Goal: Information Seeking & Learning: Learn about a topic

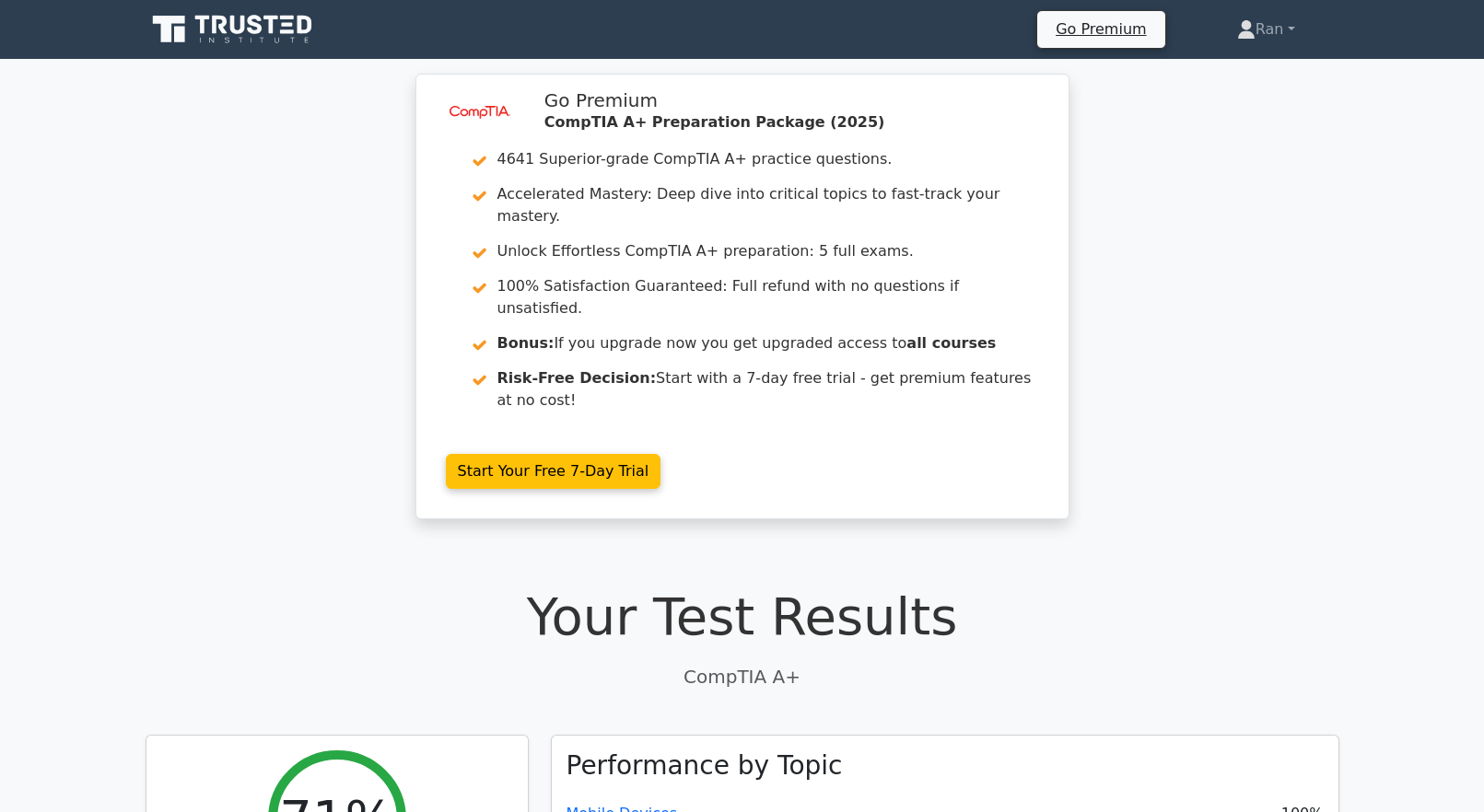
click at [253, 46] on icon at bounding box center [234, 29] width 177 height 35
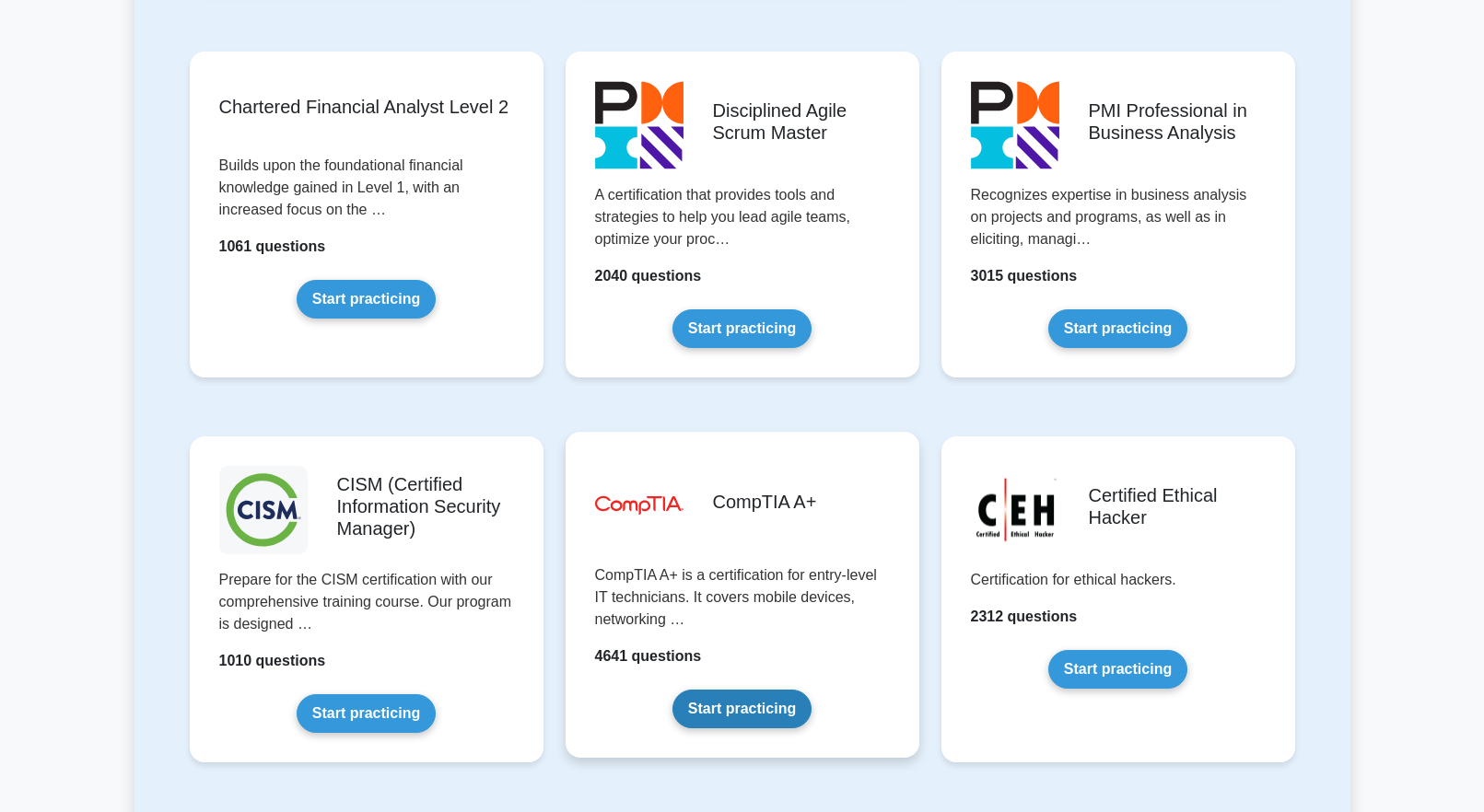
scroll to position [2395, 0]
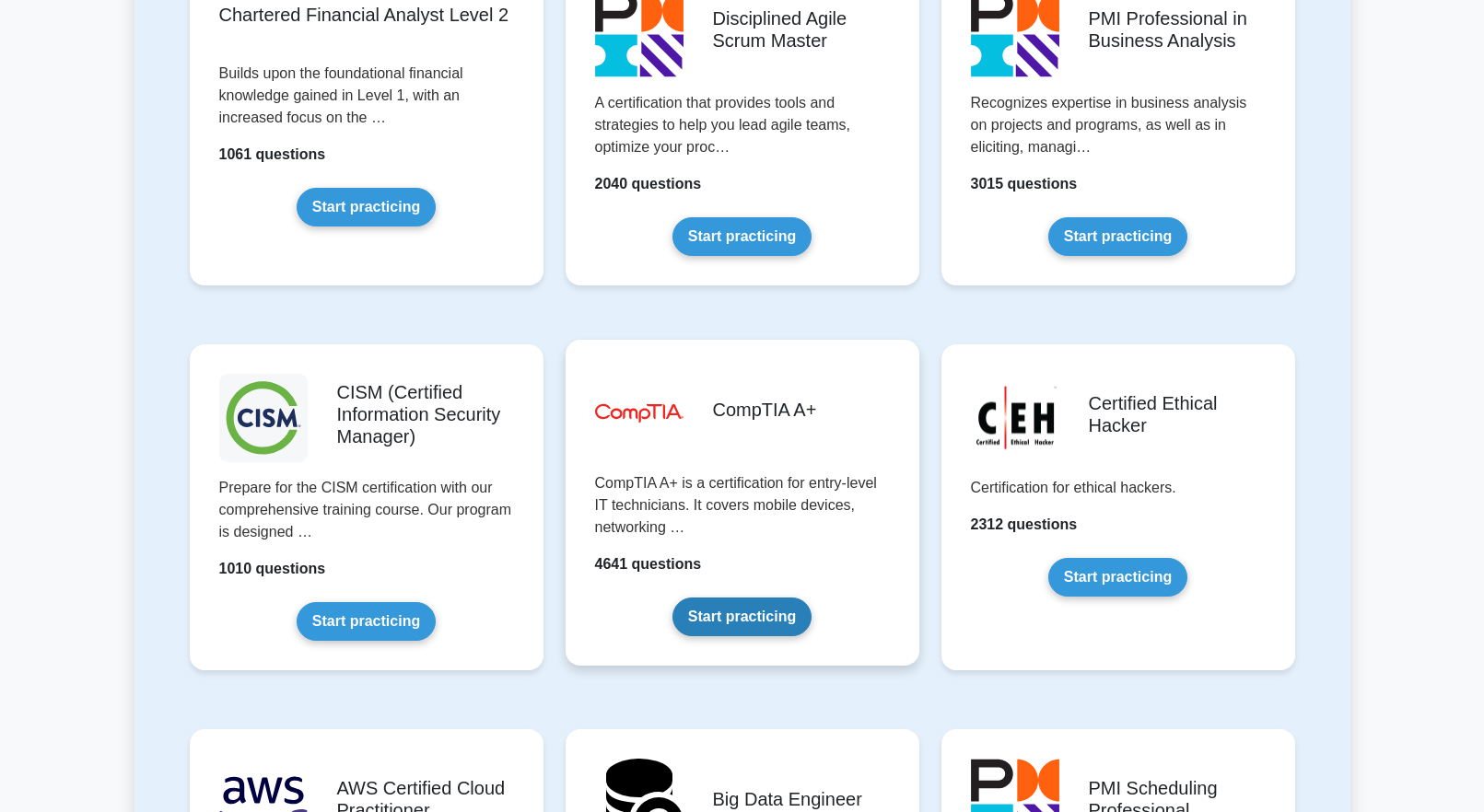
click at [673, 597] on link "Start practicing" at bounding box center [742, 616] width 139 height 38
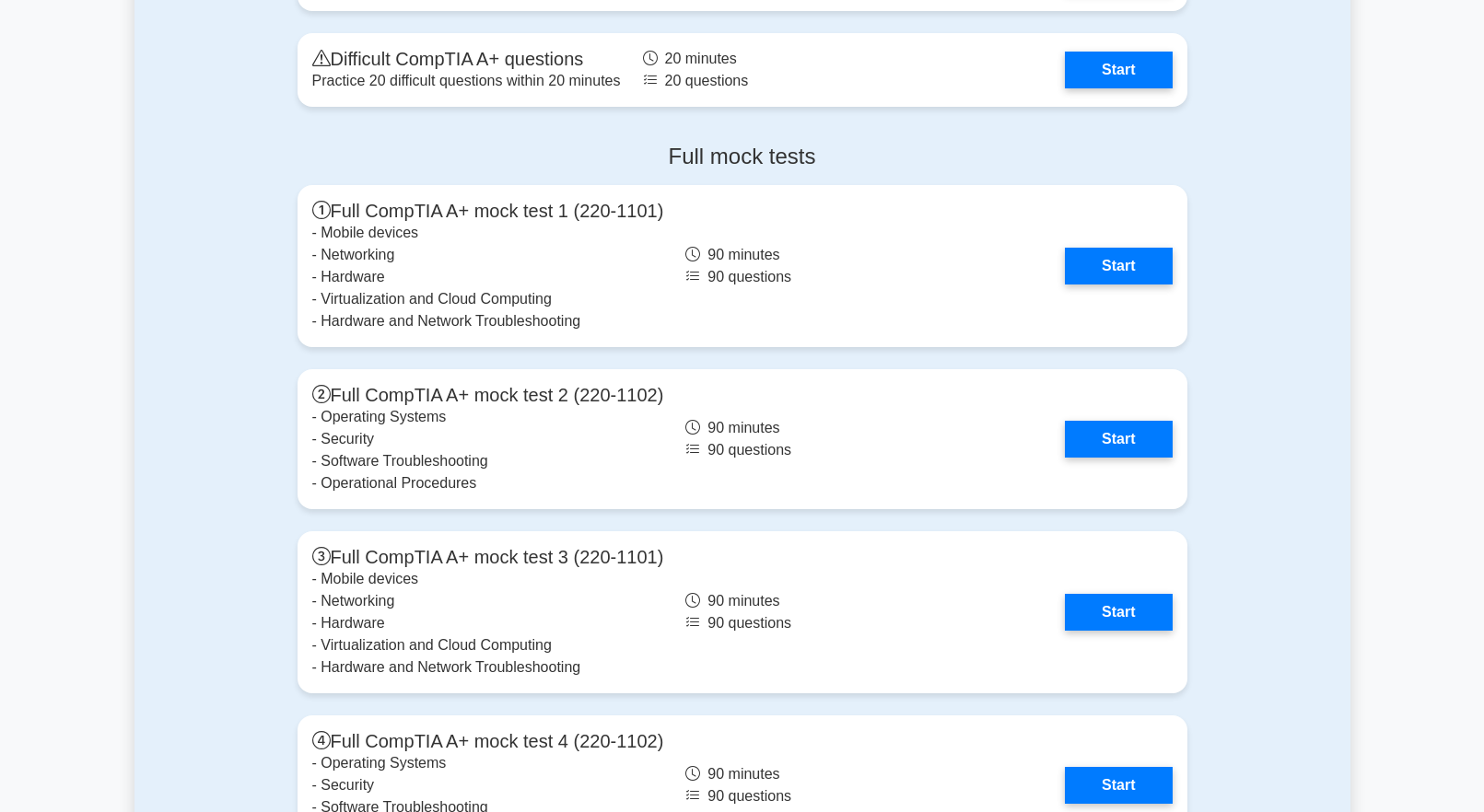
scroll to position [5434, 0]
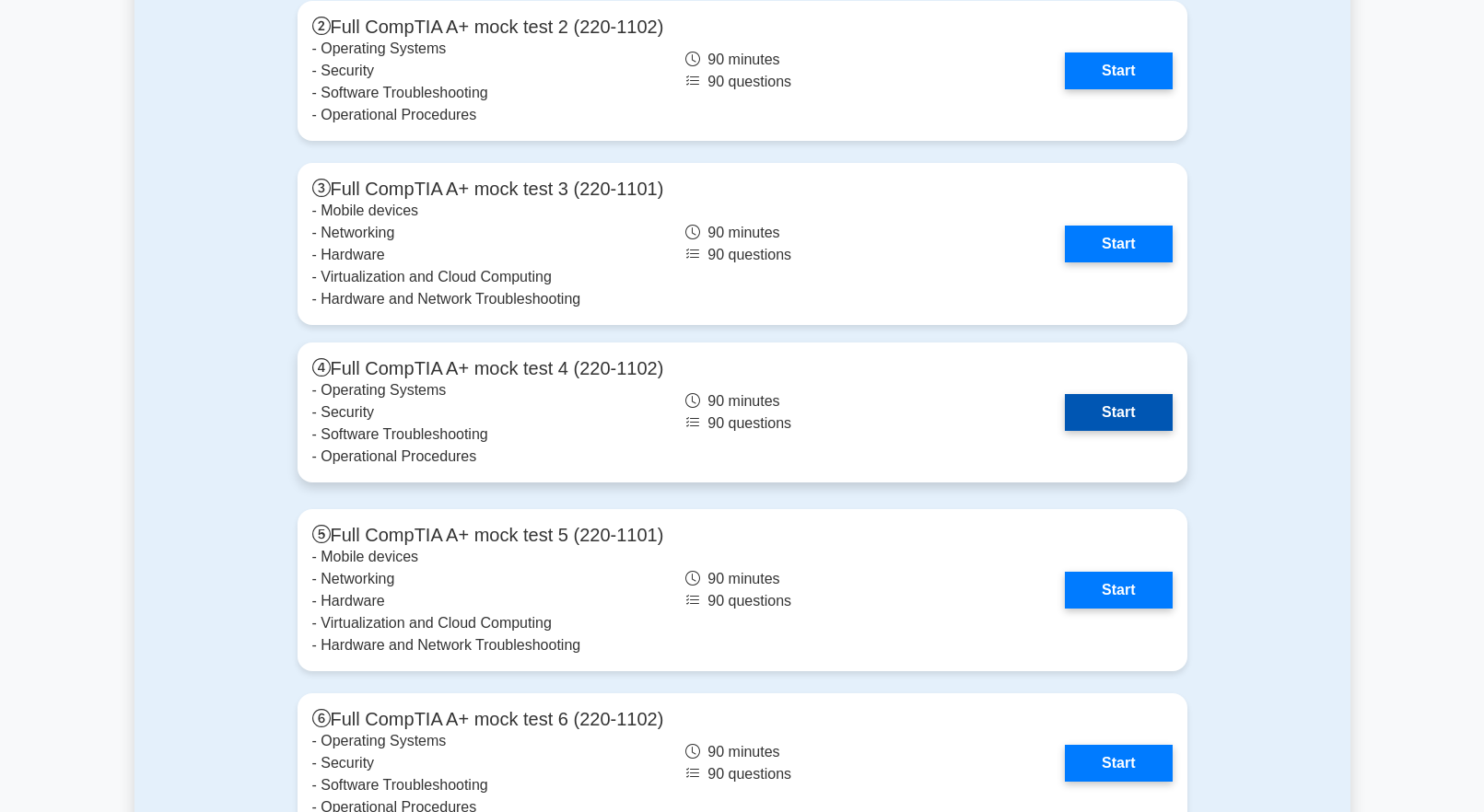
click at [1118, 419] on link "Start" at bounding box center [1118, 412] width 107 height 37
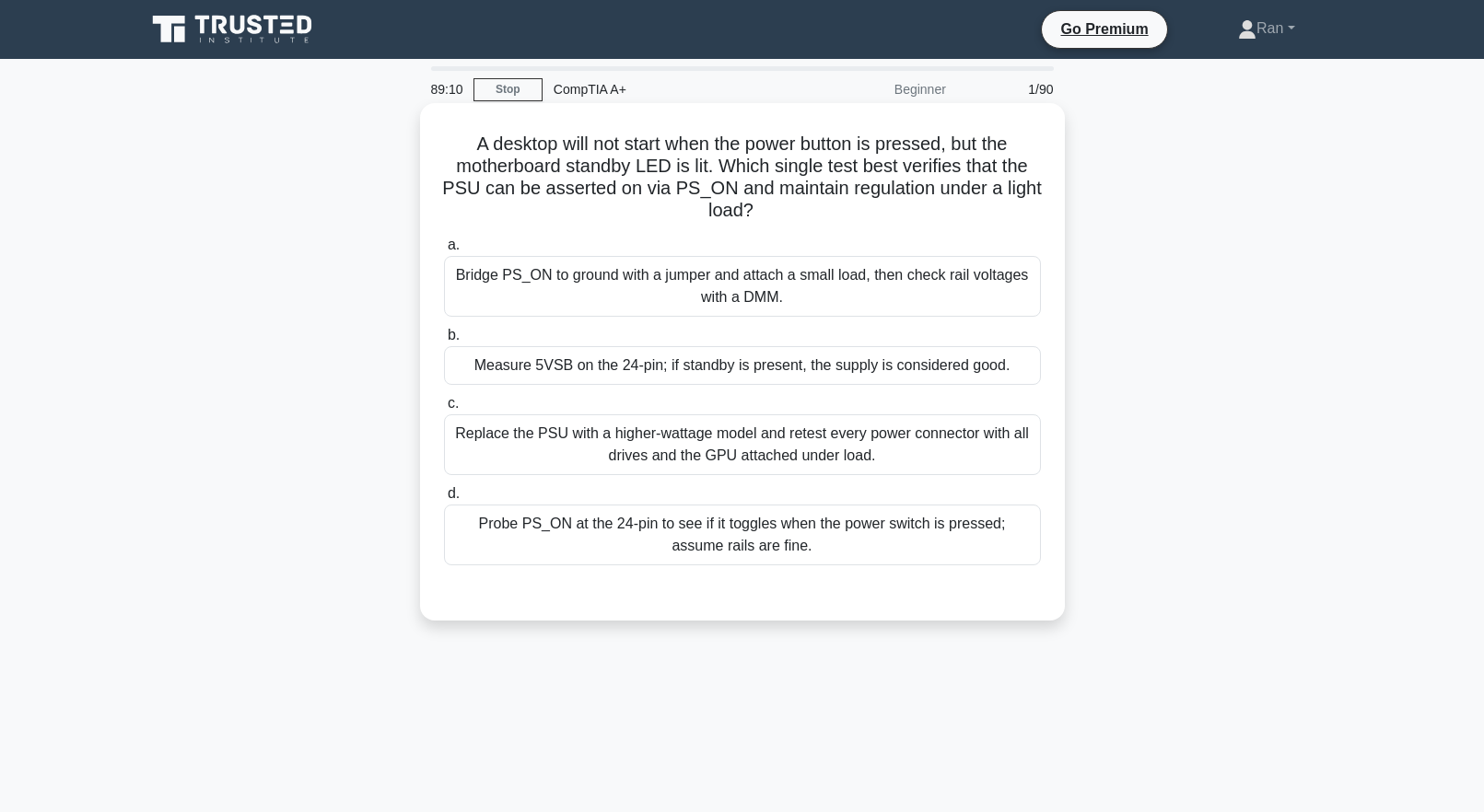
click at [989, 366] on div "Measure 5VSB on the 24-pin; if standby is present, the supply is considered goo…" at bounding box center [742, 365] width 597 height 38
click at [444, 341] on input "b. Measure 5VSB on the 24-pin; if standby is present, the supply is considered …" at bounding box center [444, 336] width 0 height 12
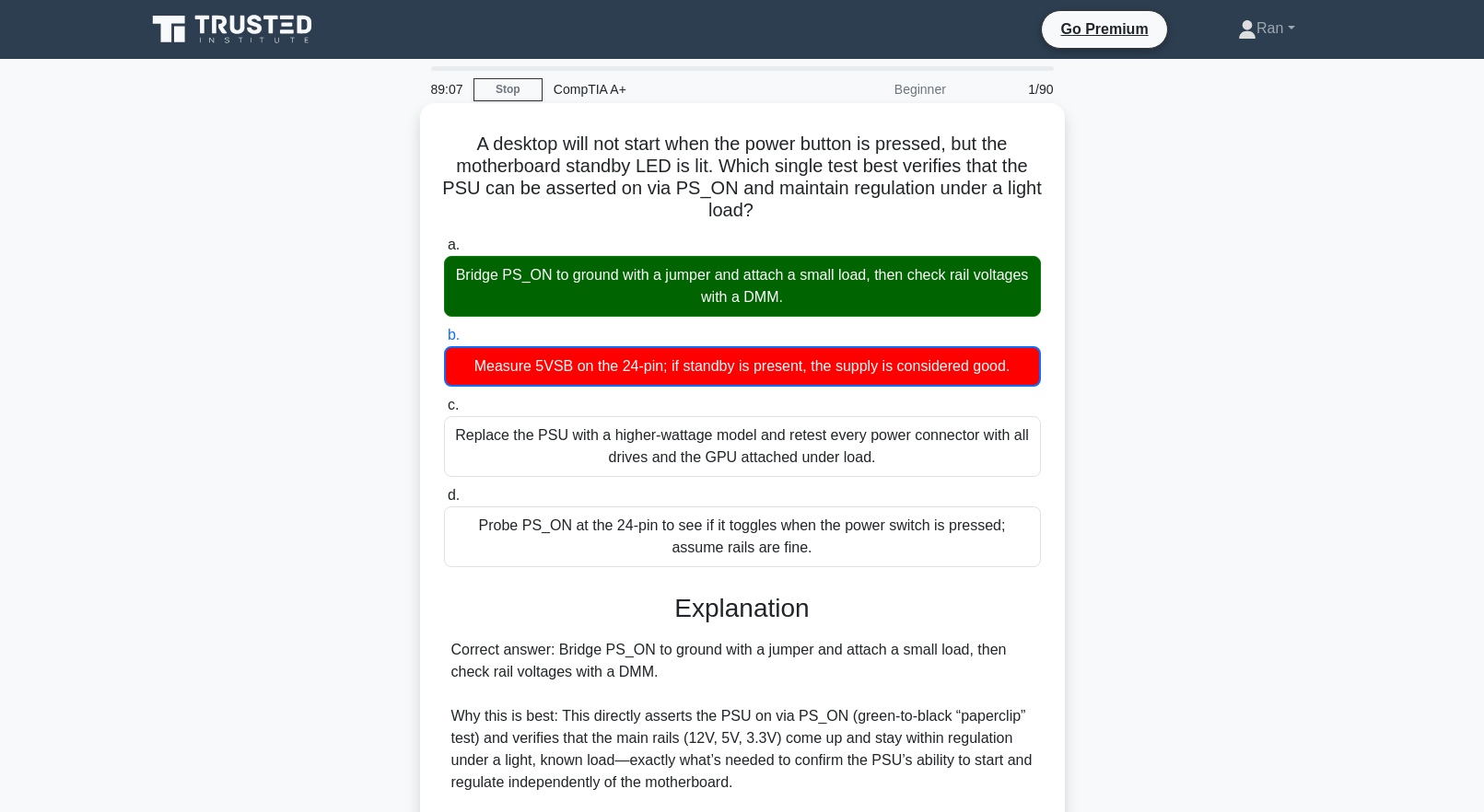
scroll to position [349, 0]
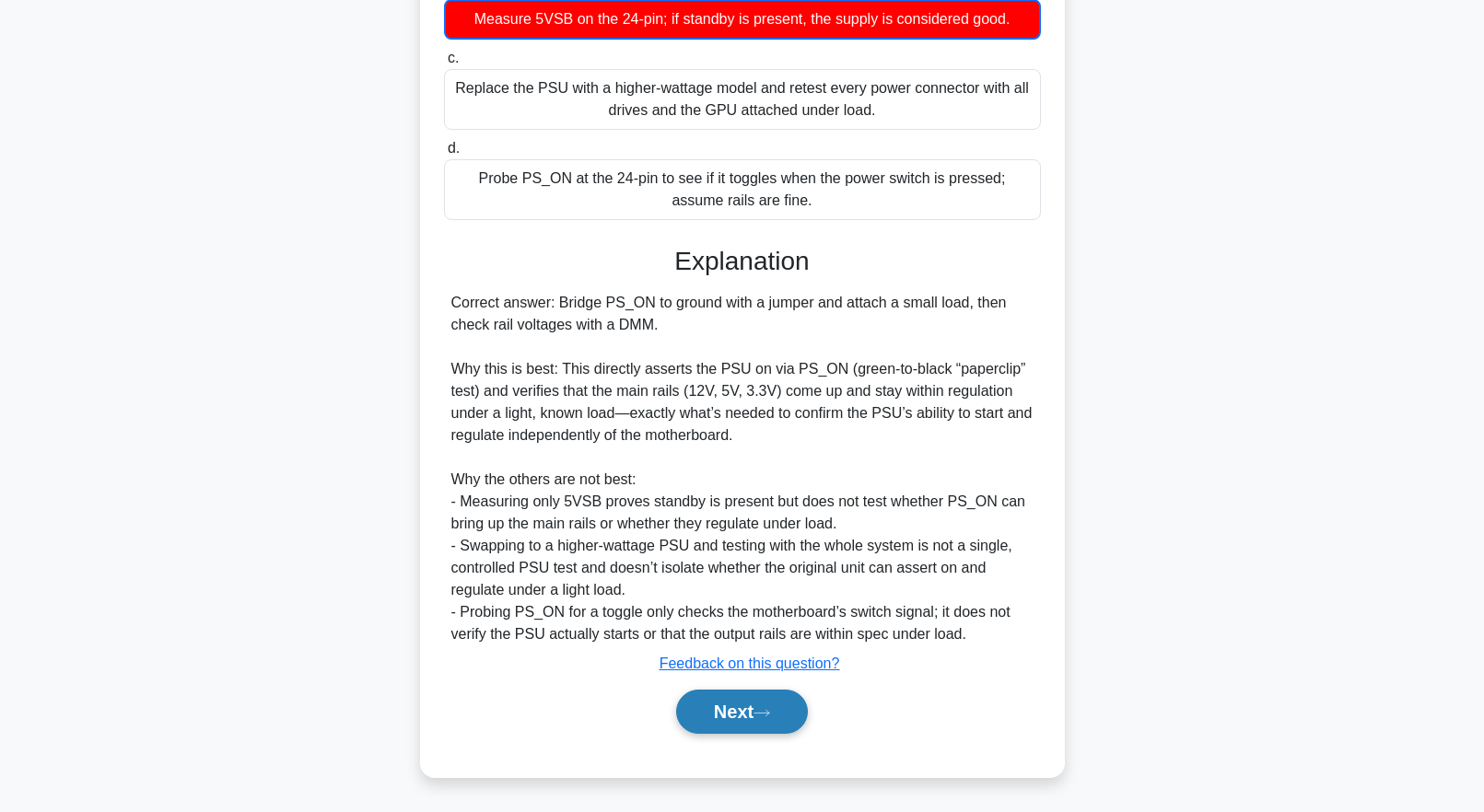
click at [795, 712] on button "Next" at bounding box center [742, 712] width 131 height 44
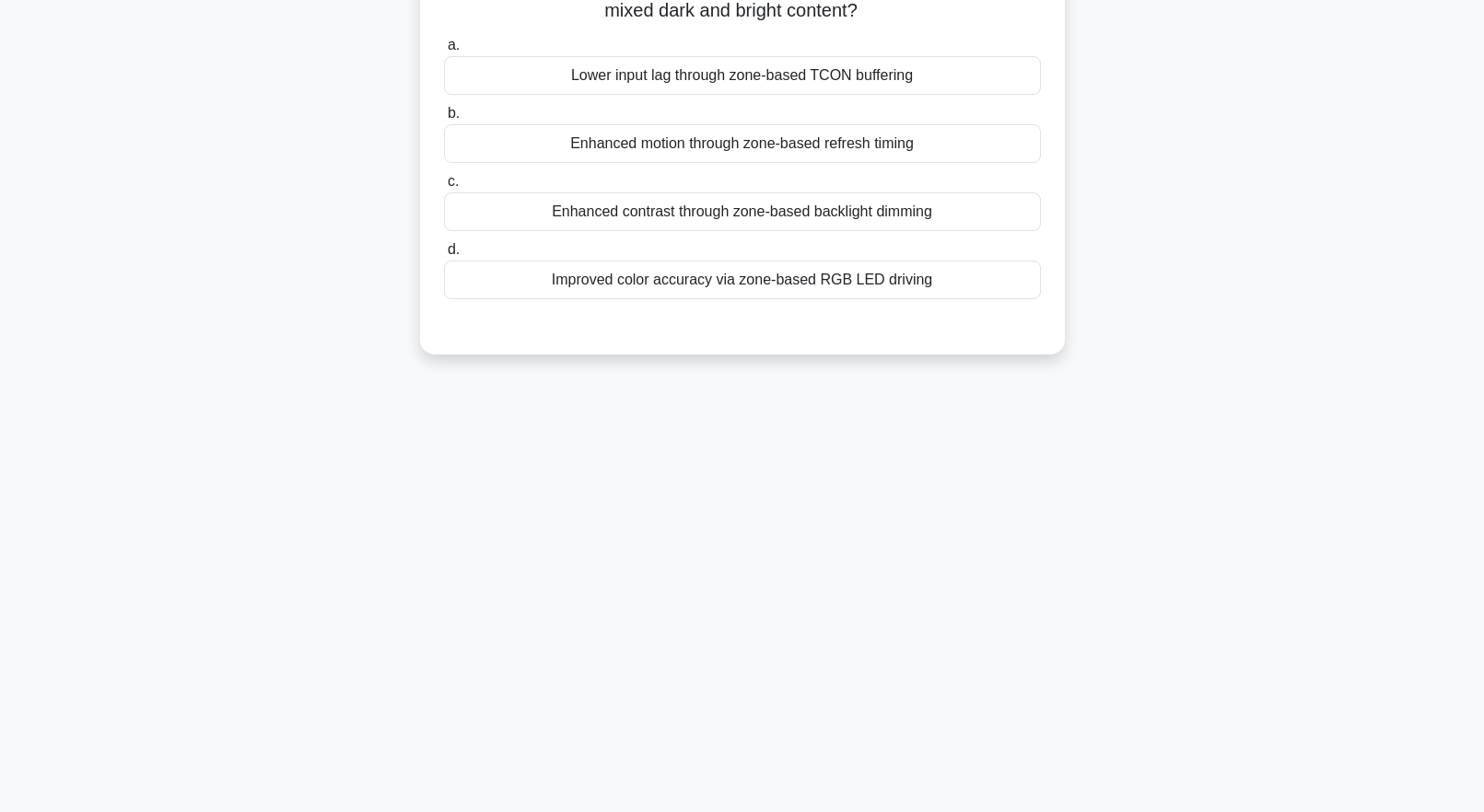
scroll to position [0, 0]
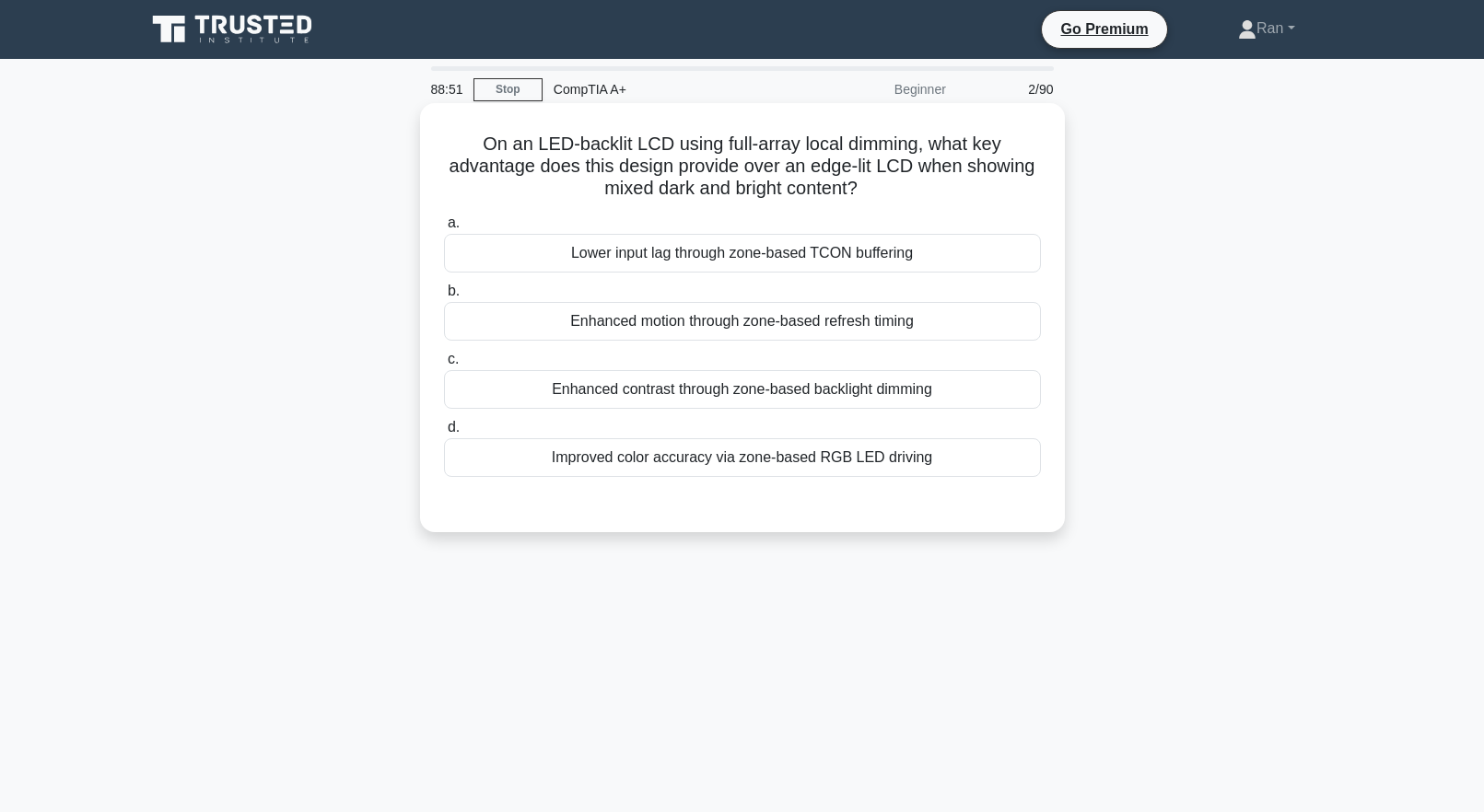
click at [651, 400] on div "Enhanced contrast through zone‑based backlight dimming" at bounding box center [742, 389] width 597 height 38
click at [444, 366] on input "c. Enhanced contrast through zone‑based backlight dimming" at bounding box center [444, 359] width 0 height 12
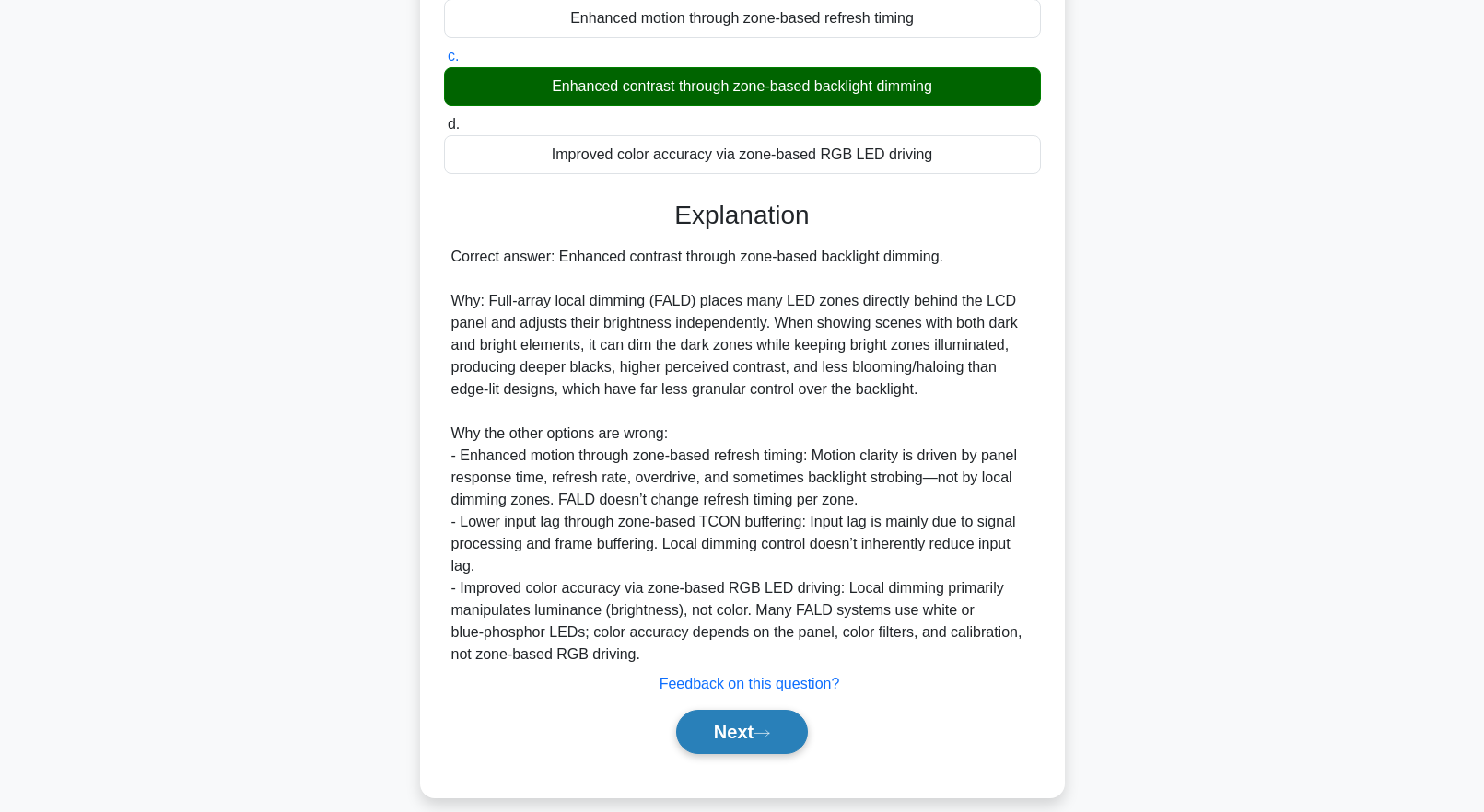
click at [788, 732] on button "Next" at bounding box center [742, 731] width 131 height 44
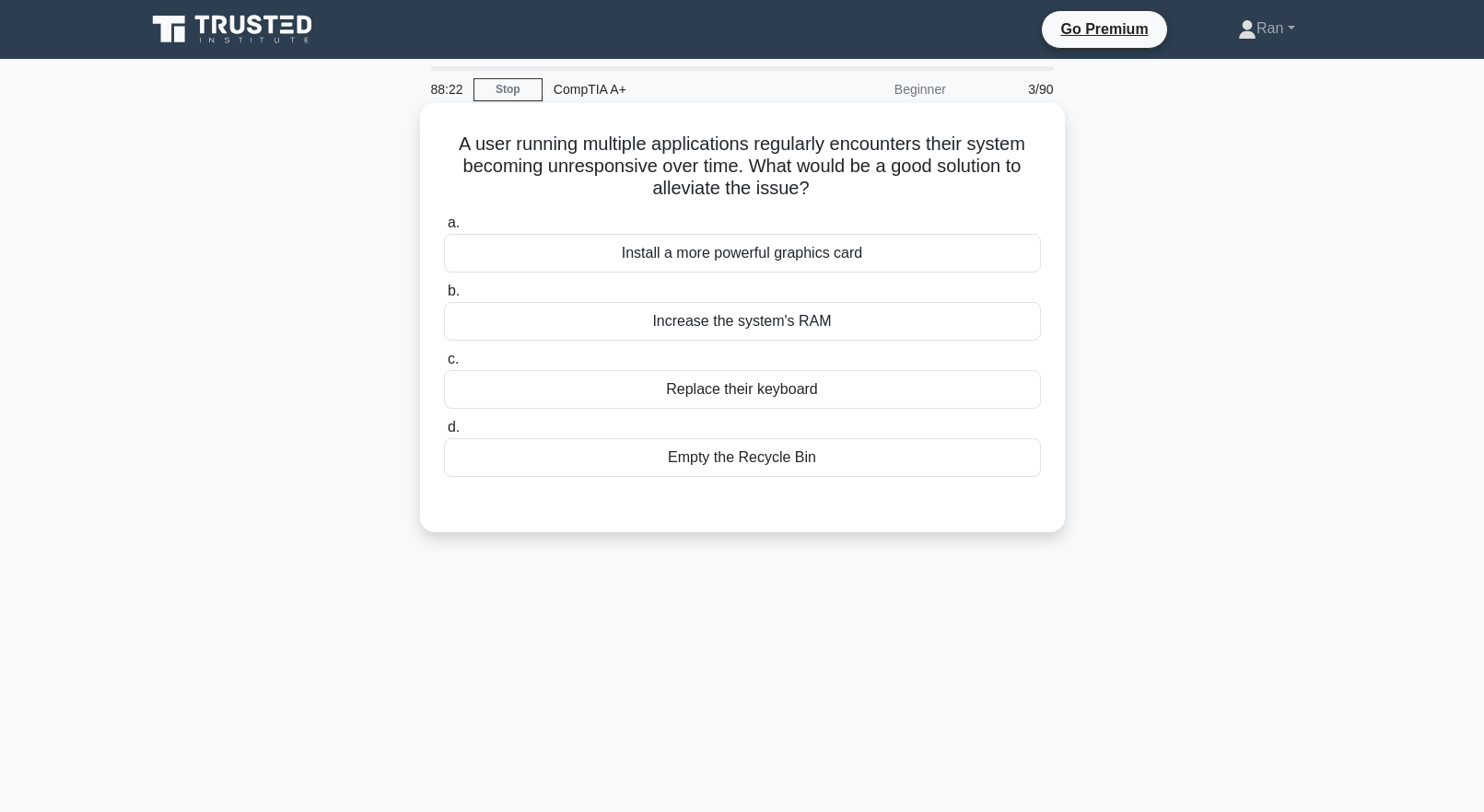
click at [812, 330] on div "Increase the system's RAM" at bounding box center [742, 321] width 597 height 38
click at [444, 297] on input "b. Increase the system's RAM" at bounding box center [444, 291] width 0 height 12
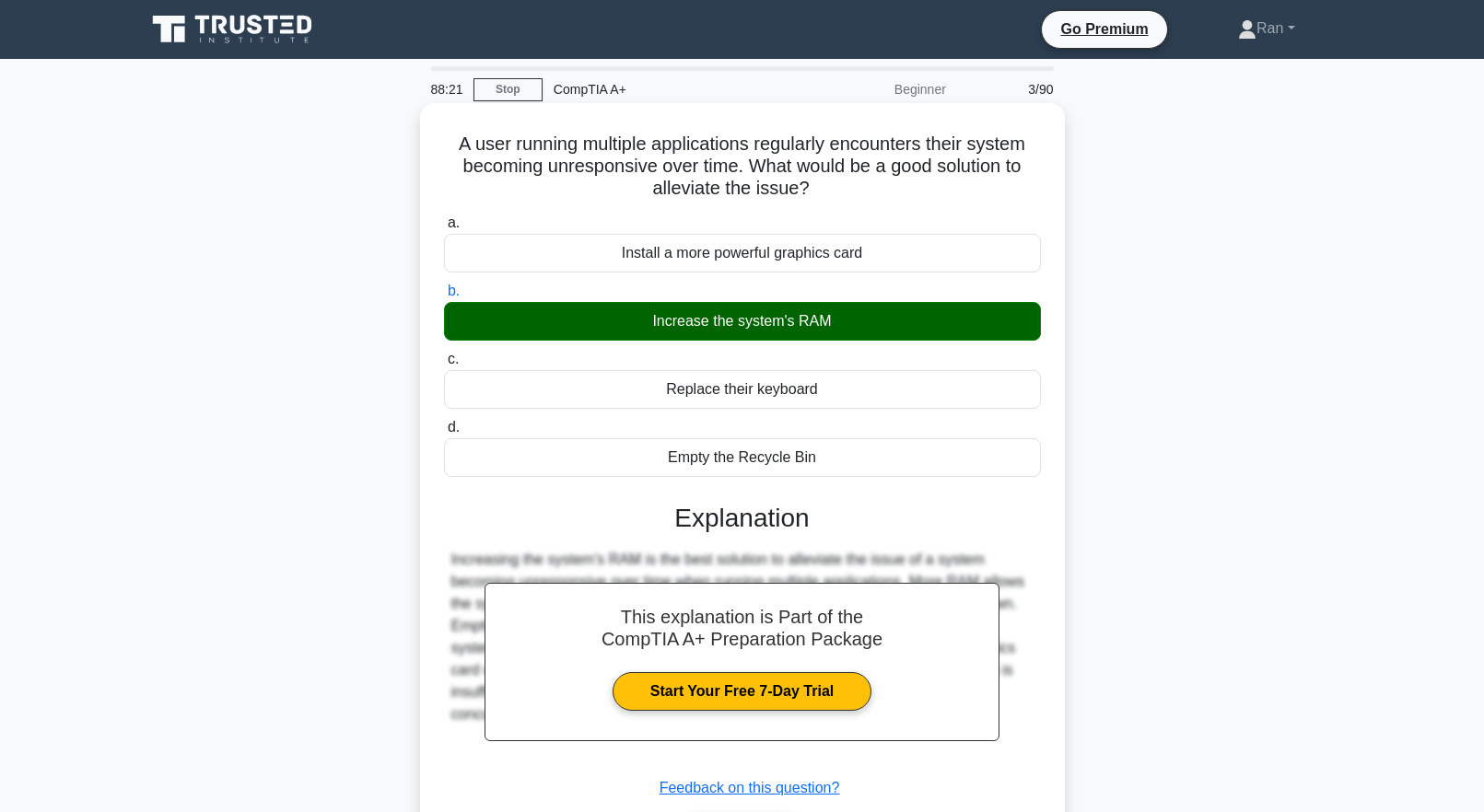
scroll to position [182, 0]
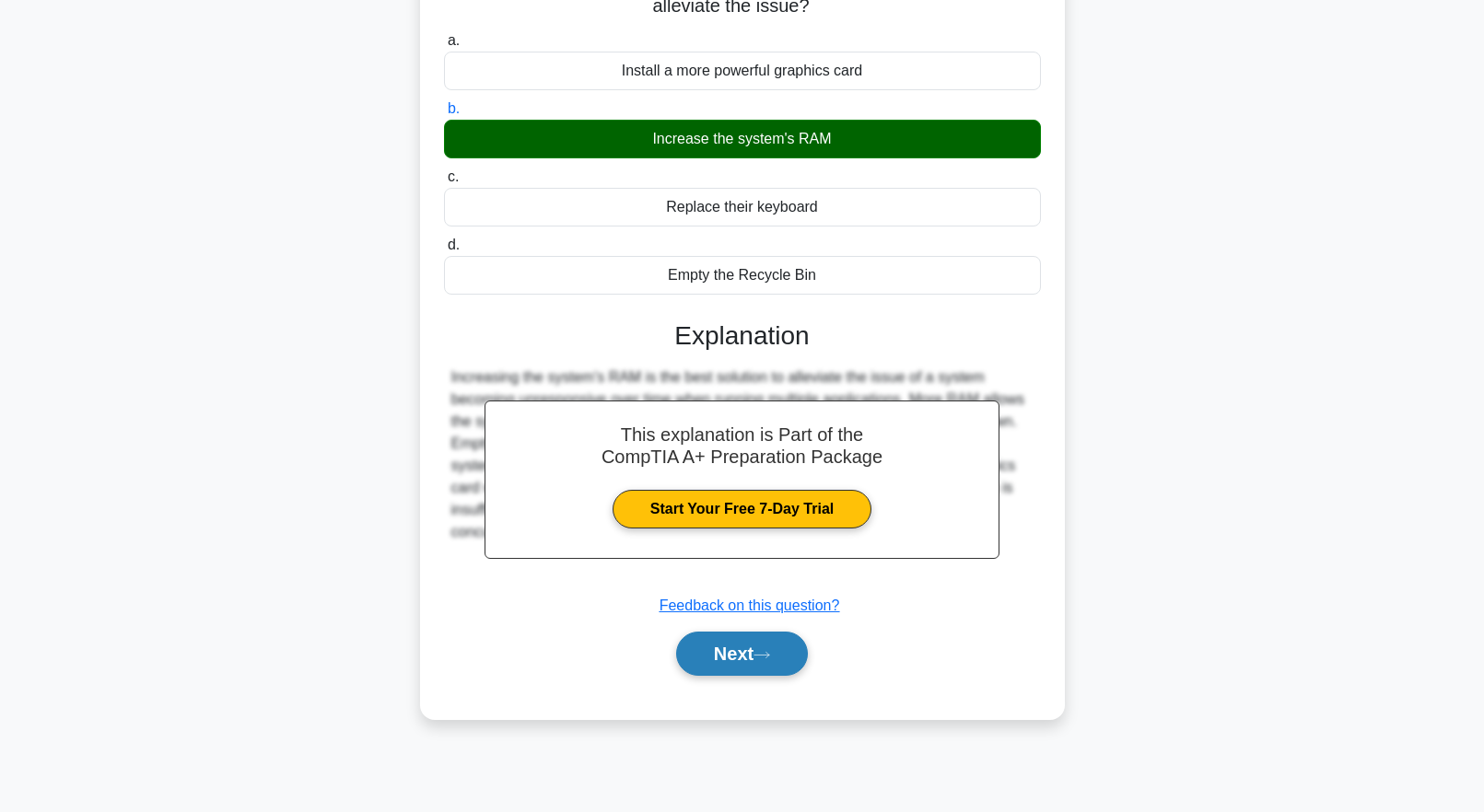
click at [770, 664] on button "Next" at bounding box center [742, 654] width 131 height 44
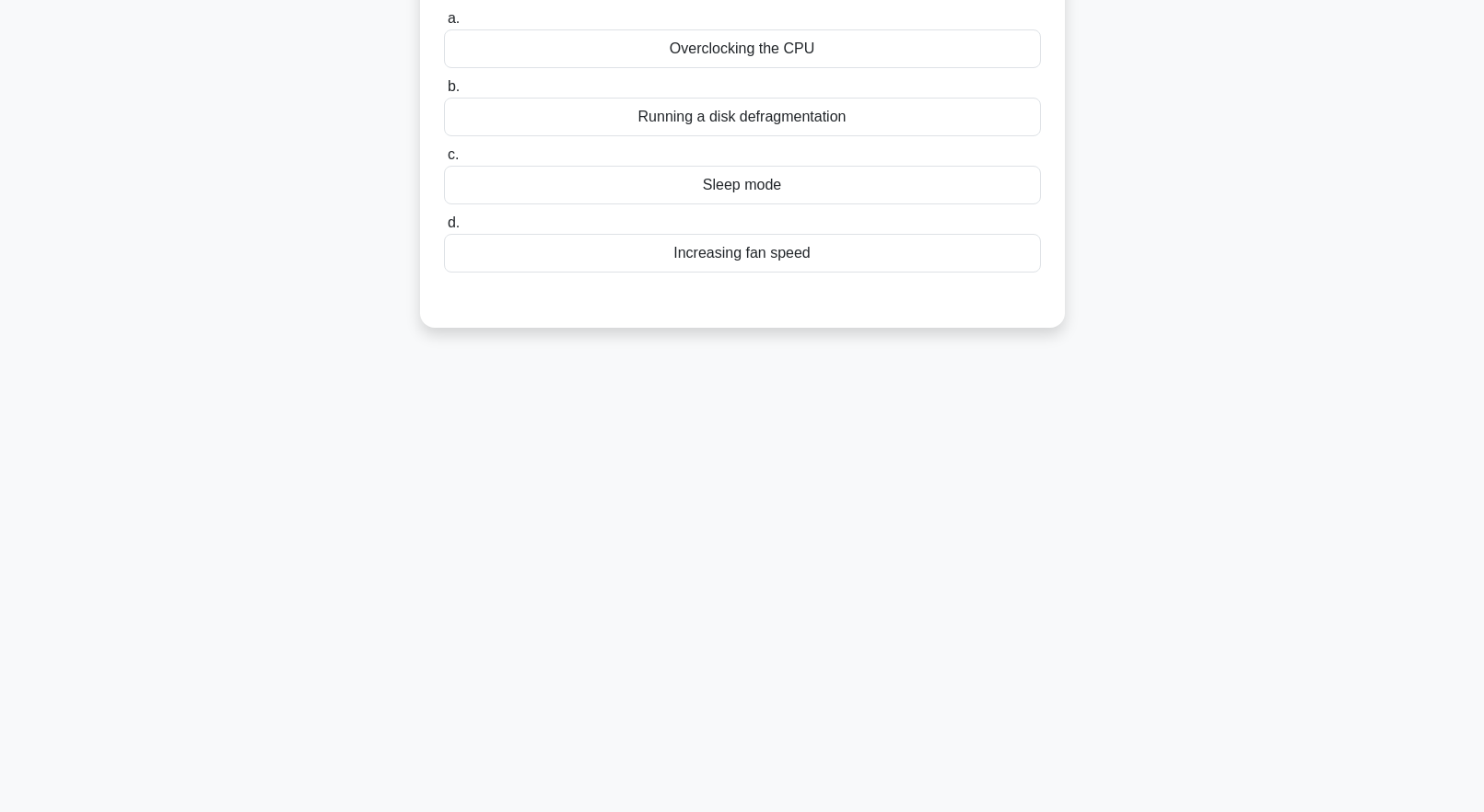
scroll to position [0, 0]
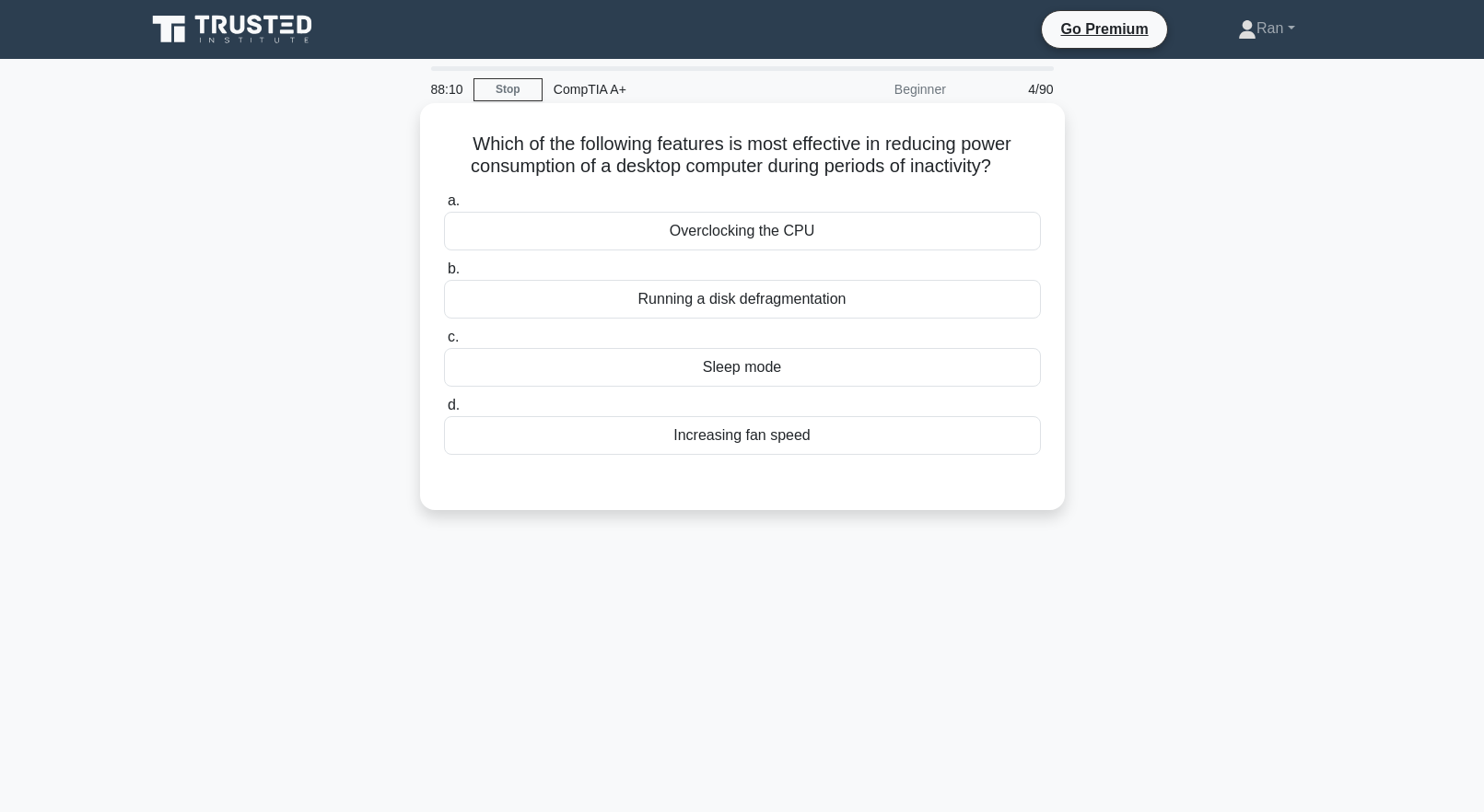
click at [594, 368] on div "Sleep mode" at bounding box center [742, 367] width 597 height 38
click at [444, 343] on input "c. Sleep mode" at bounding box center [444, 338] width 0 height 12
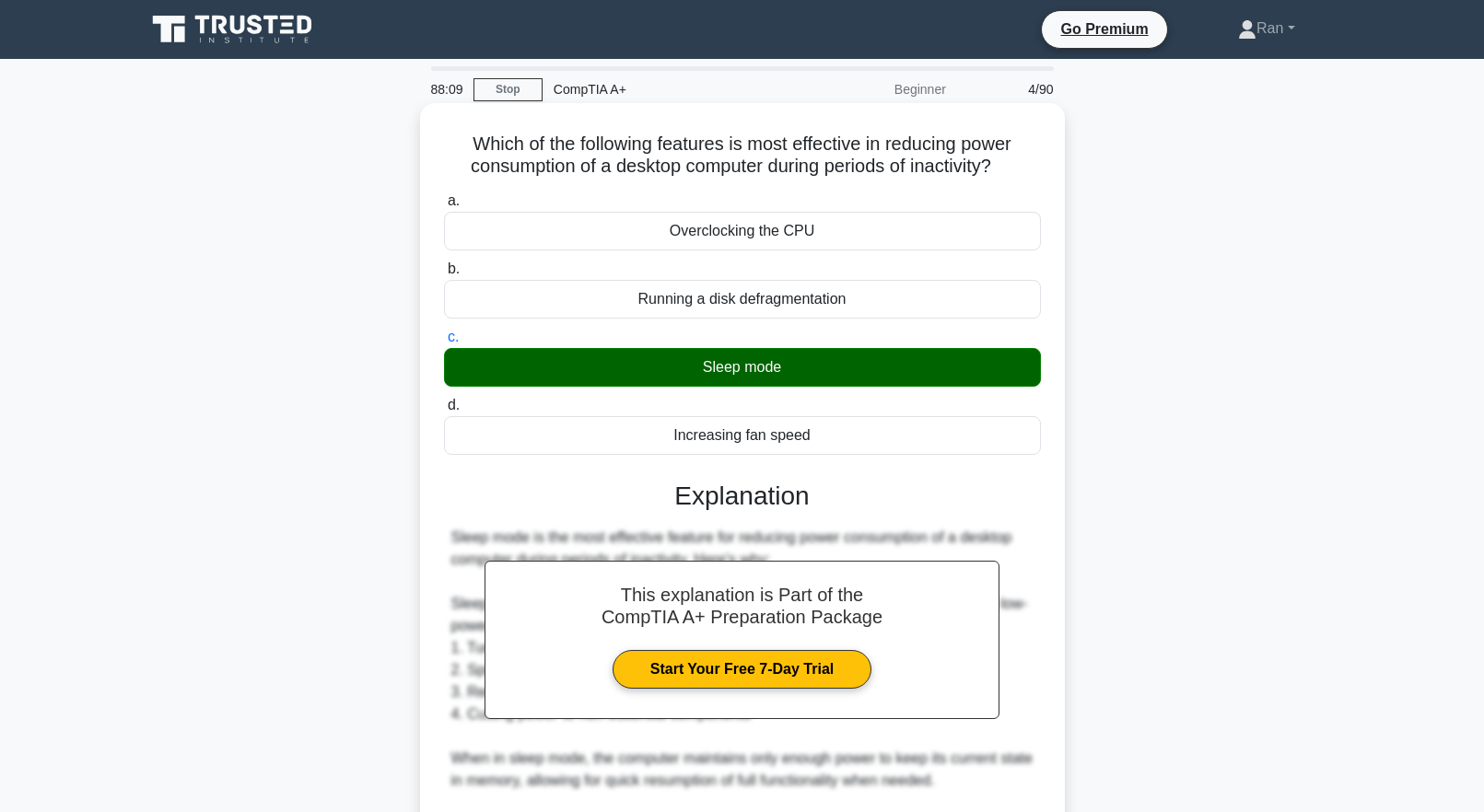
scroll to position [391, 0]
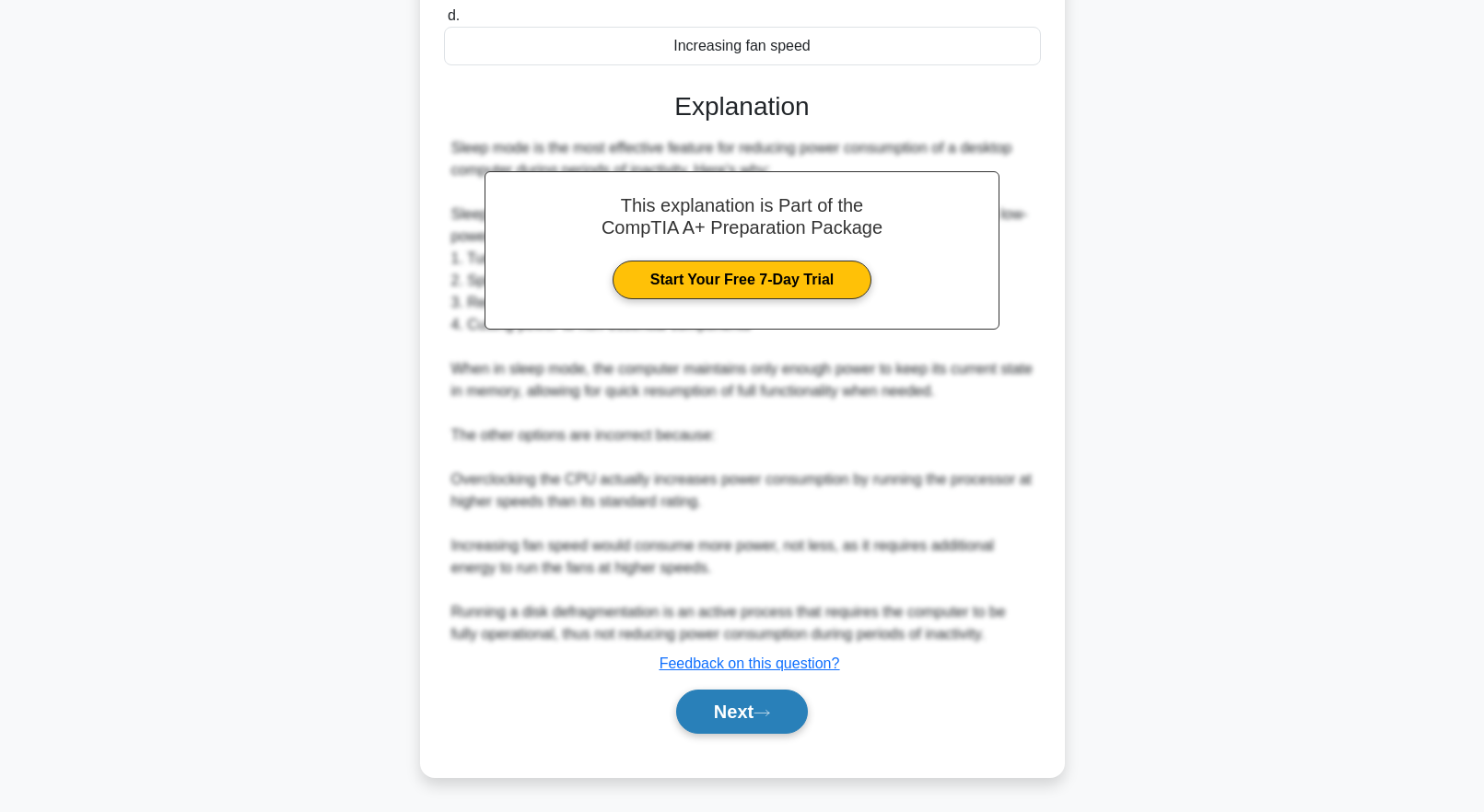
click at [770, 716] on icon at bounding box center [762, 713] width 17 height 10
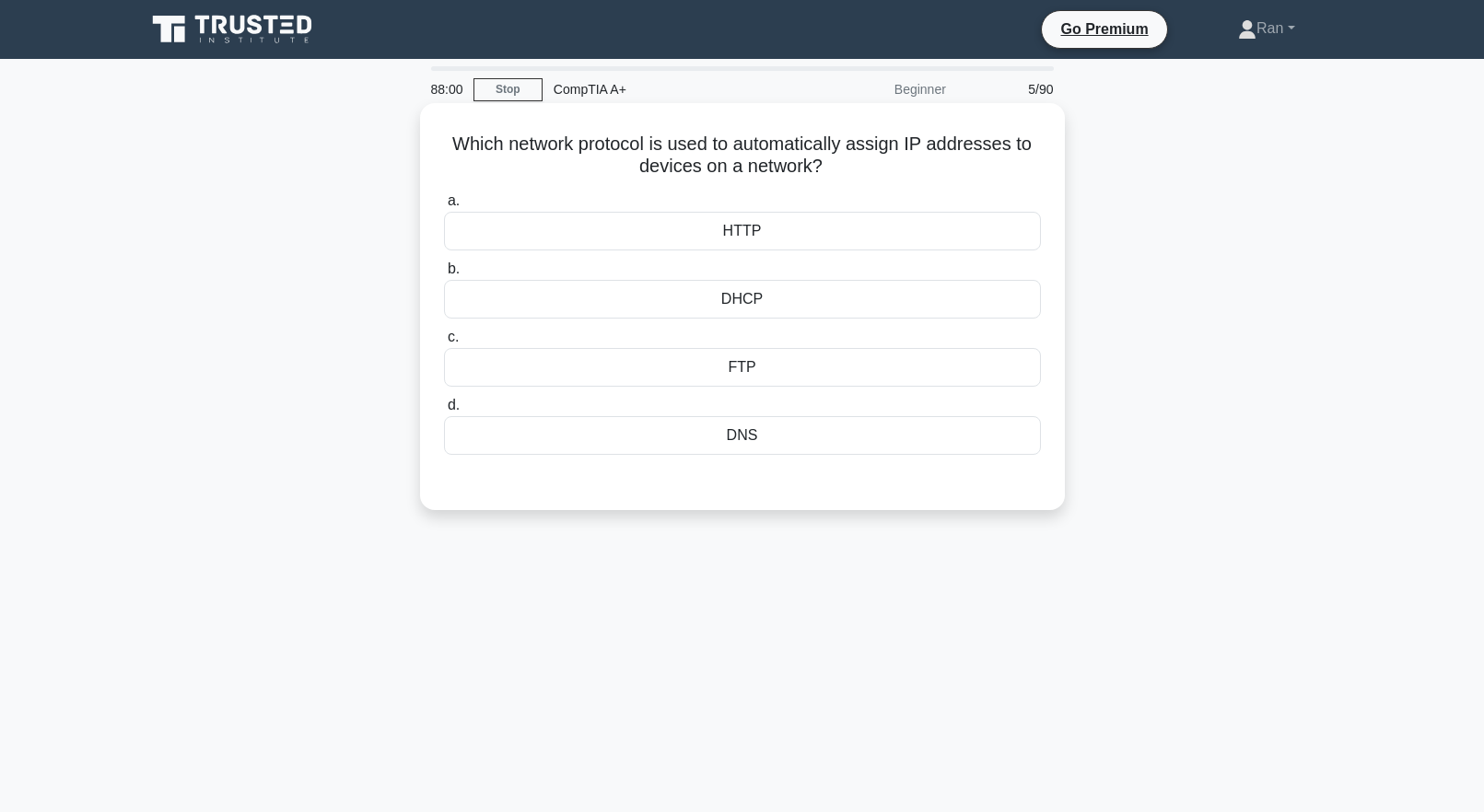
click at [565, 290] on div "DHCP" at bounding box center [742, 299] width 597 height 38
click at [444, 276] on input "b. DHCP" at bounding box center [444, 269] width 0 height 12
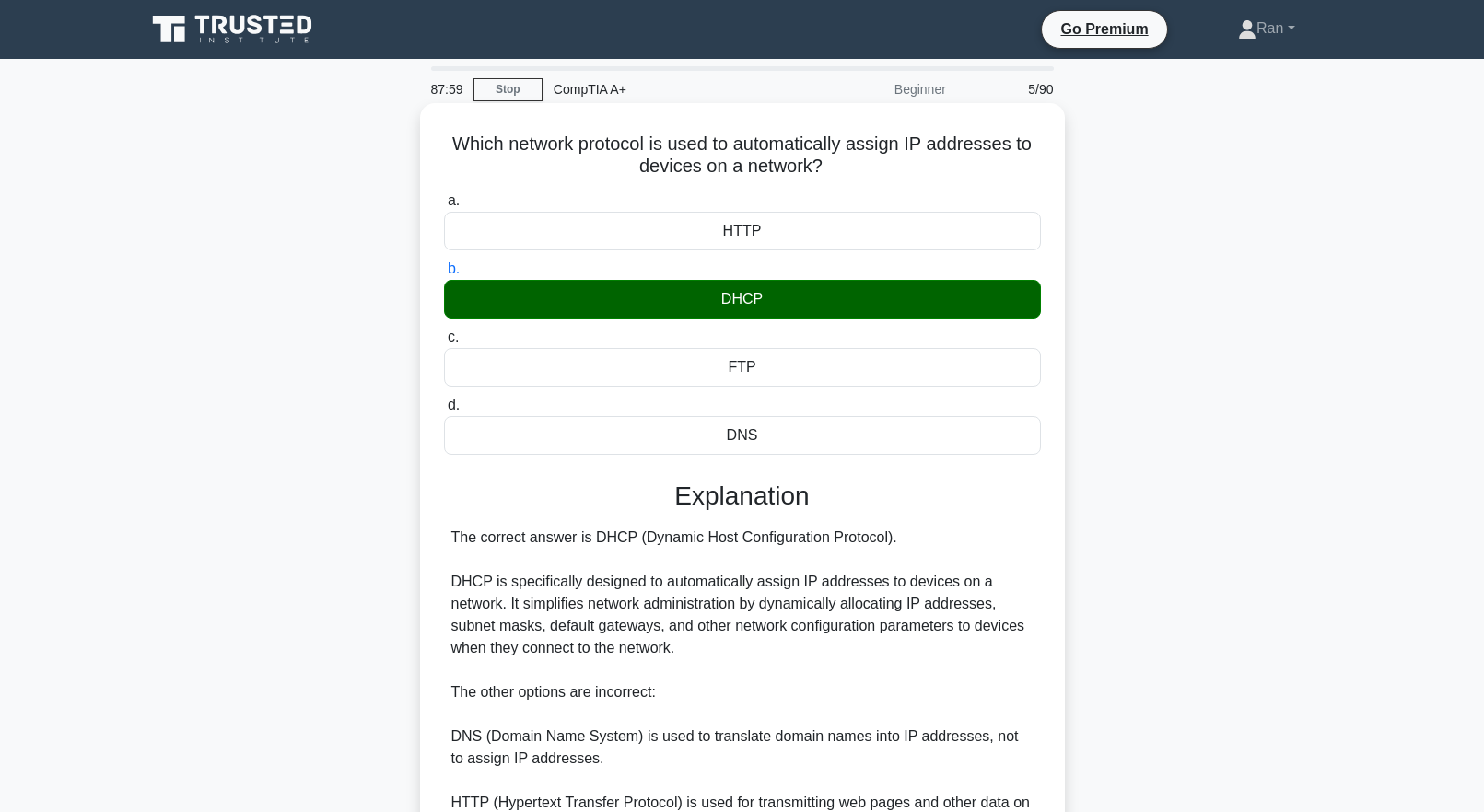
scroll to position [325, 0]
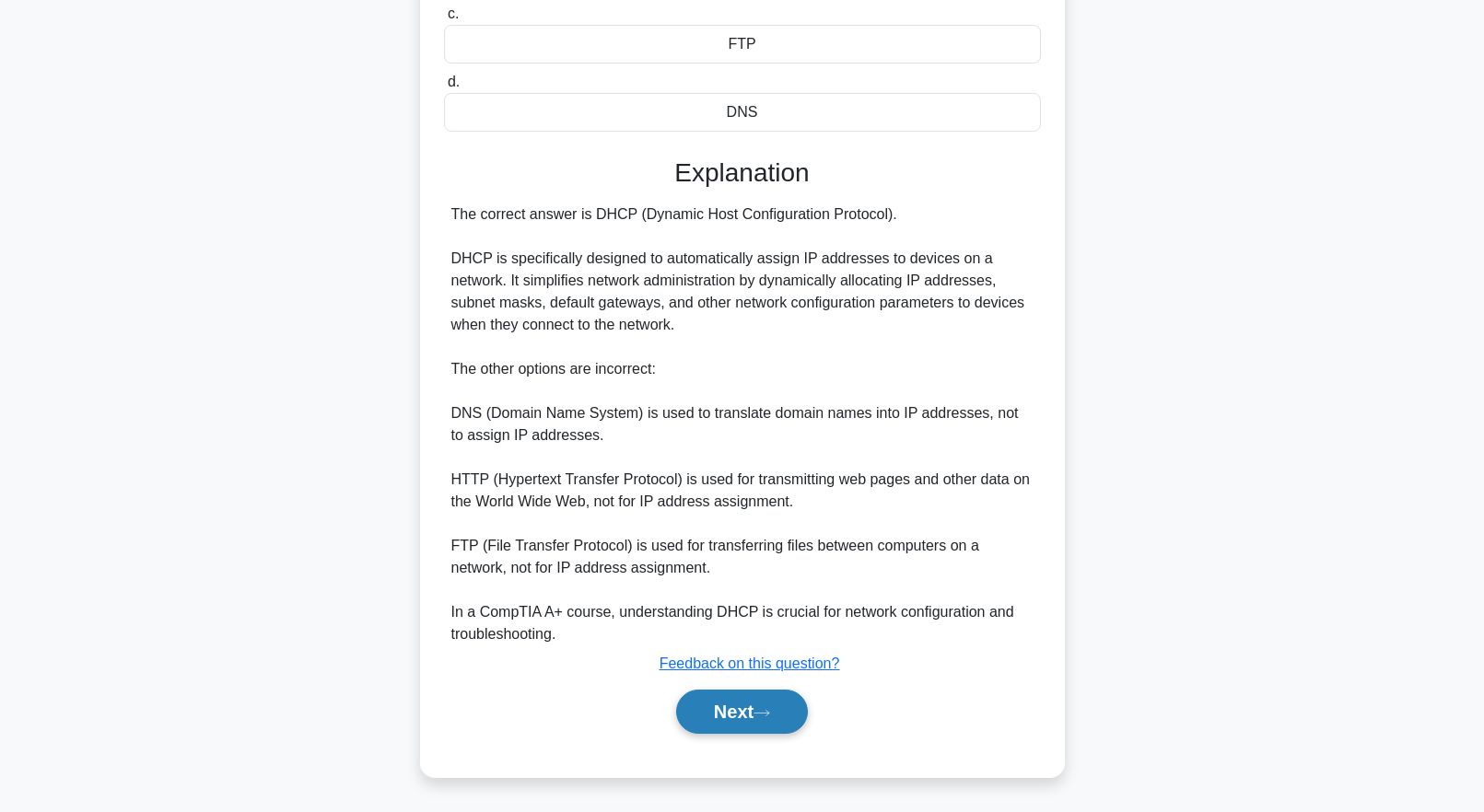
click at [739, 714] on button "Next" at bounding box center [742, 712] width 131 height 44
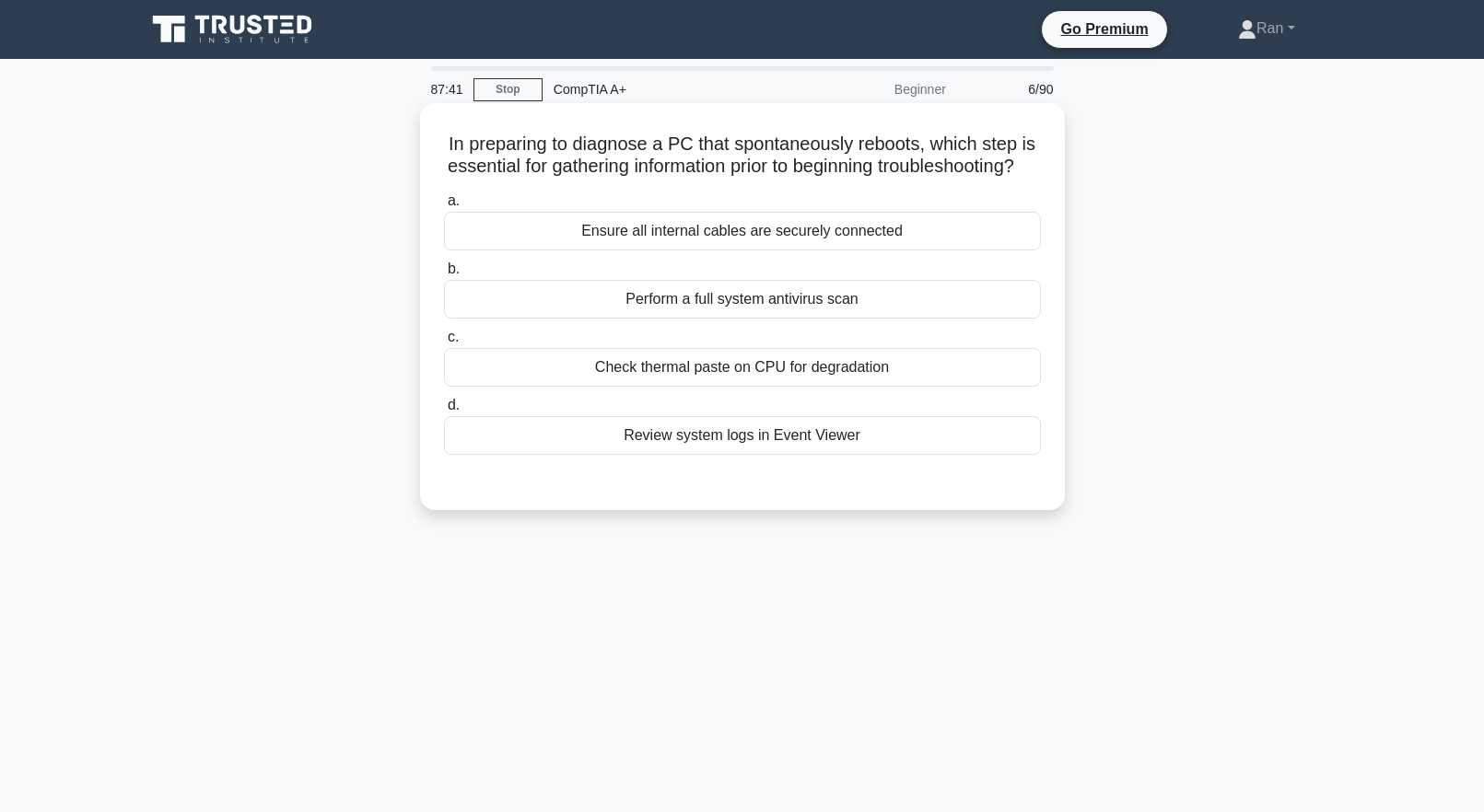
click at [696, 455] on div "Review system logs in Event Viewer" at bounding box center [742, 435] width 597 height 38
click at [444, 412] on input "d. Review system logs in Event Viewer" at bounding box center [444, 405] width 0 height 12
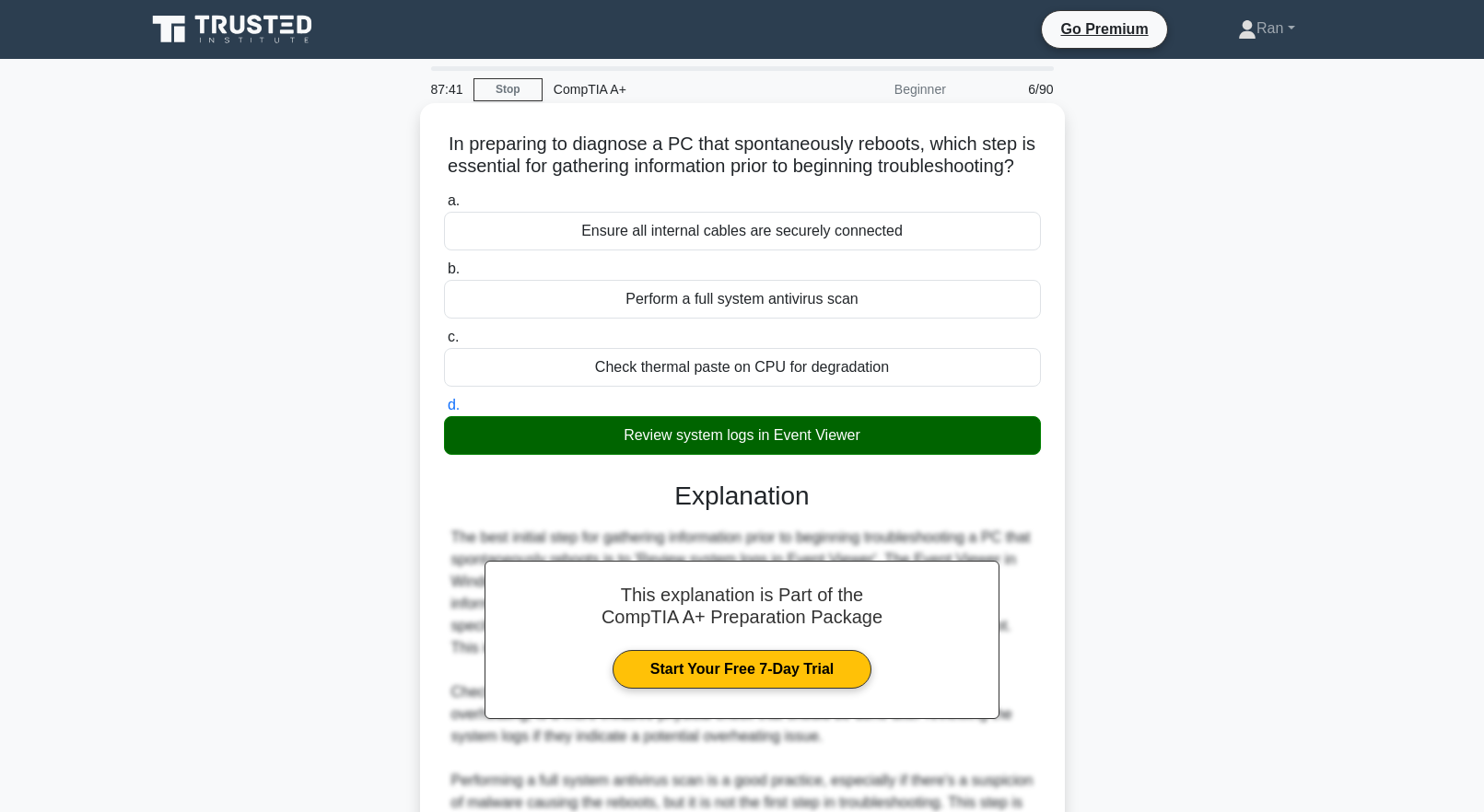
scroll to position [369, 0]
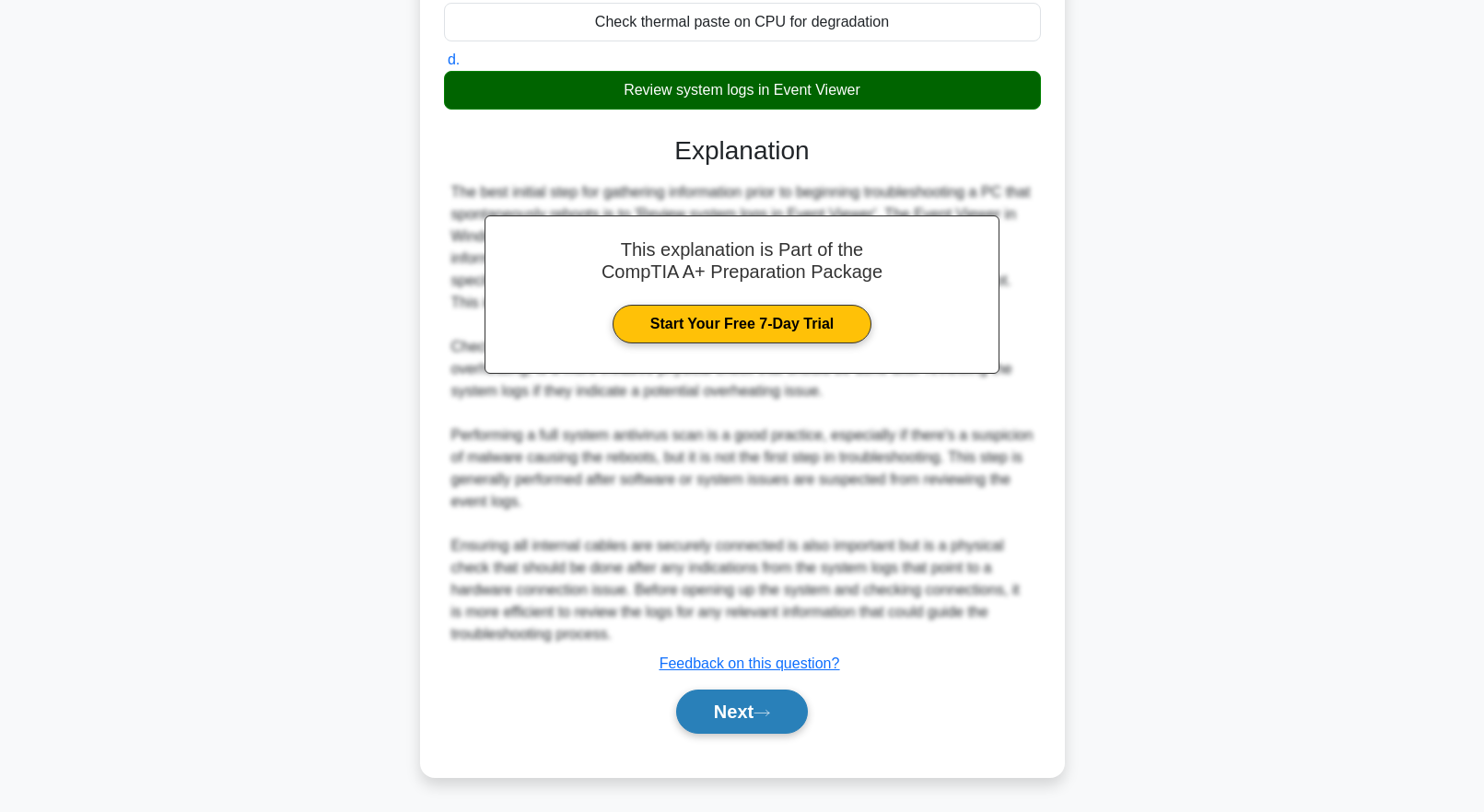
click at [773, 706] on button "Next" at bounding box center [742, 712] width 131 height 44
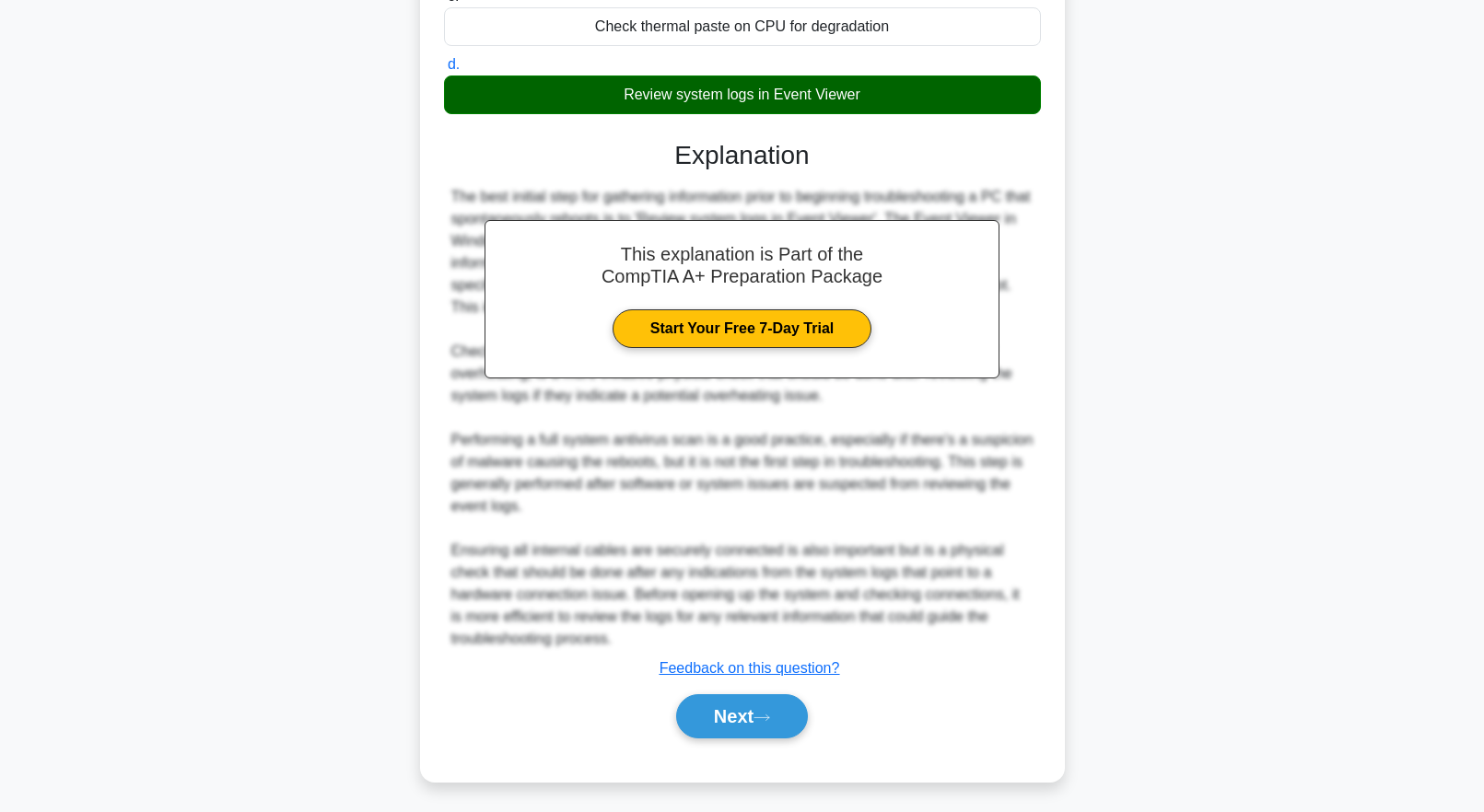
scroll to position [0, 0]
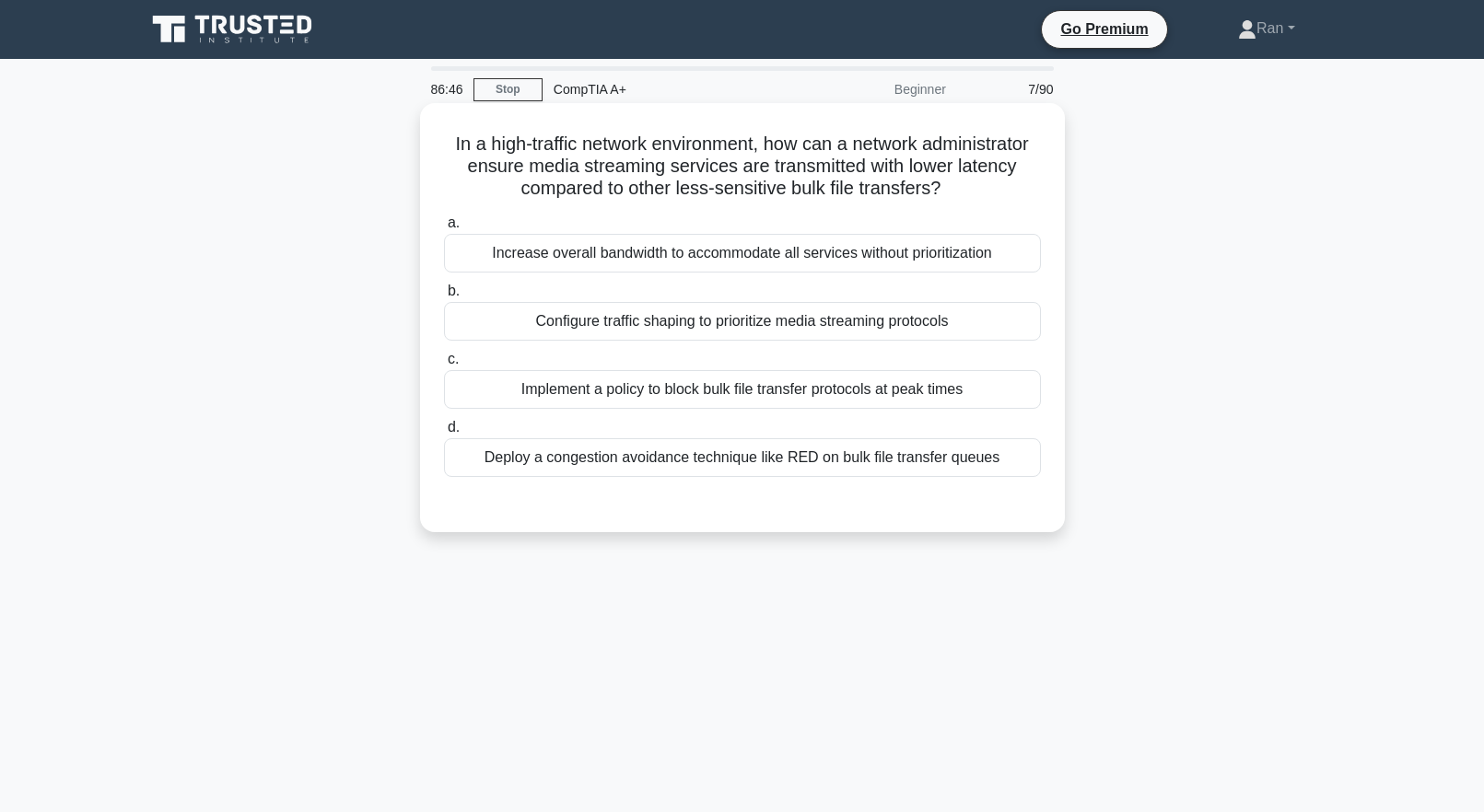
click at [544, 333] on div "Configure traffic shaping to prioritize media streaming protocols" at bounding box center [742, 321] width 597 height 38
click at [444, 297] on input "b. Configure traffic shaping to prioritize media streaming protocols" at bounding box center [444, 291] width 0 height 12
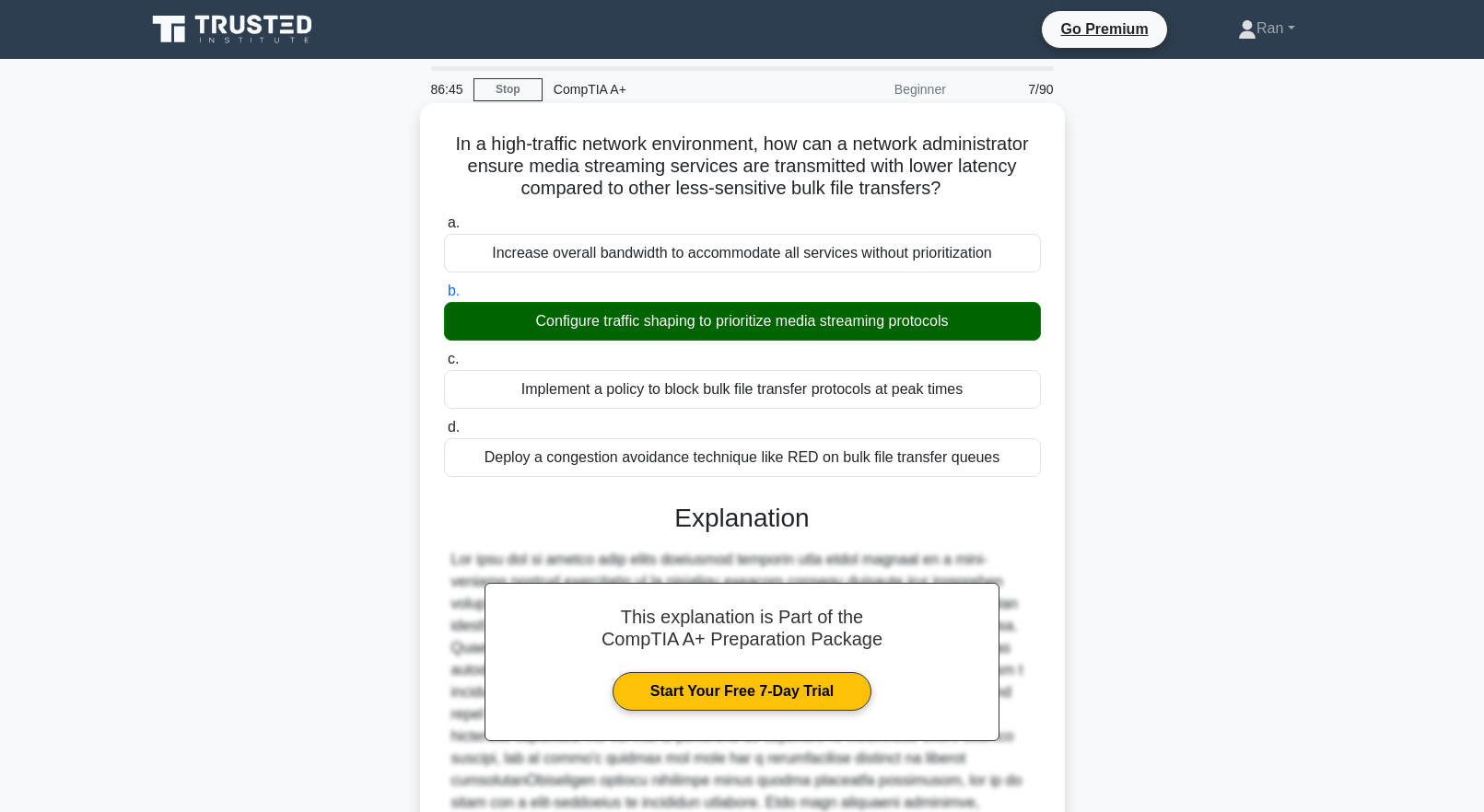
scroll to position [303, 0]
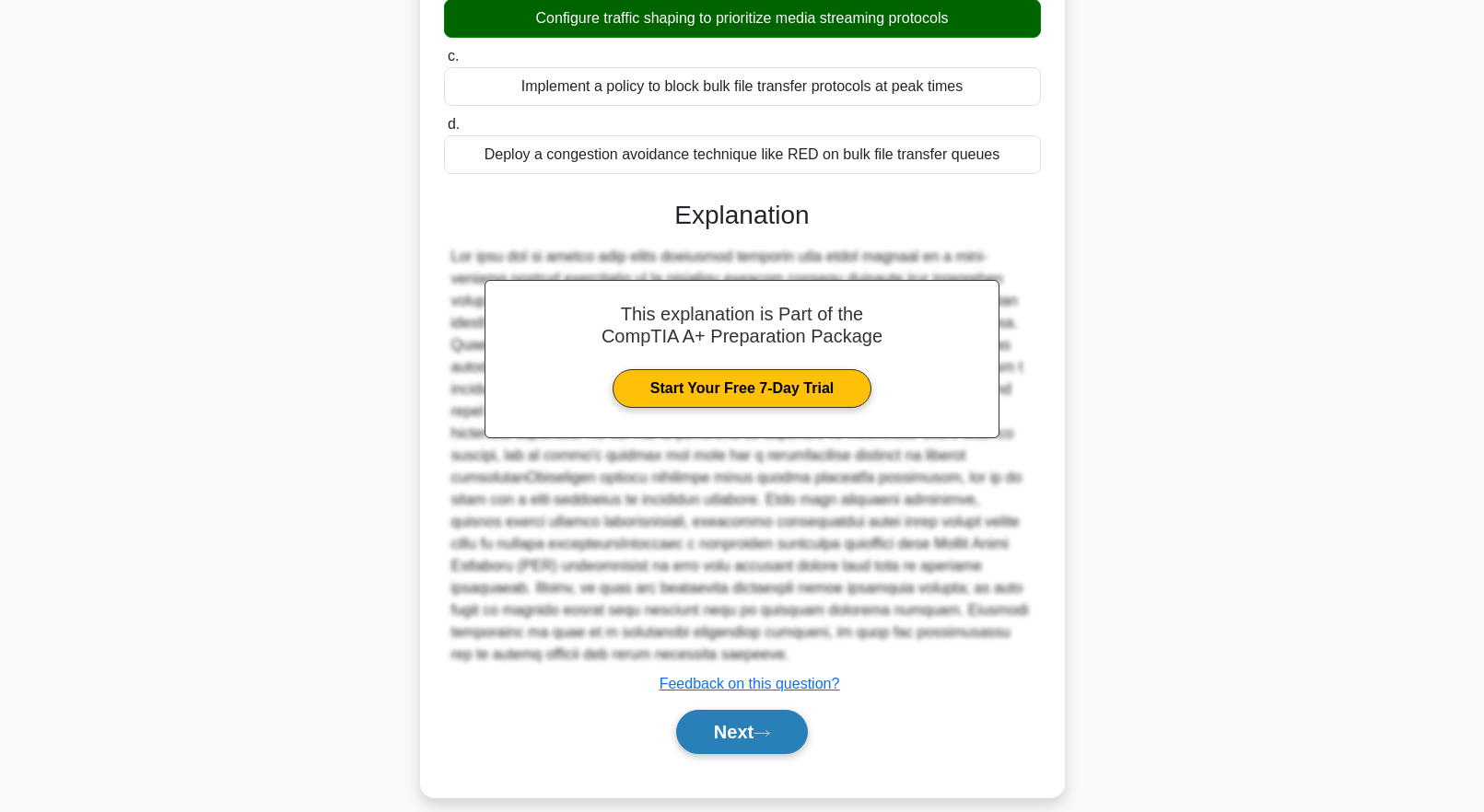
click at [779, 715] on button "Next" at bounding box center [742, 731] width 131 height 44
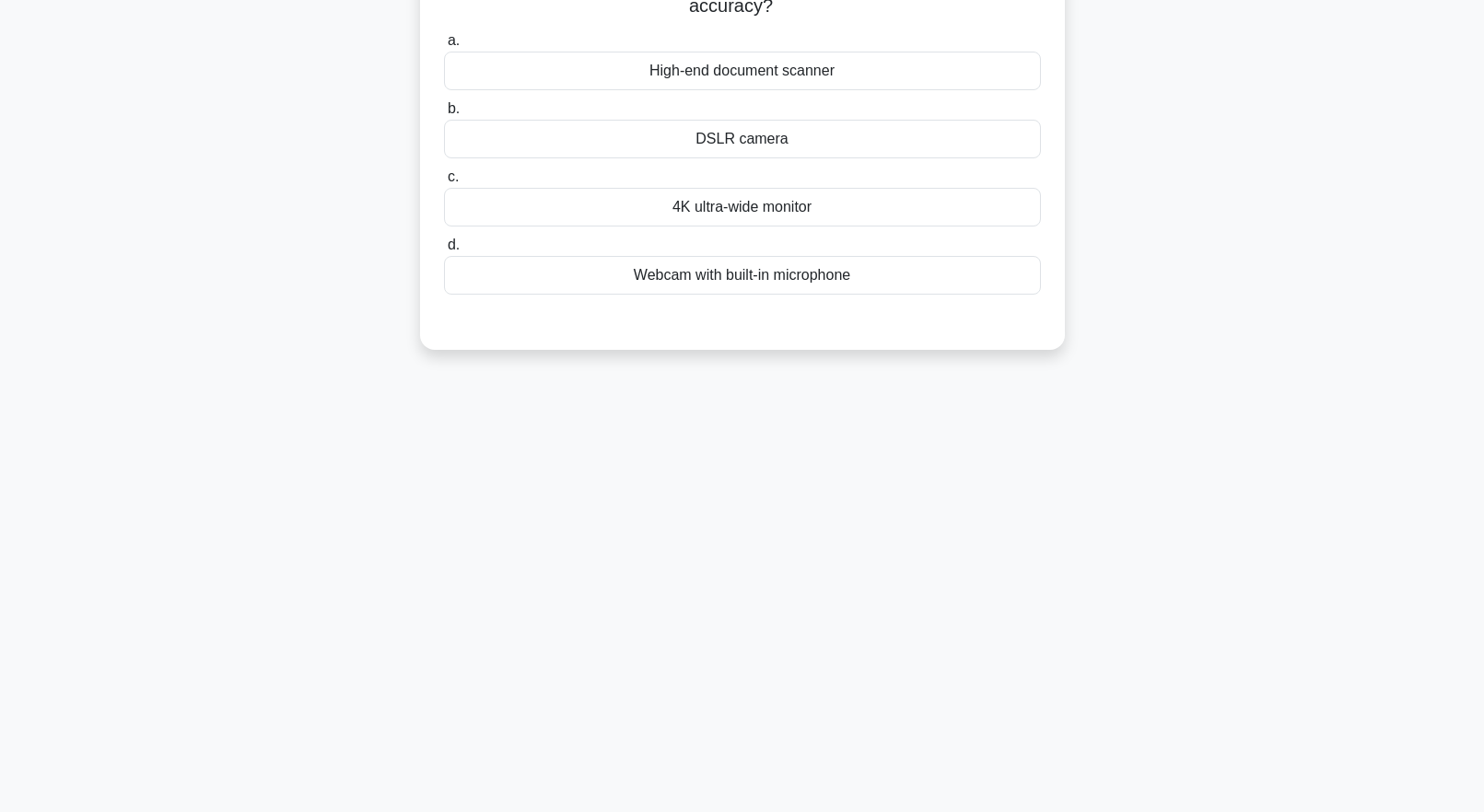
scroll to position [0, 0]
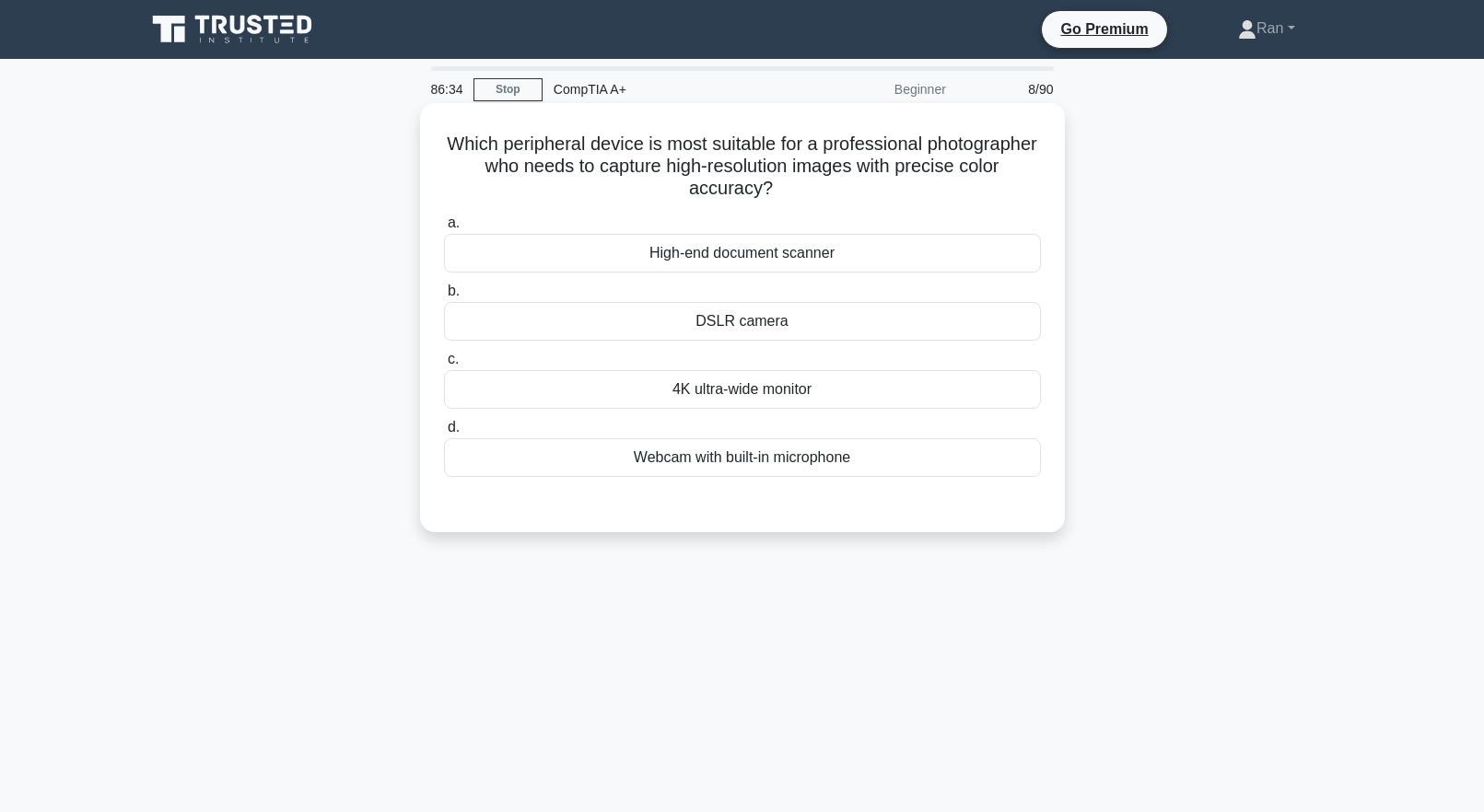
click at [646, 332] on div "DSLR camera" at bounding box center [742, 321] width 597 height 38
click at [444, 297] on input "b. DSLR camera" at bounding box center [444, 291] width 0 height 12
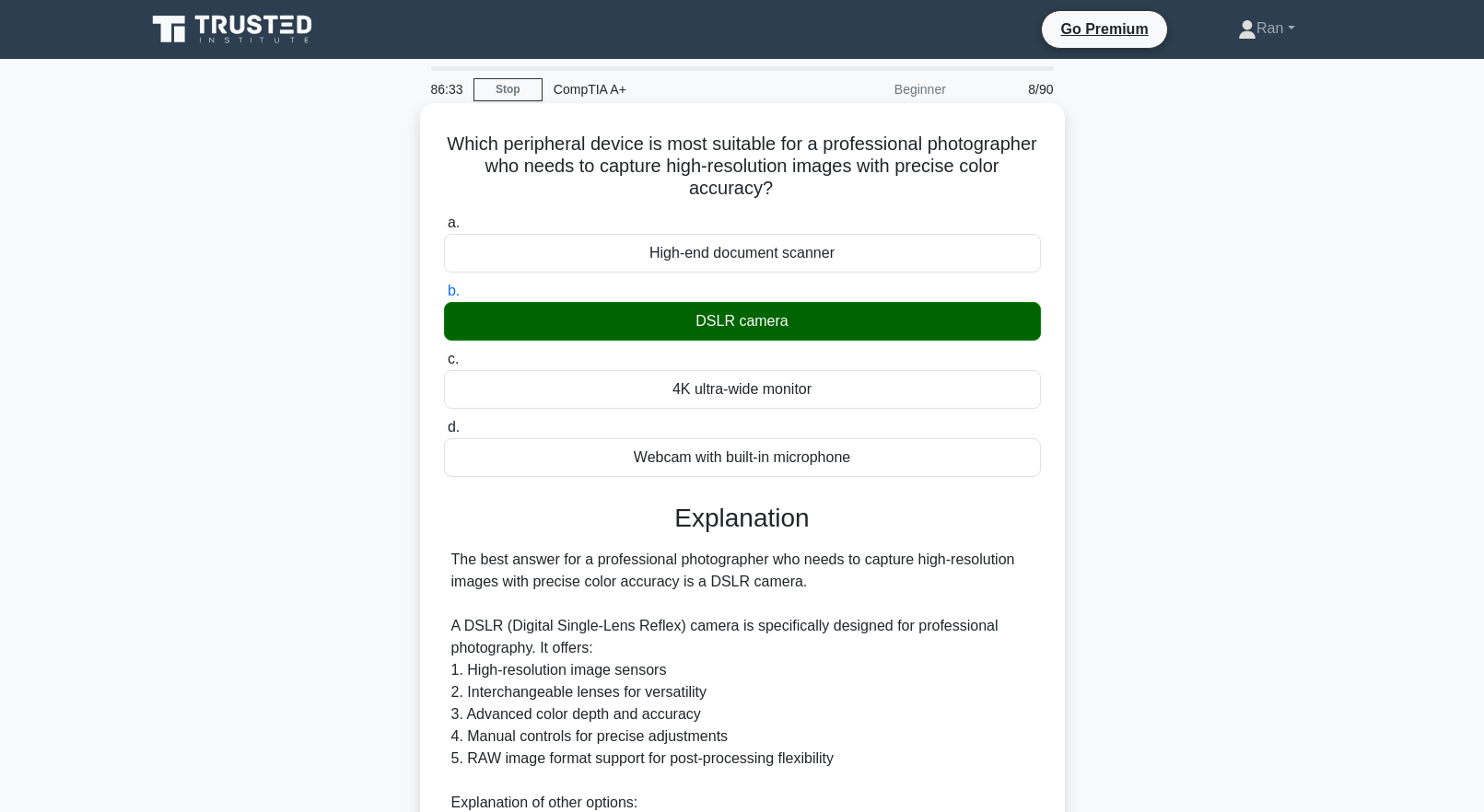
scroll to position [436, 0]
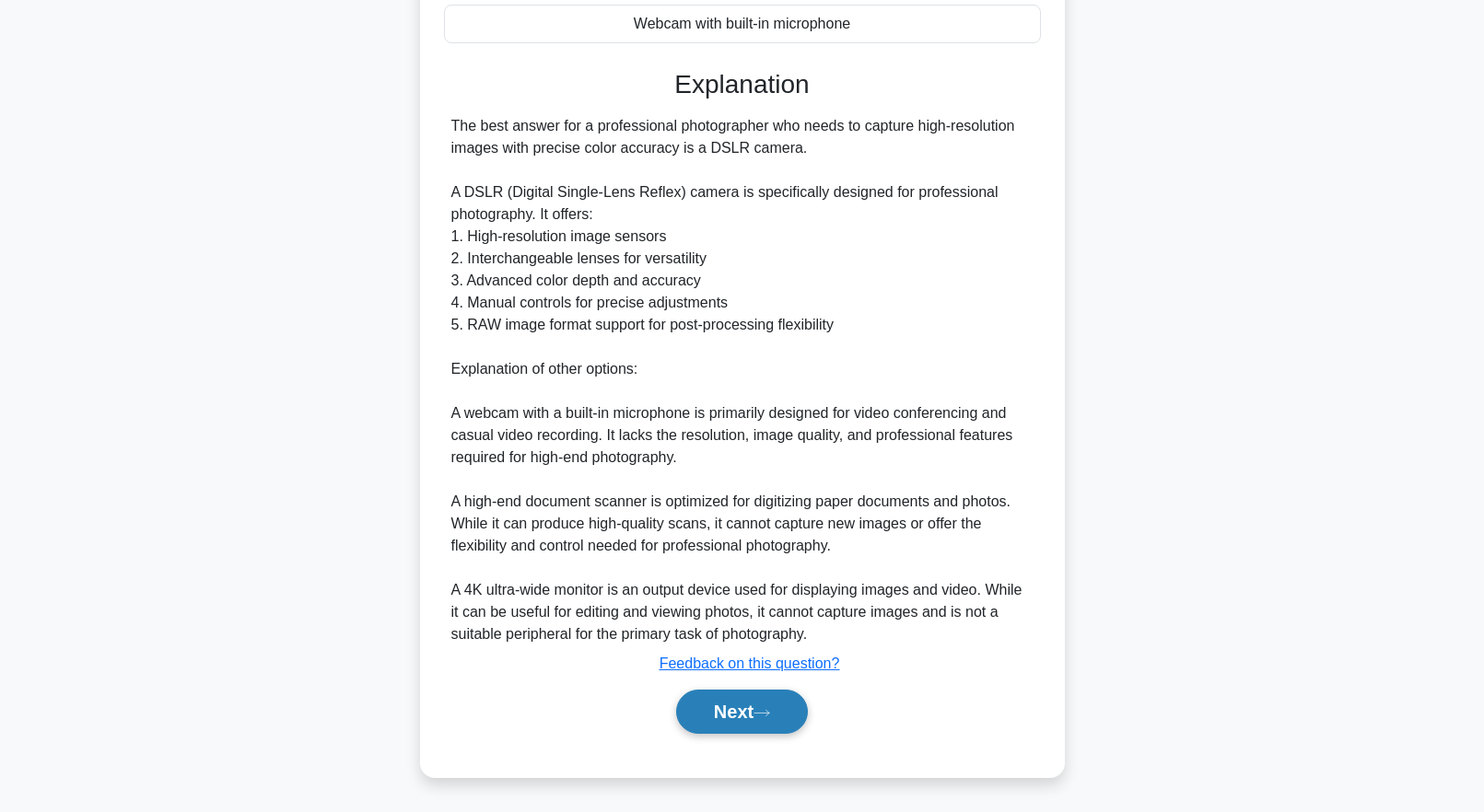
click at [720, 717] on button "Next" at bounding box center [742, 712] width 131 height 44
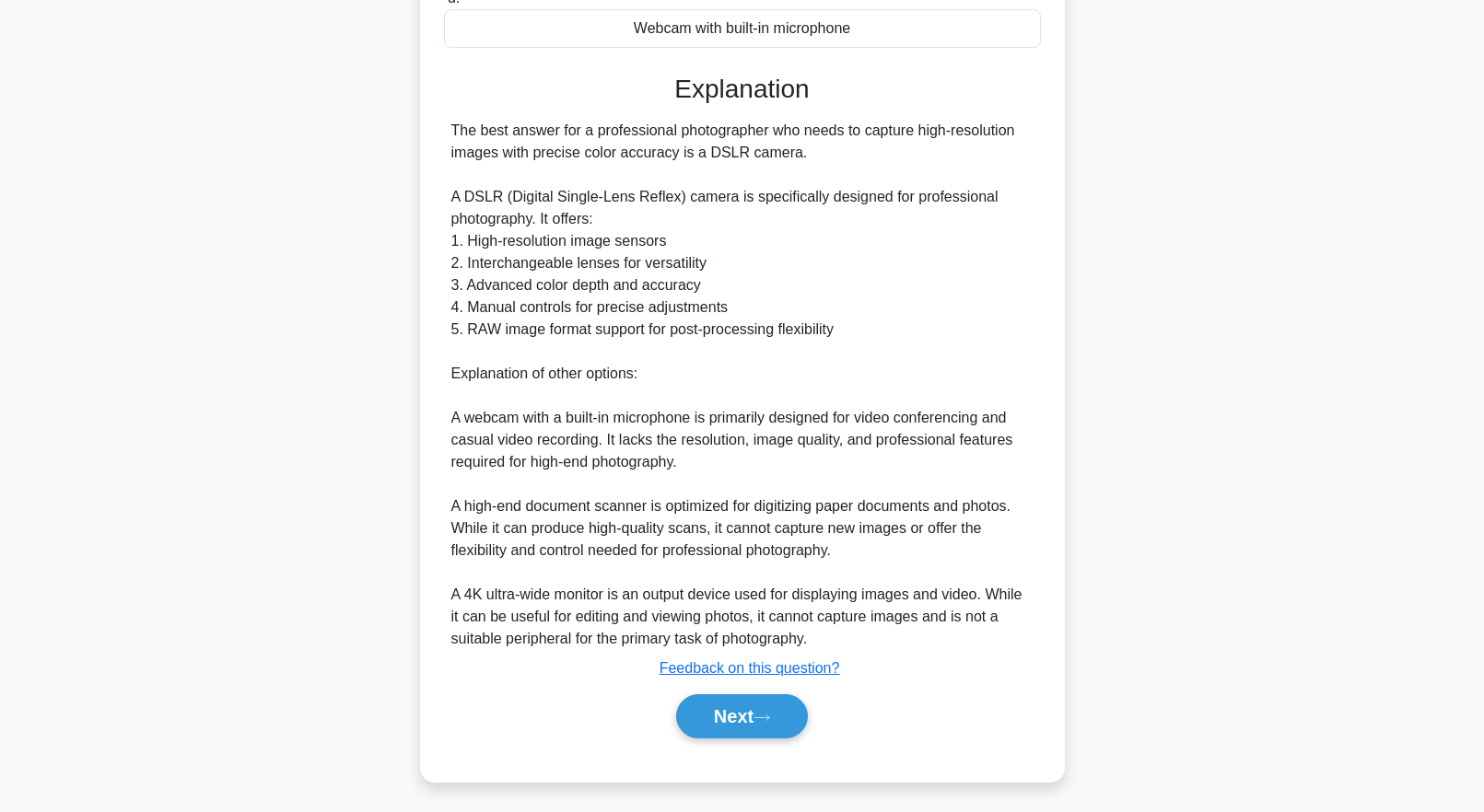
scroll to position [0, 0]
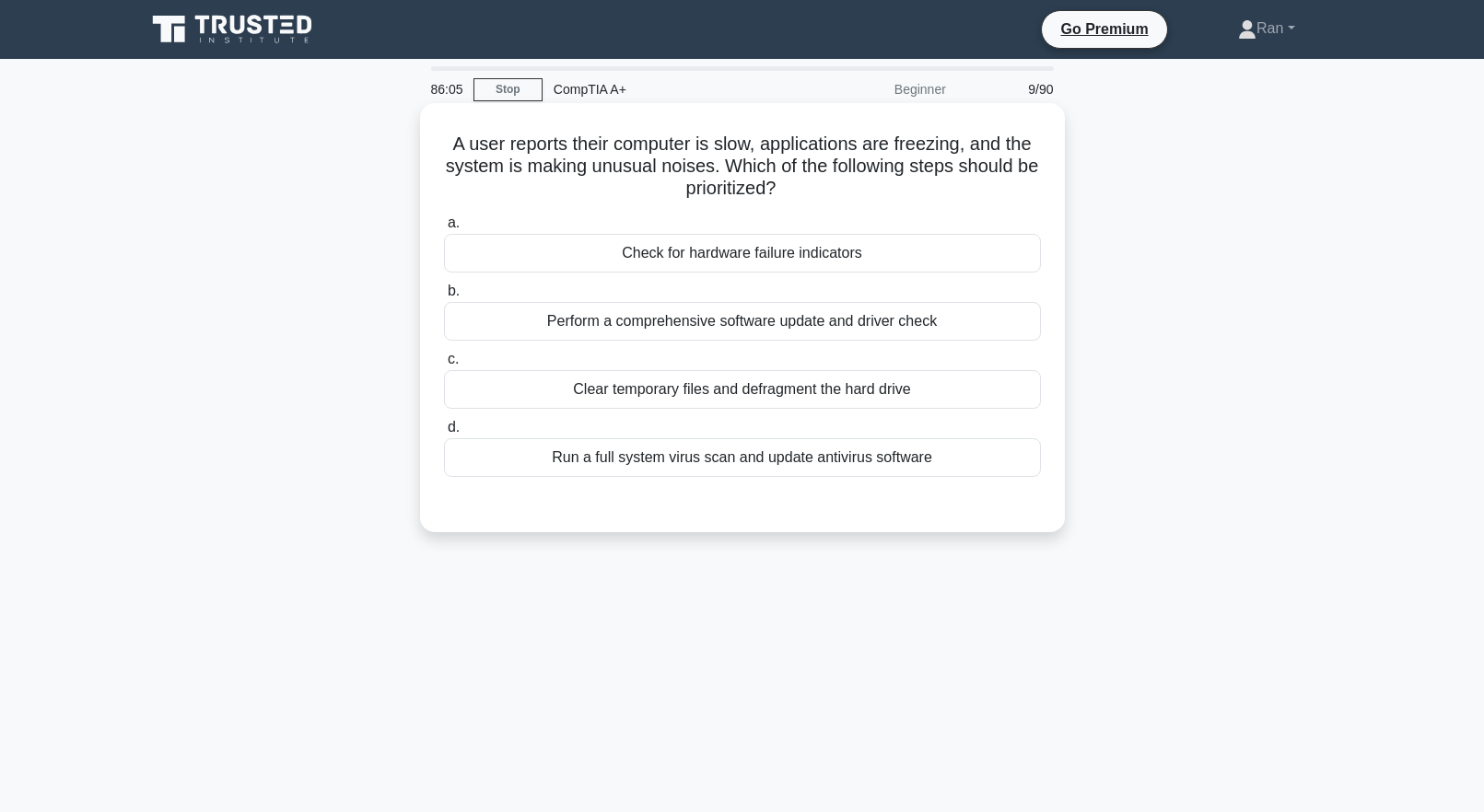
click at [669, 266] on div "Check for hardware failure indicators" at bounding box center [742, 252] width 597 height 38
click at [444, 230] on input "a. Check for hardware failure indicators" at bounding box center [444, 223] width 0 height 12
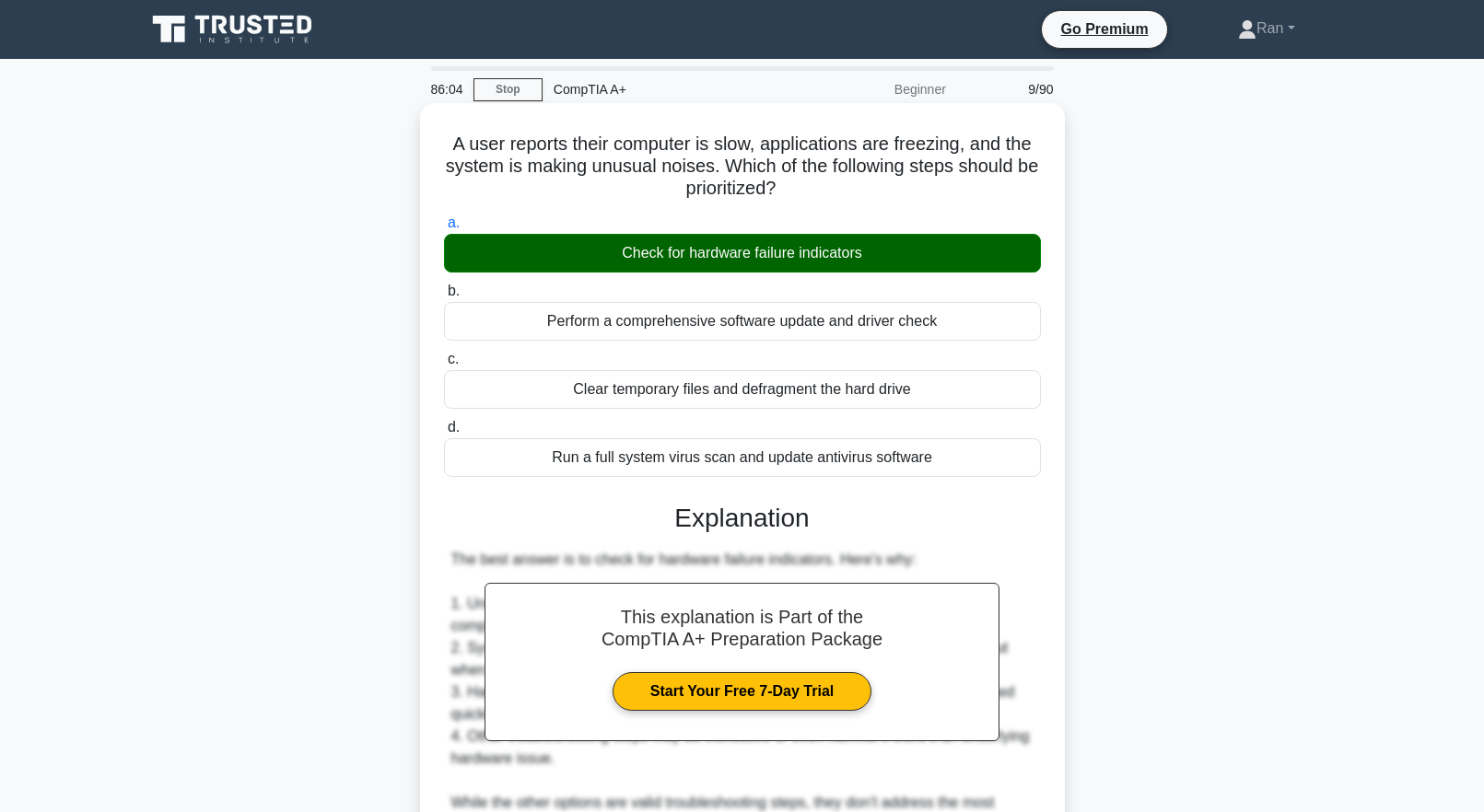
scroll to position [436, 0]
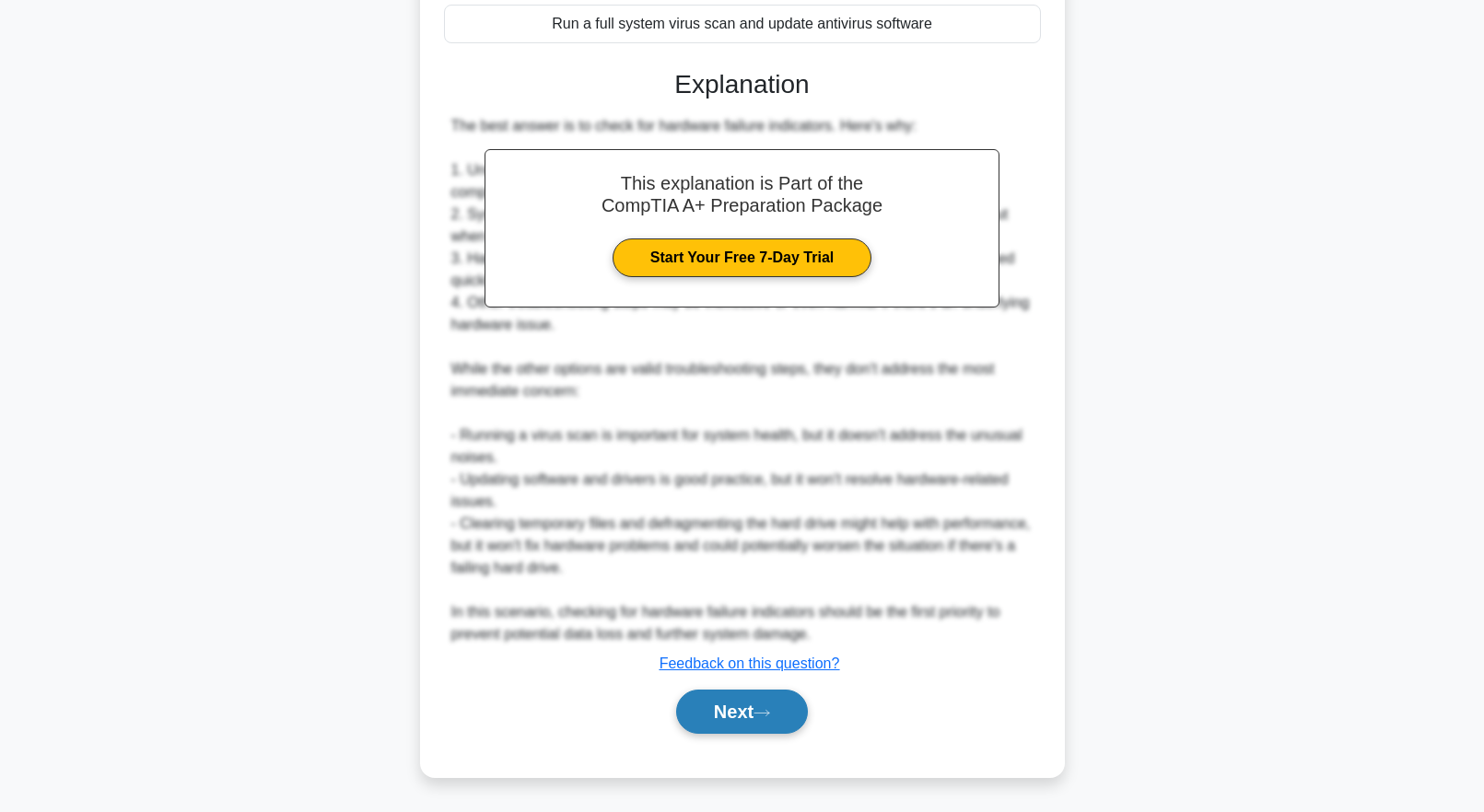
click at [768, 709] on icon at bounding box center [762, 713] width 17 height 10
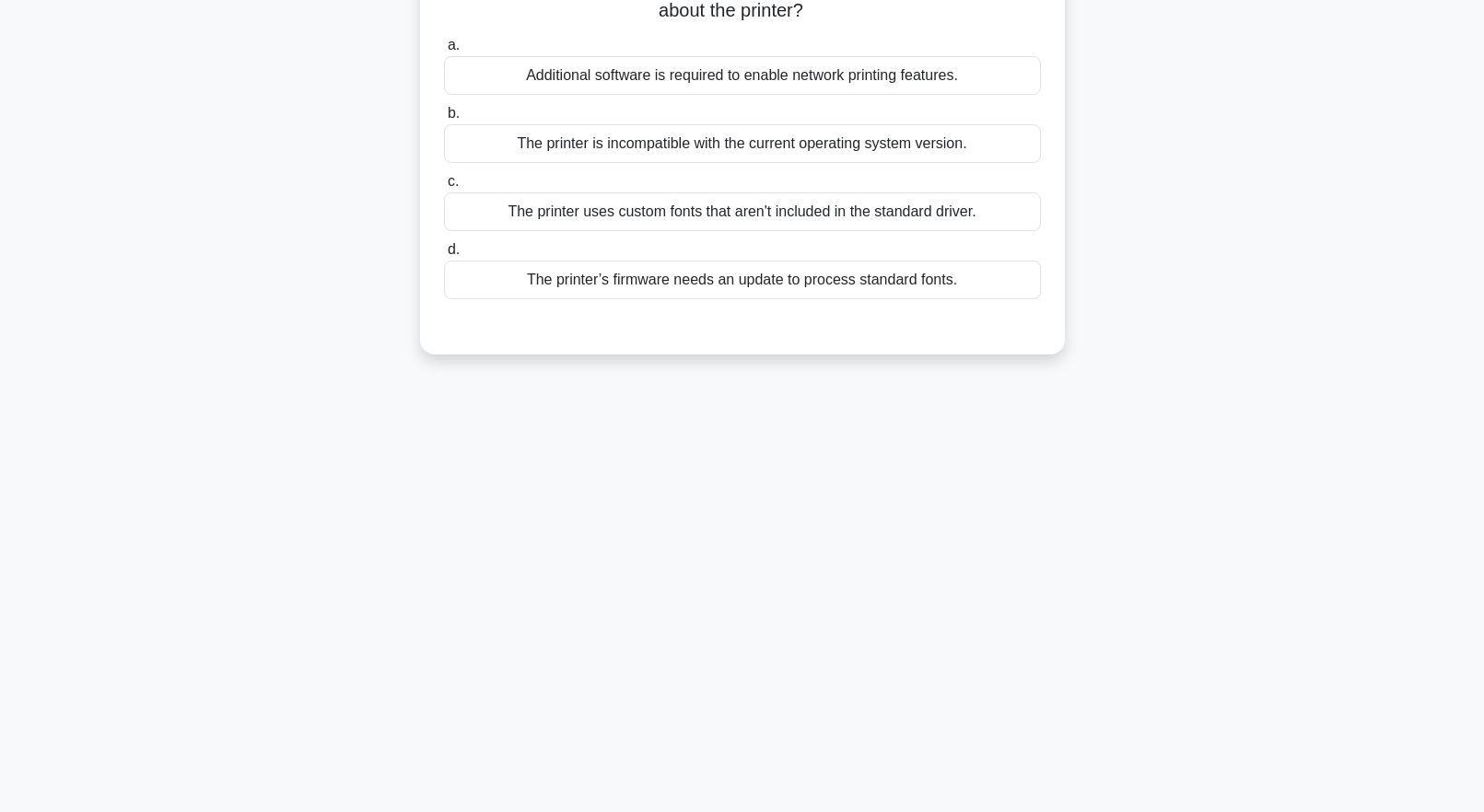
scroll to position [0, 0]
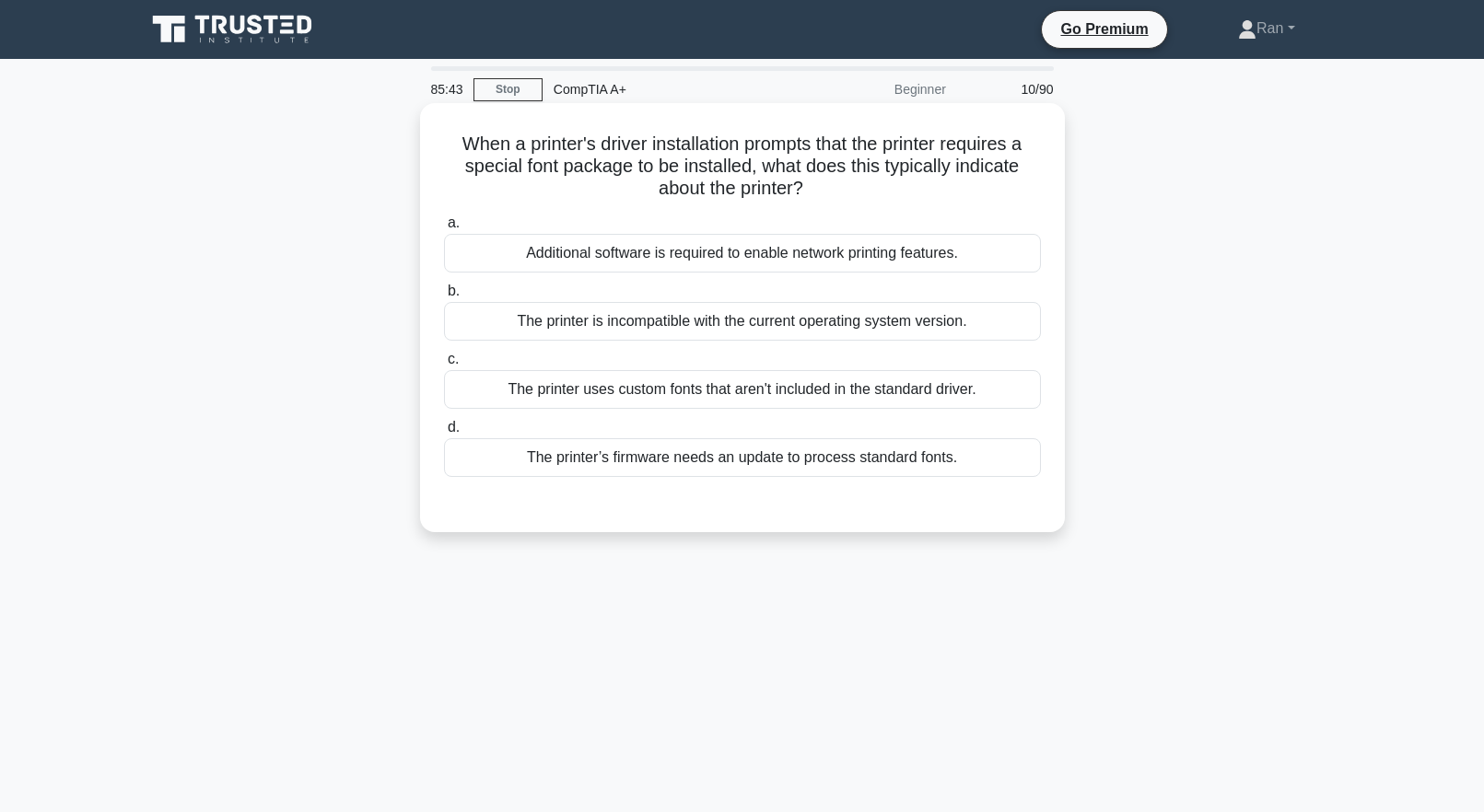
click at [692, 399] on div "The printer uses custom fonts that aren't included in the standard driver." at bounding box center [742, 389] width 597 height 38
click at [444, 366] on input "c. The printer uses custom fonts that aren't included in the standard driver." at bounding box center [444, 359] width 0 height 12
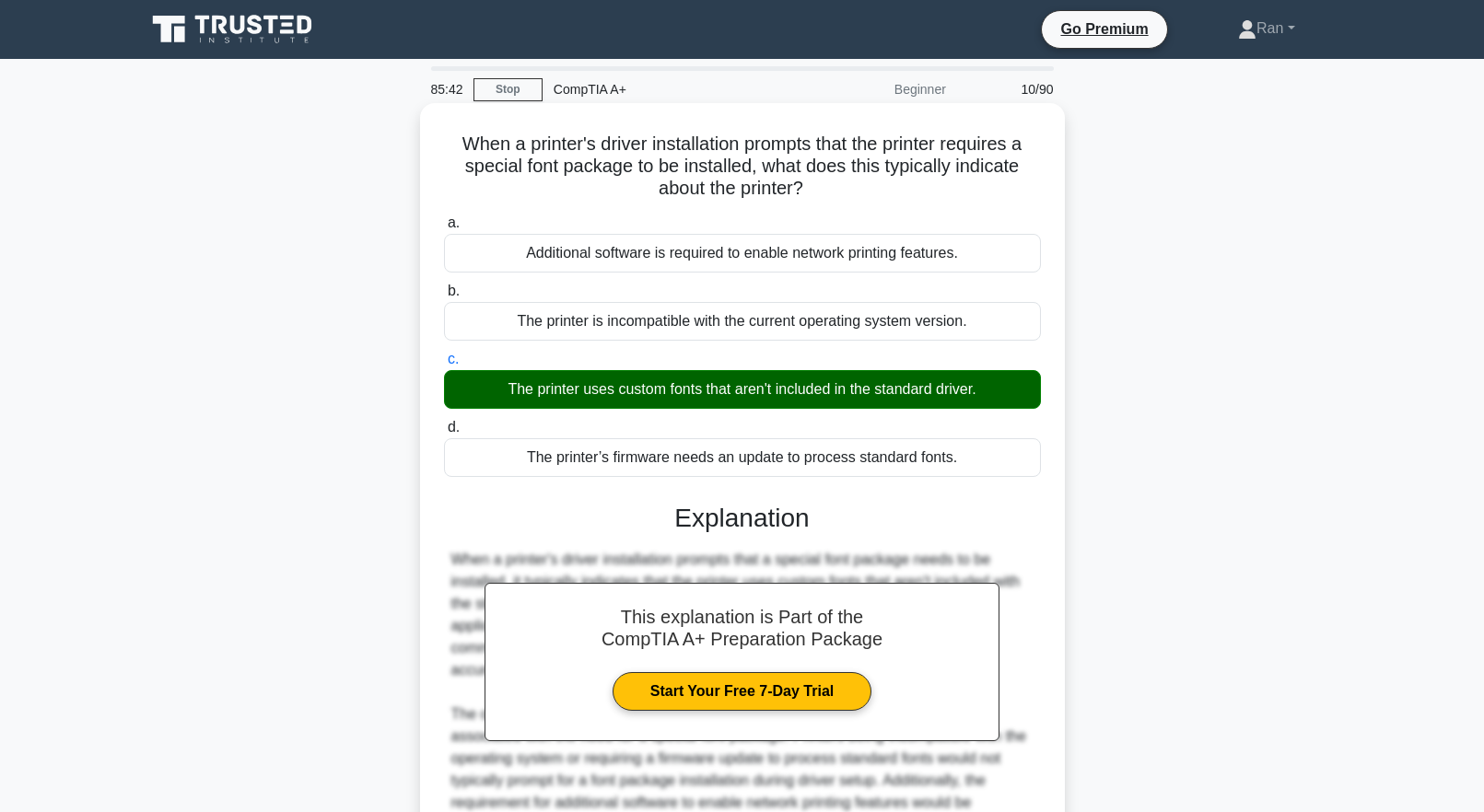
scroll to position [215, 0]
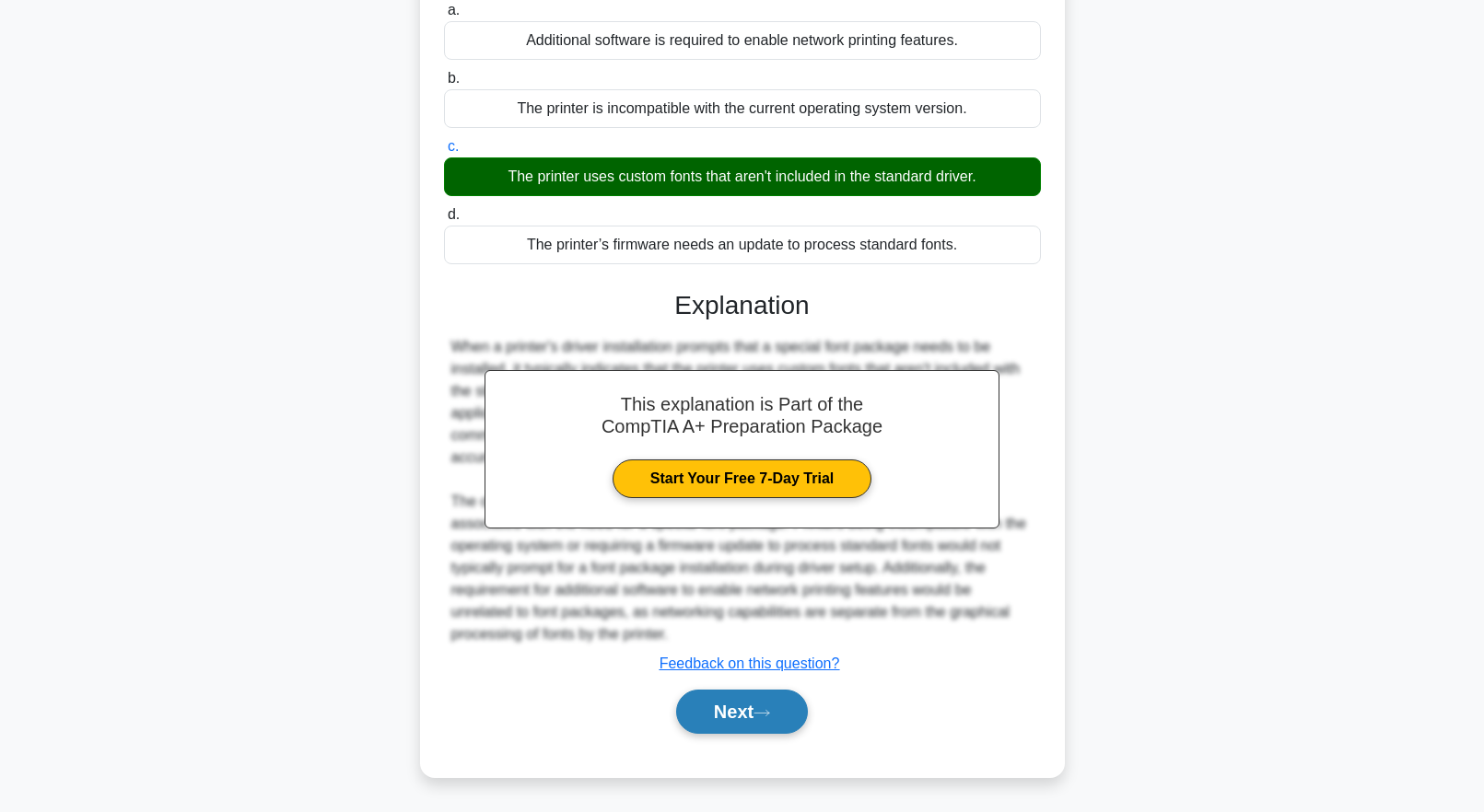
click at [731, 707] on button "Next" at bounding box center [742, 712] width 131 height 44
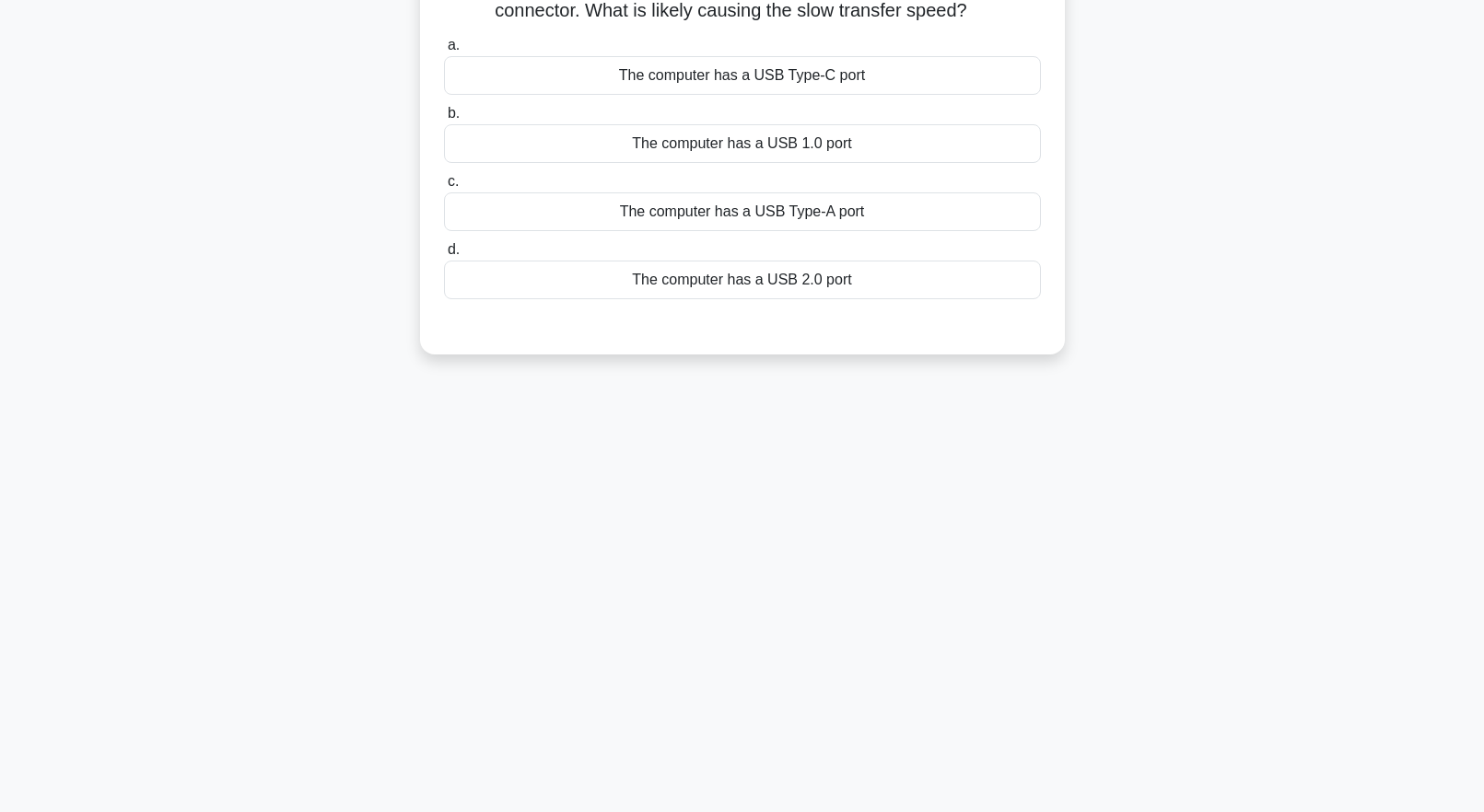
scroll to position [0, 0]
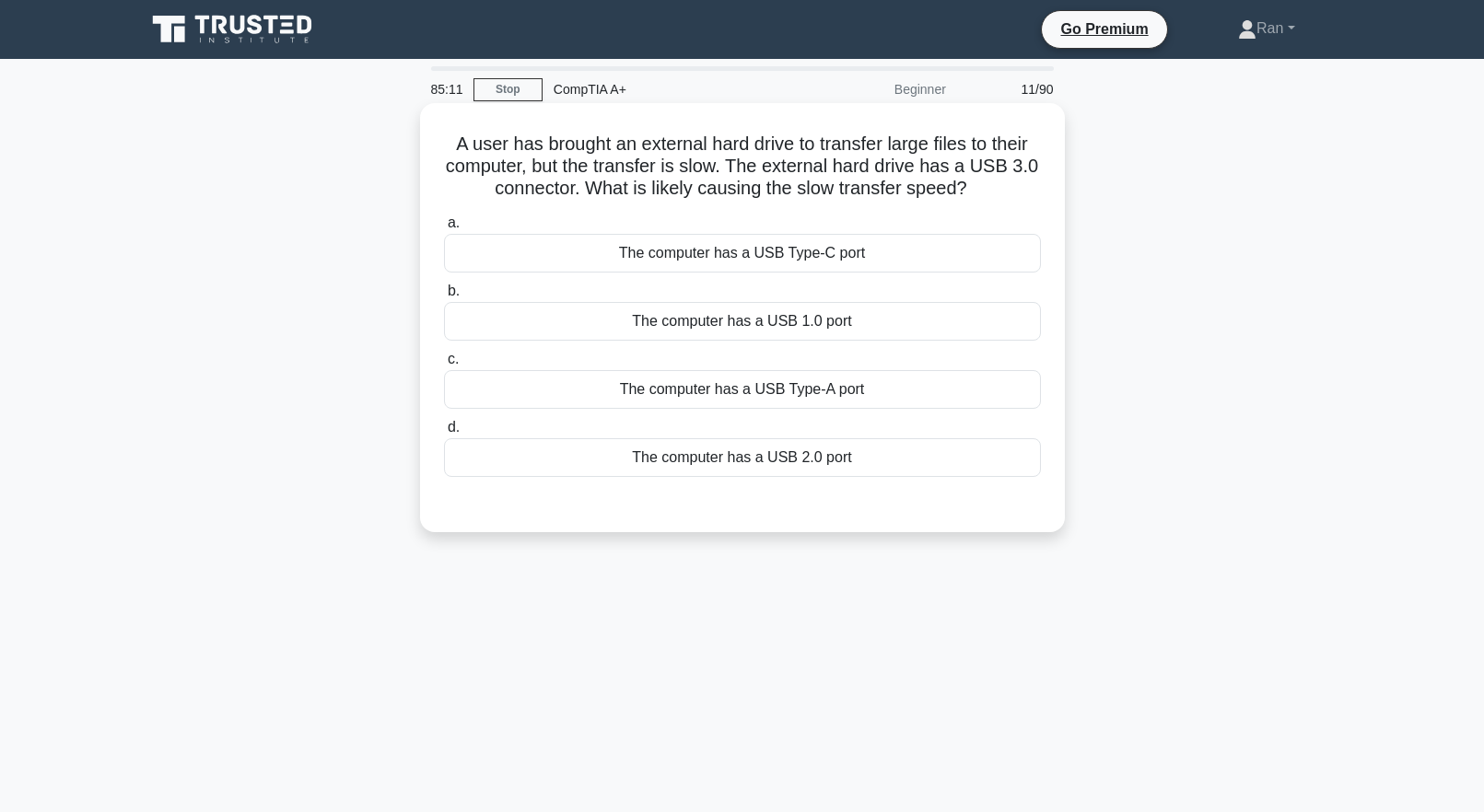
click at [597, 465] on div "The computer has a USB 2.0 port" at bounding box center [742, 457] width 597 height 38
click at [444, 434] on input "d. The computer has a USB 2.0 port" at bounding box center [444, 428] width 0 height 12
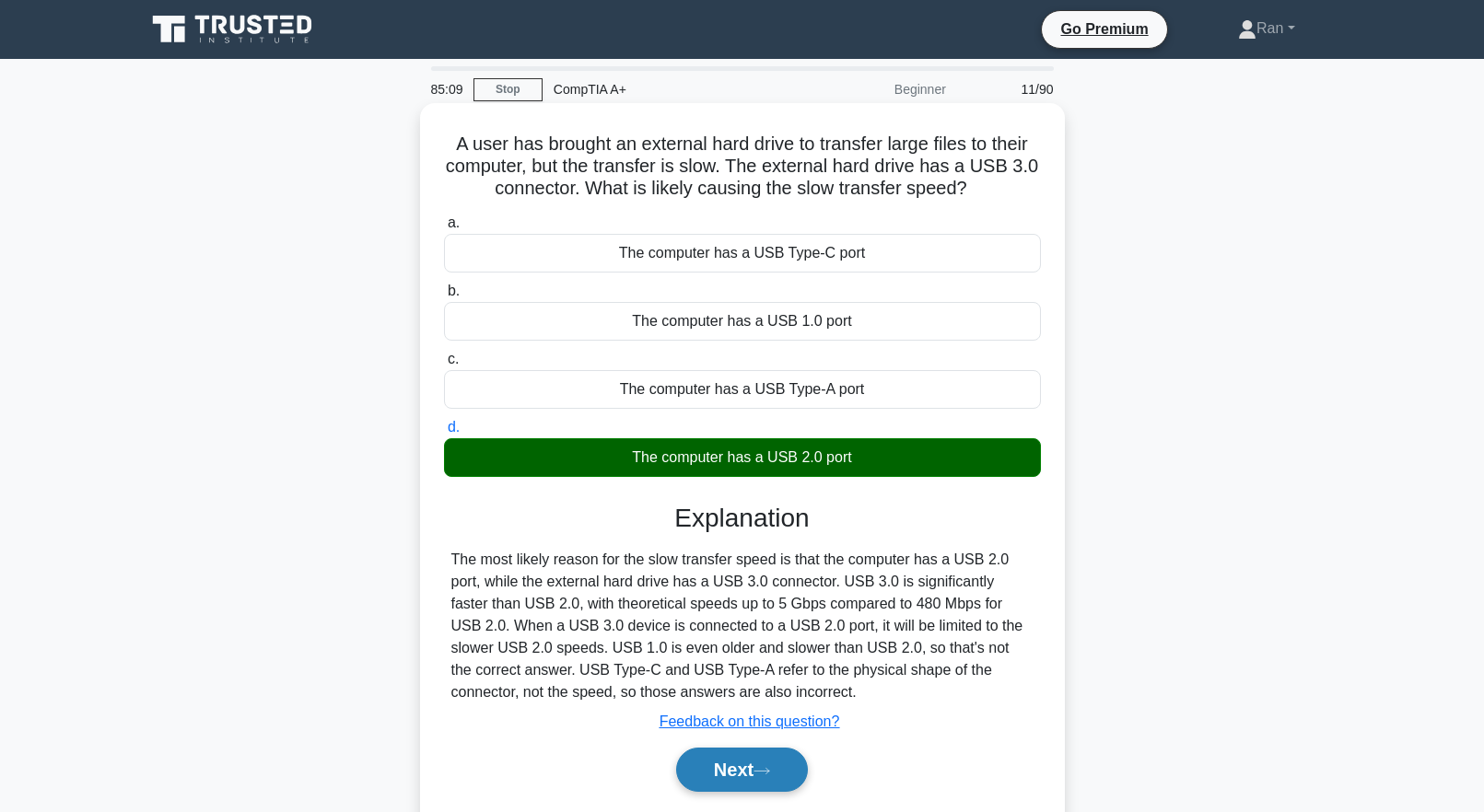
click at [792, 775] on button "Next" at bounding box center [742, 769] width 131 height 44
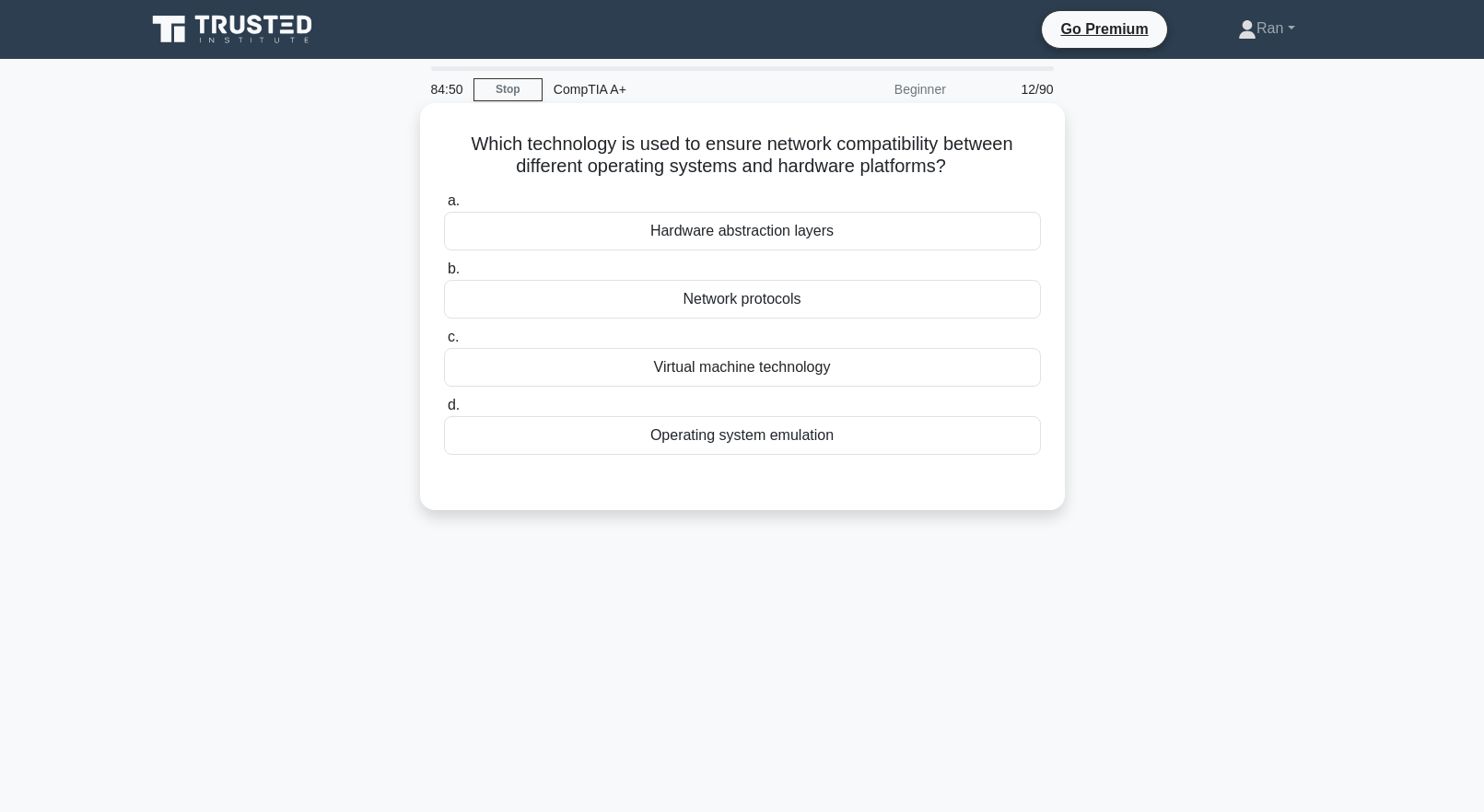
click at [632, 307] on div "Network protocols" at bounding box center [742, 299] width 597 height 38
click at [444, 276] on input "b. Network protocols" at bounding box center [444, 269] width 0 height 12
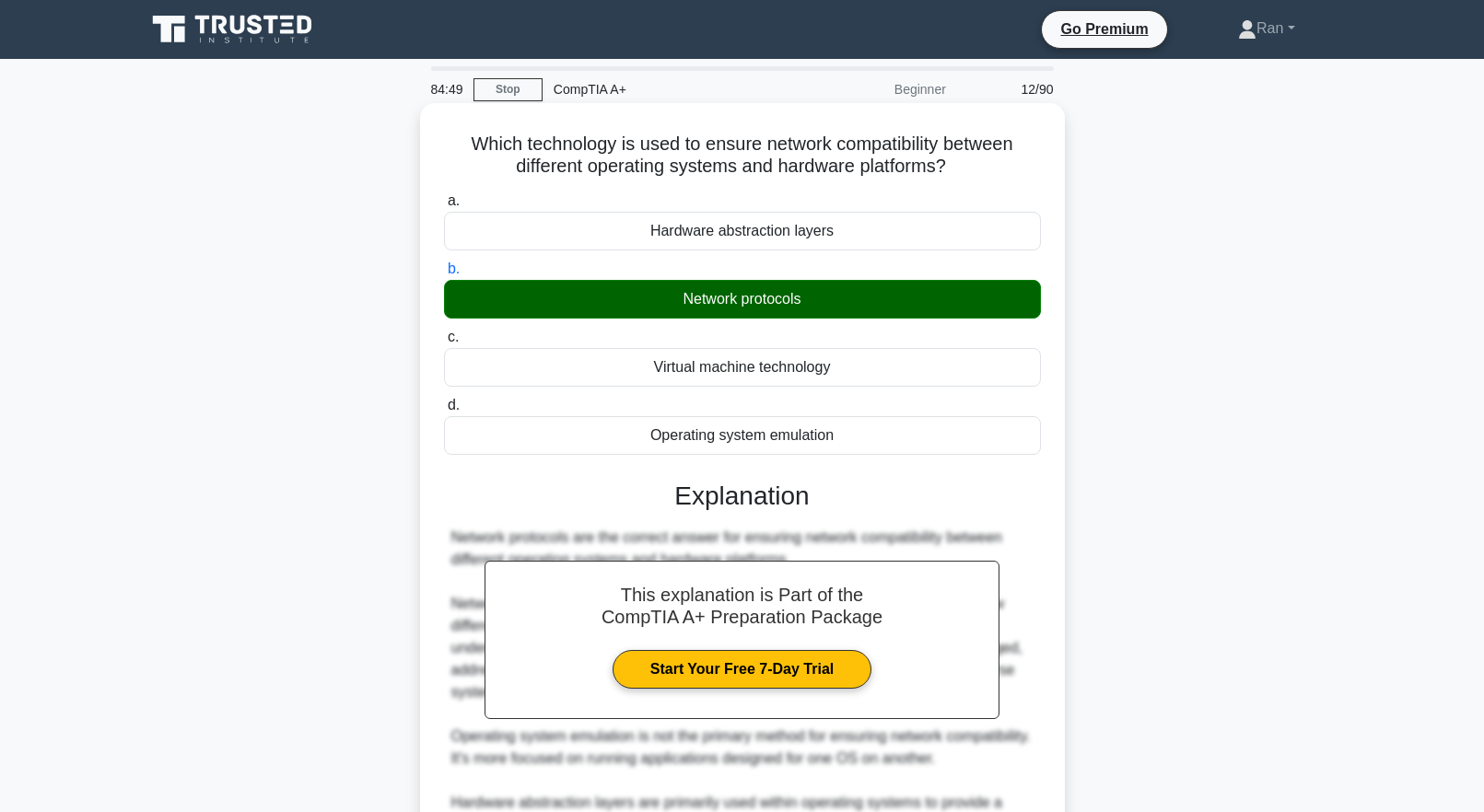
scroll to position [281, 0]
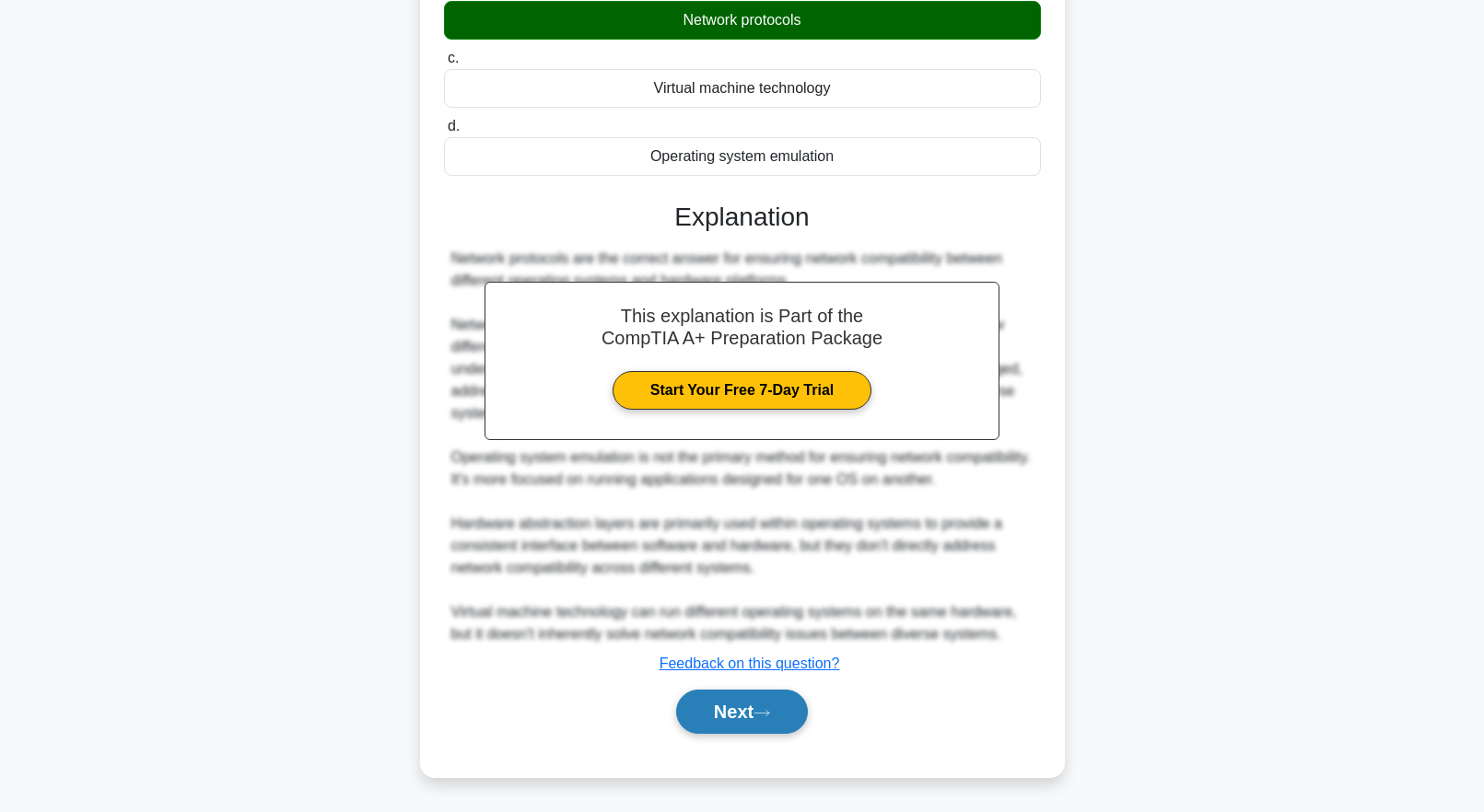
click at [767, 721] on button "Next" at bounding box center [742, 712] width 131 height 44
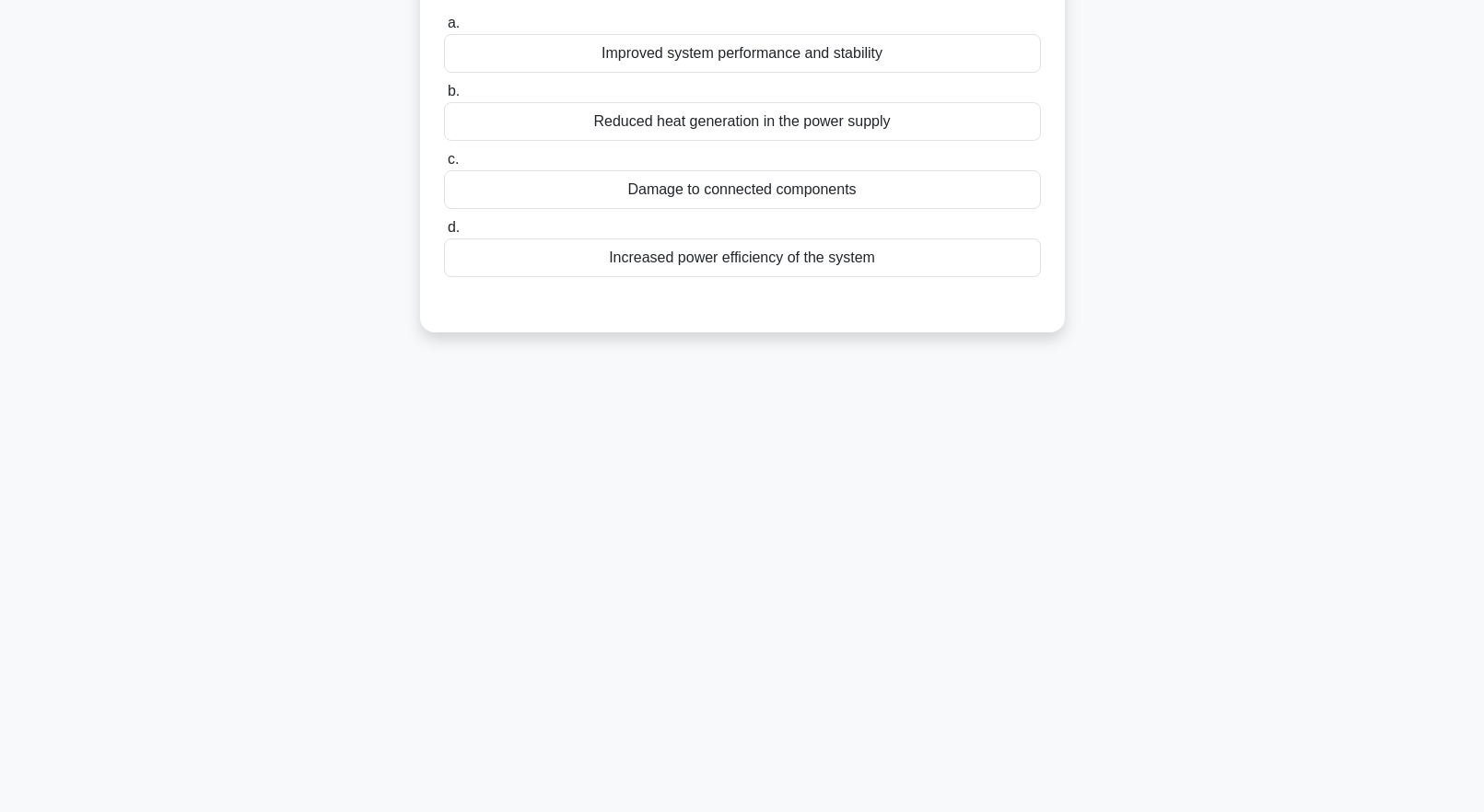
scroll to position [0, 0]
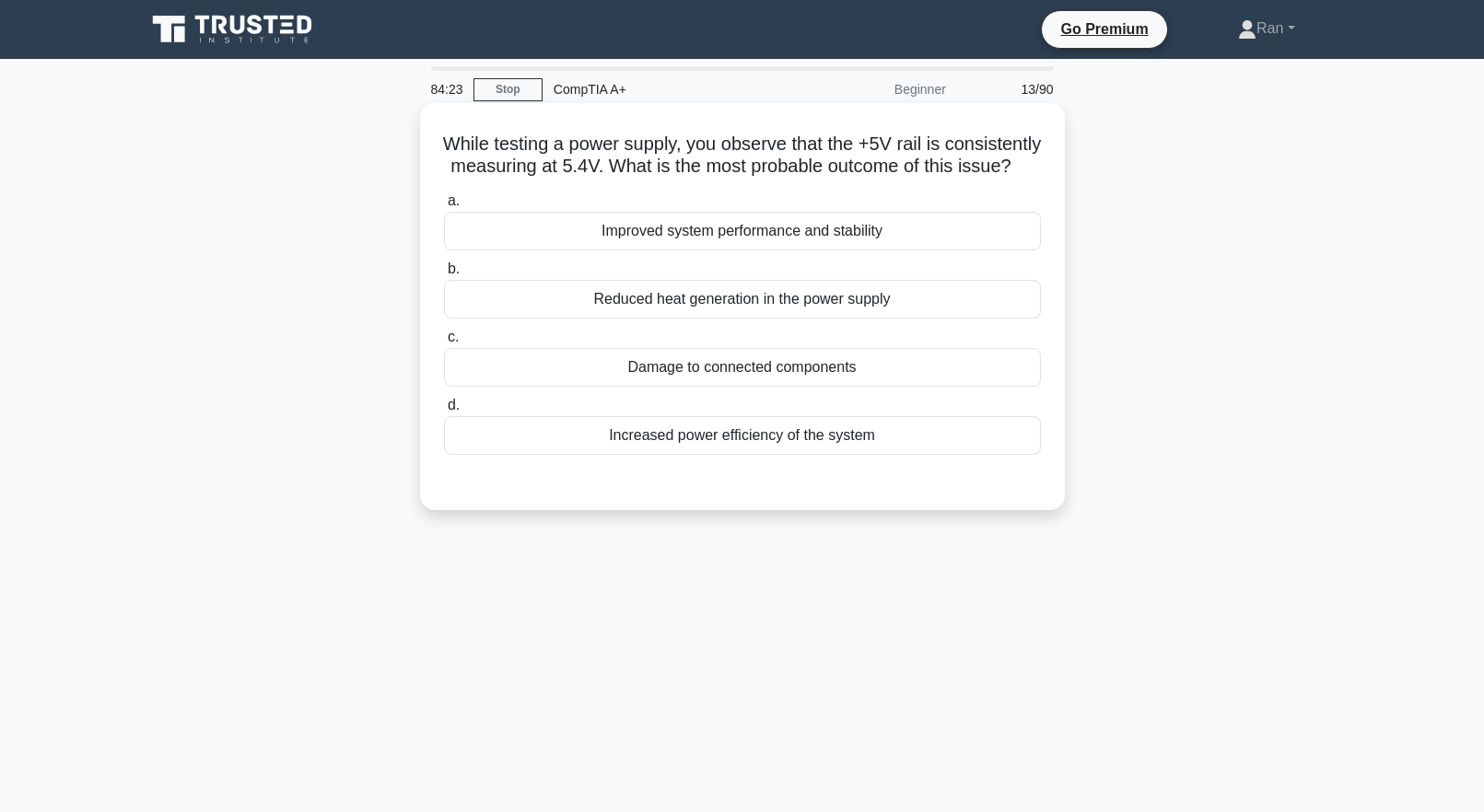
click at [662, 455] on div "Increased power efficiency of the system" at bounding box center [742, 435] width 597 height 38
click at [444, 412] on input "d. Increased power efficiency of the system" at bounding box center [444, 405] width 0 height 12
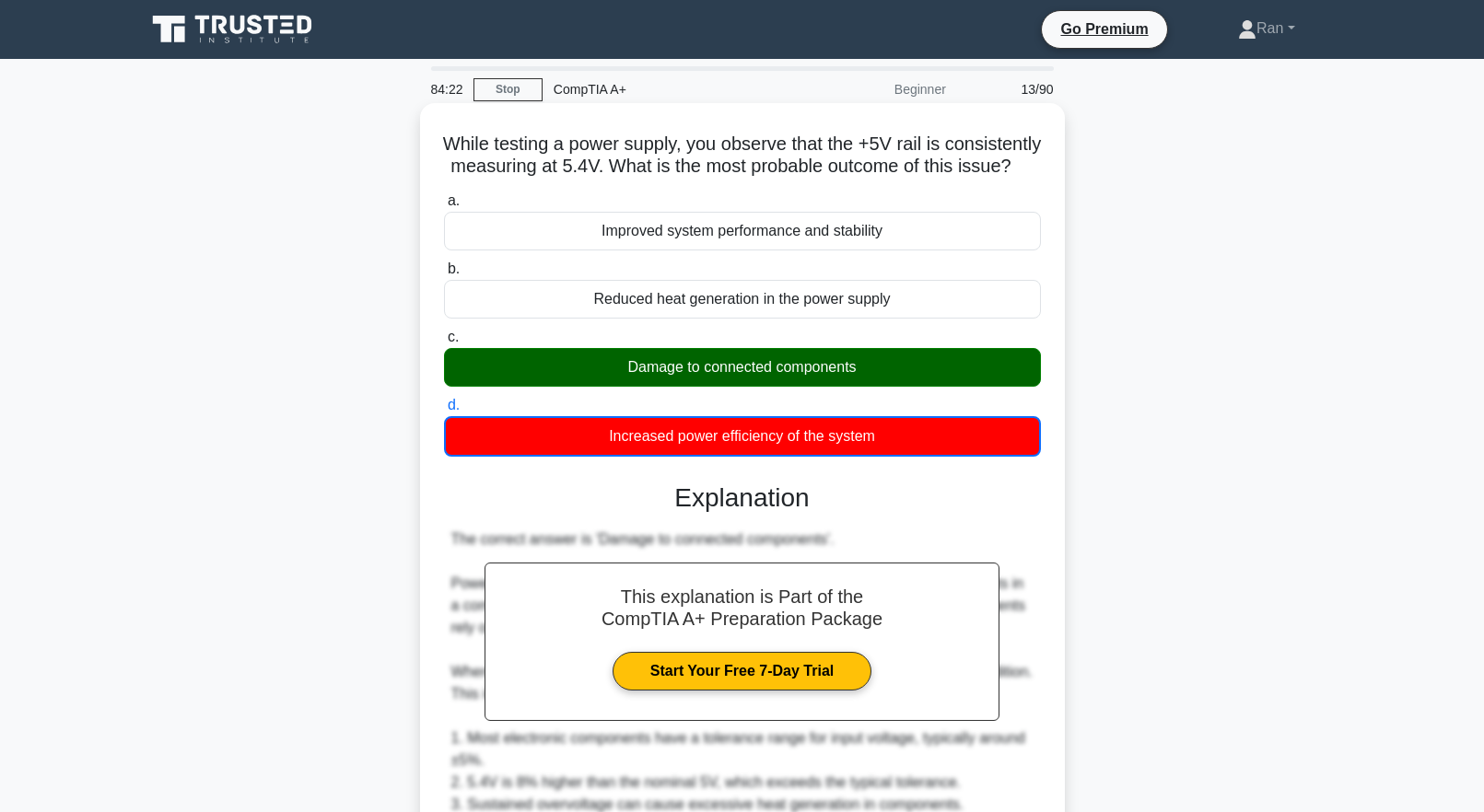
scroll to position [460, 0]
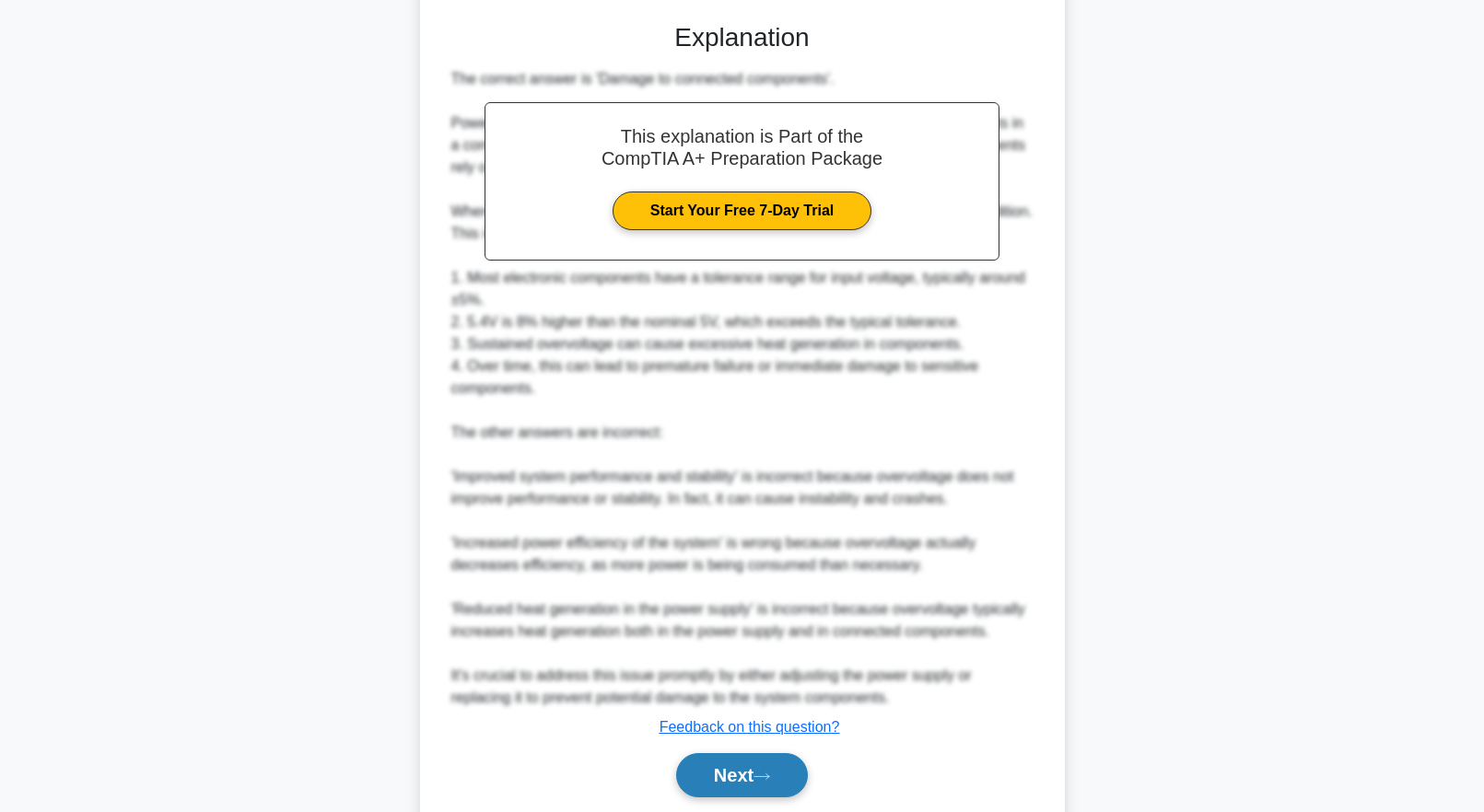
click at [751, 798] on button "Next" at bounding box center [742, 774] width 131 height 44
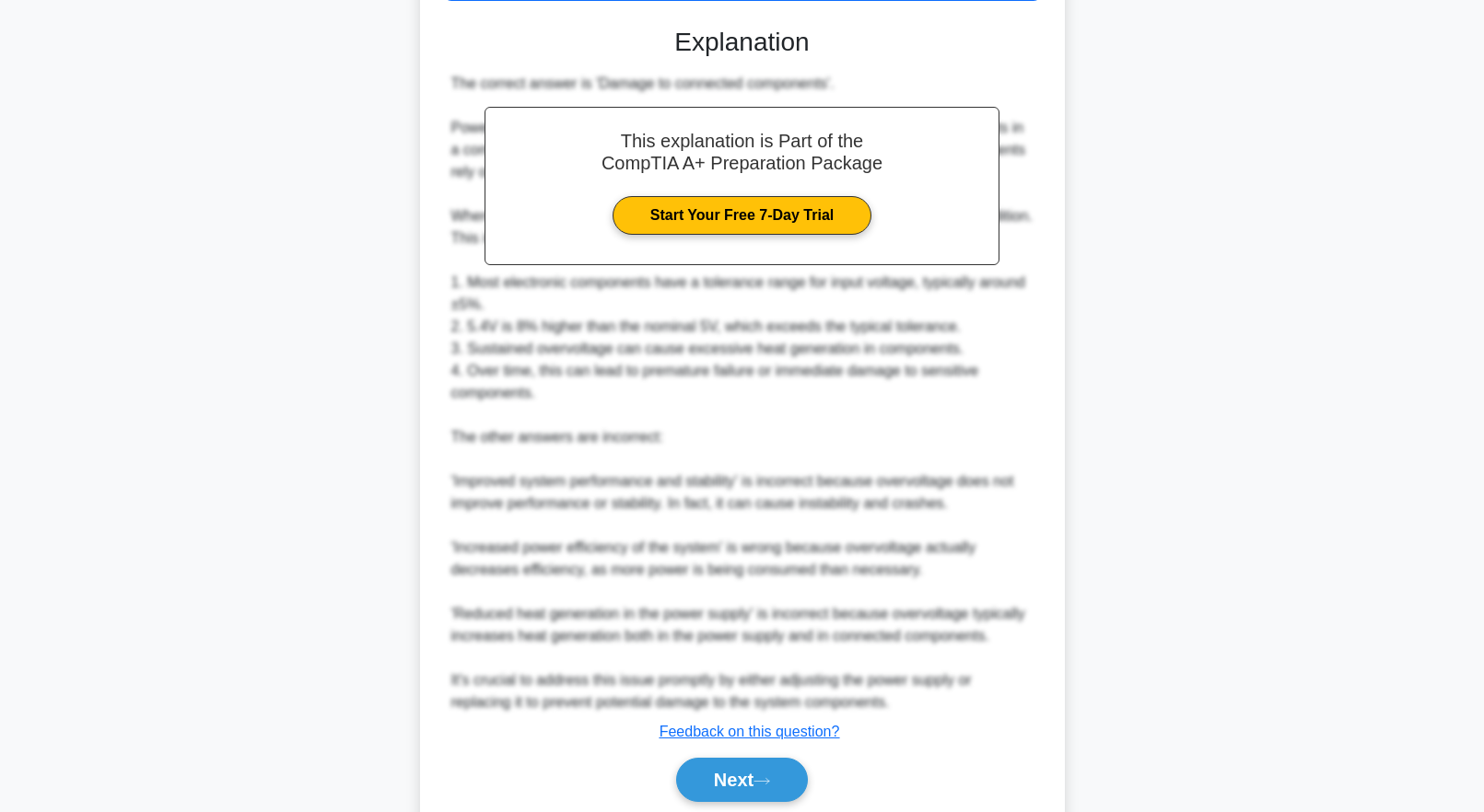
scroll to position [0, 0]
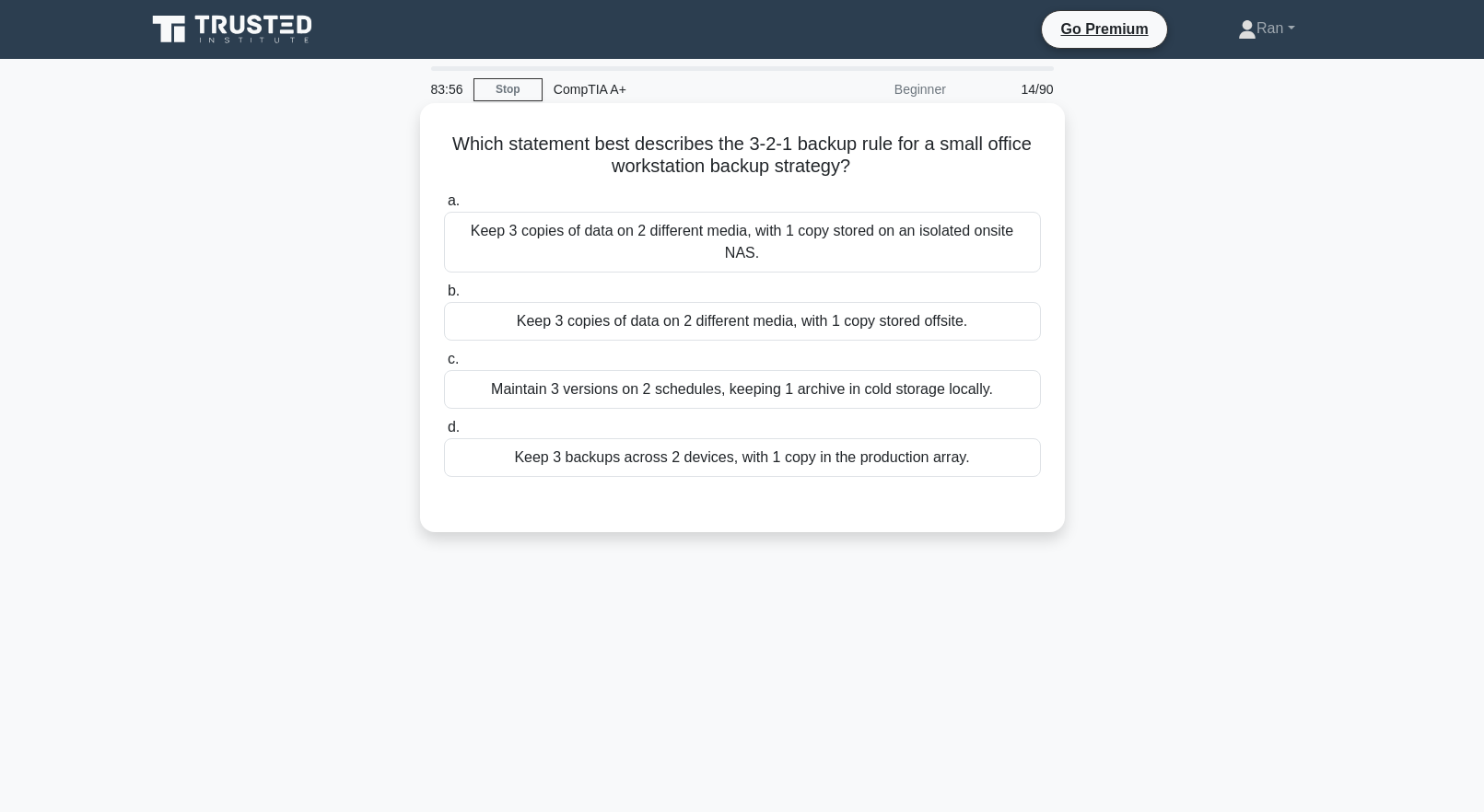
click at [687, 307] on div "Keep 3 copies of data on 2 different media, with 1 copy stored offsite." at bounding box center [742, 321] width 597 height 38
click at [444, 297] on input "b. Keep 3 copies of data on 2 different media, with 1 copy stored offsite." at bounding box center [444, 291] width 0 height 12
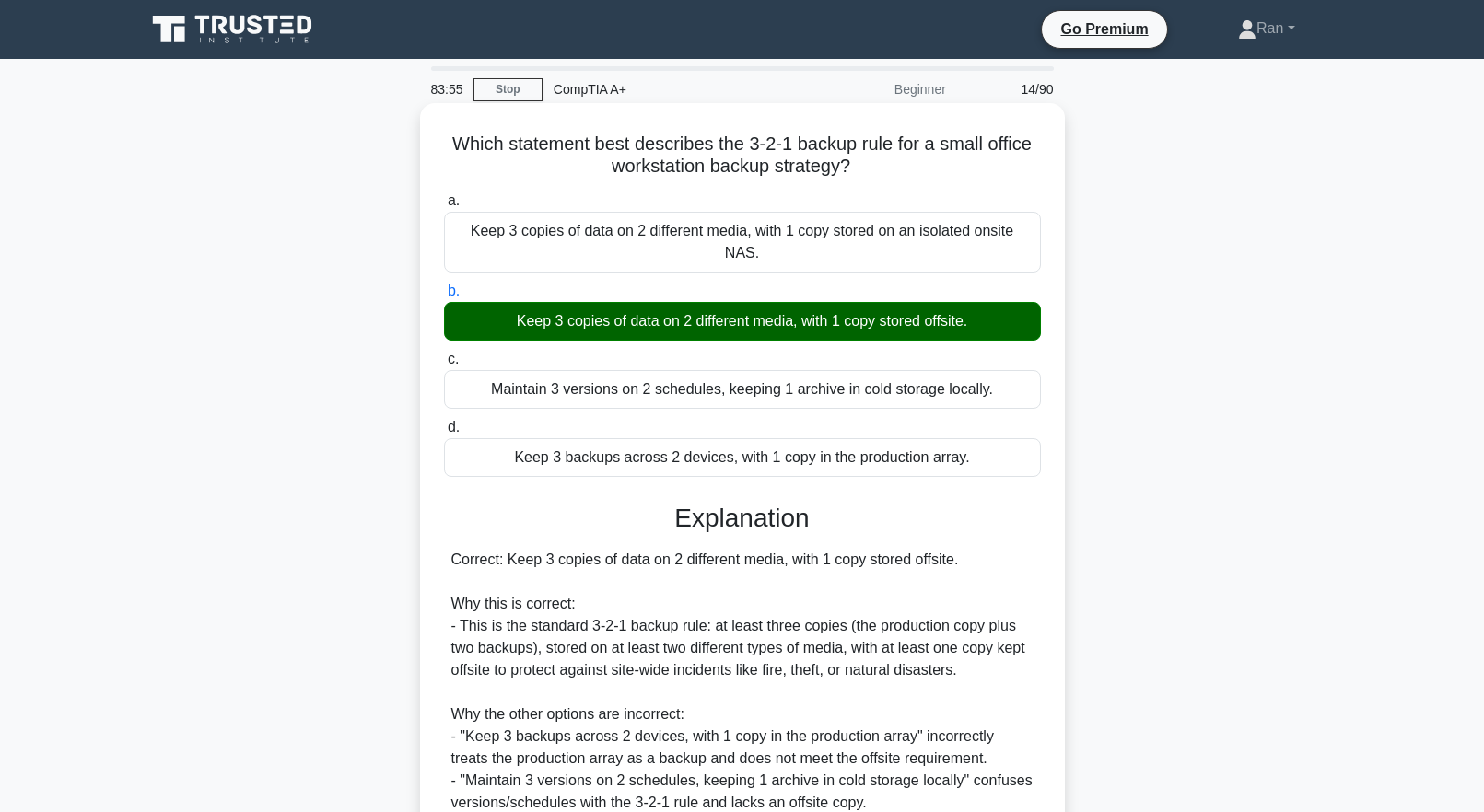
scroll to position [192, 0]
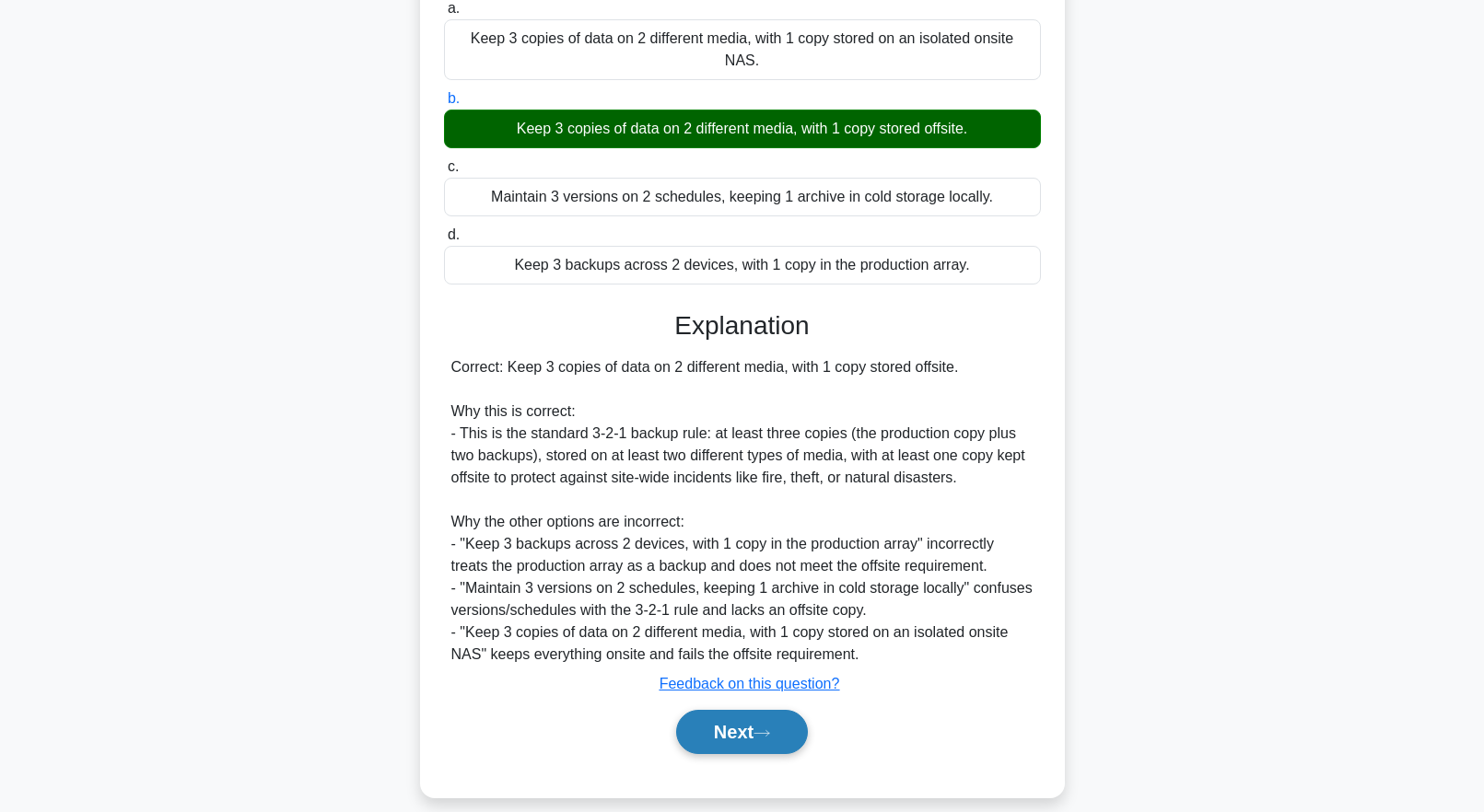
click at [780, 710] on button "Next" at bounding box center [742, 731] width 131 height 44
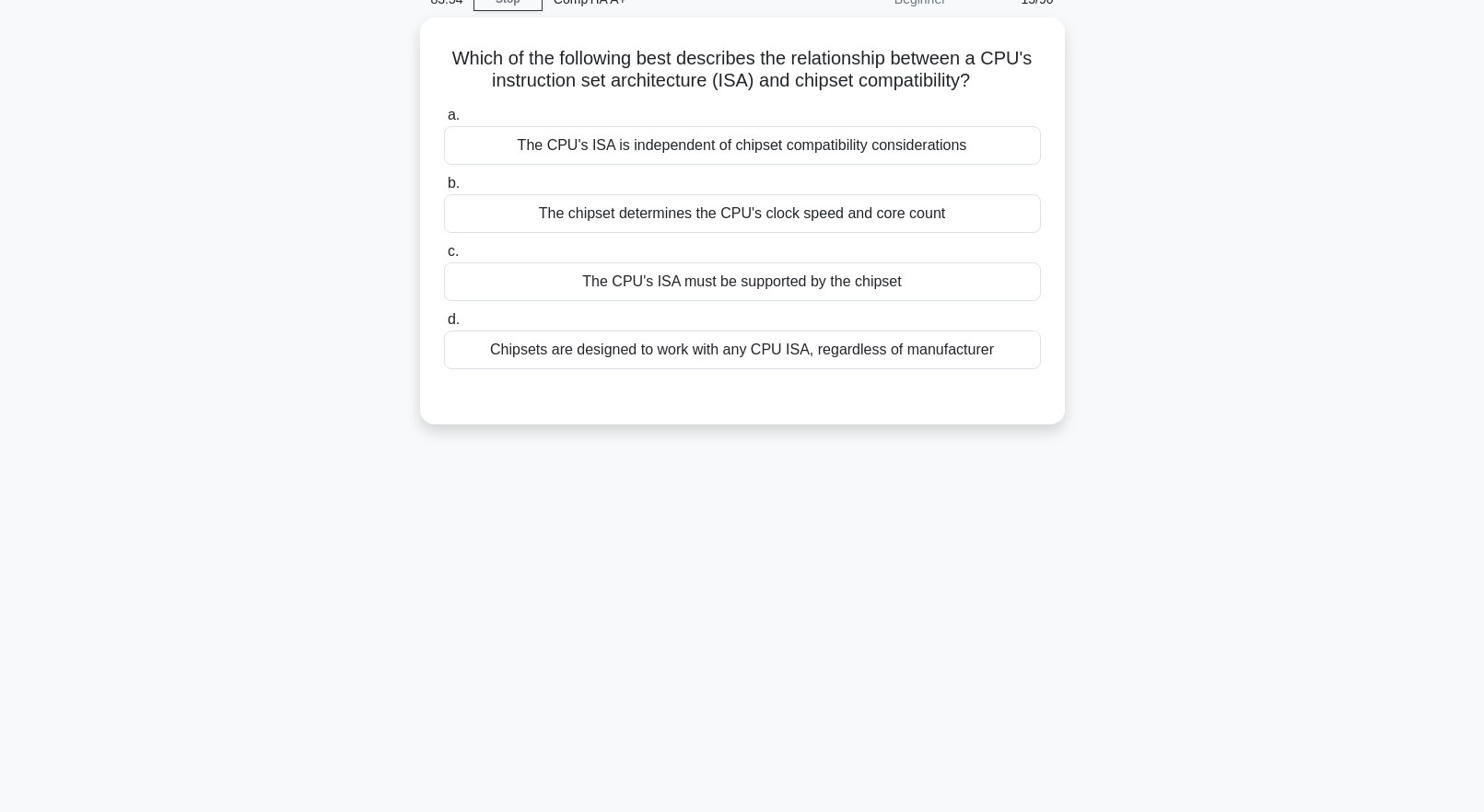
scroll to position [0, 0]
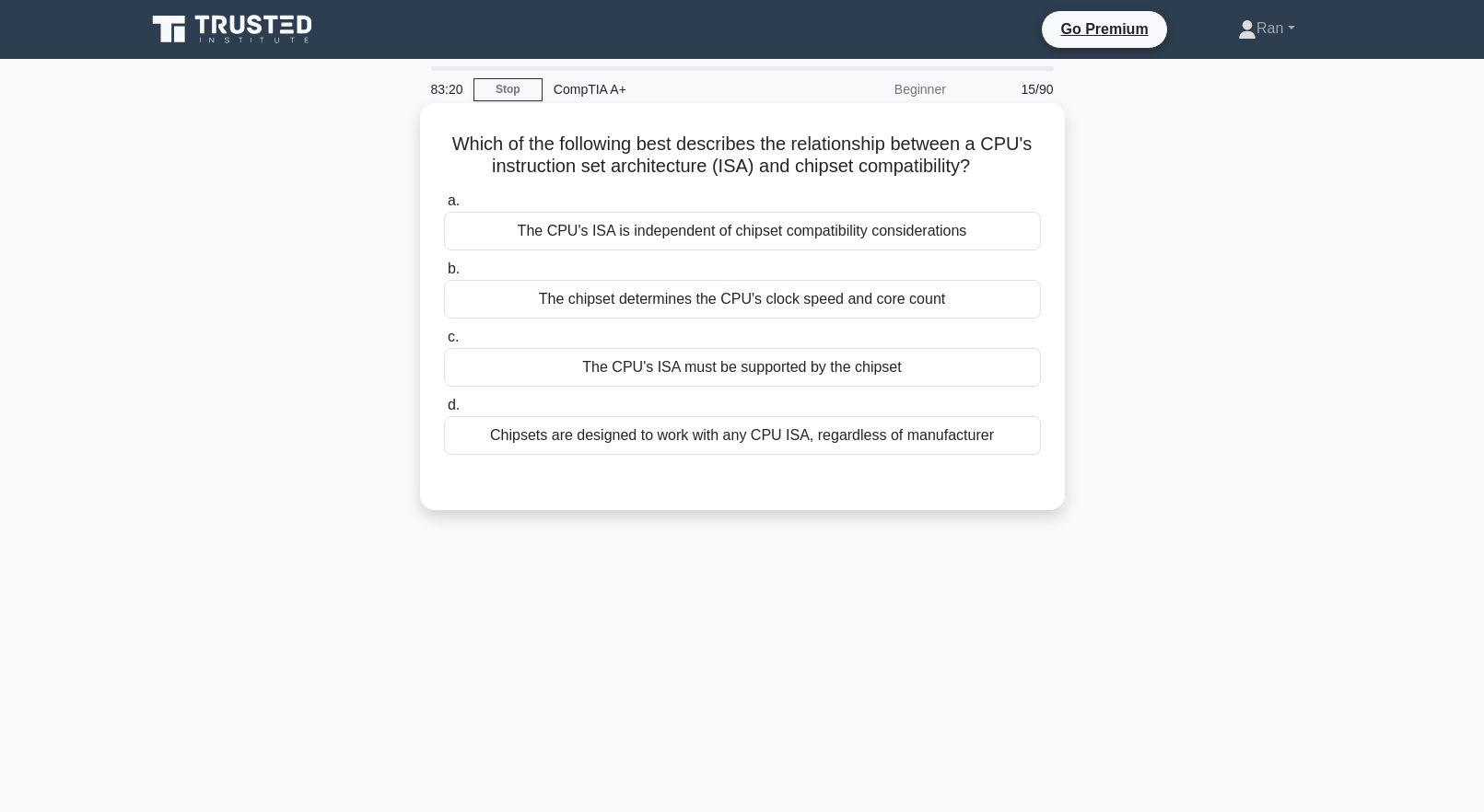
click at [948, 380] on div "The CPU's ISA must be supported by the chipset" at bounding box center [742, 367] width 597 height 38
click at [444, 343] on input "c. The CPU's ISA must be supported by the chipset" at bounding box center [444, 338] width 0 height 12
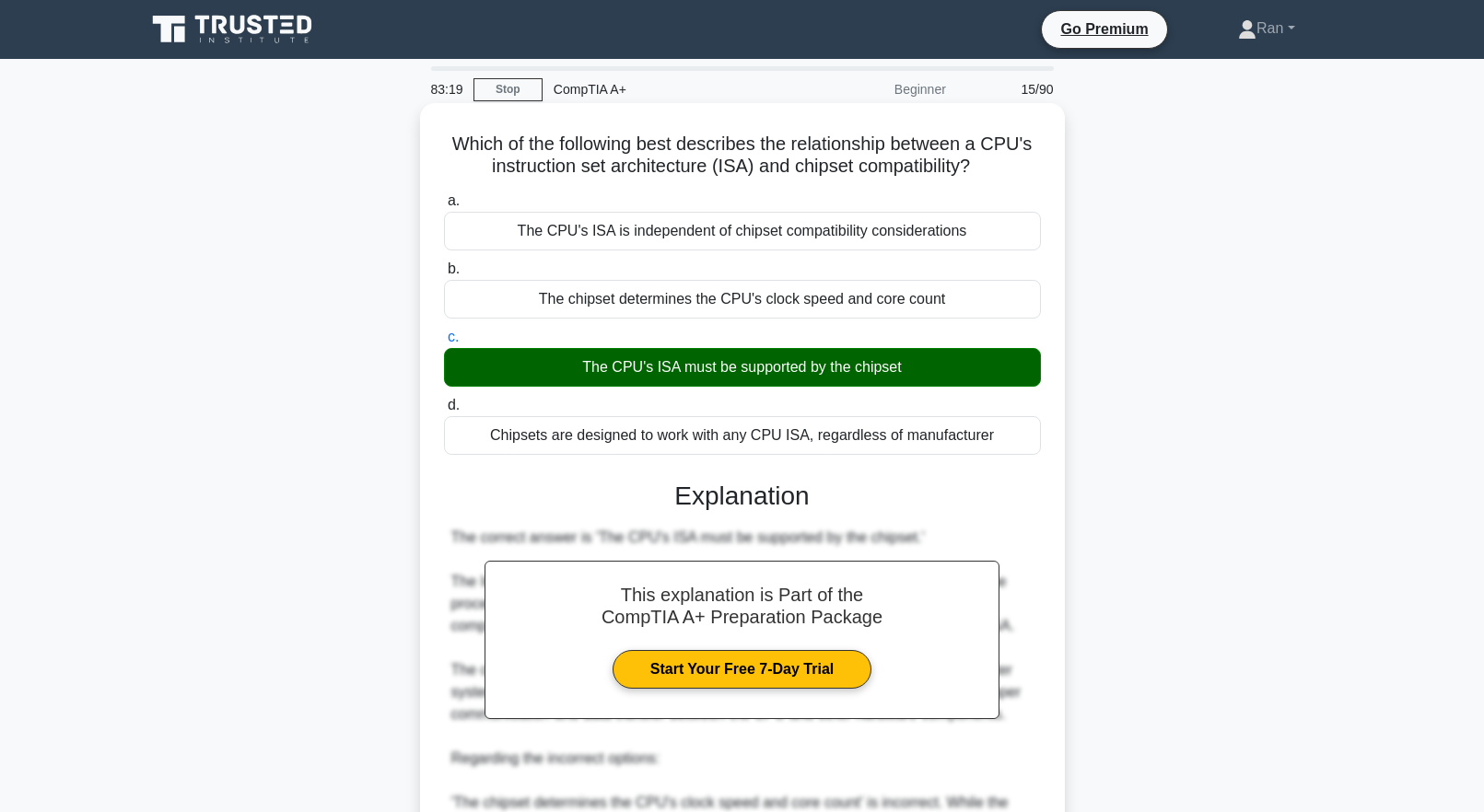
scroll to position [414, 0]
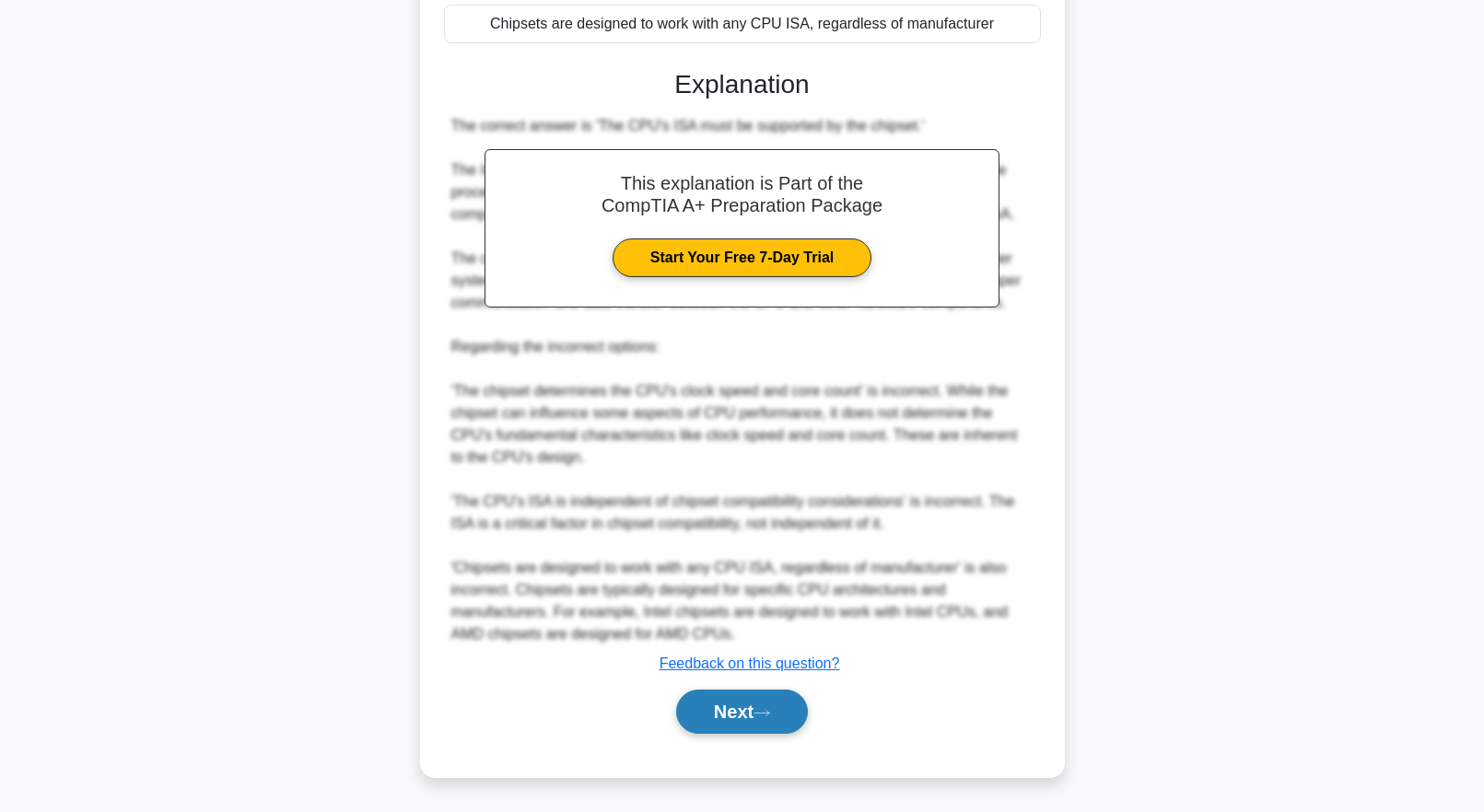
click at [787, 712] on button "Next" at bounding box center [742, 712] width 131 height 44
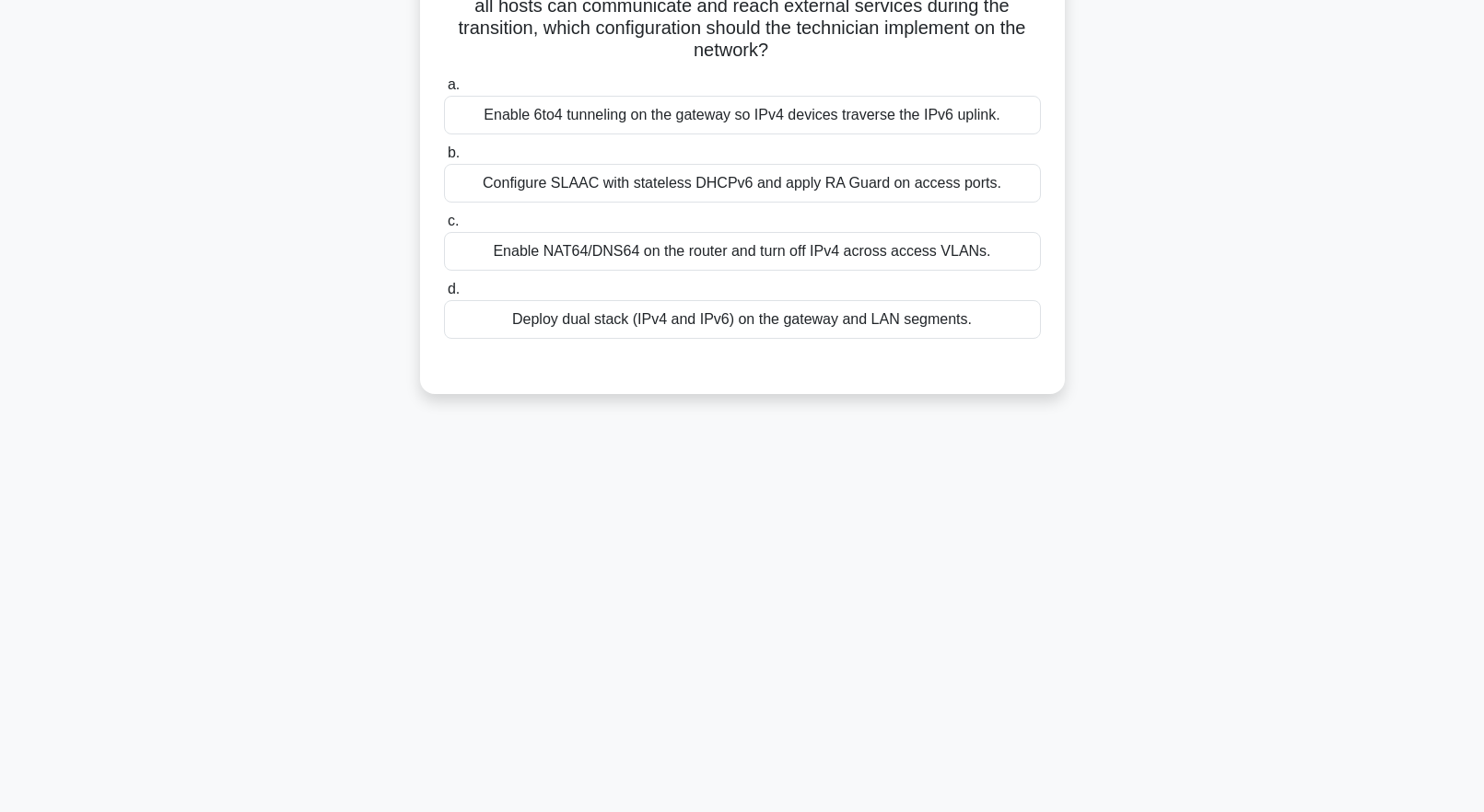
scroll to position [0, 0]
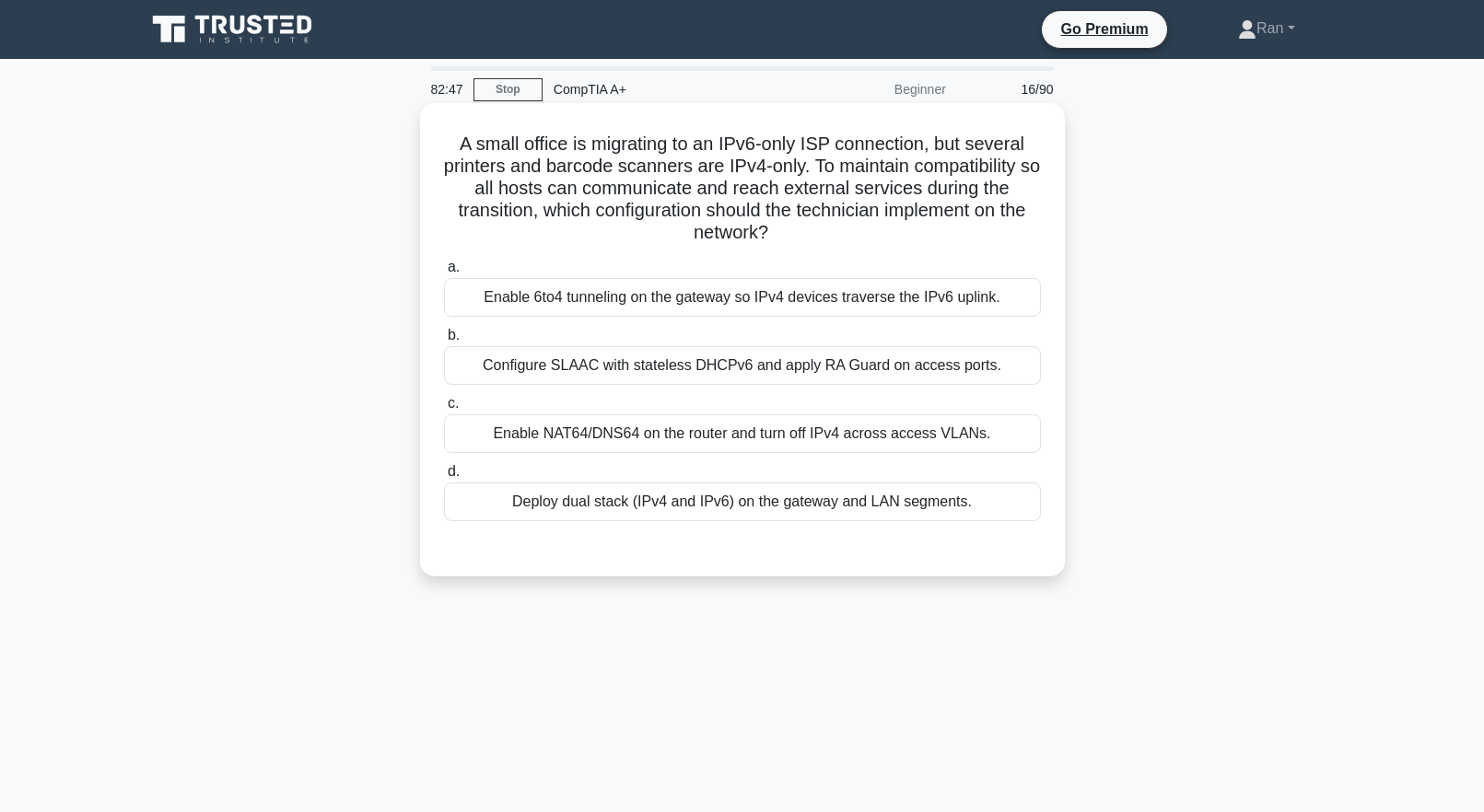
click at [968, 507] on div "Deploy dual stack (IPv4 and IPv6) on the gateway and LAN segments." at bounding box center [742, 502] width 597 height 38
click at [444, 478] on input "d. Deploy dual stack (IPv4 and IPv6) on the gateway and LAN segments." at bounding box center [444, 472] width 0 height 12
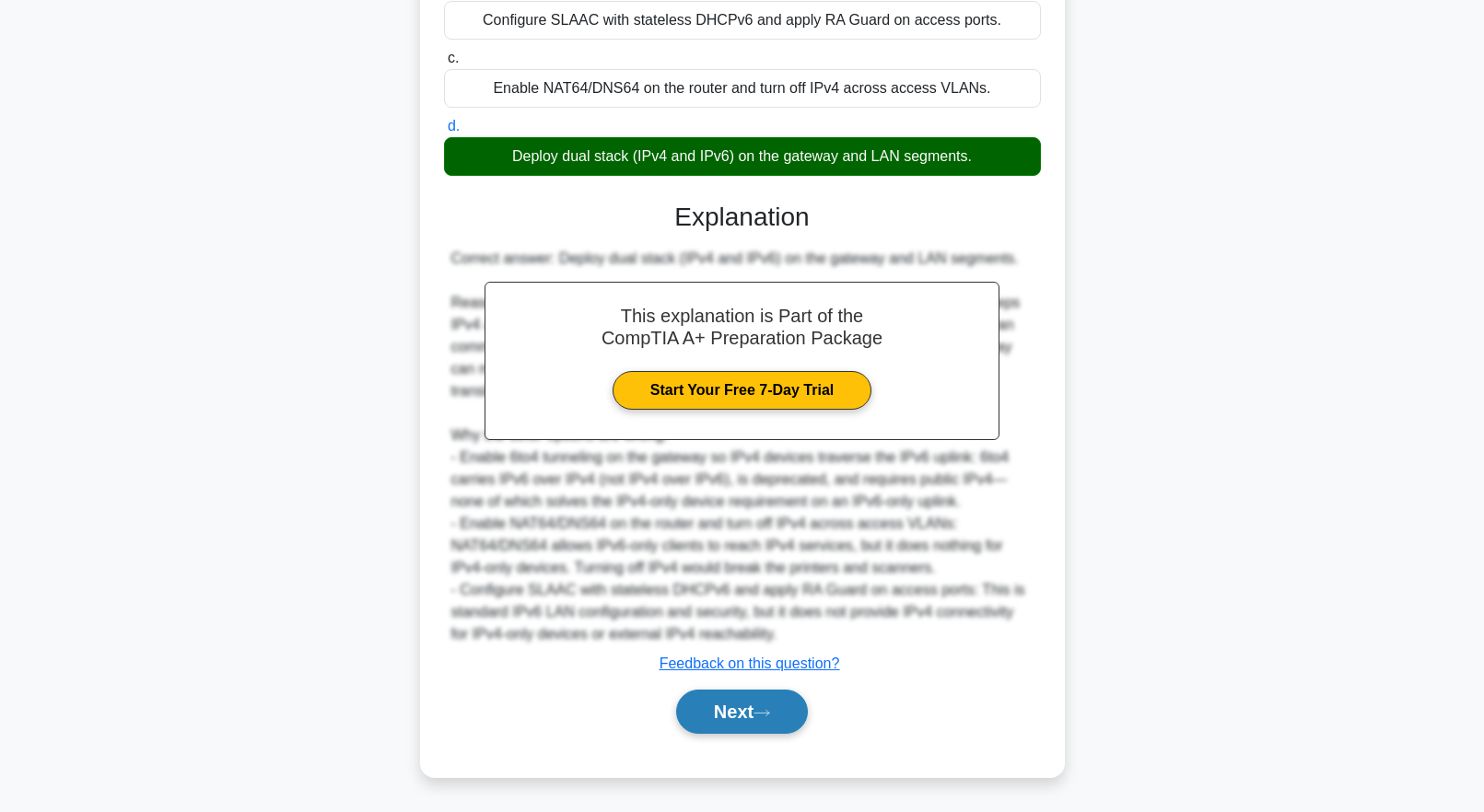
click at [693, 721] on button "Next" at bounding box center [742, 712] width 131 height 44
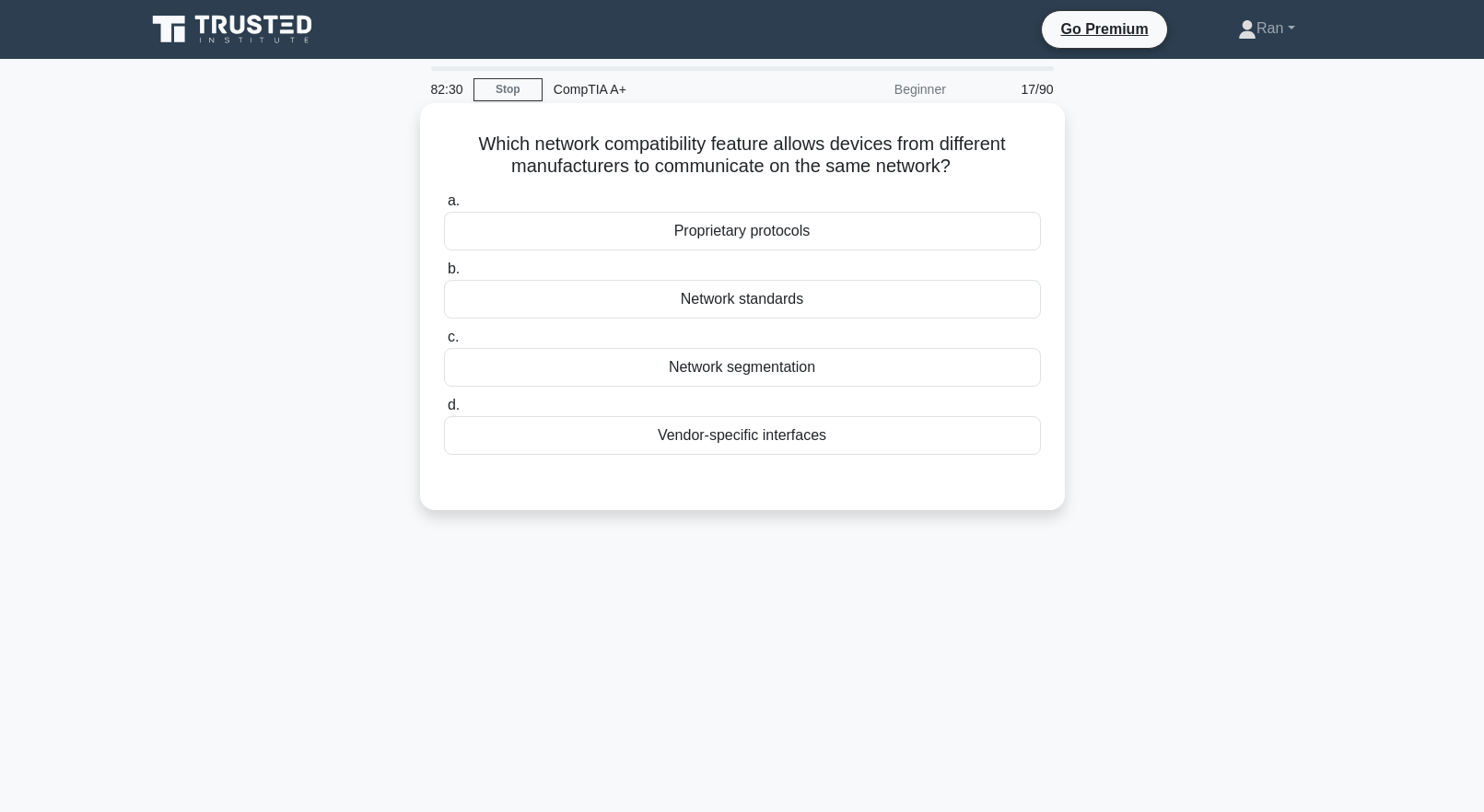
click at [691, 227] on div "Proprietary protocols" at bounding box center [742, 231] width 597 height 38
click at [444, 207] on input "a. Proprietary protocols" at bounding box center [444, 201] width 0 height 12
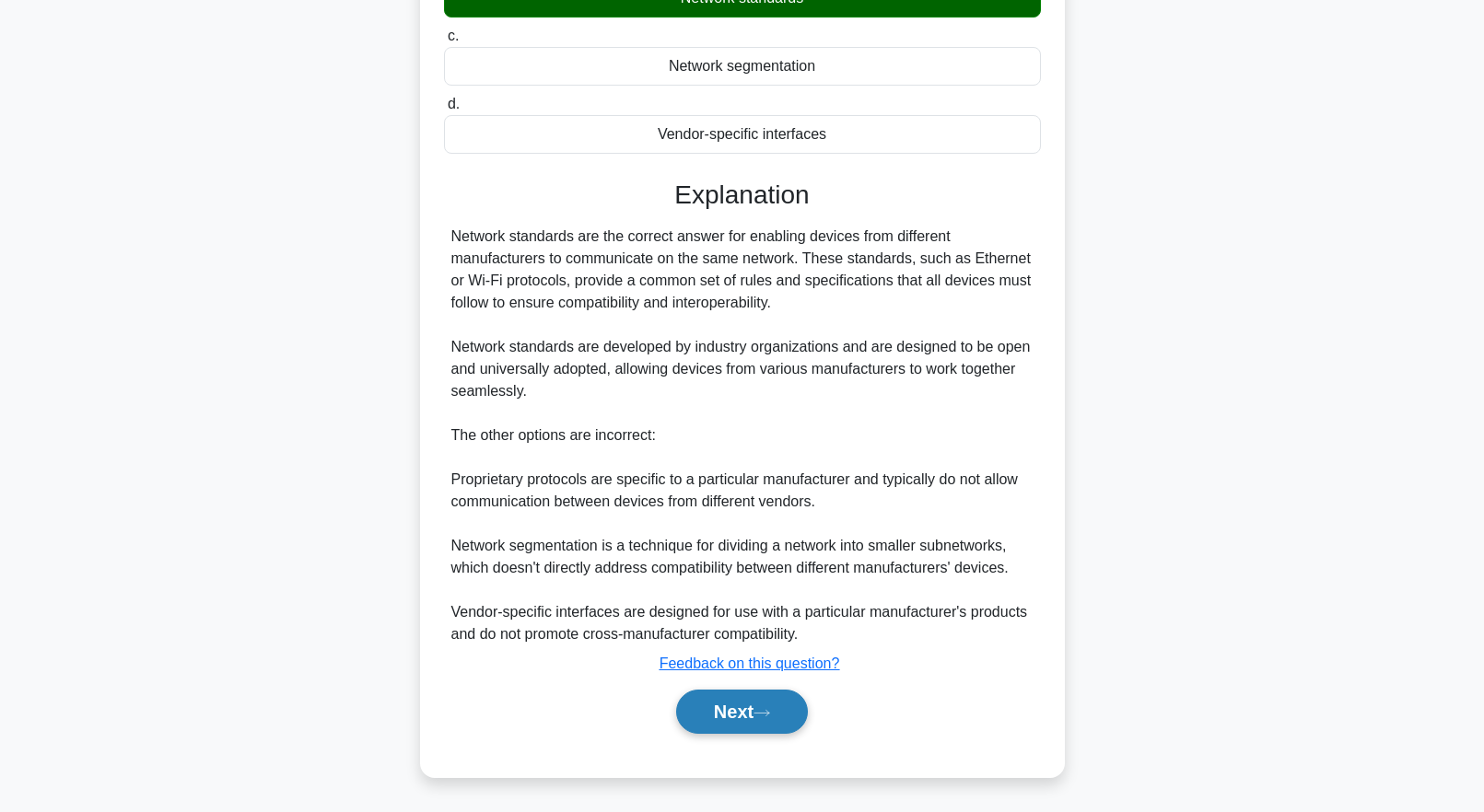
click at [717, 724] on button "Next" at bounding box center [742, 712] width 131 height 44
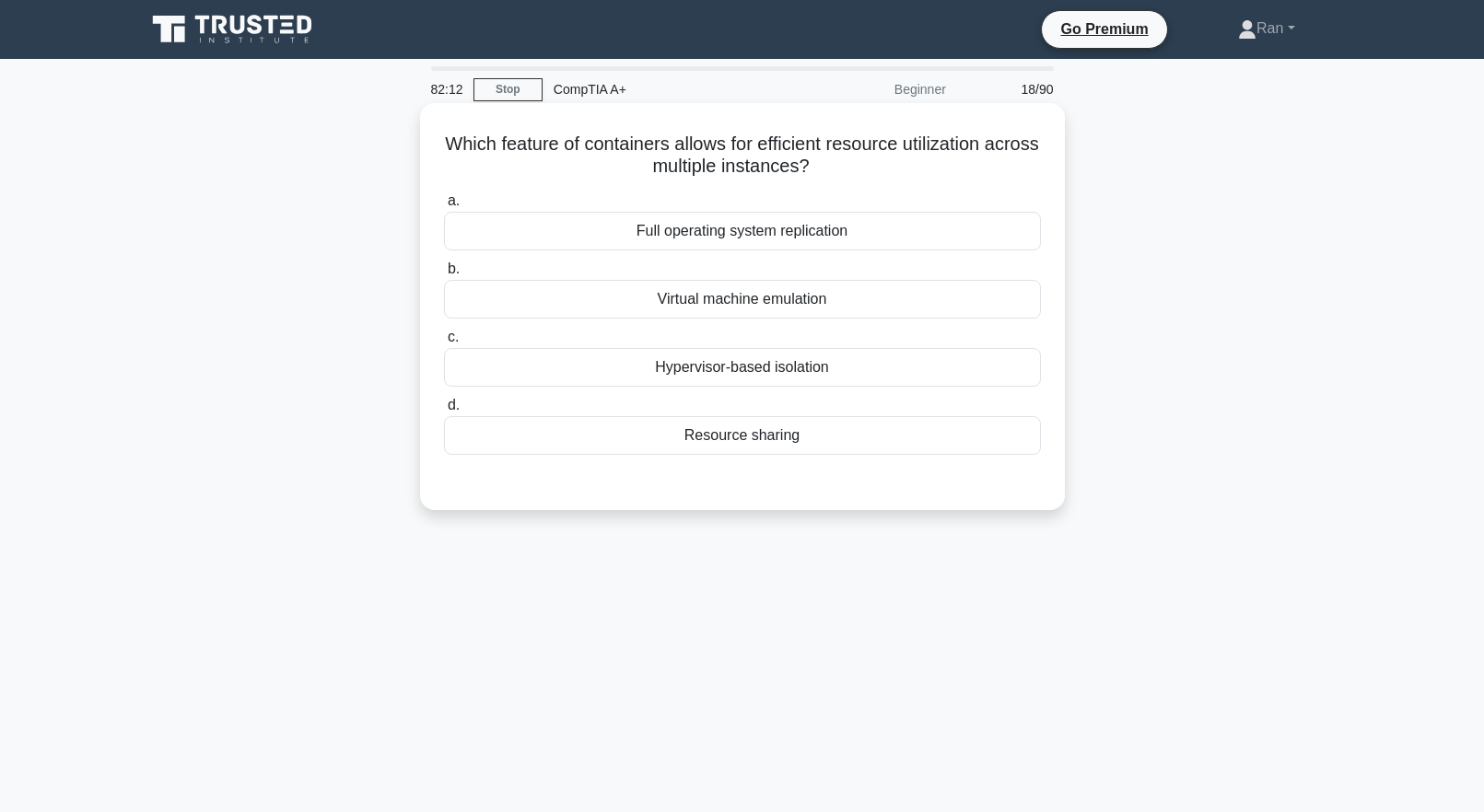
click at [718, 447] on div "Resource sharing" at bounding box center [742, 435] width 597 height 38
click at [444, 412] on input "d. Resource sharing" at bounding box center [444, 405] width 0 height 12
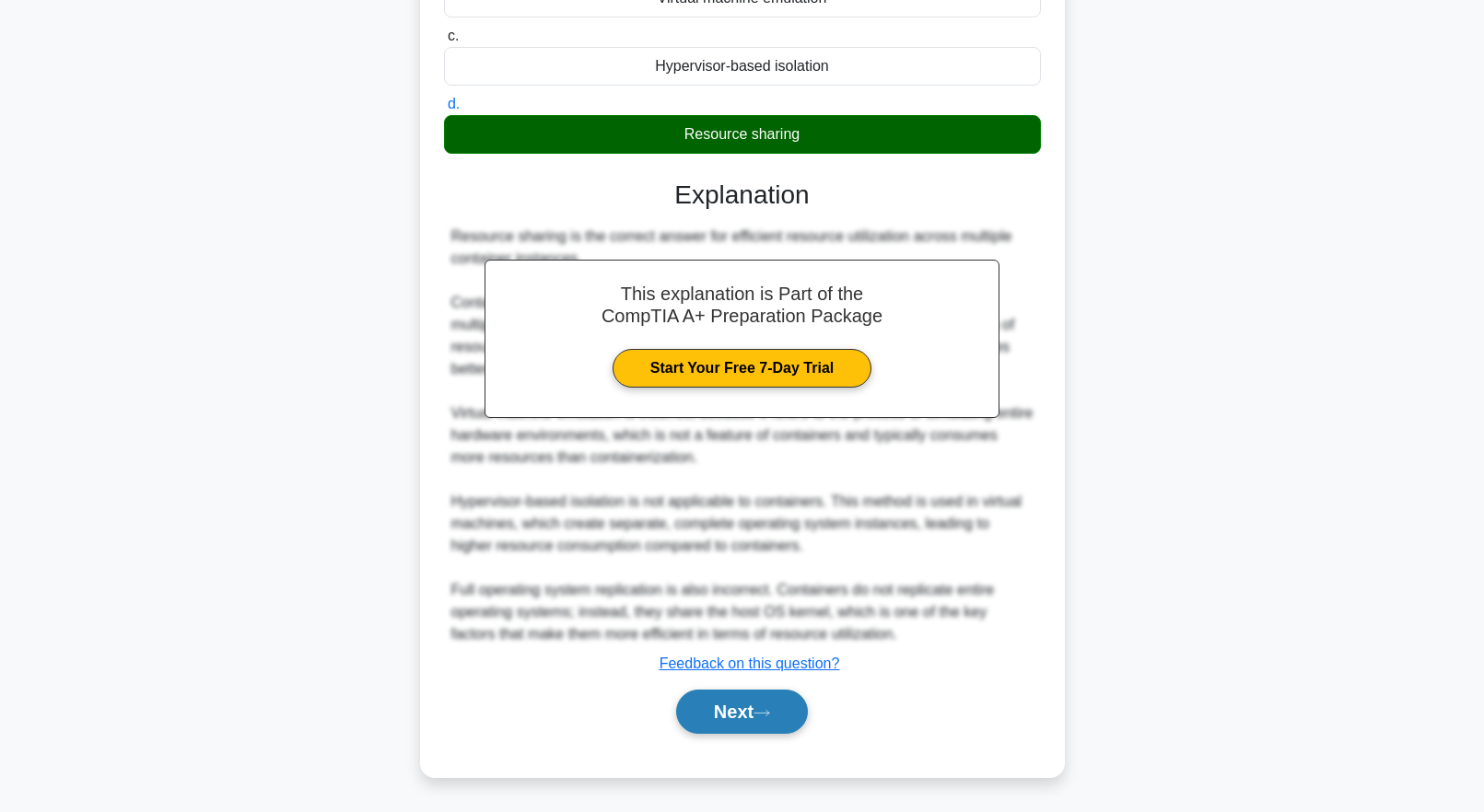
click at [750, 711] on button "Next" at bounding box center [742, 712] width 131 height 44
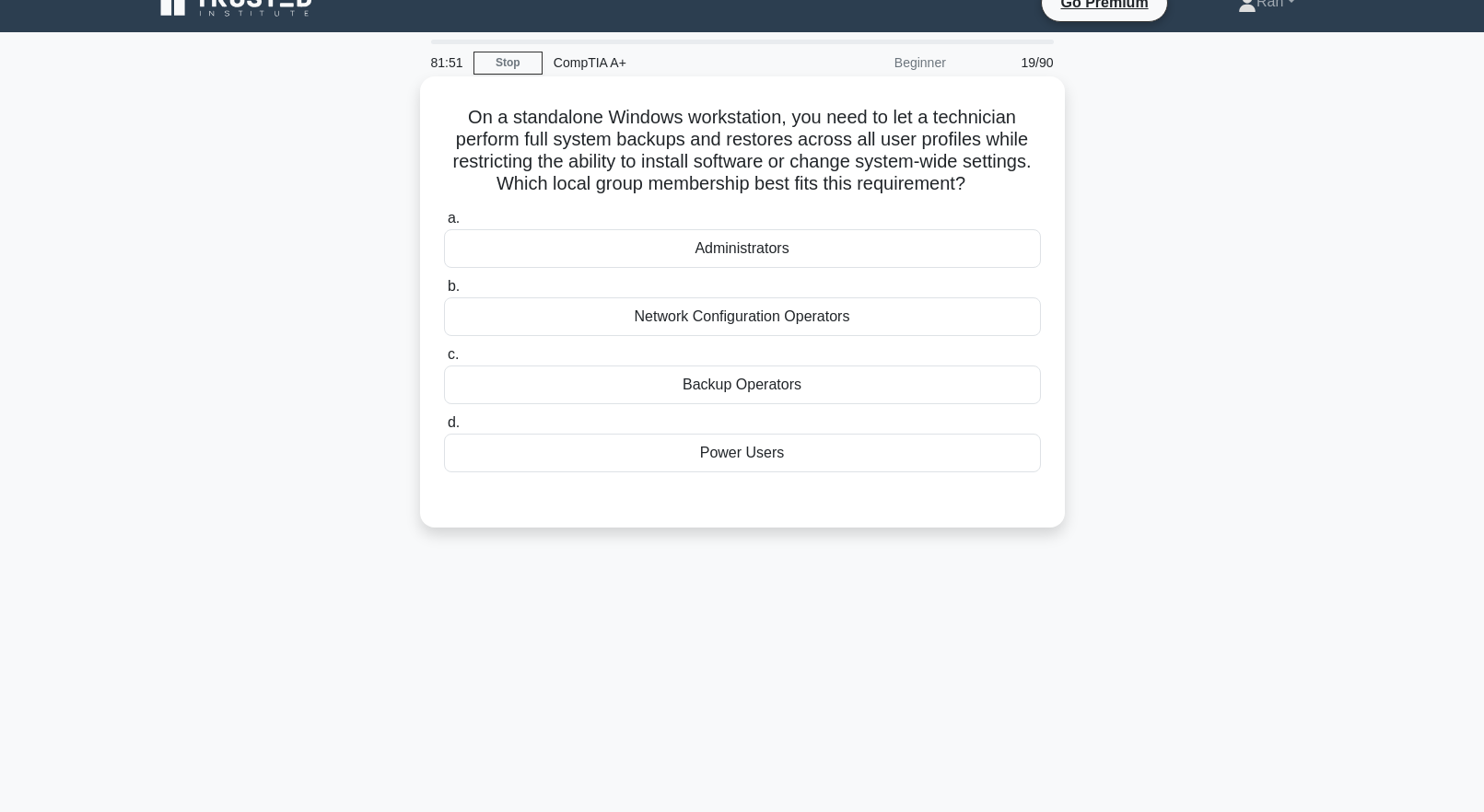
click at [634, 389] on div "Backup Operators" at bounding box center [742, 384] width 597 height 38
click at [444, 361] on input "c. Backup Operators" at bounding box center [444, 354] width 0 height 12
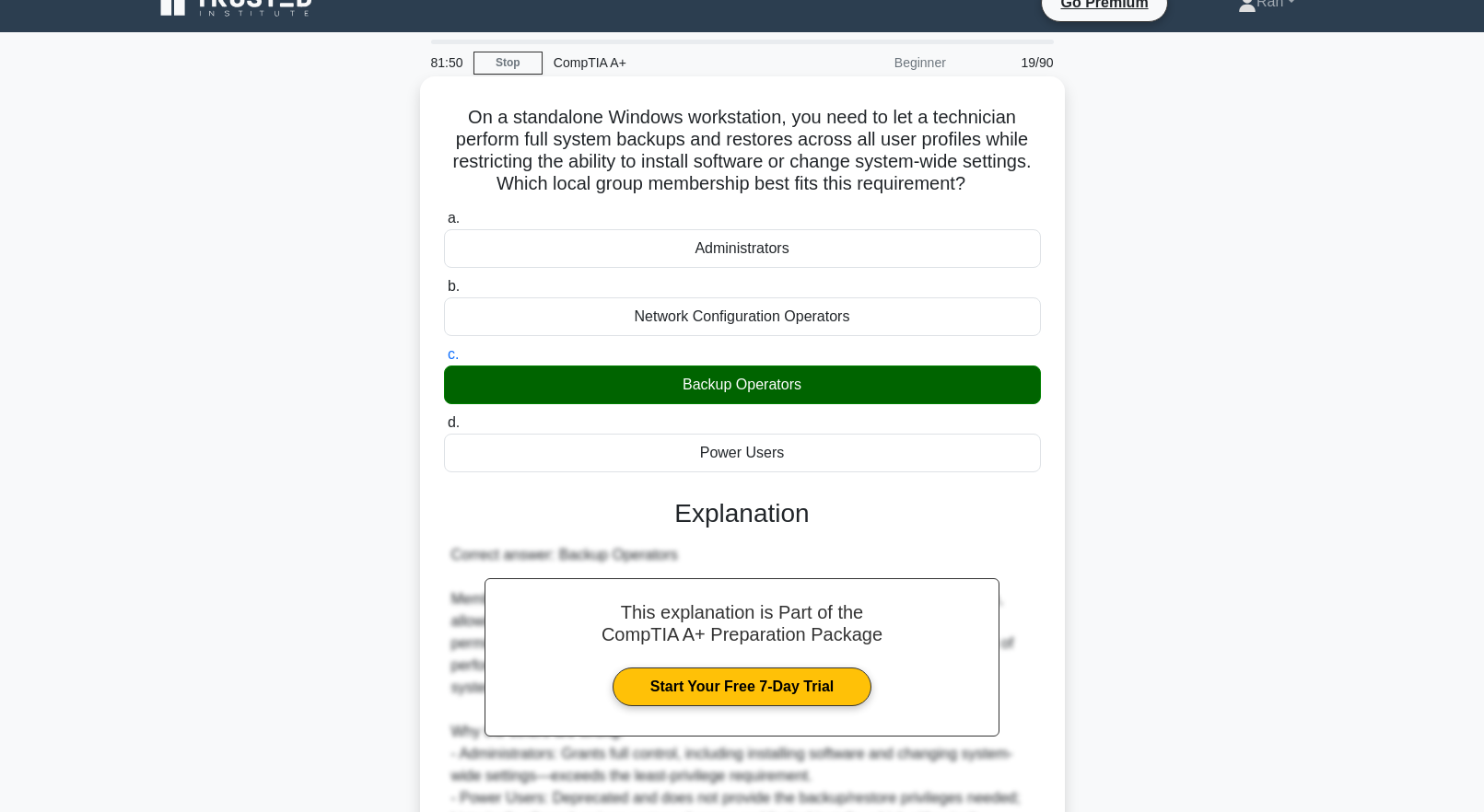
scroll to position [281, 0]
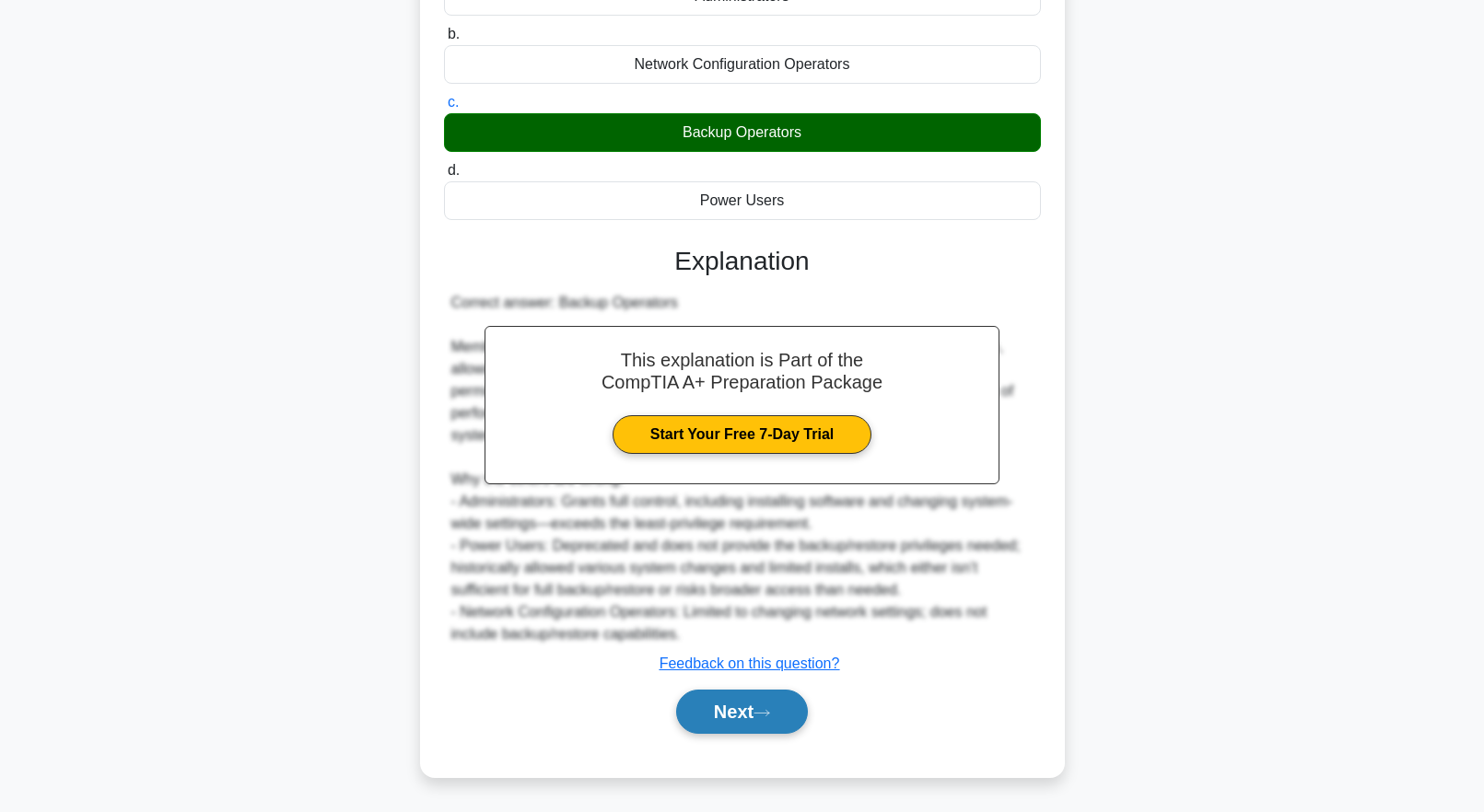
click at [731, 716] on button "Next" at bounding box center [742, 712] width 131 height 44
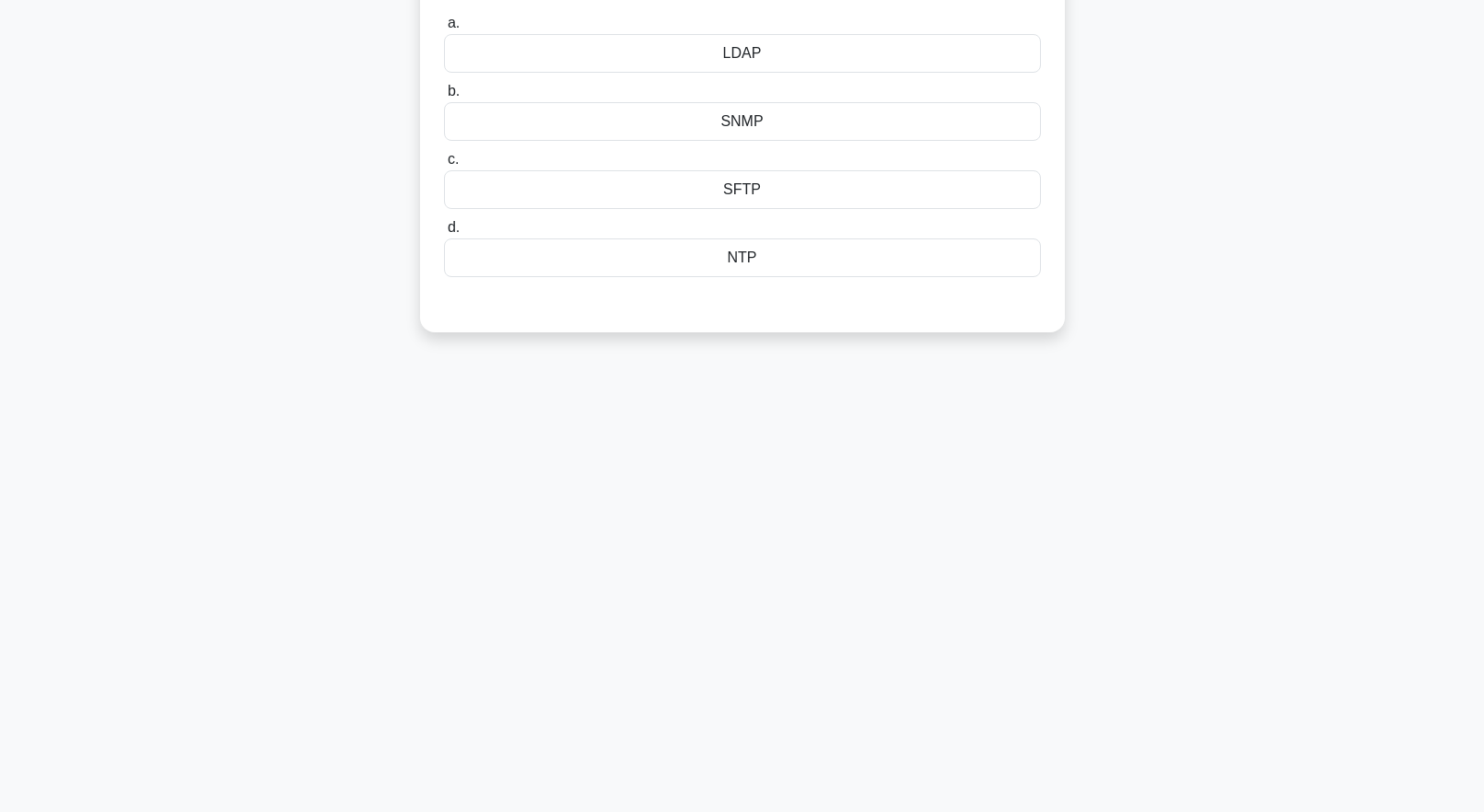
scroll to position [0, 0]
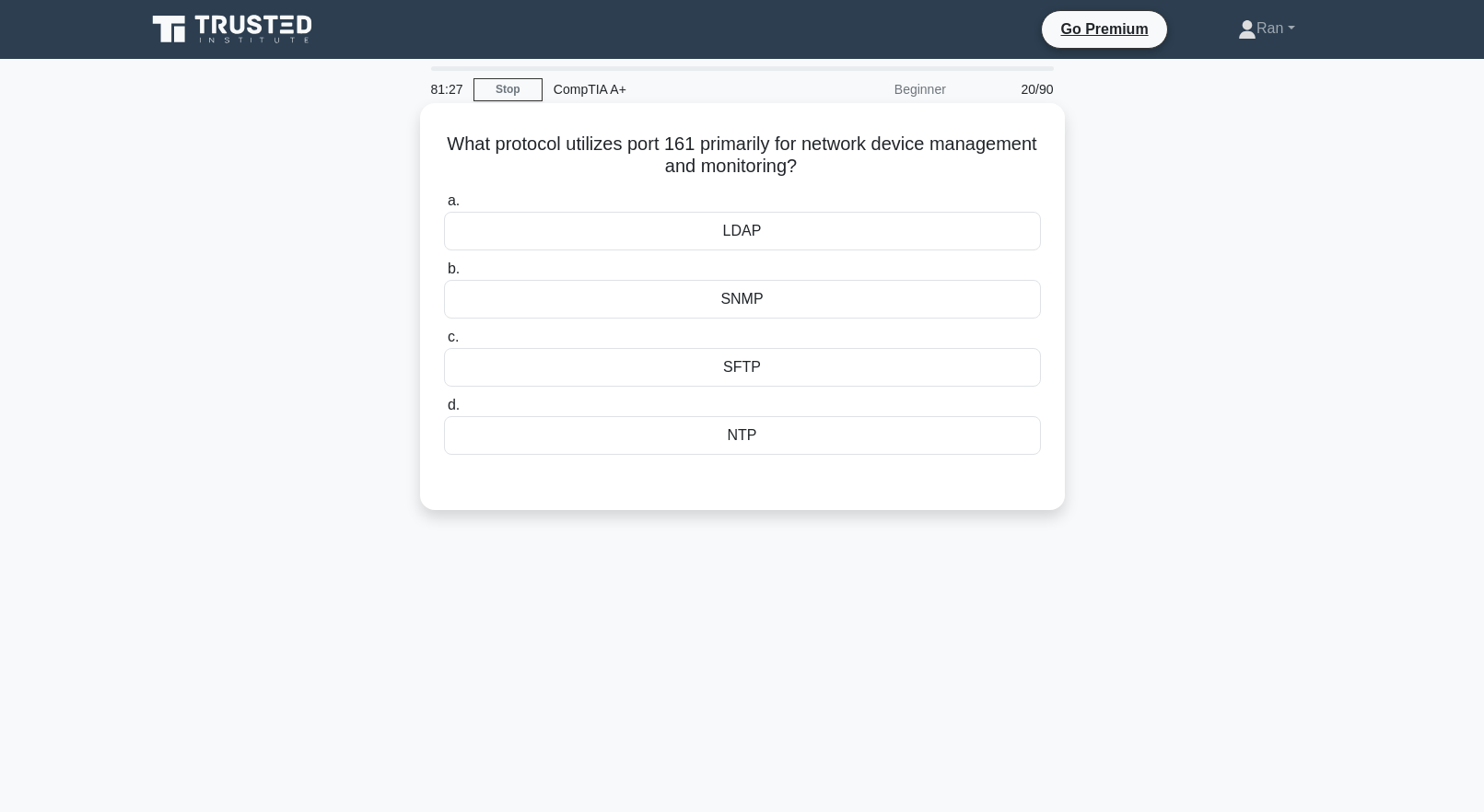
click at [771, 298] on div "SNMP" at bounding box center [742, 299] width 597 height 38
click at [444, 276] on input "b. SNMP" at bounding box center [444, 269] width 0 height 12
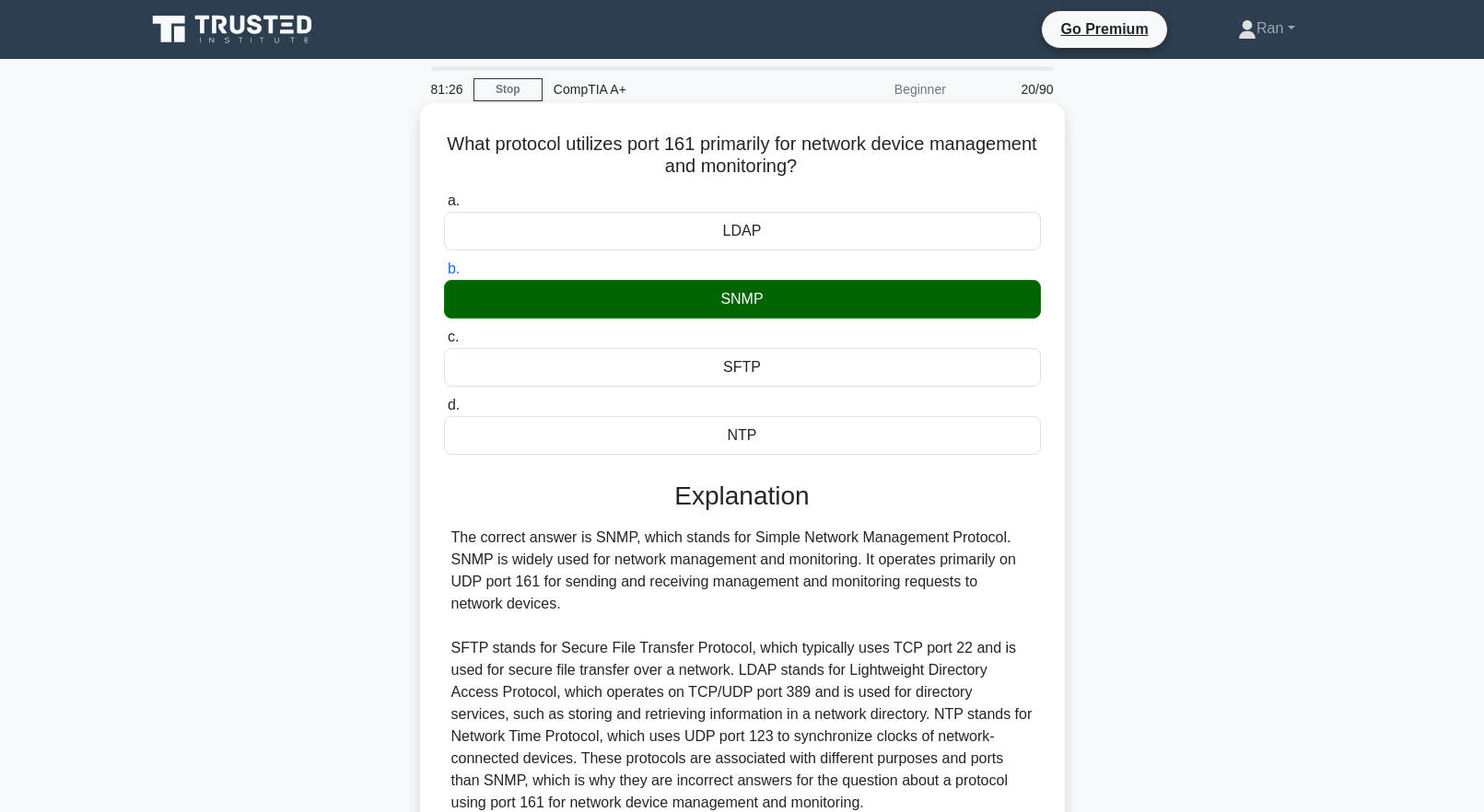
scroll to position [182, 0]
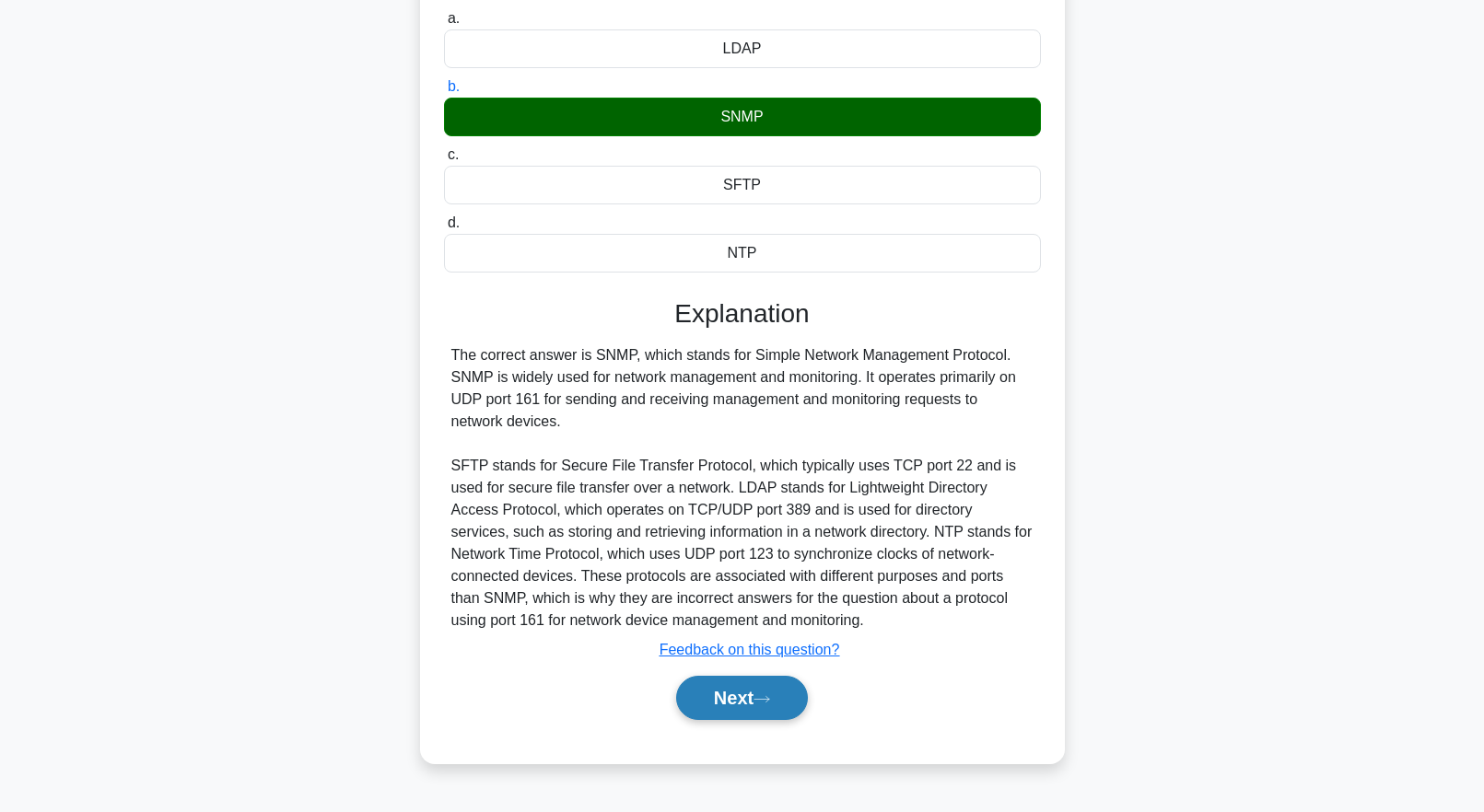
click at [766, 694] on button "Next" at bounding box center [742, 698] width 131 height 44
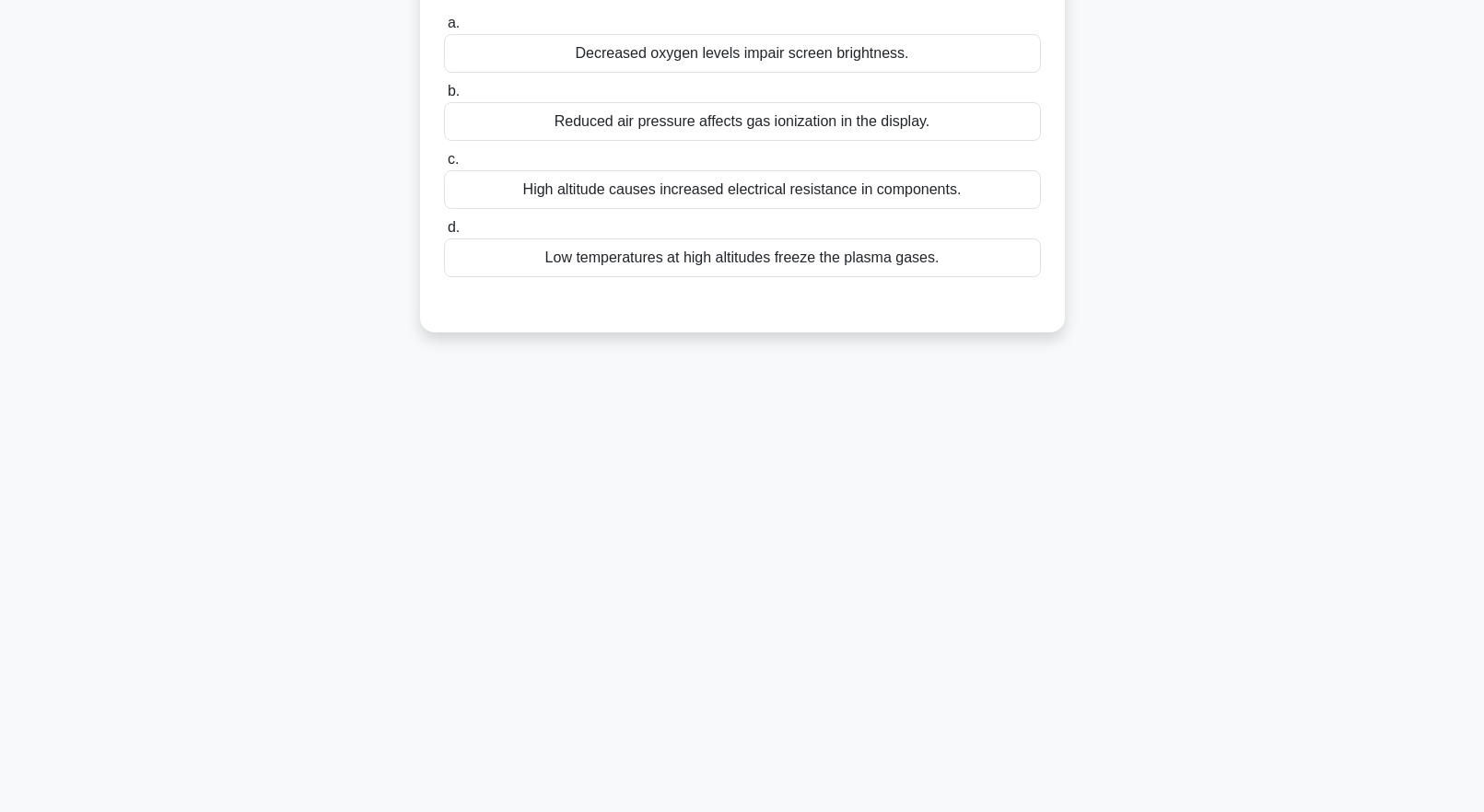
scroll to position [0, 0]
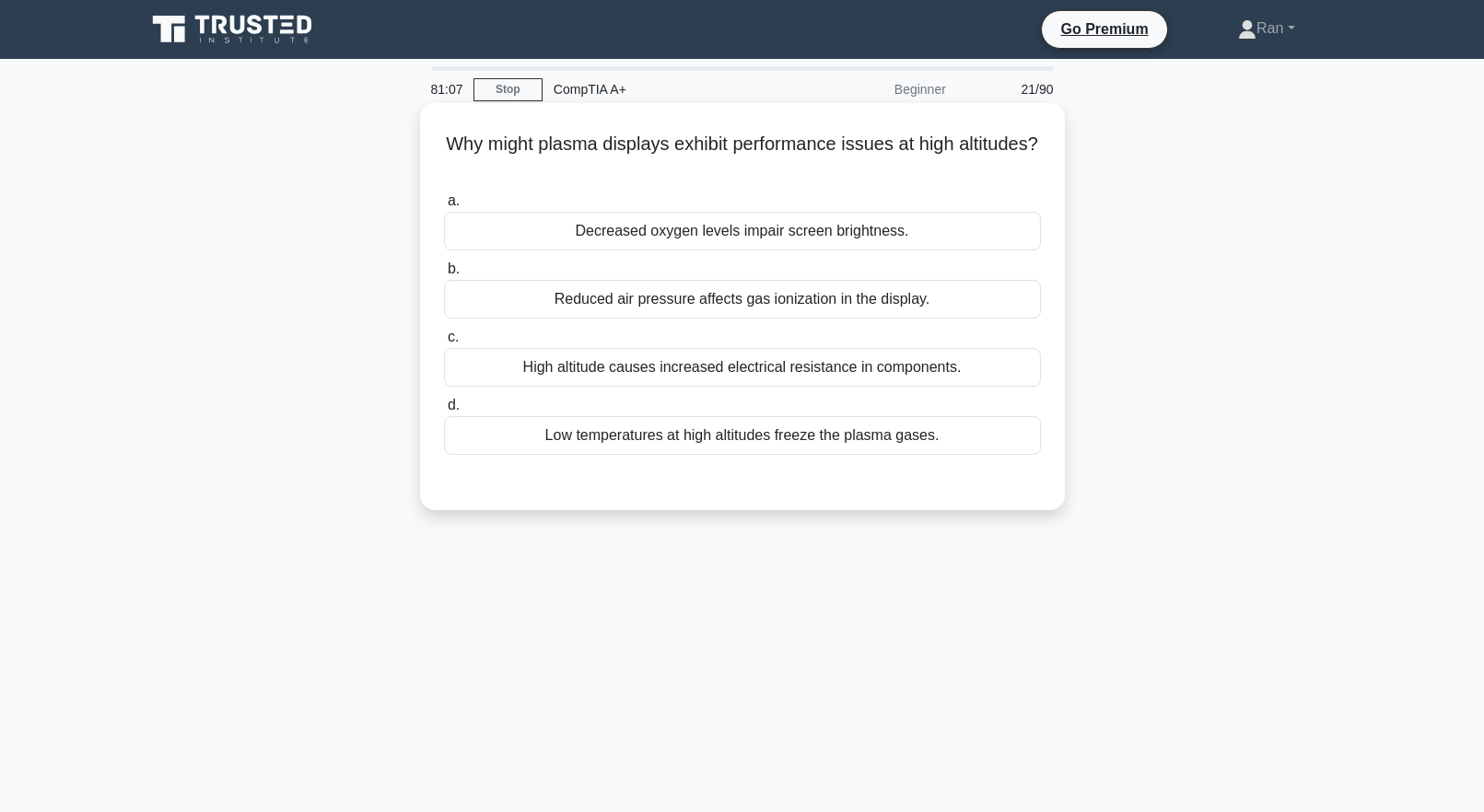
click at [578, 445] on div "Low temperatures at high altitudes freeze the plasma gases." at bounding box center [742, 435] width 597 height 38
click at [444, 412] on input "d. Low temperatures at high altitudes freeze the plasma gases." at bounding box center [444, 405] width 0 height 12
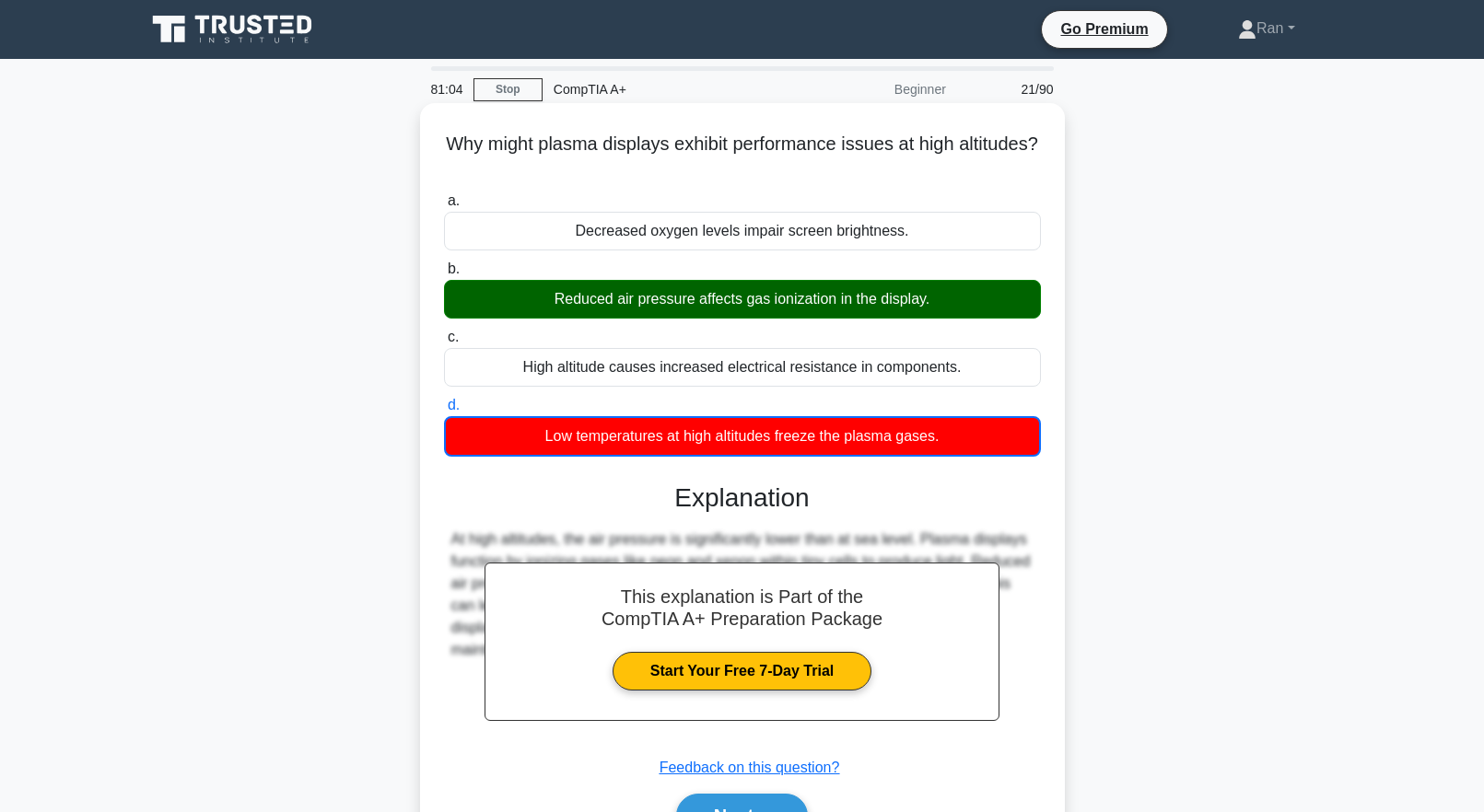
scroll to position [182, 0]
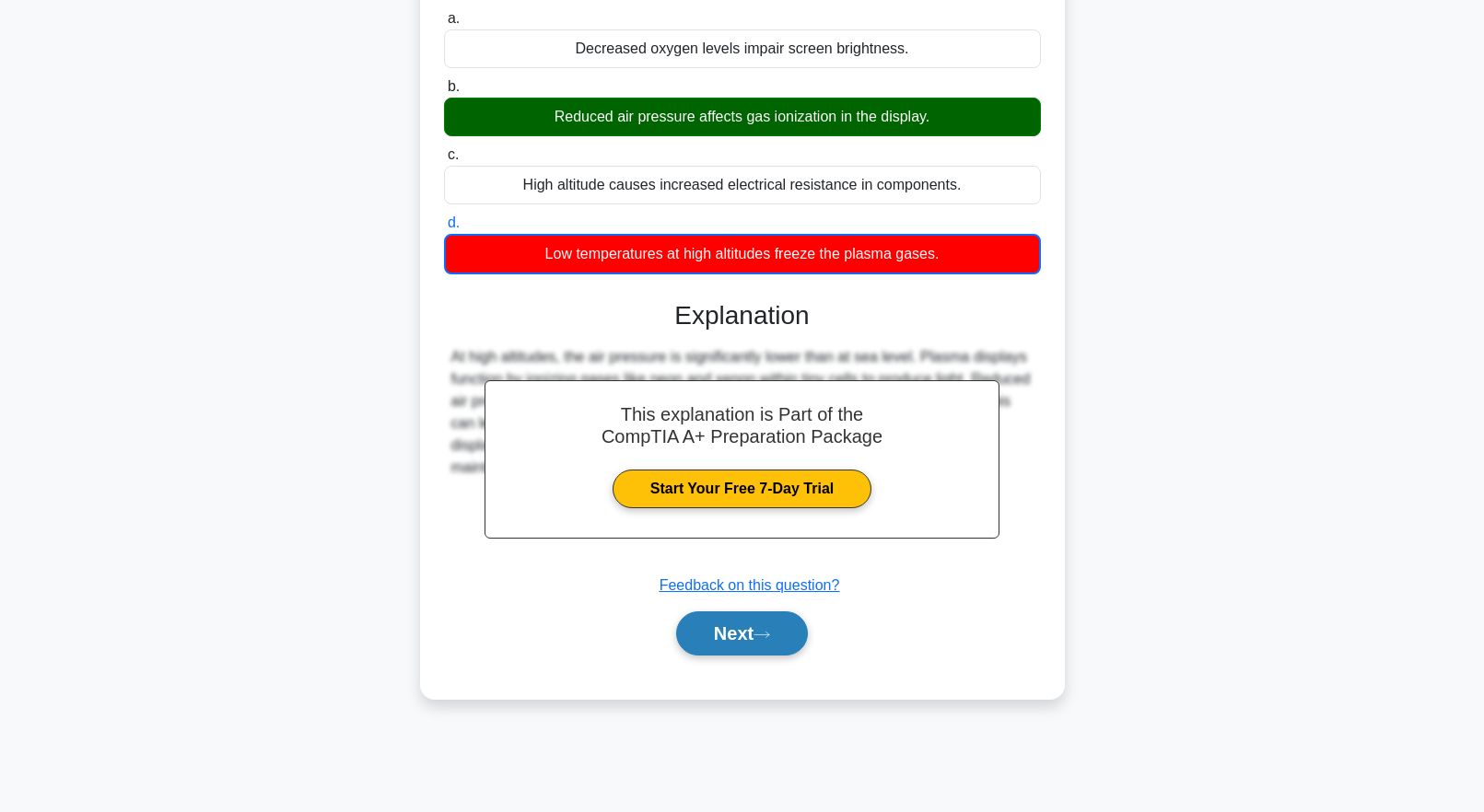
click at [709, 638] on button "Next" at bounding box center [742, 633] width 131 height 44
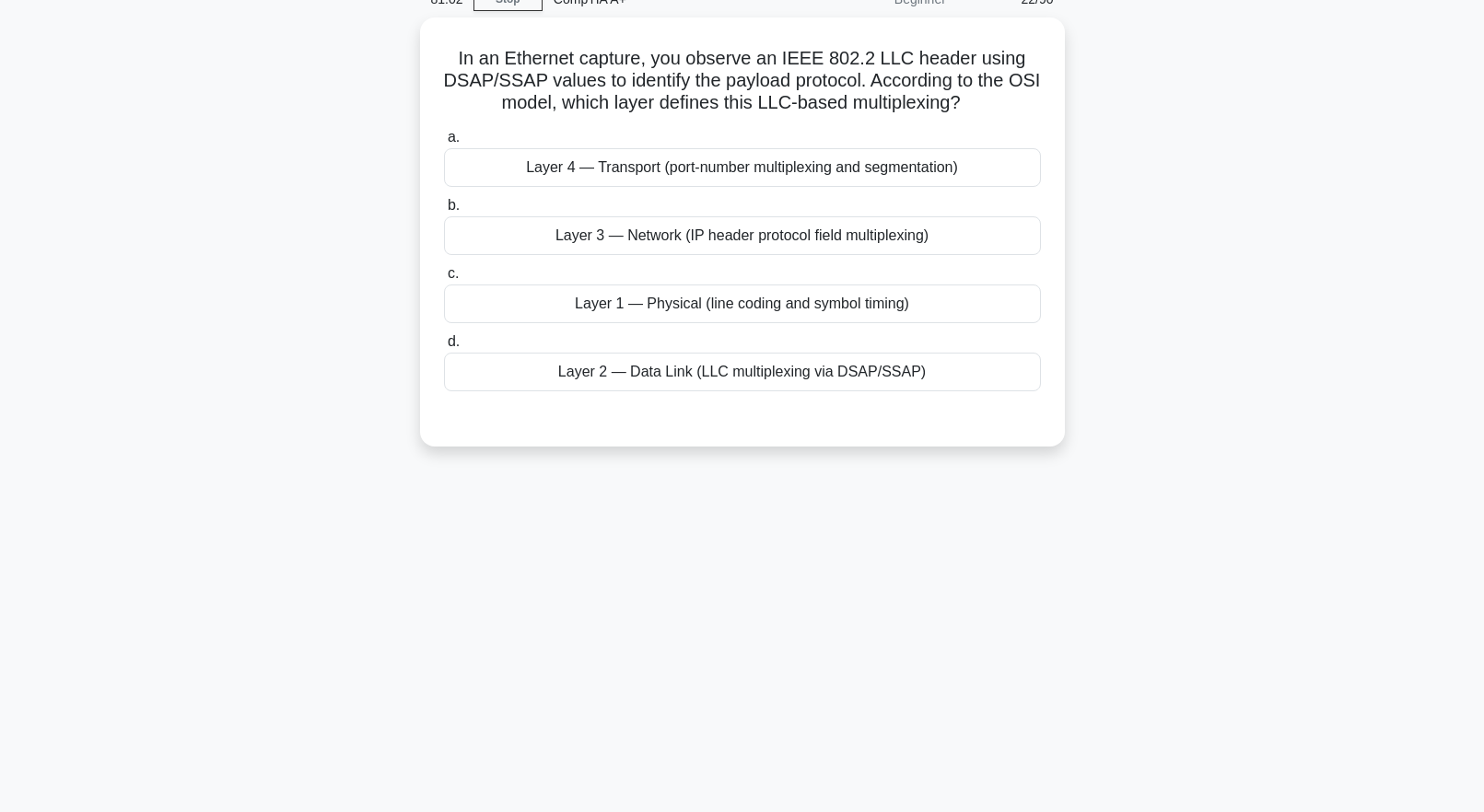
scroll to position [0, 0]
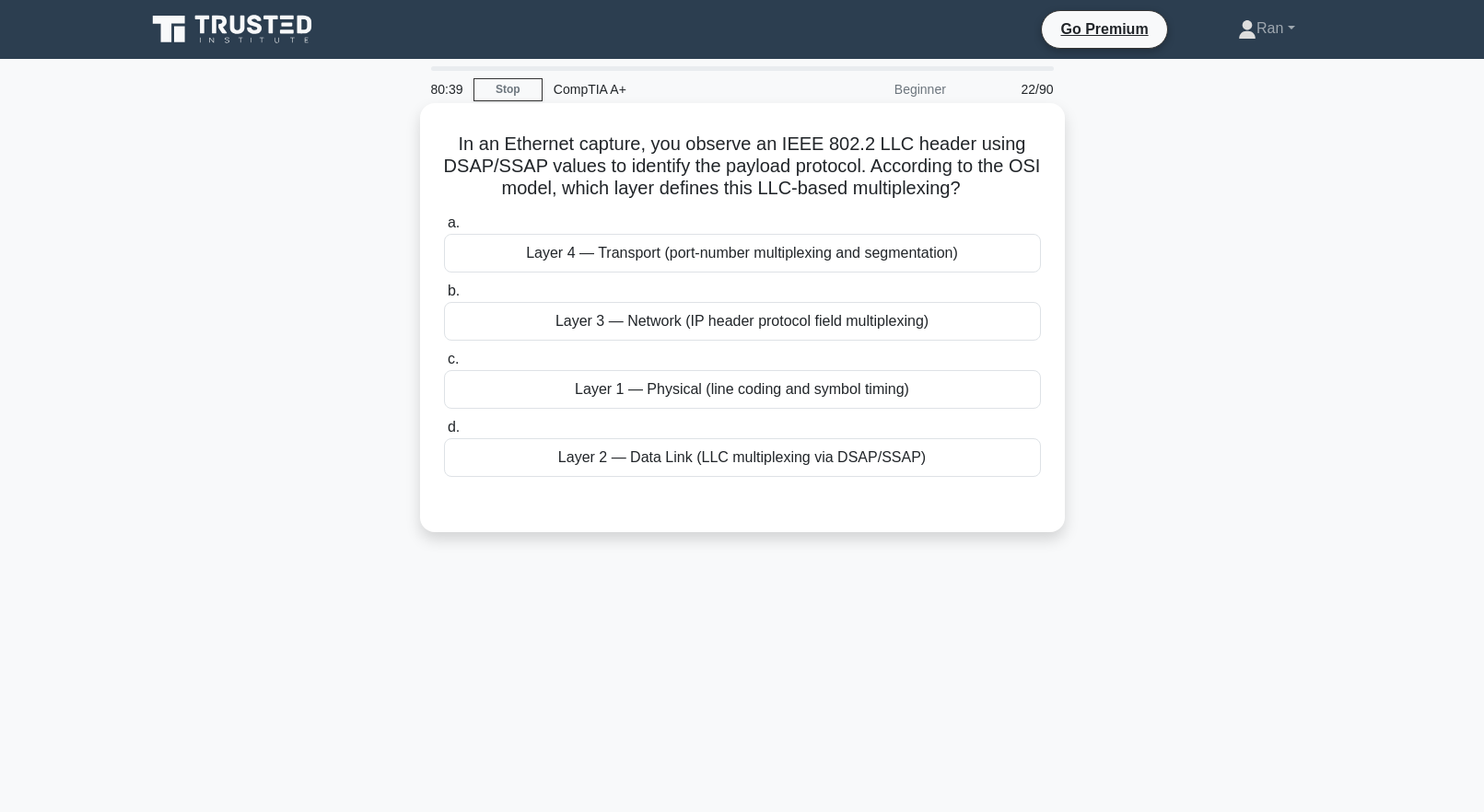
click at [679, 456] on div "Layer 2 — Data Link (LLC multiplexing via DSAP/SSAP)" at bounding box center [742, 457] width 597 height 38
click at [444, 434] on input "d. Layer 2 — Data Link (LLC multiplexing via DSAP/SSAP)" at bounding box center [444, 428] width 0 height 12
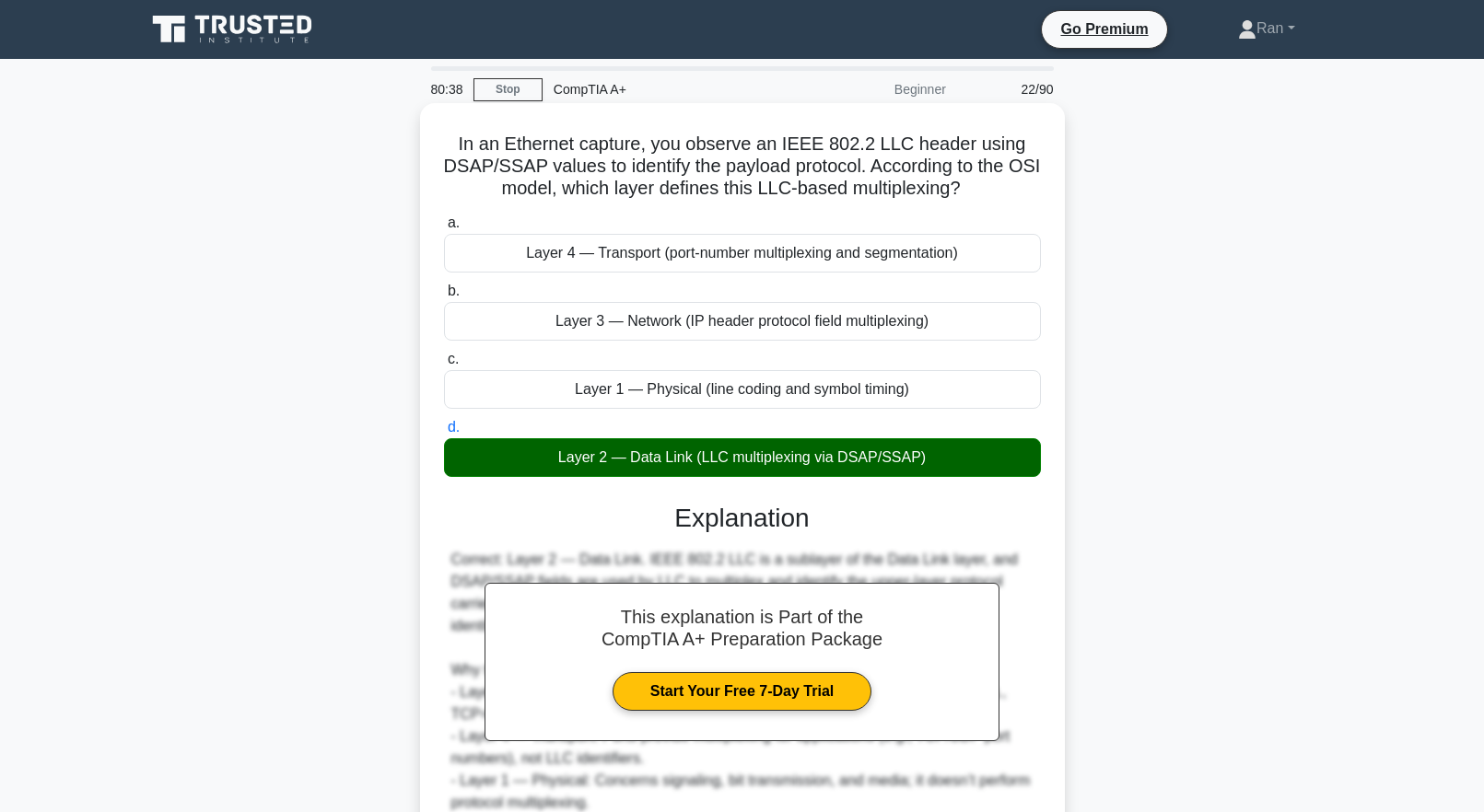
scroll to position [182, 0]
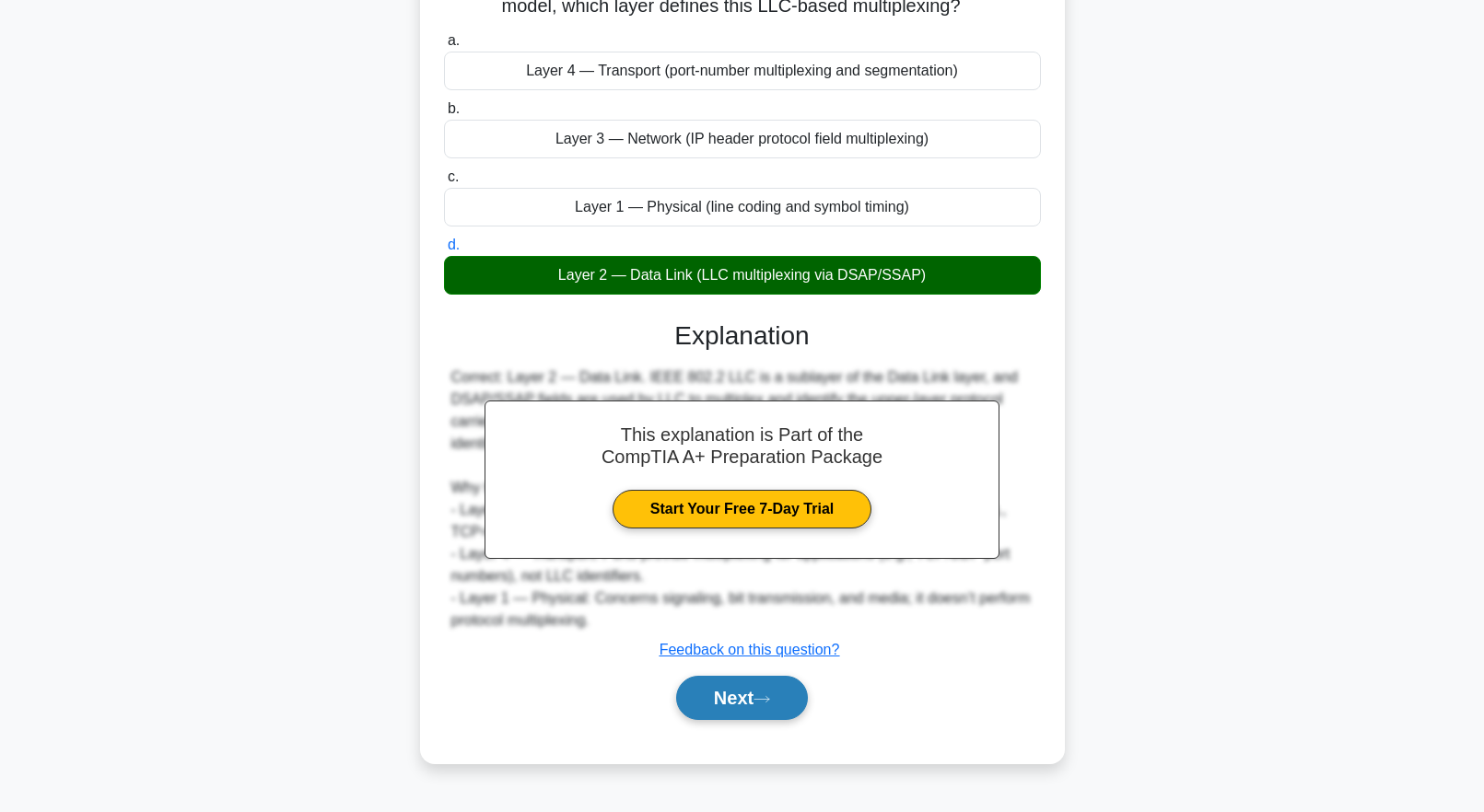
click at [771, 692] on button "Next" at bounding box center [742, 698] width 131 height 44
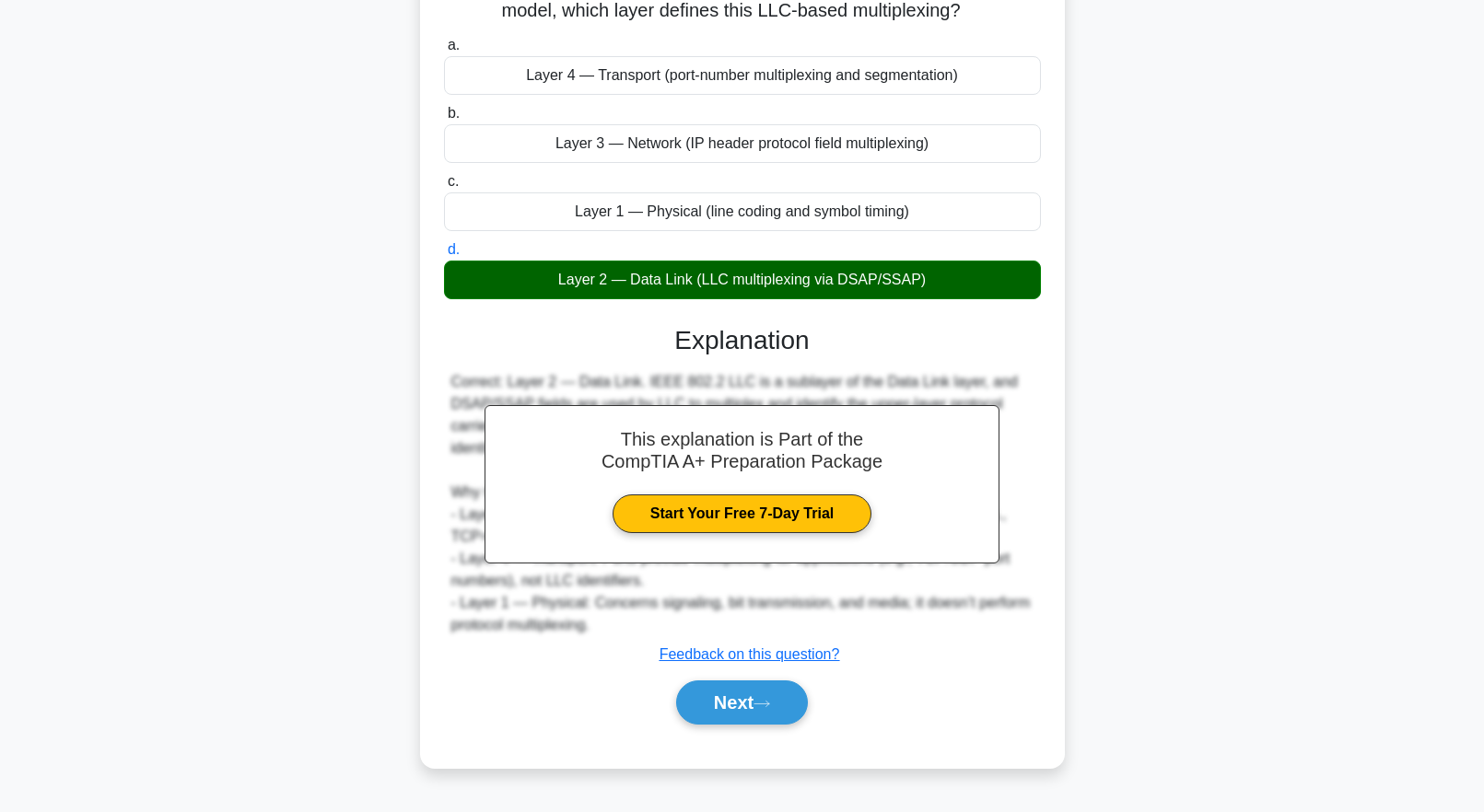
scroll to position [0, 0]
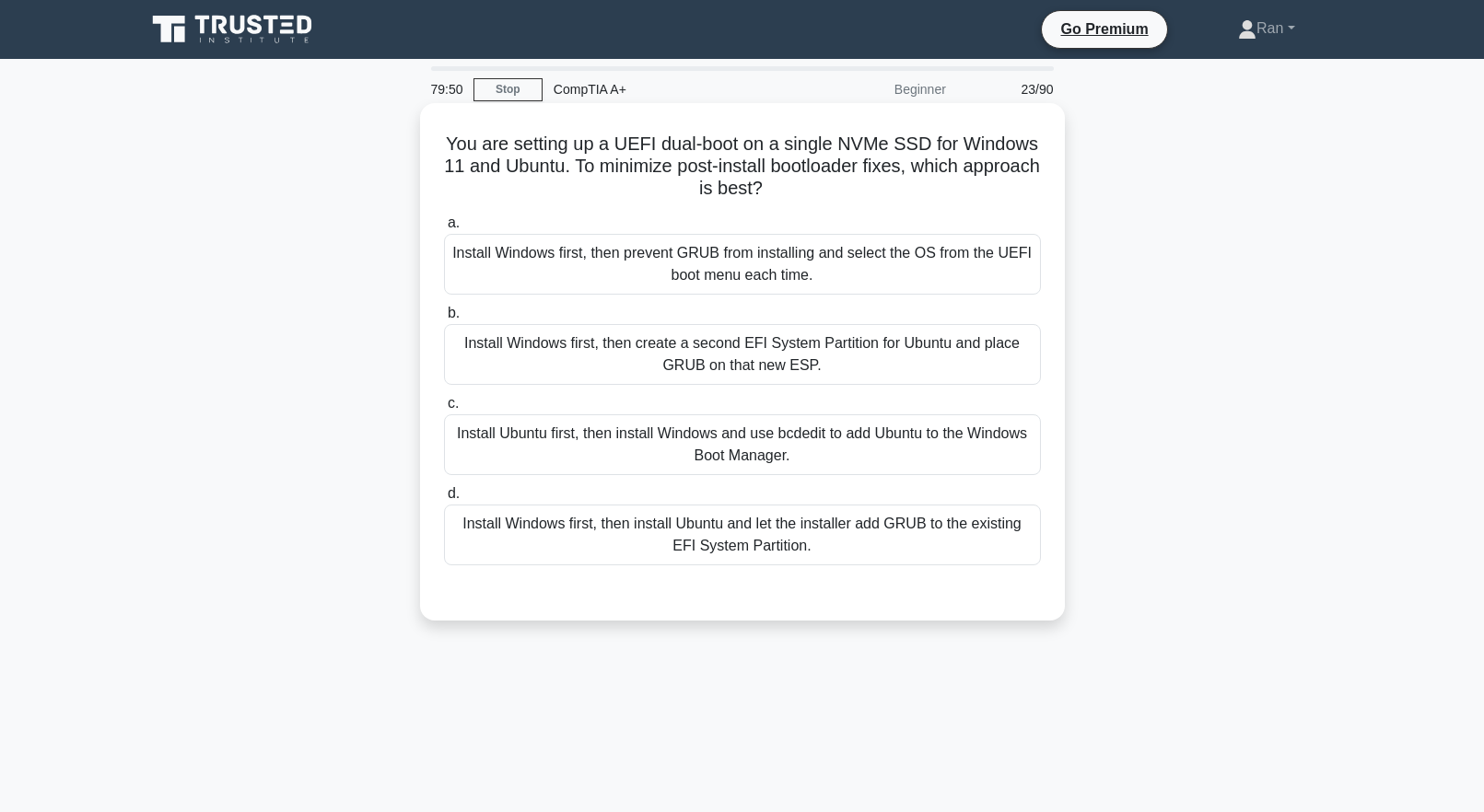
click at [606, 275] on div "Install Windows first, then prevent GRUB from installing and select the OS from…" at bounding box center [742, 263] width 597 height 61
click at [444, 230] on input "a. Install Windows first, then prevent GRUB from installing and select the OS f…" at bounding box center [444, 223] width 0 height 12
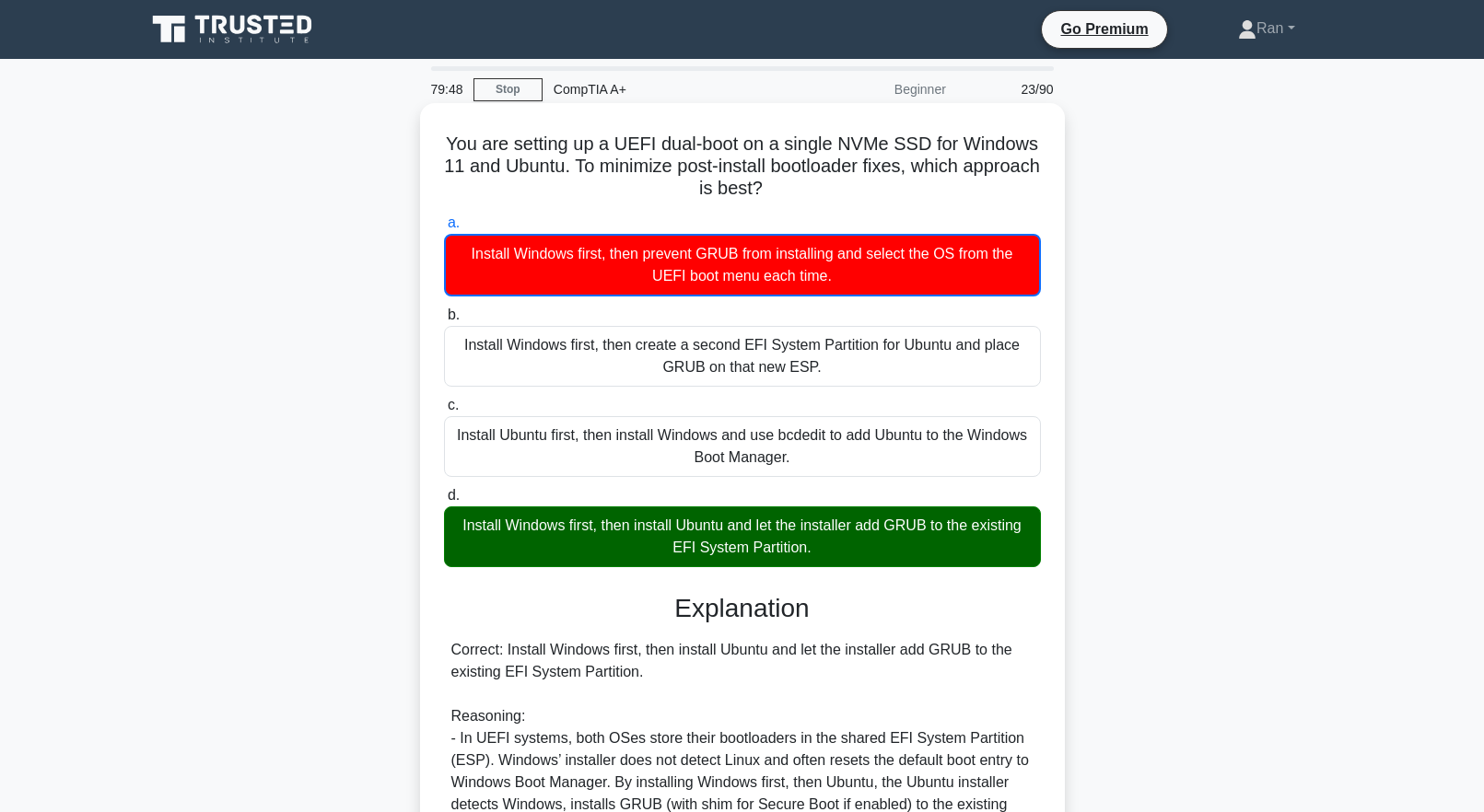
scroll to position [460, 0]
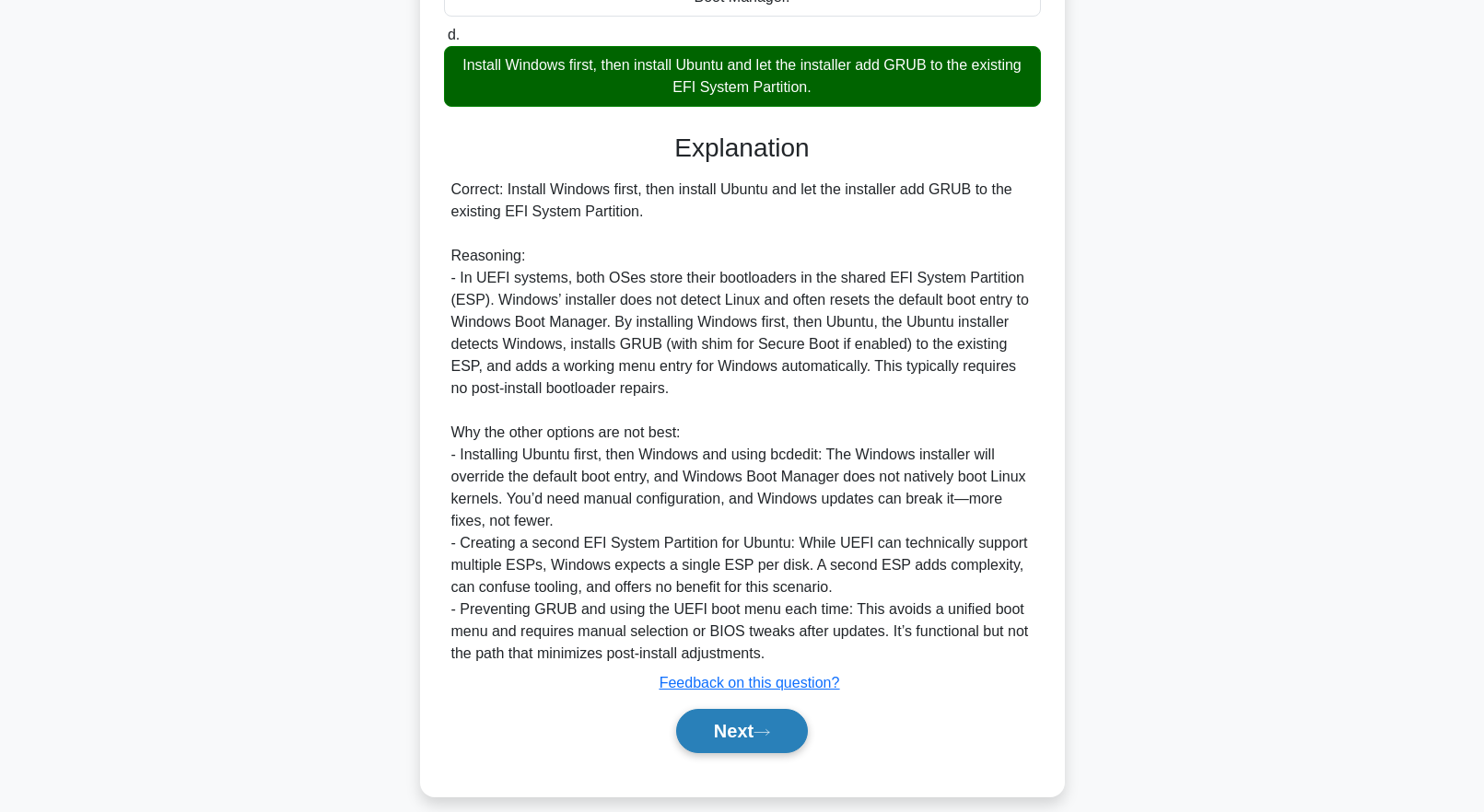
click at [756, 733] on button "Next" at bounding box center [742, 730] width 131 height 44
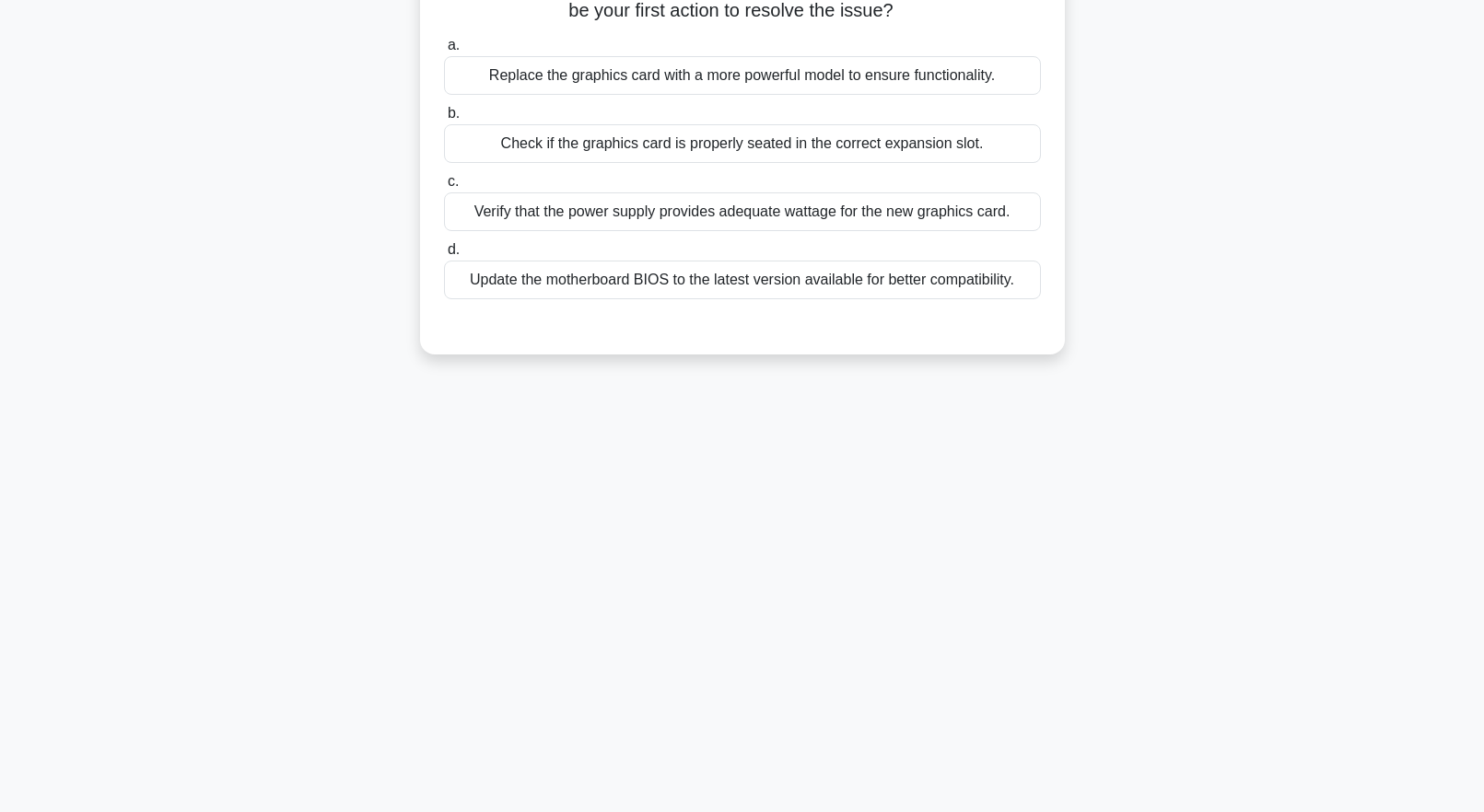
scroll to position [0, 0]
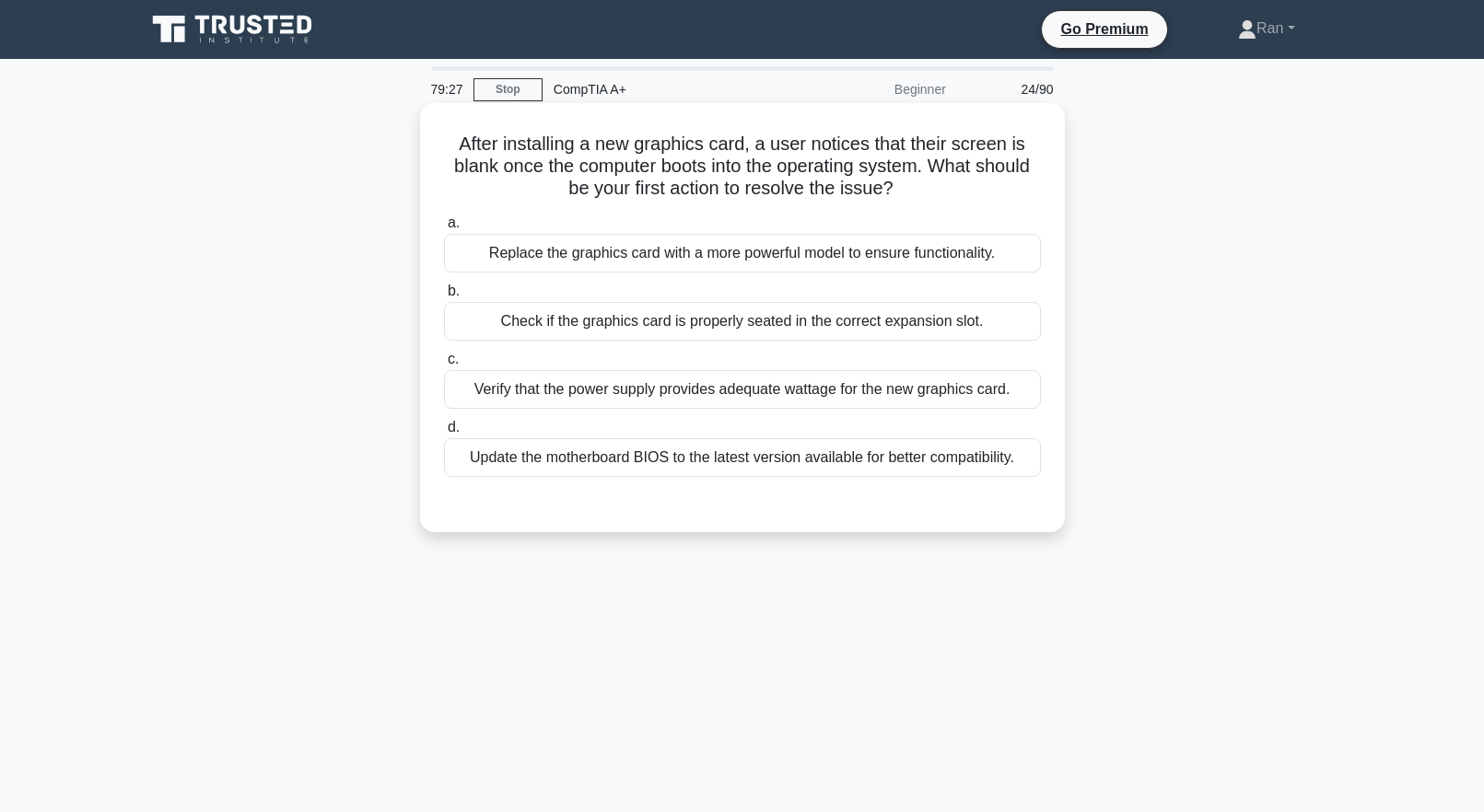
click at [630, 330] on div "Check if the graphics card is properly seated in the correct expansion slot." at bounding box center [742, 321] width 597 height 38
click at [444, 297] on input "b. Check if the graphics card is properly seated in the correct expansion slot." at bounding box center [444, 291] width 0 height 12
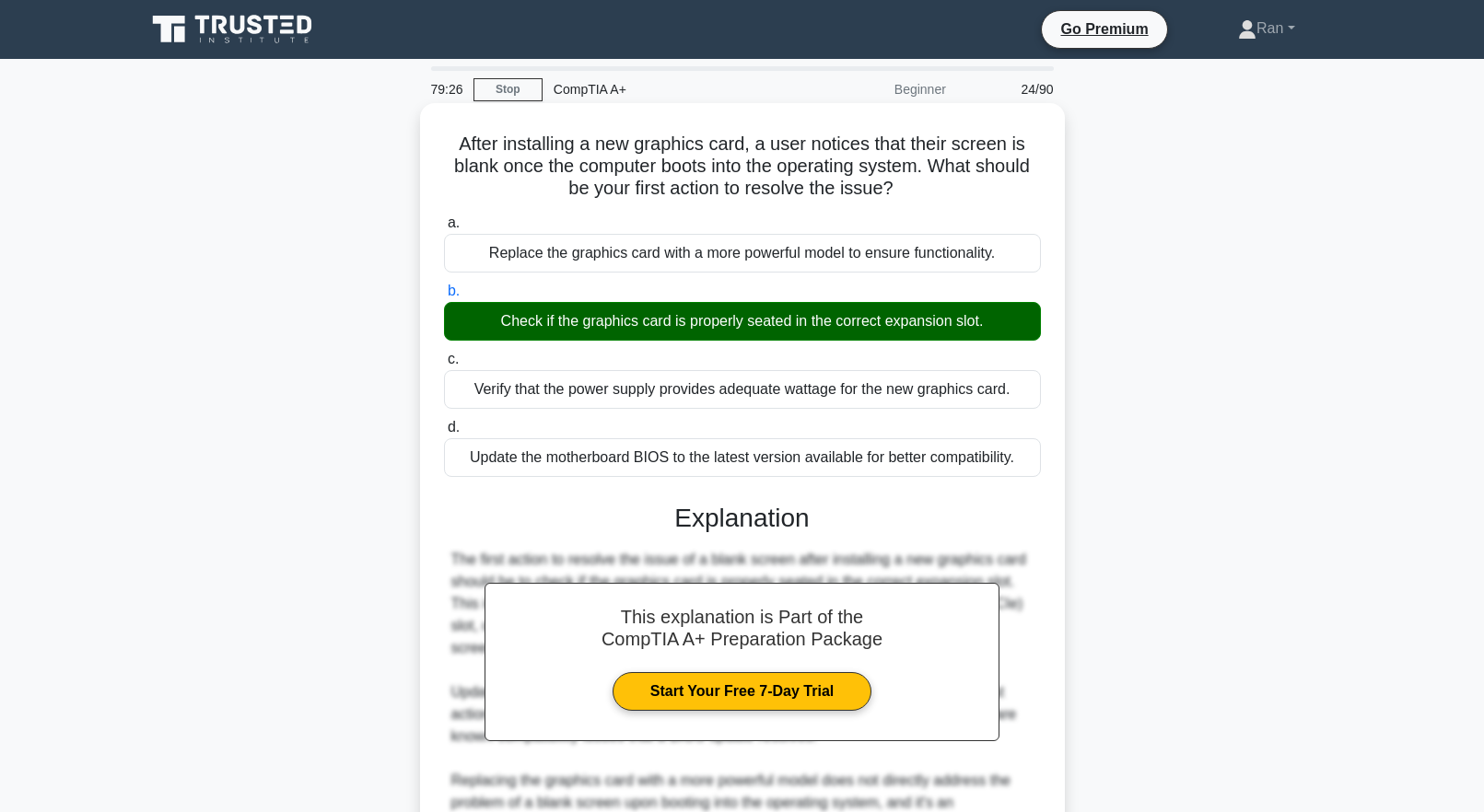
scroll to position [303, 0]
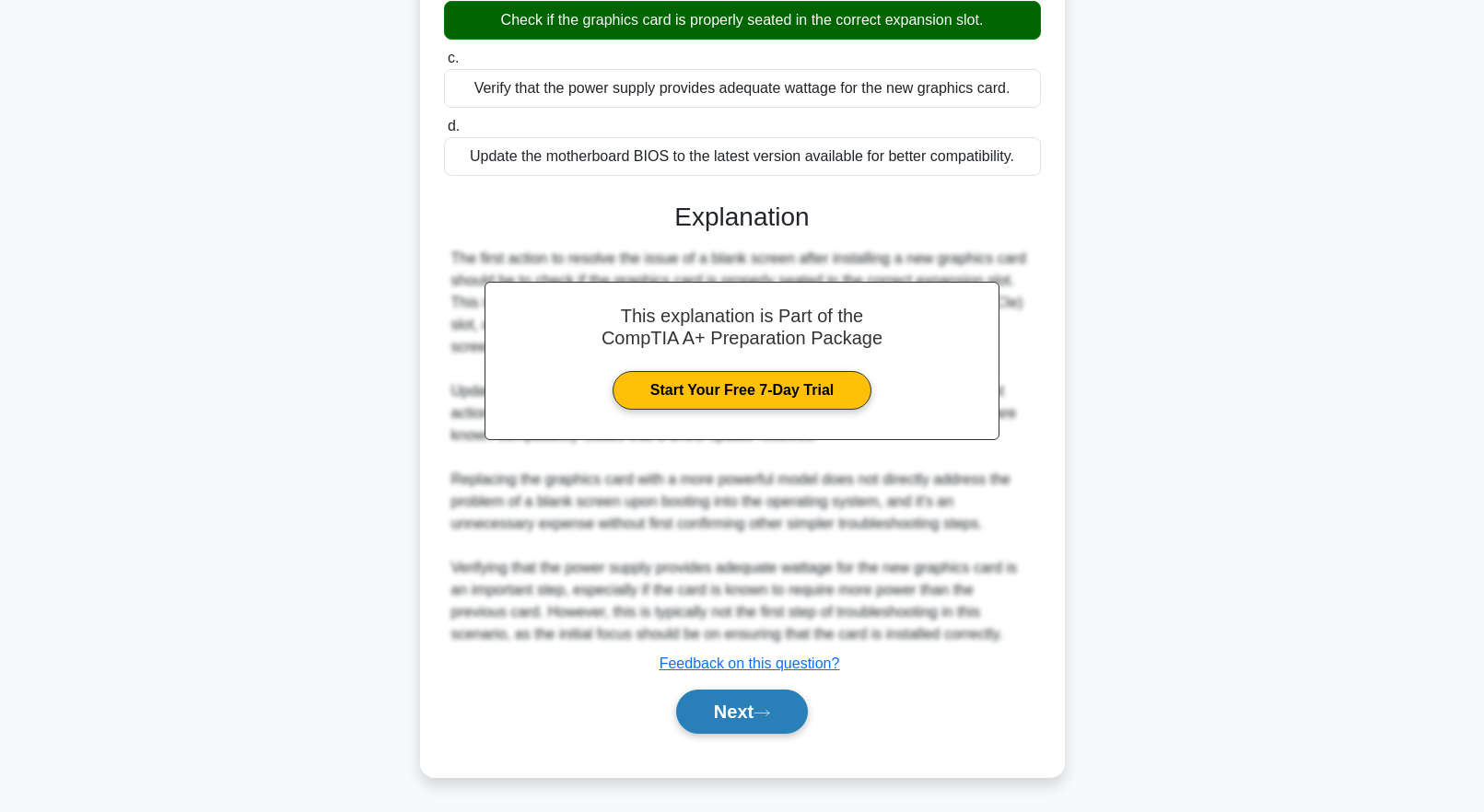
click at [721, 702] on button "Next" at bounding box center [742, 712] width 131 height 44
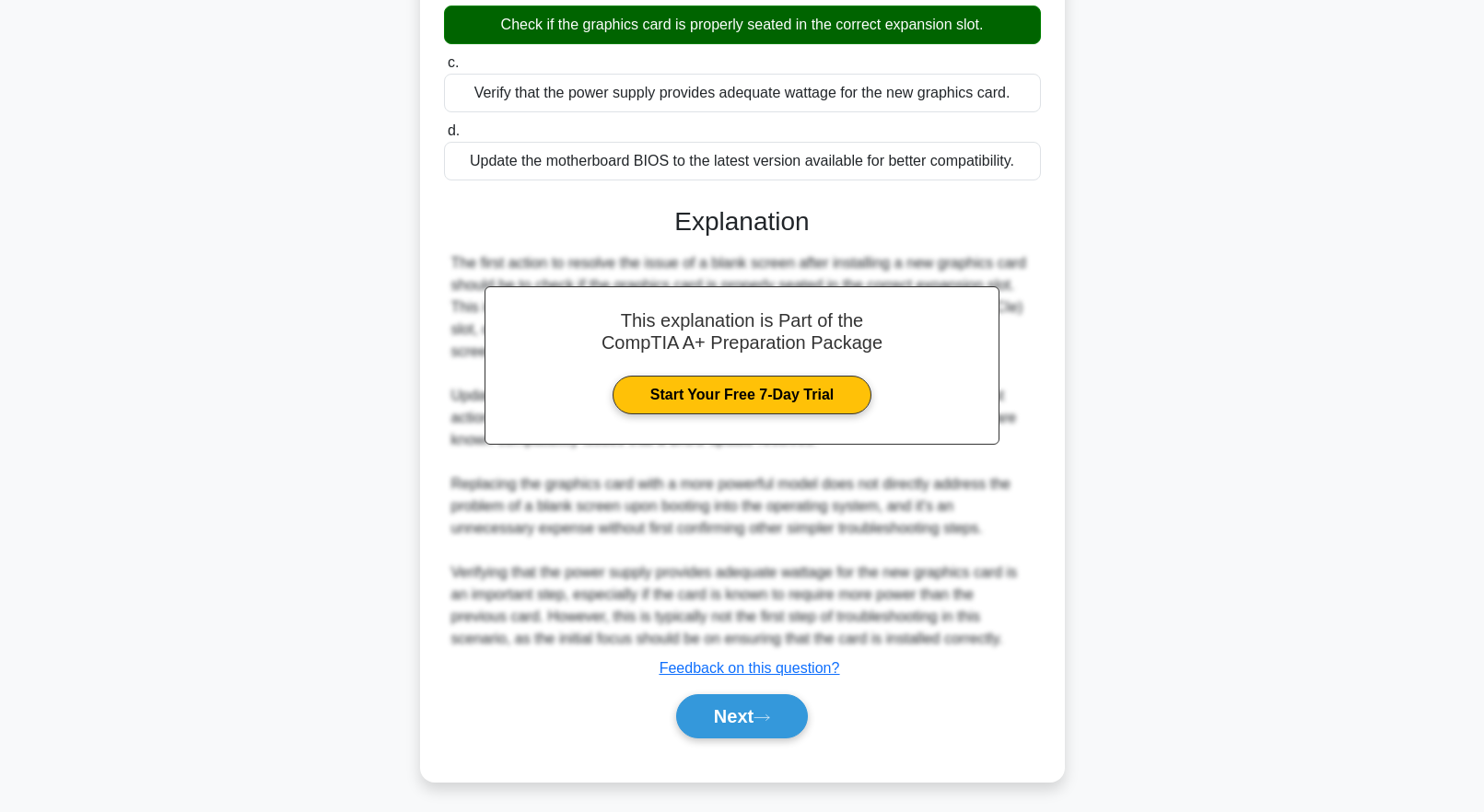
scroll to position [0, 0]
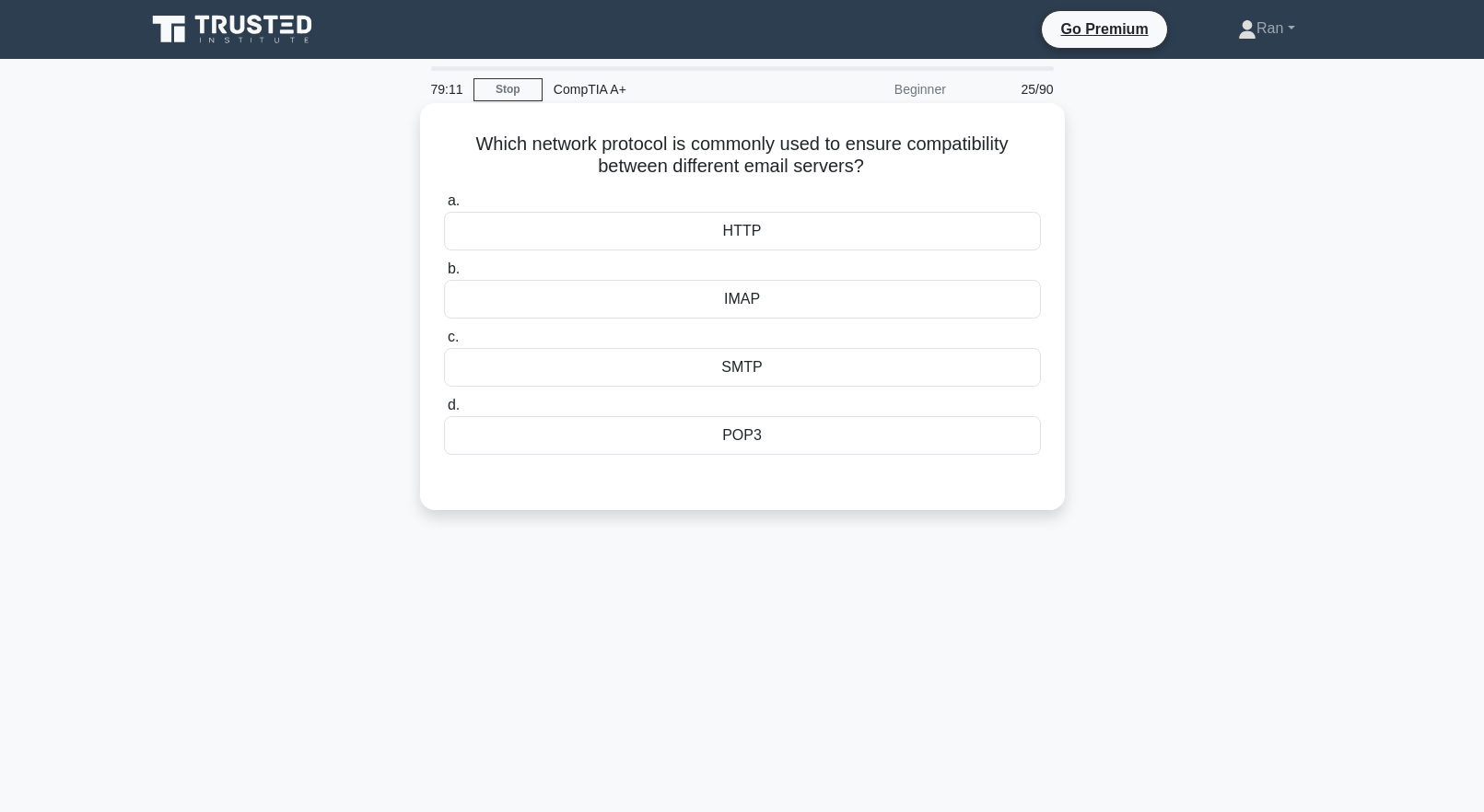
click at [594, 378] on div "SMTP" at bounding box center [742, 367] width 597 height 38
click at [444, 343] on input "c. SMTP" at bounding box center [444, 338] width 0 height 12
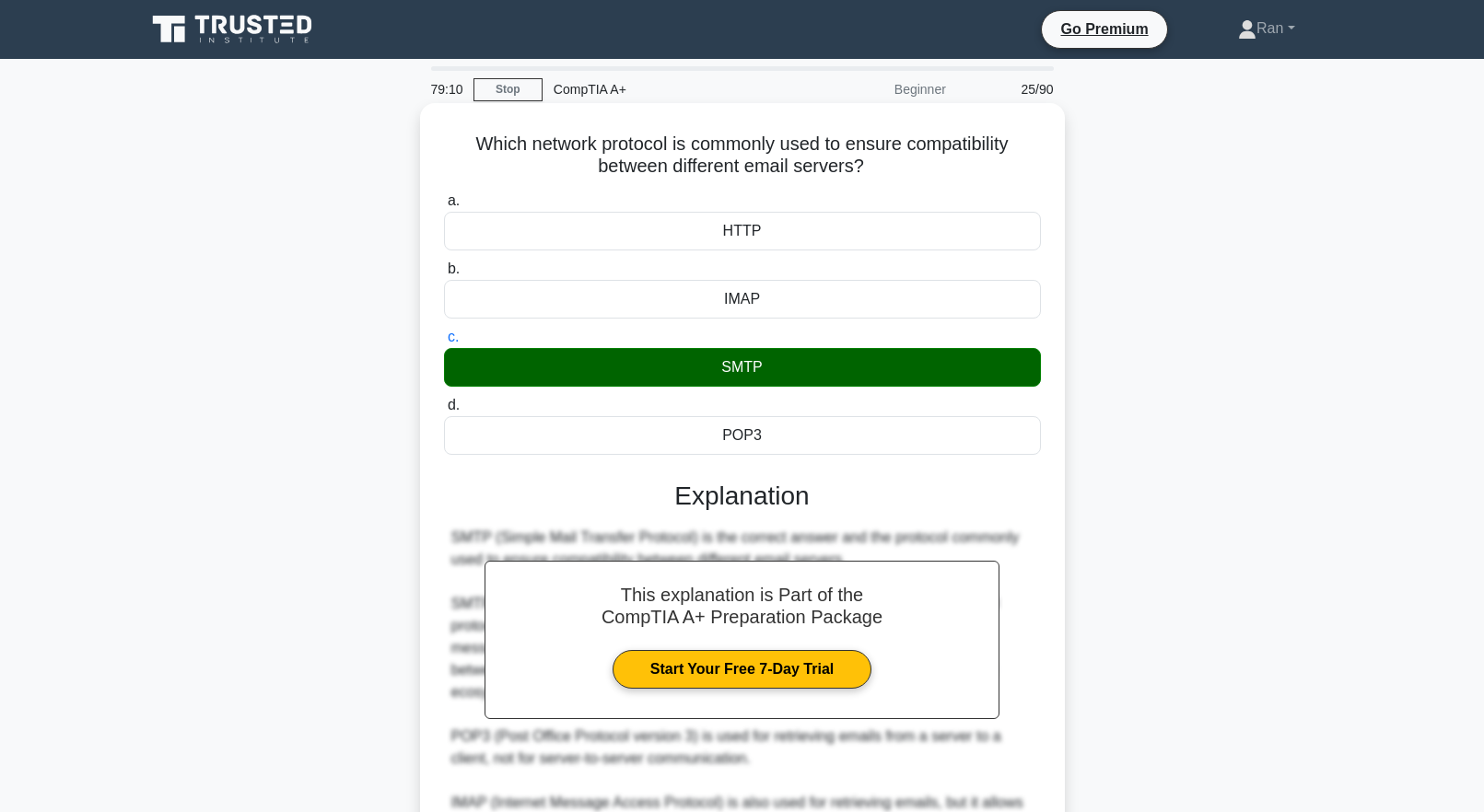
scroll to position [259, 0]
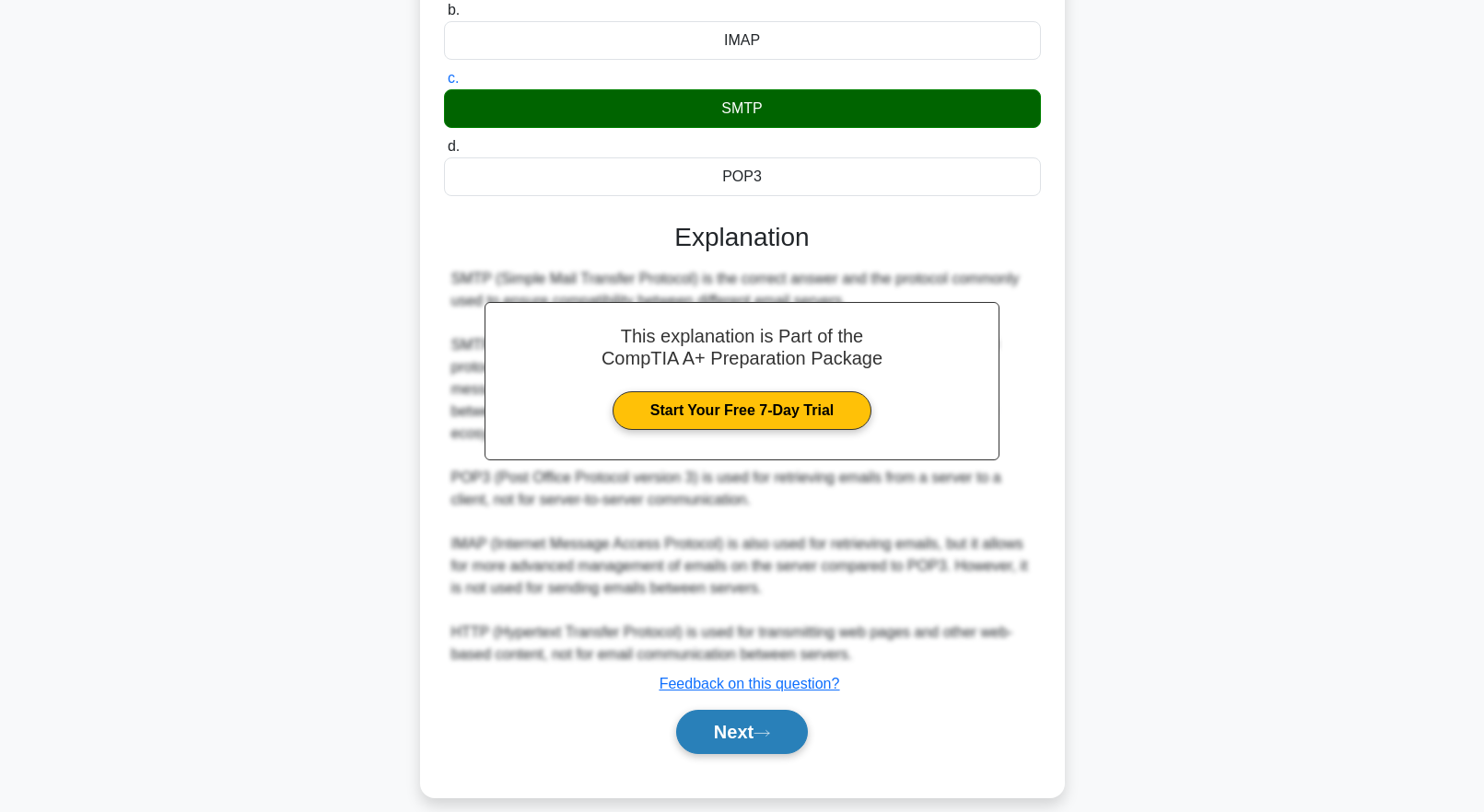
click at [728, 710] on button "Next" at bounding box center [742, 731] width 131 height 44
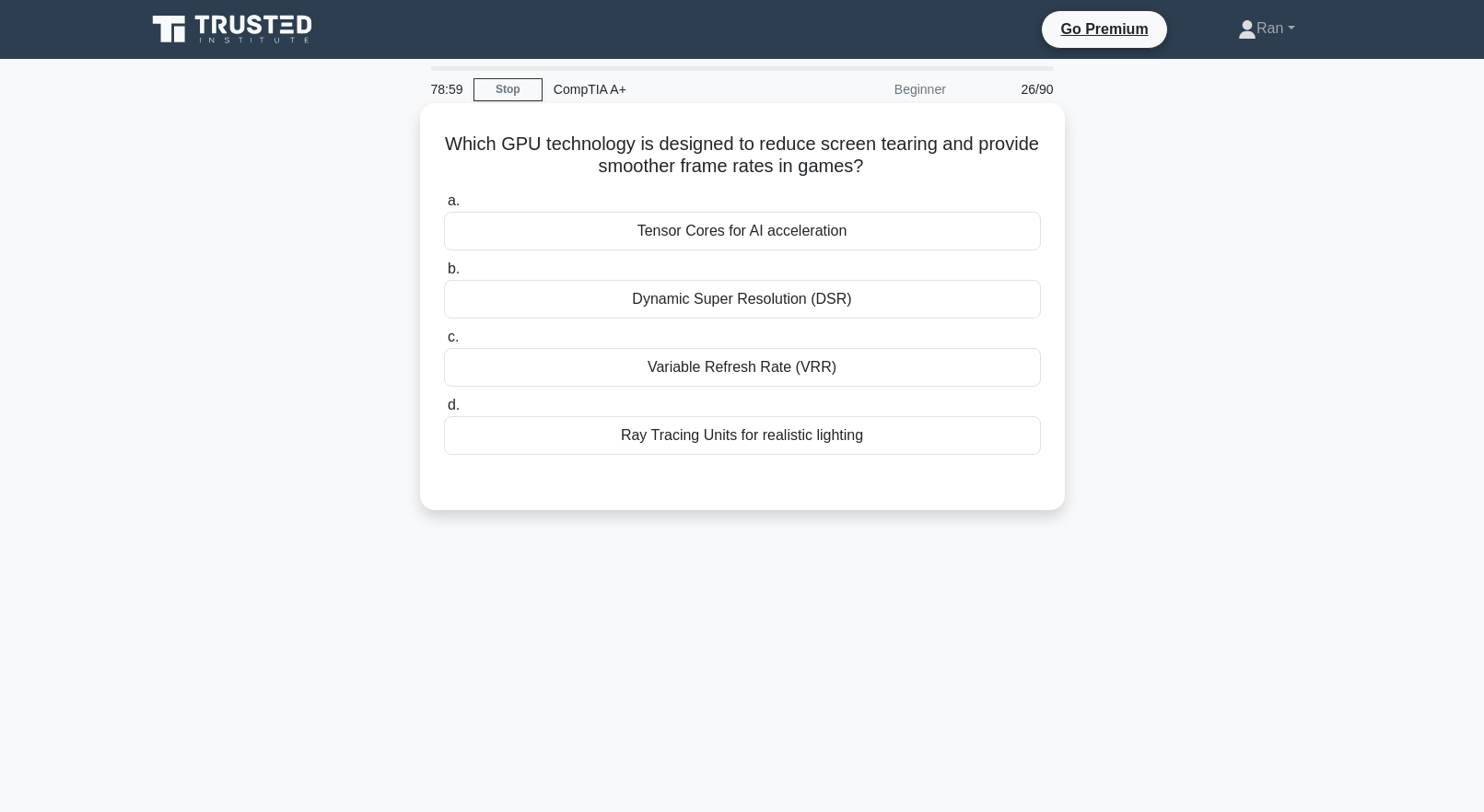
click at [623, 364] on div "Variable Refresh Rate (VRR)" at bounding box center [742, 367] width 597 height 38
click at [444, 343] on input "c. Variable Refresh Rate (VRR)" at bounding box center [444, 338] width 0 height 12
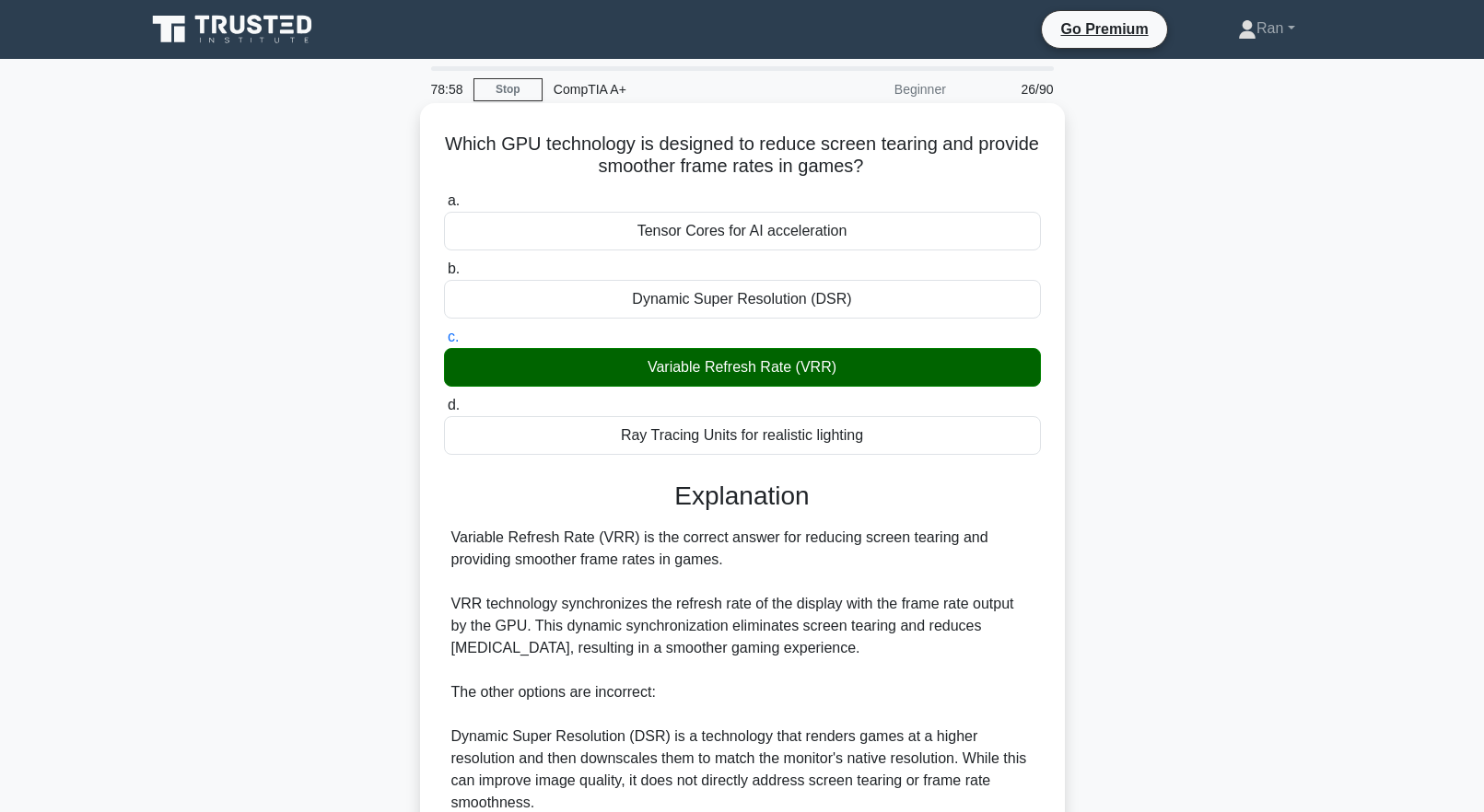
scroll to position [347, 0]
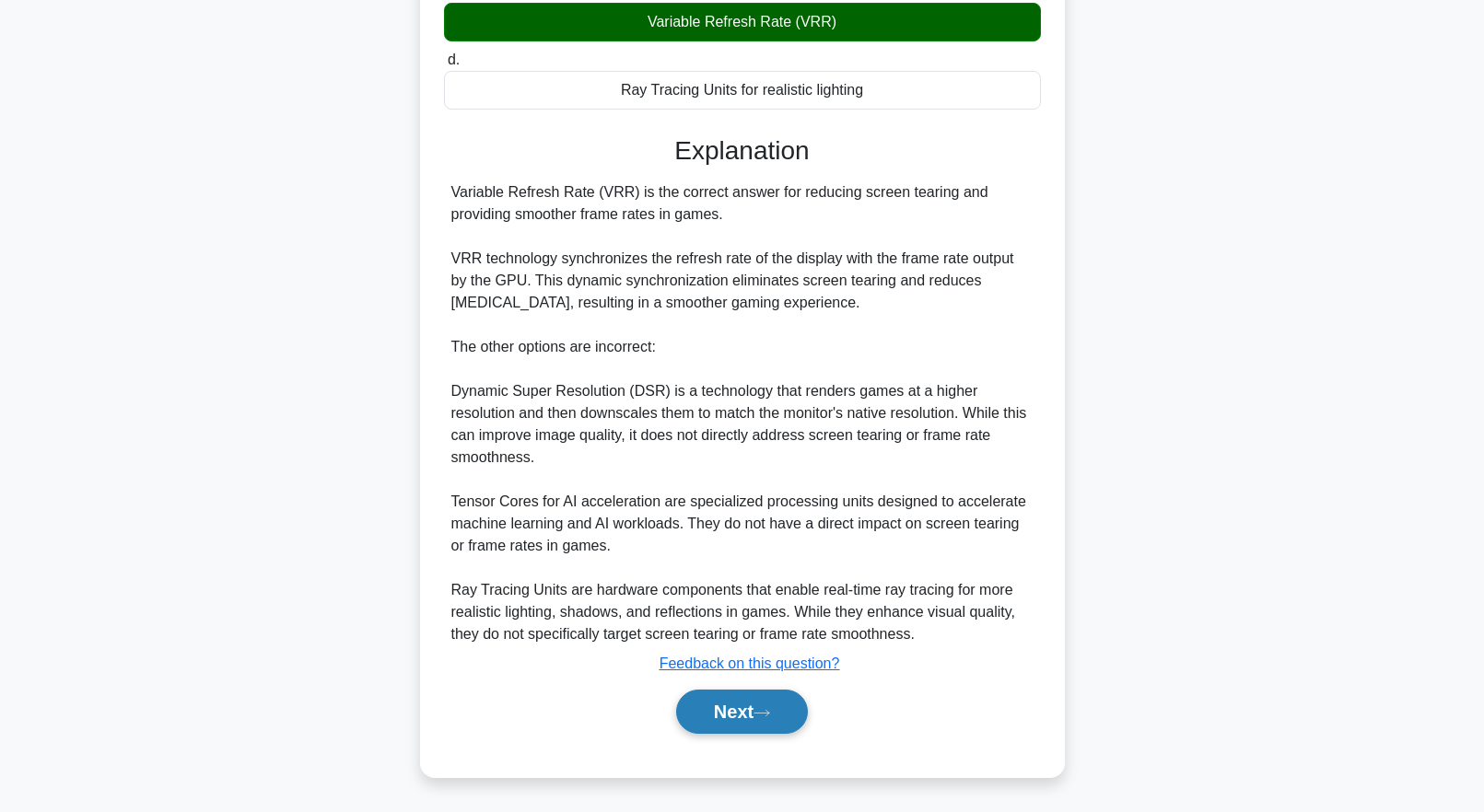
click at [687, 699] on button "Next" at bounding box center [742, 712] width 131 height 44
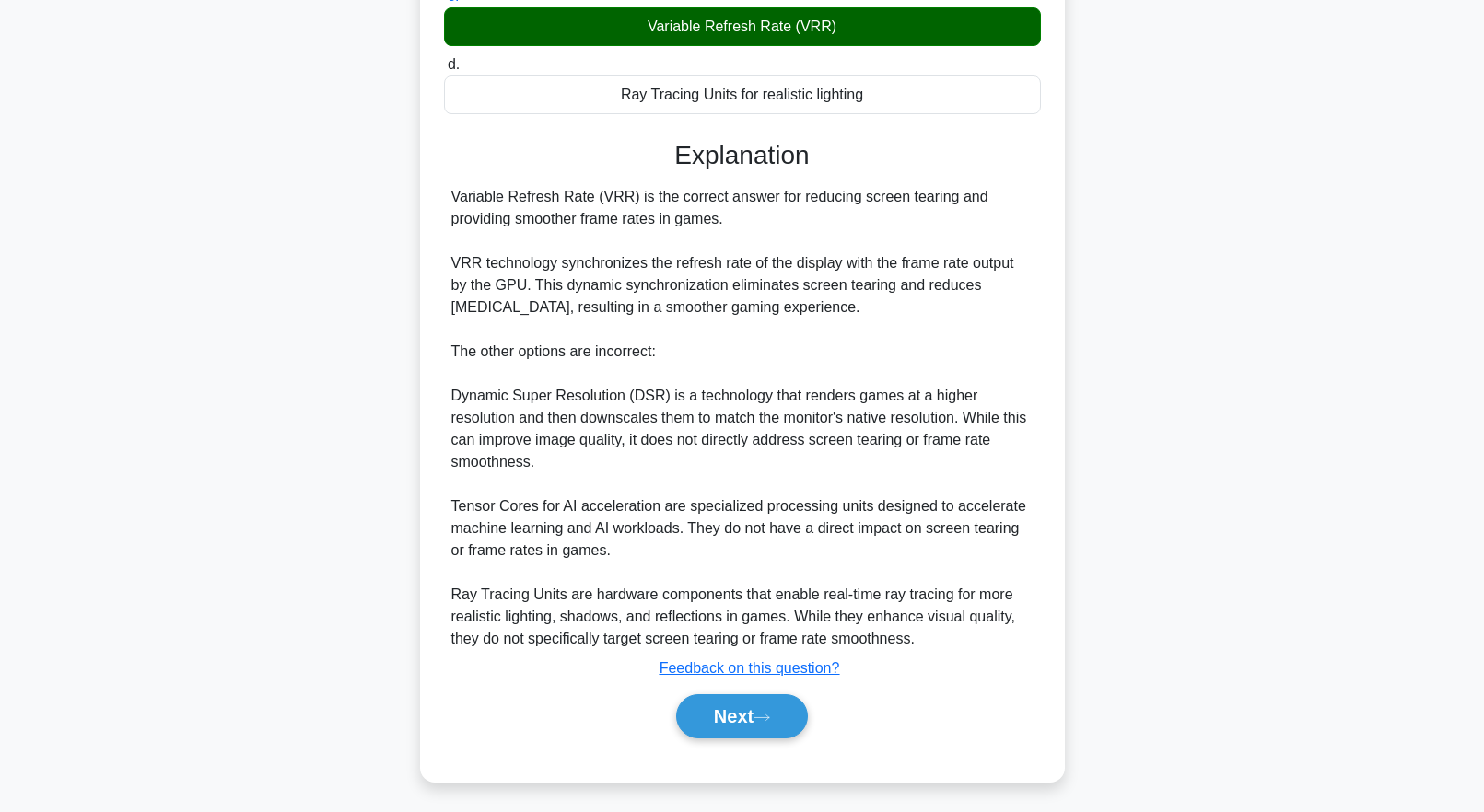
scroll to position [0, 0]
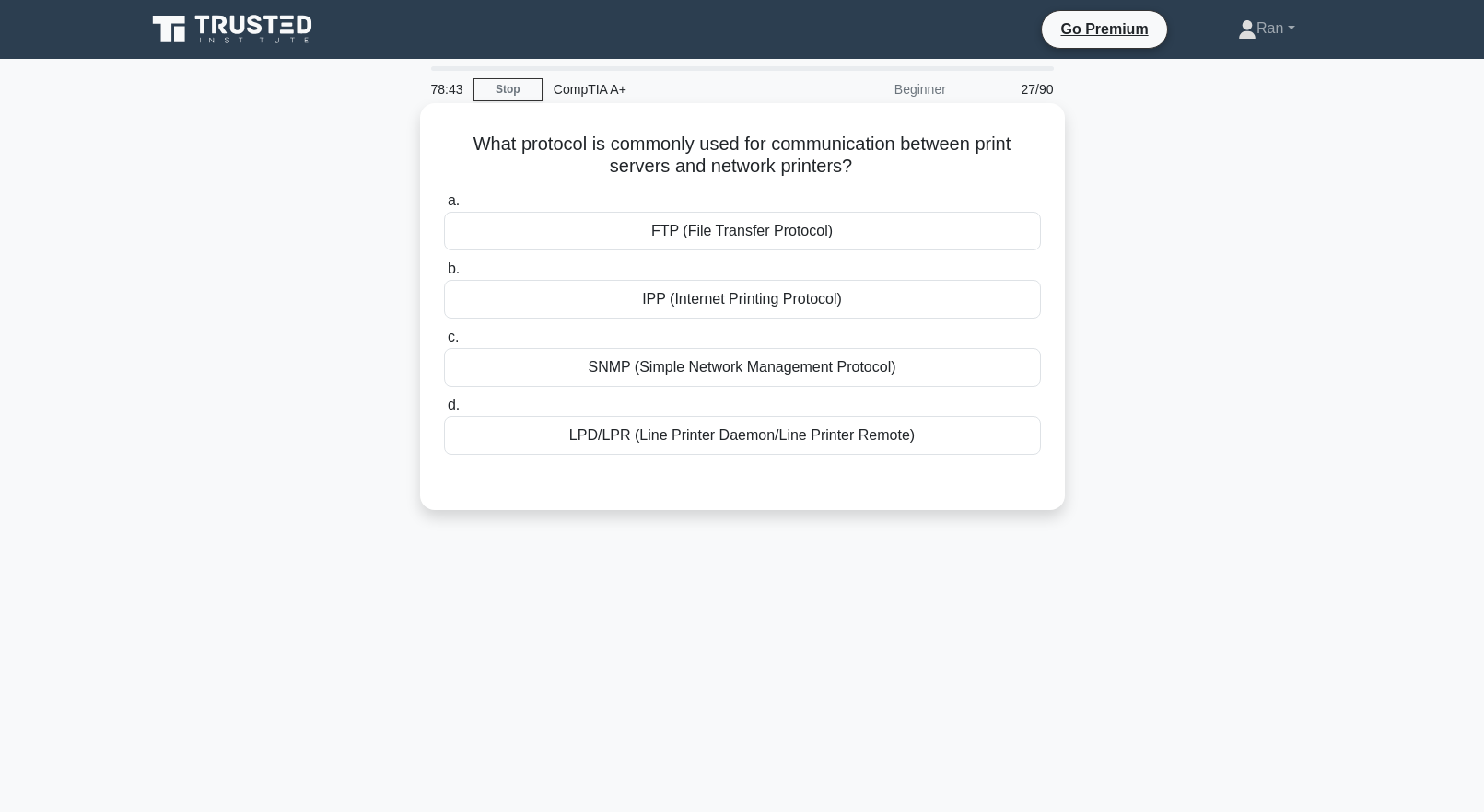
click at [497, 298] on div "IPP (Internet Printing Protocol)" at bounding box center [742, 299] width 597 height 38
click at [444, 276] on input "b. IPP (Internet Printing Protocol)" at bounding box center [444, 269] width 0 height 12
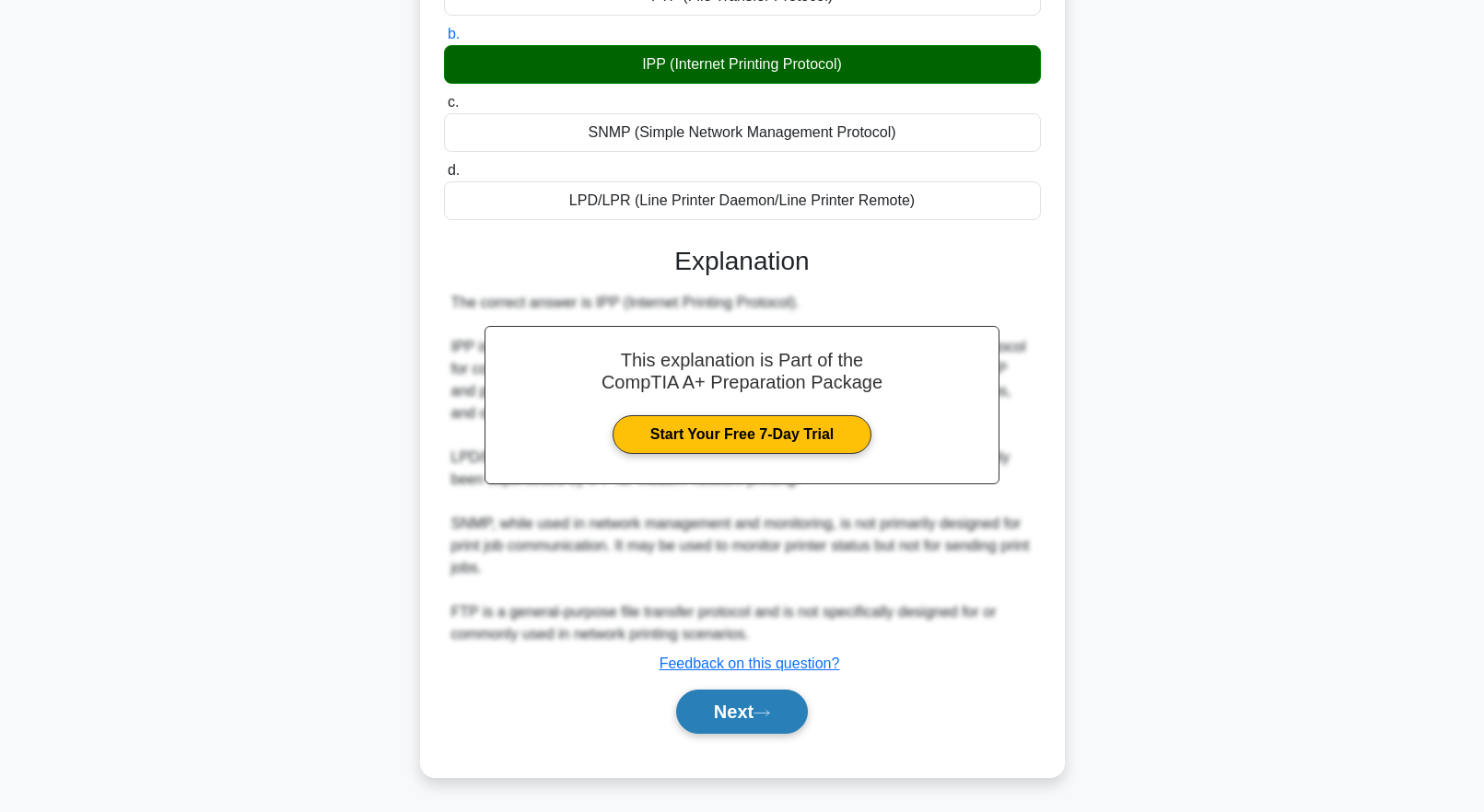
click at [706, 729] on button "Next" at bounding box center [742, 712] width 131 height 44
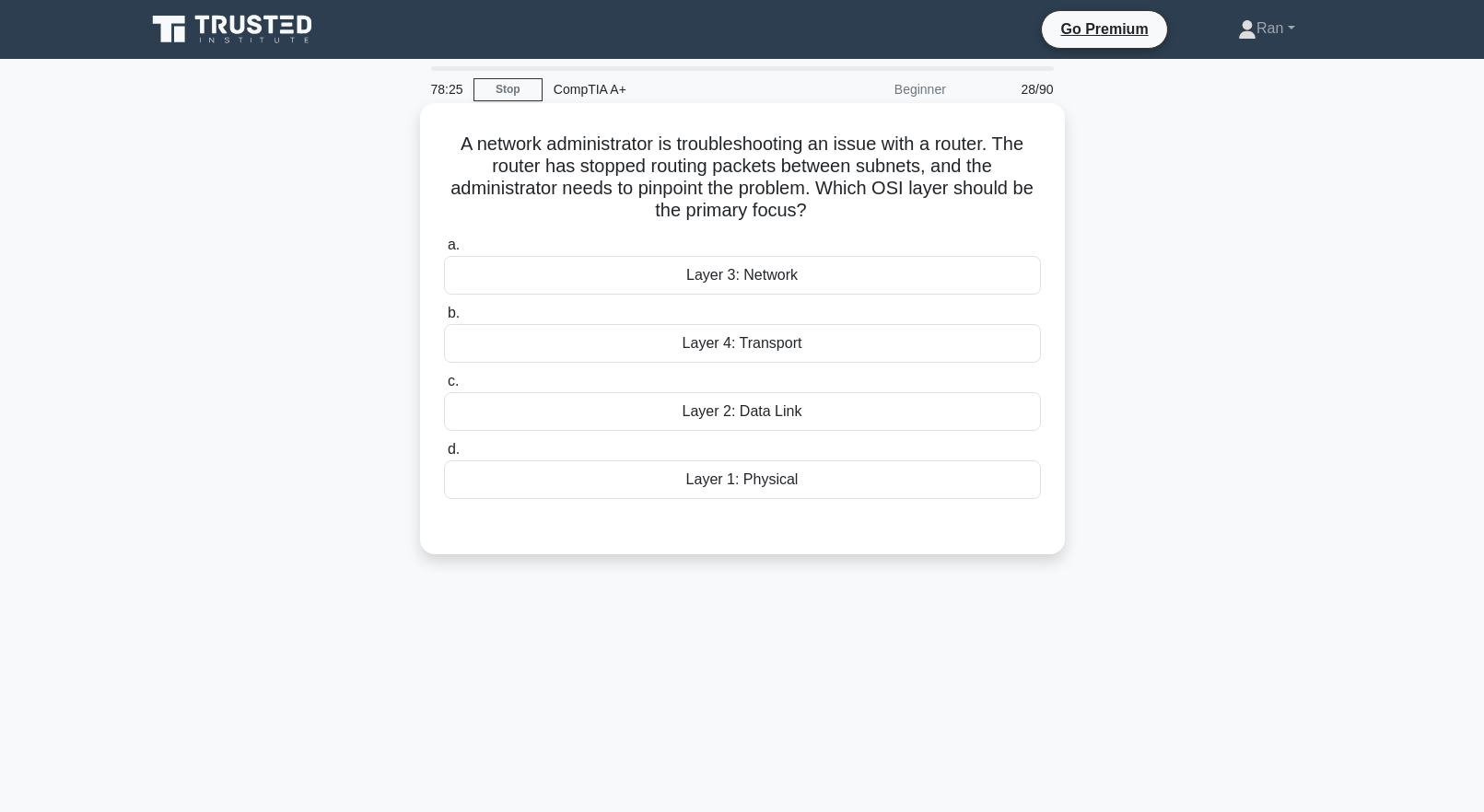
click at [587, 338] on div "Layer 4: Transport" at bounding box center [742, 343] width 597 height 38
click at [444, 320] on input "b. Layer 4: Transport" at bounding box center [444, 313] width 0 height 12
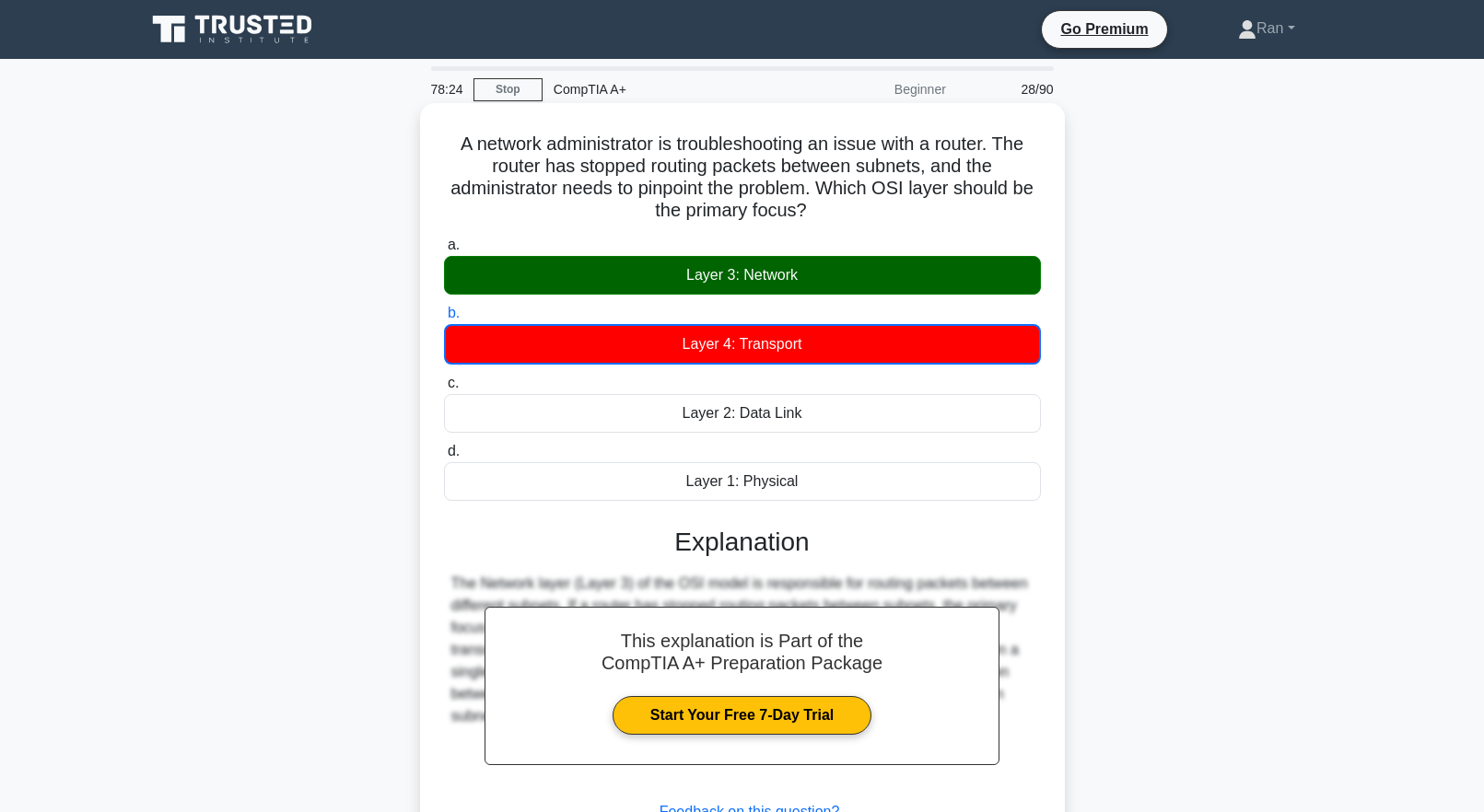
scroll to position [182, 0]
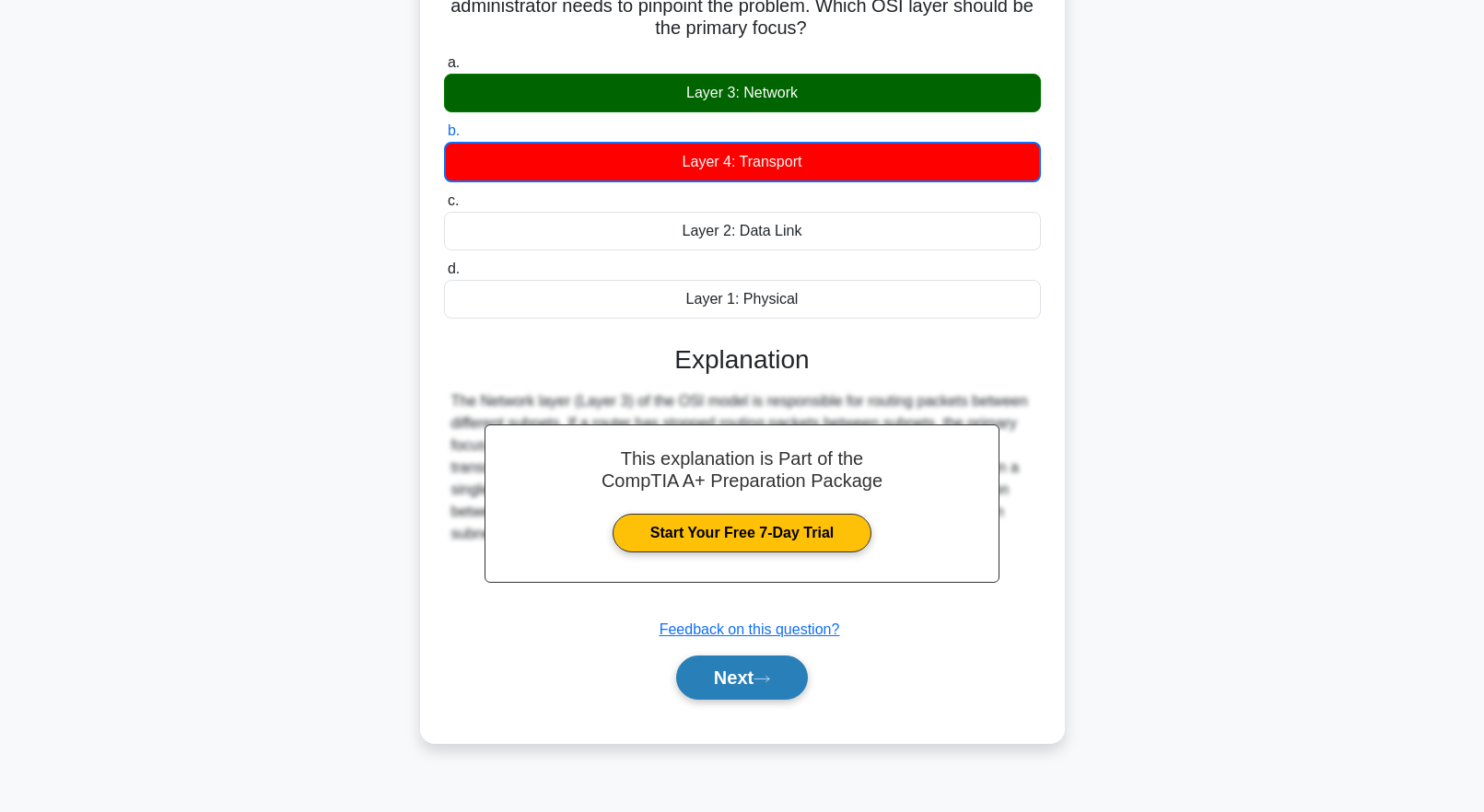
click at [676, 690] on button "Next" at bounding box center [742, 677] width 131 height 44
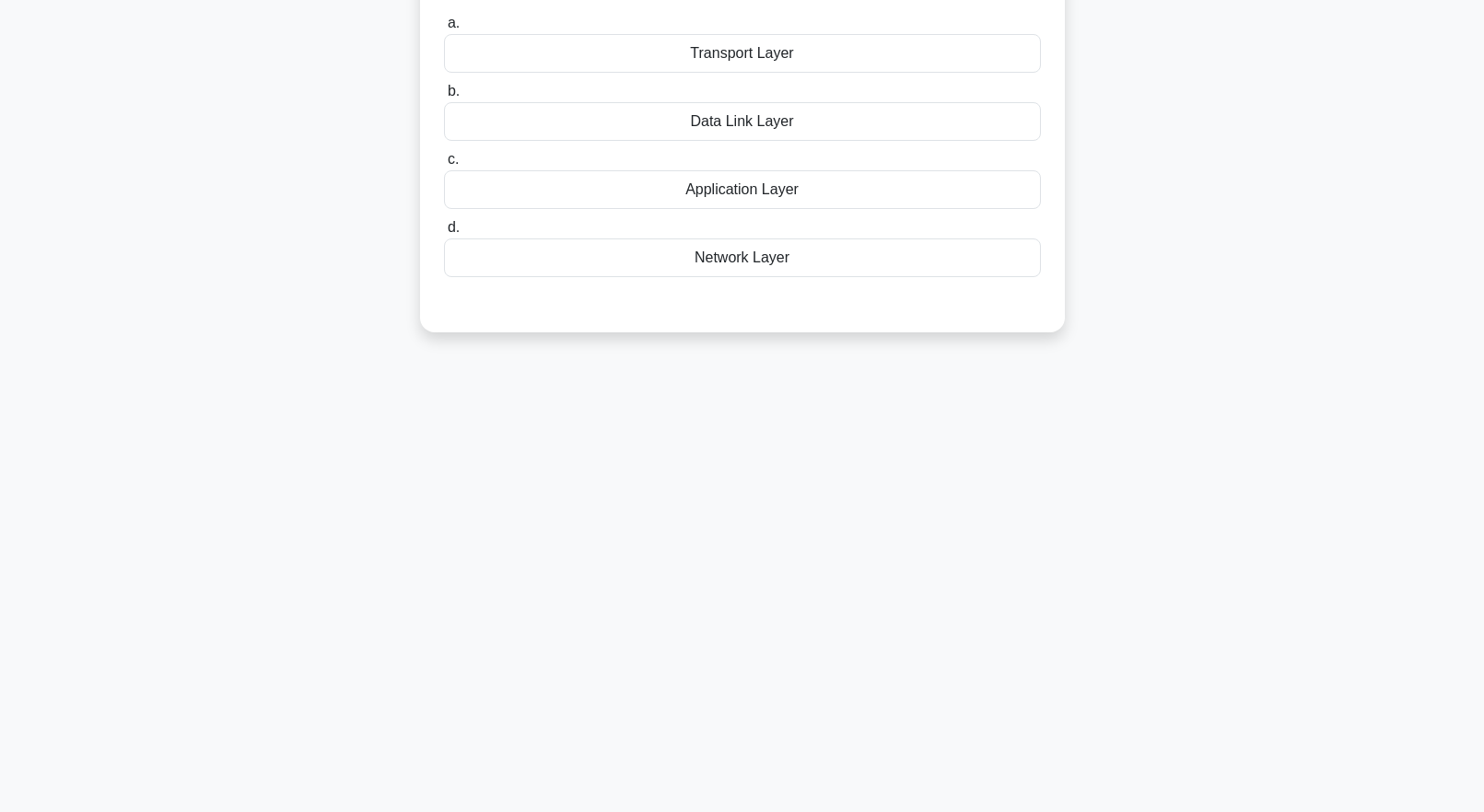
scroll to position [0, 0]
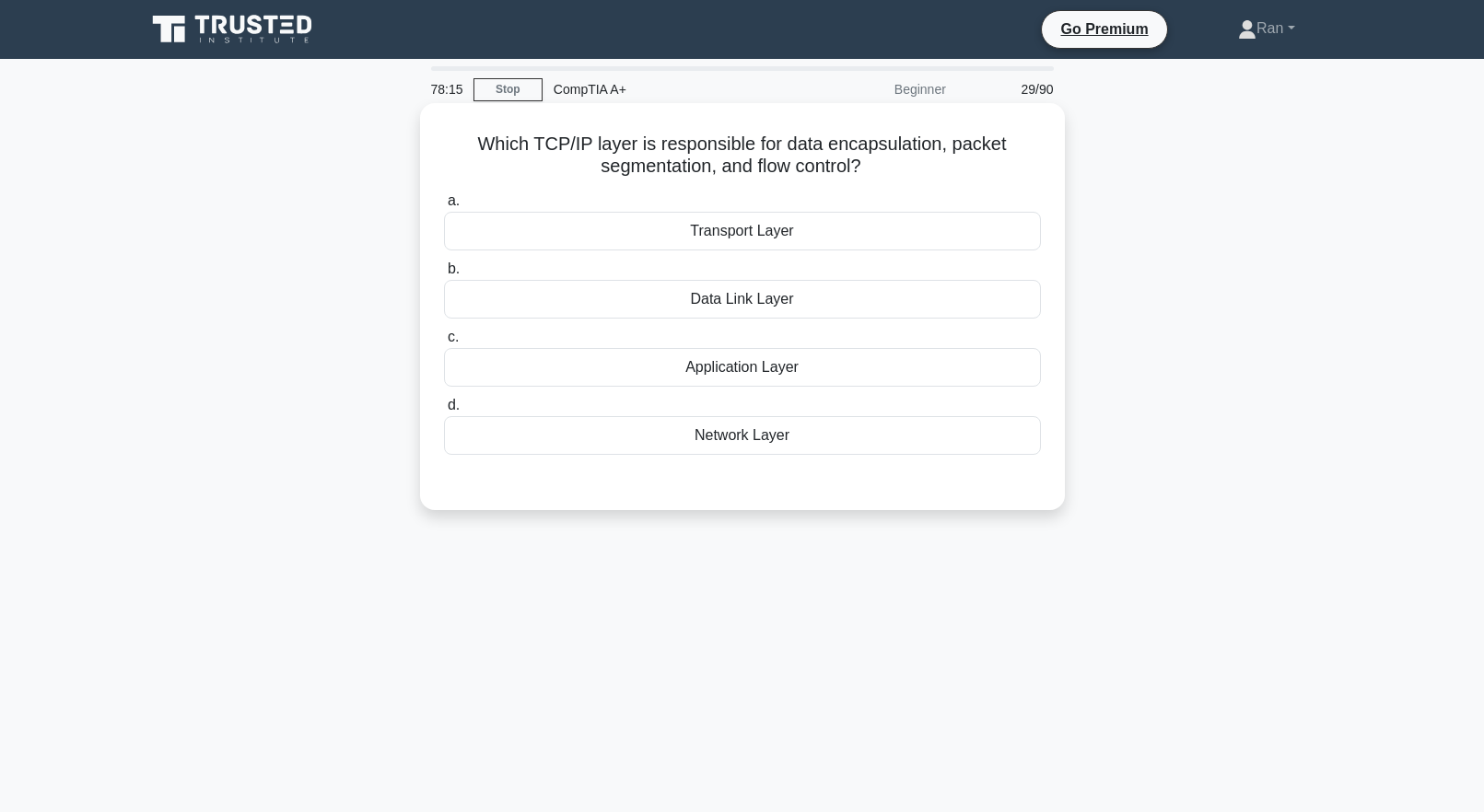
click at [635, 240] on div "Transport Layer" at bounding box center [742, 231] width 597 height 38
click at [444, 207] on input "a. Transport Layer" at bounding box center [444, 201] width 0 height 12
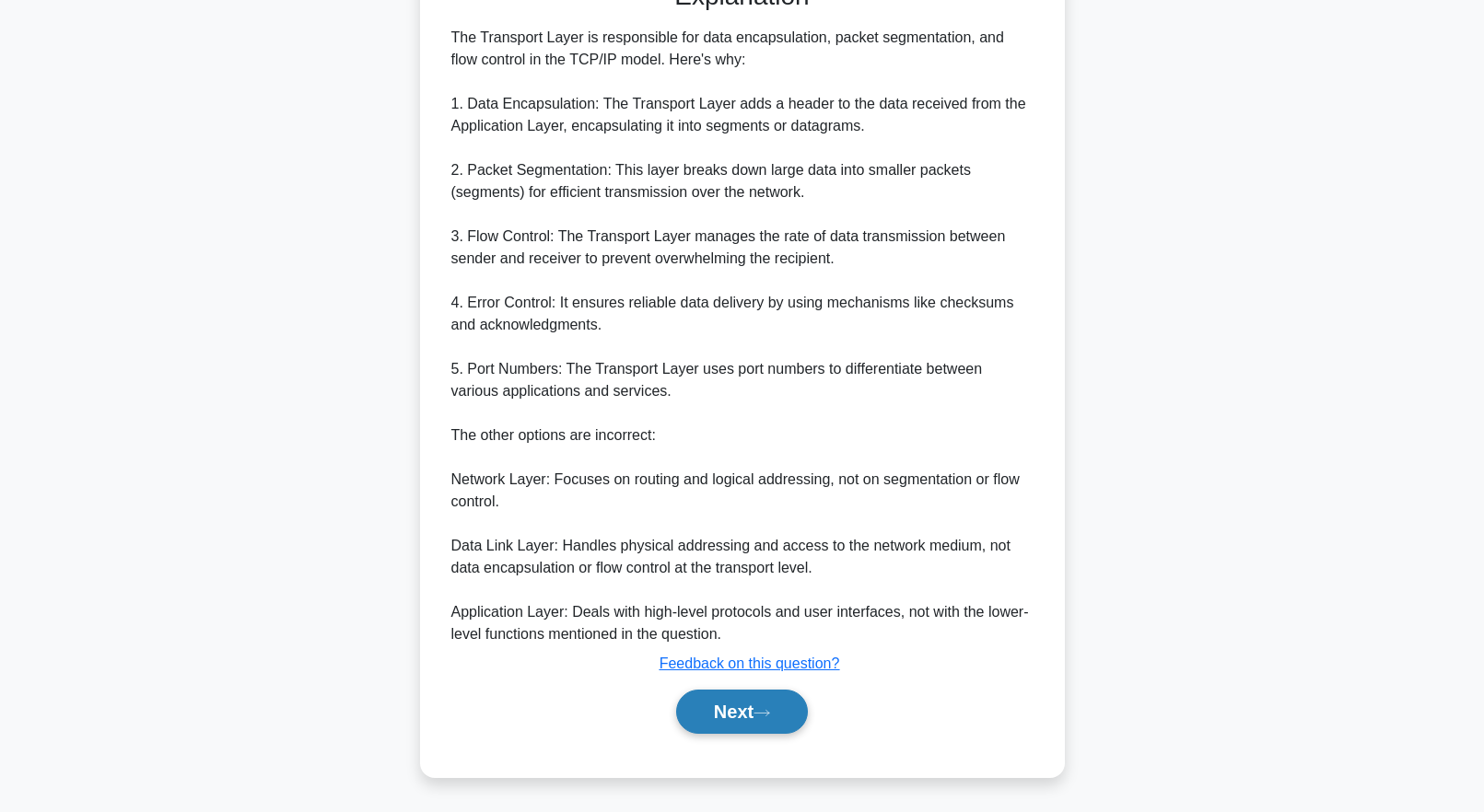
click at [696, 707] on button "Next" at bounding box center [742, 712] width 131 height 44
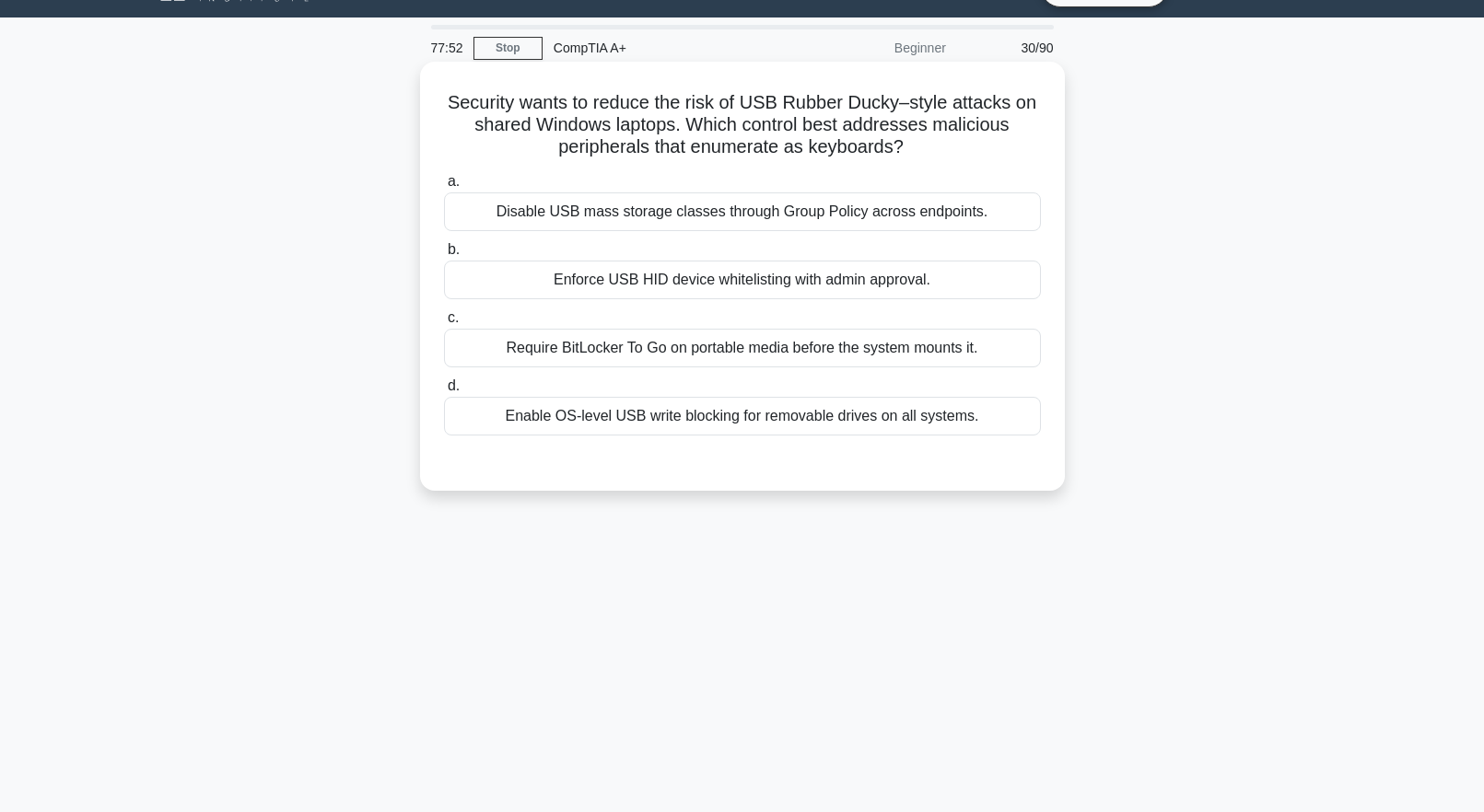
click at [568, 428] on div "Enable OS-level USB write blocking for removable drives on all systems." at bounding box center [742, 415] width 597 height 38
click at [444, 392] on input "d. Enable OS-level USB write blocking for removable drives on all systems." at bounding box center [444, 386] width 0 height 12
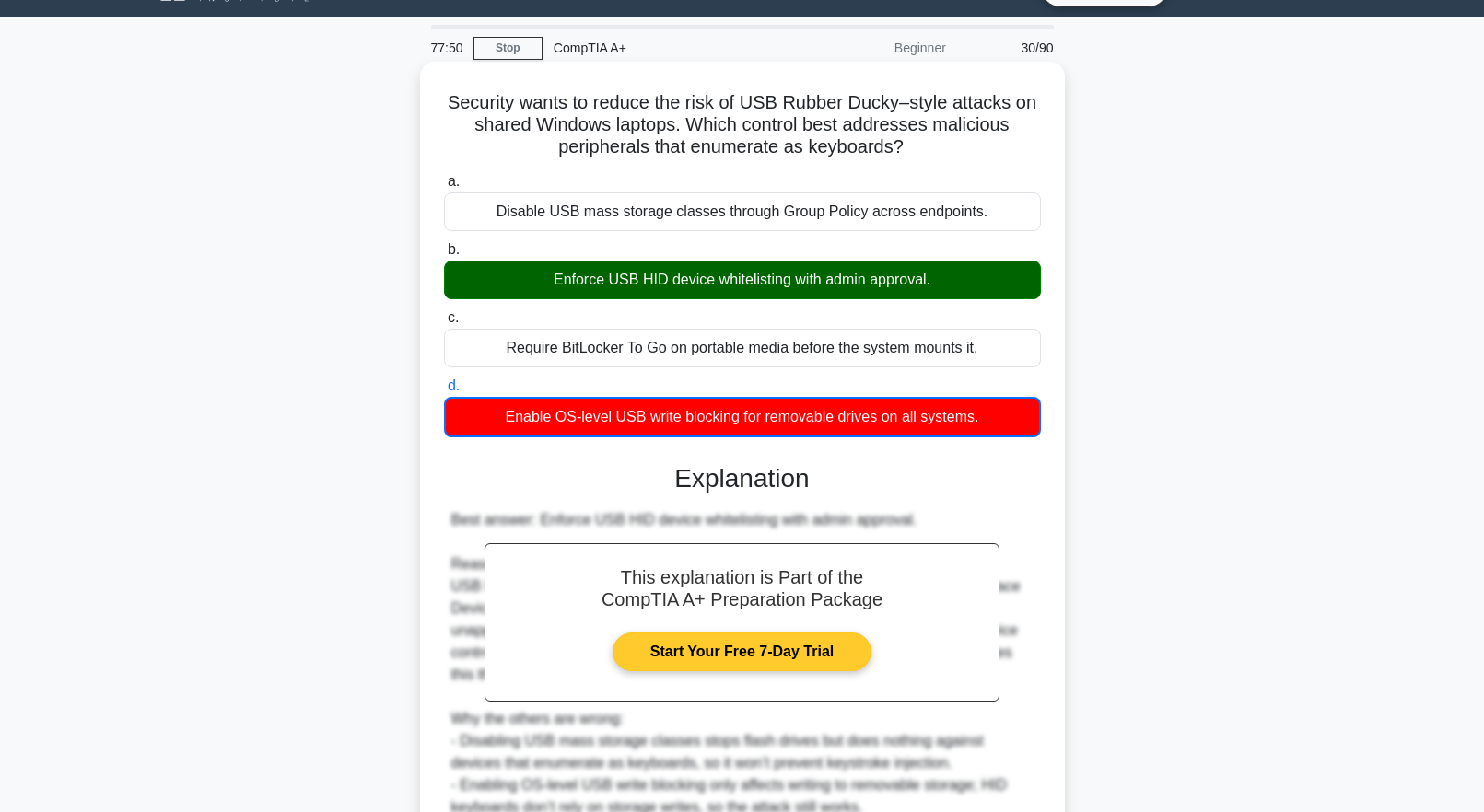
scroll to position [261, 0]
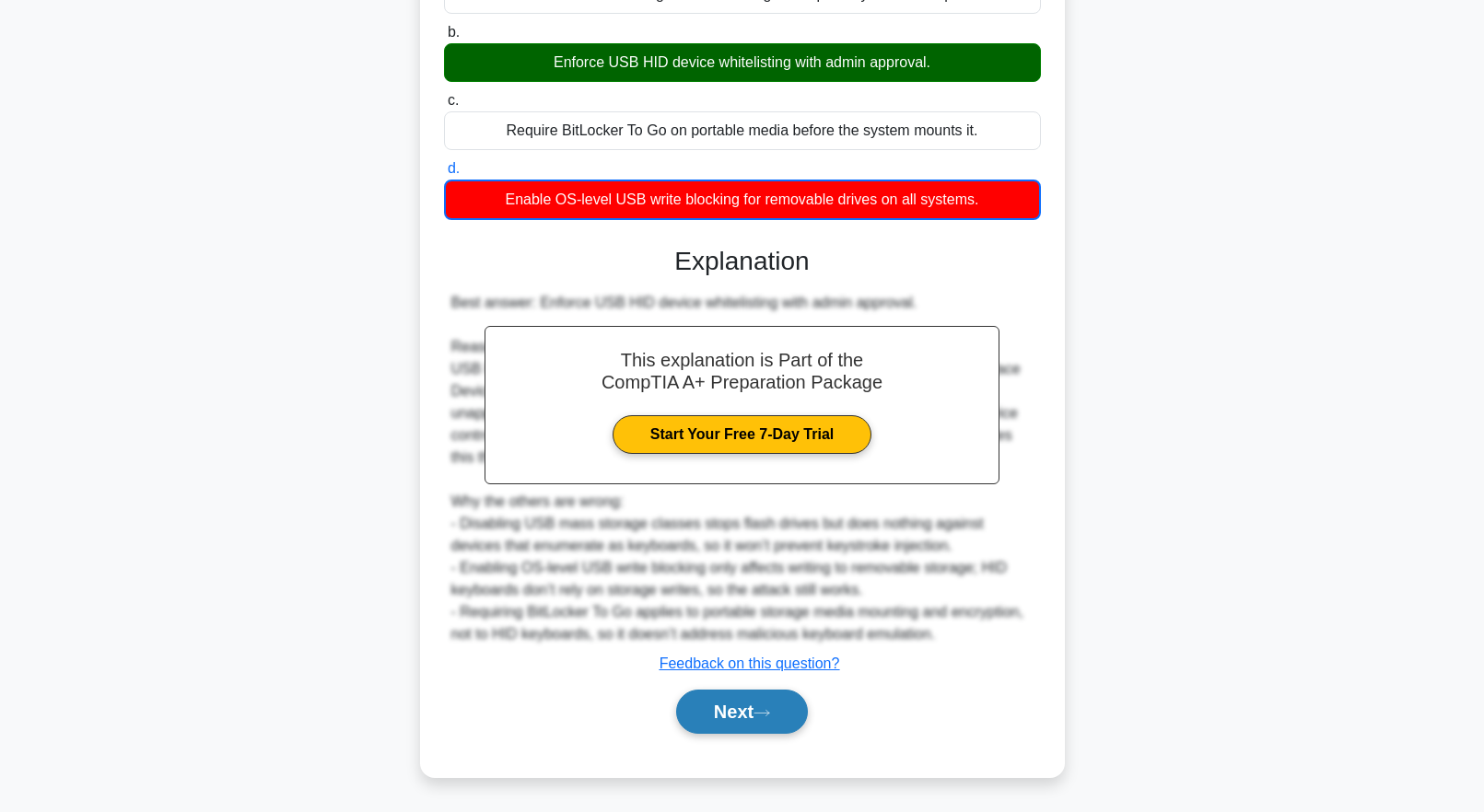
click at [764, 723] on button "Next" at bounding box center [742, 712] width 131 height 44
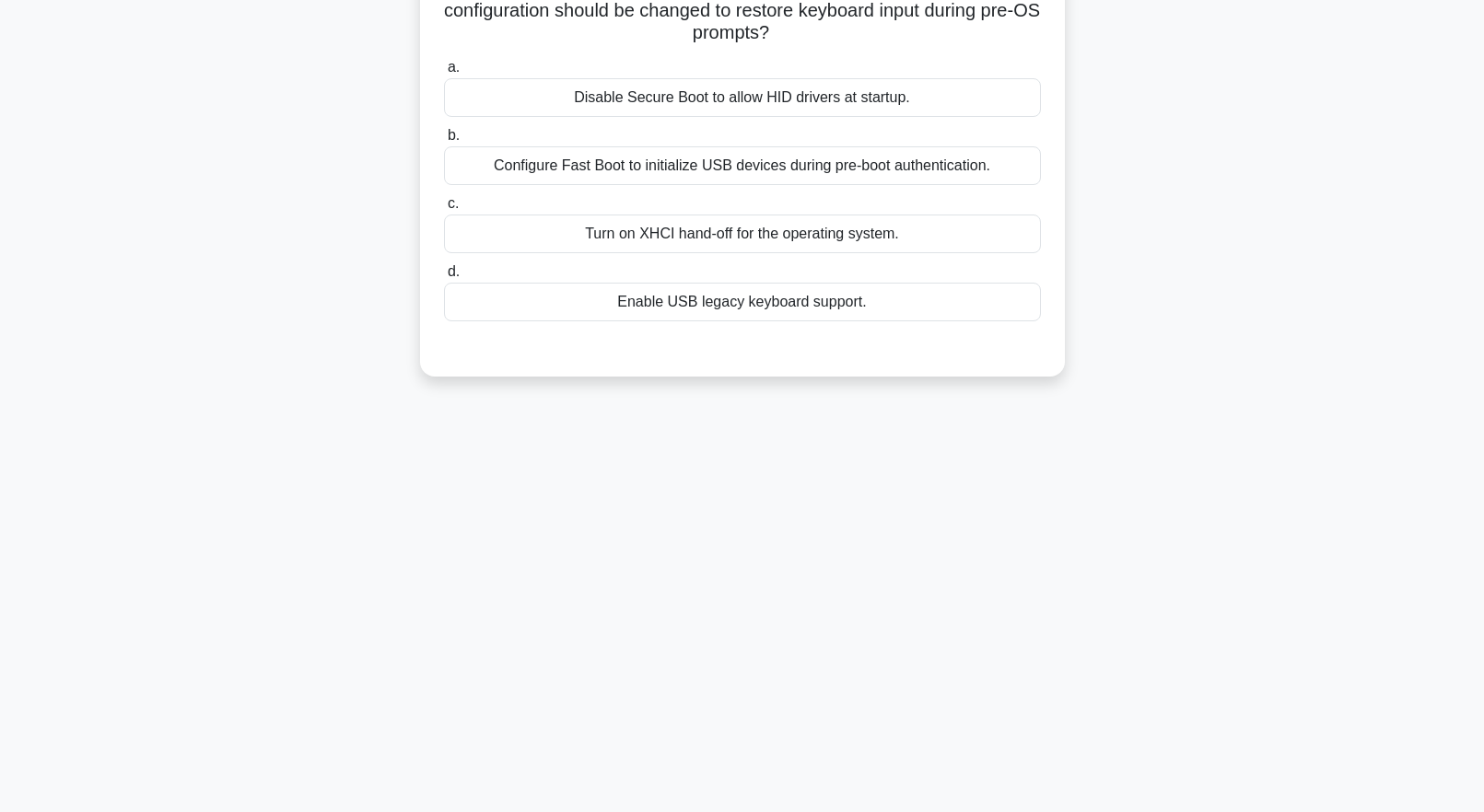
scroll to position [0, 0]
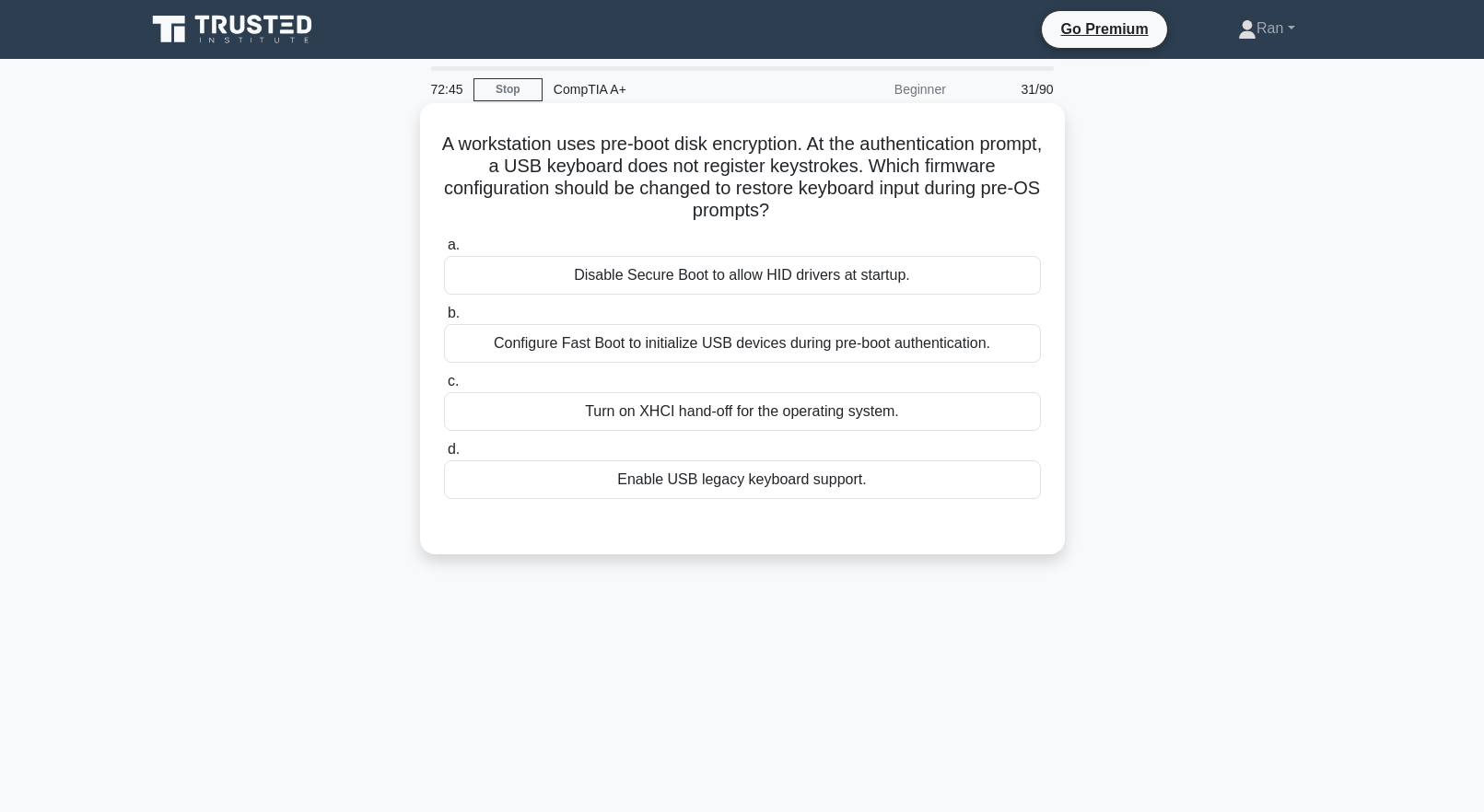
click at [602, 478] on div "Enable USB legacy keyboard support." at bounding box center [742, 479] width 597 height 38
click at [444, 456] on input "d. Enable USB legacy keyboard support." at bounding box center [444, 449] width 0 height 12
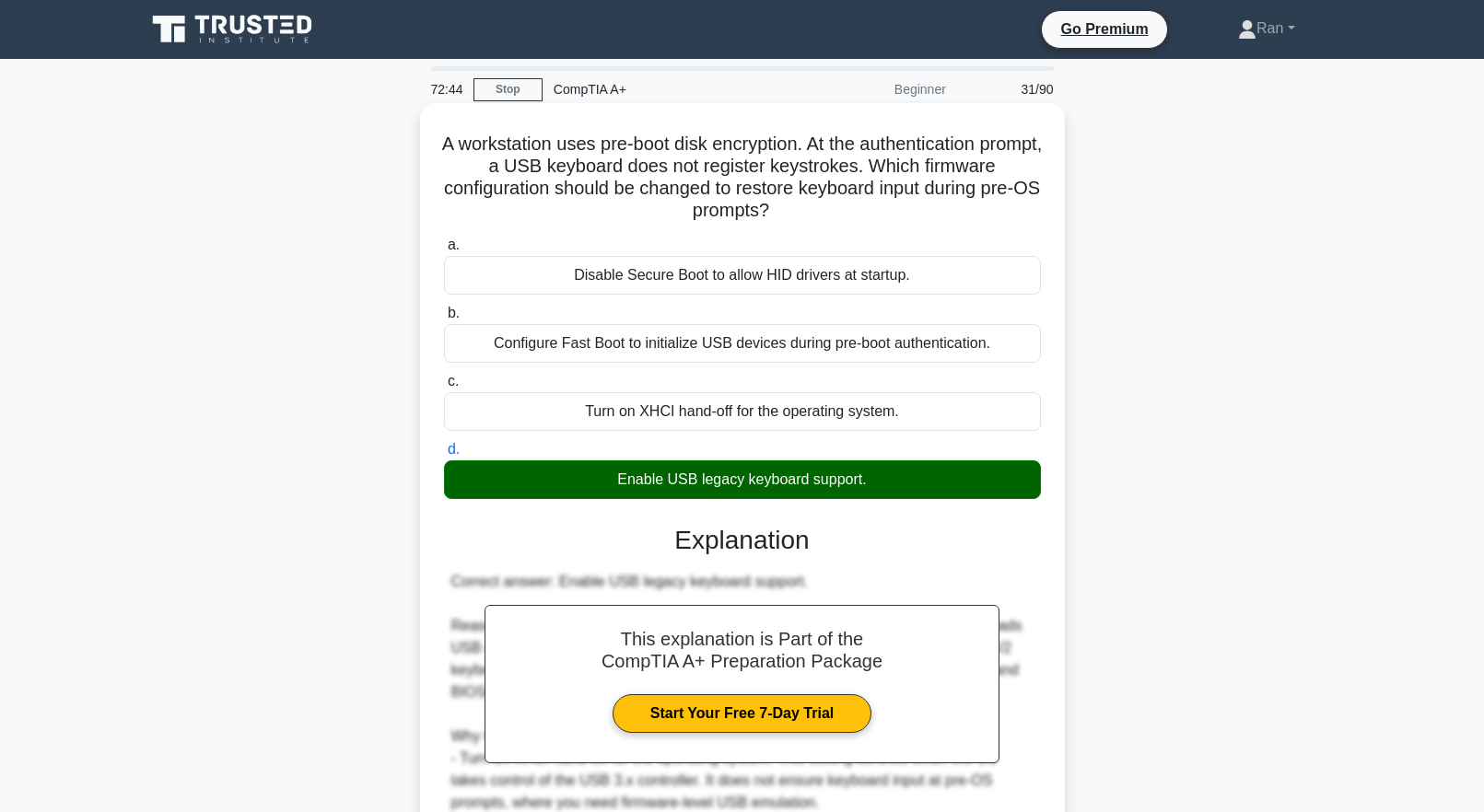
scroll to position [325, 0]
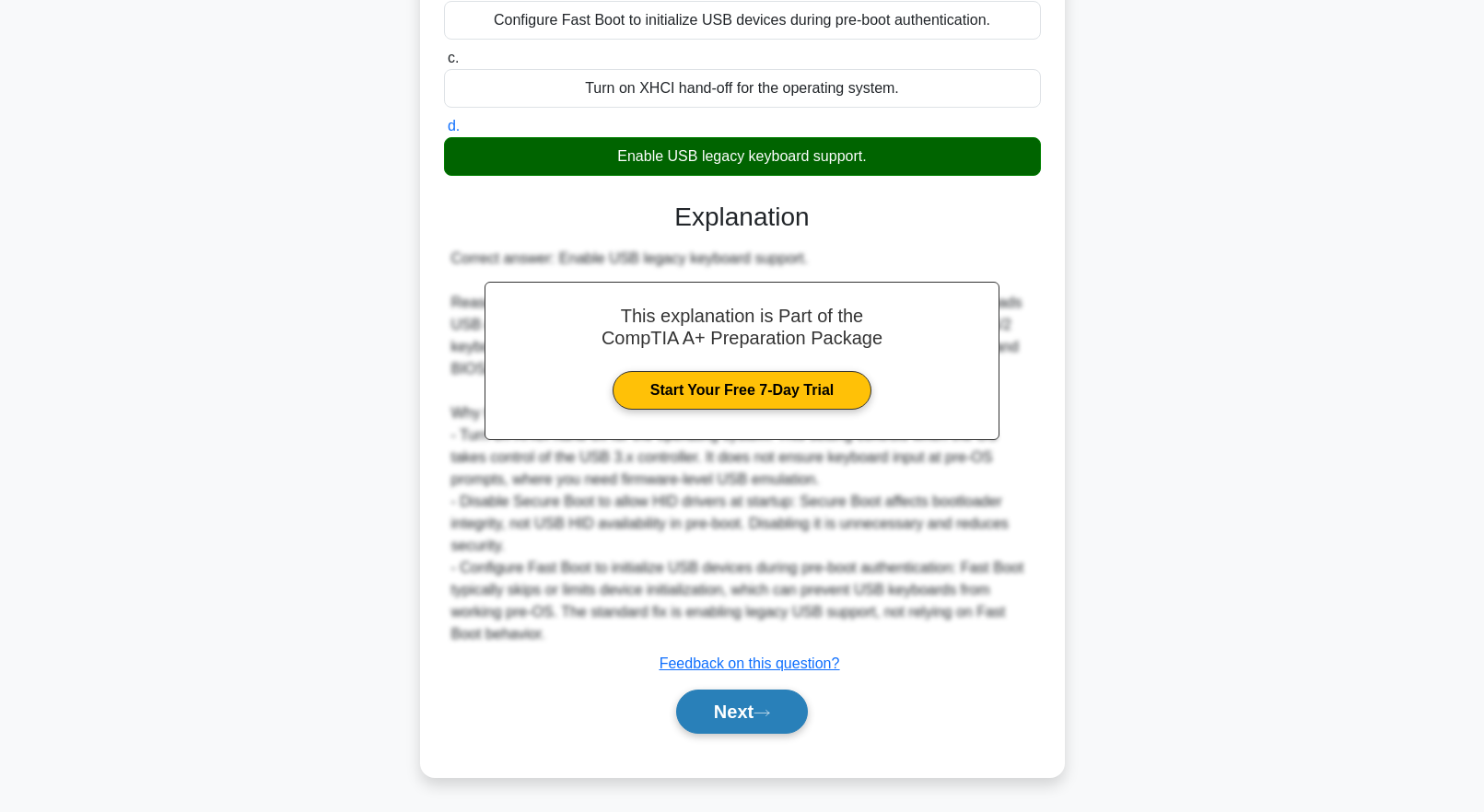
click at [726, 717] on button "Next" at bounding box center [742, 712] width 131 height 44
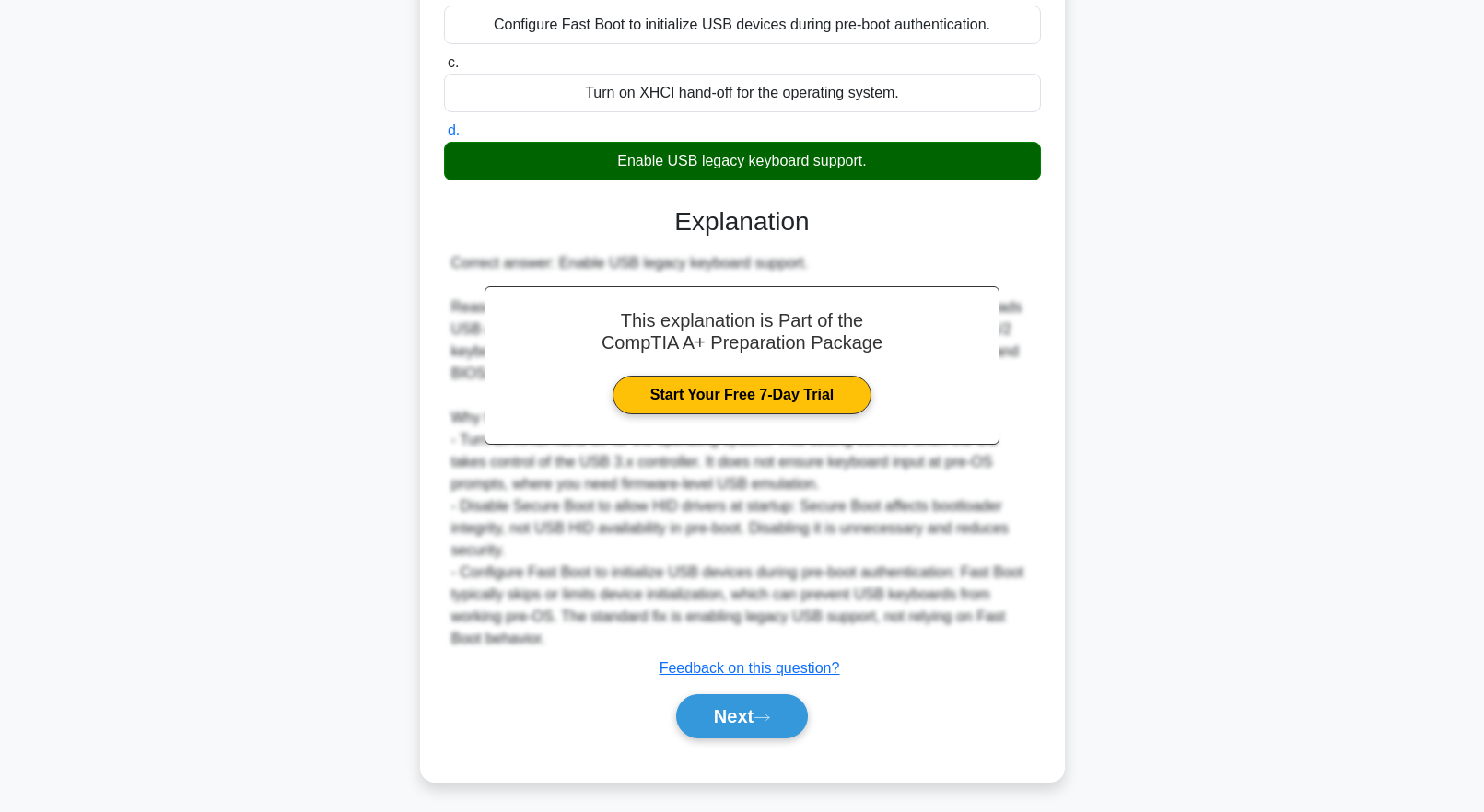
scroll to position [0, 0]
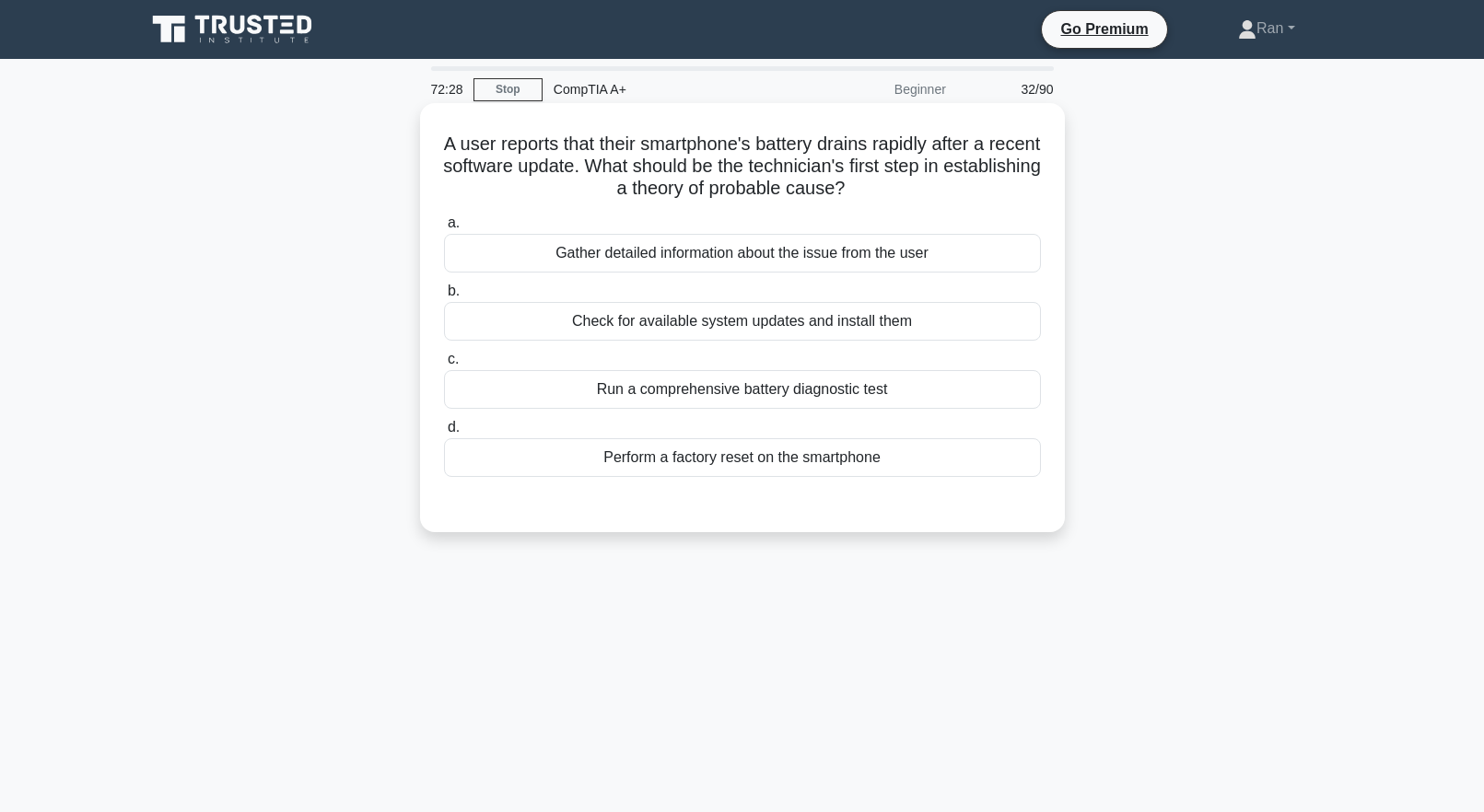
click at [660, 259] on div "Gather detailed information about the issue from the user" at bounding box center [742, 252] width 597 height 38
click at [444, 230] on input "a. Gather detailed information about the issue from the user" at bounding box center [444, 223] width 0 height 12
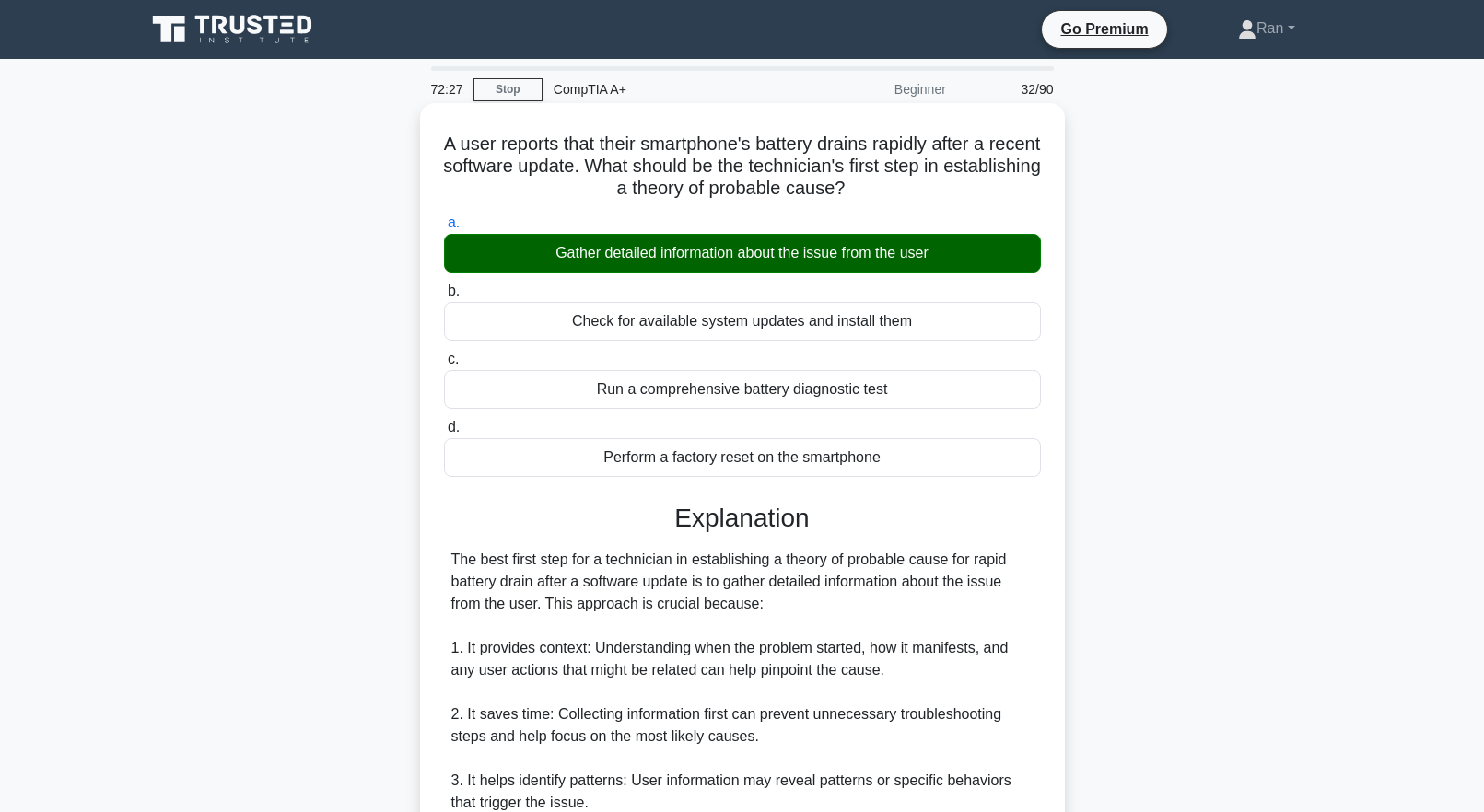
scroll to position [546, 0]
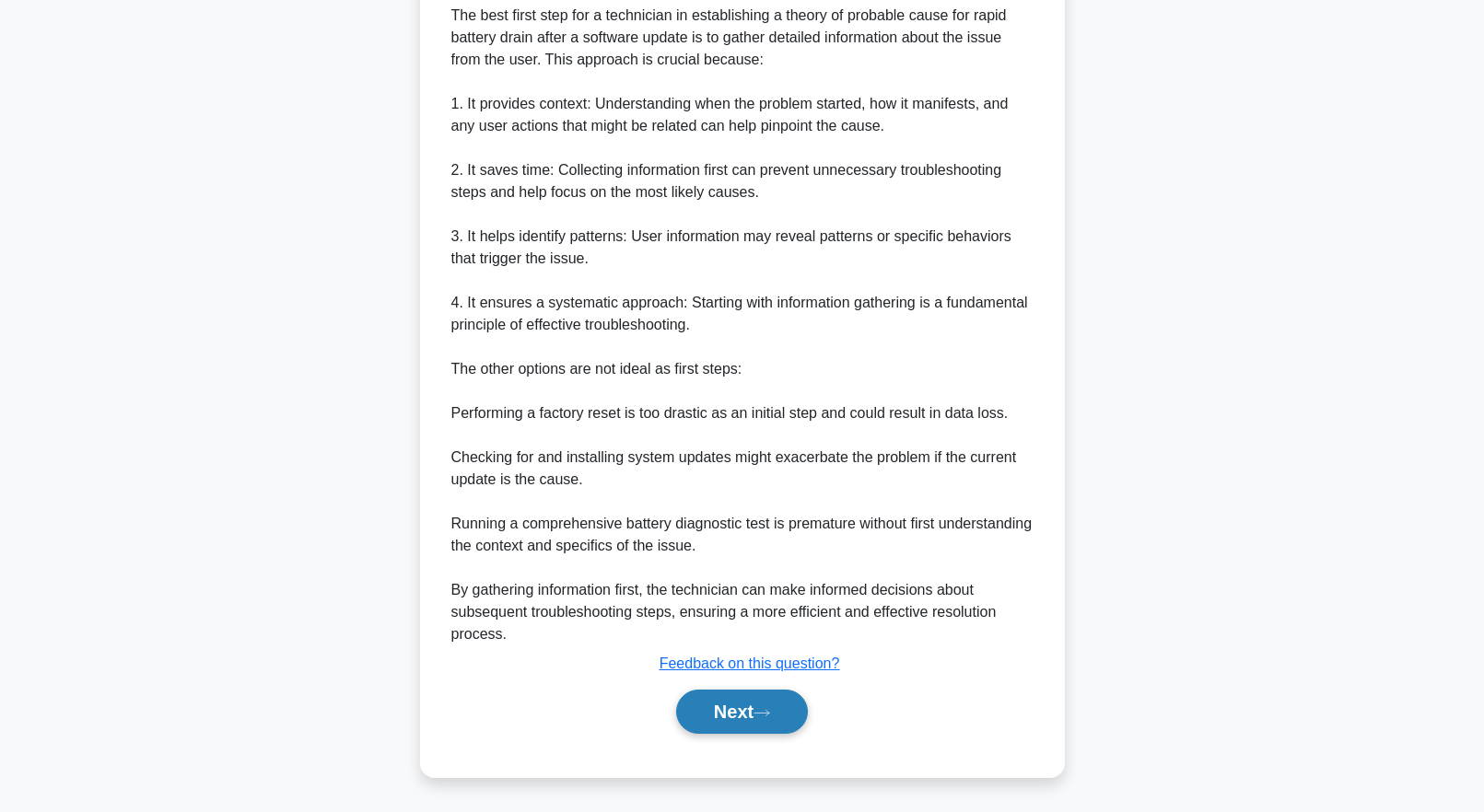
click at [763, 693] on button "Next" at bounding box center [742, 712] width 131 height 44
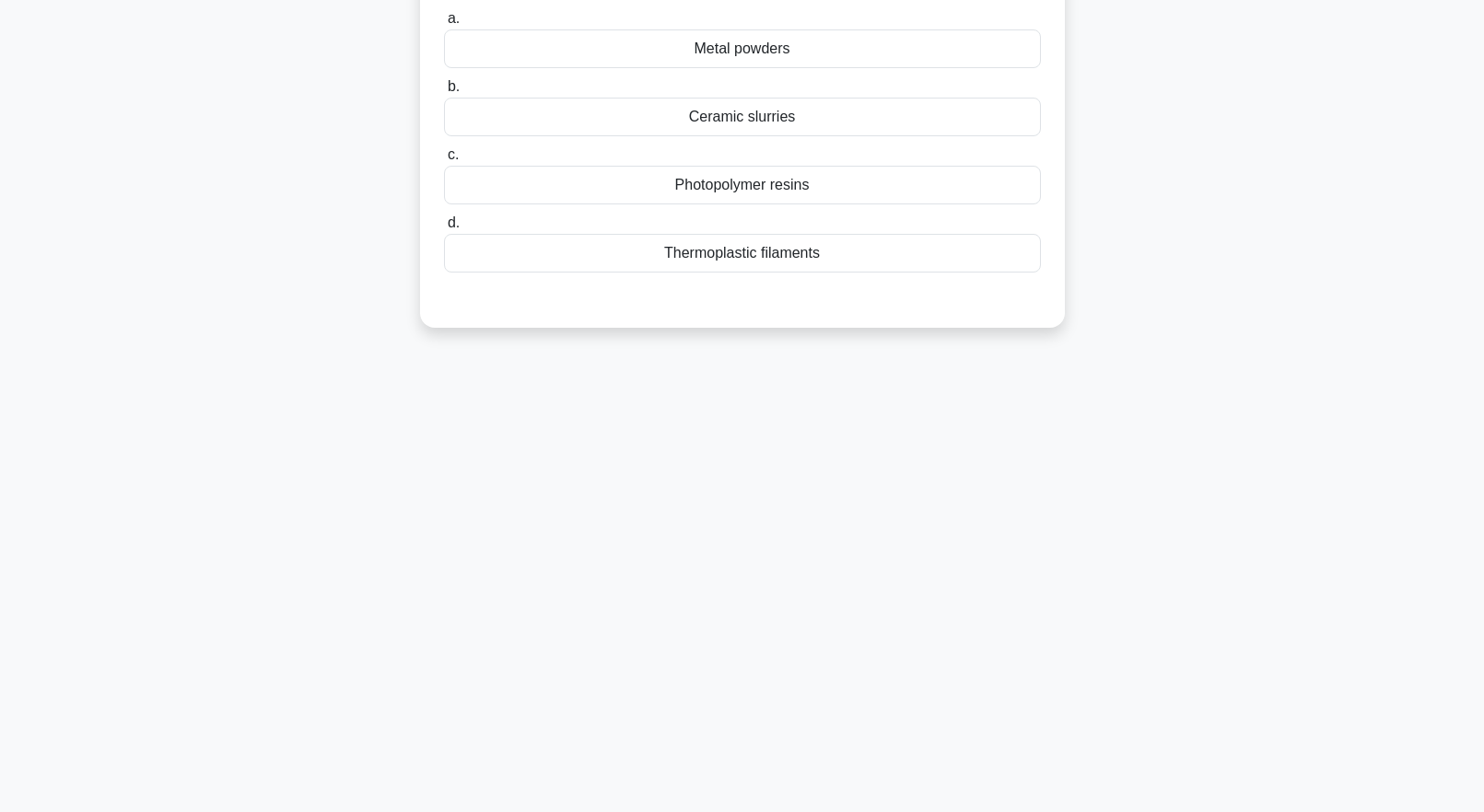
scroll to position [0, 0]
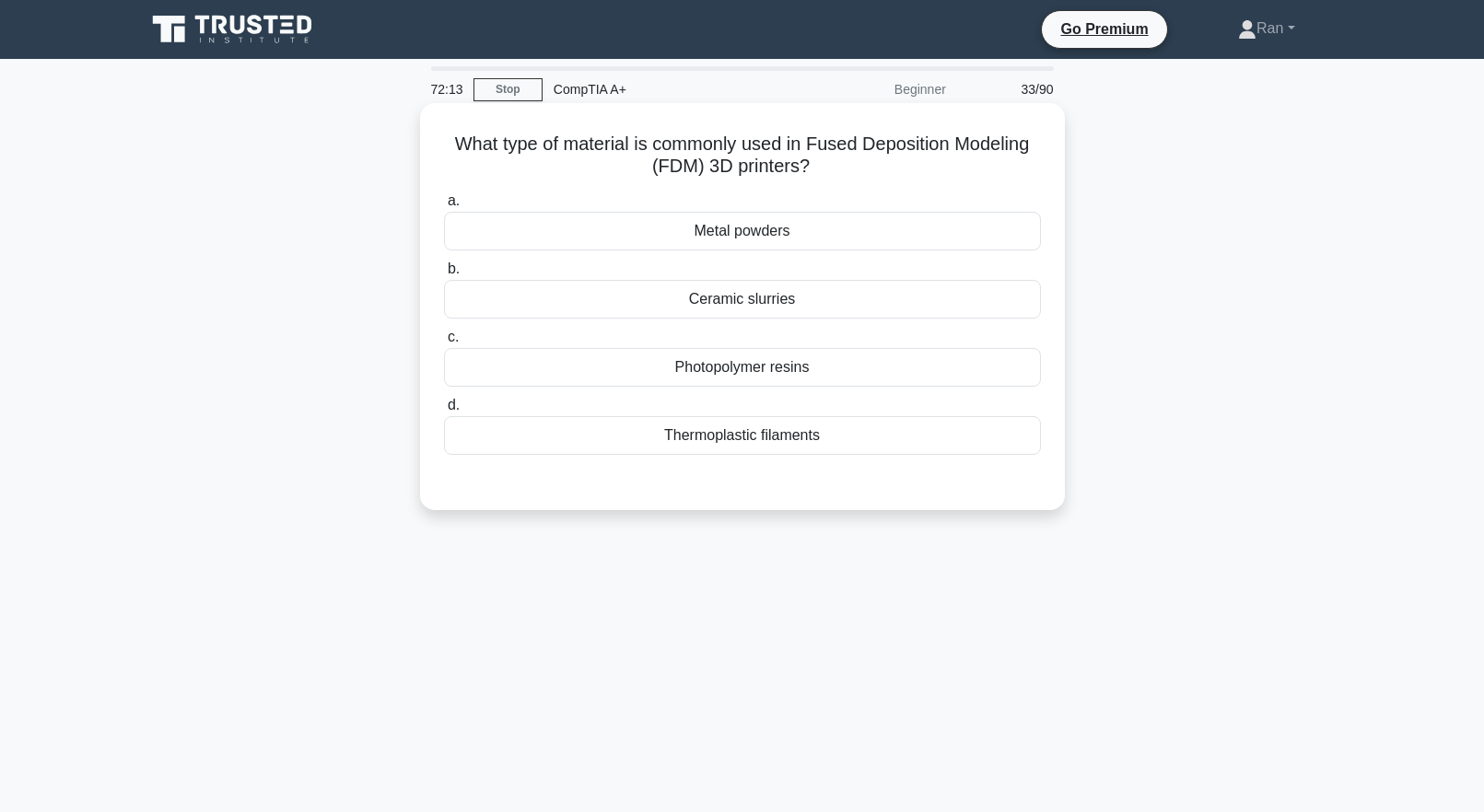
click at [741, 441] on div "Thermoplastic filaments" at bounding box center [742, 435] width 597 height 38
click at [444, 412] on input "d. Thermoplastic filaments" at bounding box center [444, 405] width 0 height 12
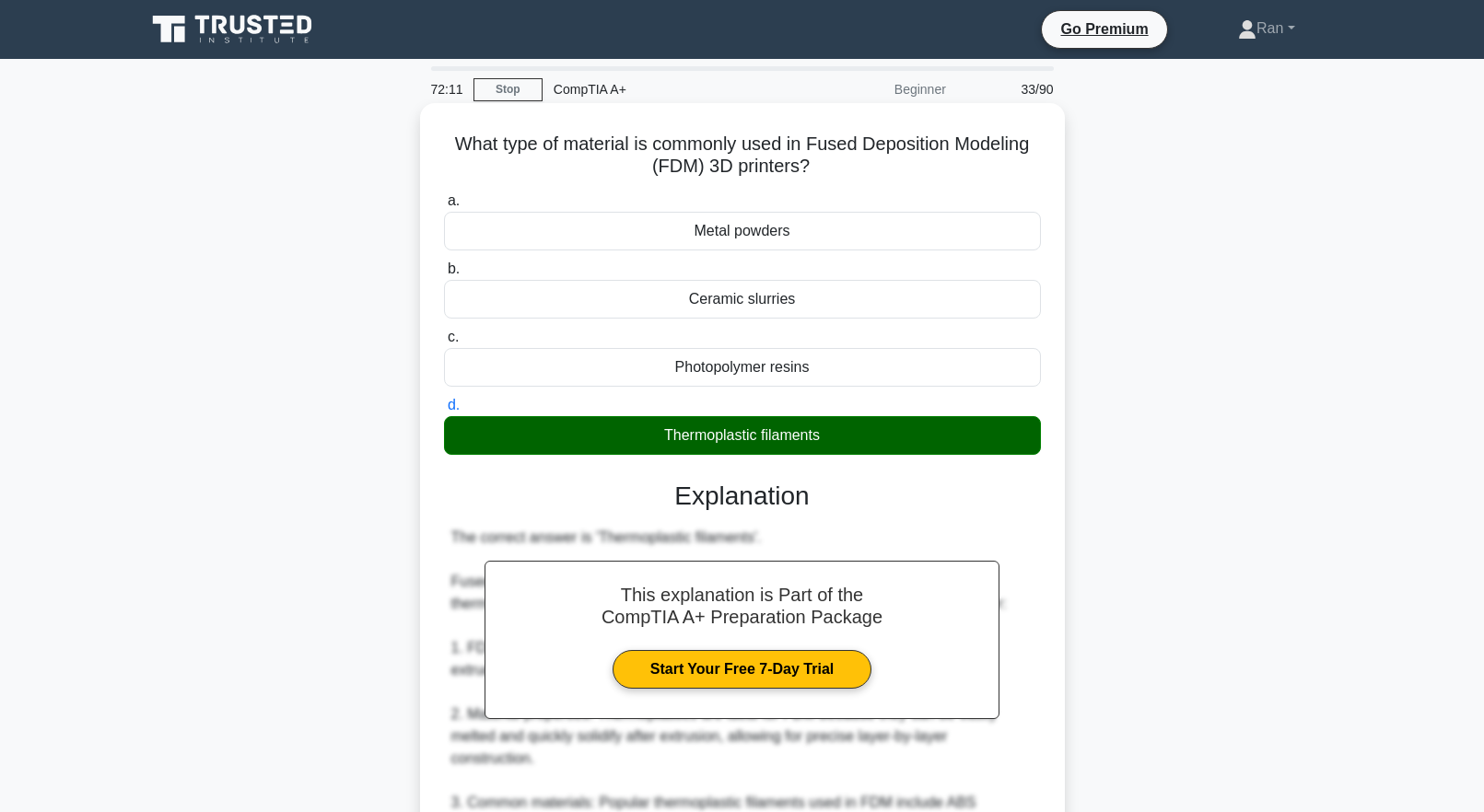
scroll to position [502, 0]
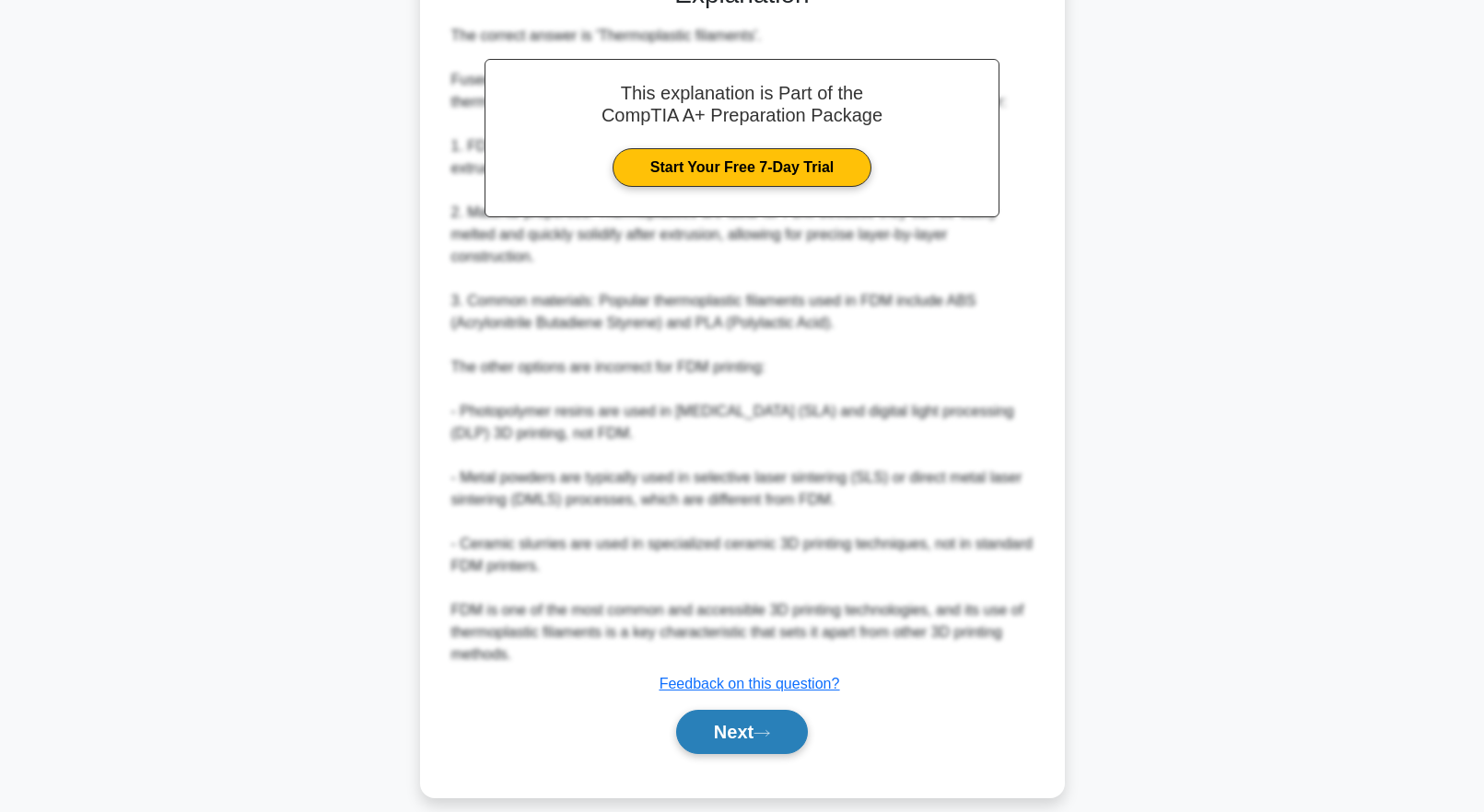
click at [730, 710] on button "Next" at bounding box center [742, 731] width 131 height 44
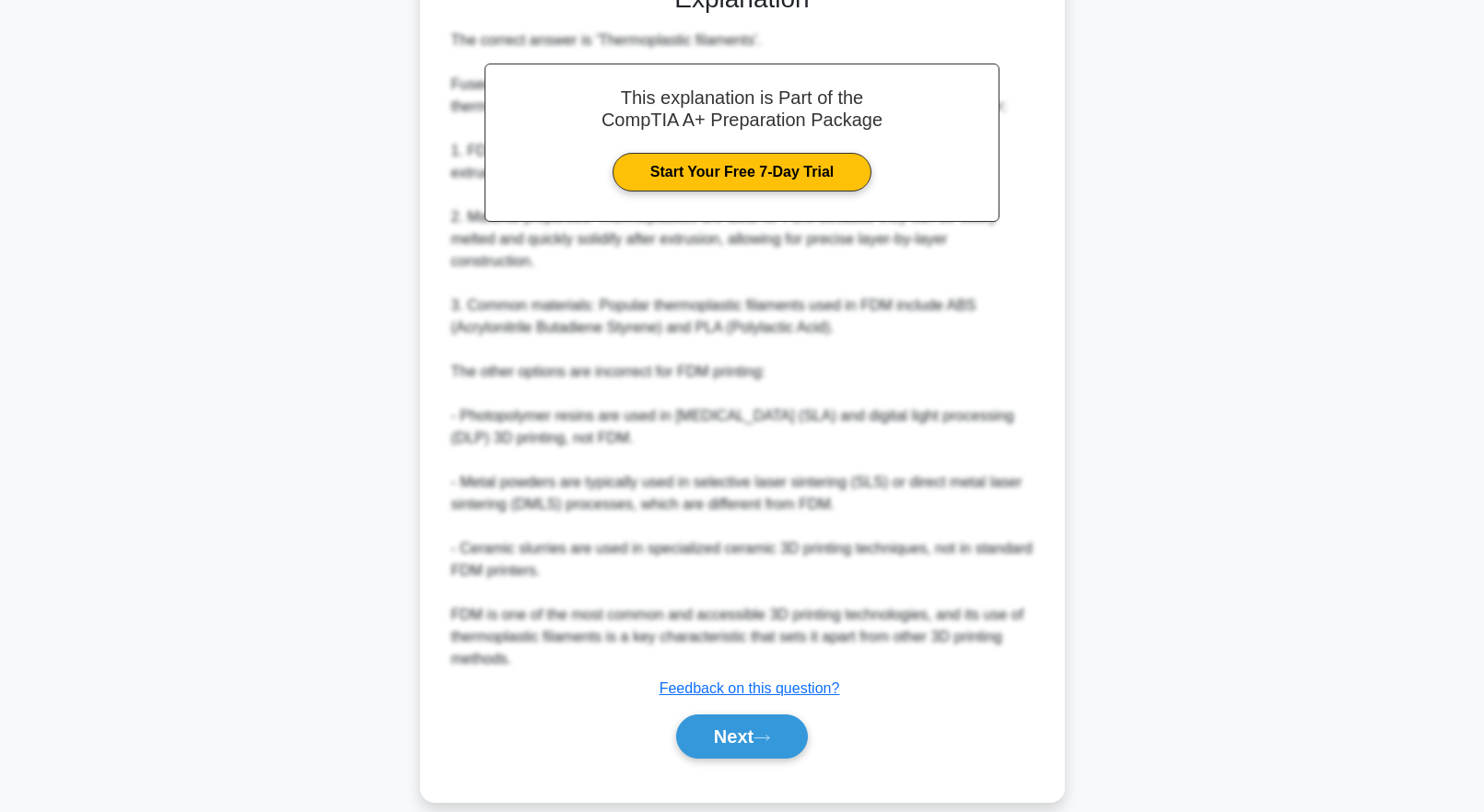
scroll to position [0, 0]
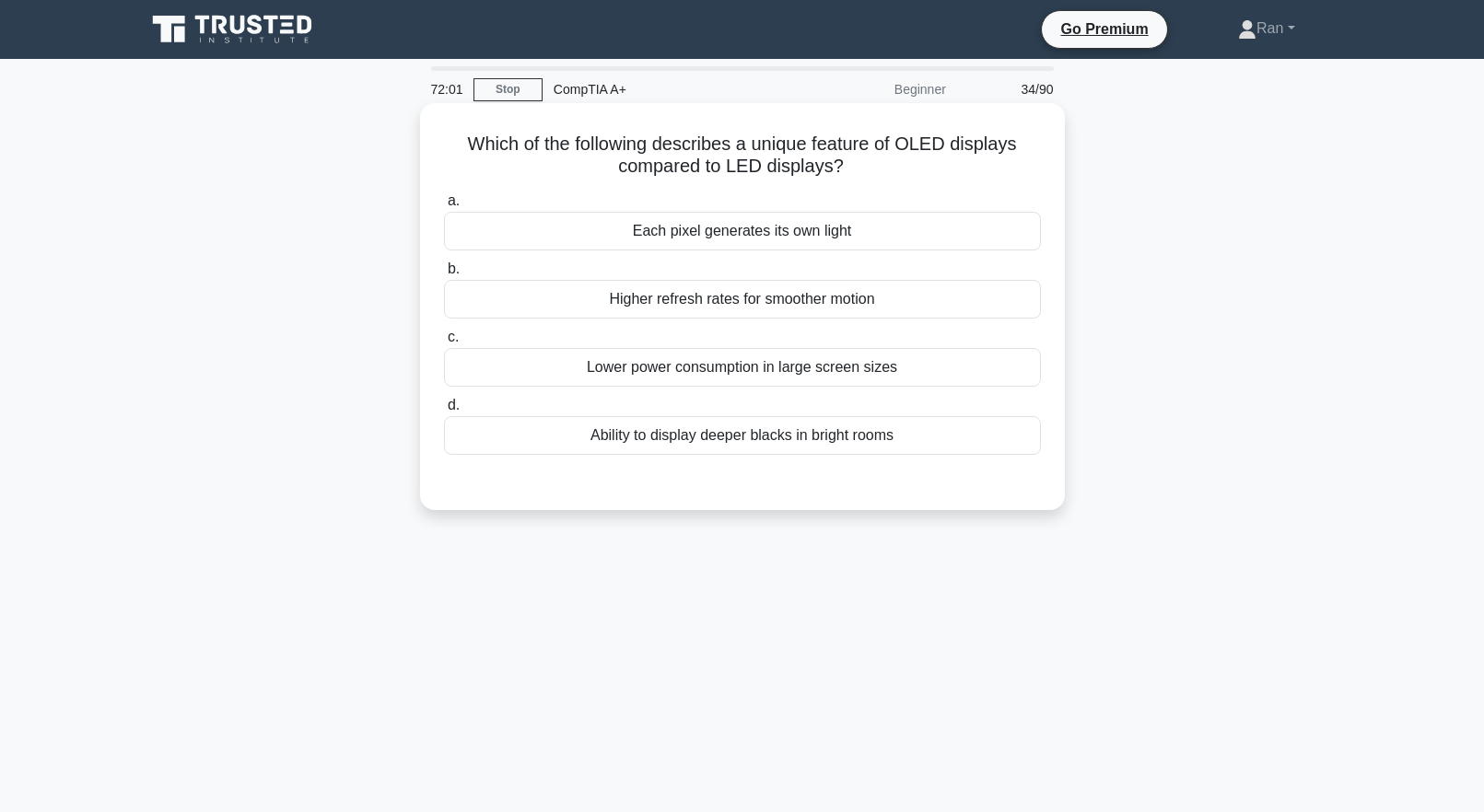
click at [691, 236] on div "Each pixel generates its own light" at bounding box center [742, 231] width 597 height 38
click at [444, 207] on input "a. Each pixel generates its own light" at bounding box center [444, 201] width 0 height 12
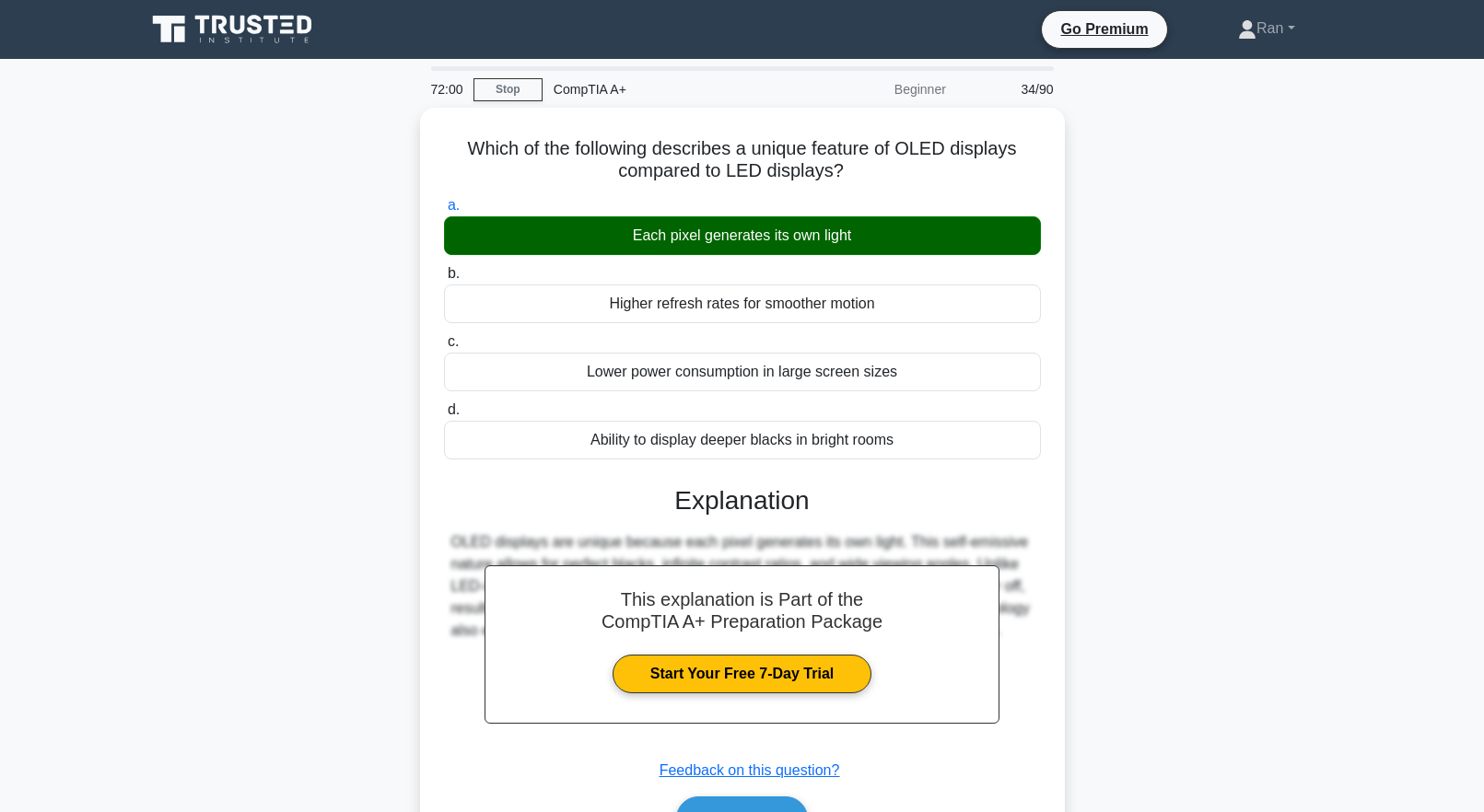
scroll to position [182, 0]
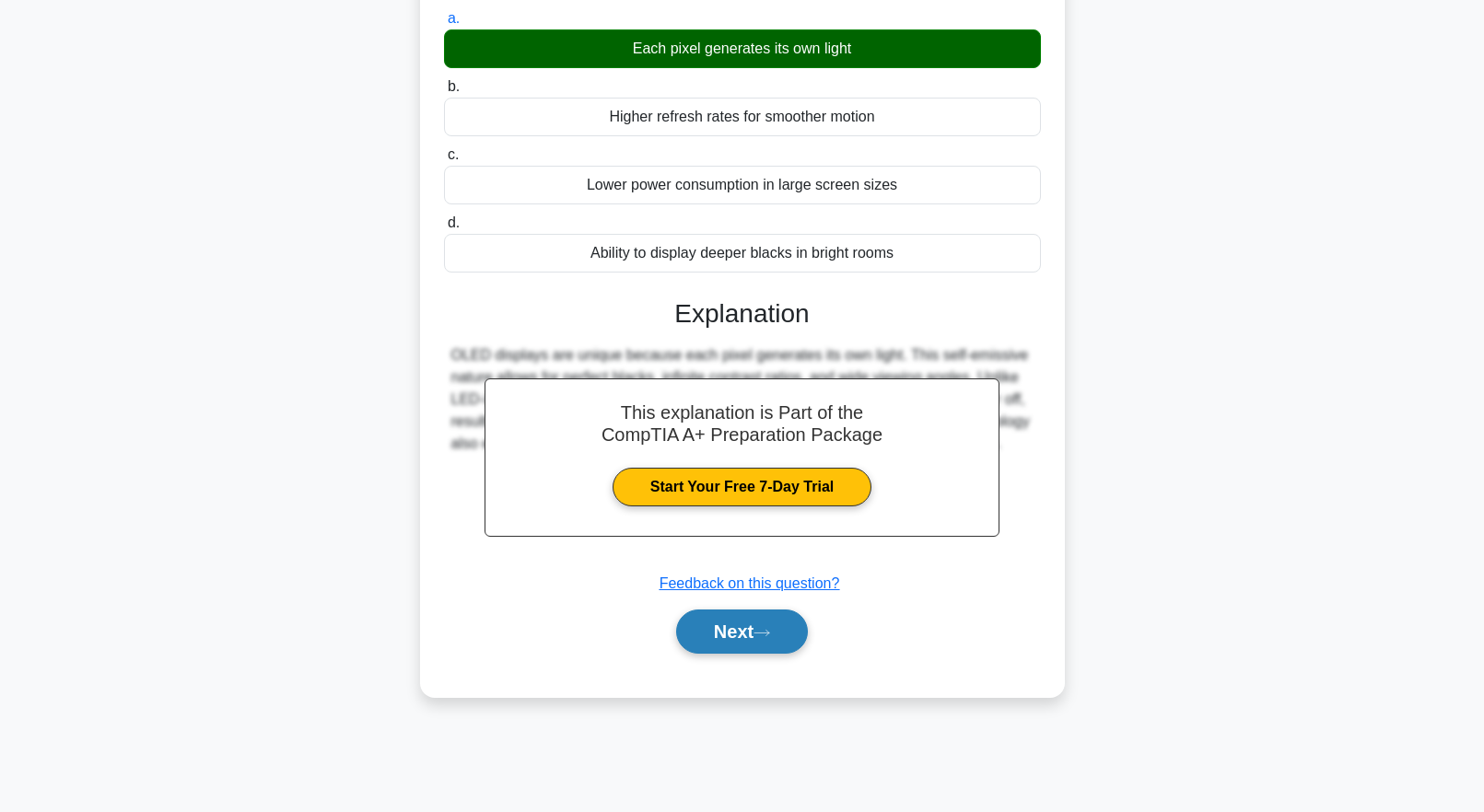
click at [751, 636] on button "Next" at bounding box center [742, 631] width 131 height 44
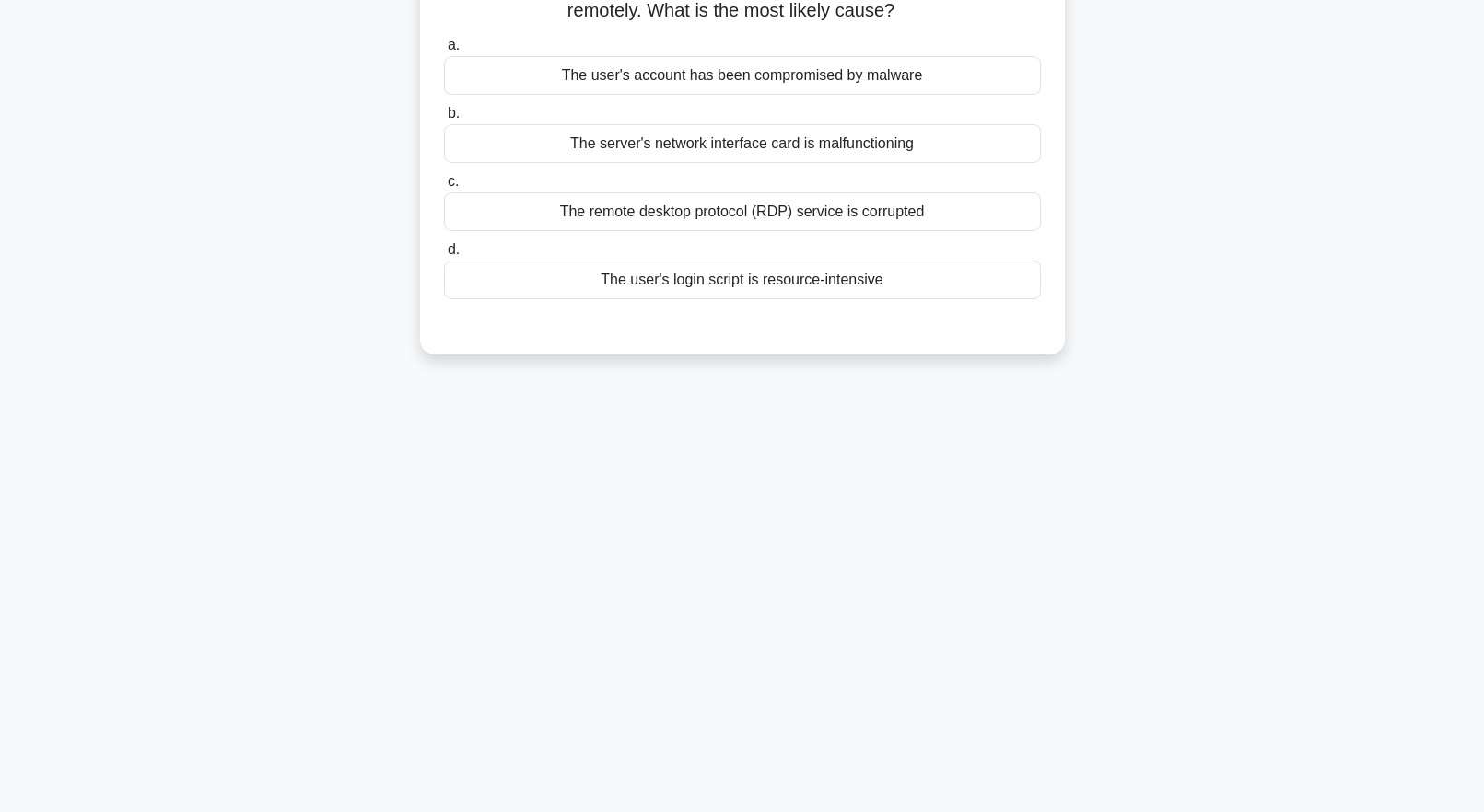
scroll to position [0, 0]
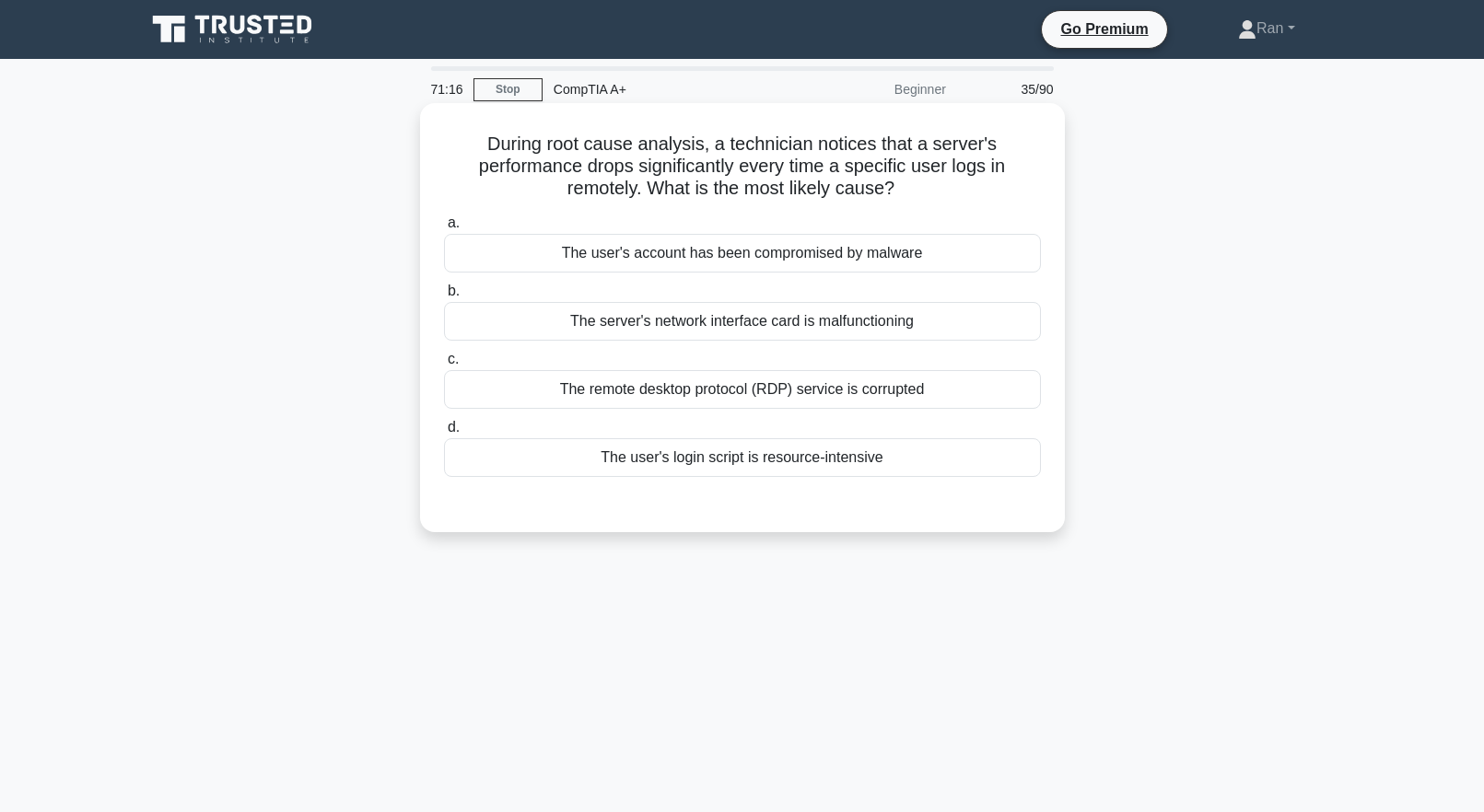
click at [539, 402] on div "The remote desktop protocol (RDP) service is corrupted" at bounding box center [742, 389] width 597 height 38
click at [444, 366] on input "c. The remote desktop protocol (RDP) service is corrupted" at bounding box center [444, 359] width 0 height 12
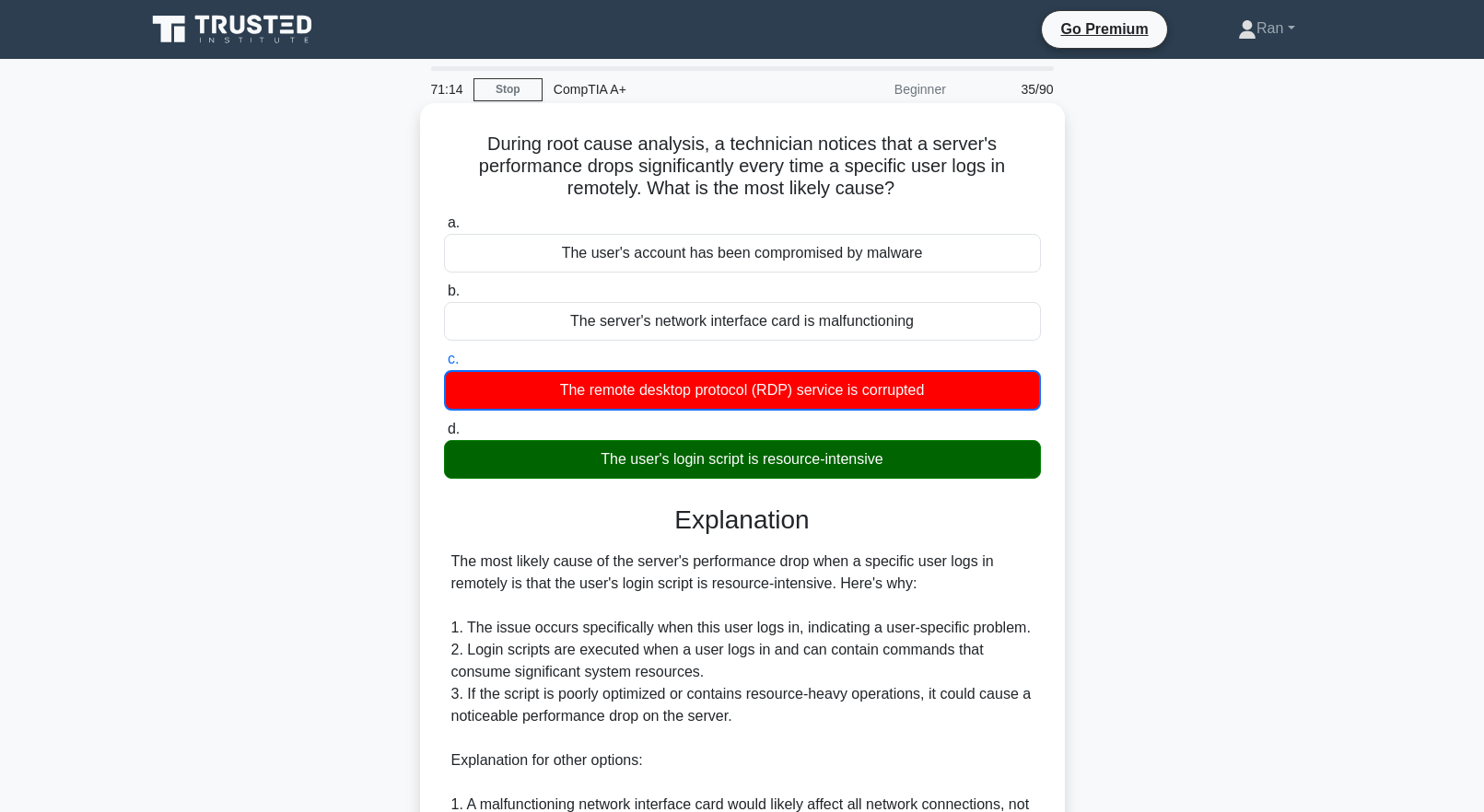
click at [629, 464] on div "The user's login script is resource-intensive" at bounding box center [742, 459] width 597 height 38
click at [444, 436] on input "d. The user's login script is resource-intensive" at bounding box center [444, 429] width 0 height 12
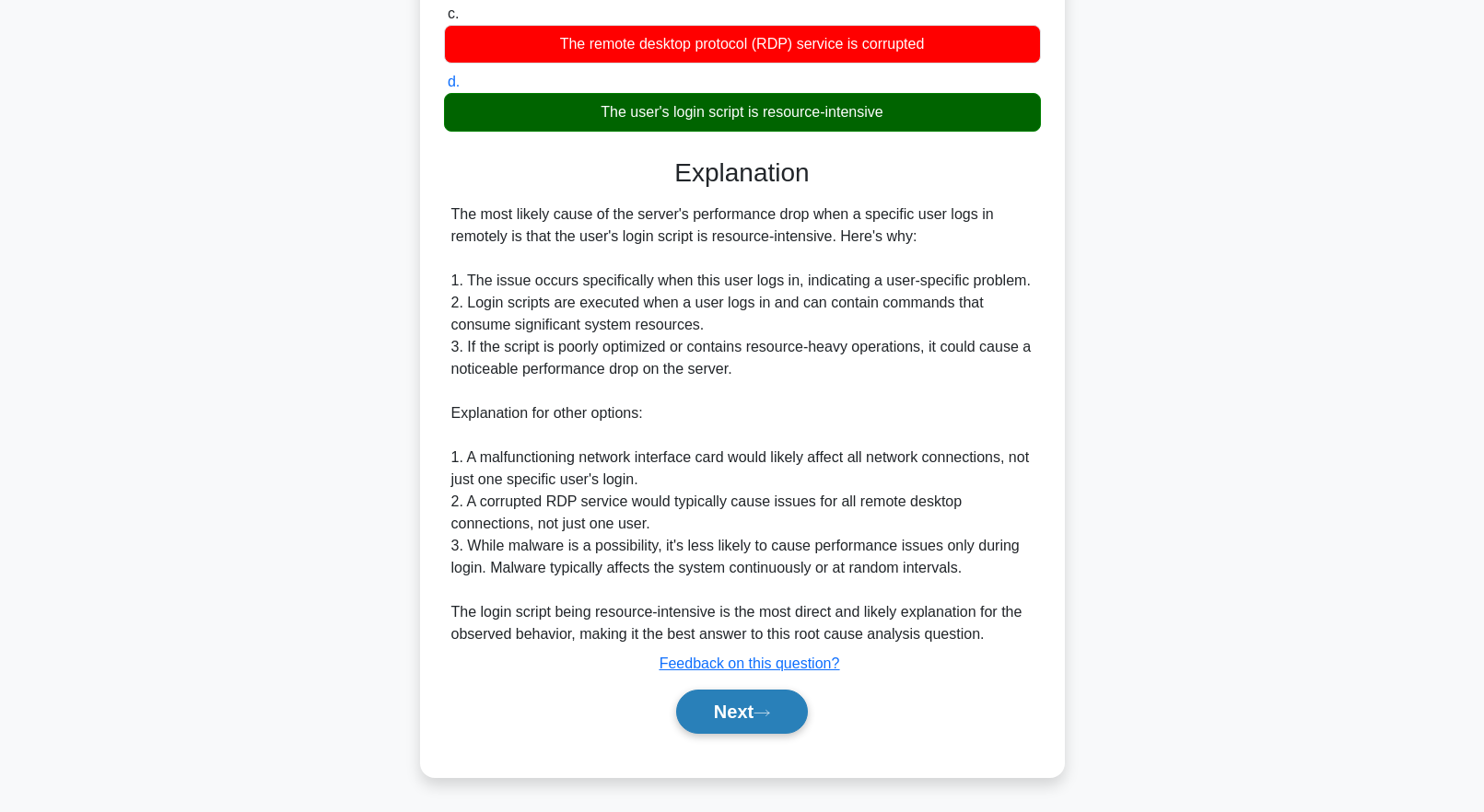
click at [746, 720] on button "Next" at bounding box center [742, 712] width 131 height 44
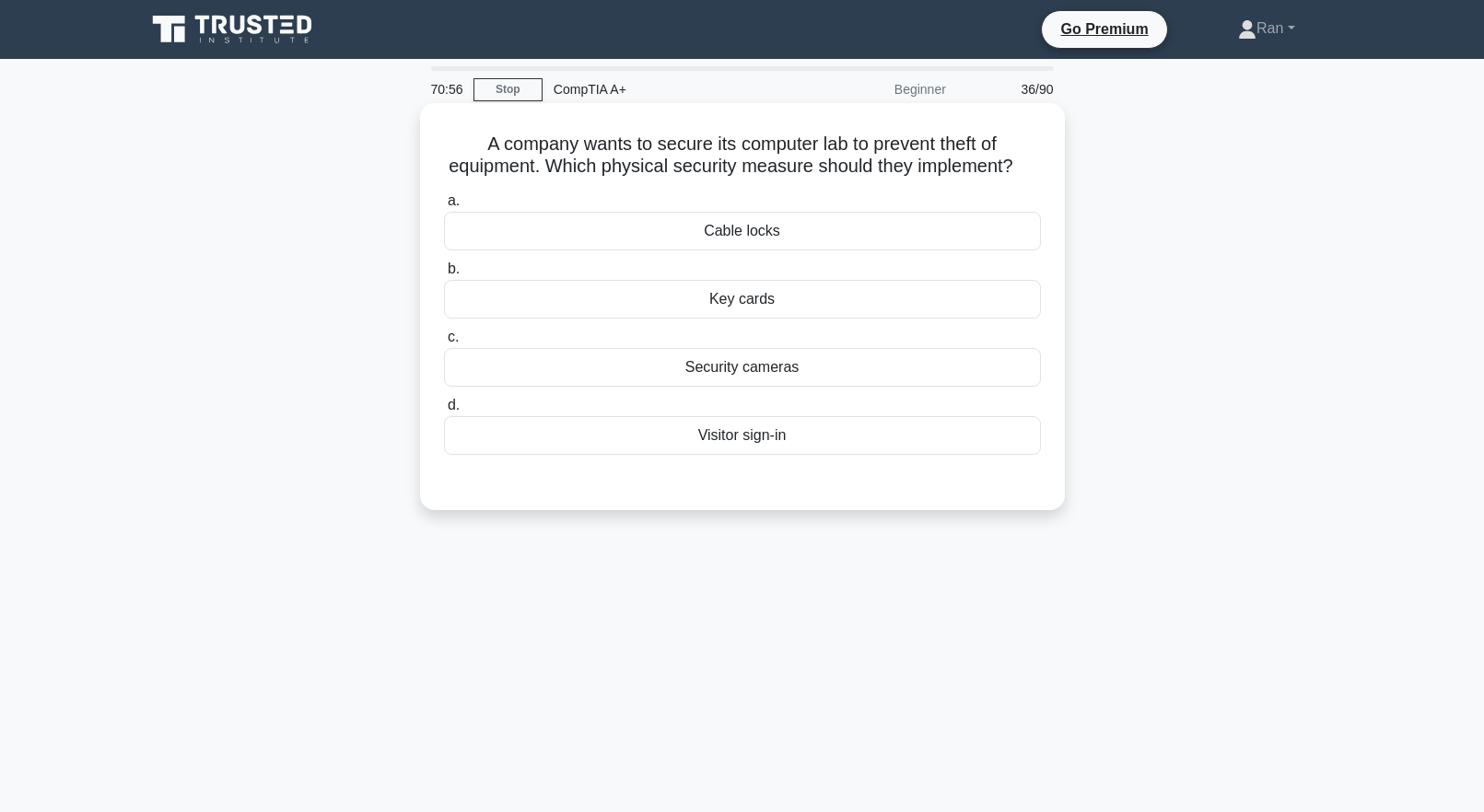
click at [538, 250] on div "Cable locks" at bounding box center [742, 231] width 597 height 38
click at [444, 207] on input "a. Cable locks" at bounding box center [444, 201] width 0 height 12
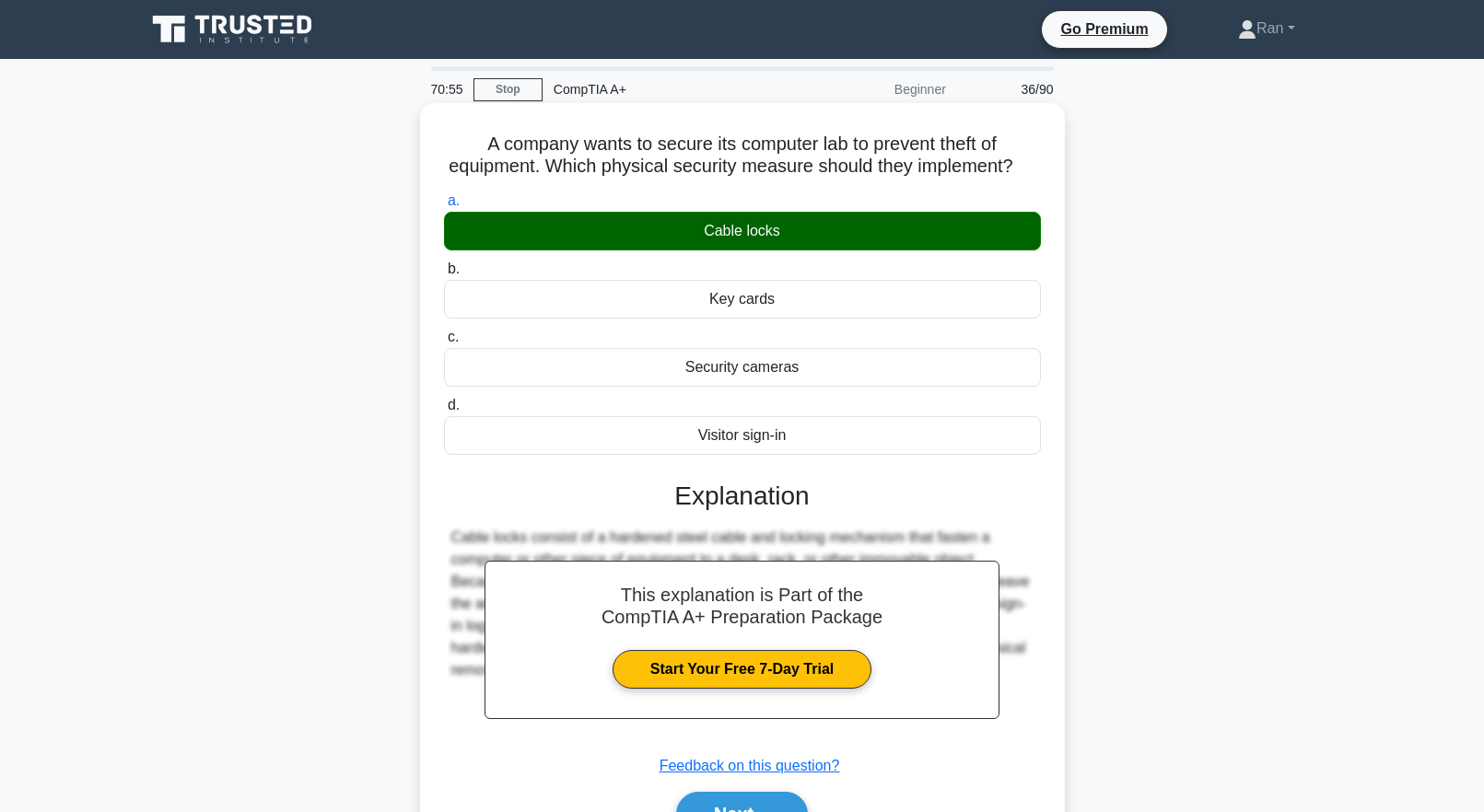
scroll to position [182, 0]
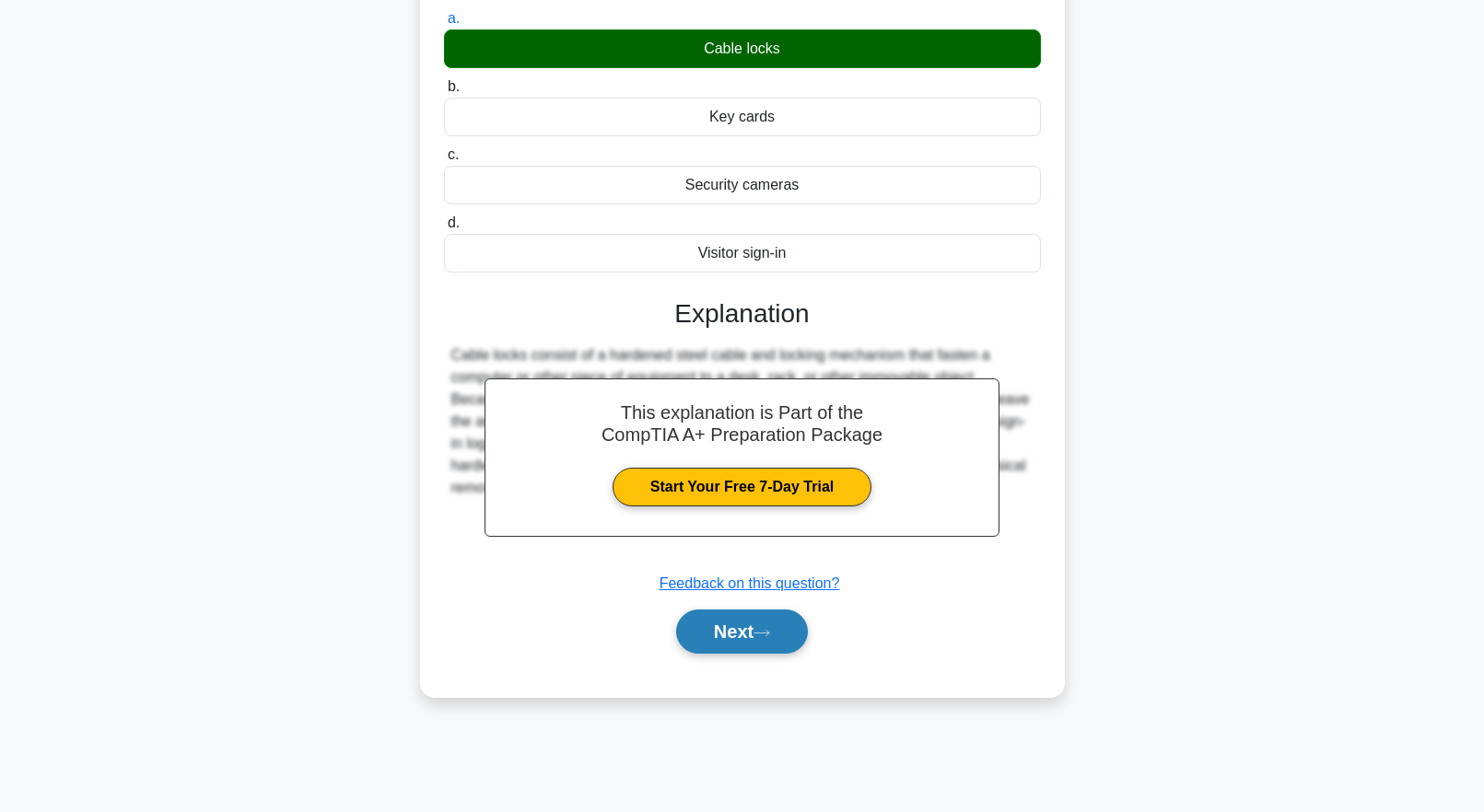
click at [716, 654] on button "Next" at bounding box center [742, 631] width 131 height 44
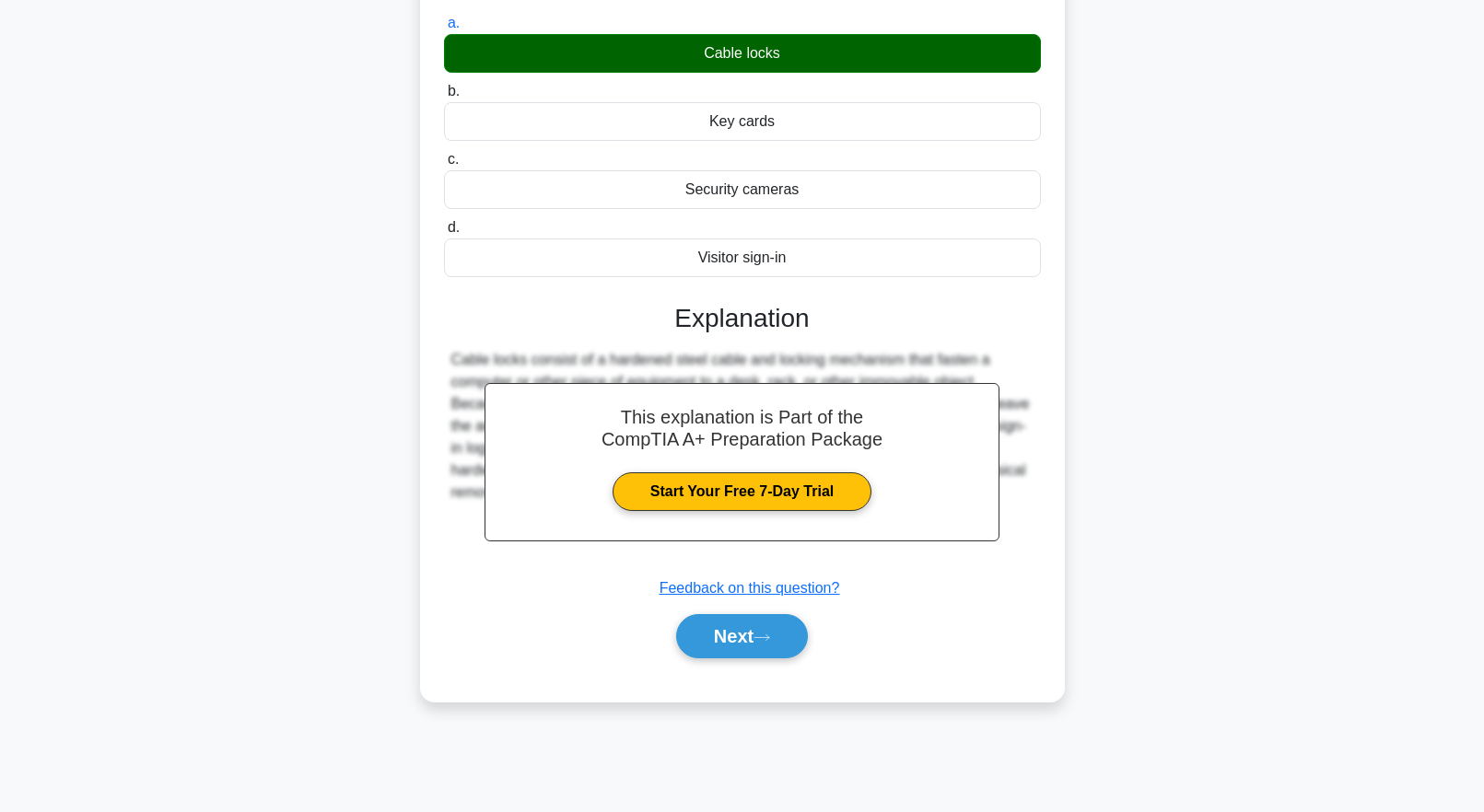
scroll to position [0, 0]
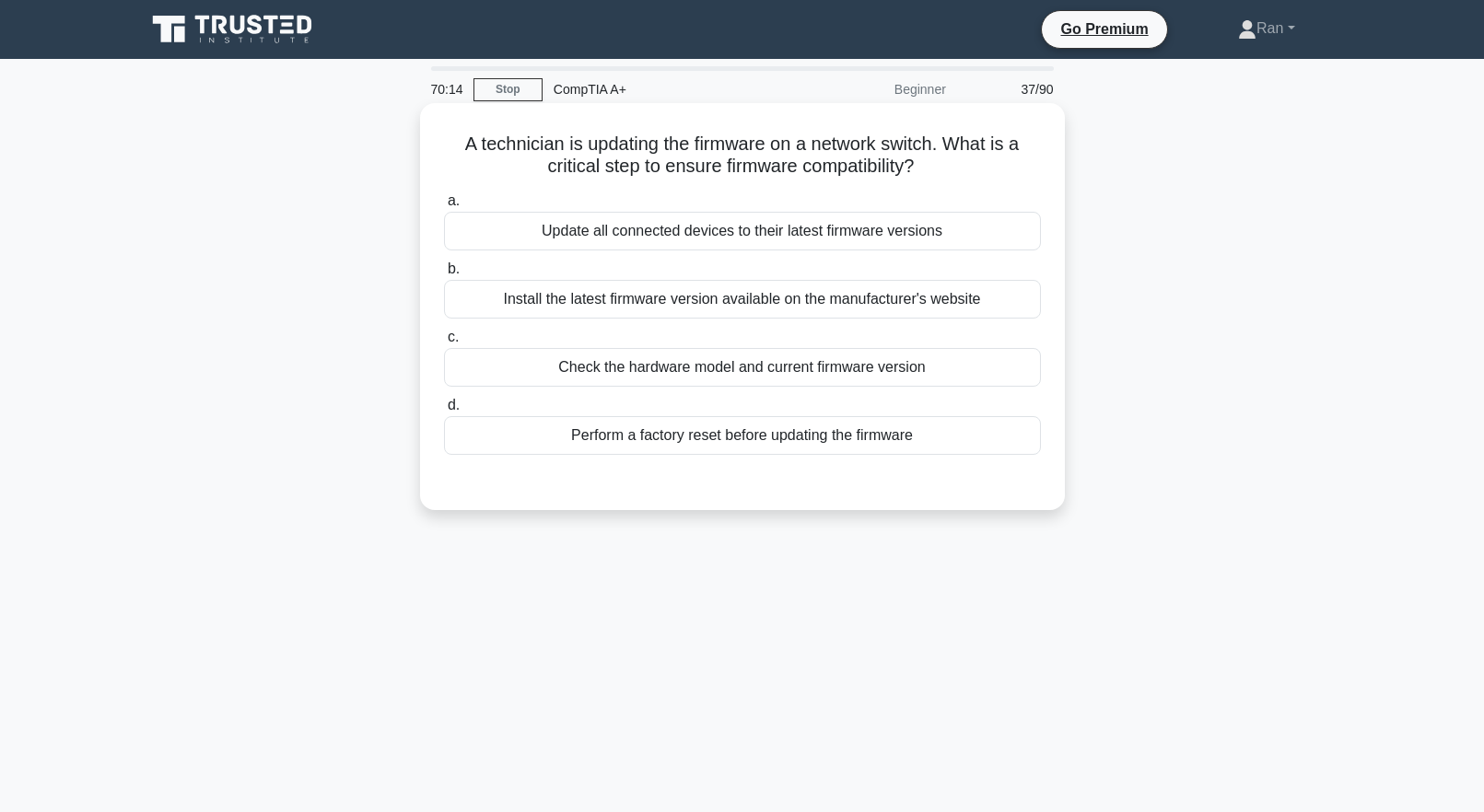
click at [586, 314] on div "Install the latest firmware version available on the manufacturer's website" at bounding box center [742, 299] width 597 height 38
click at [444, 276] on input "b. Install the latest firmware version available on the manufacturer's website" at bounding box center [444, 269] width 0 height 12
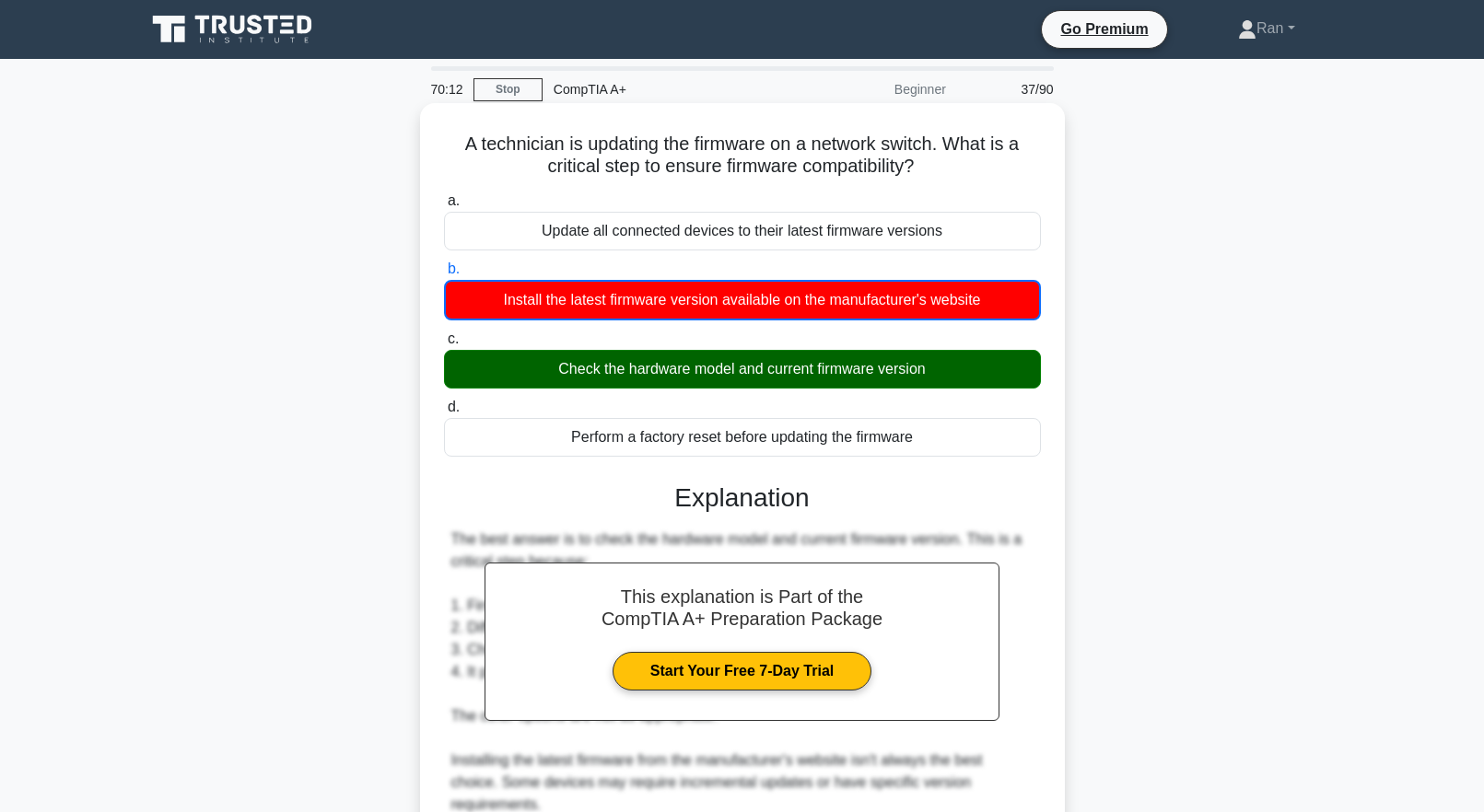
scroll to position [283, 0]
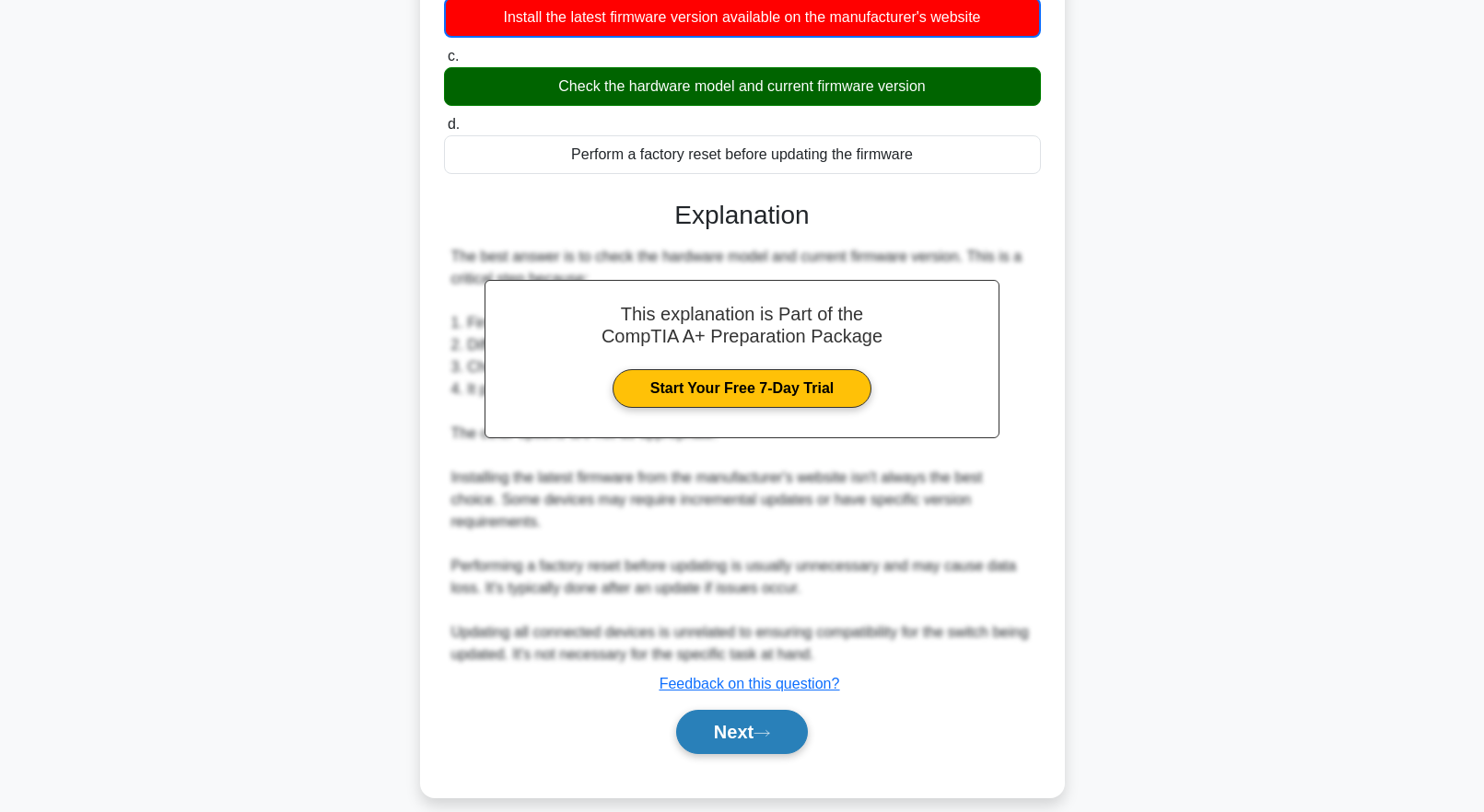
click at [776, 728] on button "Next" at bounding box center [742, 731] width 131 height 44
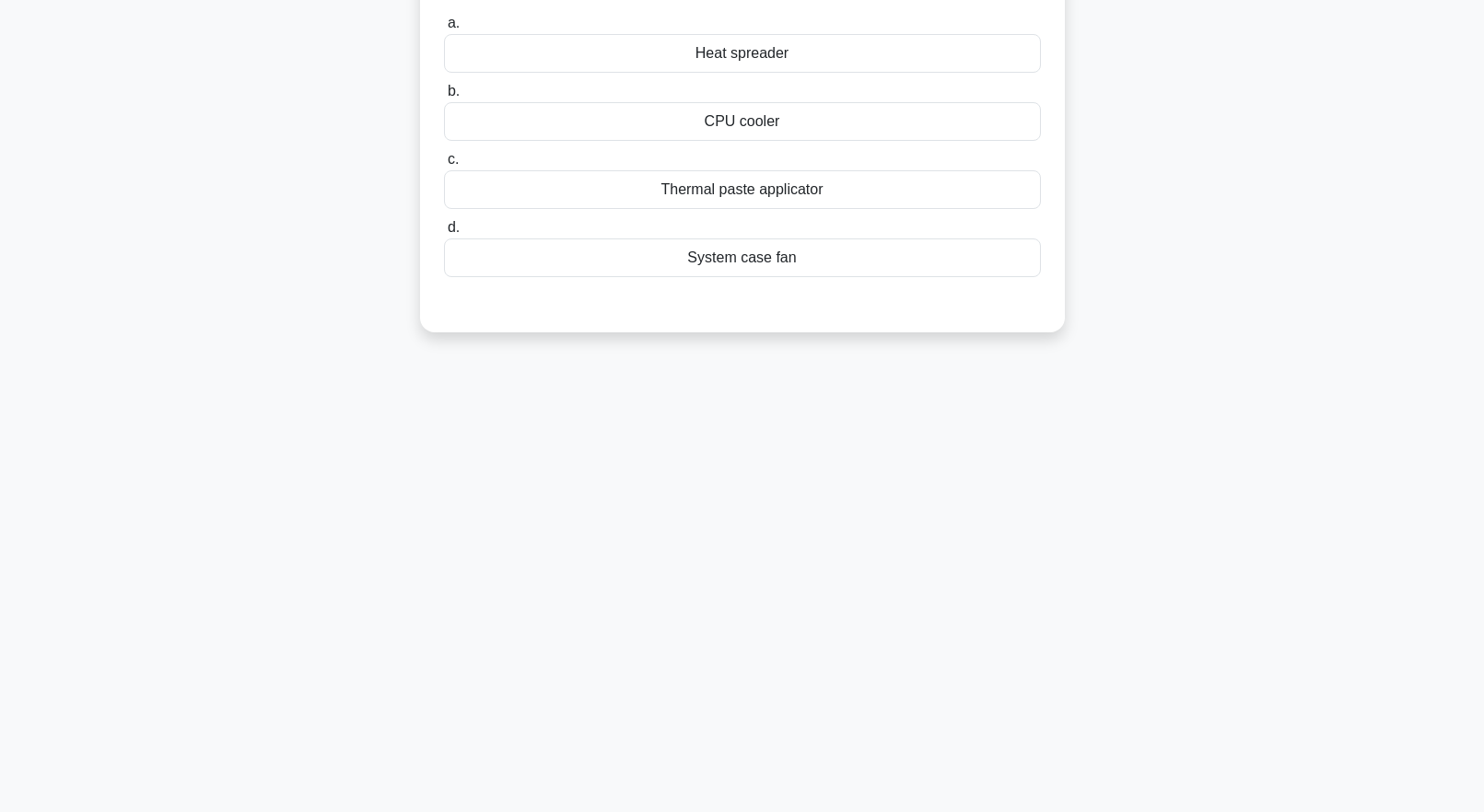
scroll to position [0, 0]
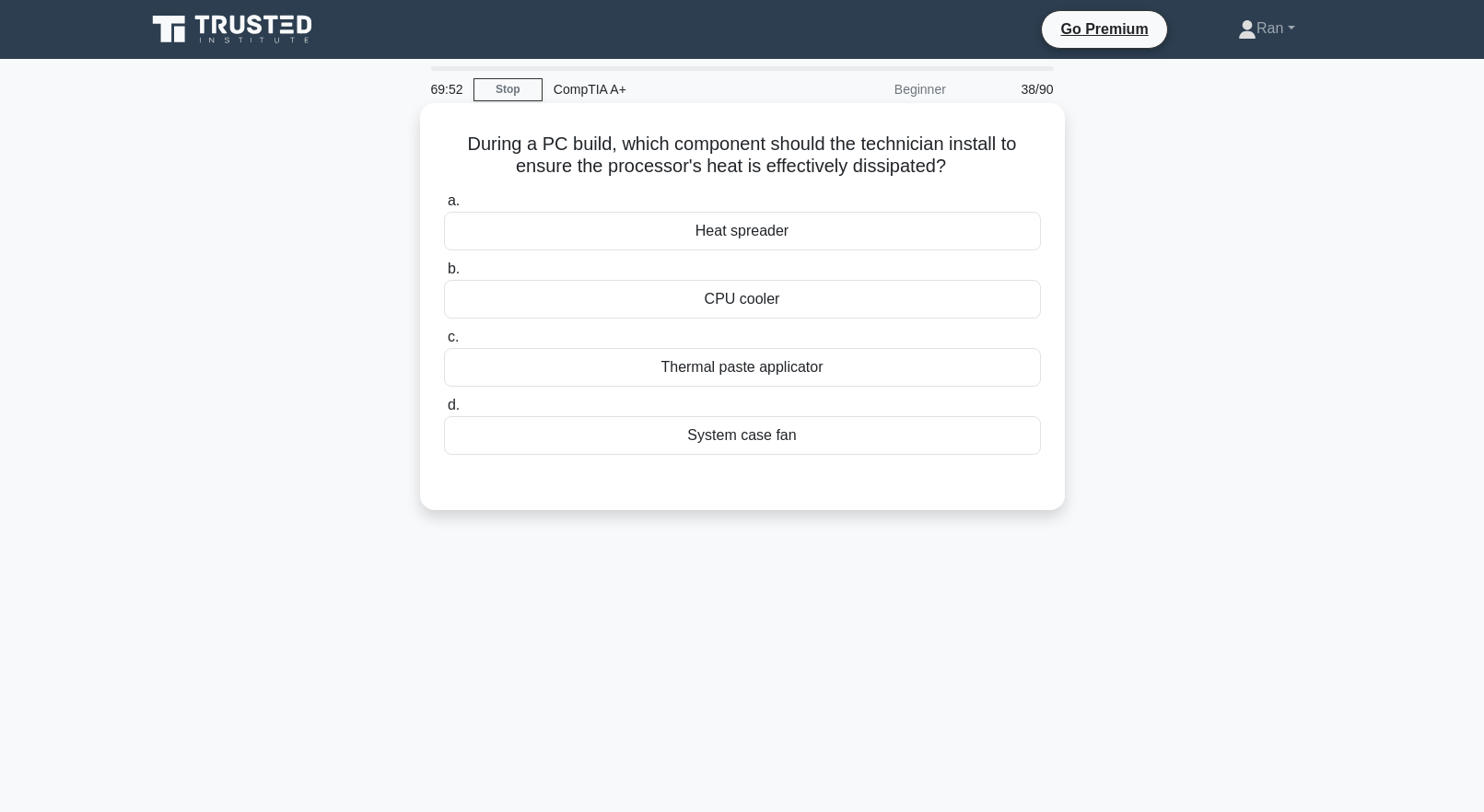
click at [583, 435] on div "System case fan" at bounding box center [742, 435] width 597 height 38
click at [444, 412] on input "d. System case fan" at bounding box center [444, 405] width 0 height 12
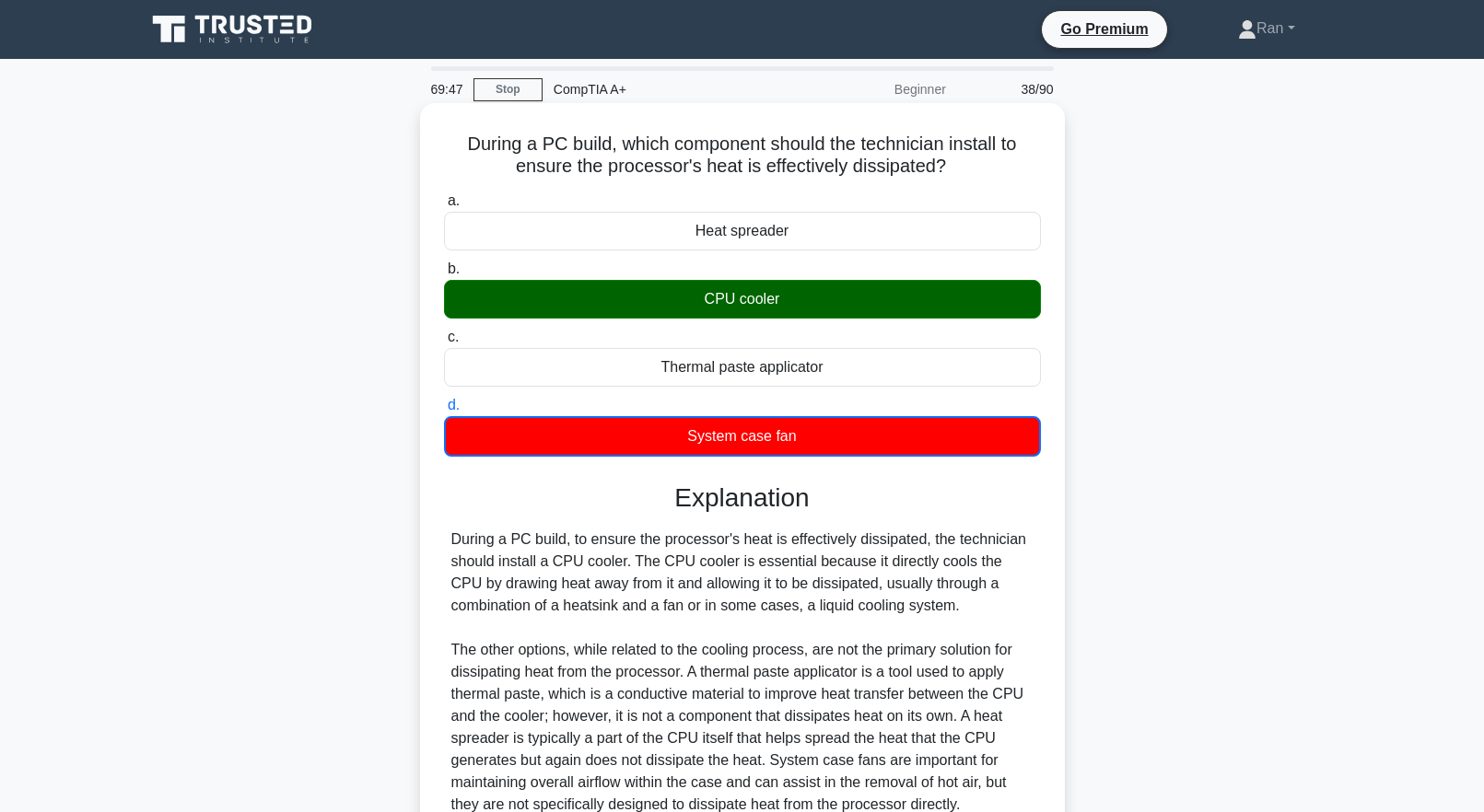
scroll to position [182, 0]
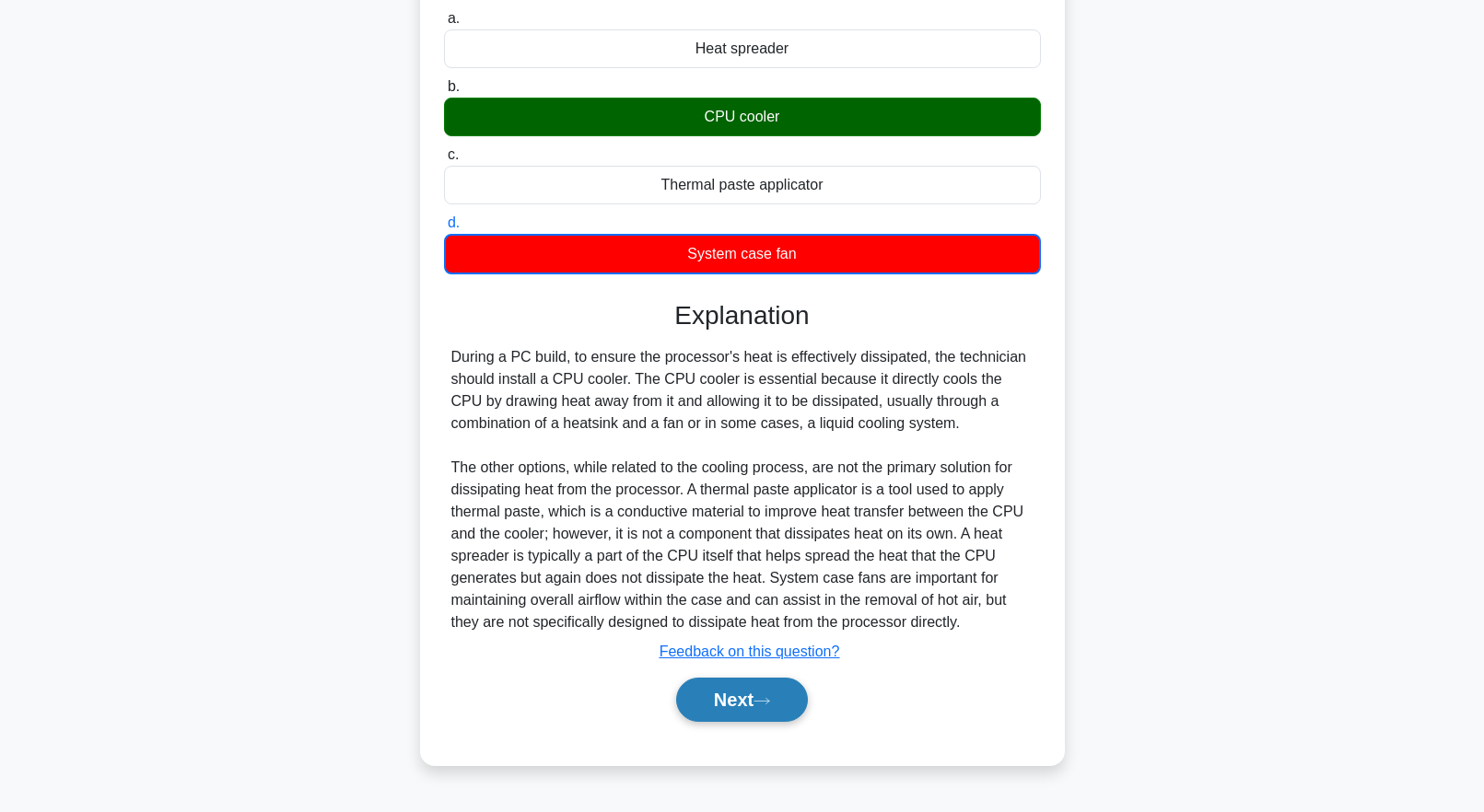
click at [764, 713] on button "Next" at bounding box center [742, 699] width 131 height 44
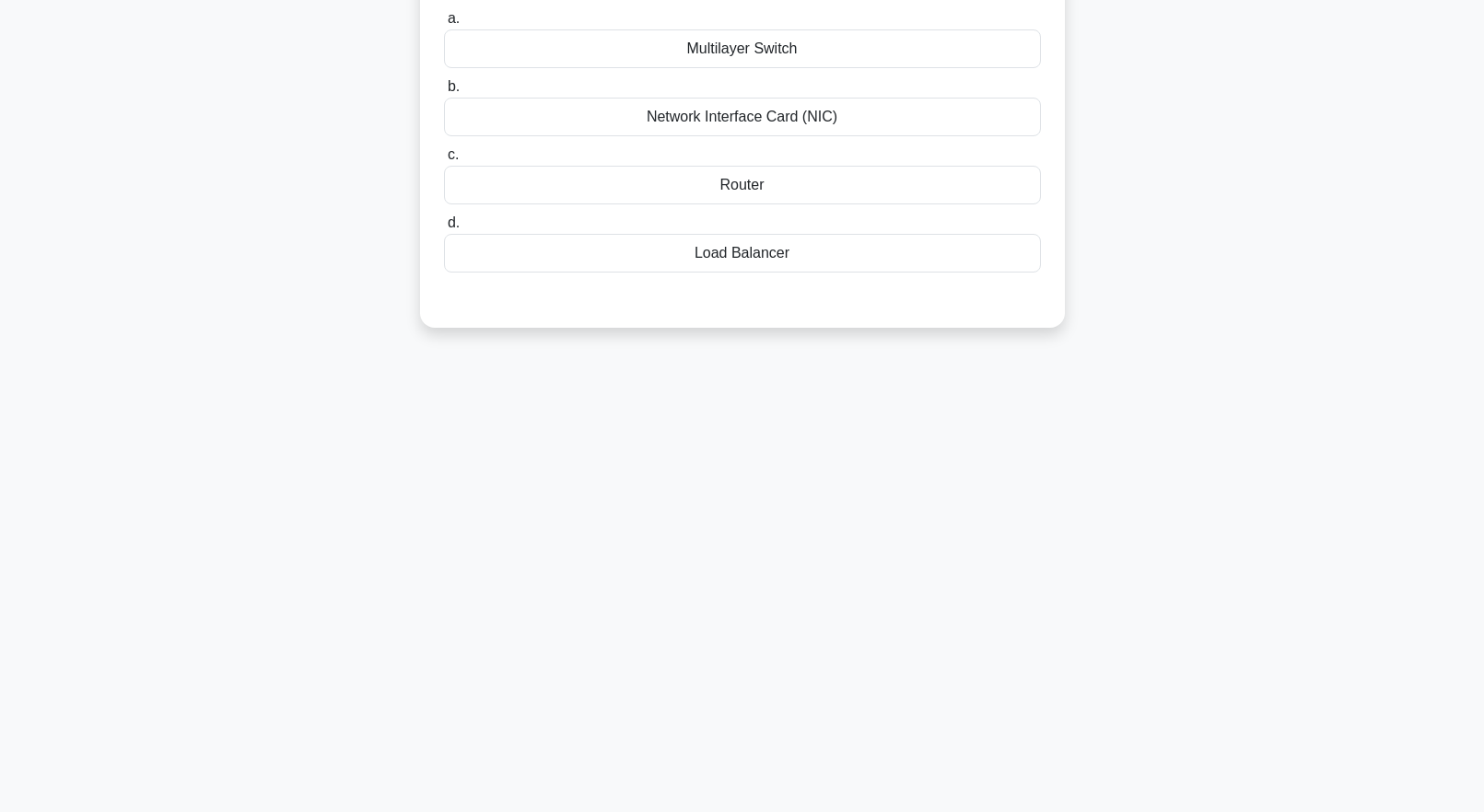
scroll to position [0, 0]
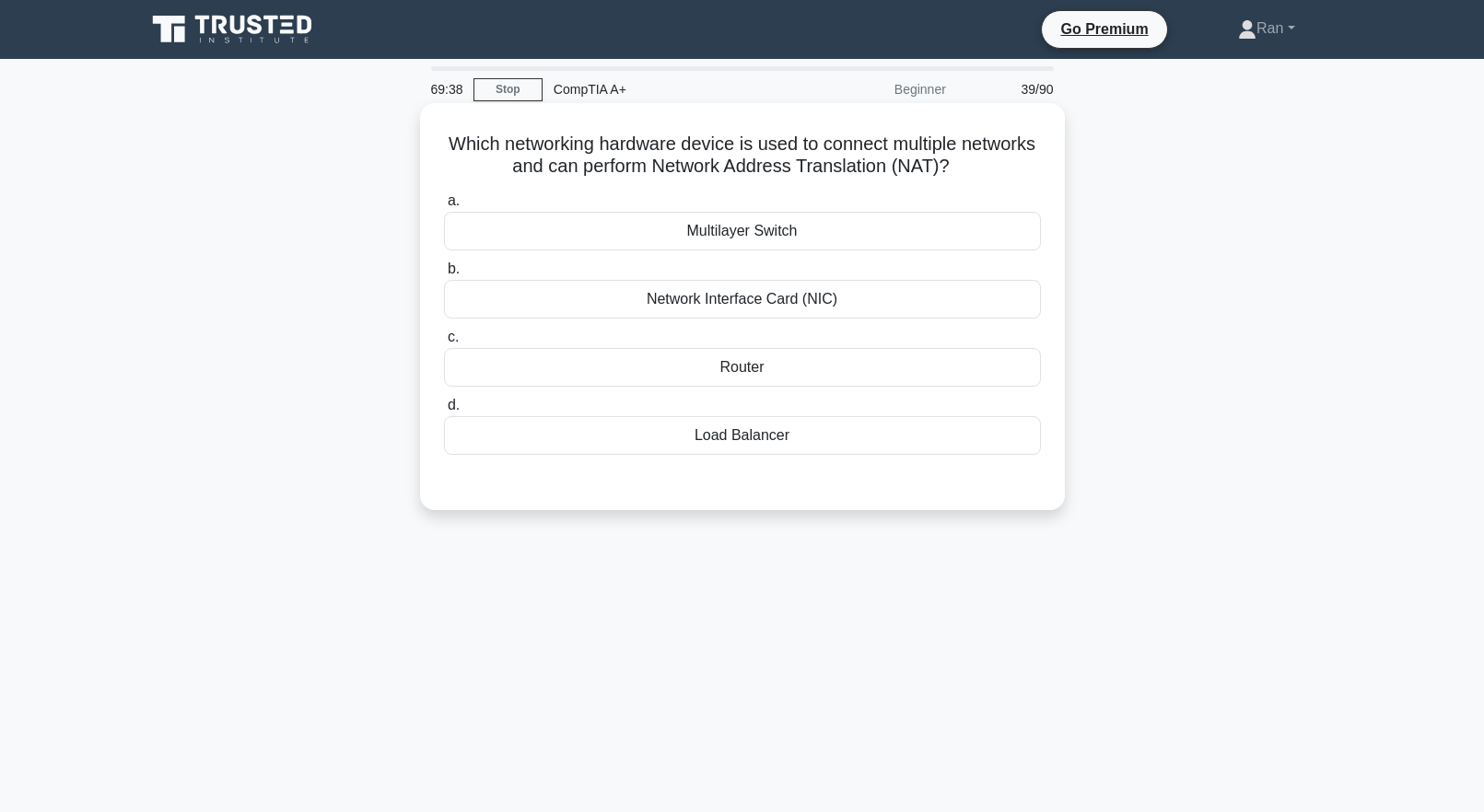
click at [810, 382] on div "Router" at bounding box center [742, 367] width 597 height 38
click at [444, 343] on input "c. Router" at bounding box center [444, 338] width 0 height 12
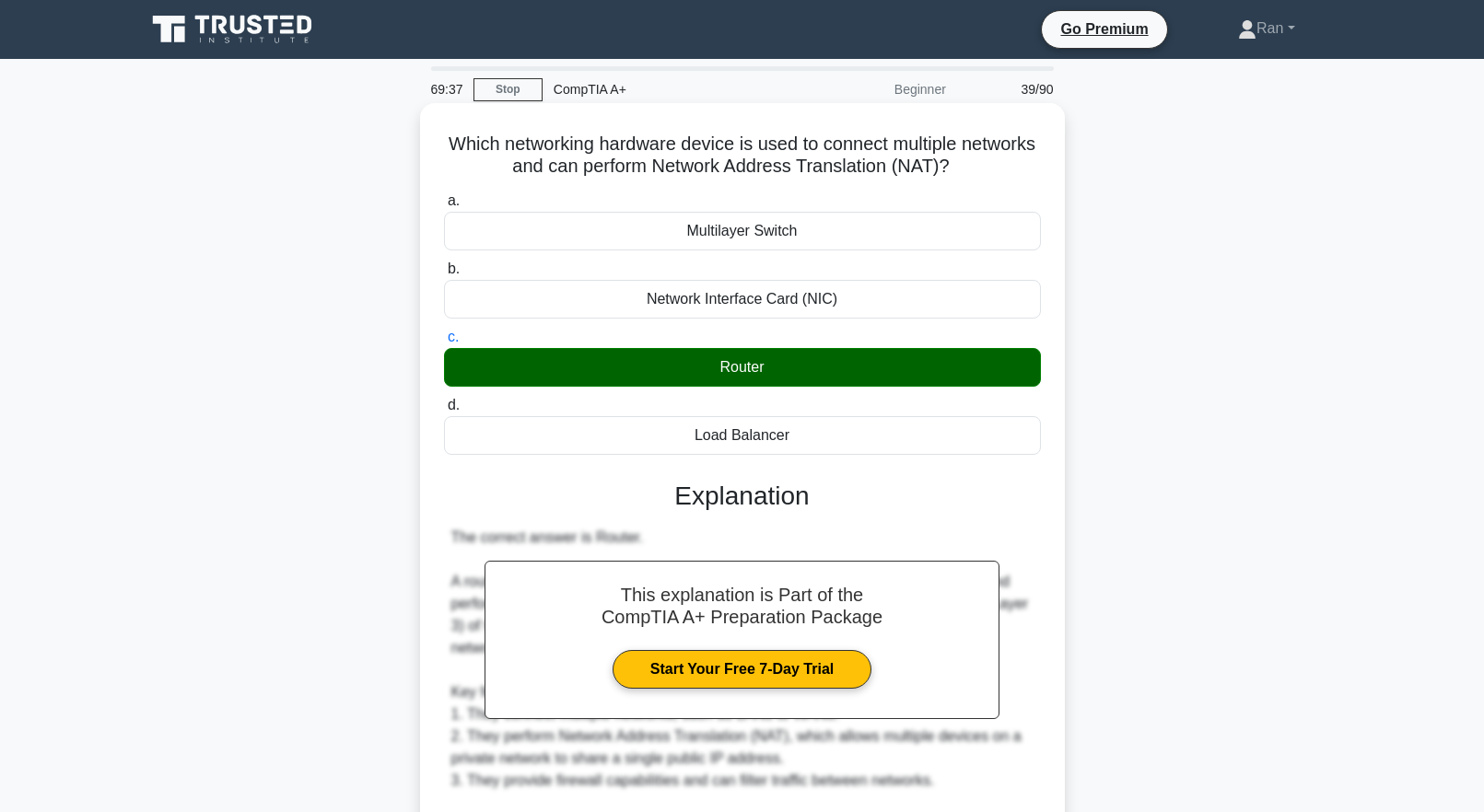
scroll to position [436, 0]
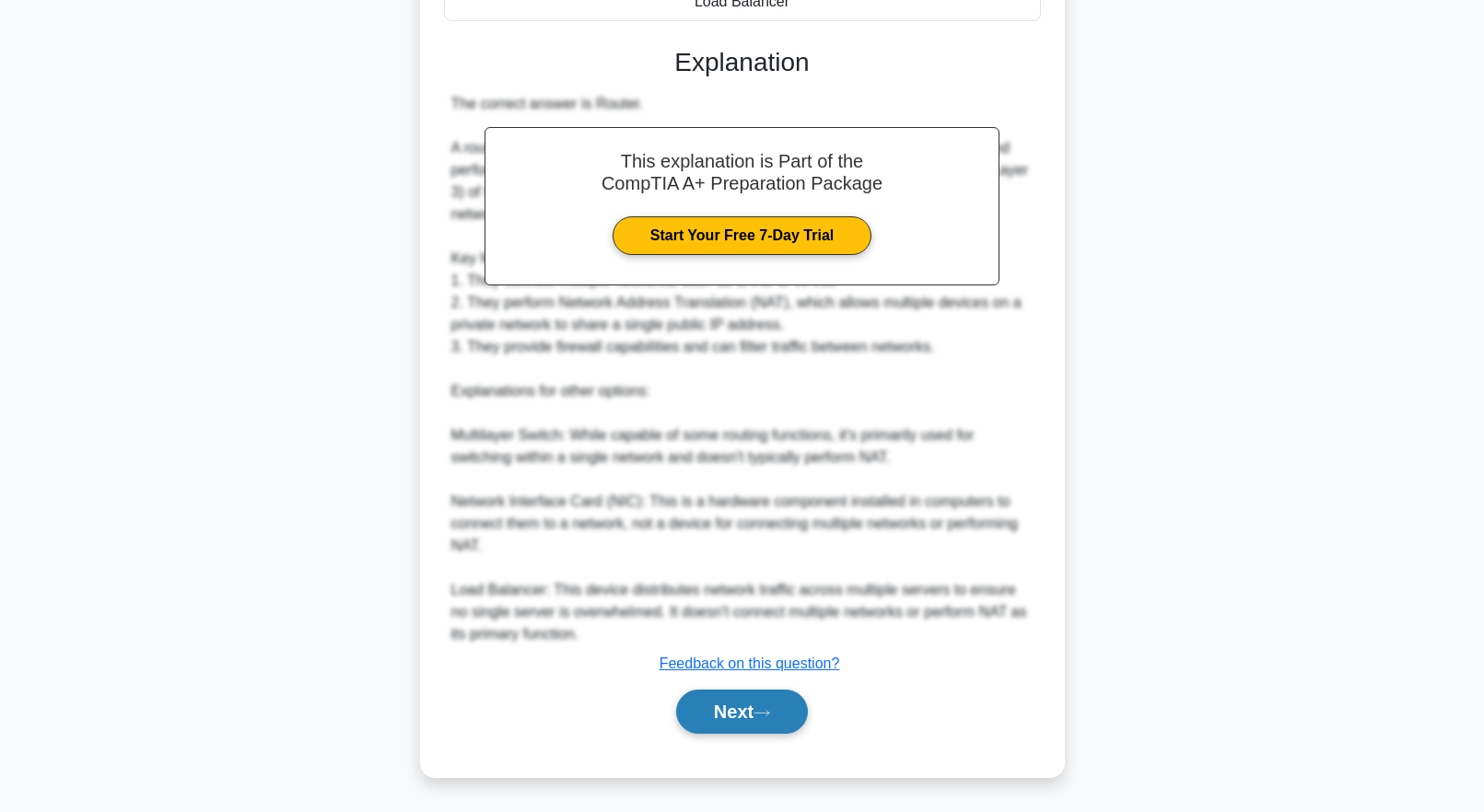
click at [781, 720] on button "Next" at bounding box center [742, 712] width 131 height 44
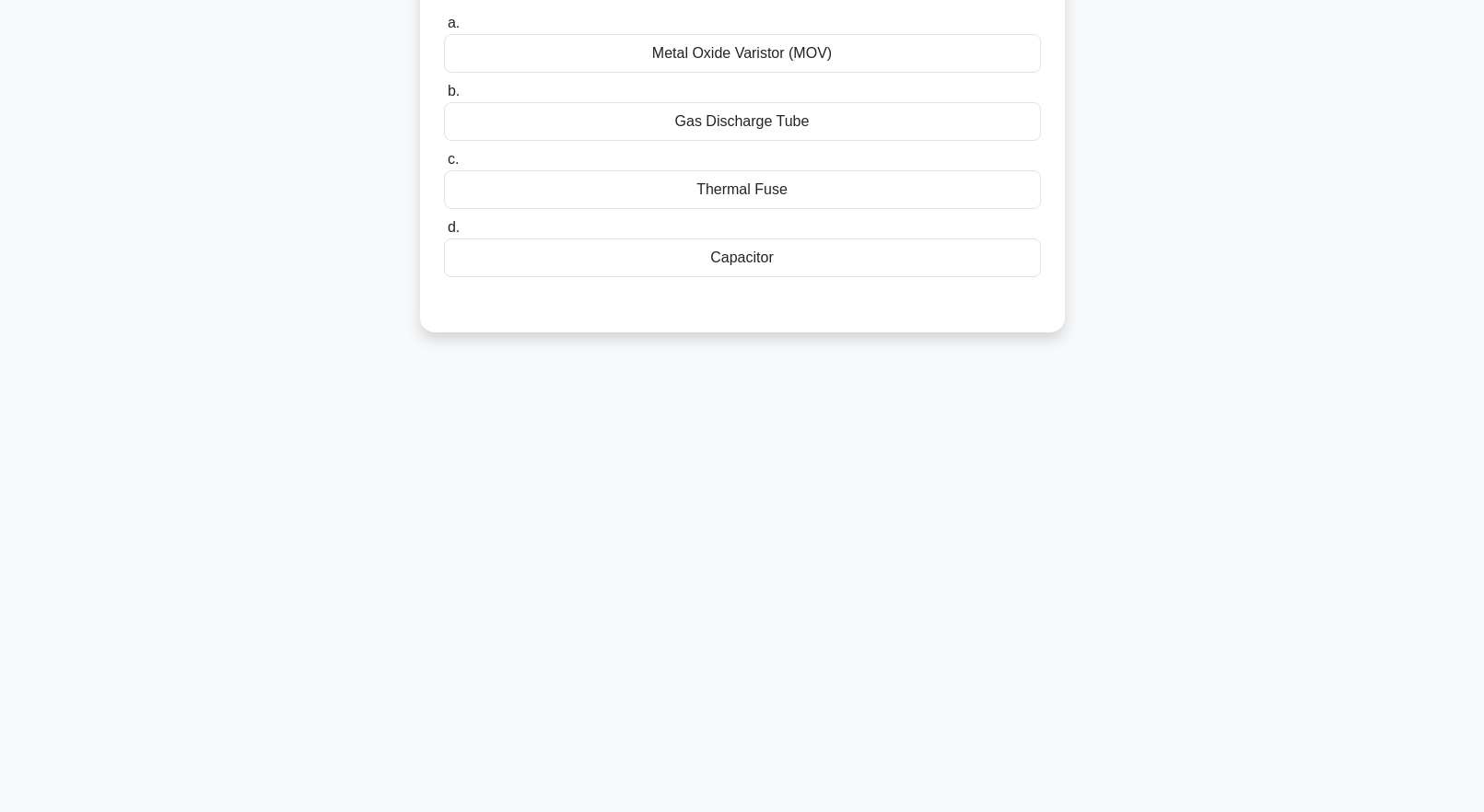
scroll to position [0, 0]
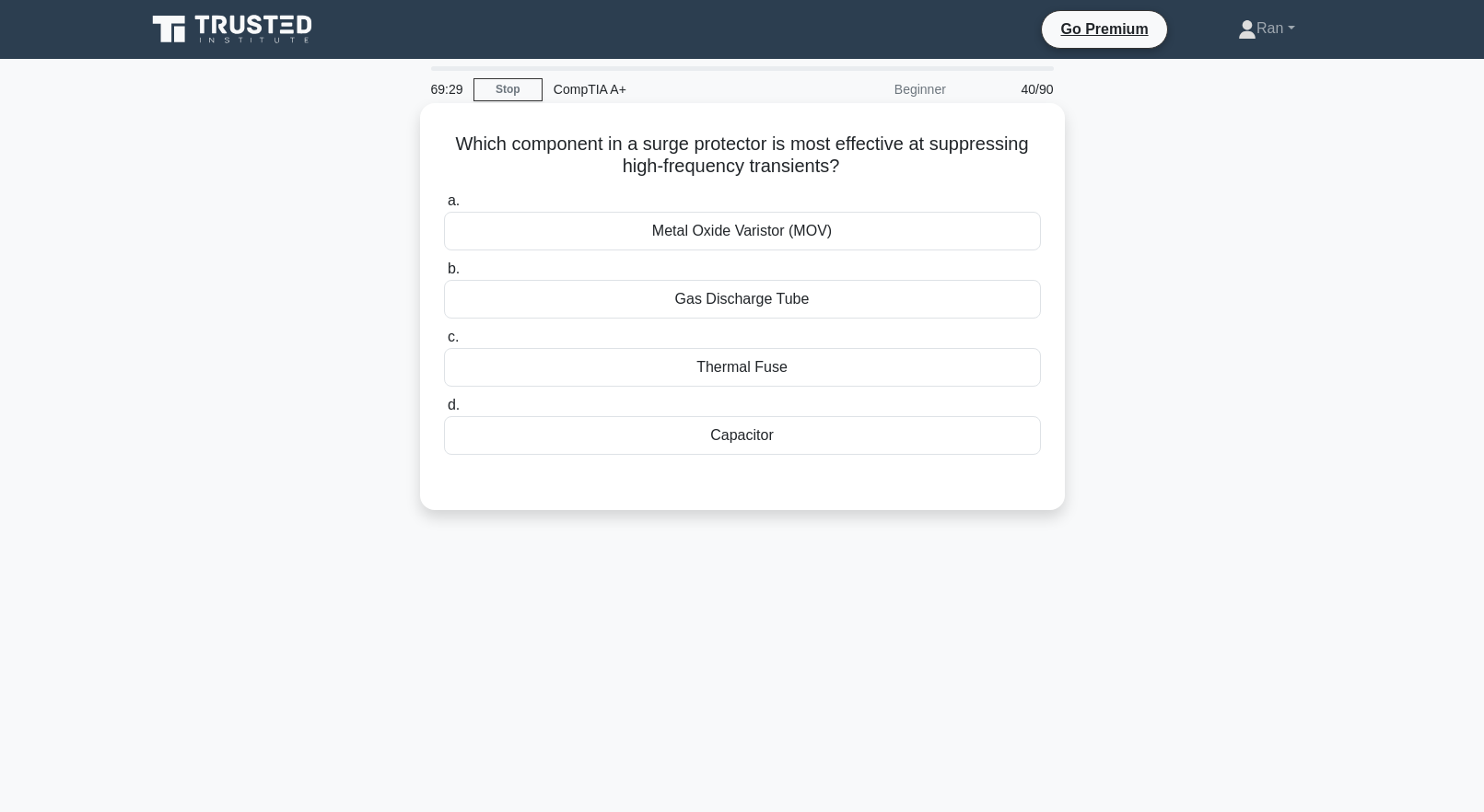
click at [686, 437] on div "Capacitor" at bounding box center [742, 435] width 597 height 38
click at [444, 412] on input "d. Capacitor" at bounding box center [444, 405] width 0 height 12
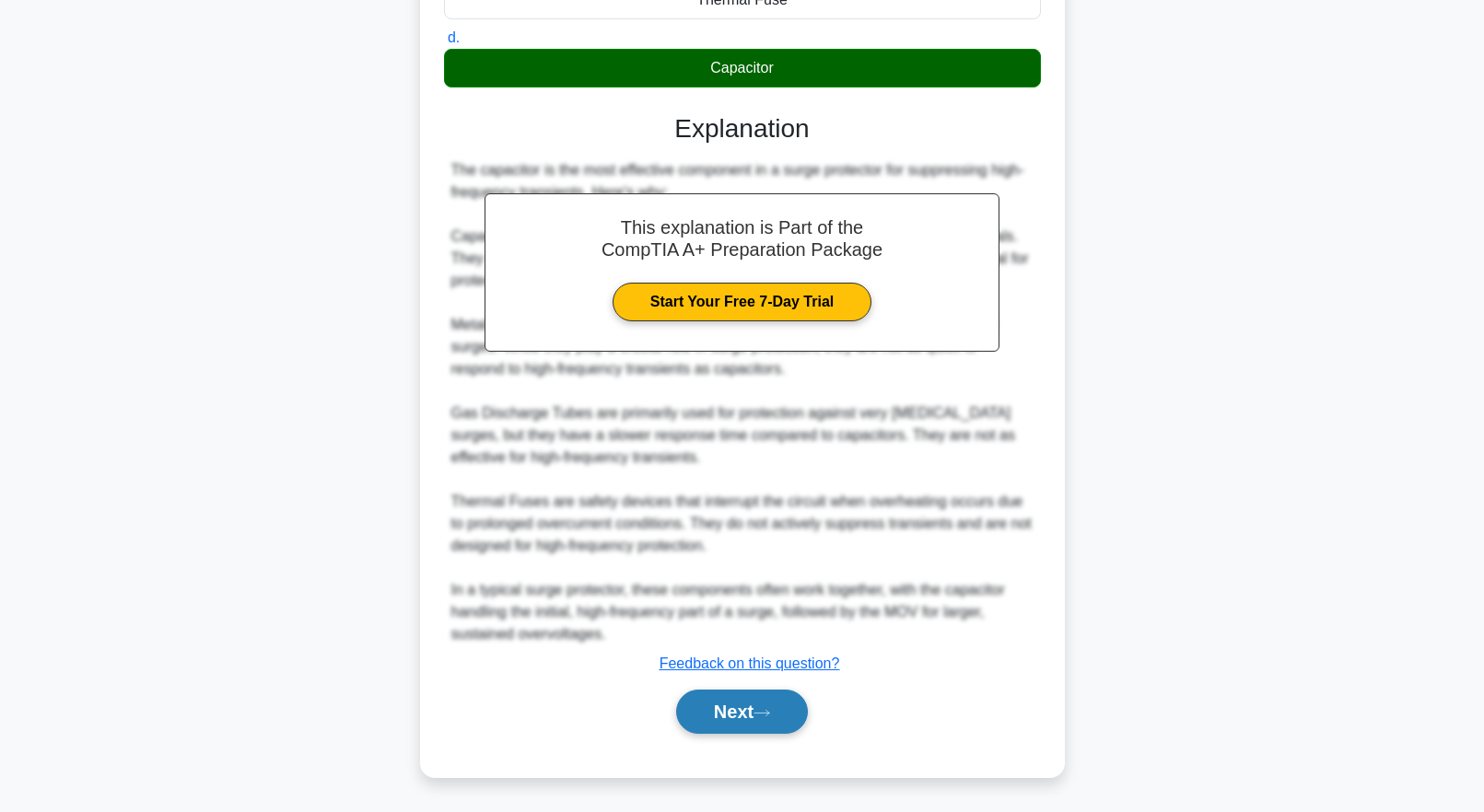
click at [767, 709] on icon at bounding box center [762, 713] width 17 height 10
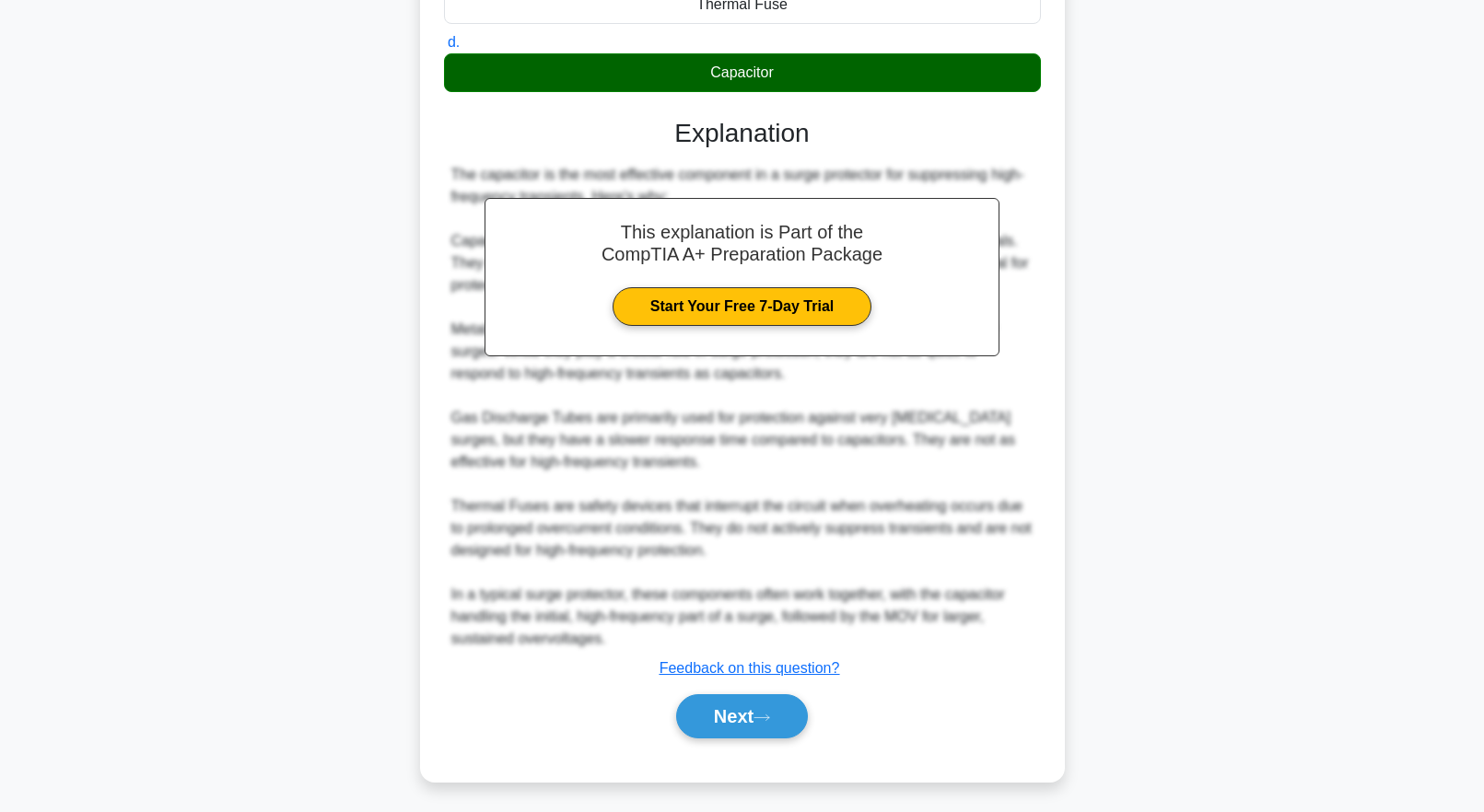
scroll to position [1, 0]
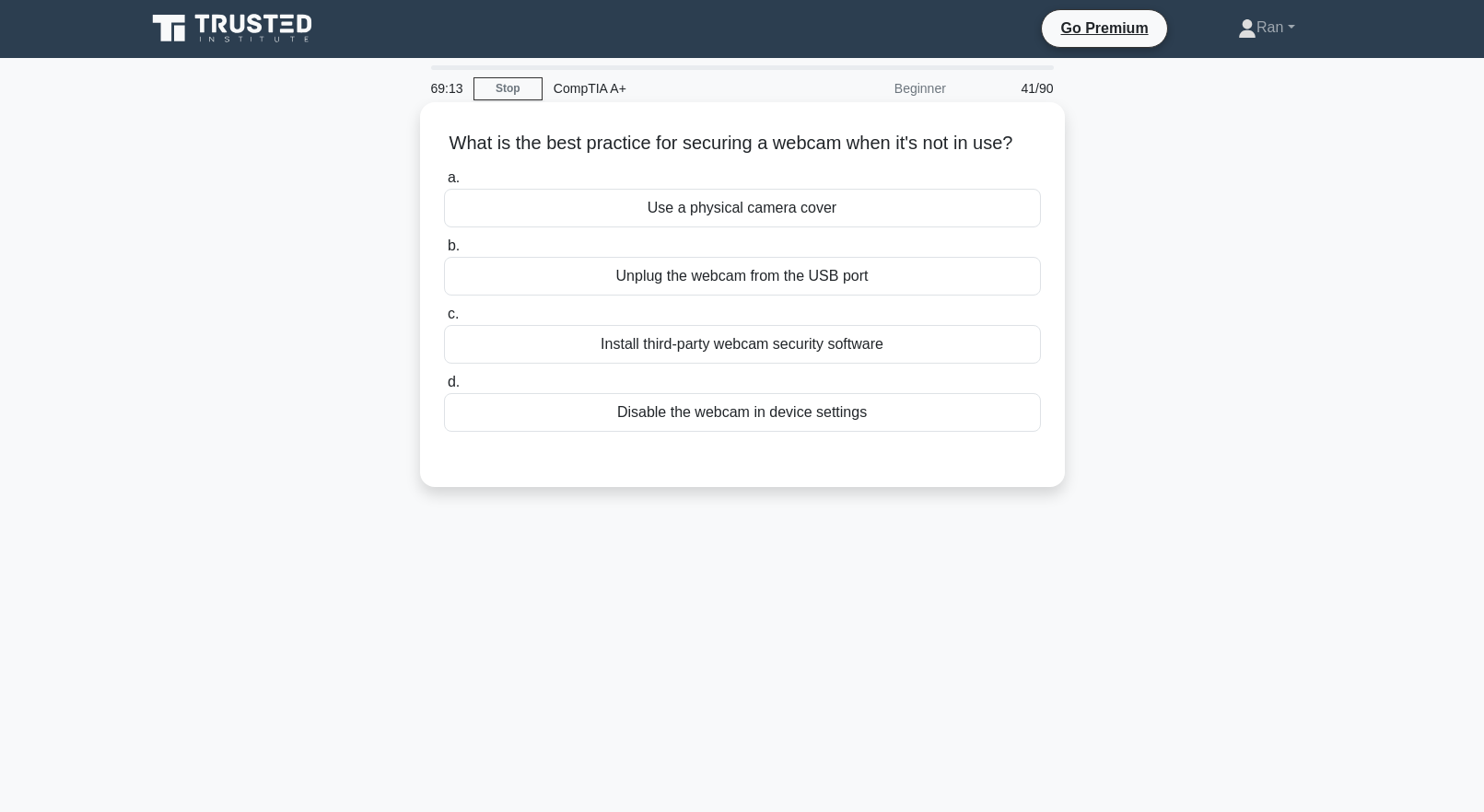
click at [681, 228] on div "Use a physical camera cover" at bounding box center [742, 207] width 597 height 38
click at [444, 184] on input "a. Use a physical camera cover" at bounding box center [444, 178] width 0 height 12
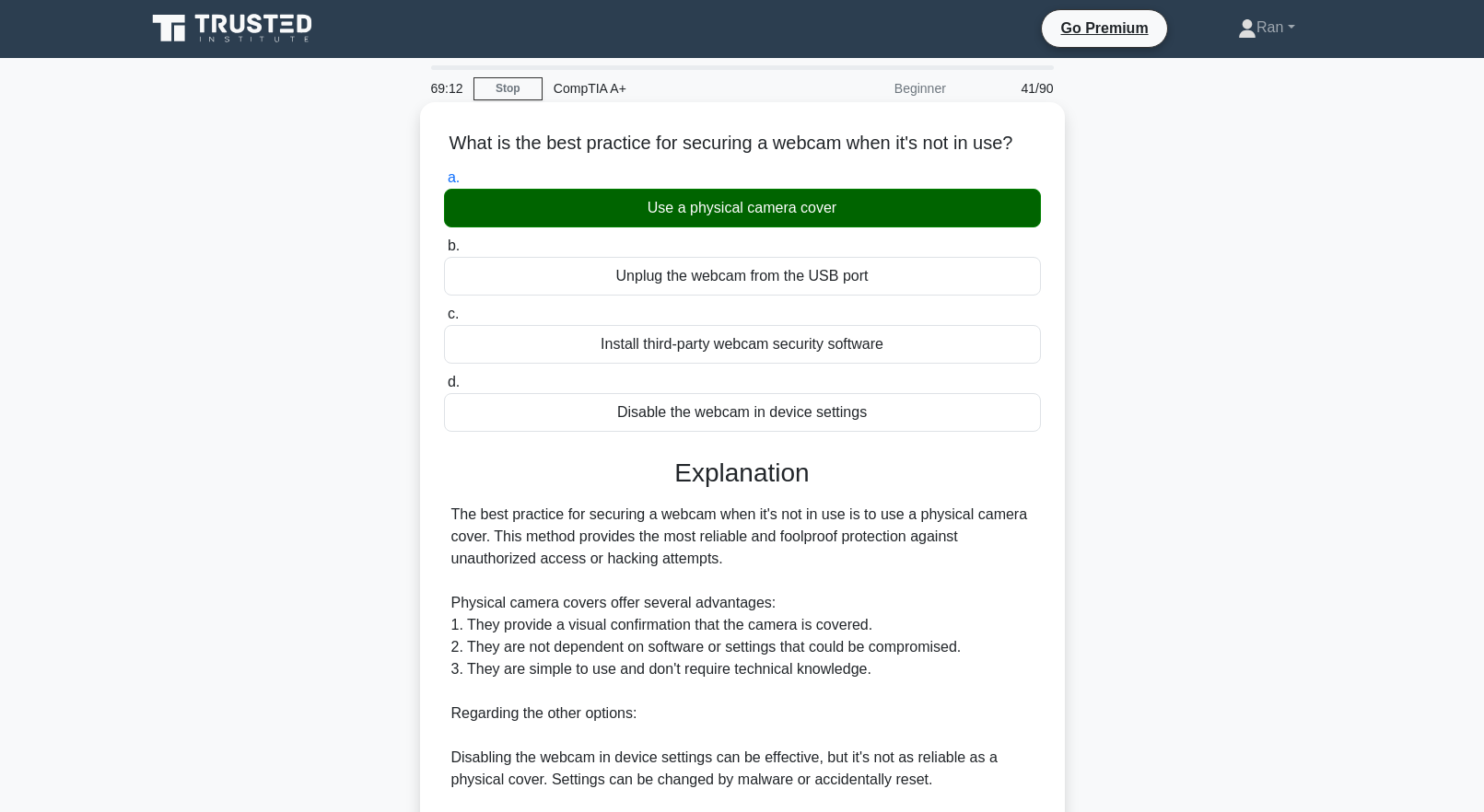
scroll to position [391, 0]
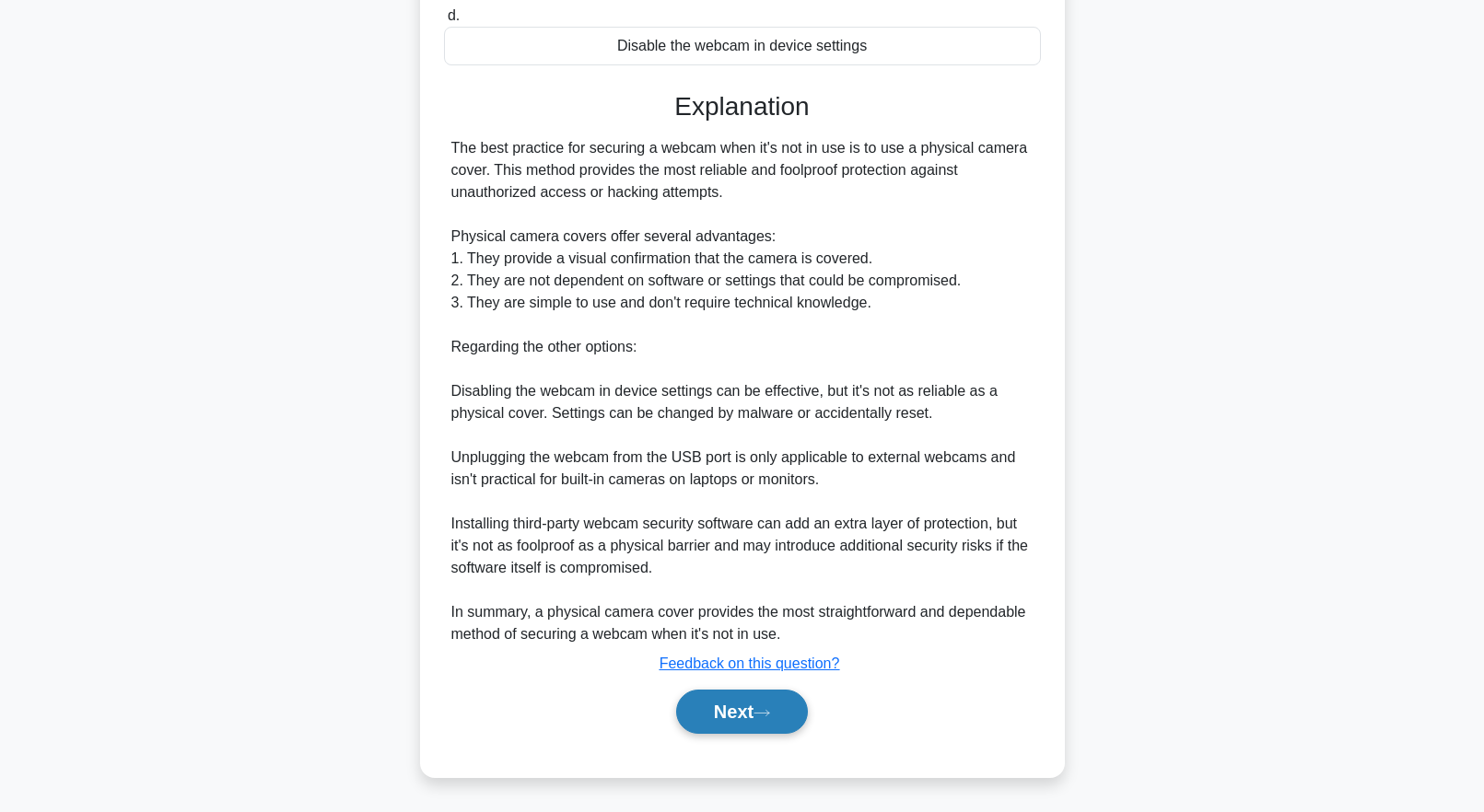
click at [740, 715] on button "Next" at bounding box center [742, 712] width 131 height 44
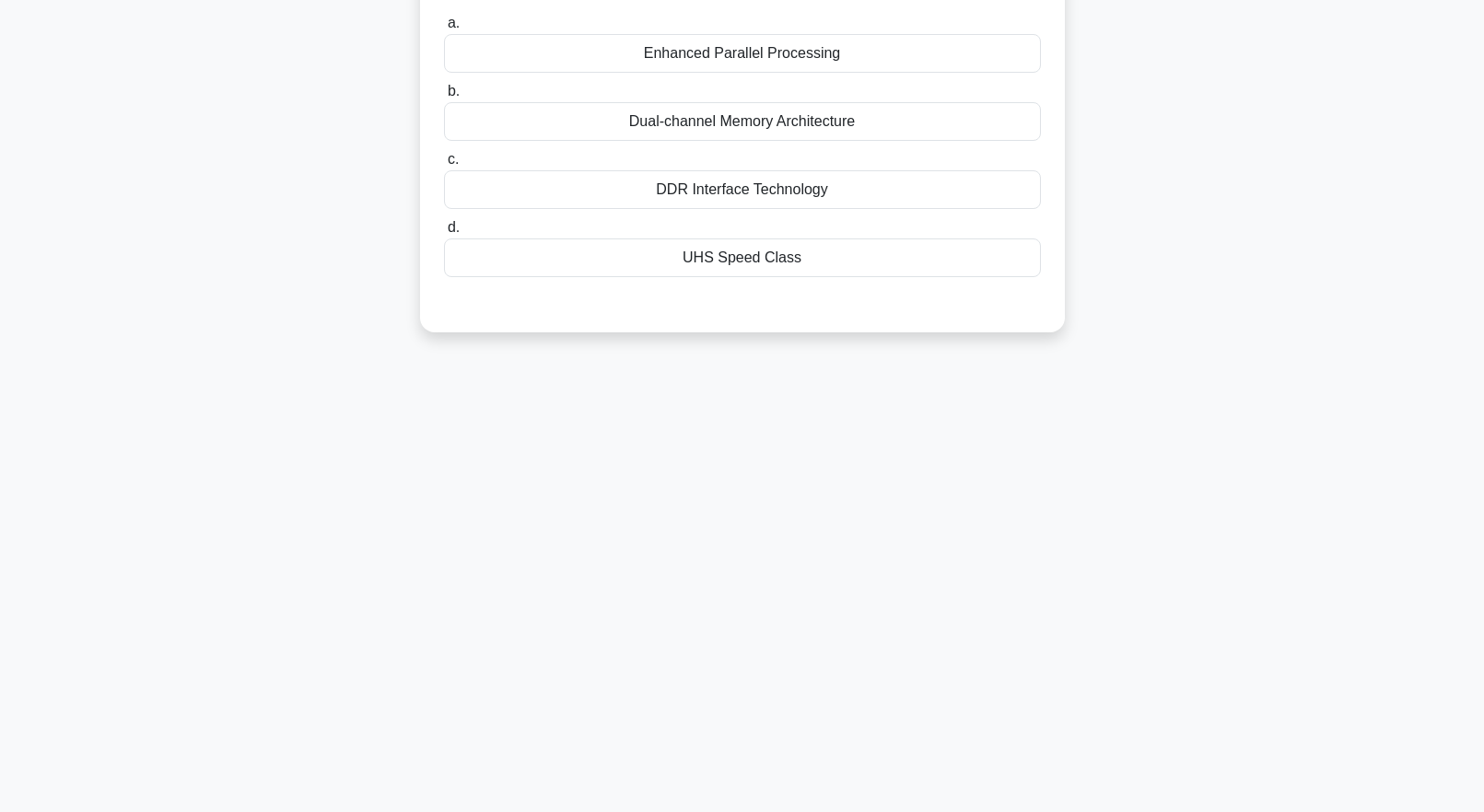
scroll to position [0, 0]
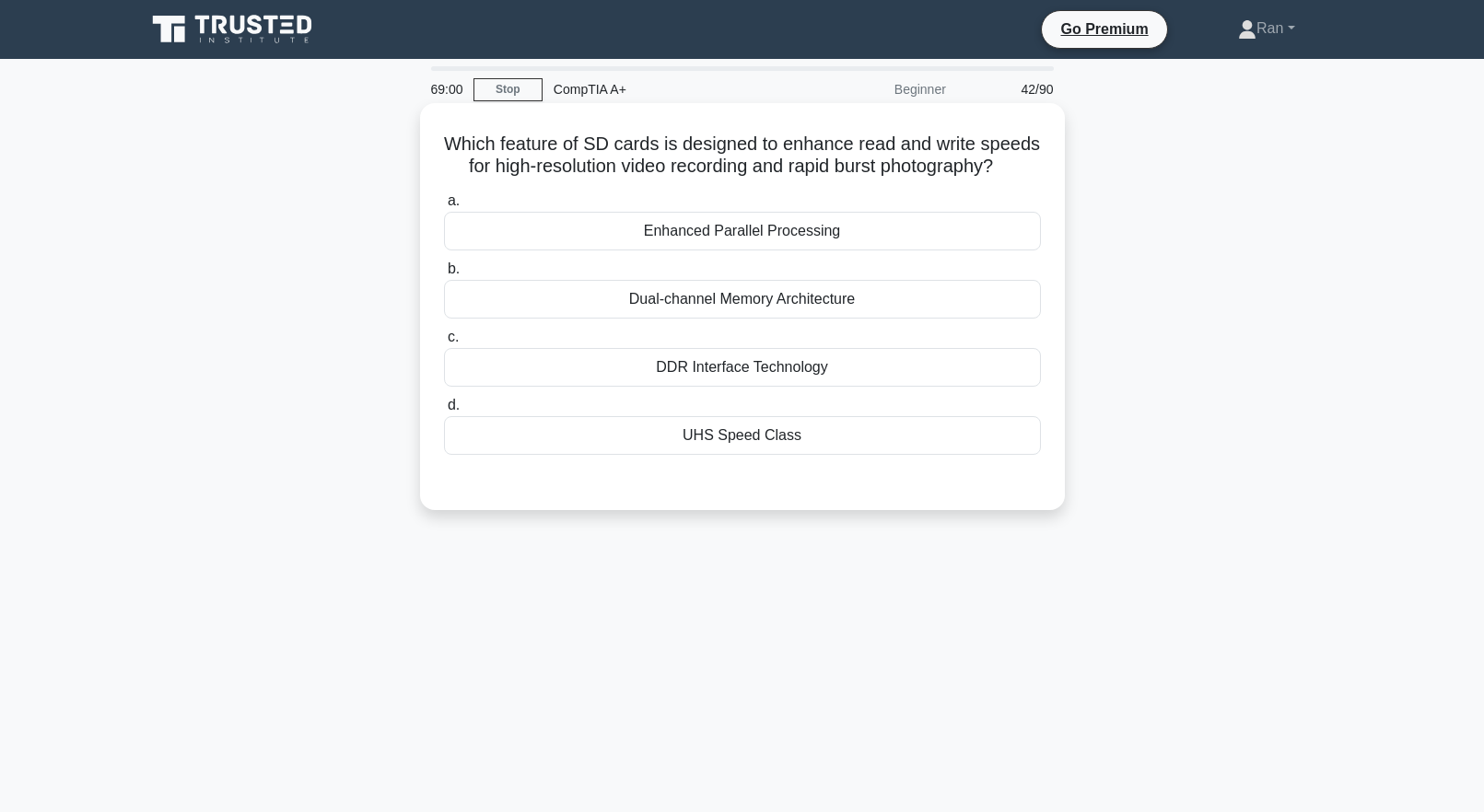
drag, startPoint x: 615, startPoint y: 316, endPoint x: 385, endPoint y: 327, distance: 230.3
click at [613, 316] on div "Dual-channel Memory Architecture" at bounding box center [742, 299] width 597 height 38
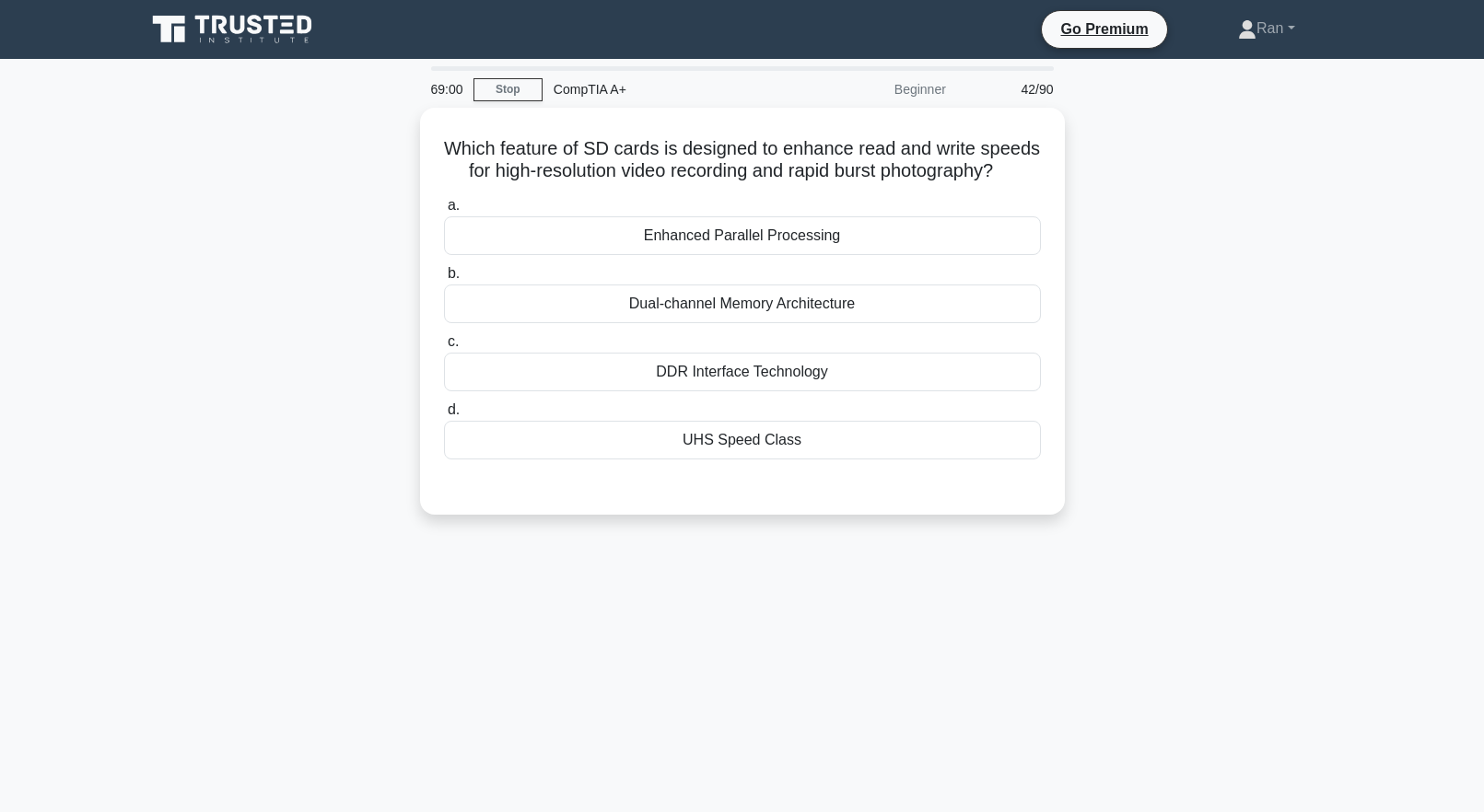
click at [444, 280] on input "b. Dual-channel Memory Architecture" at bounding box center [444, 274] width 0 height 12
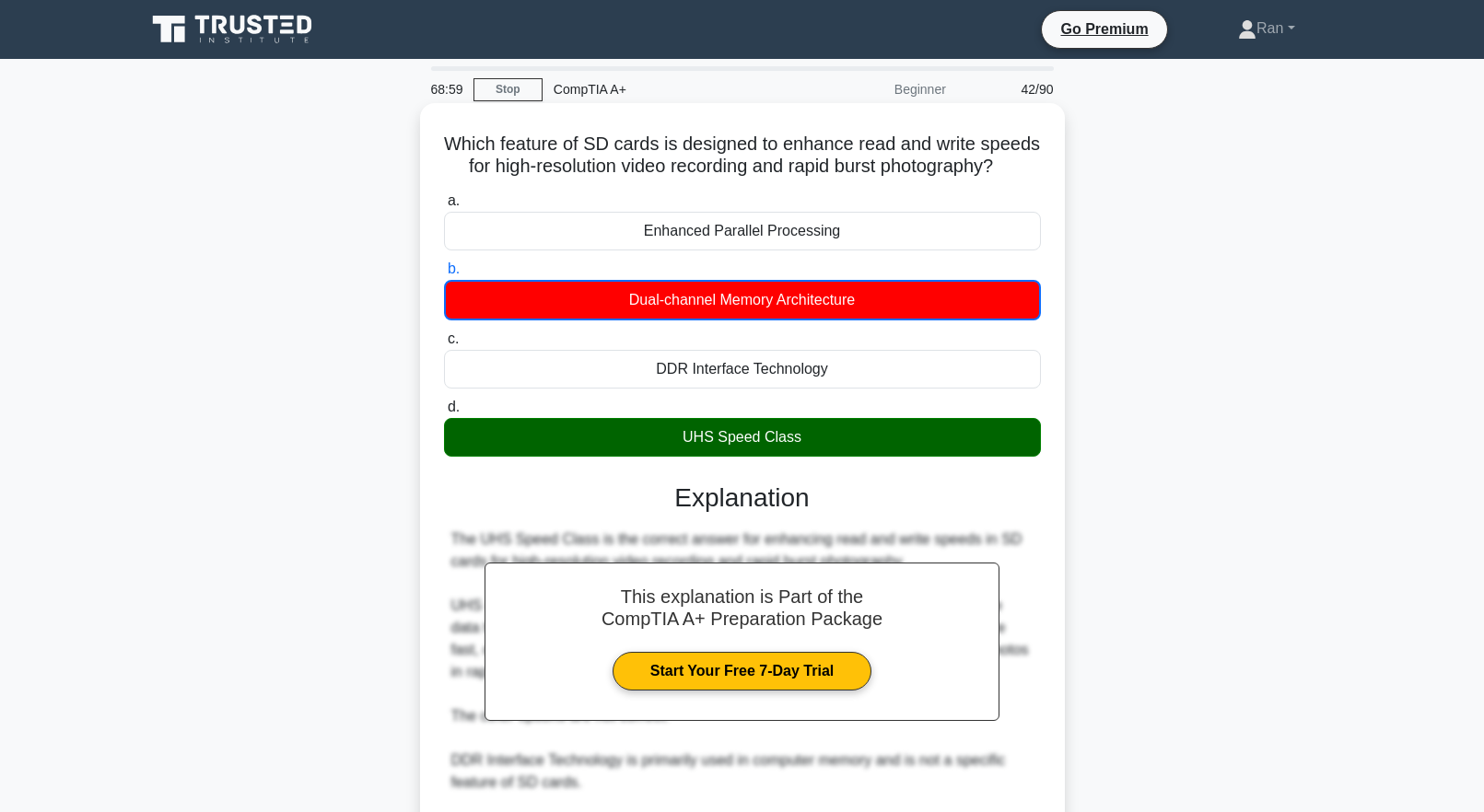
scroll to position [305, 0]
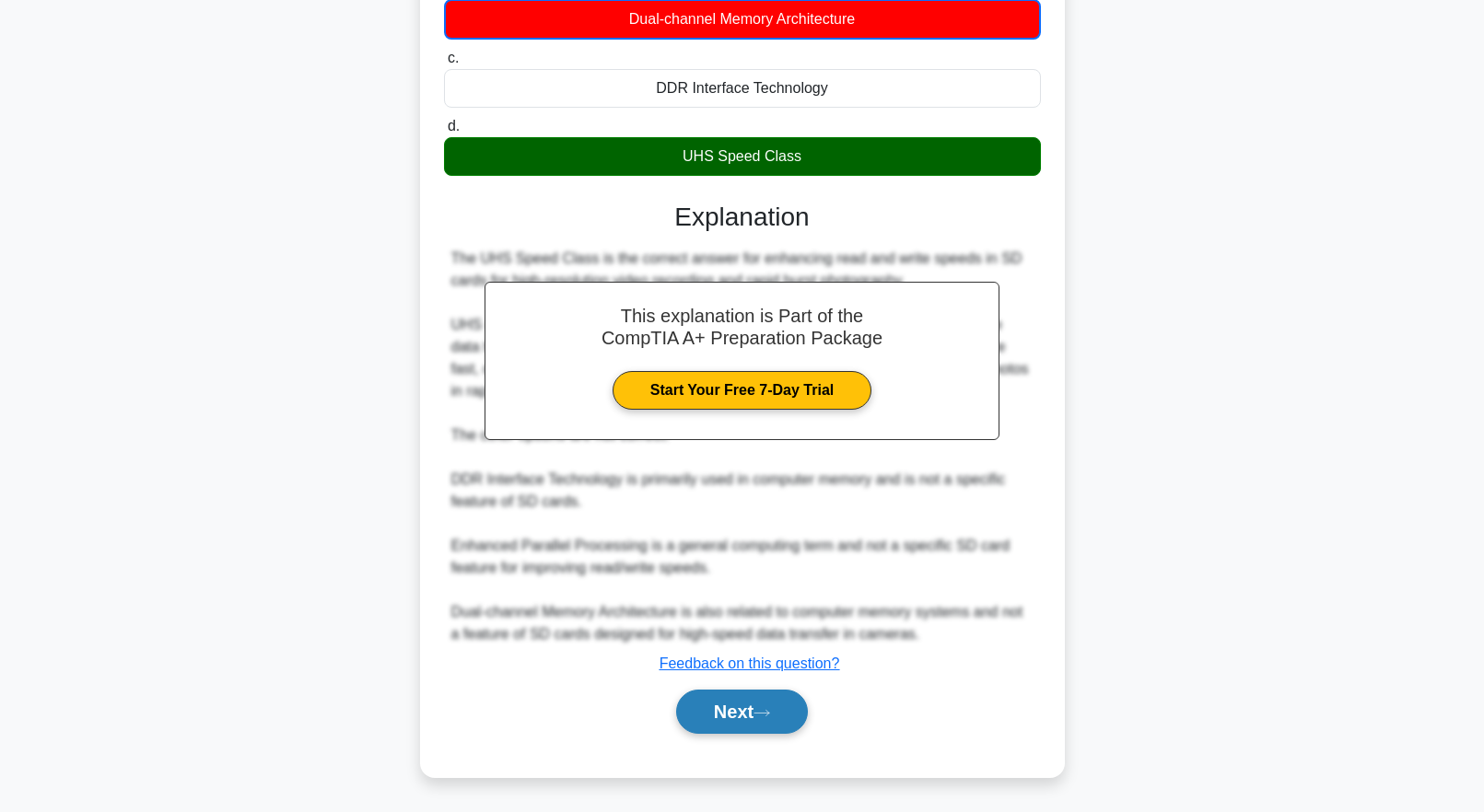
click at [724, 709] on button "Next" at bounding box center [742, 712] width 131 height 44
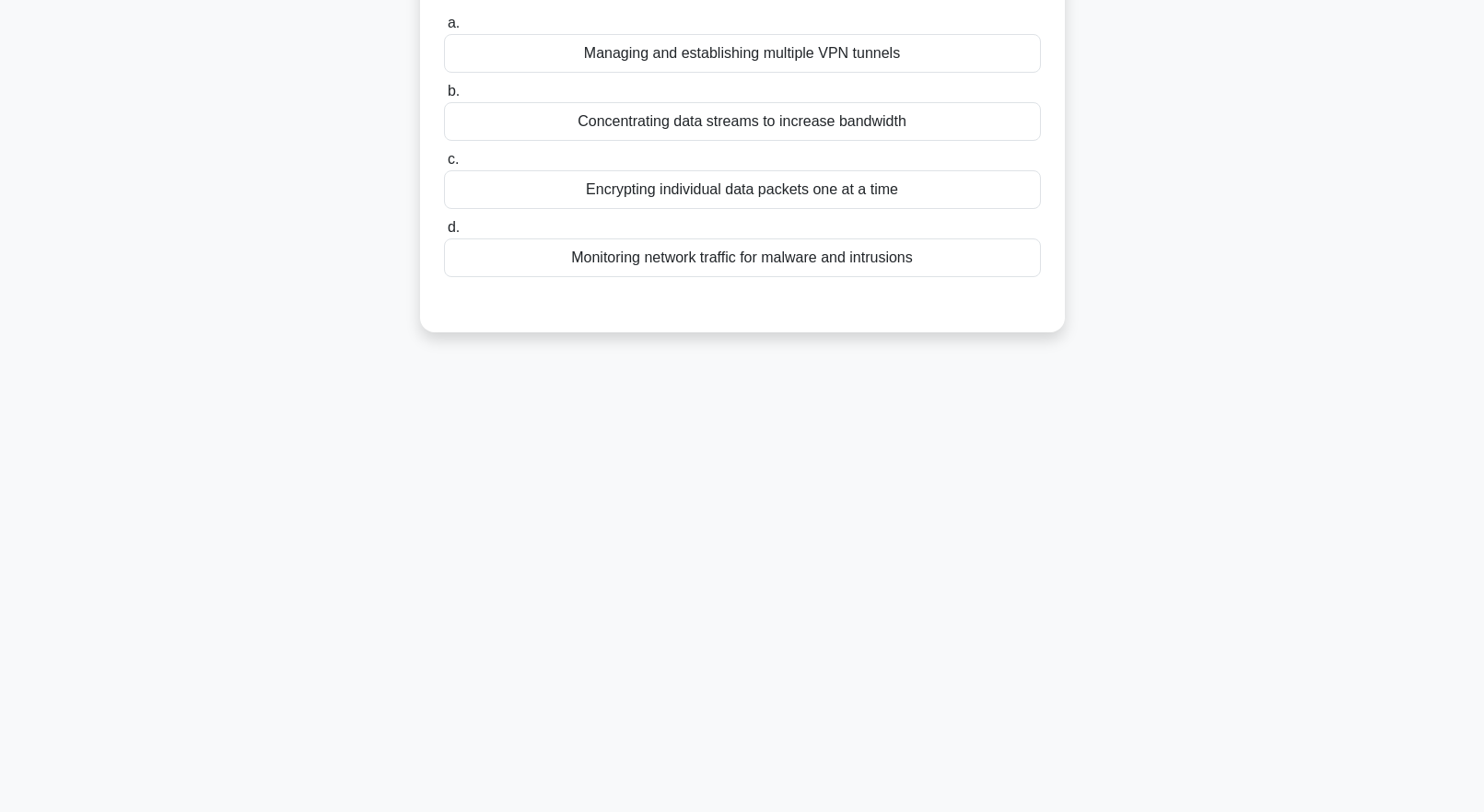
scroll to position [0, 0]
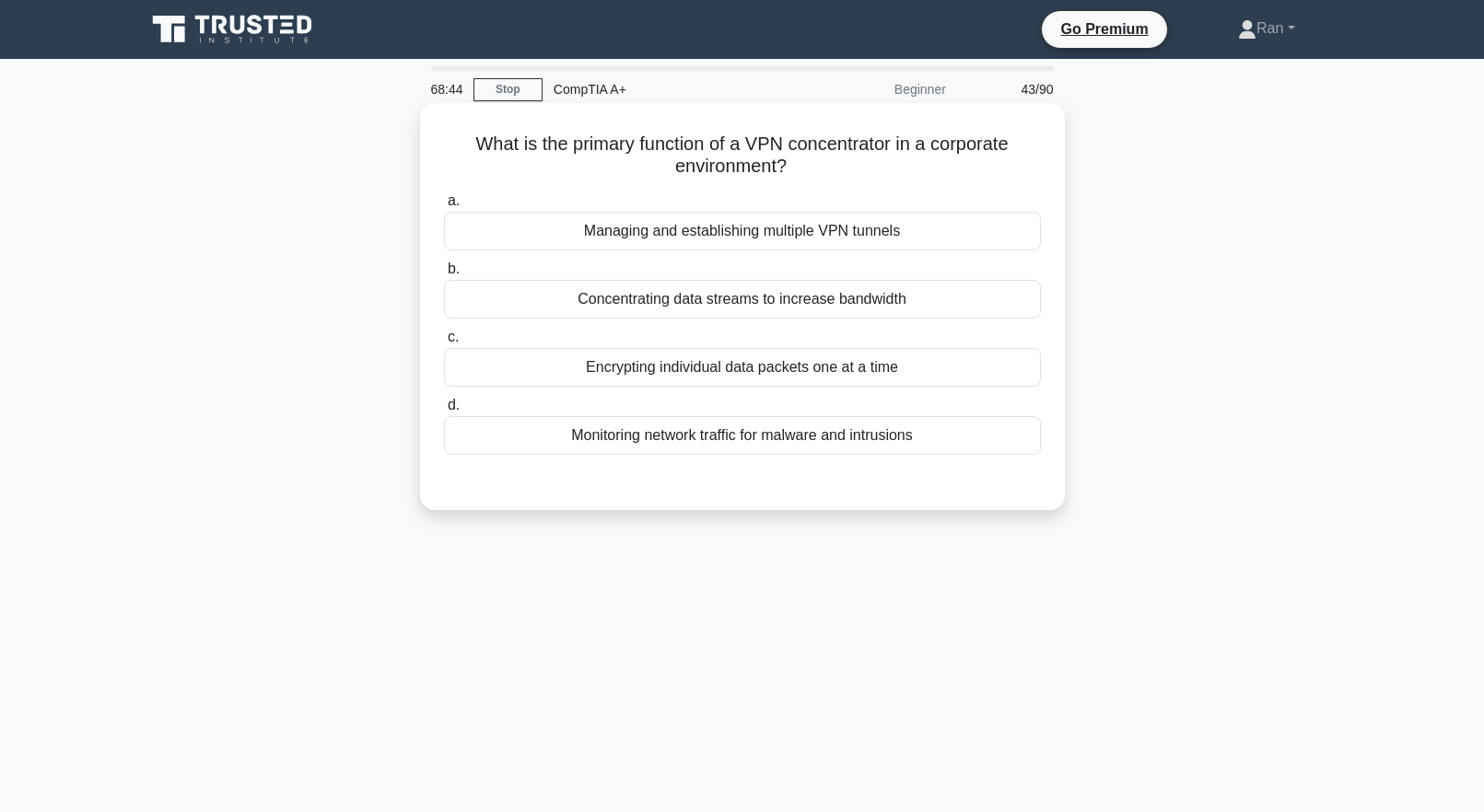
click at [654, 233] on div "Managing and establishing multiple VPN tunnels" at bounding box center [742, 231] width 597 height 38
click at [444, 207] on input "a. Managing and establishing multiple VPN tunnels" at bounding box center [444, 201] width 0 height 12
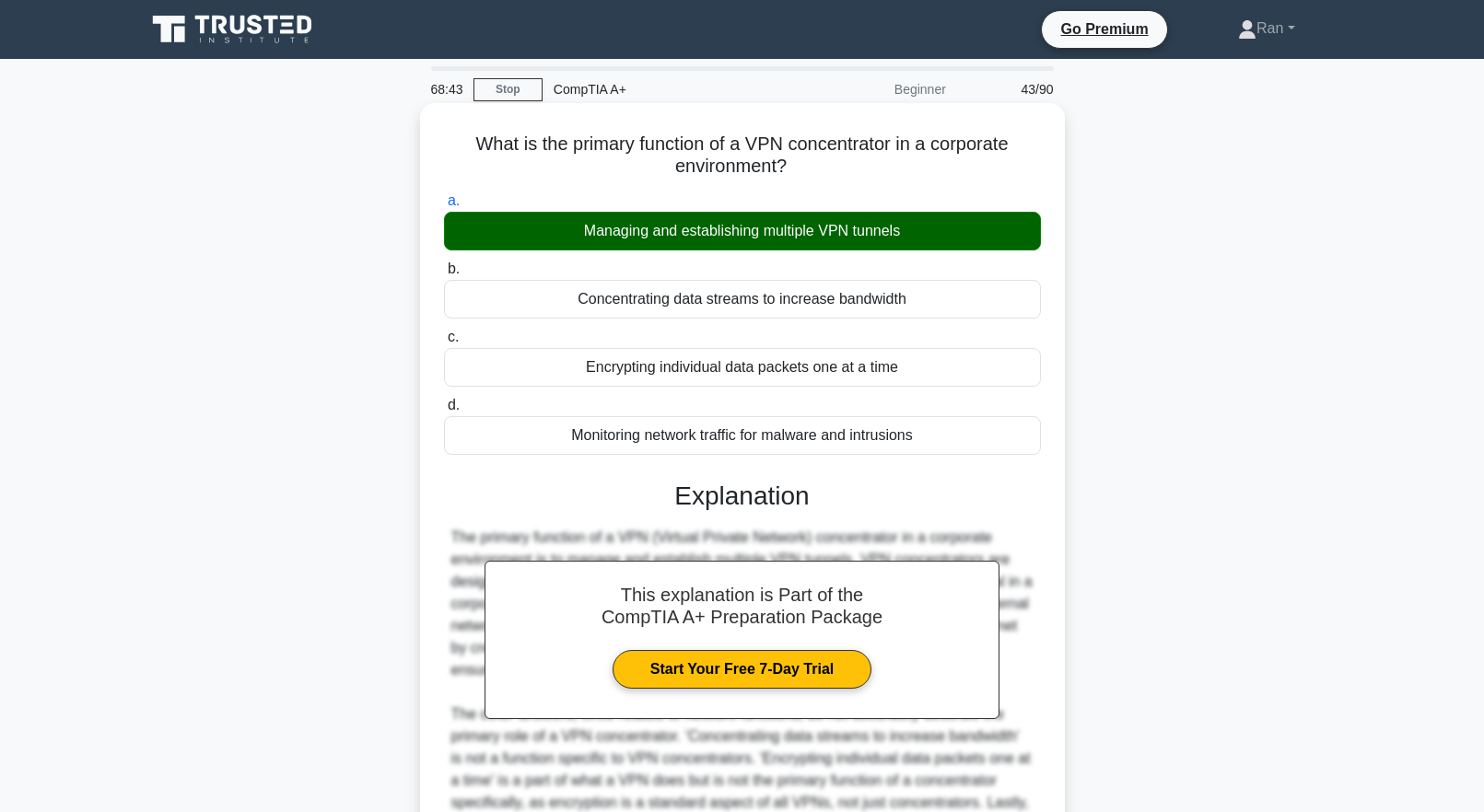
scroll to position [236, 0]
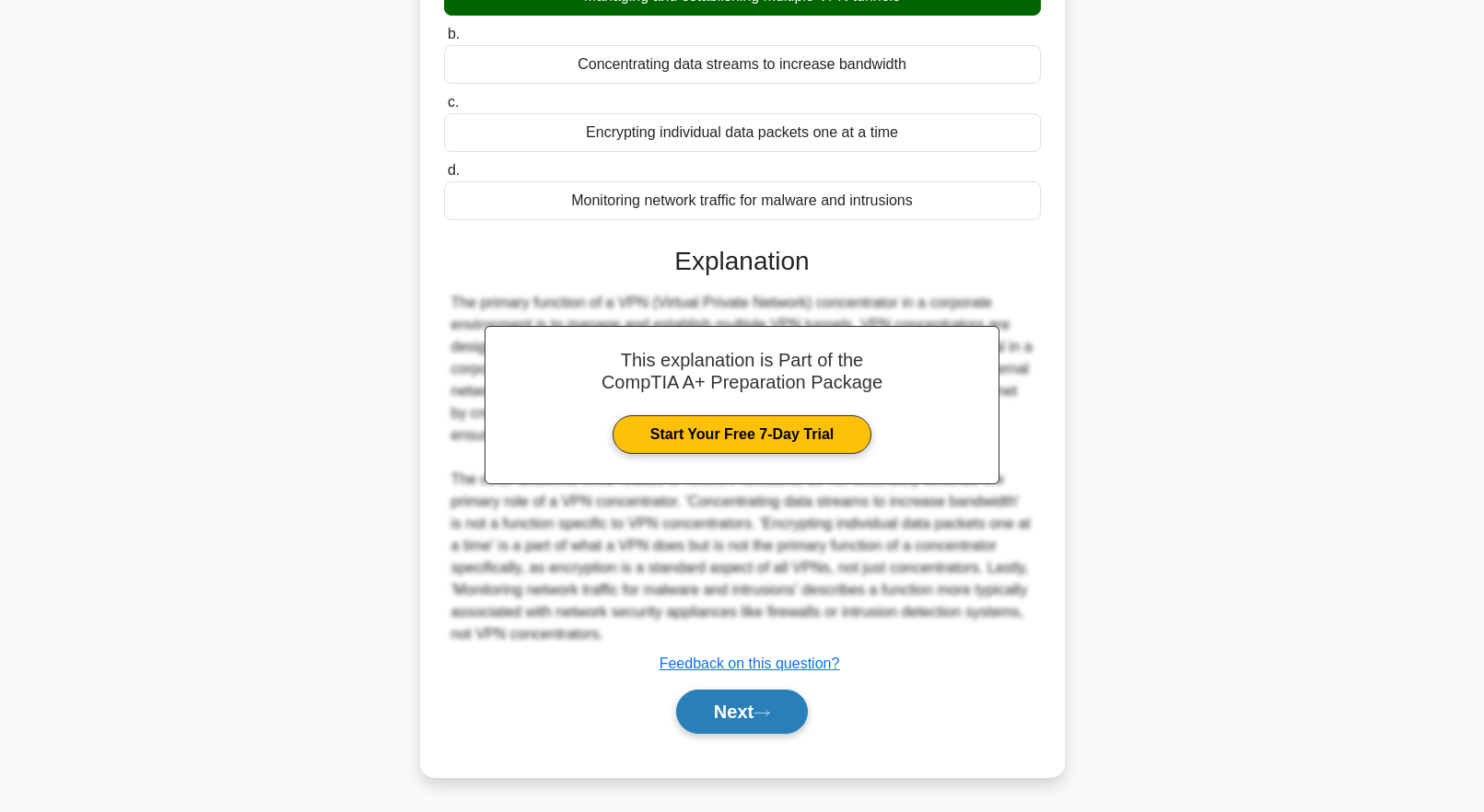
click at [751, 709] on button "Next" at bounding box center [742, 712] width 131 height 44
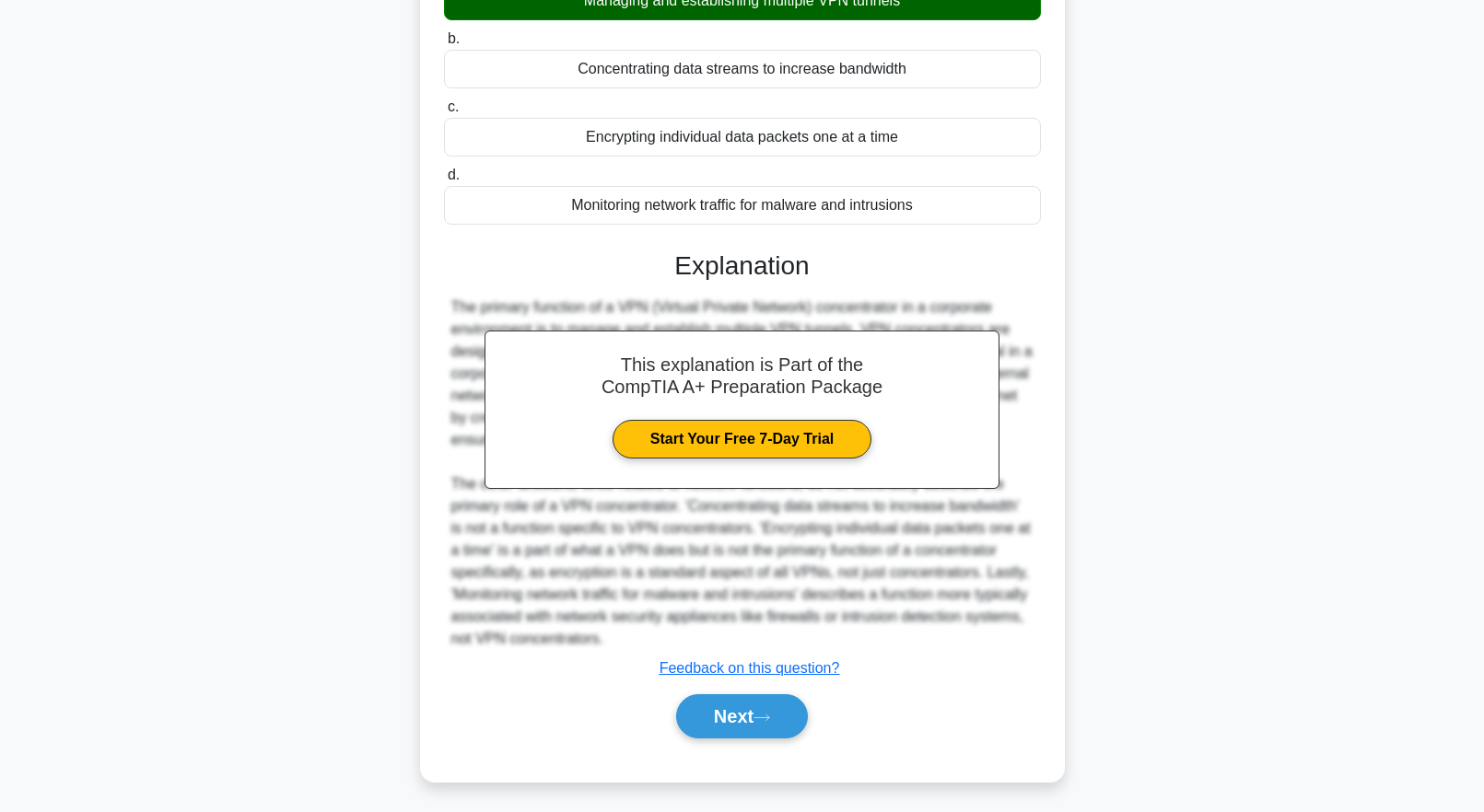
scroll to position [0, 0]
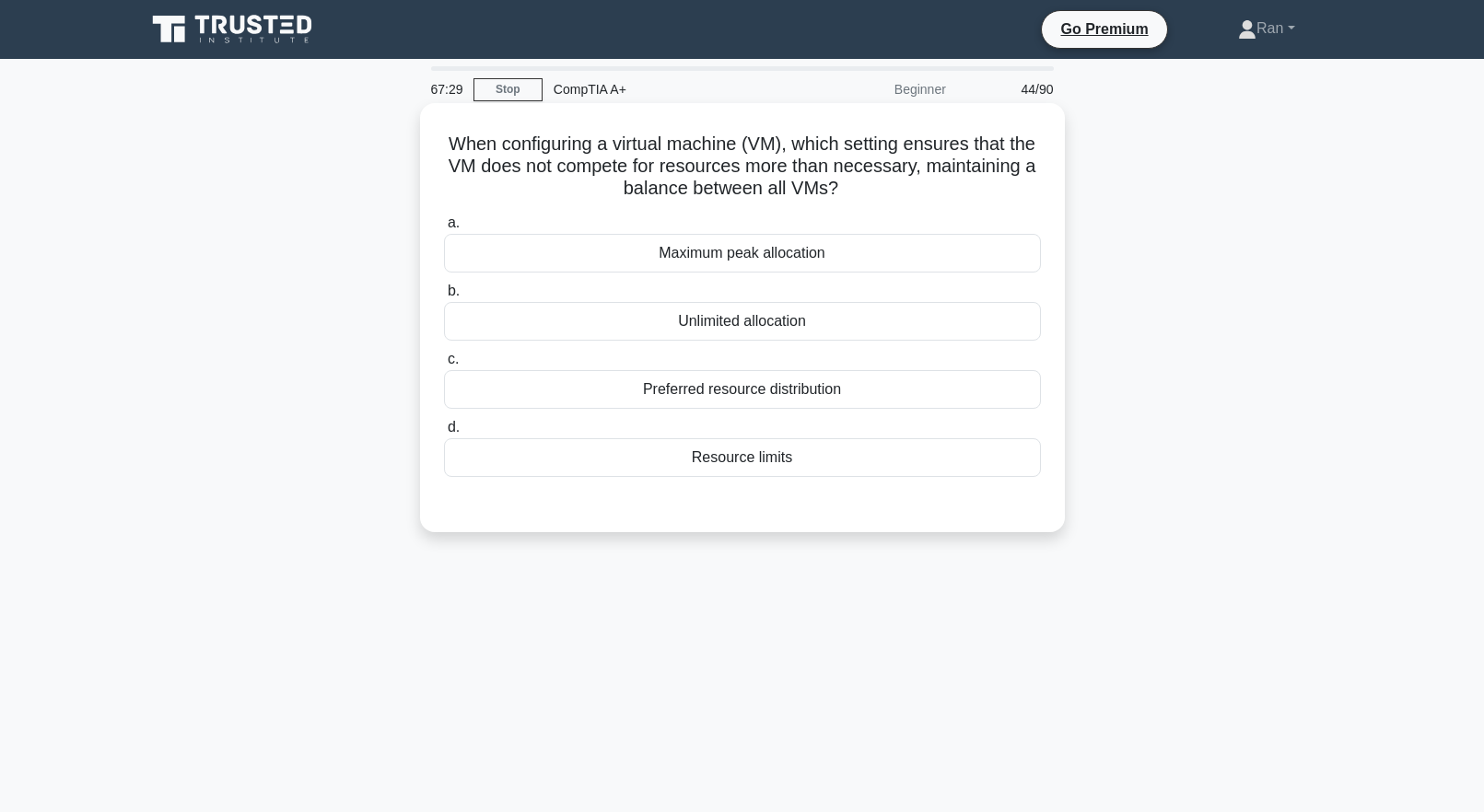
click at [758, 257] on div "Maximum peak allocation" at bounding box center [742, 252] width 597 height 38
click at [444, 230] on input "a. Maximum peak allocation" at bounding box center [444, 223] width 0 height 12
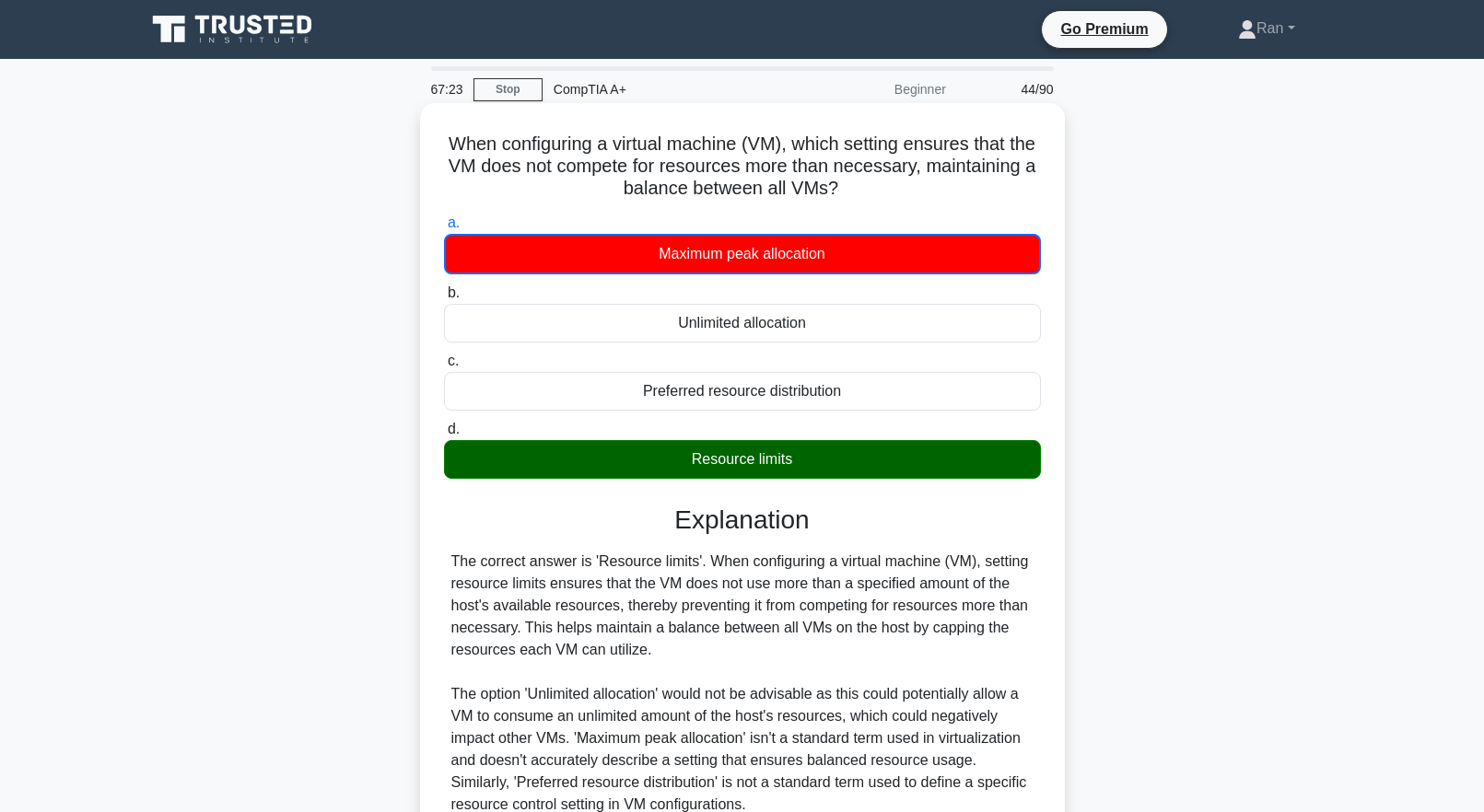
scroll to position [182, 0]
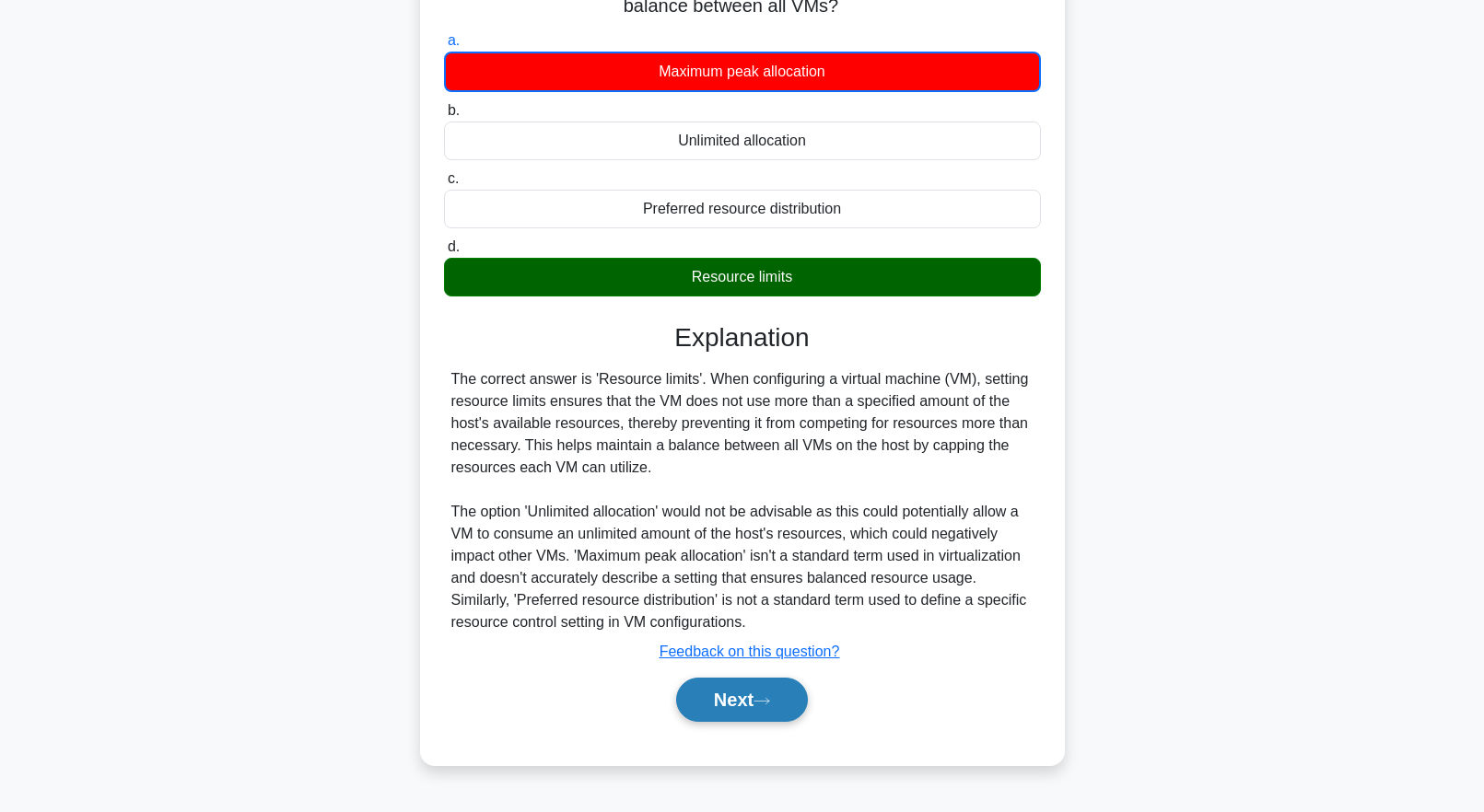
click at [752, 704] on button "Next" at bounding box center [742, 699] width 131 height 44
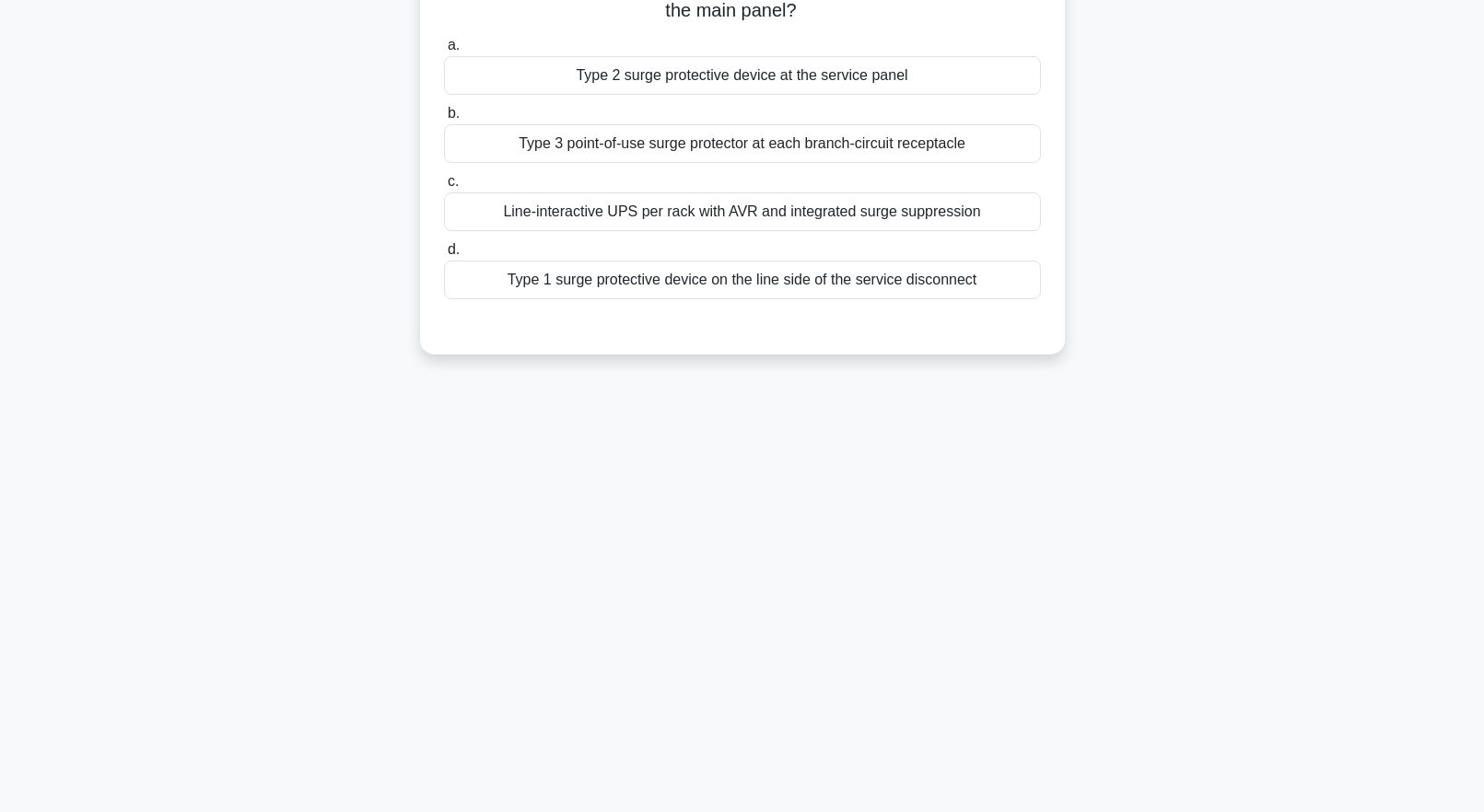
scroll to position [0, 0]
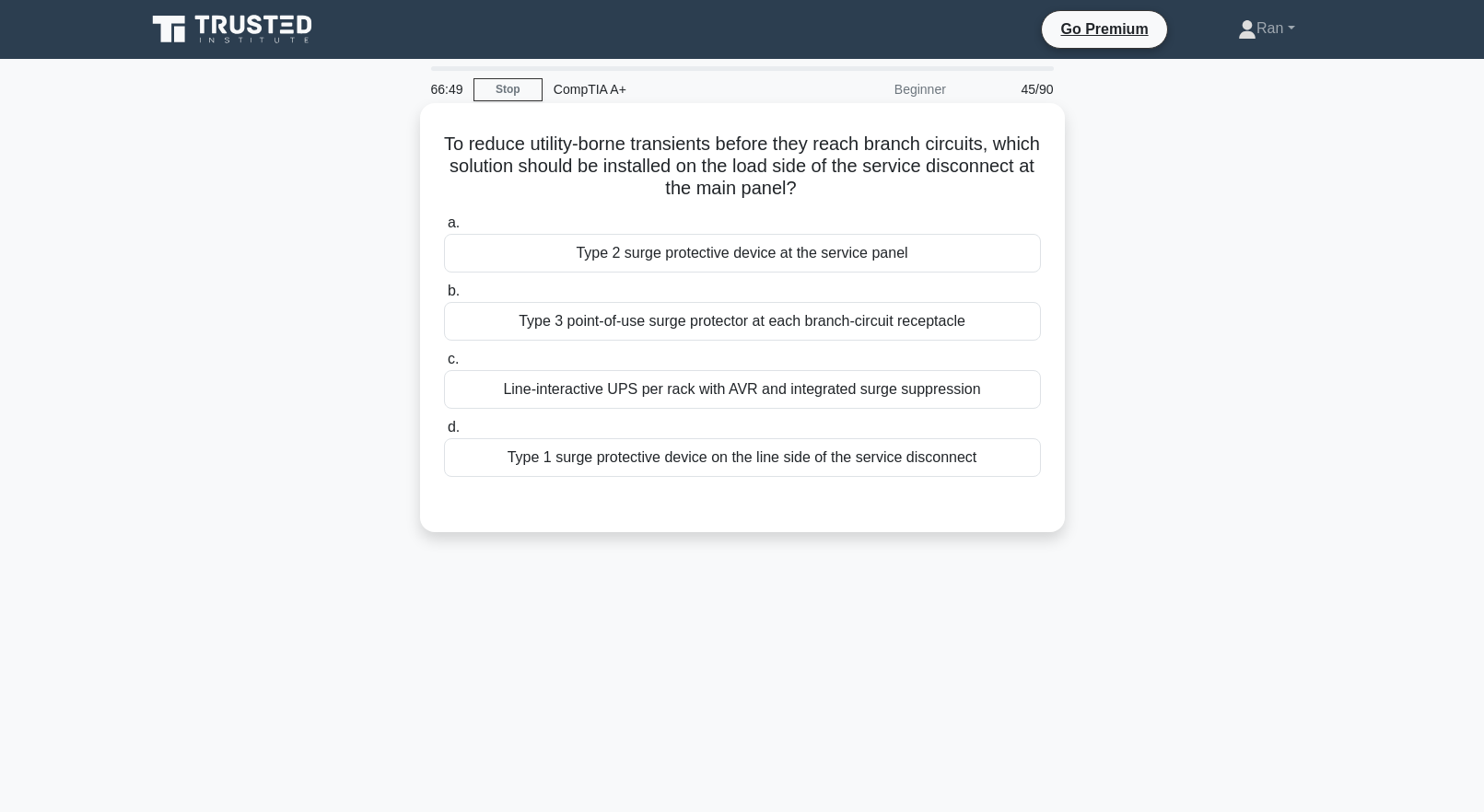
click at [637, 459] on div "Type 1 surge protective device on the line side of the service disconnect" at bounding box center [742, 457] width 597 height 38
click at [444, 434] on input "d. Type 1 surge protective device on the line side of the service disconnect" at bounding box center [444, 428] width 0 height 12
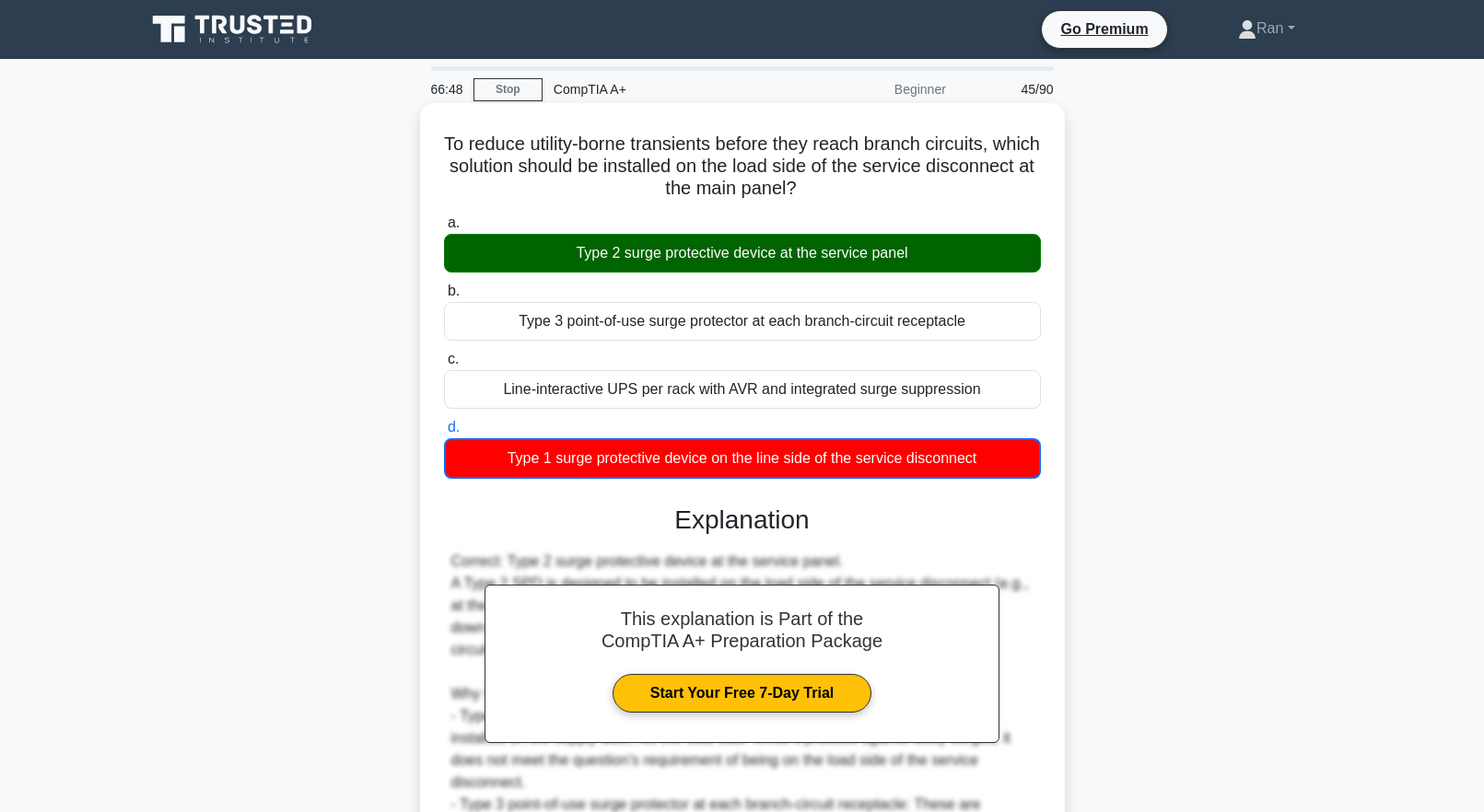
scroll to position [238, 0]
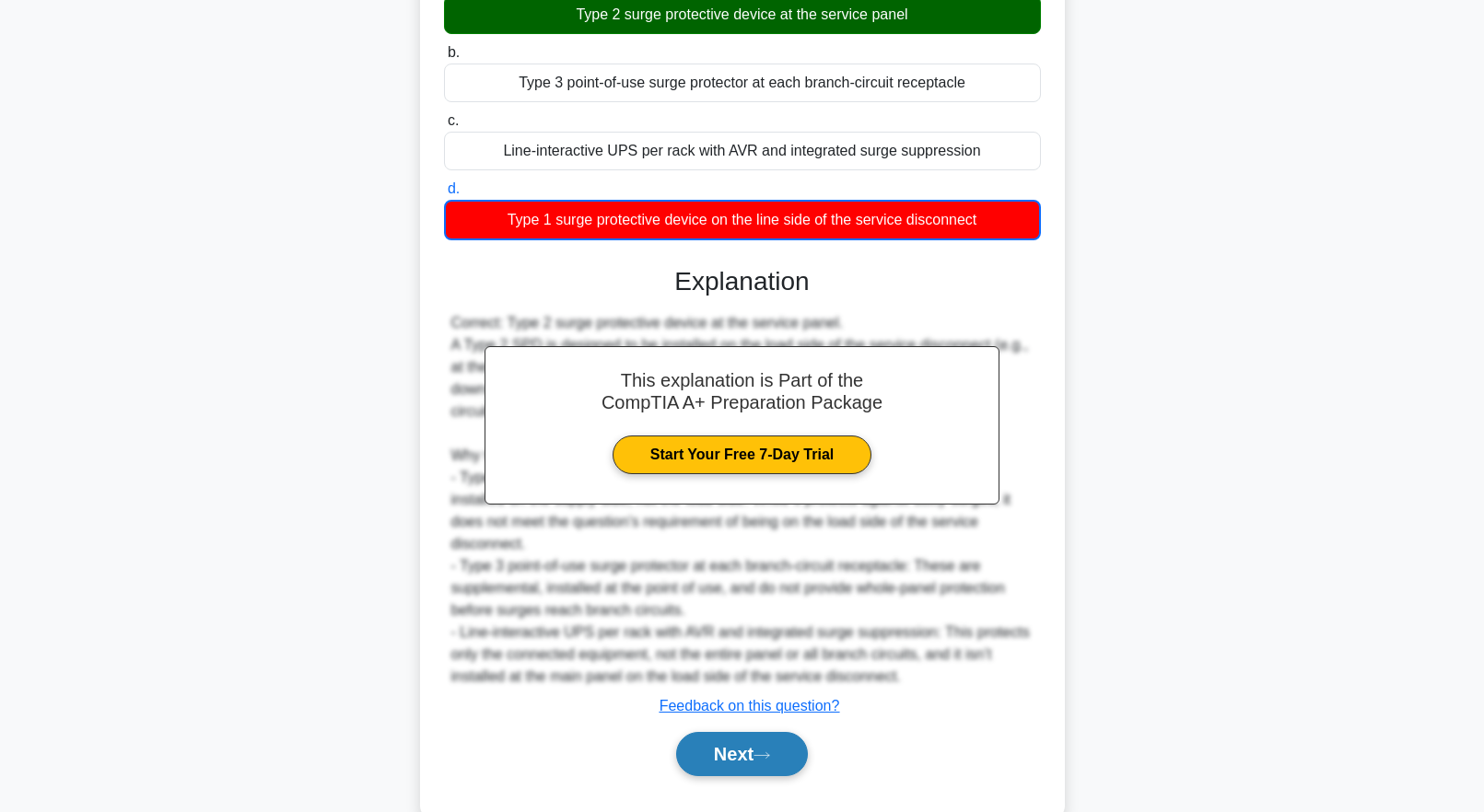
click at [768, 750] on icon at bounding box center [762, 755] width 17 height 10
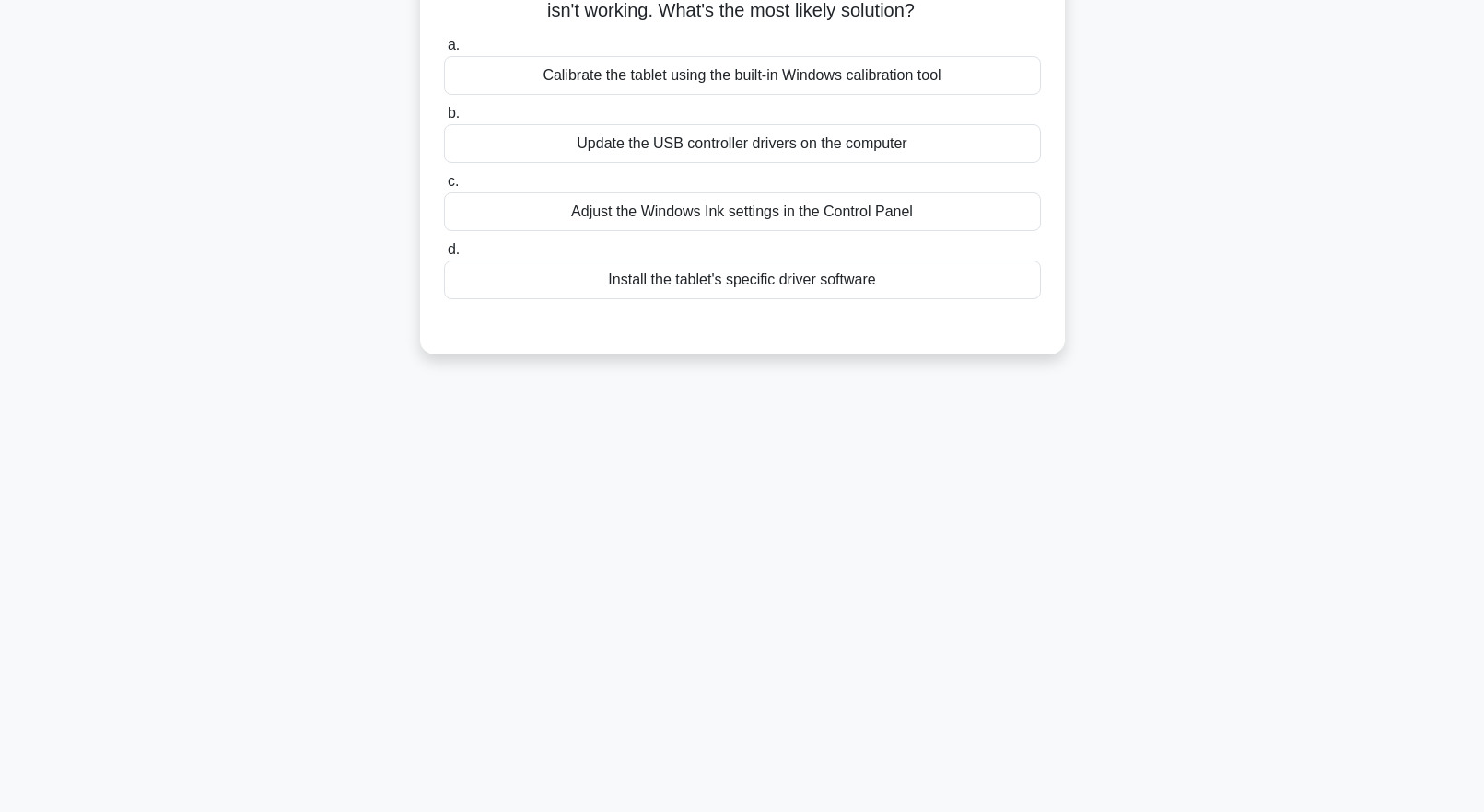
scroll to position [0, 0]
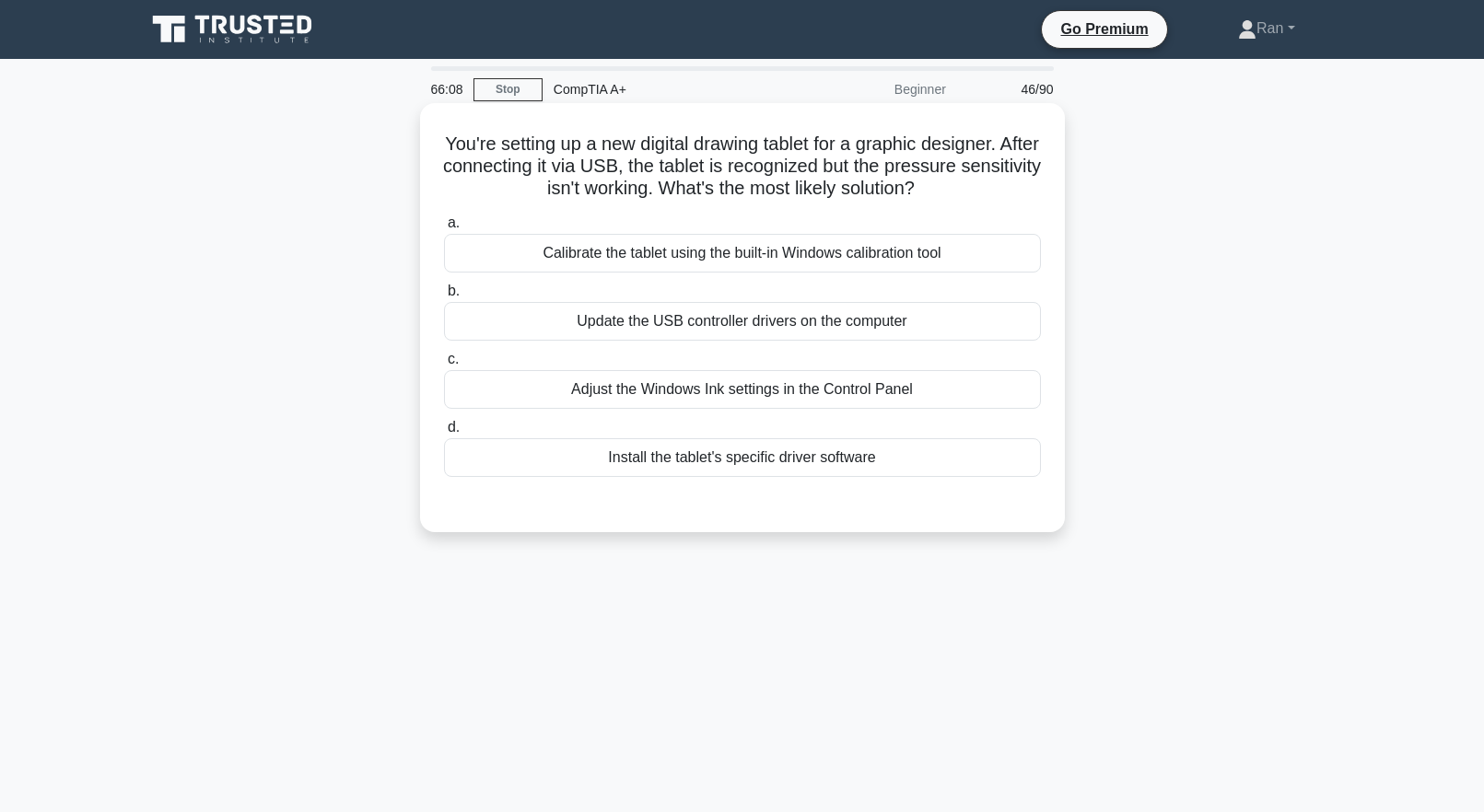
click at [738, 459] on div "Install the tablet's specific driver software" at bounding box center [742, 457] width 597 height 38
click at [444, 434] on input "d. Install the tablet's specific driver software" at bounding box center [444, 428] width 0 height 12
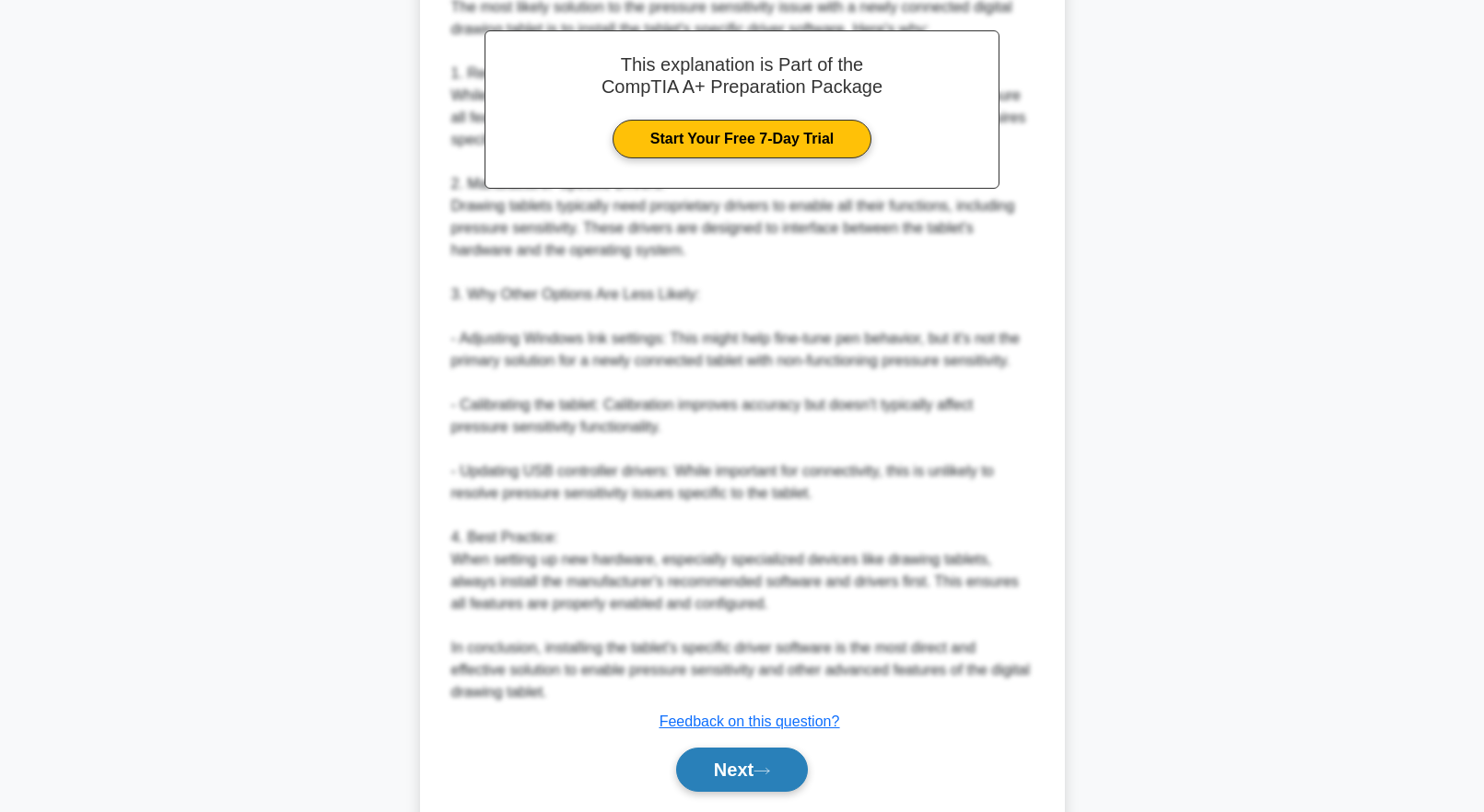
scroll to position [612, 0]
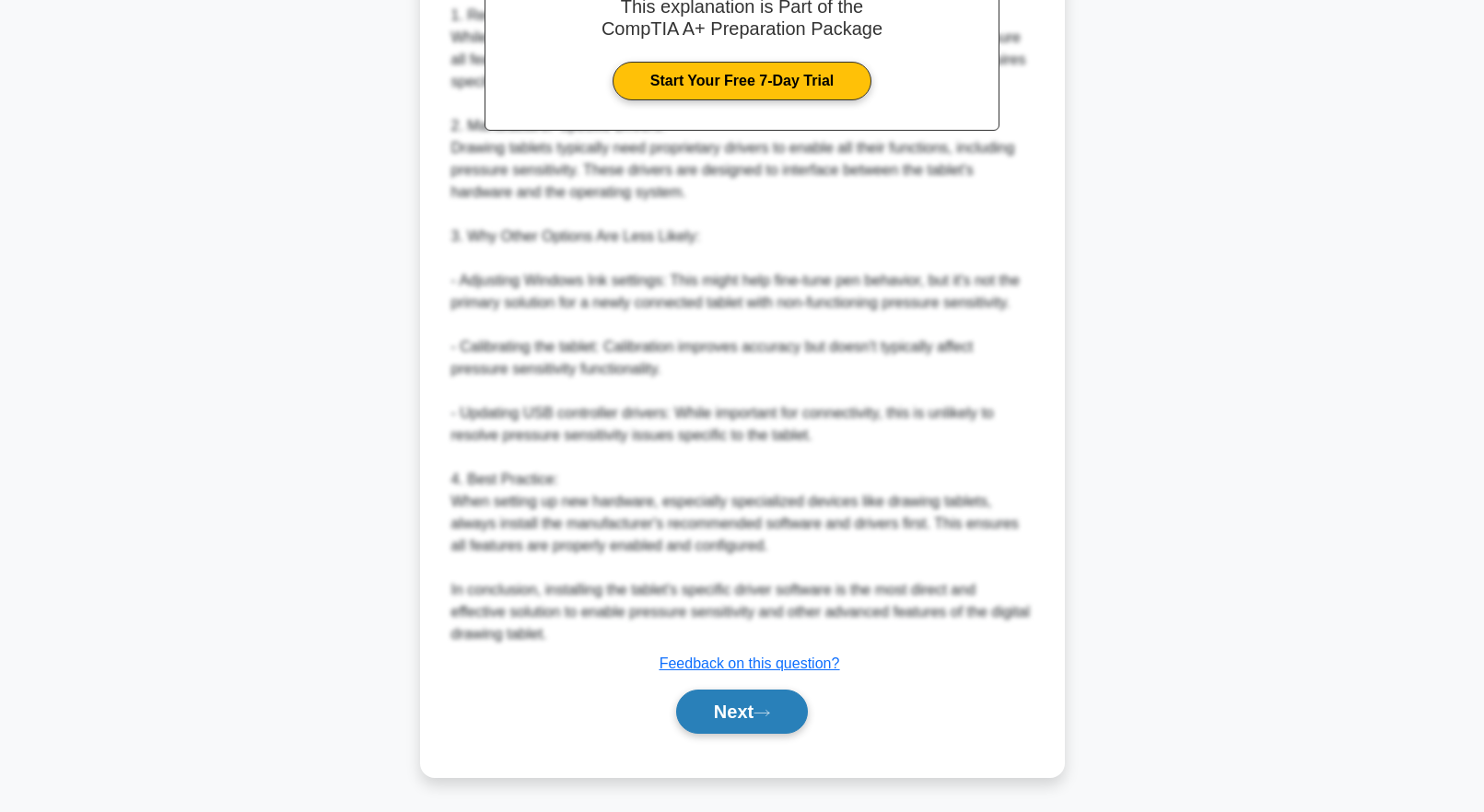
click at [689, 710] on button "Next" at bounding box center [742, 712] width 131 height 44
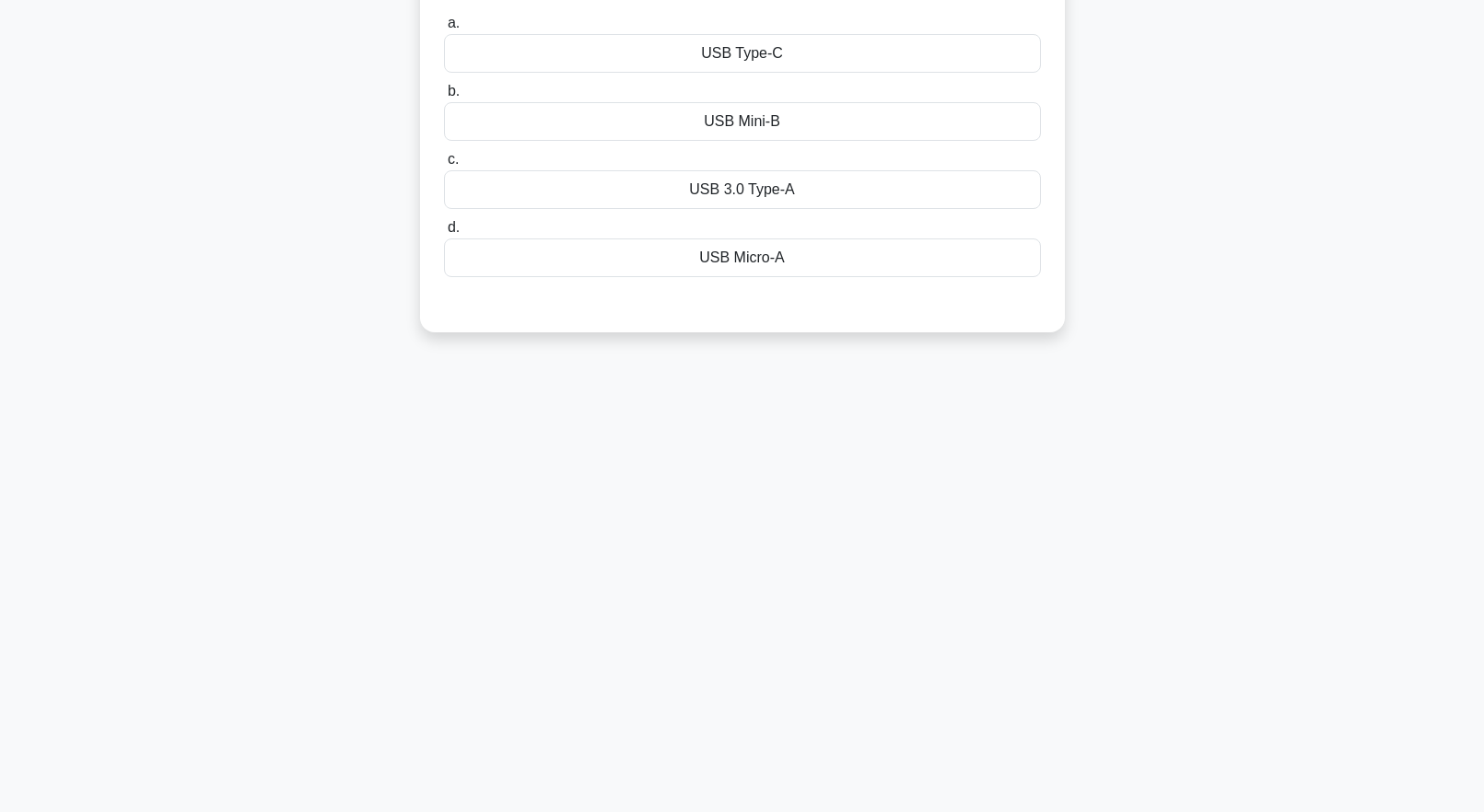
scroll to position [0, 0]
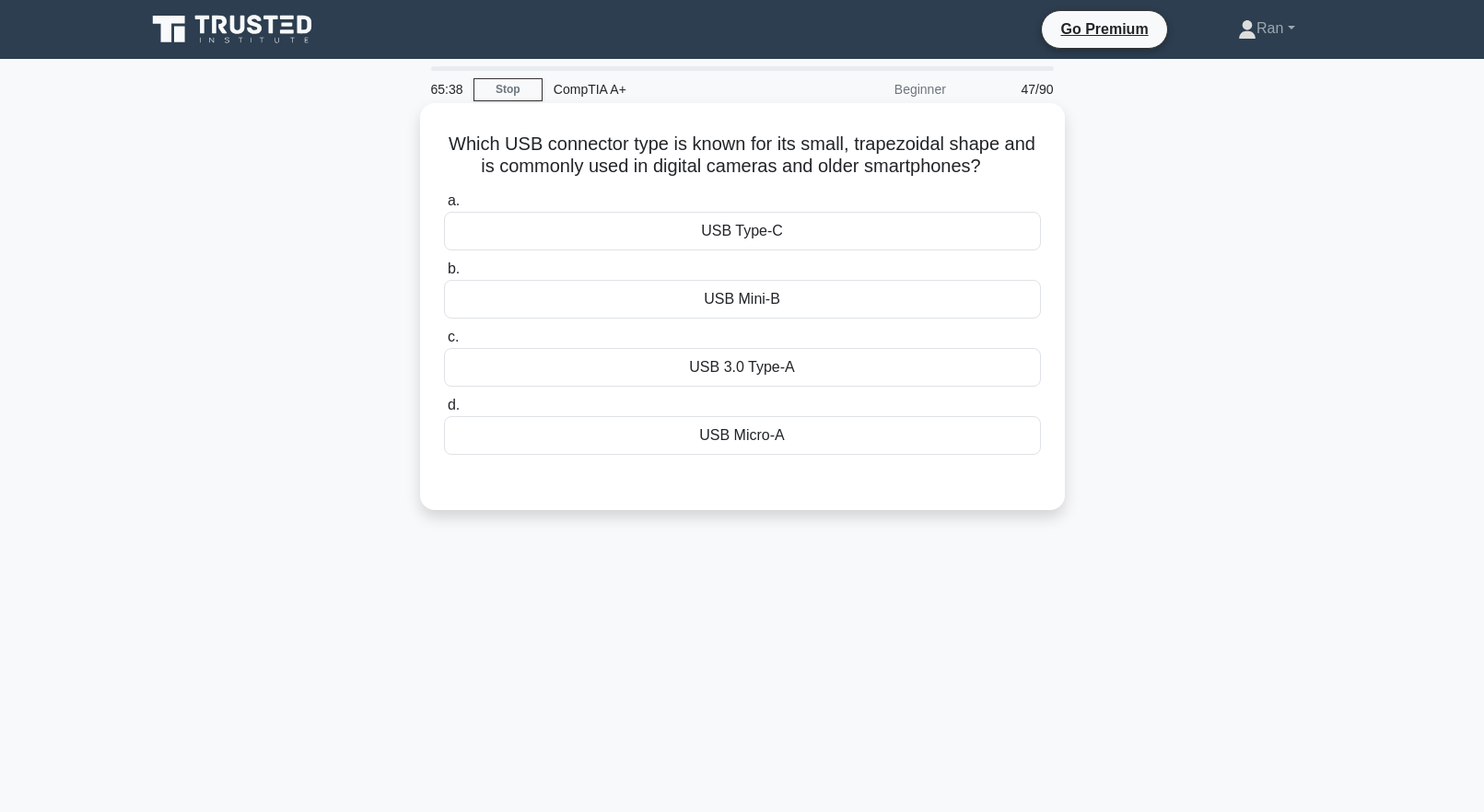
click at [754, 448] on div "USB Micro-A" at bounding box center [742, 435] width 597 height 38
click at [444, 412] on input "d. USB Micro-A" at bounding box center [444, 405] width 0 height 12
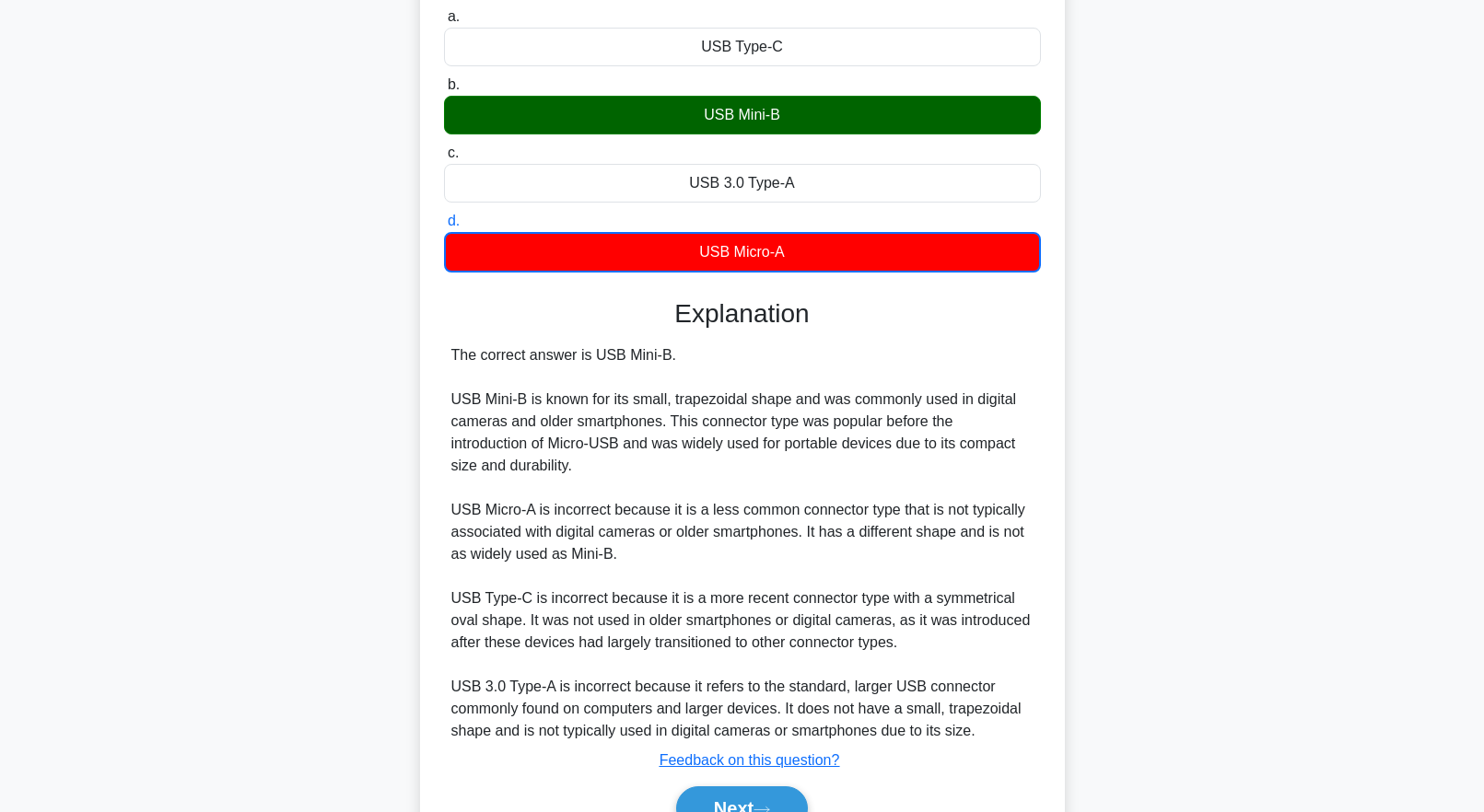
scroll to position [277, 0]
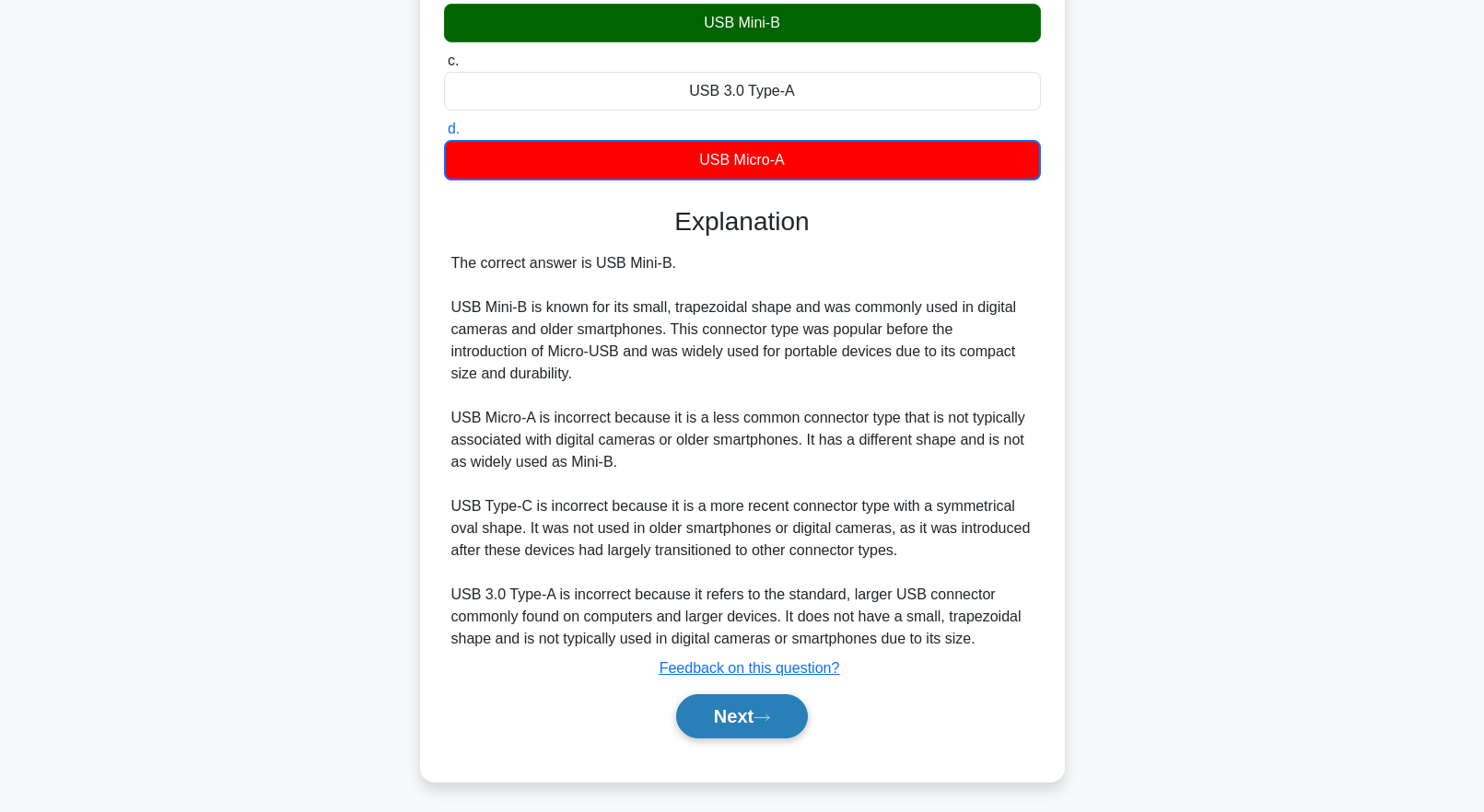
click at [749, 706] on button "Next" at bounding box center [742, 716] width 131 height 44
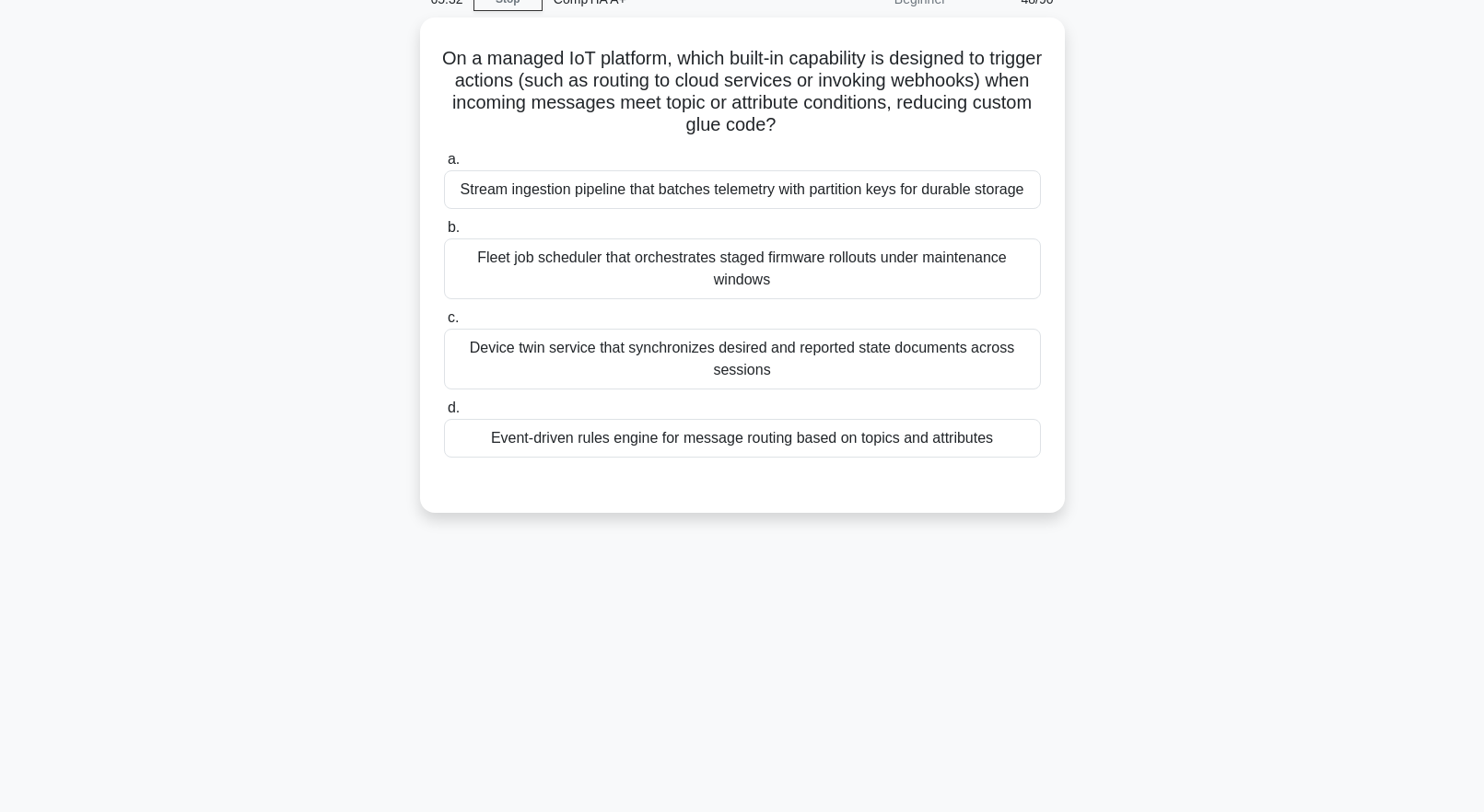
scroll to position [0, 0]
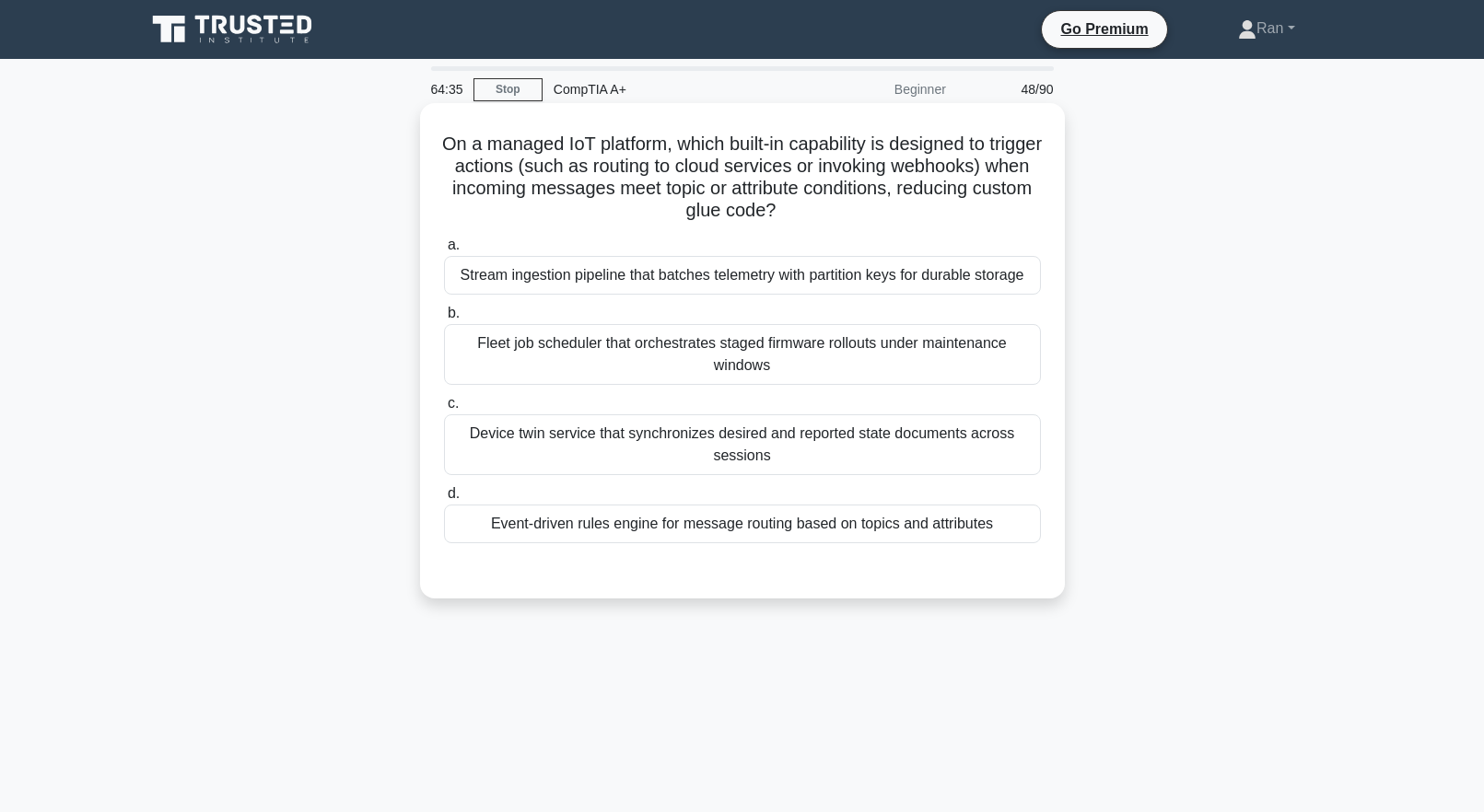
click at [674, 516] on div "Event-driven rules engine for message routing based on topics and attributes" at bounding box center [742, 523] width 597 height 38
click at [444, 500] on input "d. Event-driven rules engine for message routing based on topics and attributes" at bounding box center [444, 494] width 0 height 12
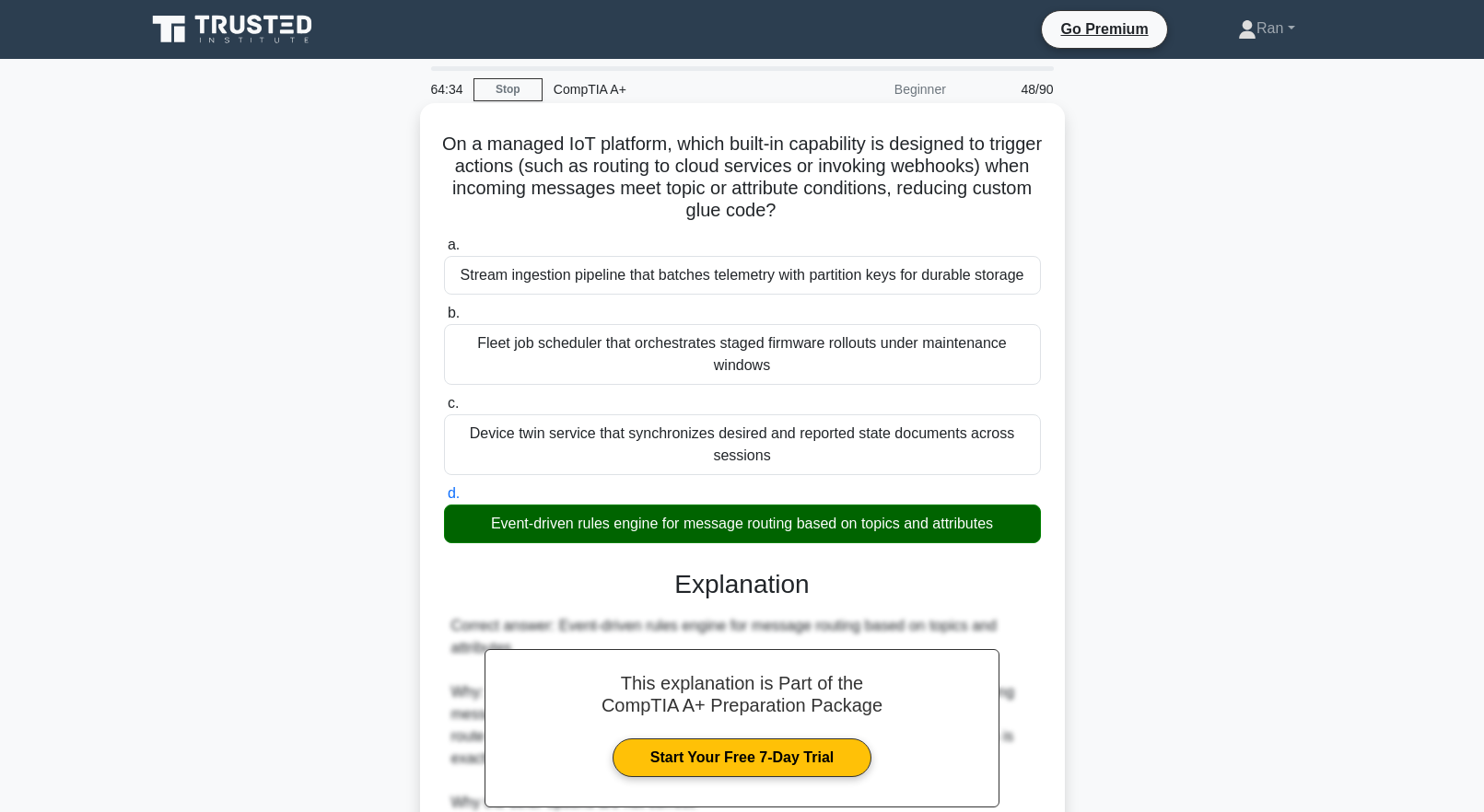
scroll to position [281, 0]
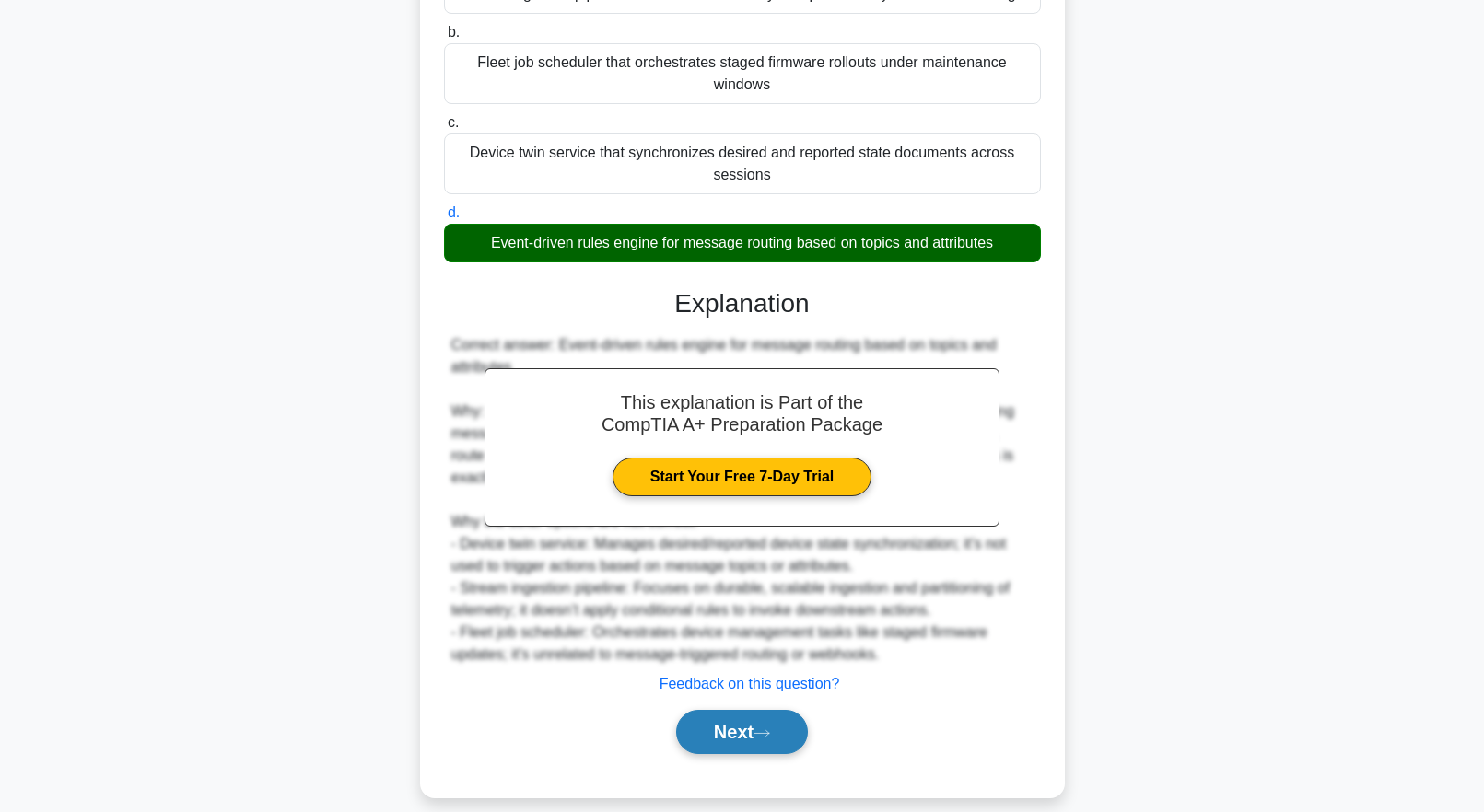
click at [766, 725] on button "Next" at bounding box center [742, 731] width 131 height 44
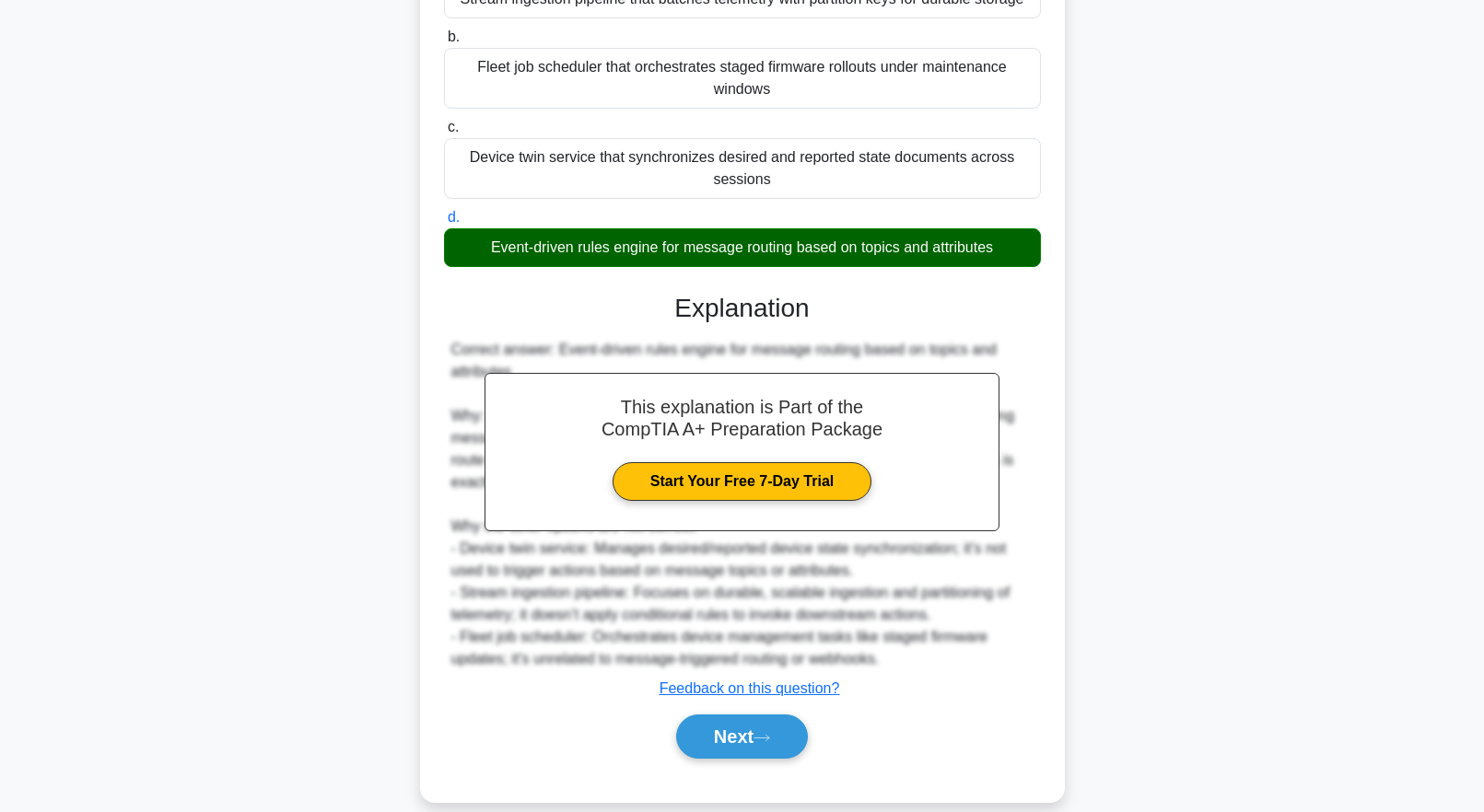
scroll to position [0, 0]
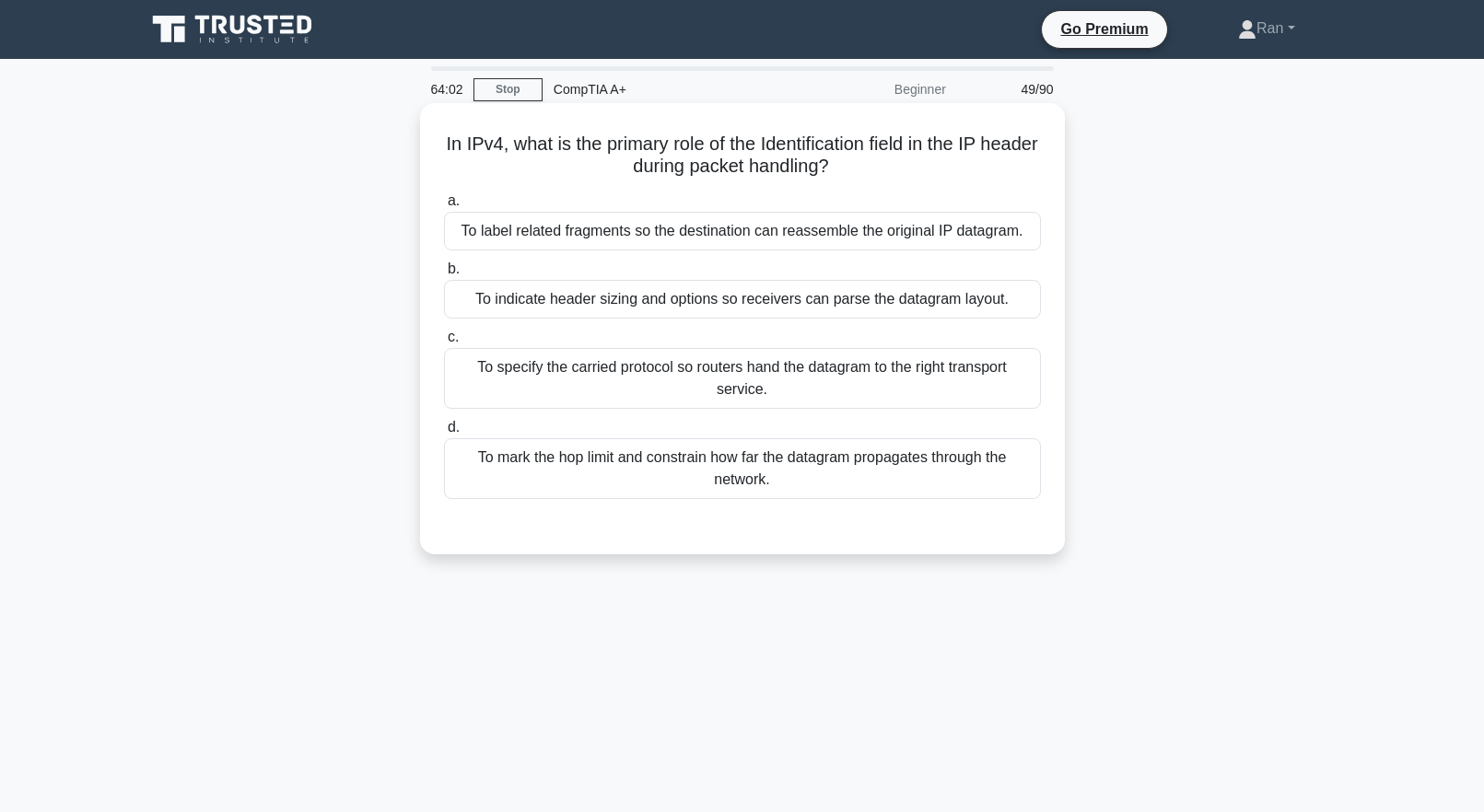
click at [628, 385] on div "To specify the carried protocol so routers hand the datagram to the right trans…" at bounding box center [742, 378] width 597 height 61
click at [444, 343] on input "c. To specify the carried protocol so routers hand the datagram to the right tr…" at bounding box center [444, 338] width 0 height 12
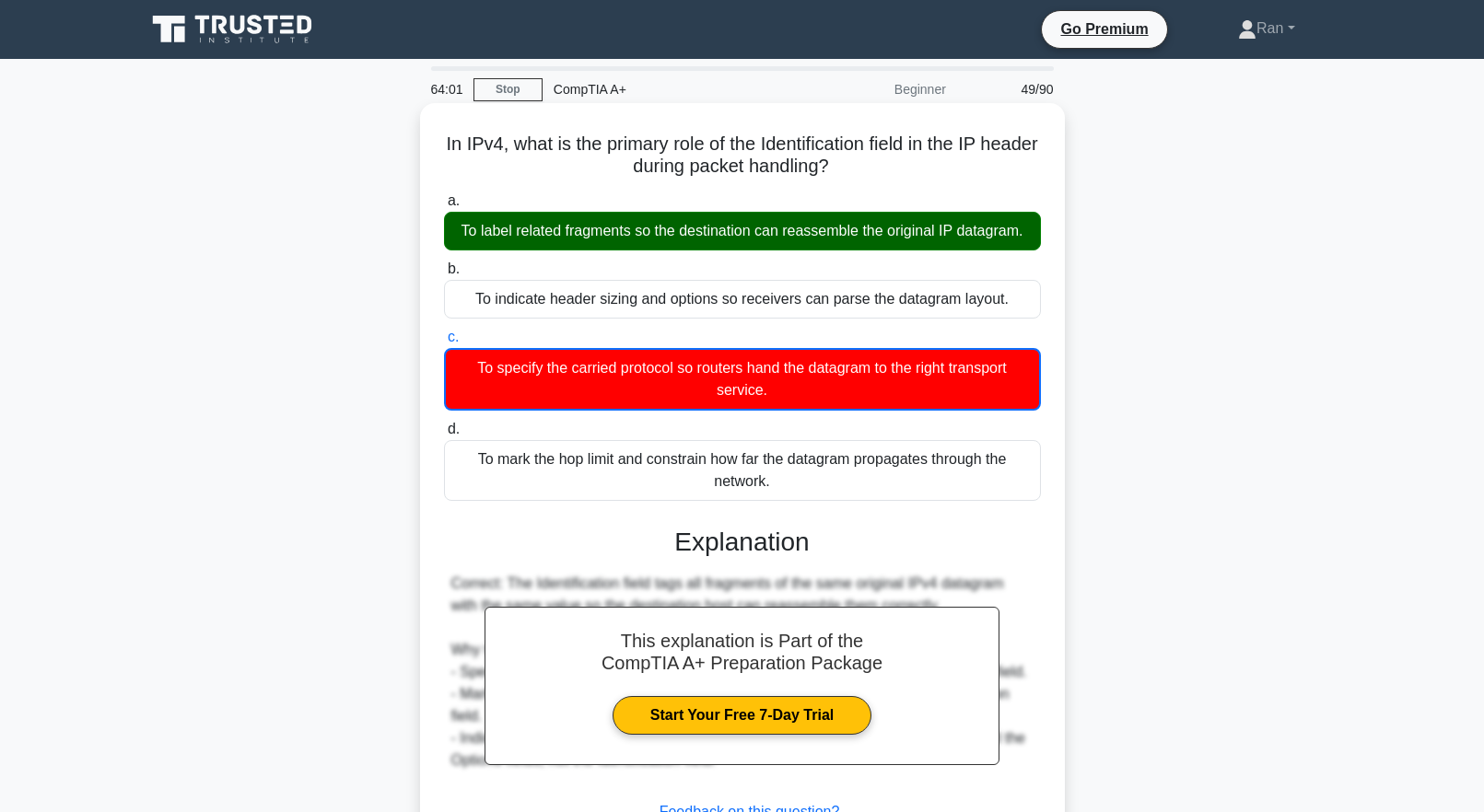
scroll to position [182, 0]
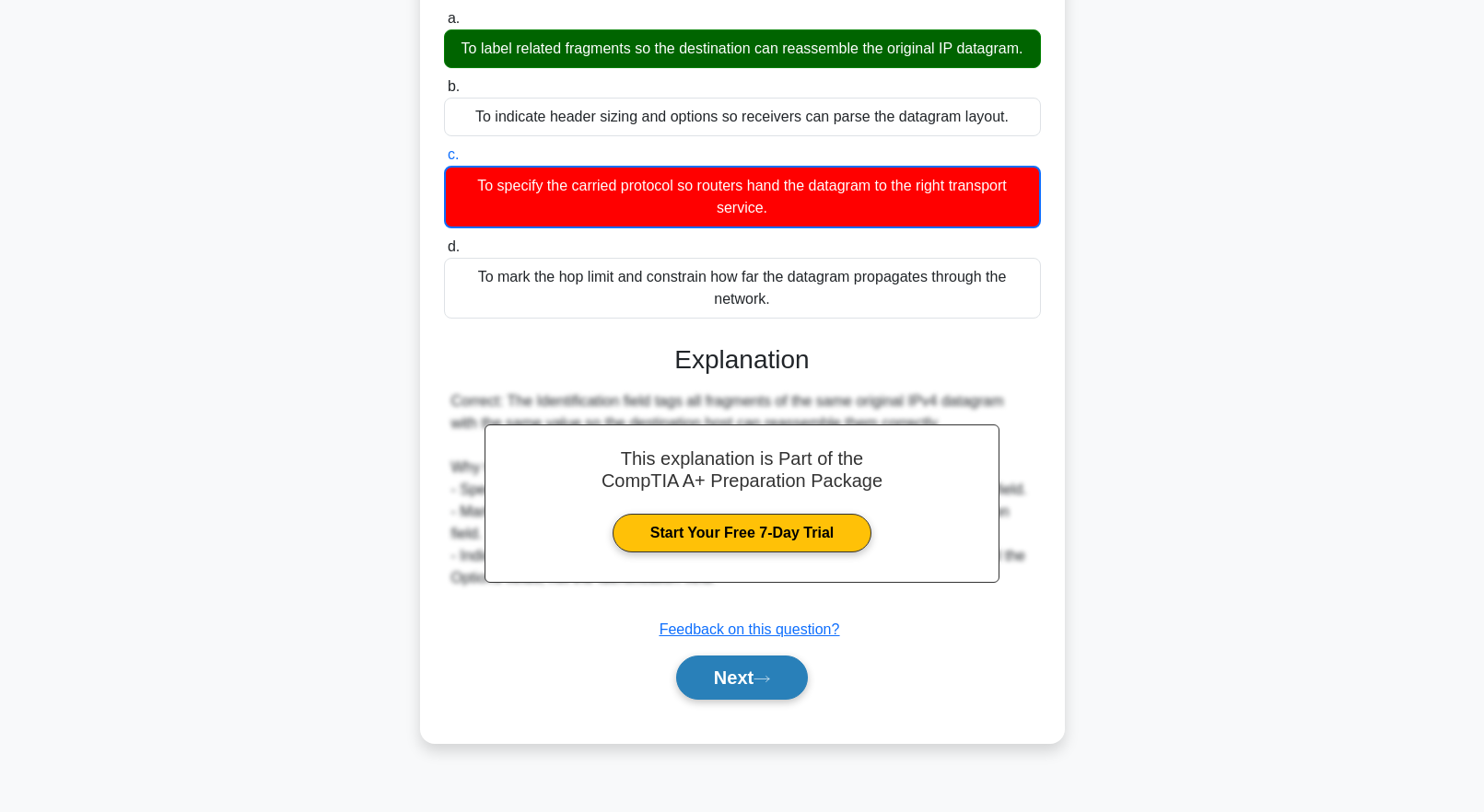
click at [742, 679] on button "Next" at bounding box center [742, 677] width 131 height 44
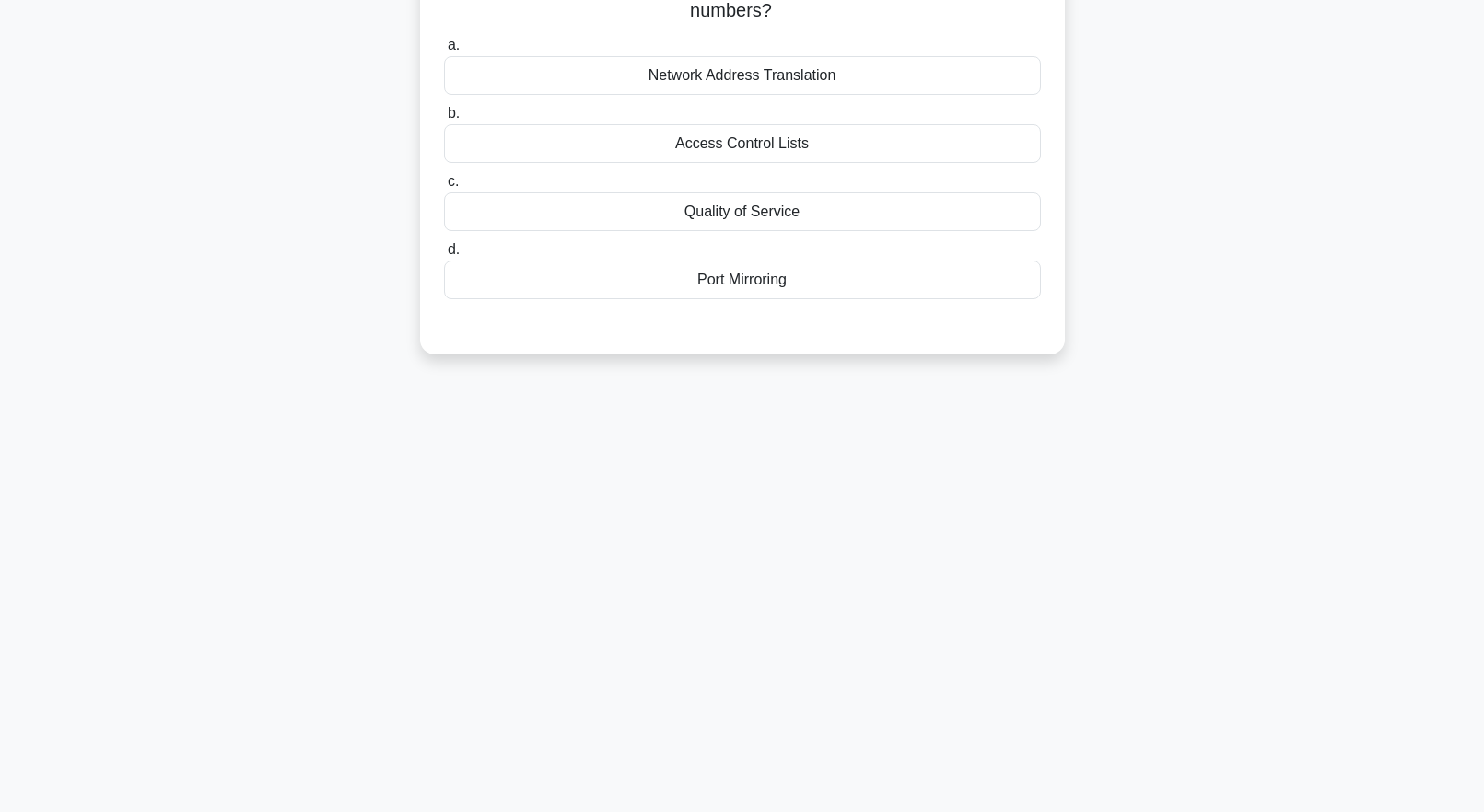
scroll to position [0, 0]
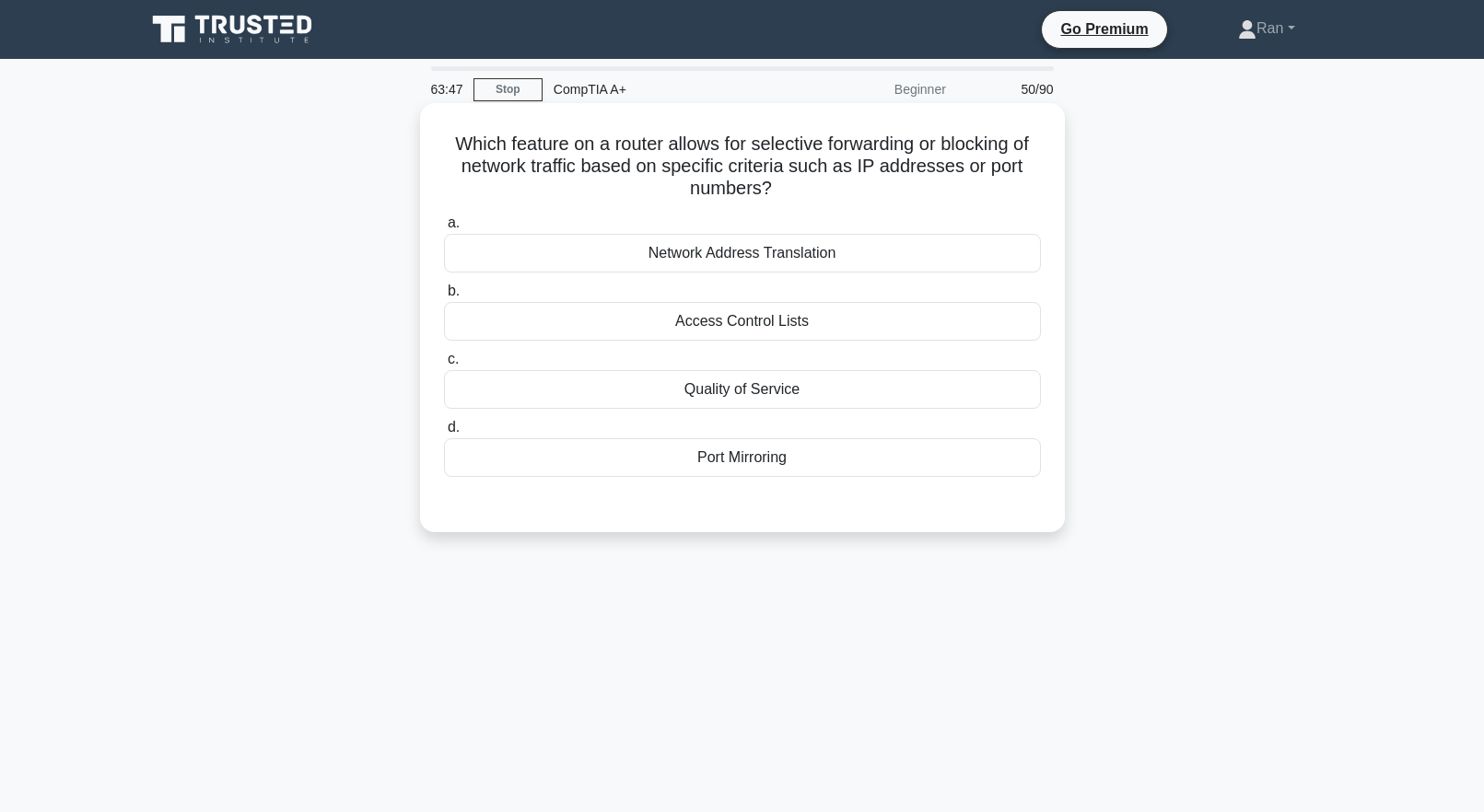
click at [583, 325] on div "Access Control Lists" at bounding box center [742, 321] width 597 height 38
click at [444, 297] on input "b. Access Control Lists" at bounding box center [444, 291] width 0 height 12
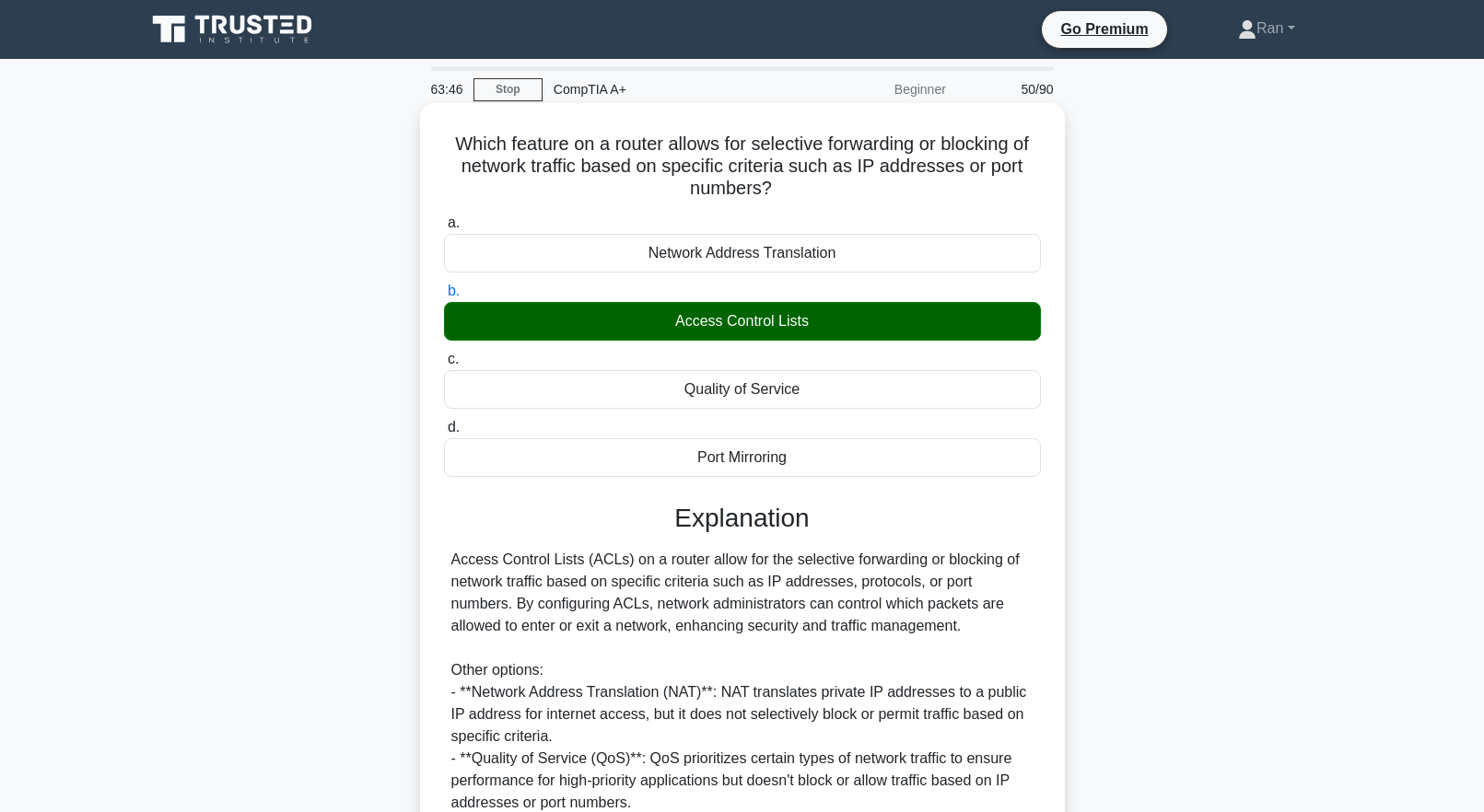
scroll to position [236, 0]
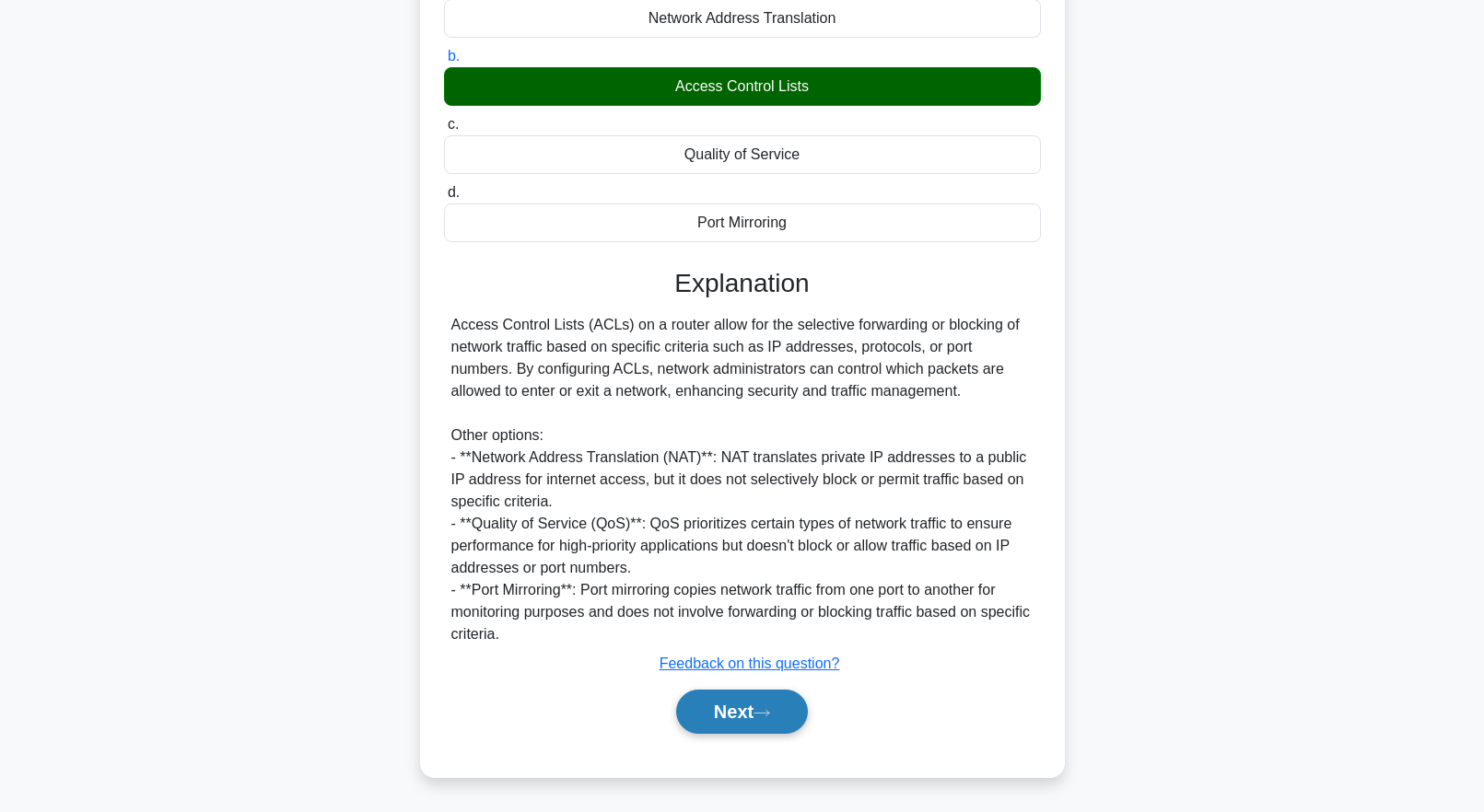
click at [720, 724] on button "Next" at bounding box center [742, 712] width 131 height 44
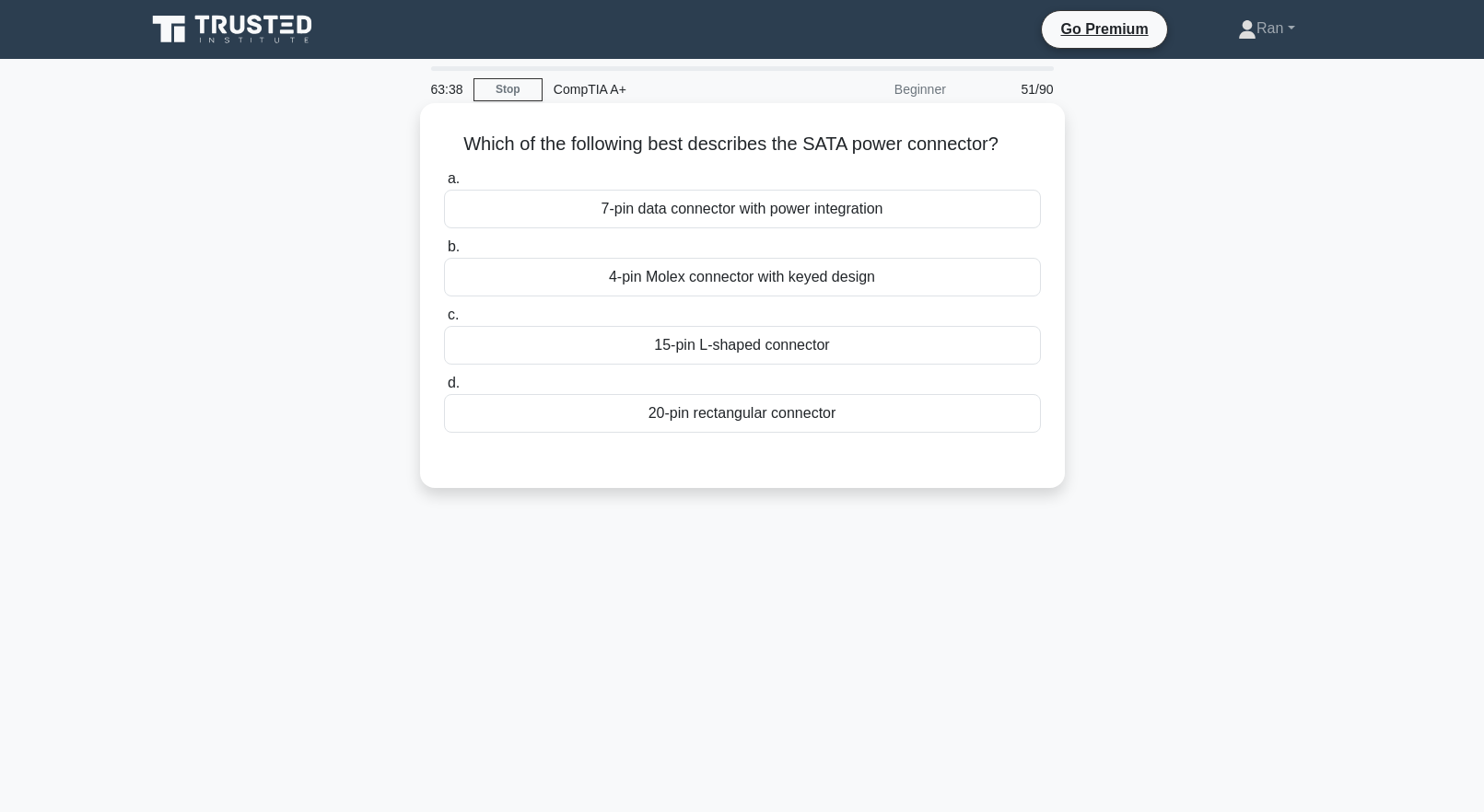
click at [817, 417] on div "20-pin rectangular connector" at bounding box center [742, 413] width 597 height 38
click at [444, 389] on input "d. 20-pin rectangular connector" at bounding box center [444, 383] width 0 height 12
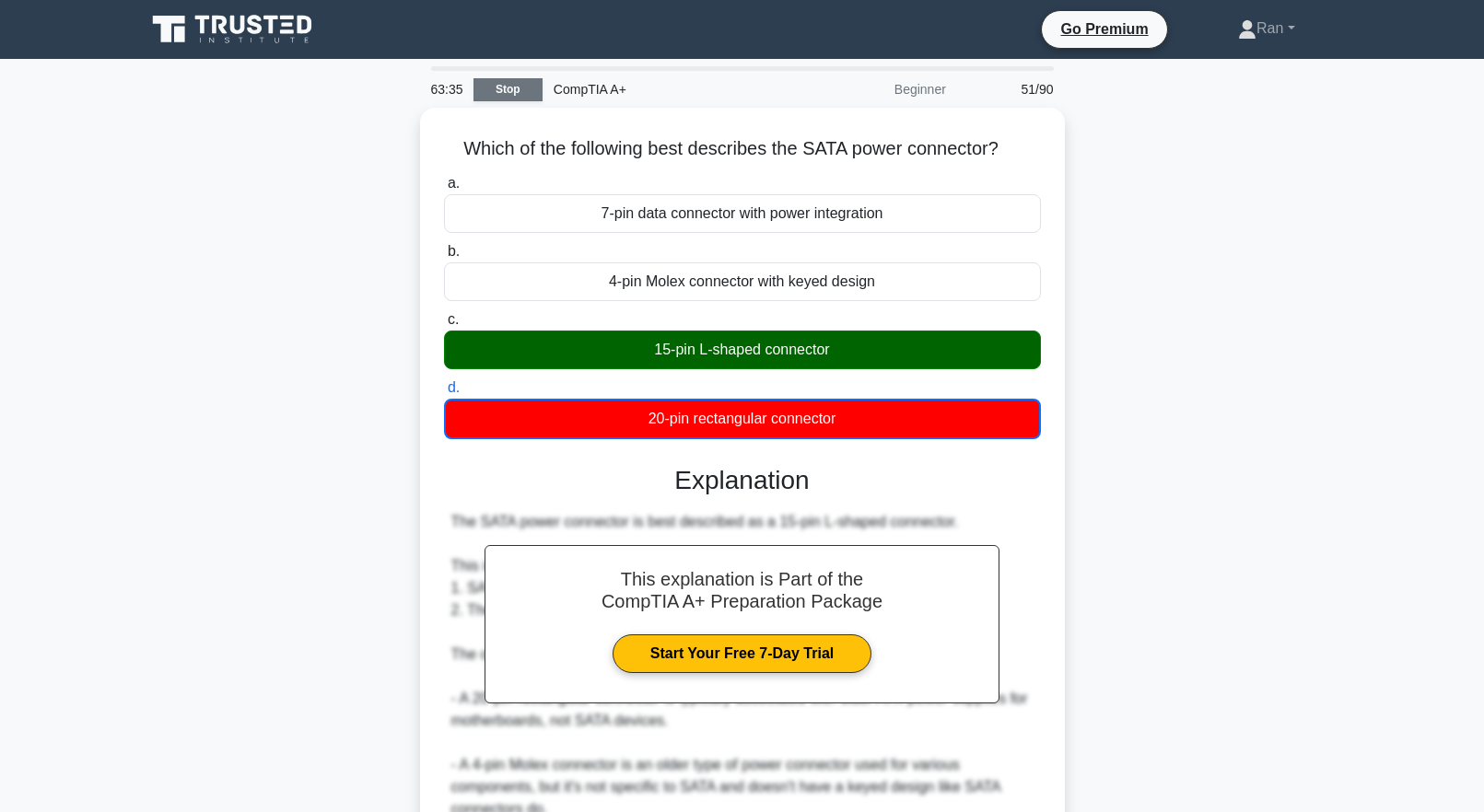
click at [503, 91] on link "Stop" at bounding box center [508, 89] width 69 height 23
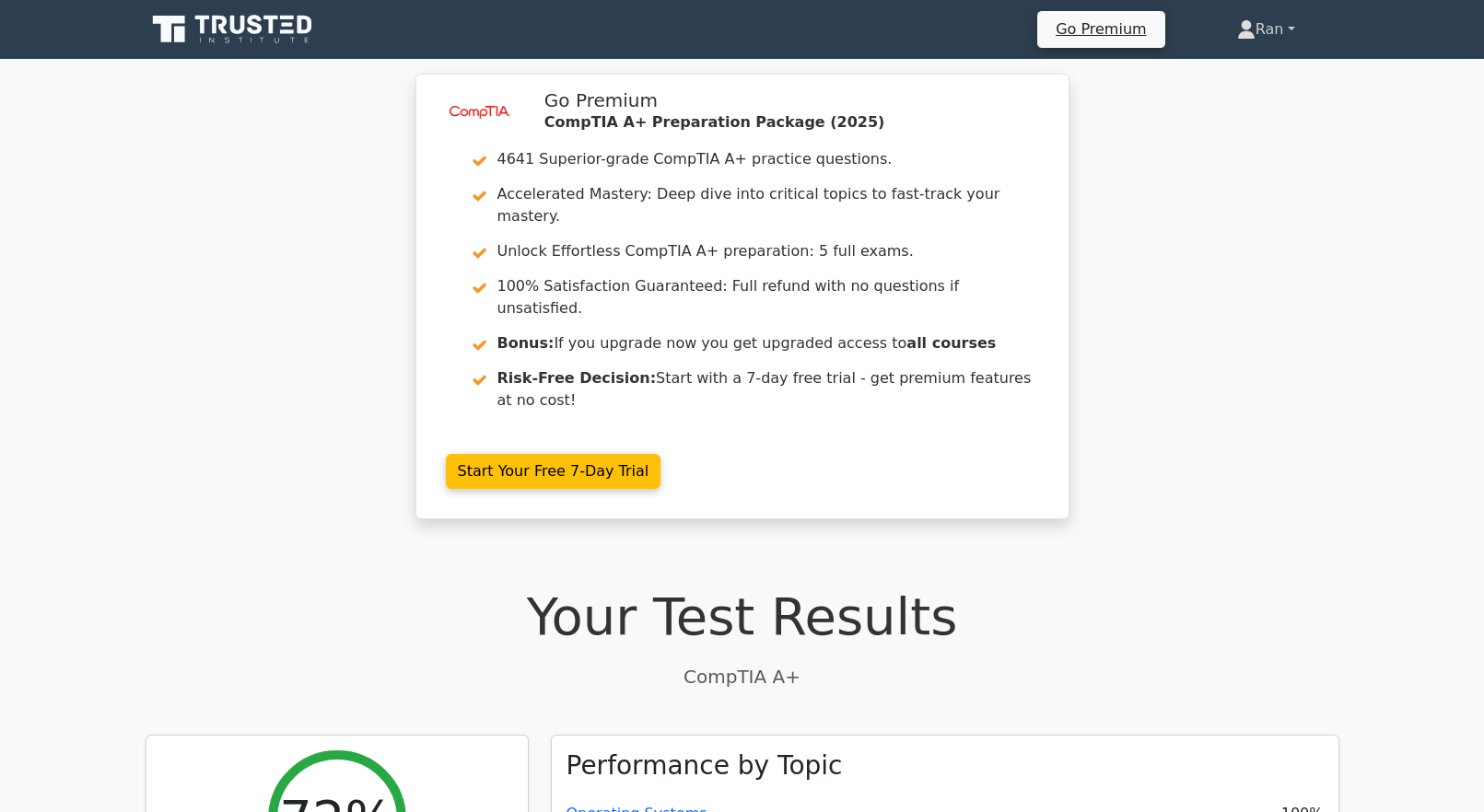
click at [1264, 31] on link "Ran" at bounding box center [1266, 29] width 146 height 37
click at [1235, 77] on link "Profile" at bounding box center [1266, 72] width 145 height 29
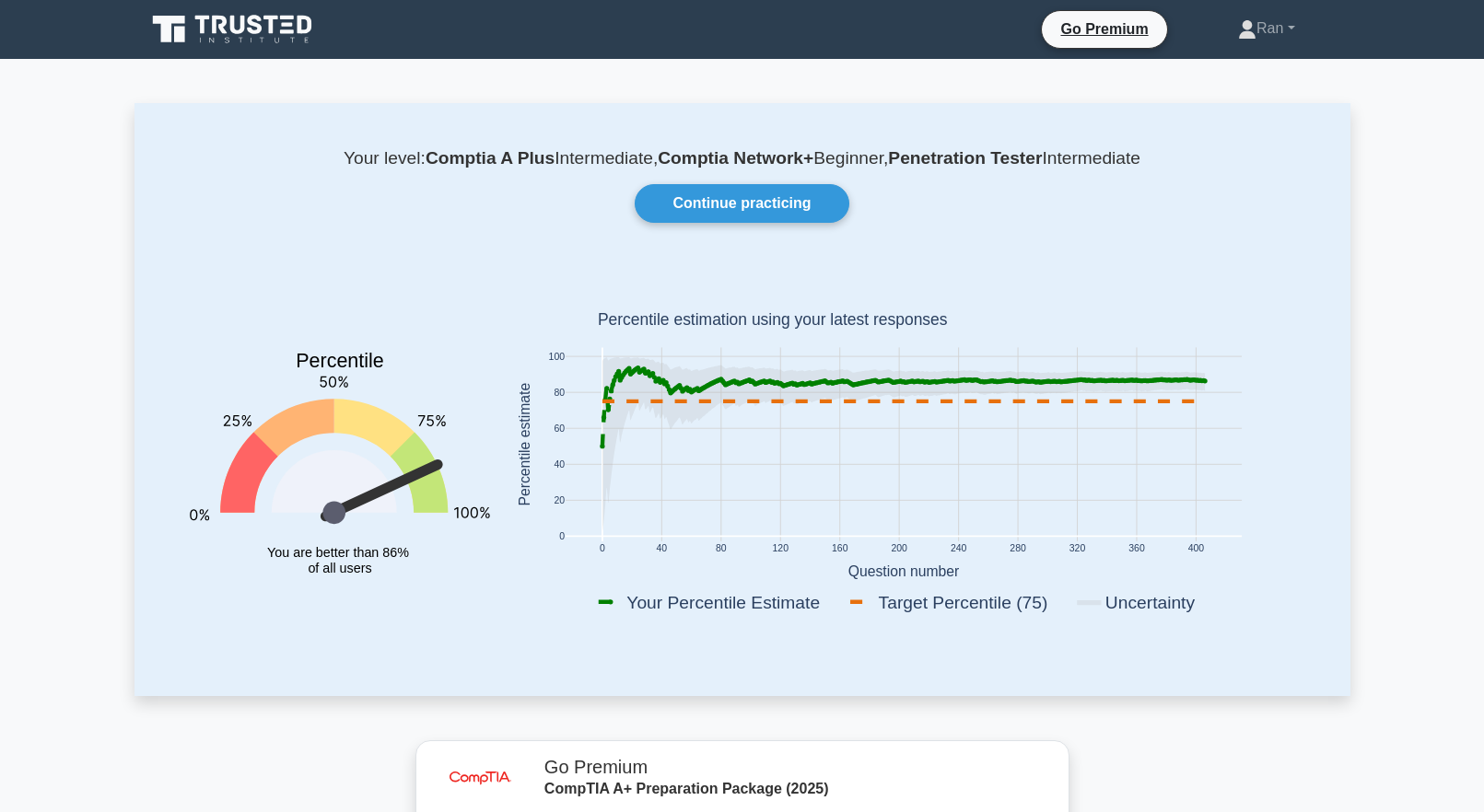
click at [217, 34] on icon at bounding box center [234, 29] width 177 height 35
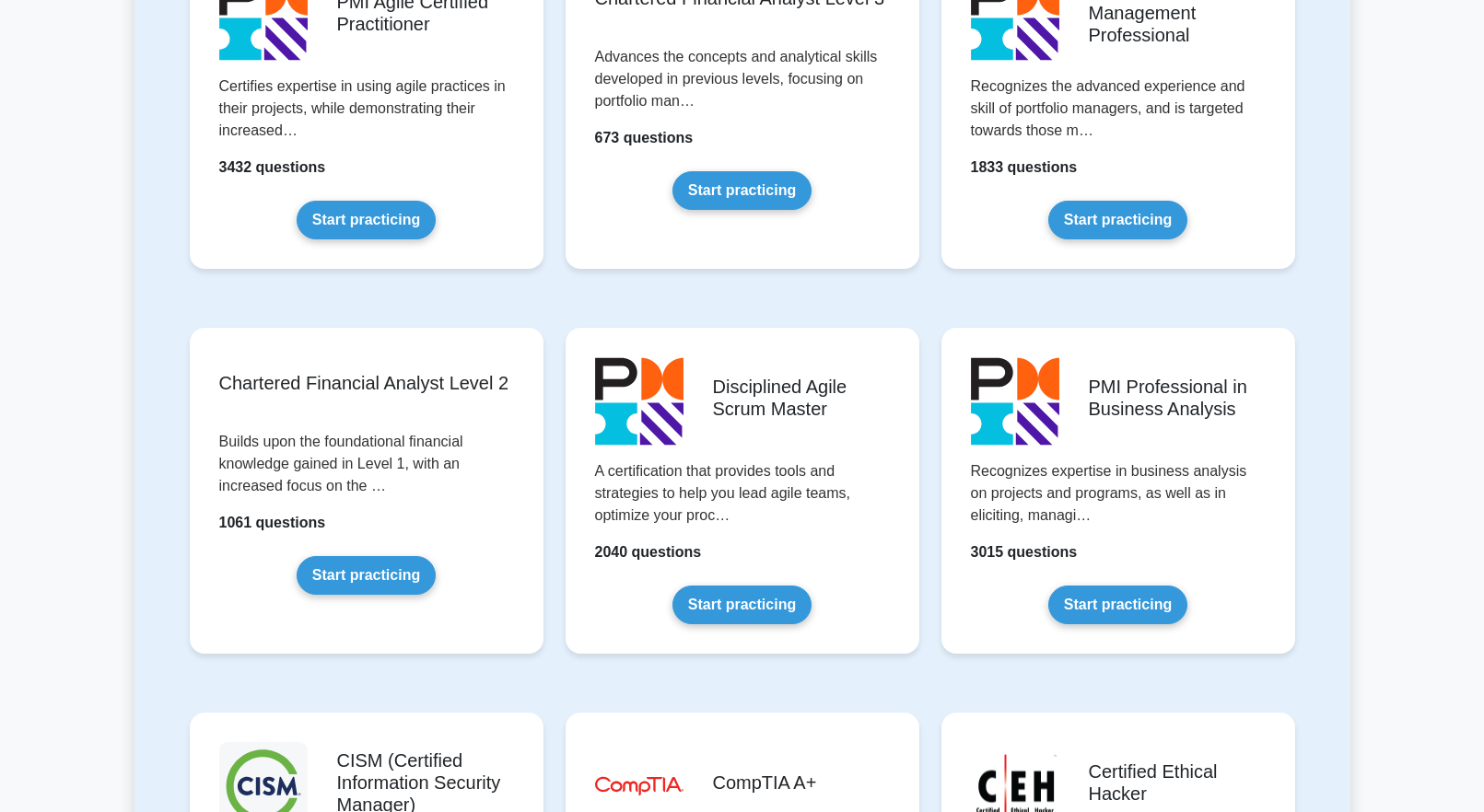
scroll to position [2487, 0]
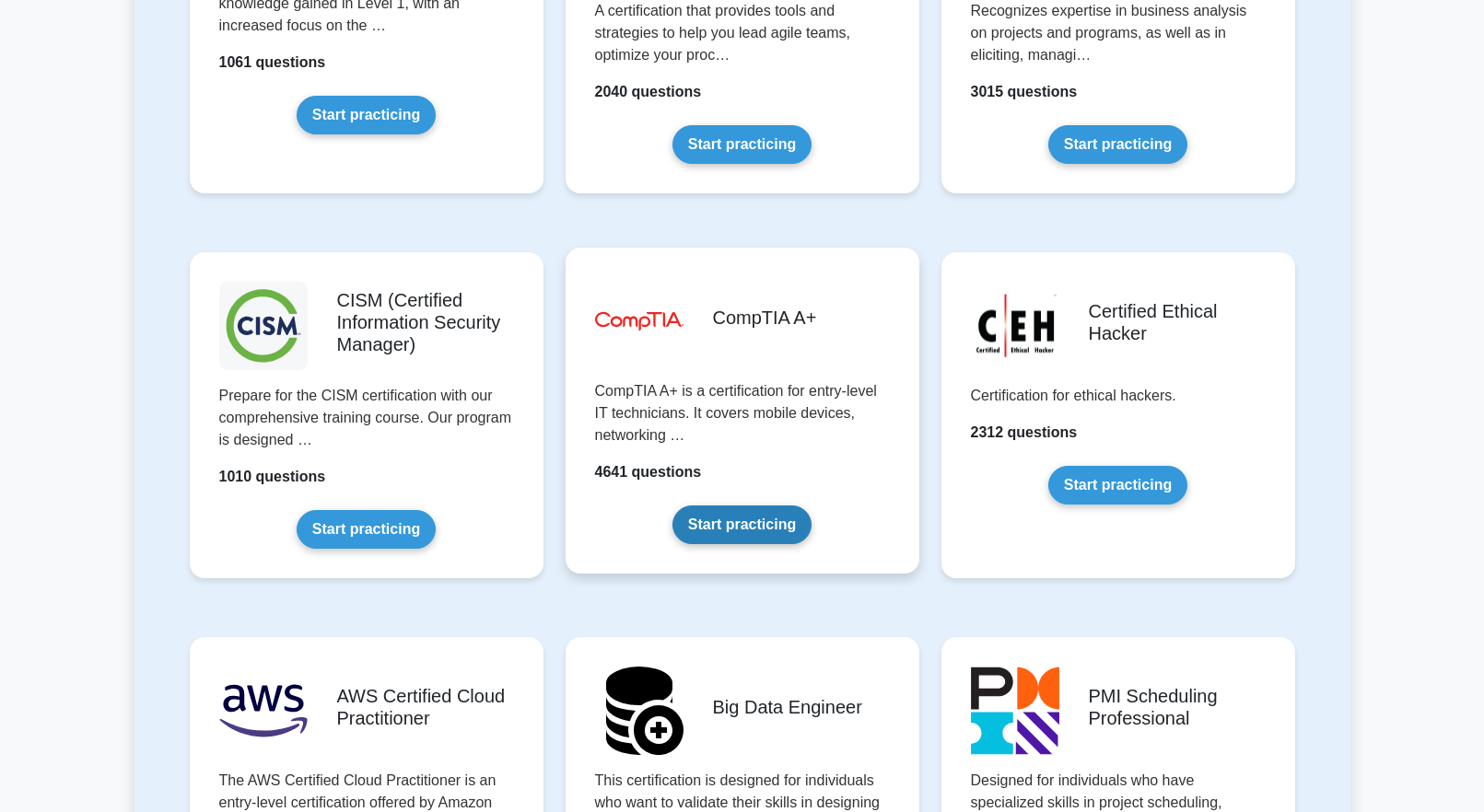
click at [674, 505] on link "Start practicing" at bounding box center [742, 524] width 139 height 38
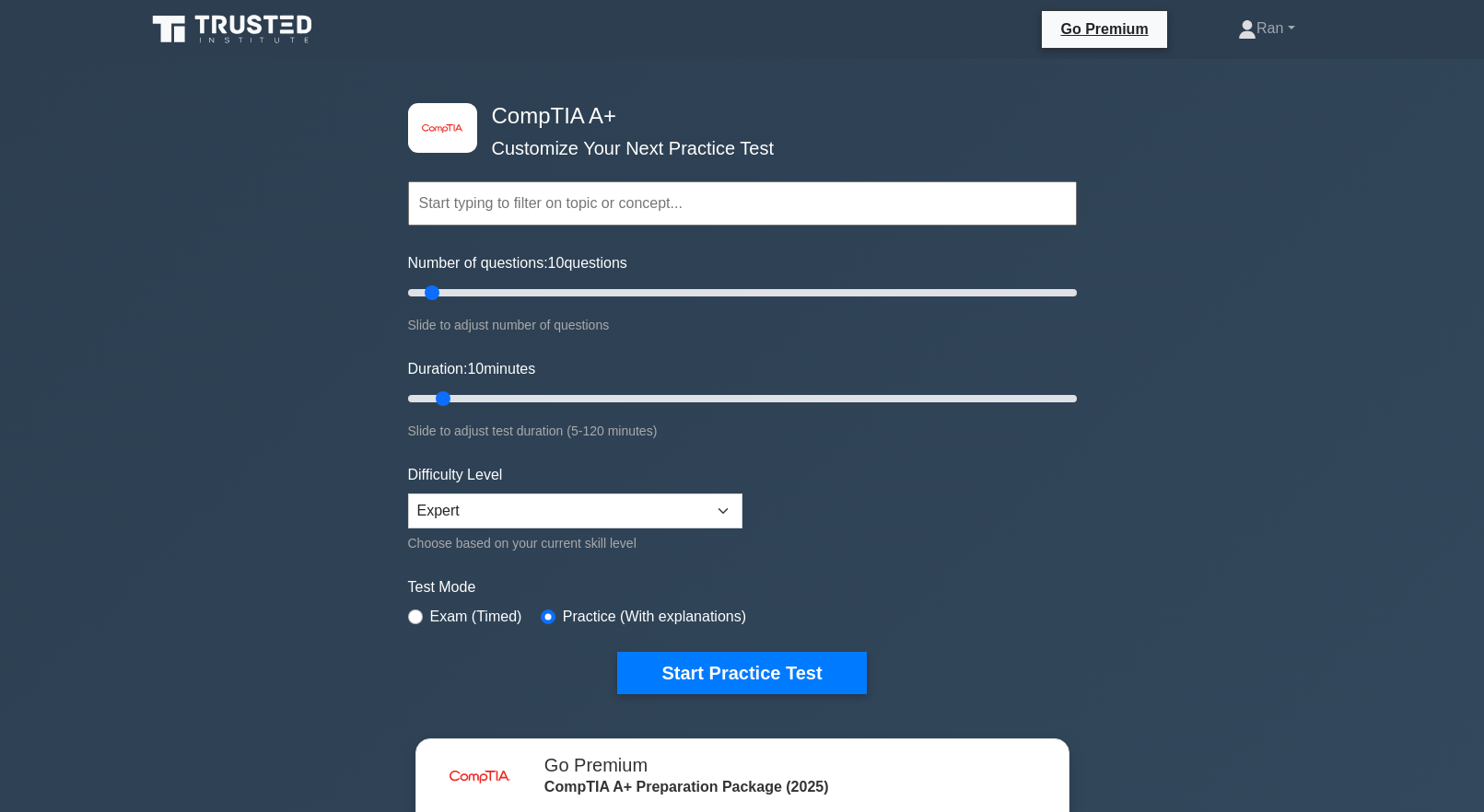
click at [430, 615] on div "Exam (Timed)" at bounding box center [465, 617] width 114 height 23
click at [418, 614] on input "radio" at bounding box center [416, 617] width 15 height 15
radio input "true"
click at [458, 652] on div "Start Practice Test" at bounding box center [742, 672] width 669 height 42
click at [479, 504] on select "Beginner Intermediate Expert" at bounding box center [575, 510] width 335 height 35
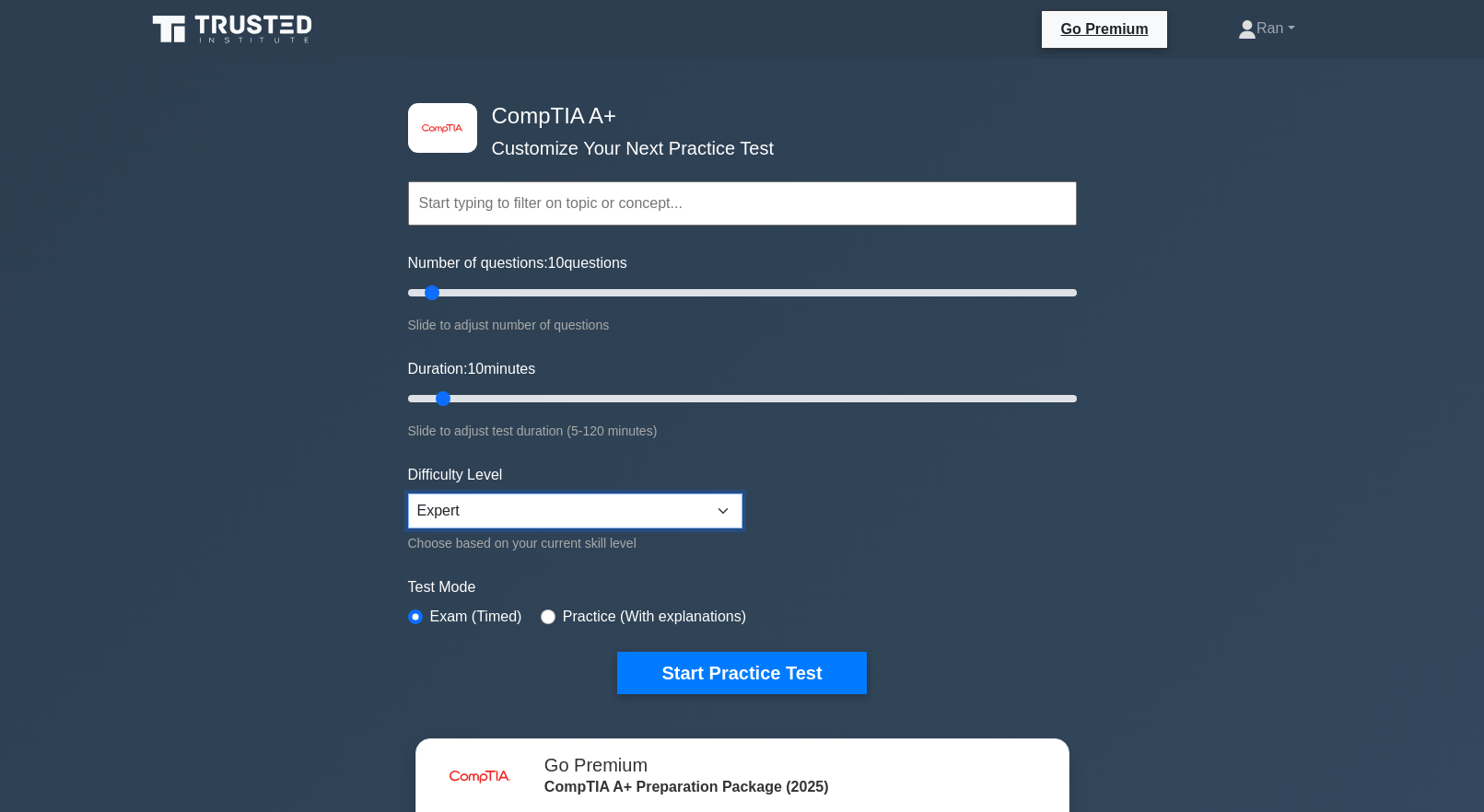
click at [477, 504] on select "Beginner Intermediate Expert" at bounding box center [575, 510] width 335 height 35
click at [477, 194] on input "text" at bounding box center [742, 203] width 669 height 44
type input "b"
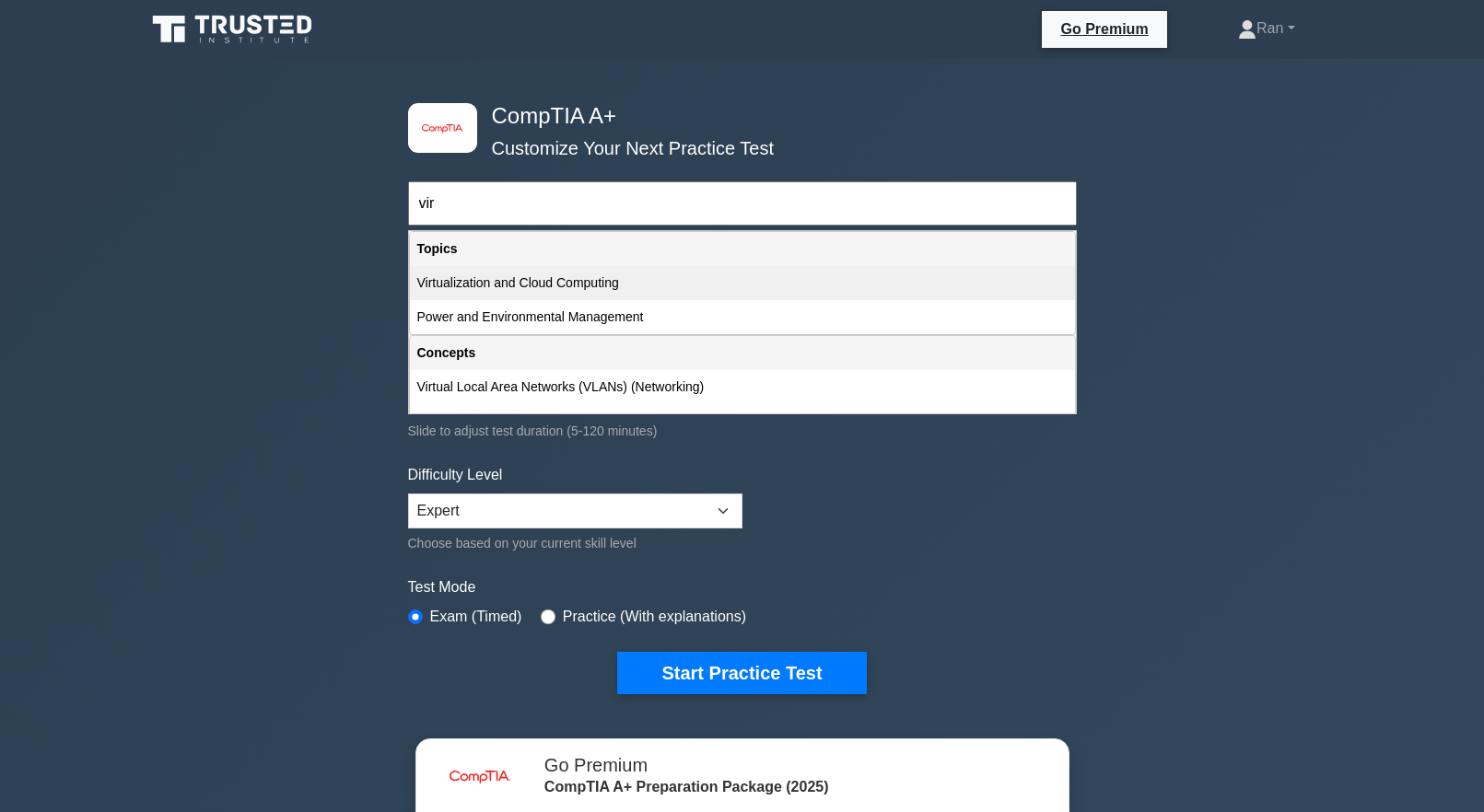
click at [548, 281] on div "Virtualization and Cloud Computing" at bounding box center [742, 283] width 665 height 34
type input "Virtualization and Cloud Computing"
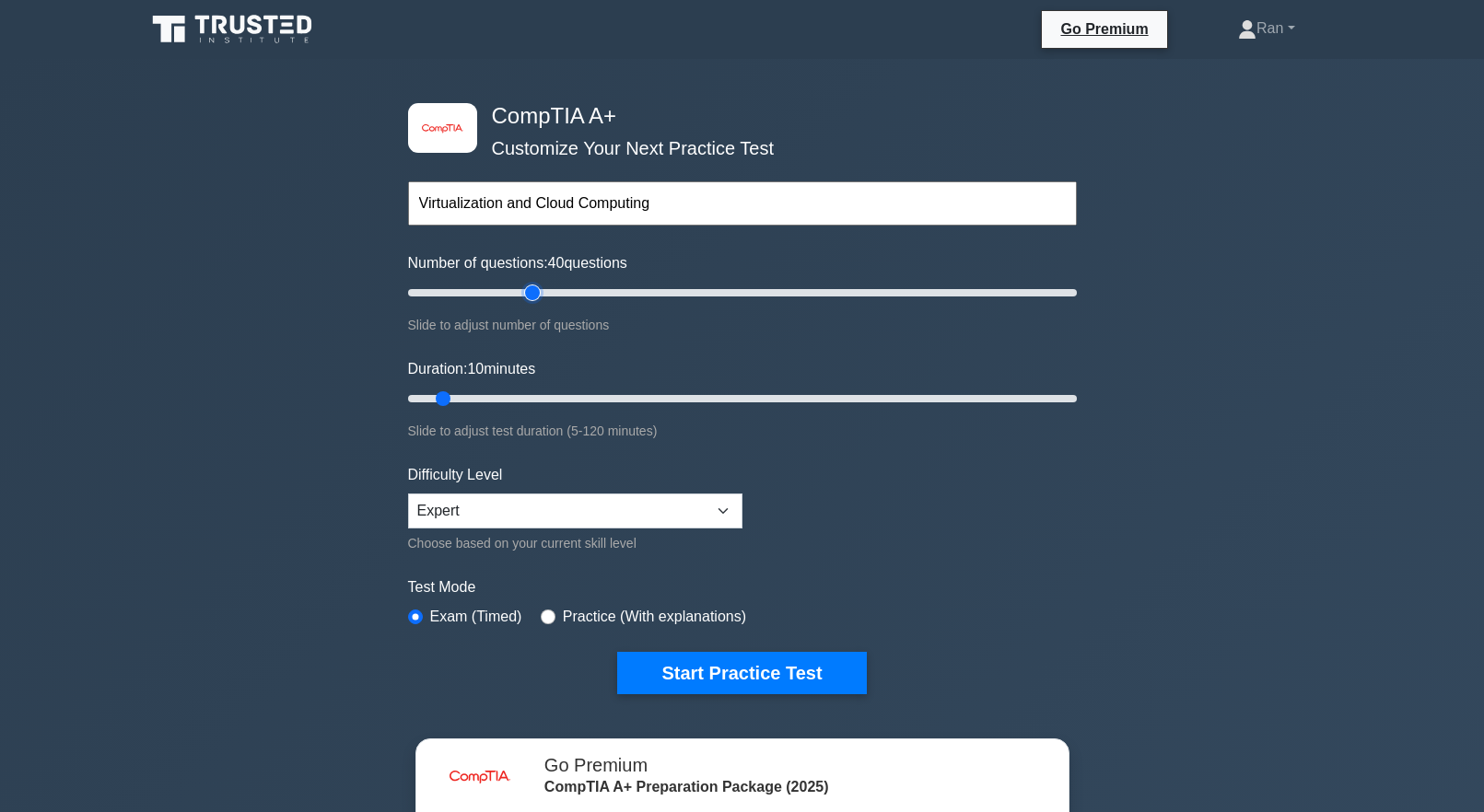
type input "40"
click at [530, 292] on input "Number of questions: 40 questions" at bounding box center [742, 293] width 669 height 23
drag, startPoint x: 522, startPoint y: 290, endPoint x: 485, endPoint y: 287, distance: 37.1
type input "25"
click at [485, 287] on input "Number of questions: 25 questions" at bounding box center [742, 293] width 669 height 23
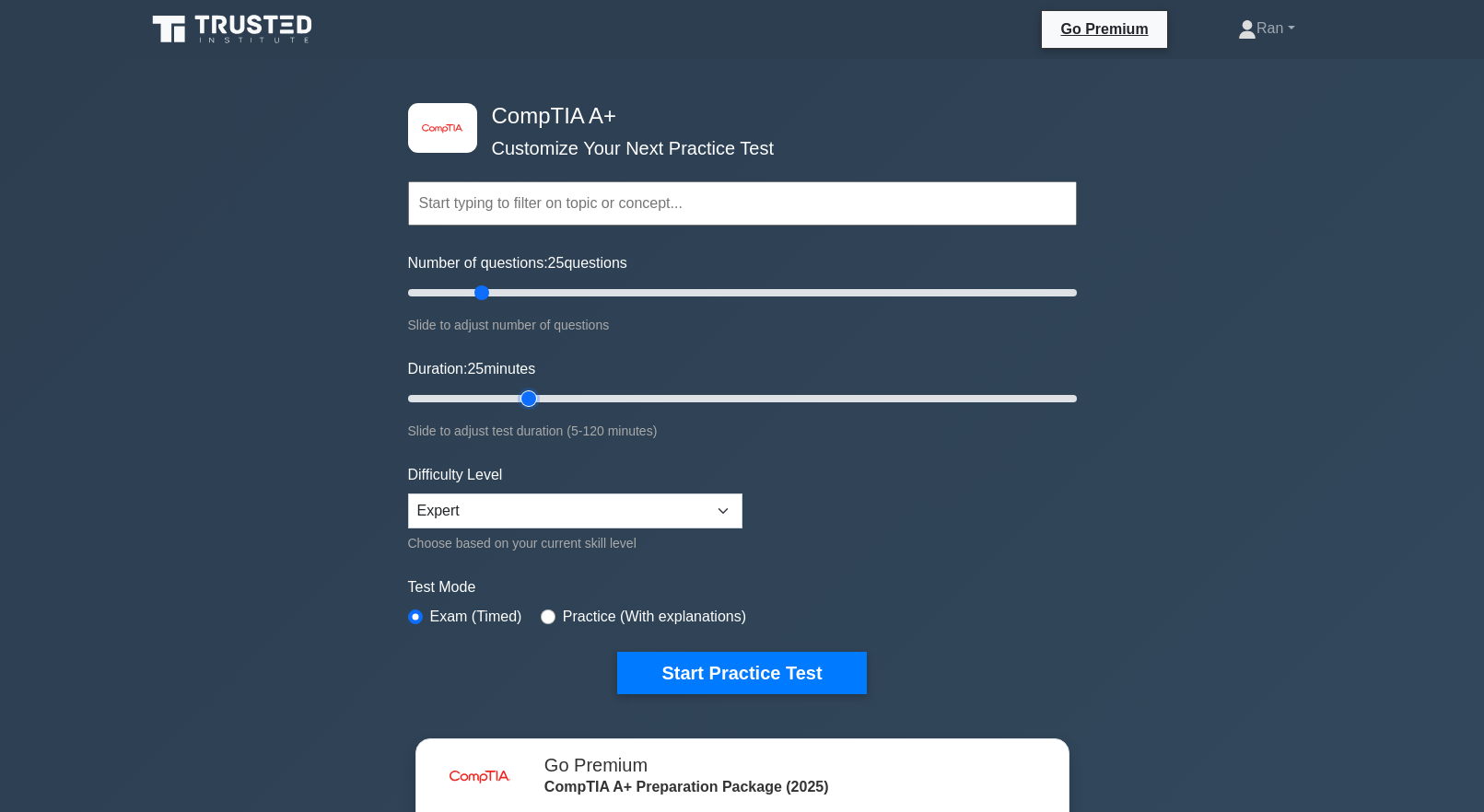
drag, startPoint x: 507, startPoint y: 388, endPoint x: 522, endPoint y: 390, distance: 15.1
type input "25"
click at [522, 390] on input "Duration: 25 minutes" at bounding box center [742, 398] width 669 height 23
click at [793, 691] on button "Start Practice Test" at bounding box center [741, 672] width 249 height 42
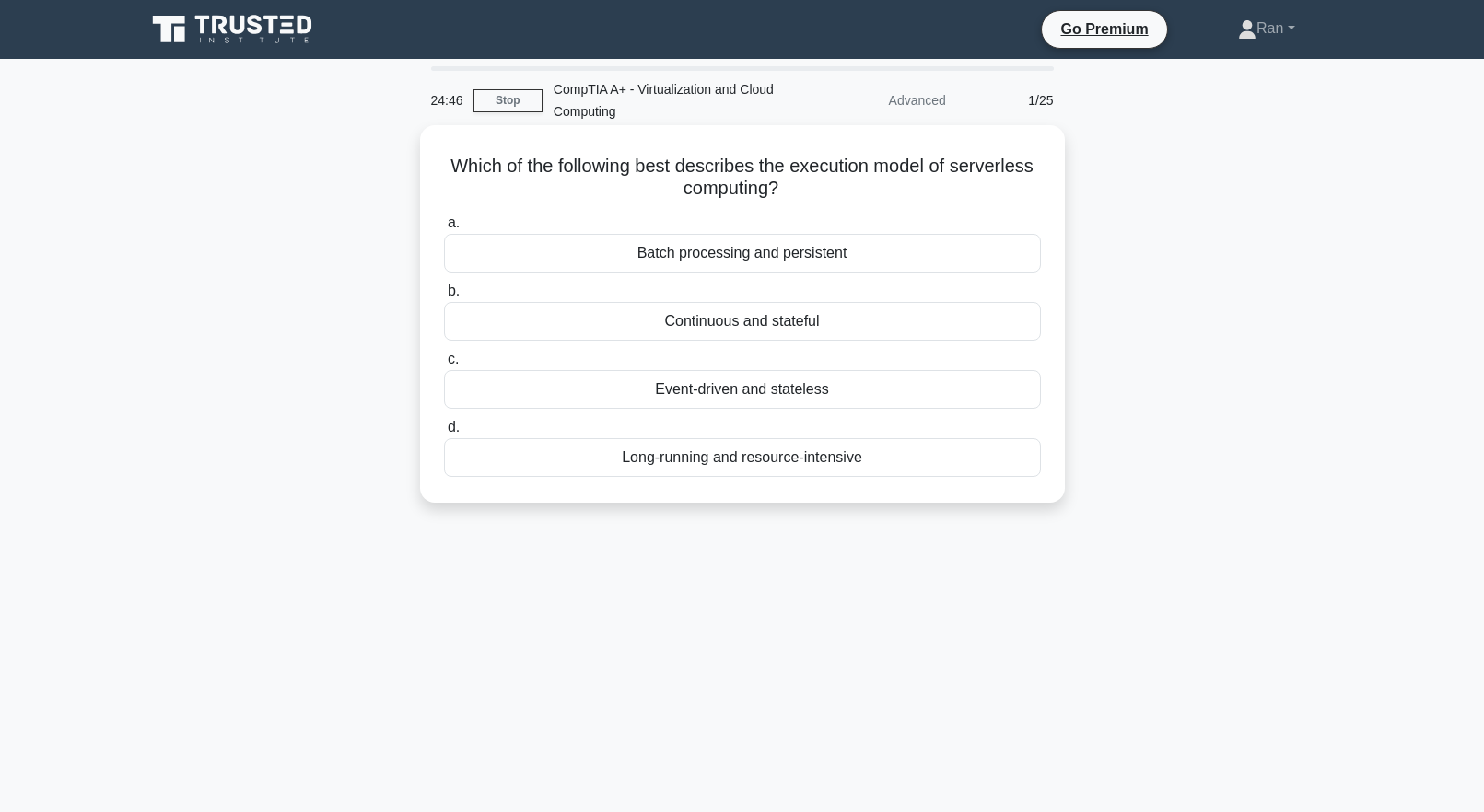
click at [710, 460] on div "Long-running and resource-intensive" at bounding box center [742, 457] width 597 height 38
click at [444, 434] on input "d. Long-running and resource-intensive" at bounding box center [444, 428] width 0 height 12
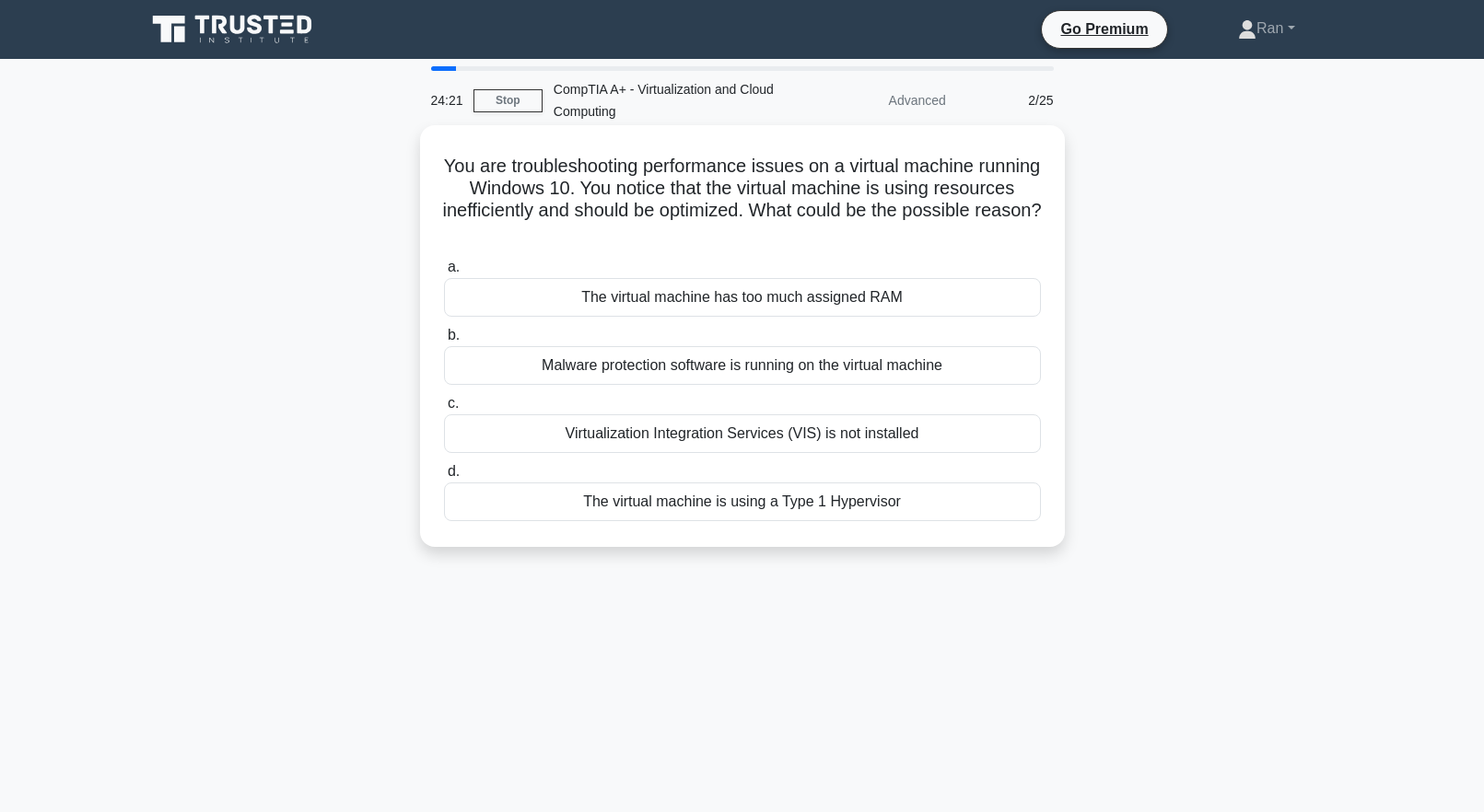
click at [613, 439] on div "Virtualization Integration Services (VIS) is not installed" at bounding box center [742, 433] width 597 height 38
click at [444, 410] on input "c. Virtualization Integration Services (VIS) is not installed" at bounding box center [444, 403] width 0 height 12
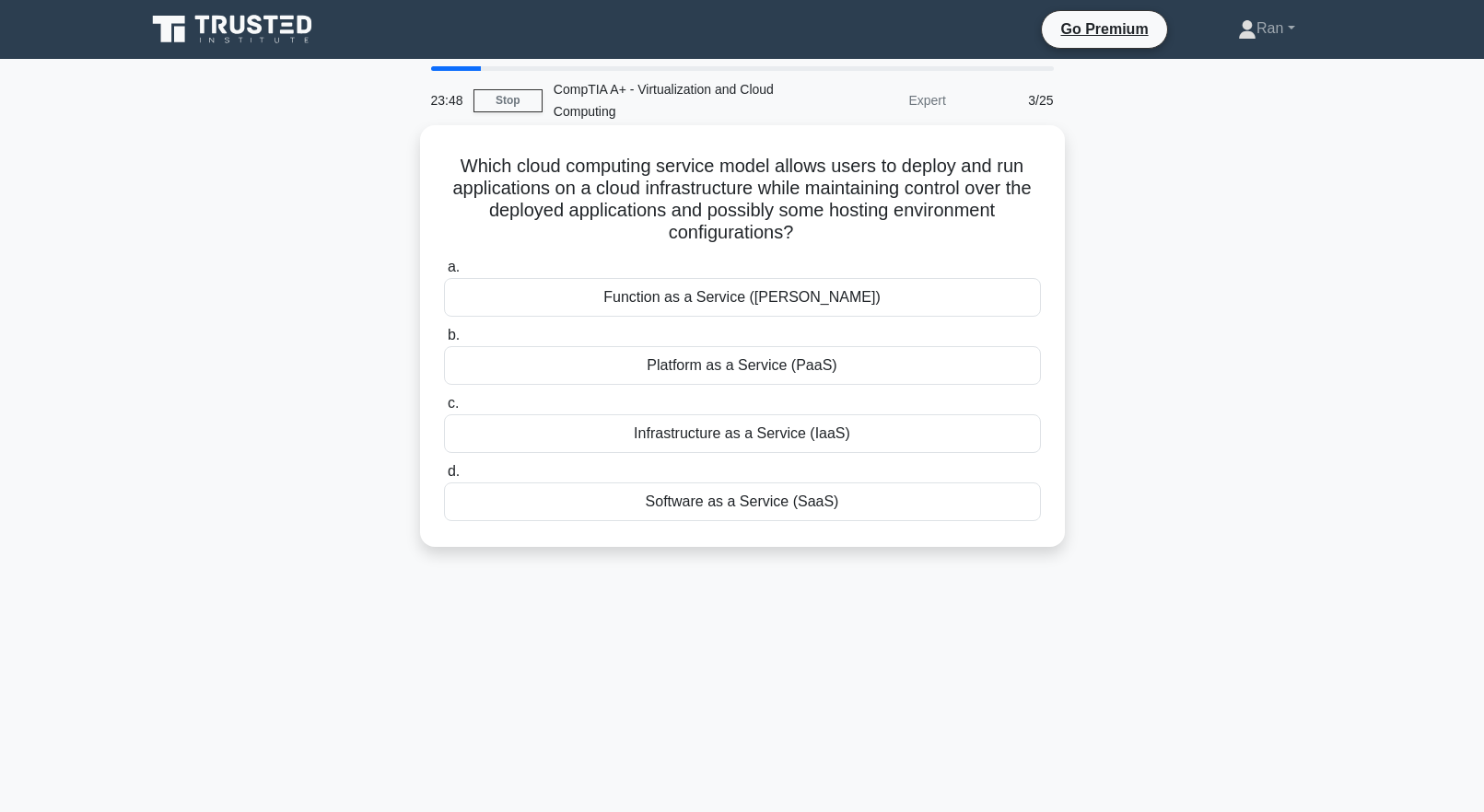
click at [657, 433] on div "Infrastructure as a Service (IaaS)" at bounding box center [742, 433] width 597 height 38
click at [444, 410] on input "c. Infrastructure as a Service (IaaS)" at bounding box center [444, 403] width 0 height 12
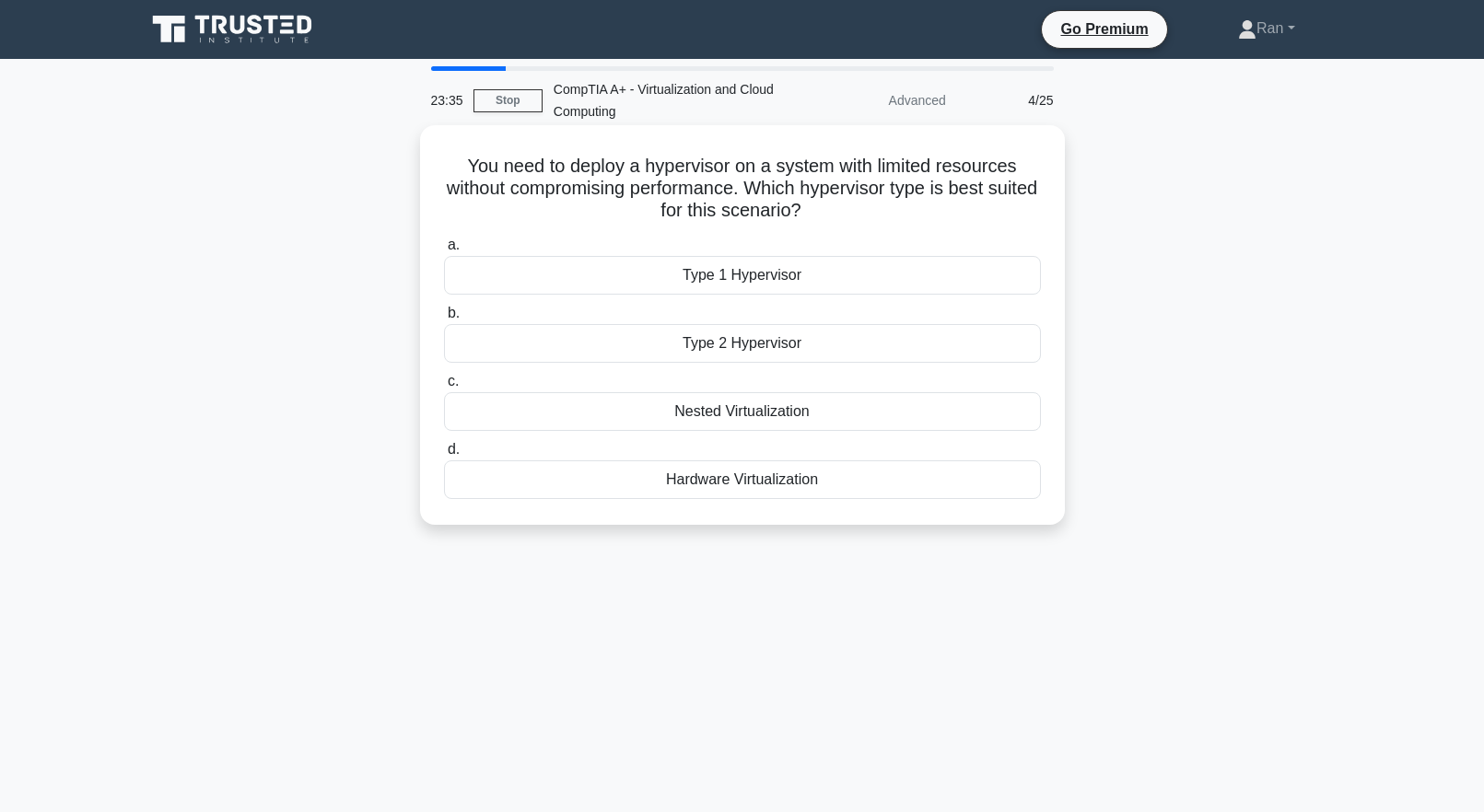
click at [723, 348] on div "Type 2 Hypervisor" at bounding box center [742, 343] width 597 height 38
click at [444, 320] on input "b. Type 2 Hypervisor" at bounding box center [444, 313] width 0 height 12
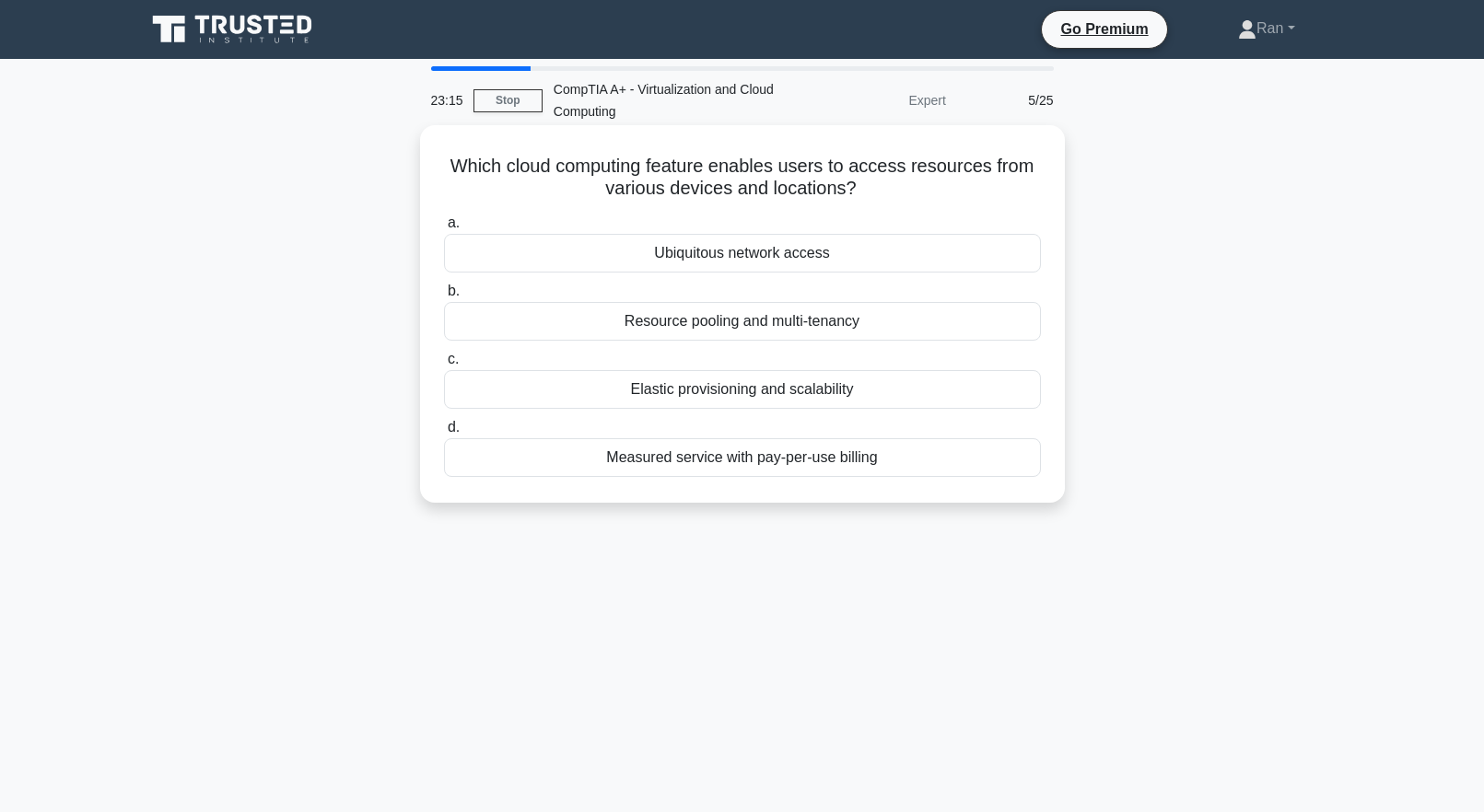
click at [583, 326] on div "Resource pooling and multi-tenancy" at bounding box center [742, 321] width 597 height 38
click at [444, 297] on input "b. Resource pooling and multi-tenancy" at bounding box center [444, 291] width 0 height 12
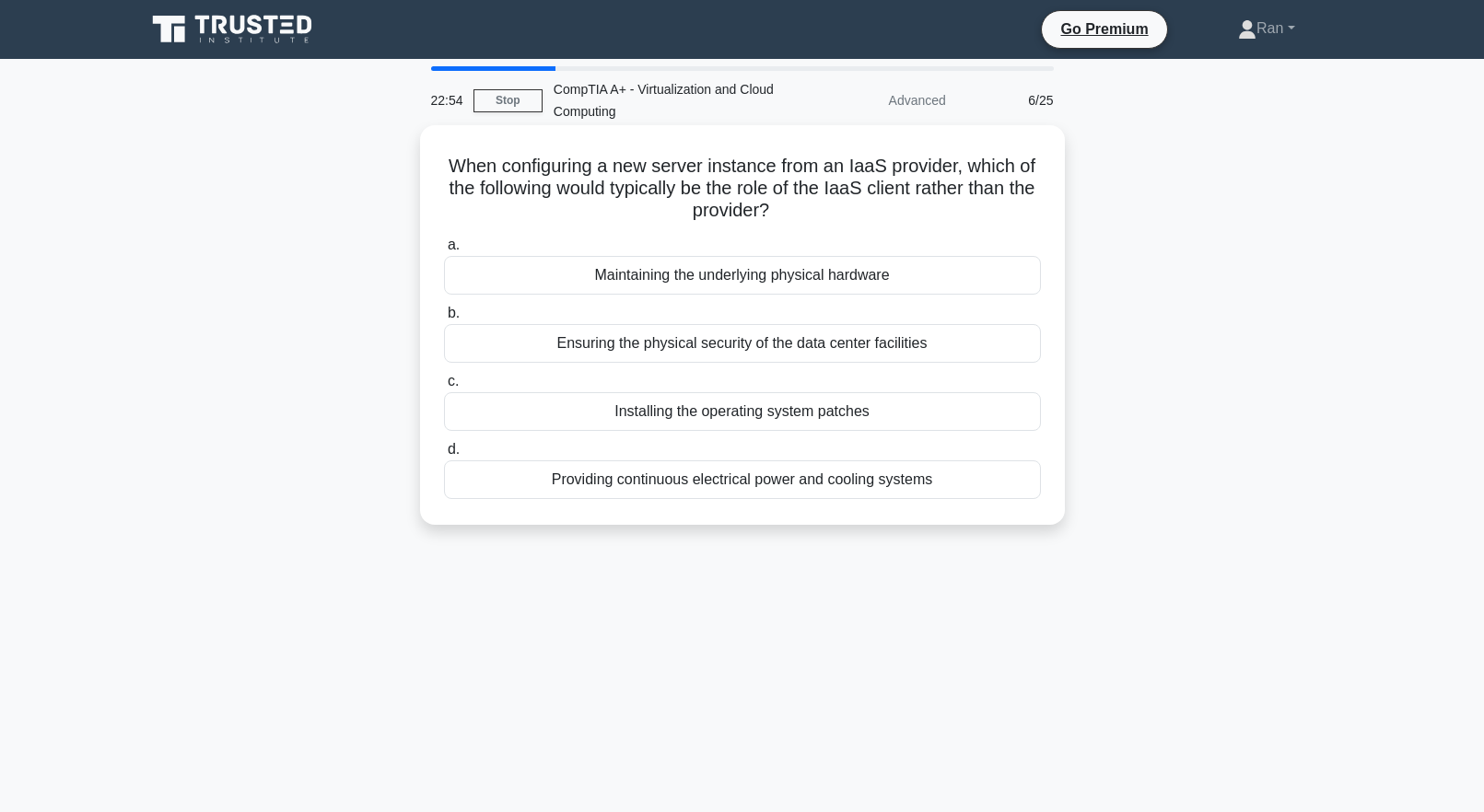
click at [579, 412] on div "Installing the operating system patches" at bounding box center [742, 411] width 597 height 38
click at [444, 387] on input "c. Installing the operating system patches" at bounding box center [444, 382] width 0 height 12
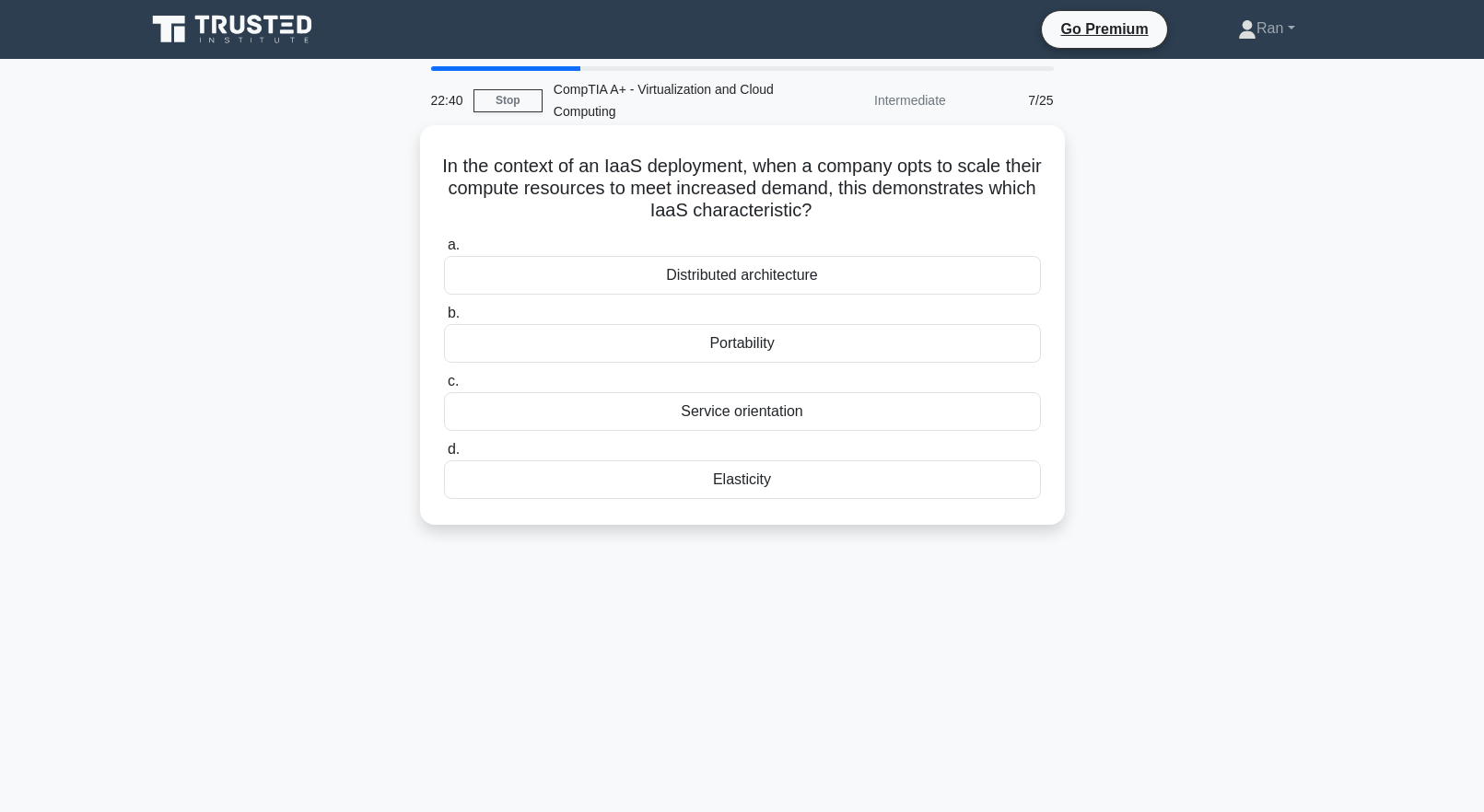
click at [594, 475] on div "Elasticity" at bounding box center [742, 479] width 597 height 38
click at [444, 456] on input "d. Elasticity" at bounding box center [444, 449] width 0 height 12
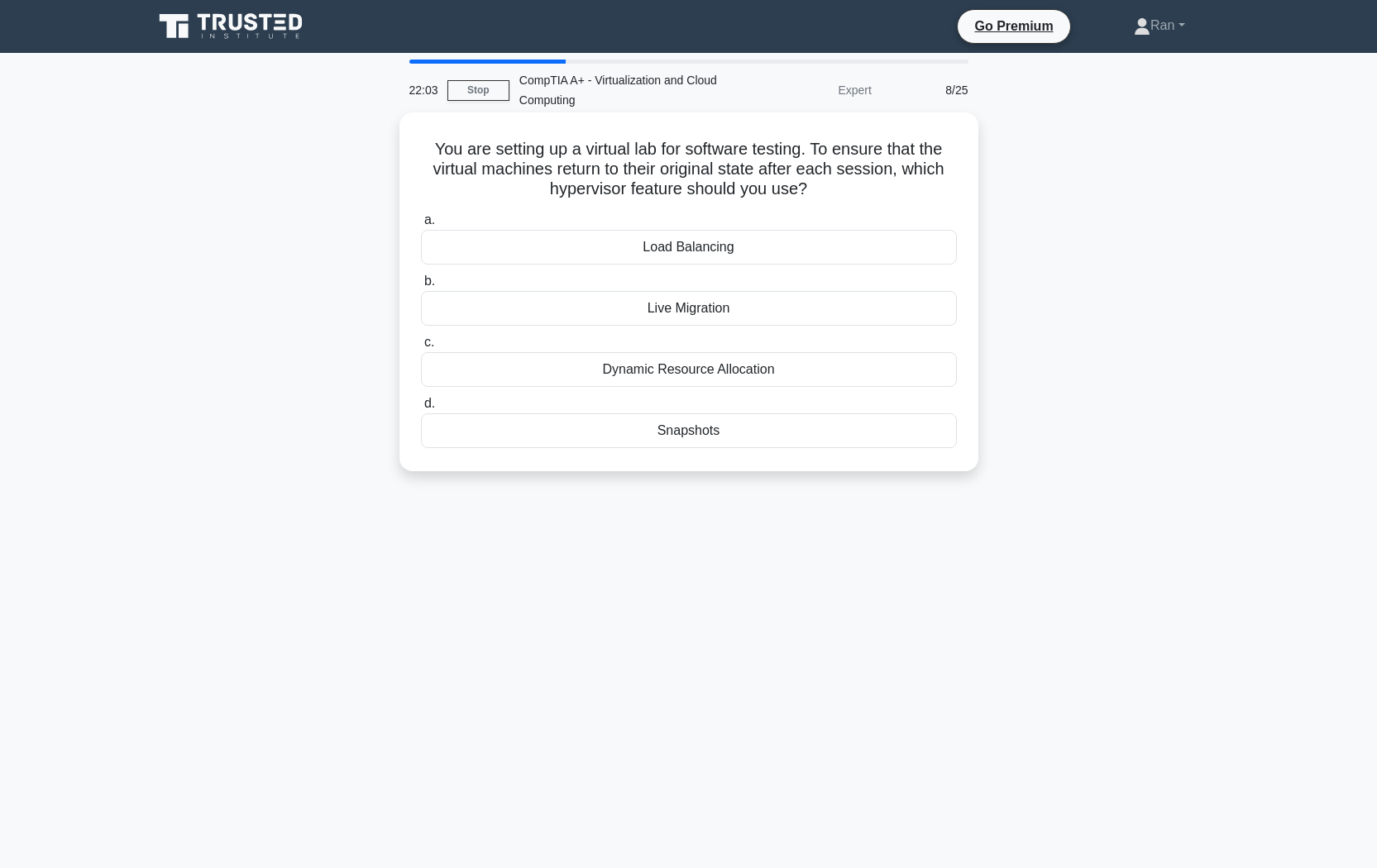
click at [632, 443] on div "Snapshots" at bounding box center [689, 430] width 536 height 35
click at [421, 409] on input "d. Snapshots" at bounding box center [421, 403] width 0 height 11
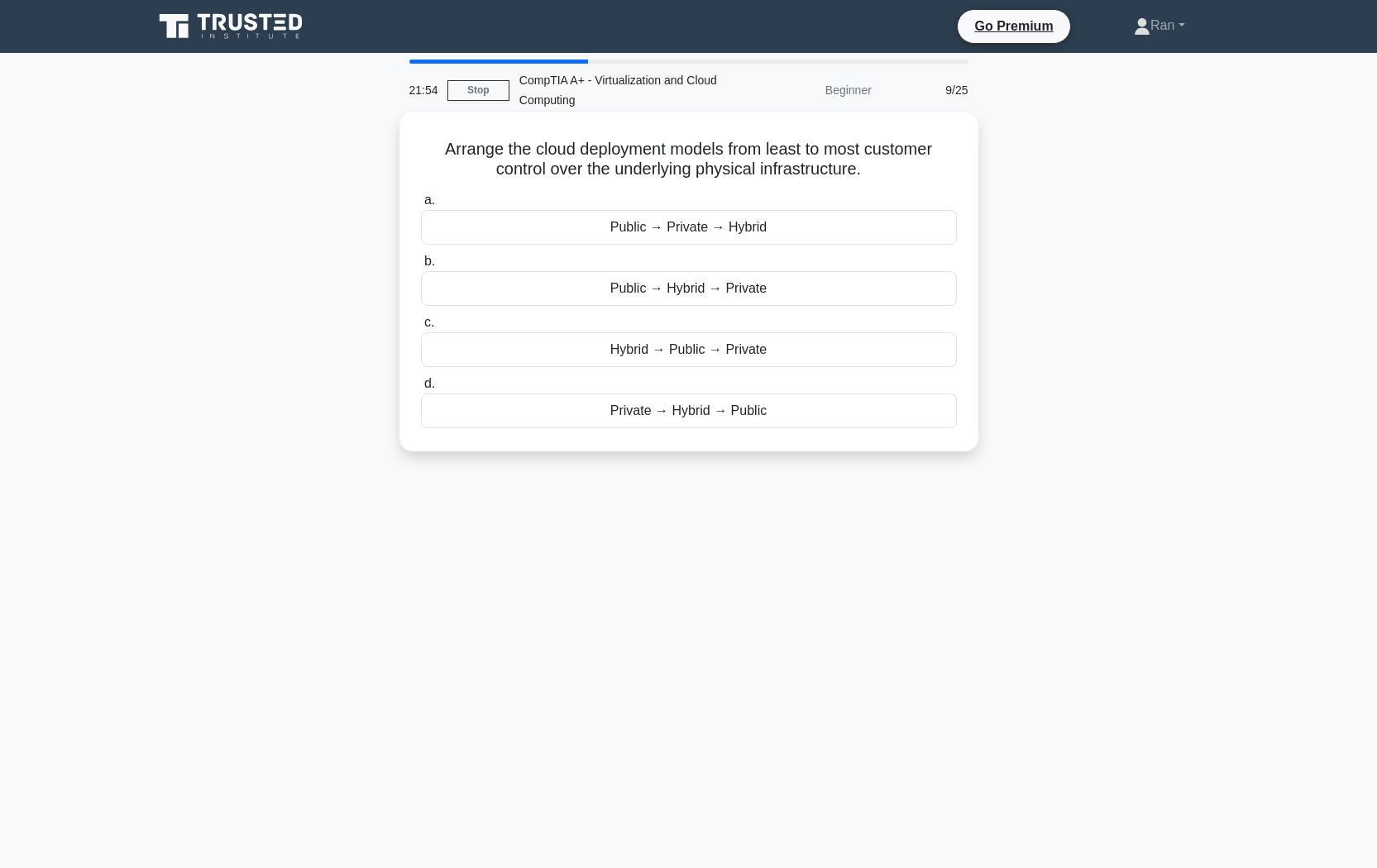
click at [659, 297] on div "Public → Hybrid → Private" at bounding box center [689, 288] width 536 height 35
click at [421, 267] on input "b. Public → Hybrid → Private" at bounding box center [421, 261] width 0 height 11
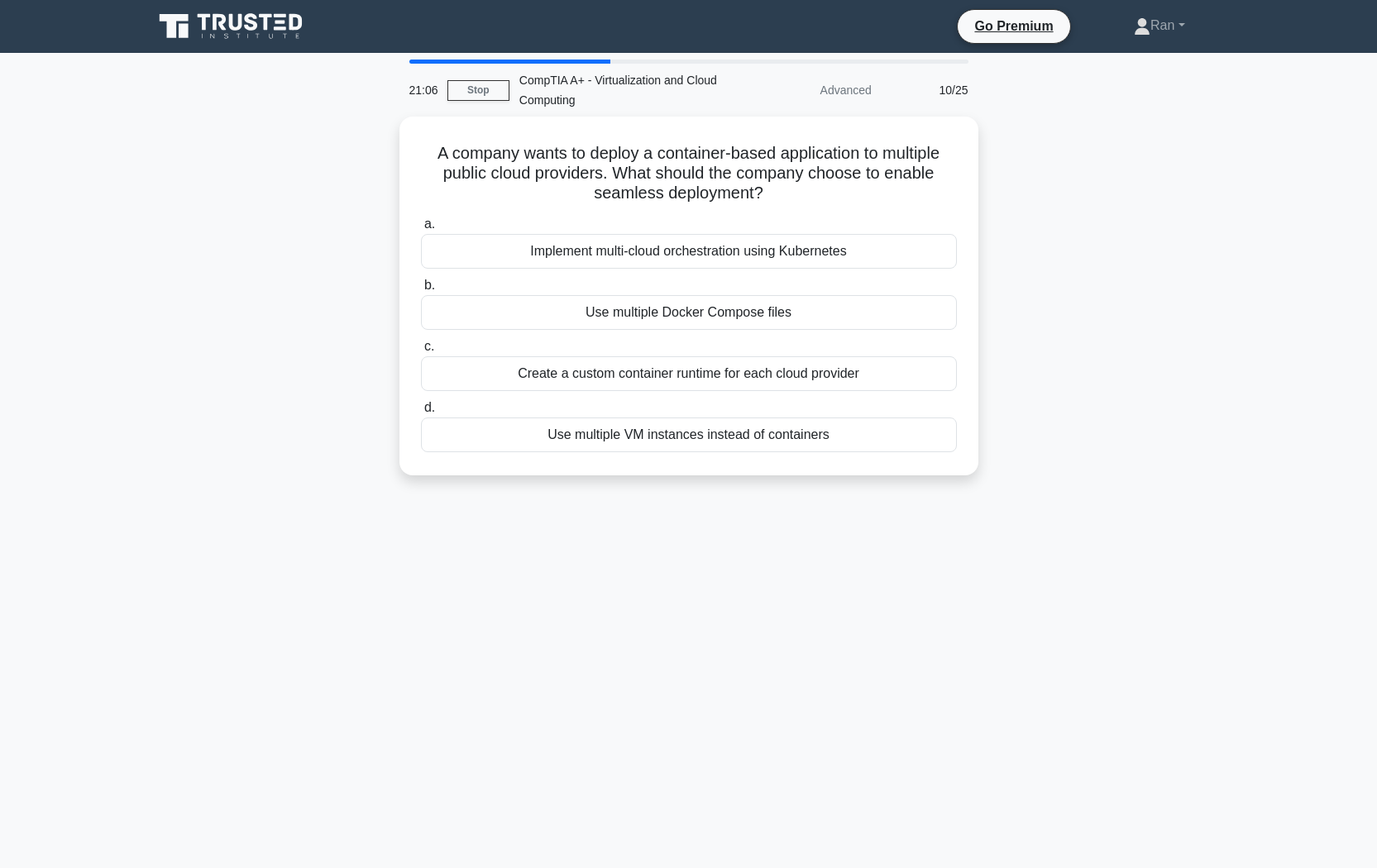
click at [1260, 212] on main "21:06 Stop CompTIA A+ - Virtualization and Cloud Computing Advanced 10/25 A com…" at bounding box center [688, 473] width 1377 height 840
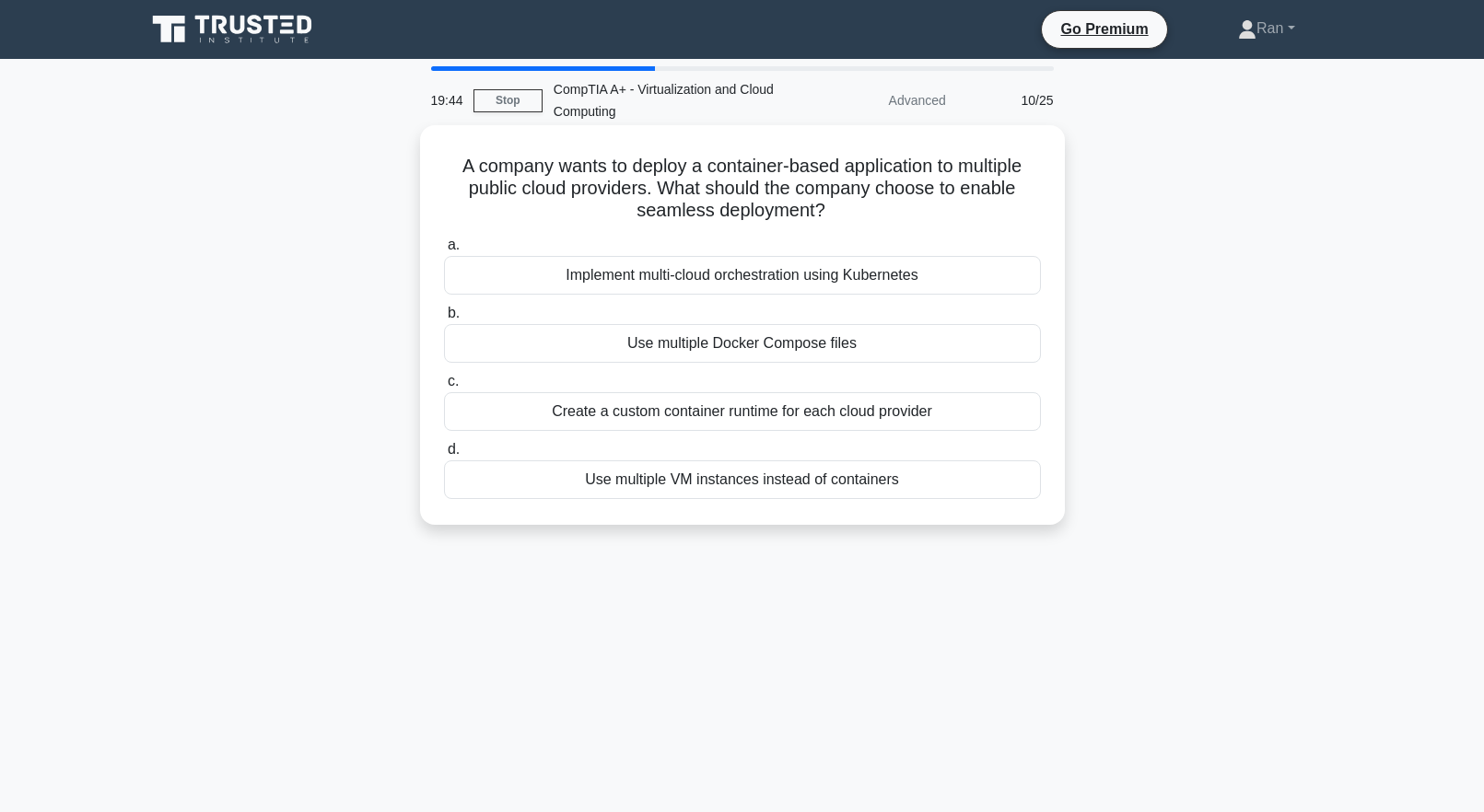
click at [789, 285] on div "Implement multi-cloud orchestration using Kubernetes" at bounding box center [742, 275] width 597 height 38
click at [444, 251] on input "a. Implement multi-cloud orchestration using Kubernetes" at bounding box center [444, 245] width 0 height 12
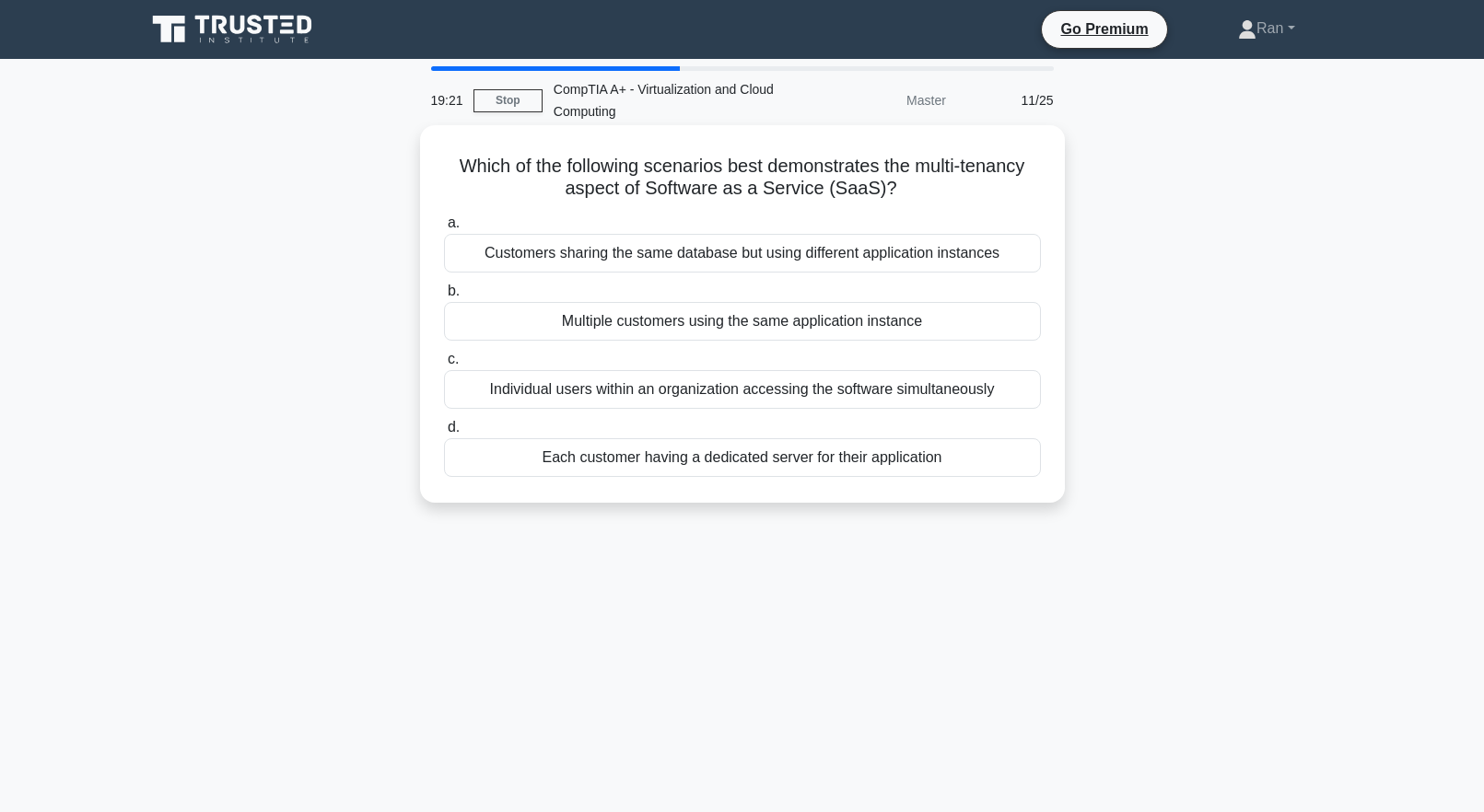
click at [819, 398] on div "Individual users within an organization accessing the software simultaneously" at bounding box center [742, 389] width 597 height 38
click at [444, 366] on input "c. Individual users within an organization accessing the software simultaneously" at bounding box center [444, 359] width 0 height 12
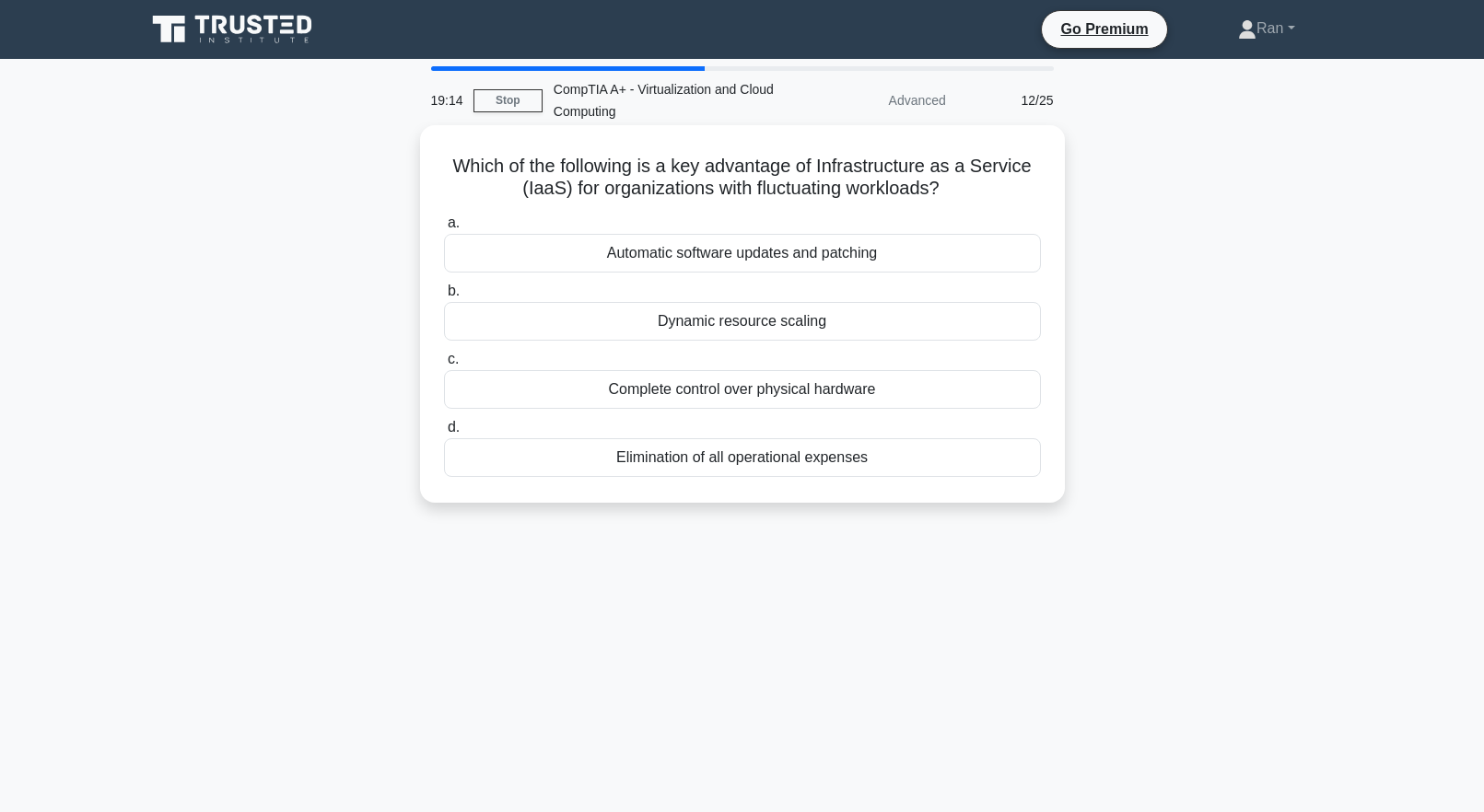
click at [780, 329] on div "Dynamic resource scaling" at bounding box center [742, 321] width 597 height 38
click at [444, 297] on input "b. Dynamic resource scaling" at bounding box center [444, 291] width 0 height 12
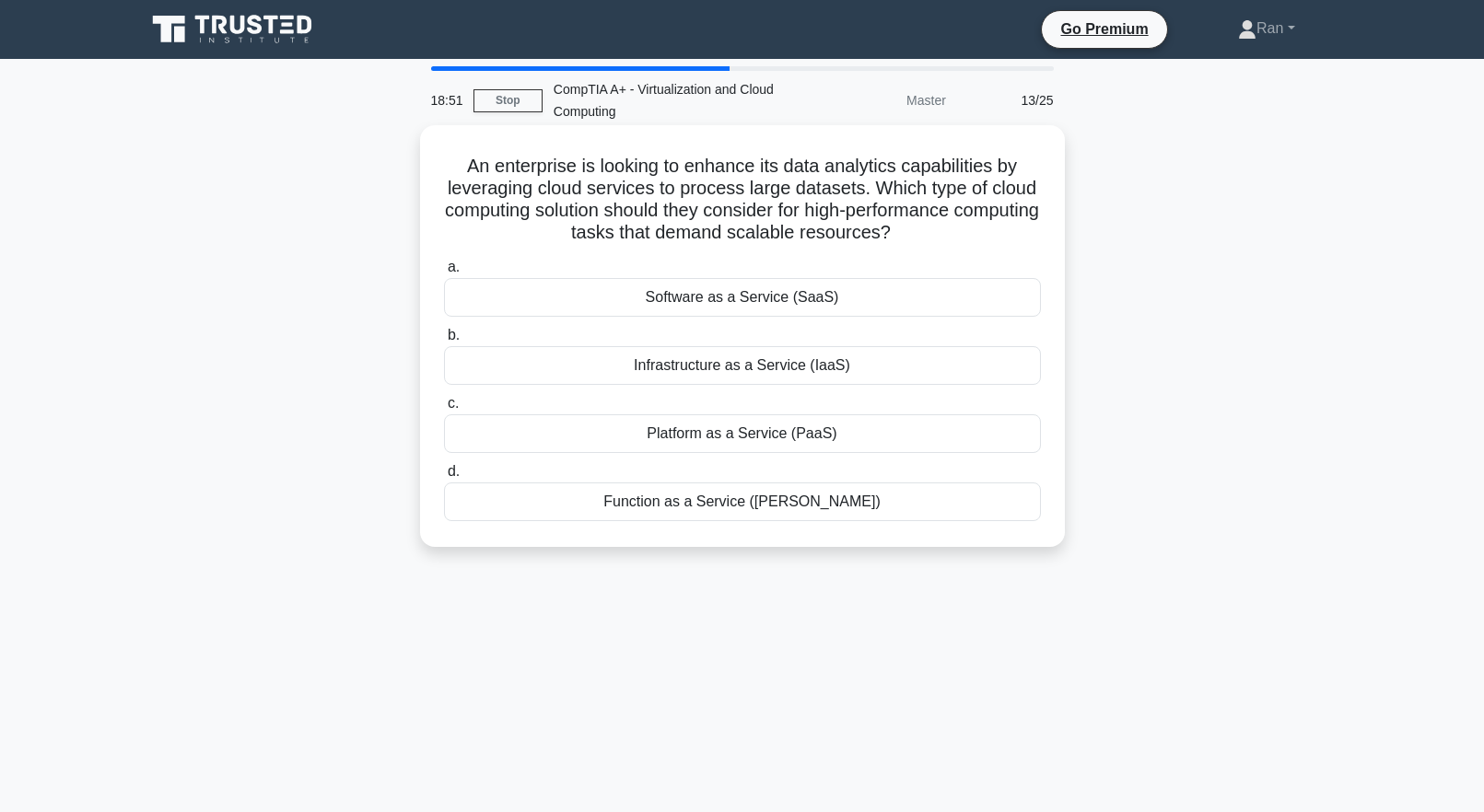
click at [756, 371] on div "Infrastructure as a Service (IaaS)" at bounding box center [742, 365] width 597 height 38
click at [444, 341] on input "b. Infrastructure as a Service (IaaS)" at bounding box center [444, 336] width 0 height 12
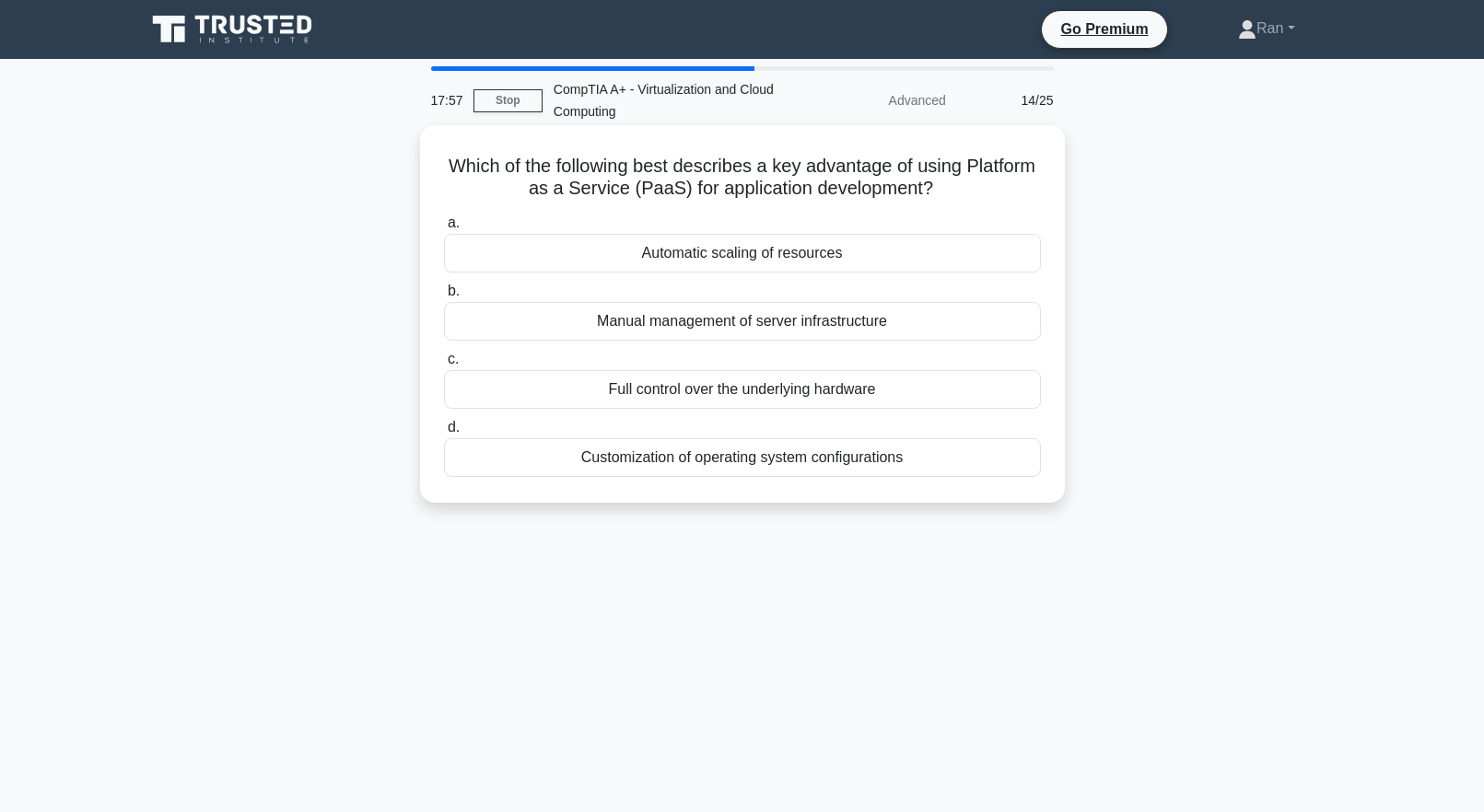
click at [615, 460] on div "Customization of operating system configurations" at bounding box center [742, 457] width 597 height 38
click at [444, 434] on input "d. Customization of operating system configurations" at bounding box center [444, 428] width 0 height 12
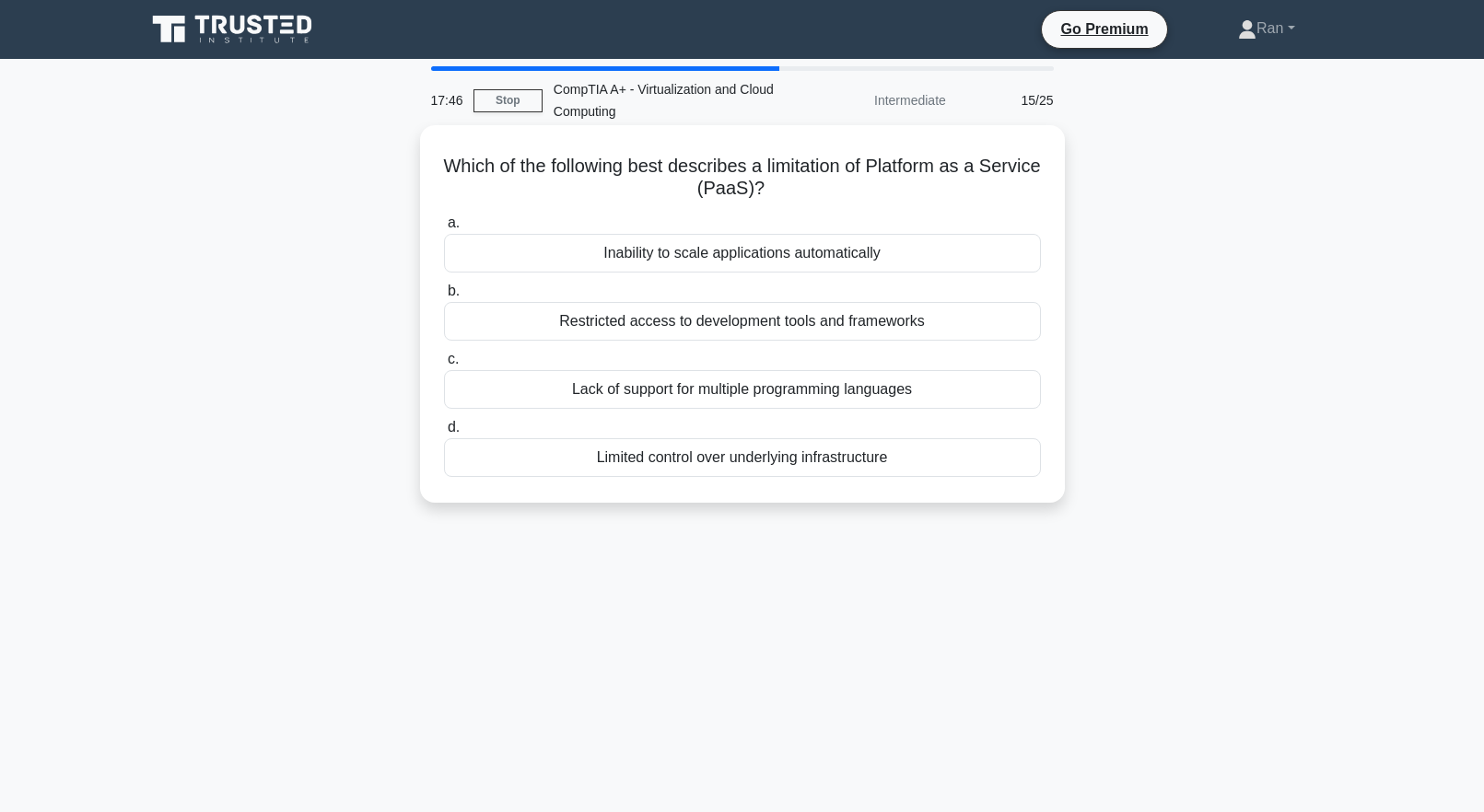
click at [587, 463] on div "Limited control over underlying infrastructure" at bounding box center [742, 457] width 597 height 38
click at [444, 434] on input "d. Limited control over underlying infrastructure" at bounding box center [444, 428] width 0 height 12
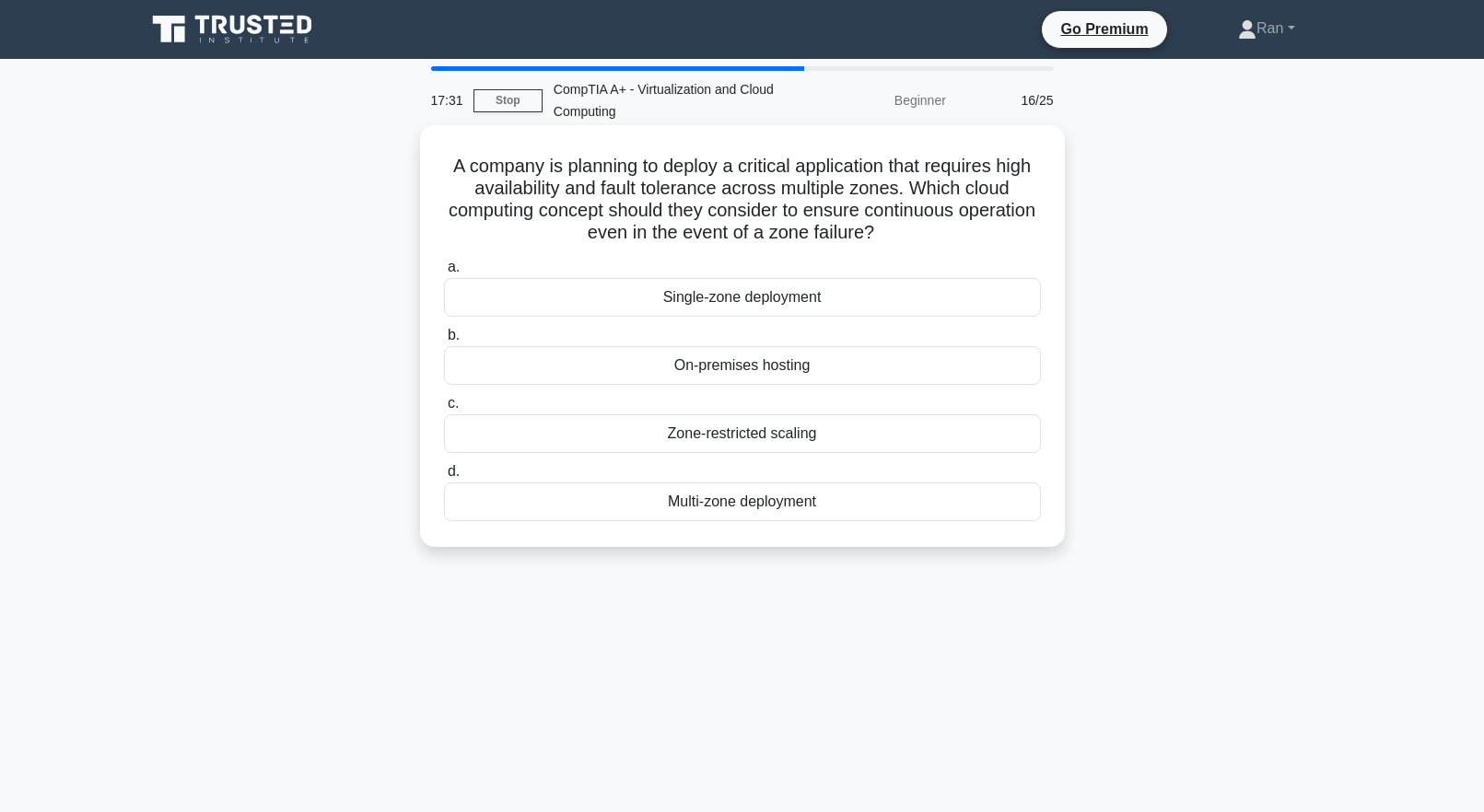
click at [767, 508] on div "Multi-zone deployment" at bounding box center [742, 502] width 597 height 38
click at [444, 478] on input "d. Multi-zone deployment" at bounding box center [444, 472] width 0 height 12
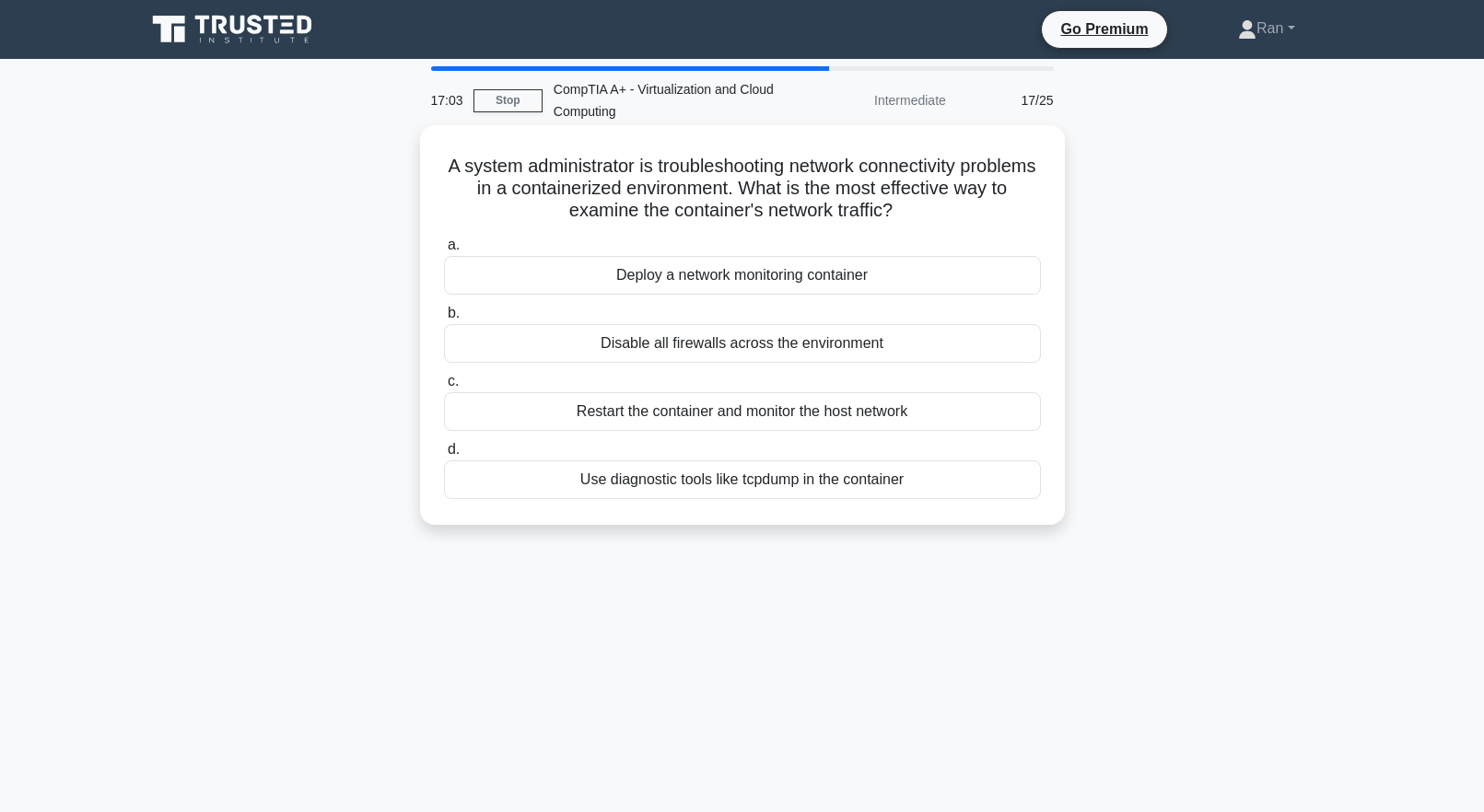
click at [764, 283] on div "Deploy a network monitoring container" at bounding box center [742, 275] width 597 height 38
click at [444, 251] on input "a. Deploy a network monitoring container" at bounding box center [444, 245] width 0 height 12
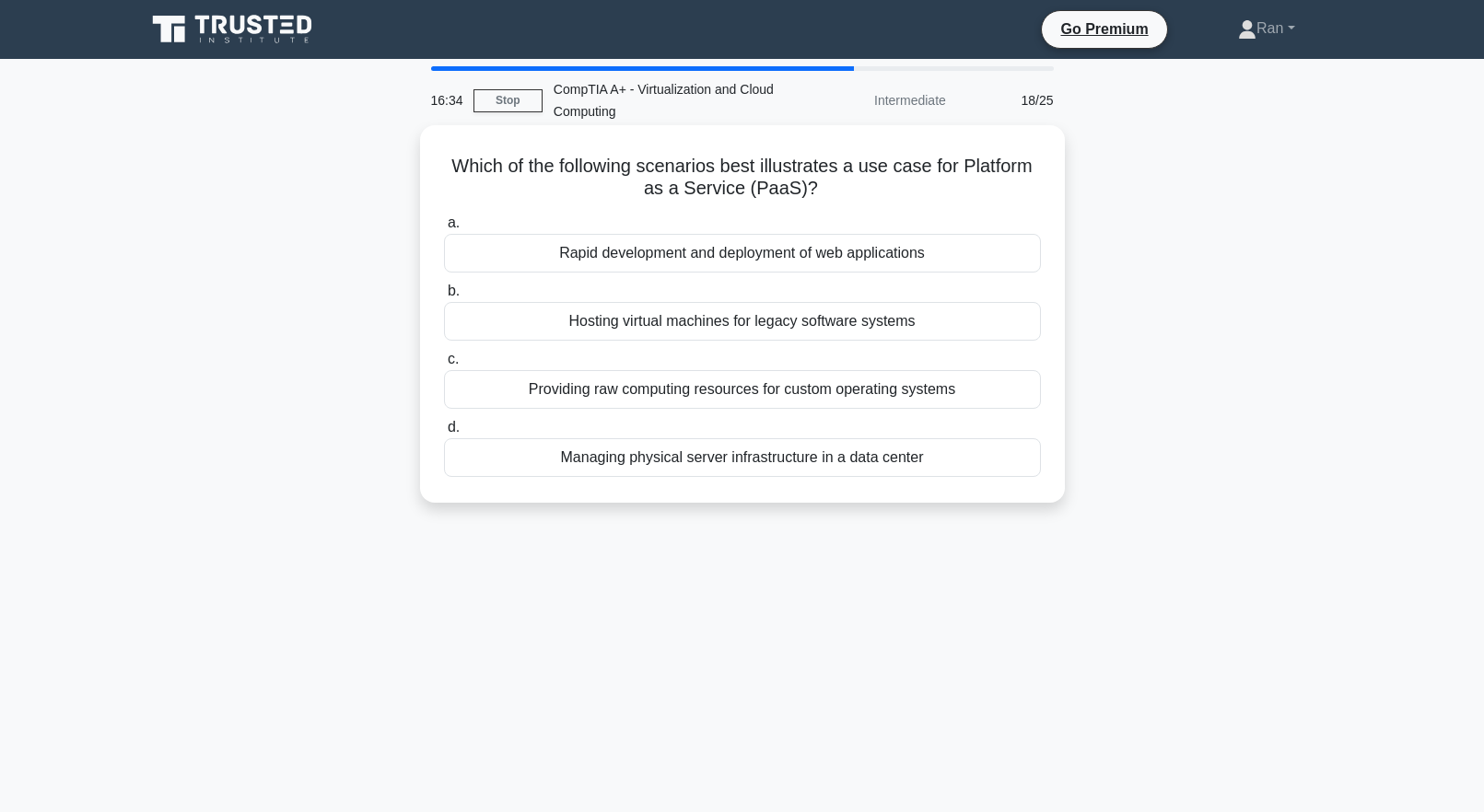
click at [638, 398] on div "Providing raw computing resources for custom operating systems" at bounding box center [742, 389] width 597 height 38
click at [444, 366] on input "c. Providing raw computing resources for custom operating systems" at bounding box center [444, 359] width 0 height 12
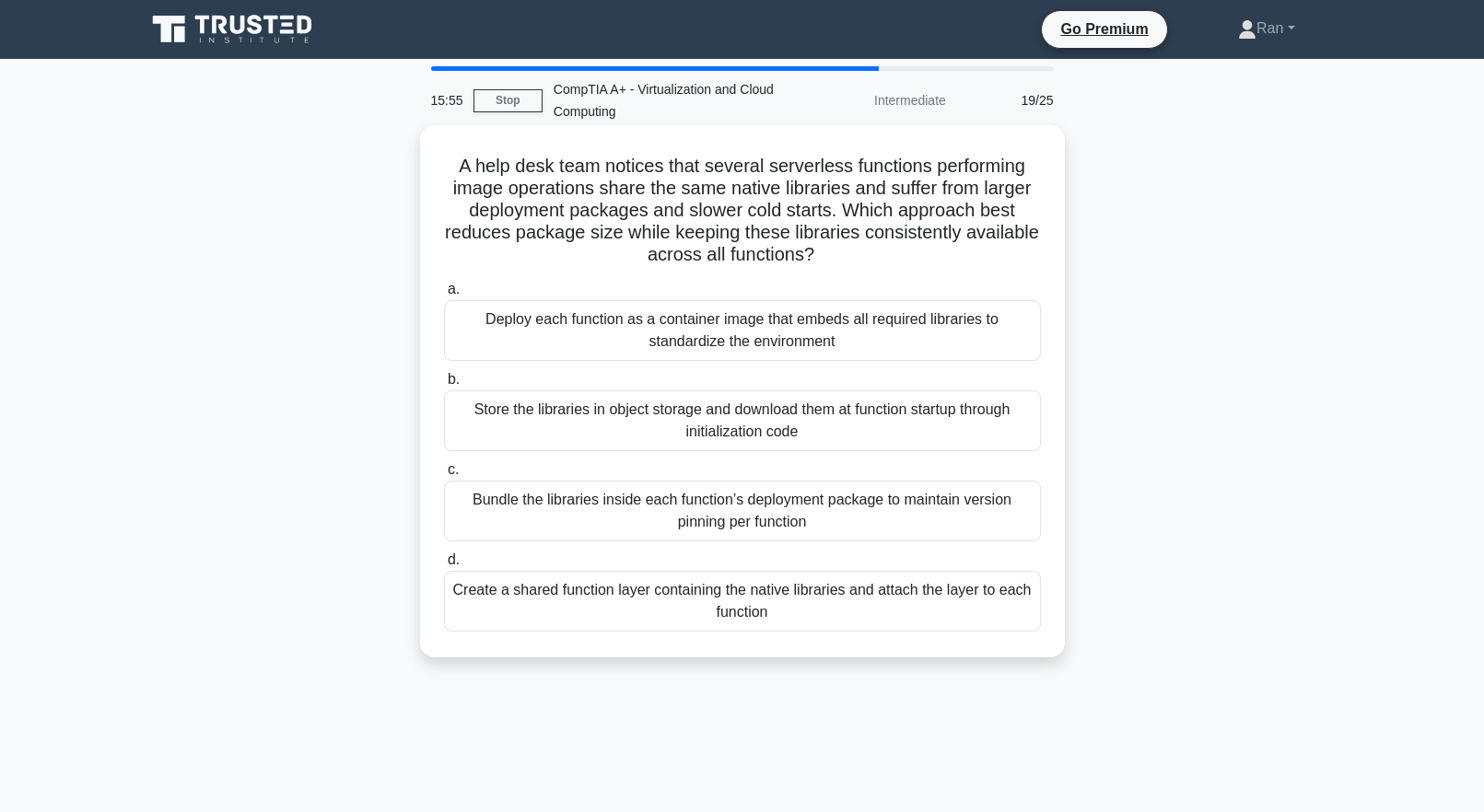
click at [659, 340] on div "Deploy each function as a container image that embeds all required libraries to…" at bounding box center [742, 330] width 597 height 61
click at [444, 295] on input "a. Deploy each function as a container image that embeds all required libraries…" at bounding box center [444, 289] width 0 height 12
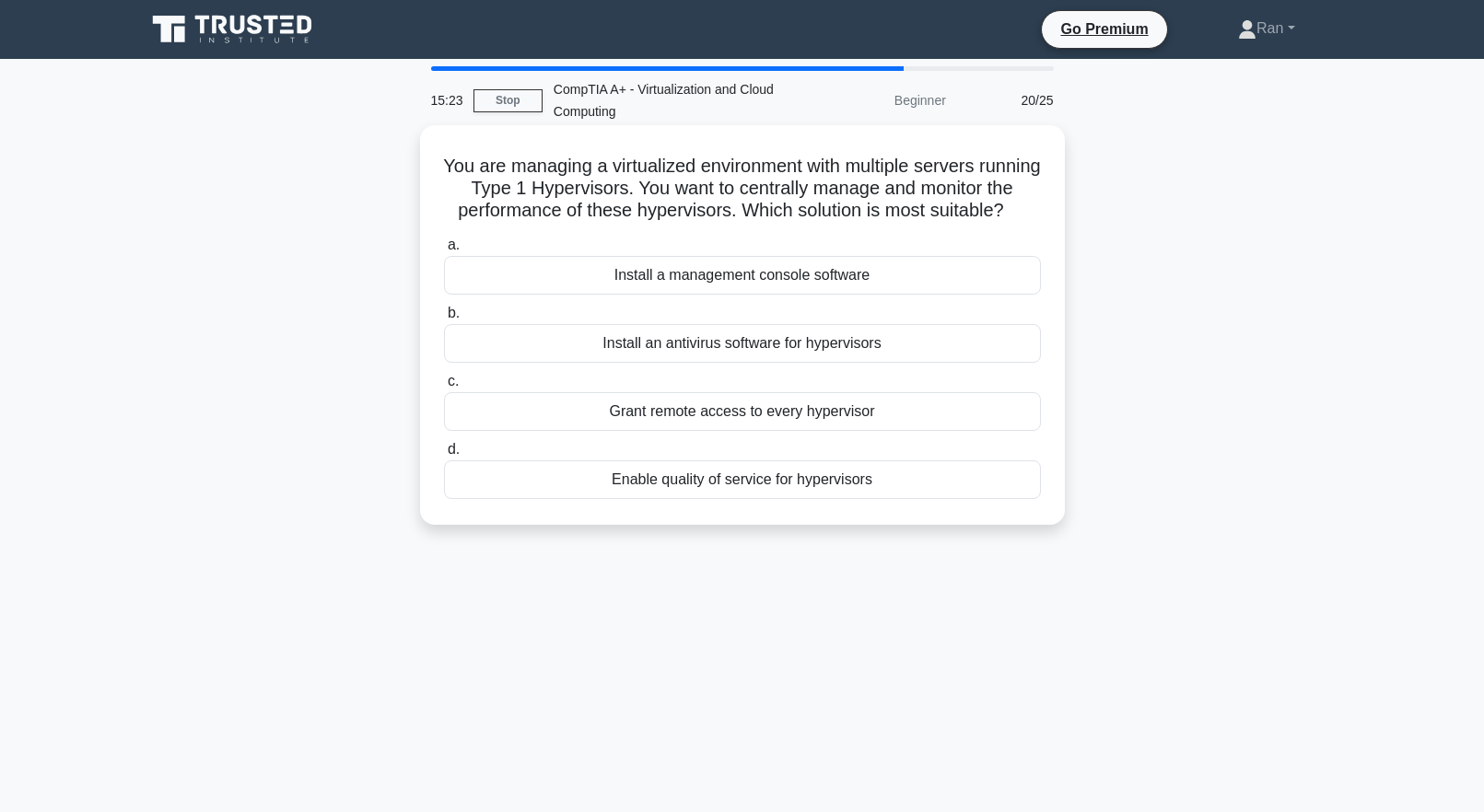
click at [750, 294] on div "Install a management console software" at bounding box center [742, 275] width 597 height 38
click at [444, 251] on input "a. Install a management console software" at bounding box center [444, 245] width 0 height 12
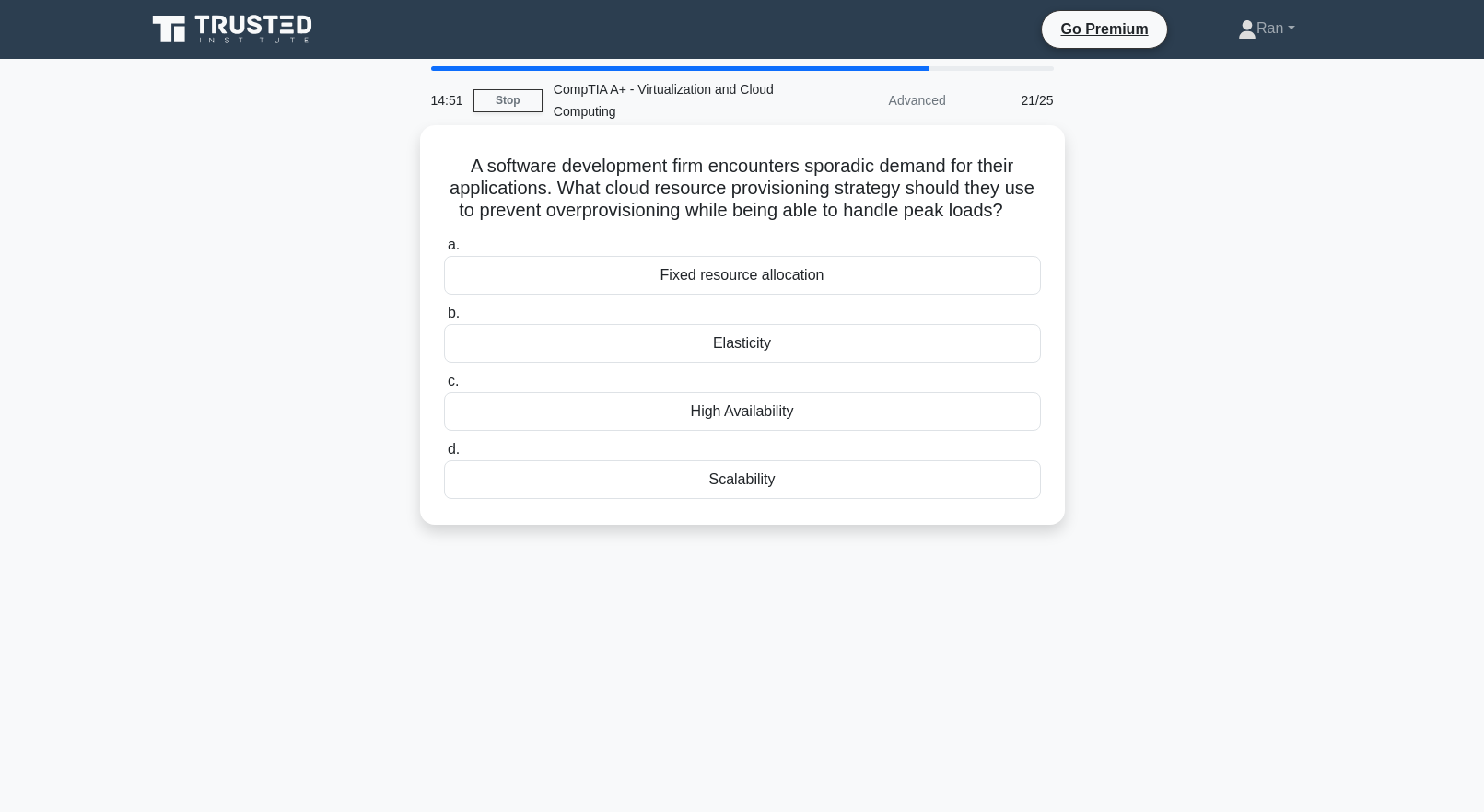
click at [725, 363] on div "Elasticity" at bounding box center [742, 343] width 597 height 38
click at [444, 320] on input "b. Elasticity" at bounding box center [444, 313] width 0 height 12
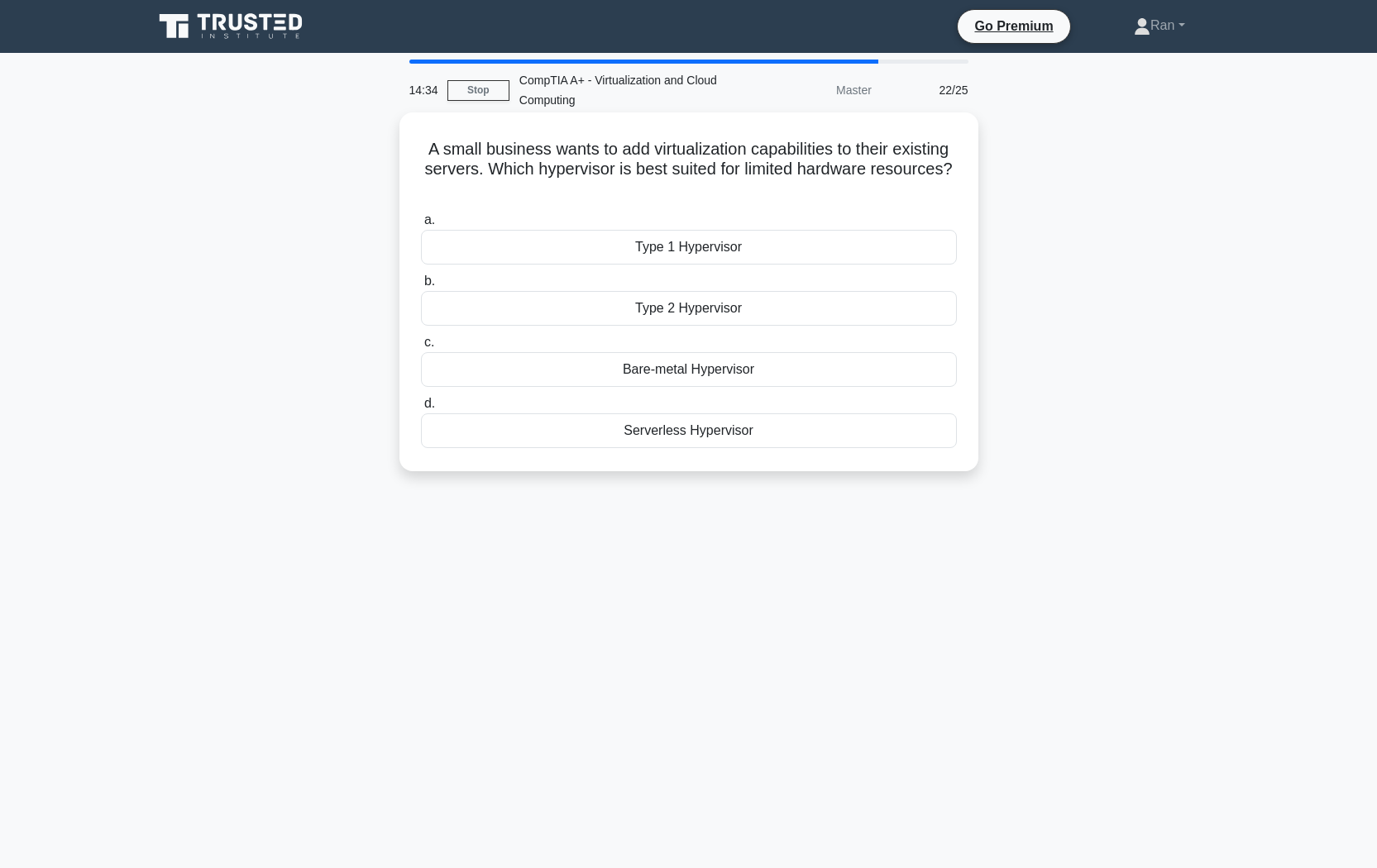
click at [638, 308] on div "Type 2 Hypervisor" at bounding box center [689, 308] width 536 height 35
click at [421, 287] on input "b. Type 2 Hypervisor" at bounding box center [421, 281] width 0 height 11
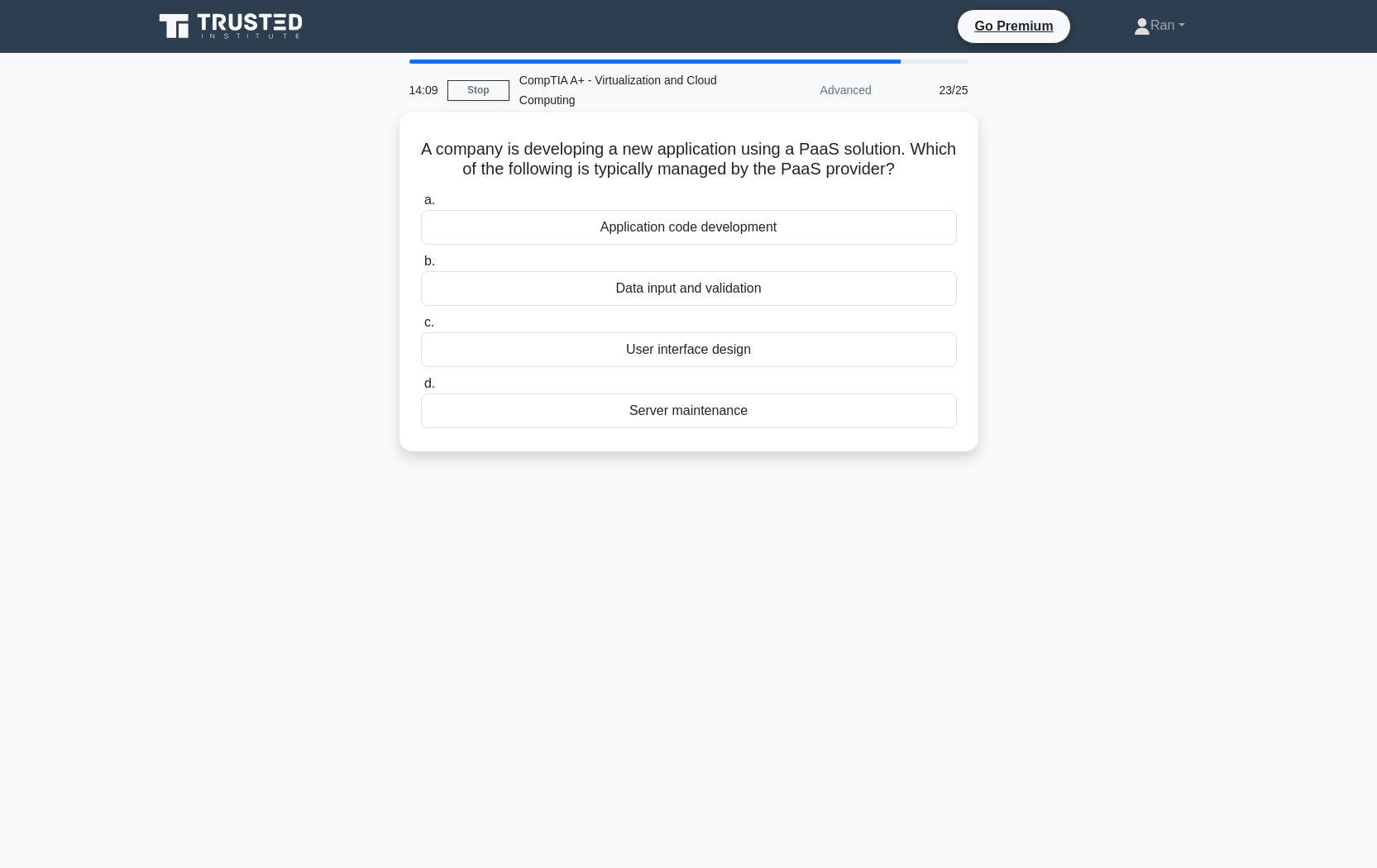
click at [613, 417] on div "Server maintenance" at bounding box center [689, 410] width 536 height 35
click at [421, 390] on input "d. Server maintenance" at bounding box center [421, 384] width 0 height 11
click at [608, 286] on div "Virtualization management software" at bounding box center [689, 288] width 536 height 35
click at [421, 267] on input "b. Virtualization management software" at bounding box center [421, 261] width 0 height 11
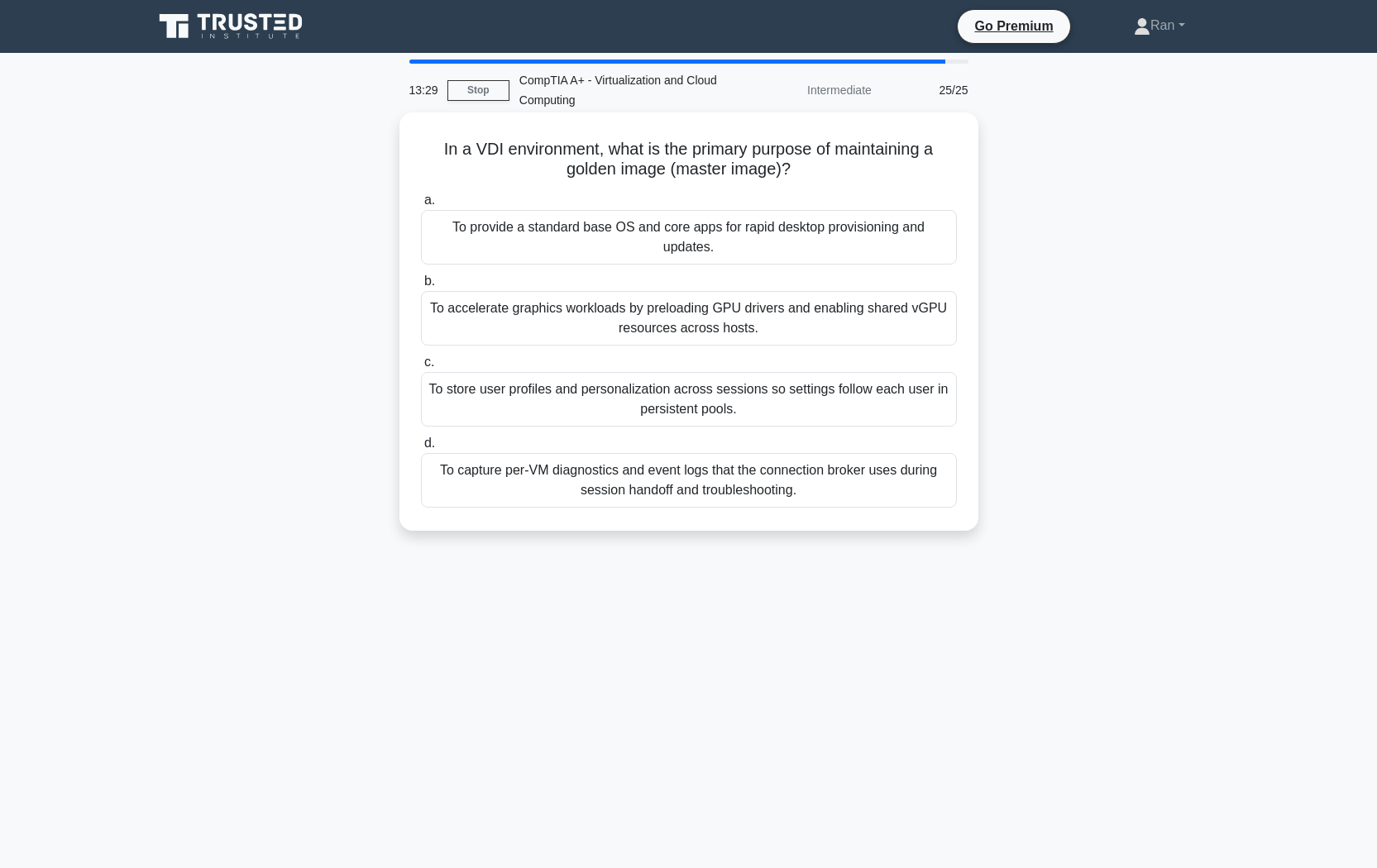
click at [659, 233] on div "To provide a standard base OS and core apps for rapid desktop provisioning and …" at bounding box center [689, 237] width 536 height 55
click at [421, 206] on input "a. To provide a standard base OS and core apps for rapid desktop provisioning a…" at bounding box center [421, 200] width 0 height 11
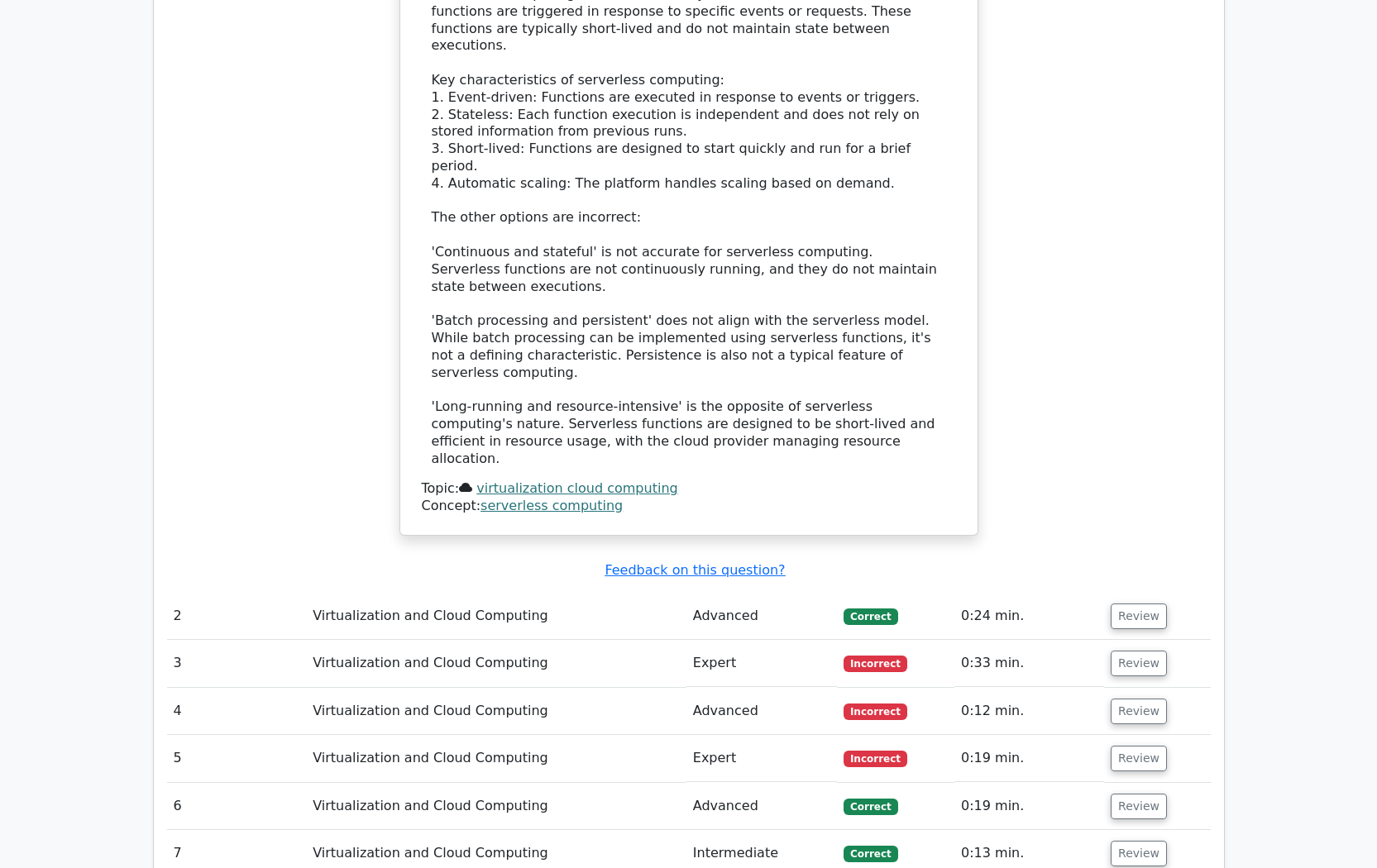
scroll to position [2150, 0]
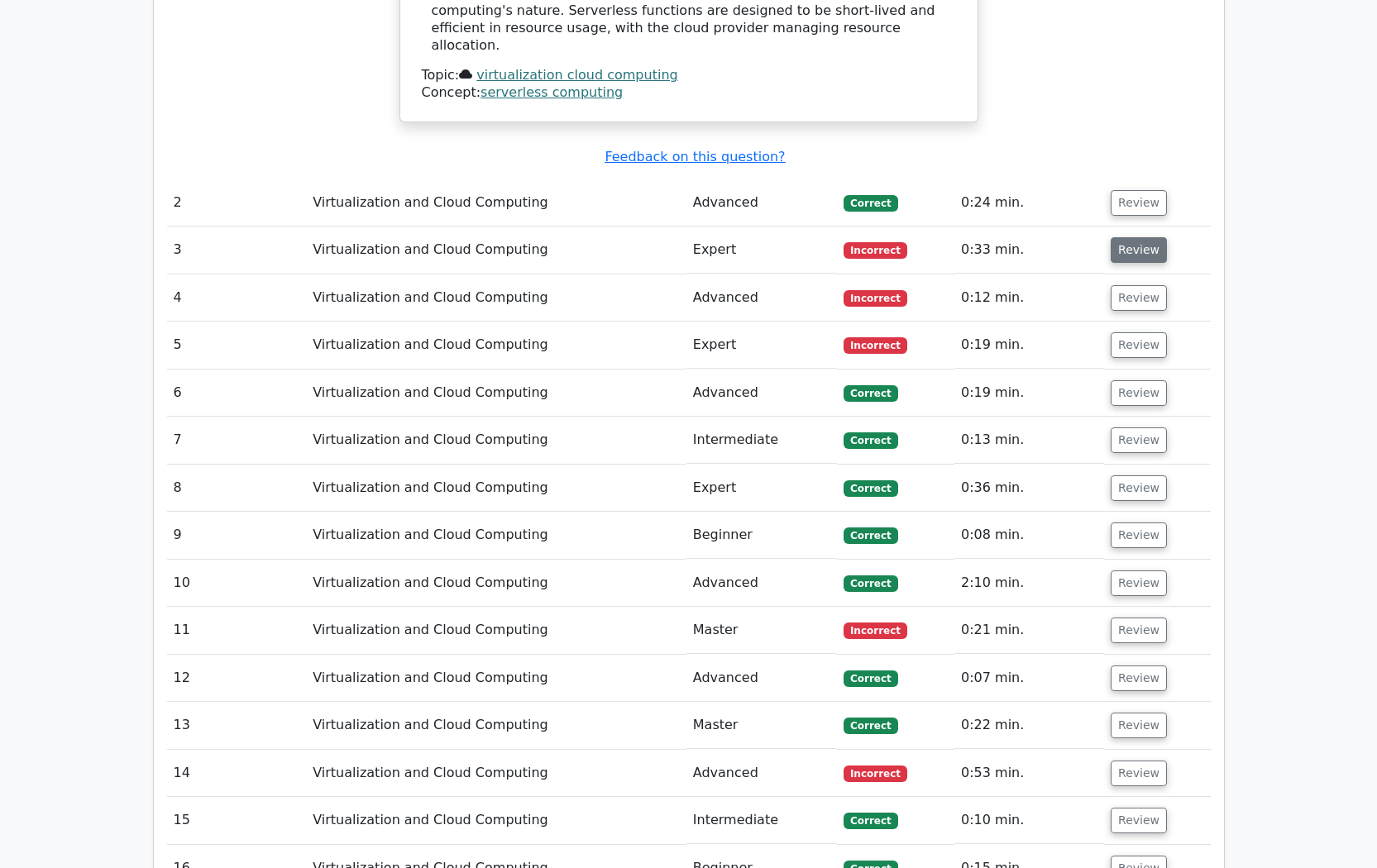
click at [1134, 237] on button "Review" at bounding box center [1139, 250] width 56 height 25
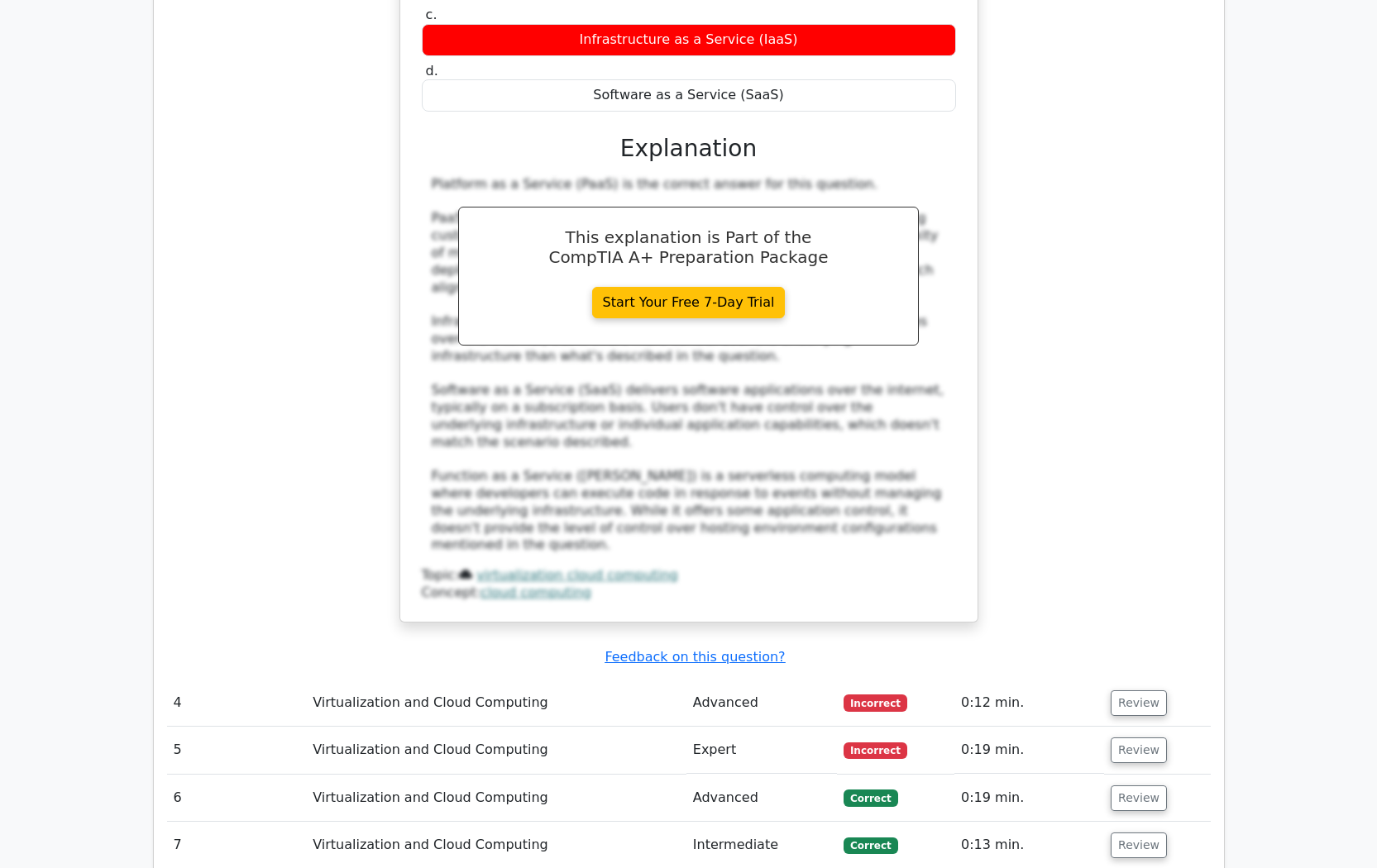
scroll to position [2729, 0]
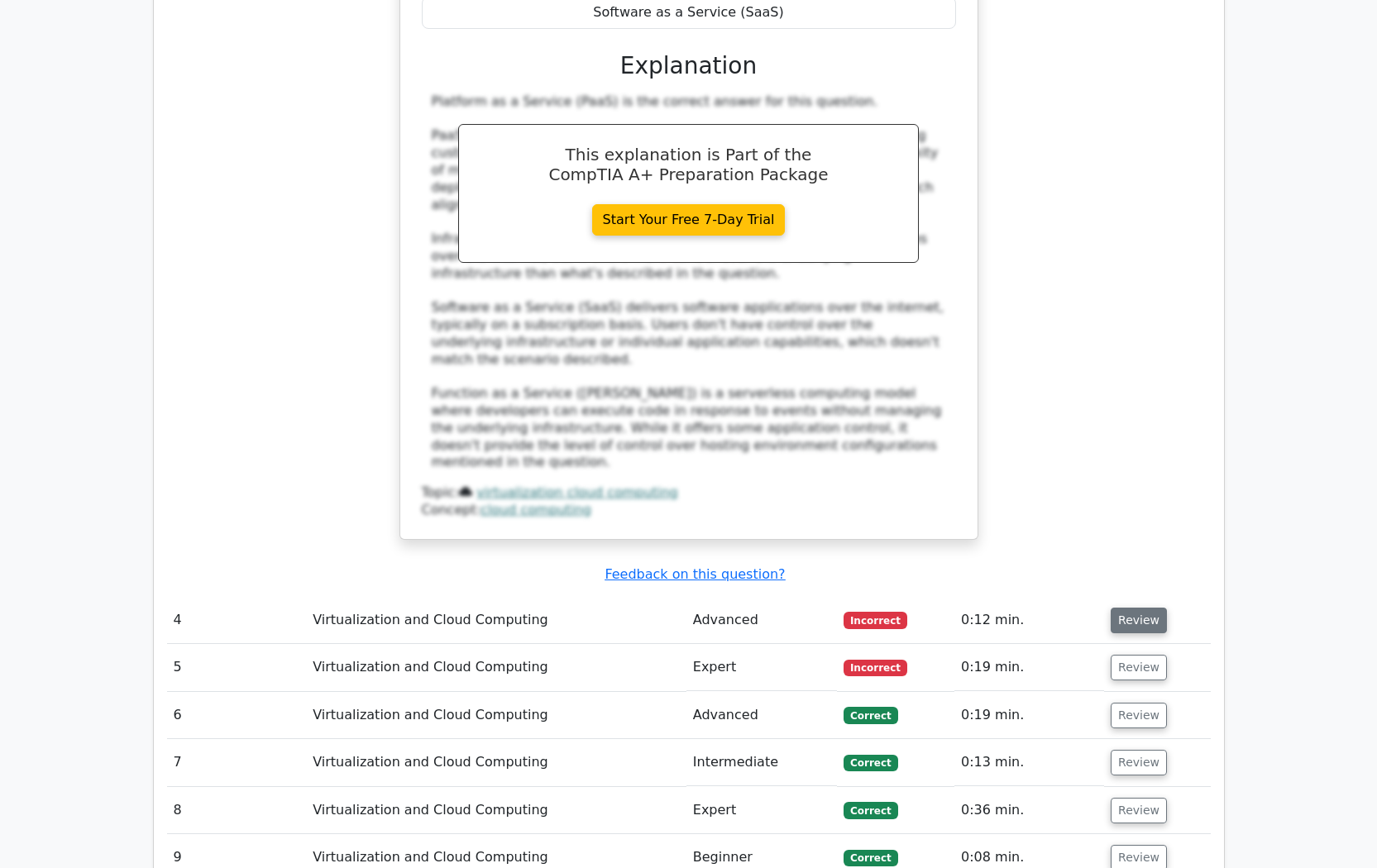
click at [1143, 608] on button "Review" at bounding box center [1139, 620] width 56 height 25
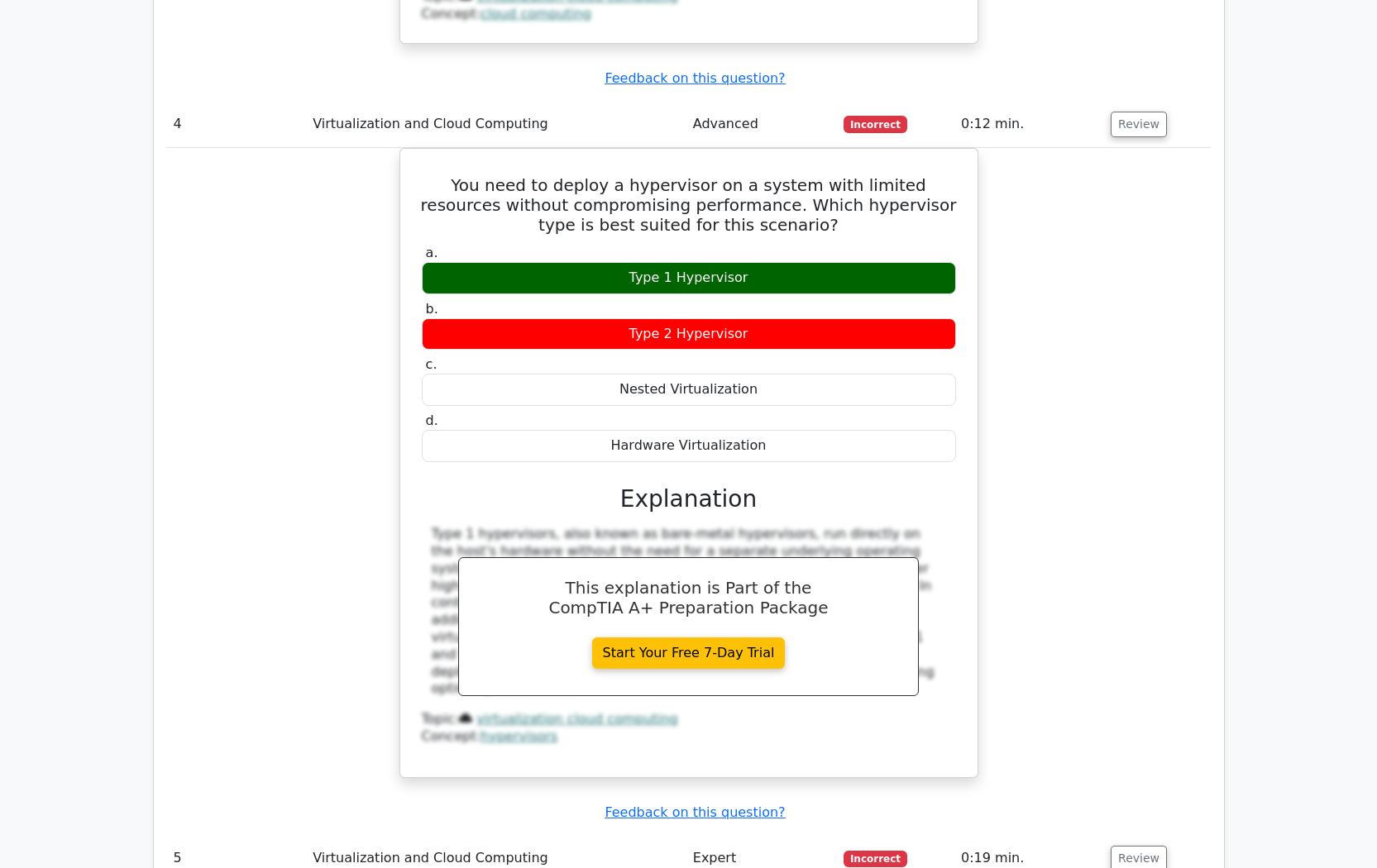
scroll to position [3638, 0]
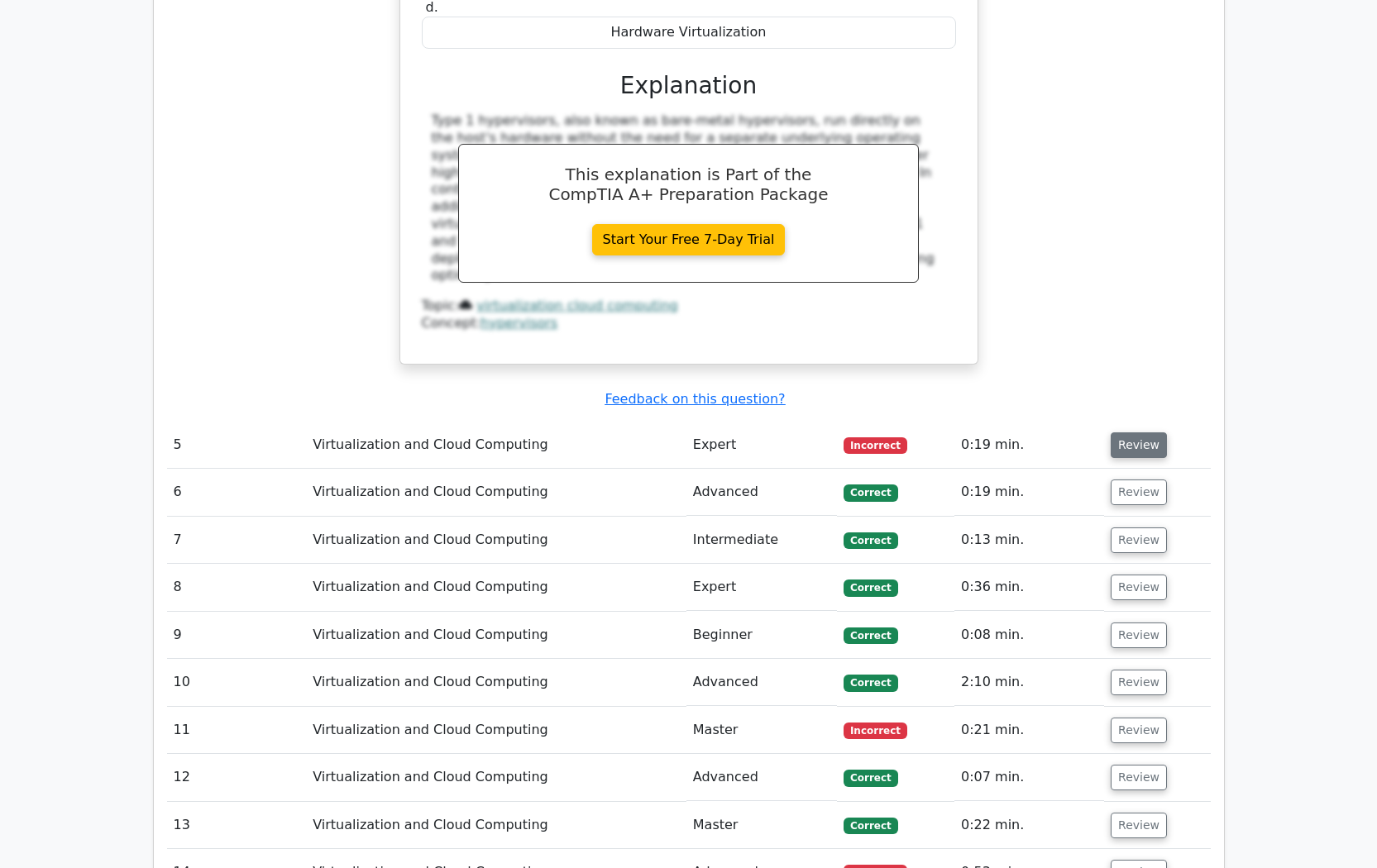
click at [1149, 433] on button "Review" at bounding box center [1139, 445] width 56 height 25
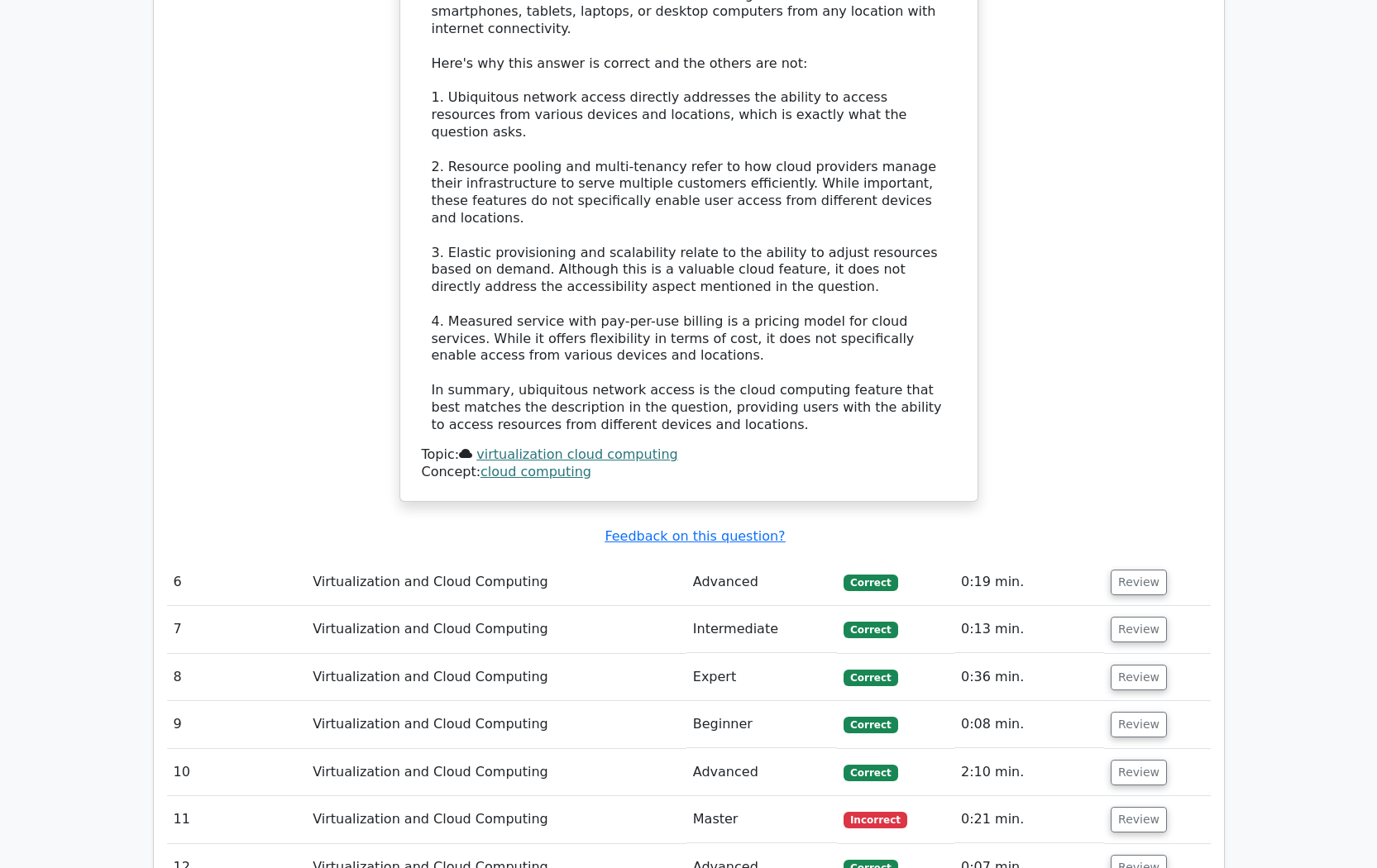
scroll to position [4961, 0]
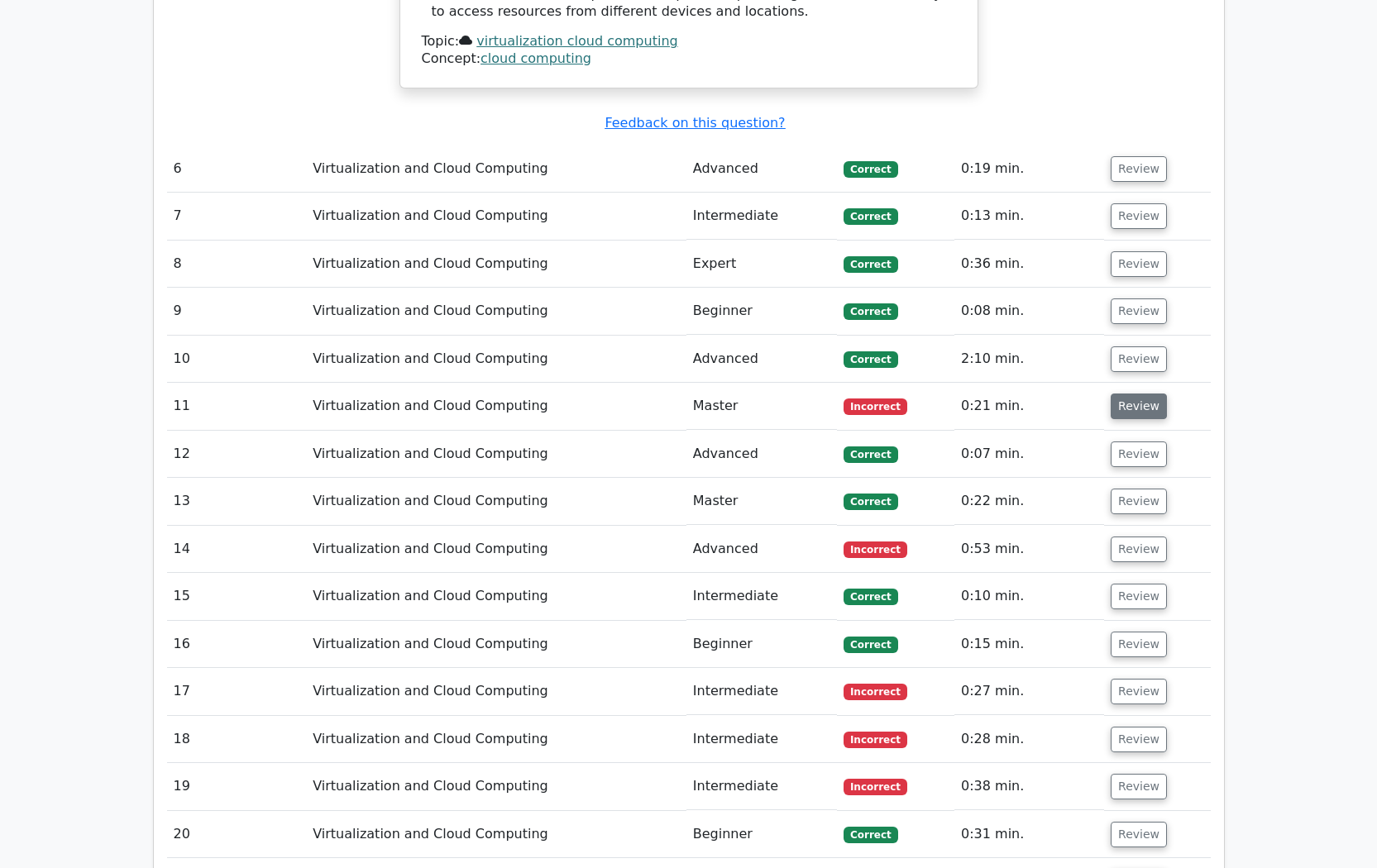
click at [1141, 393] on button "Review" at bounding box center [1139, 406] width 56 height 25
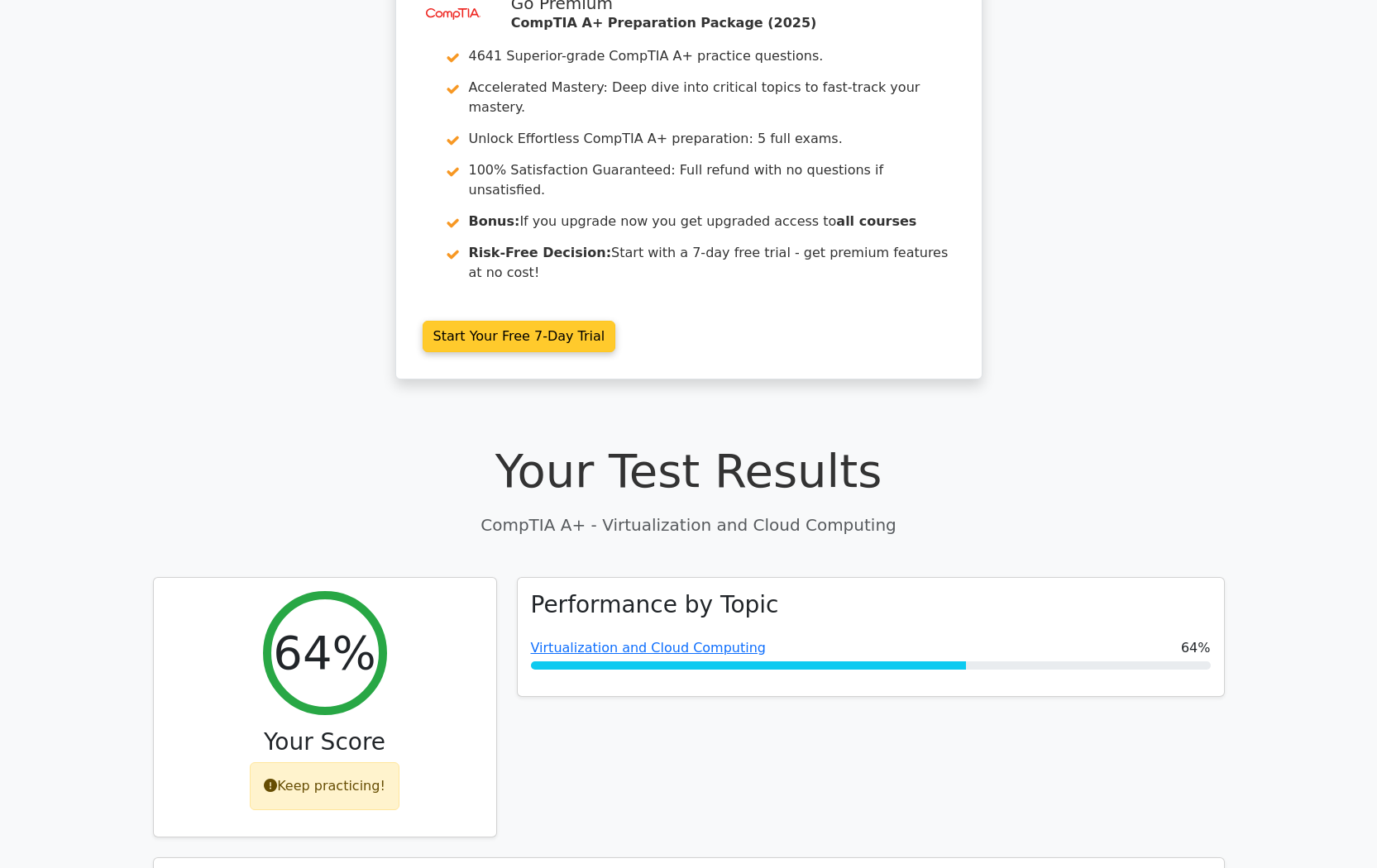
scroll to position [0, 0]
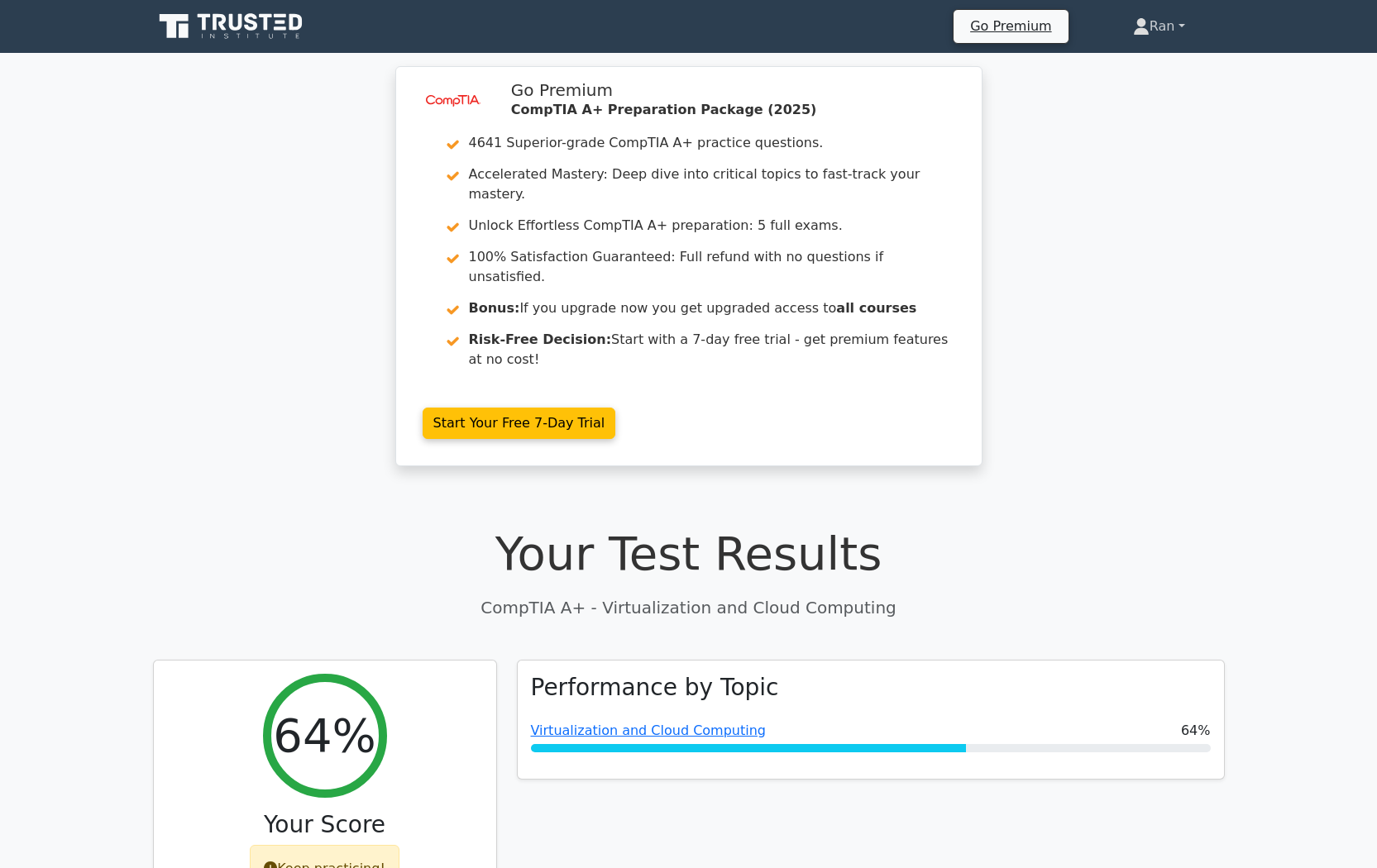
click at [1165, 26] on link "Ran" at bounding box center [1159, 26] width 131 height 33
click at [1137, 68] on link "Profile" at bounding box center [1159, 65] width 131 height 26
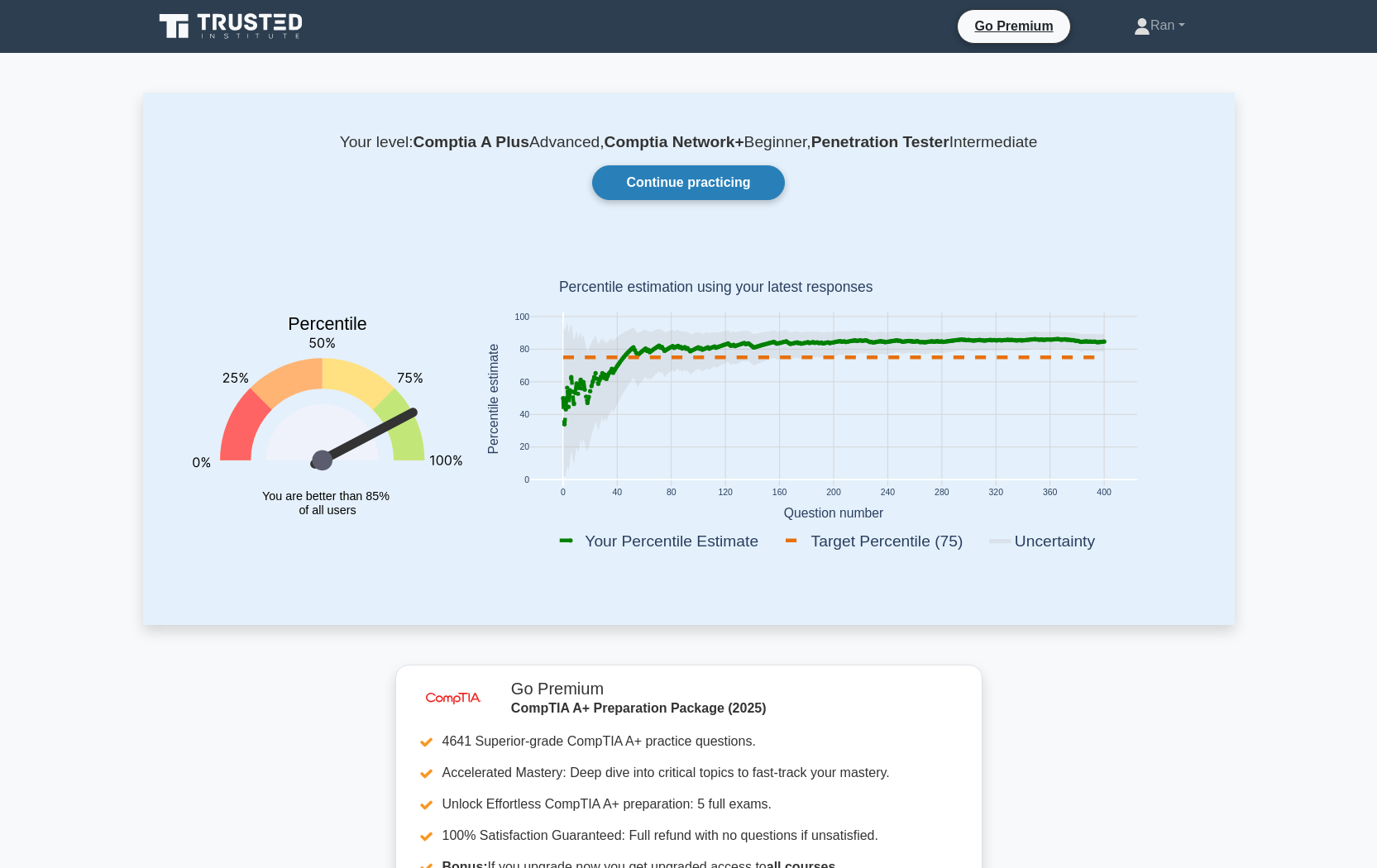
click at [678, 183] on link "Continue practicing" at bounding box center [688, 182] width 192 height 35
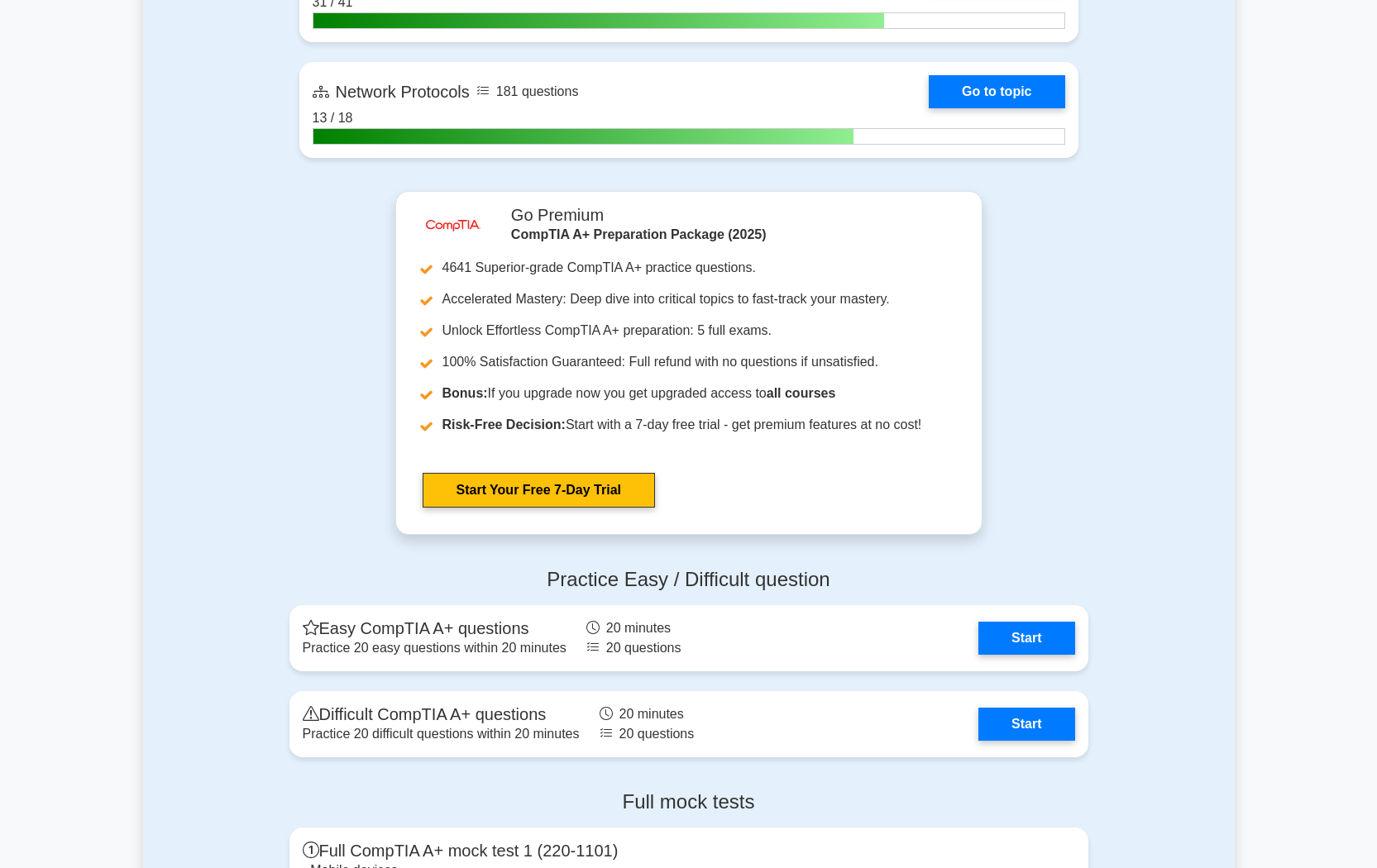
scroll to position [4382, 0]
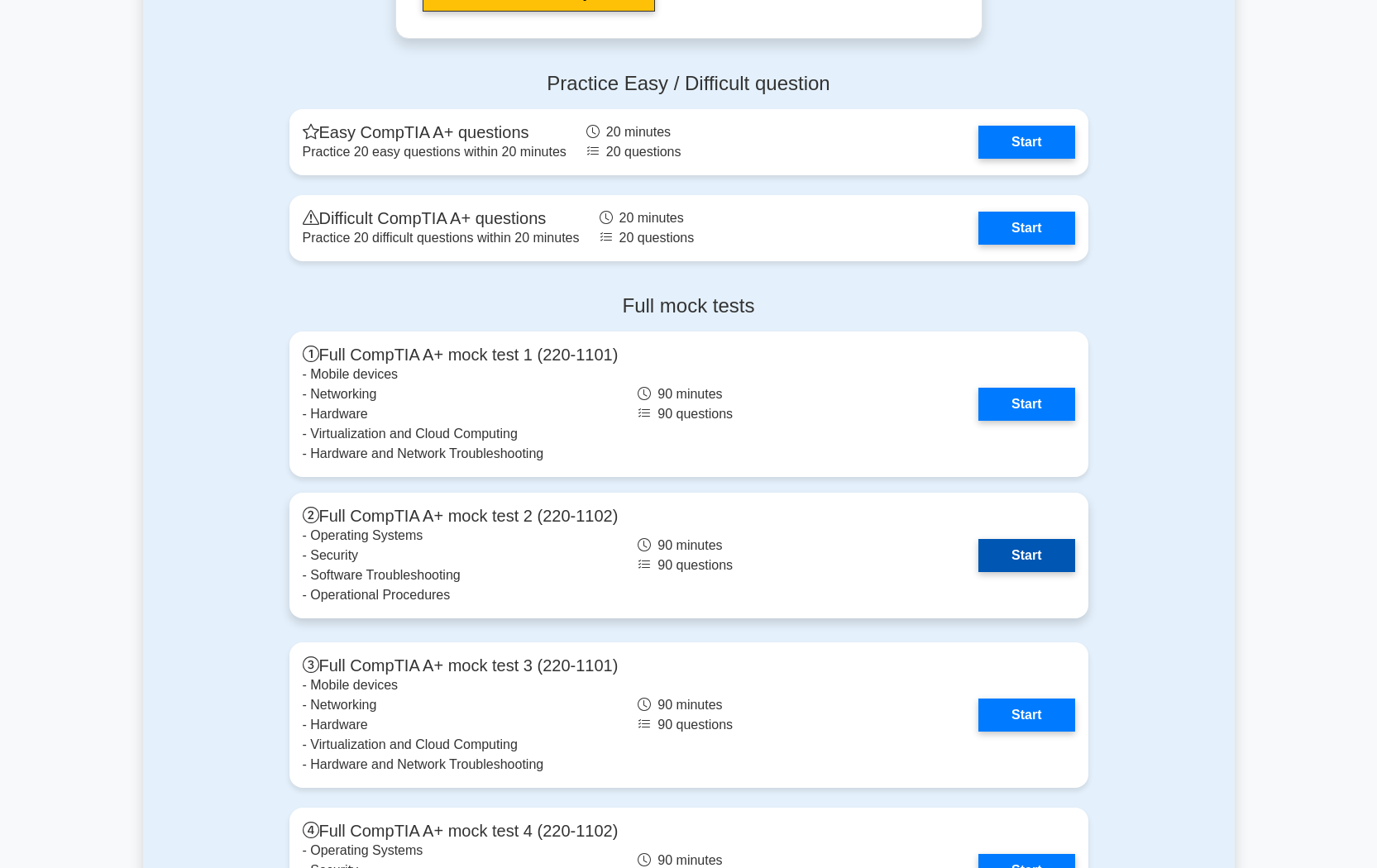
click at [1038, 556] on link "Start" at bounding box center [1027, 555] width 96 height 33
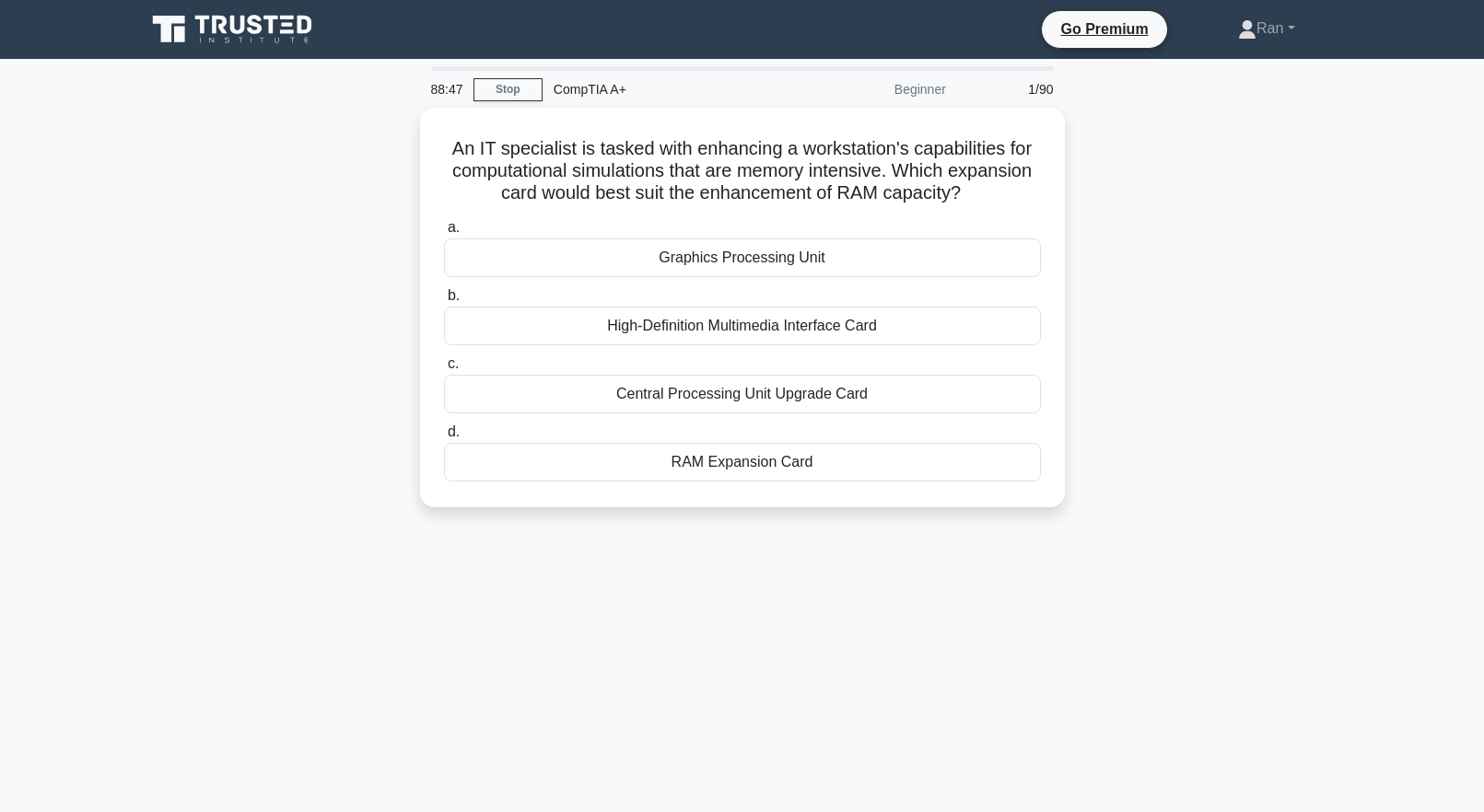
click at [1358, 541] on main "88:47 Stop CompTIA A+ Beginner 1/90 An IT specialist is tasked with enhancing a…" at bounding box center [742, 527] width 1484 height 936
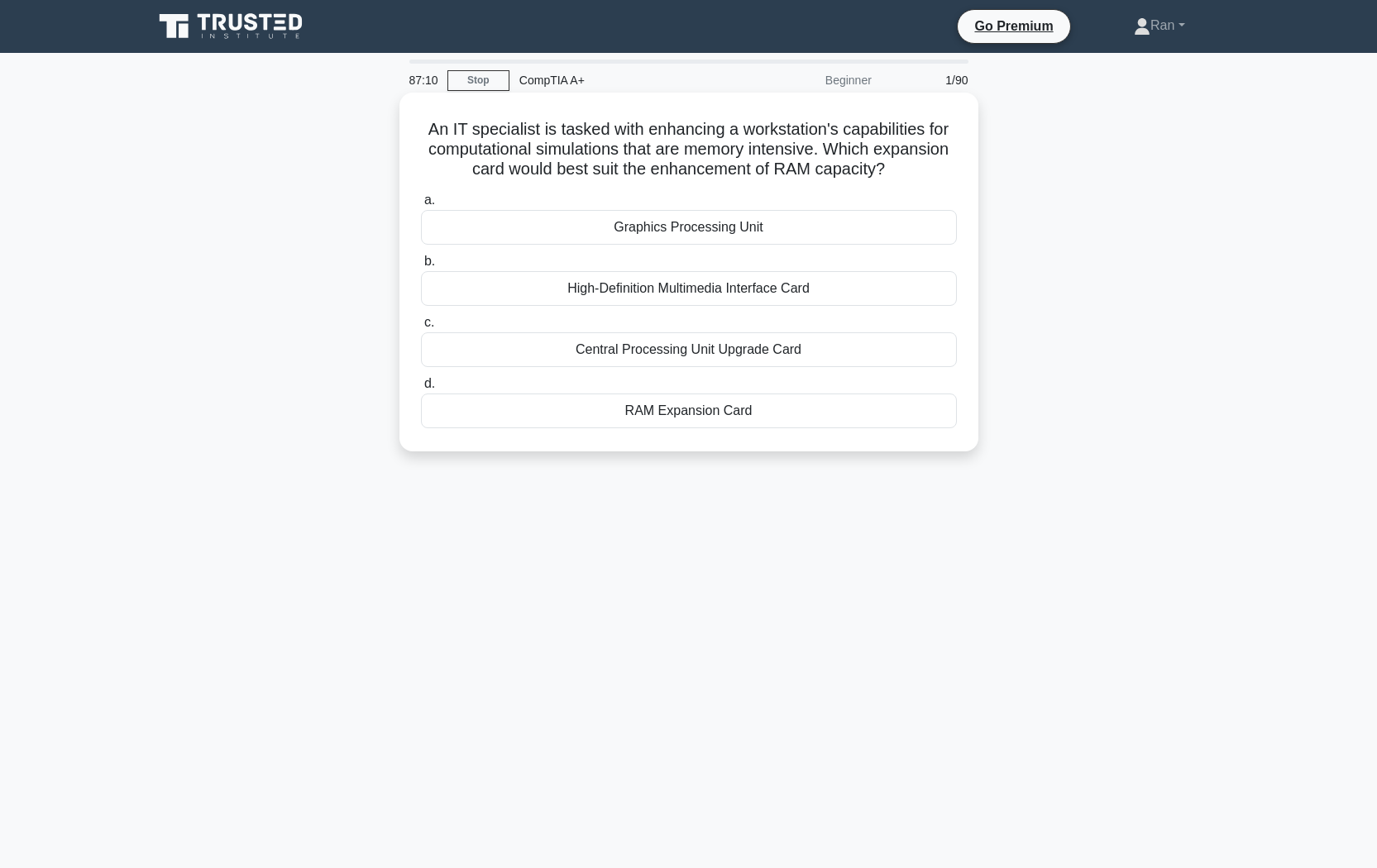
click at [703, 415] on div "RAM Expansion Card" at bounding box center [689, 410] width 536 height 35
click at [421, 390] on input "d. RAM Expansion Card" at bounding box center [421, 384] width 0 height 11
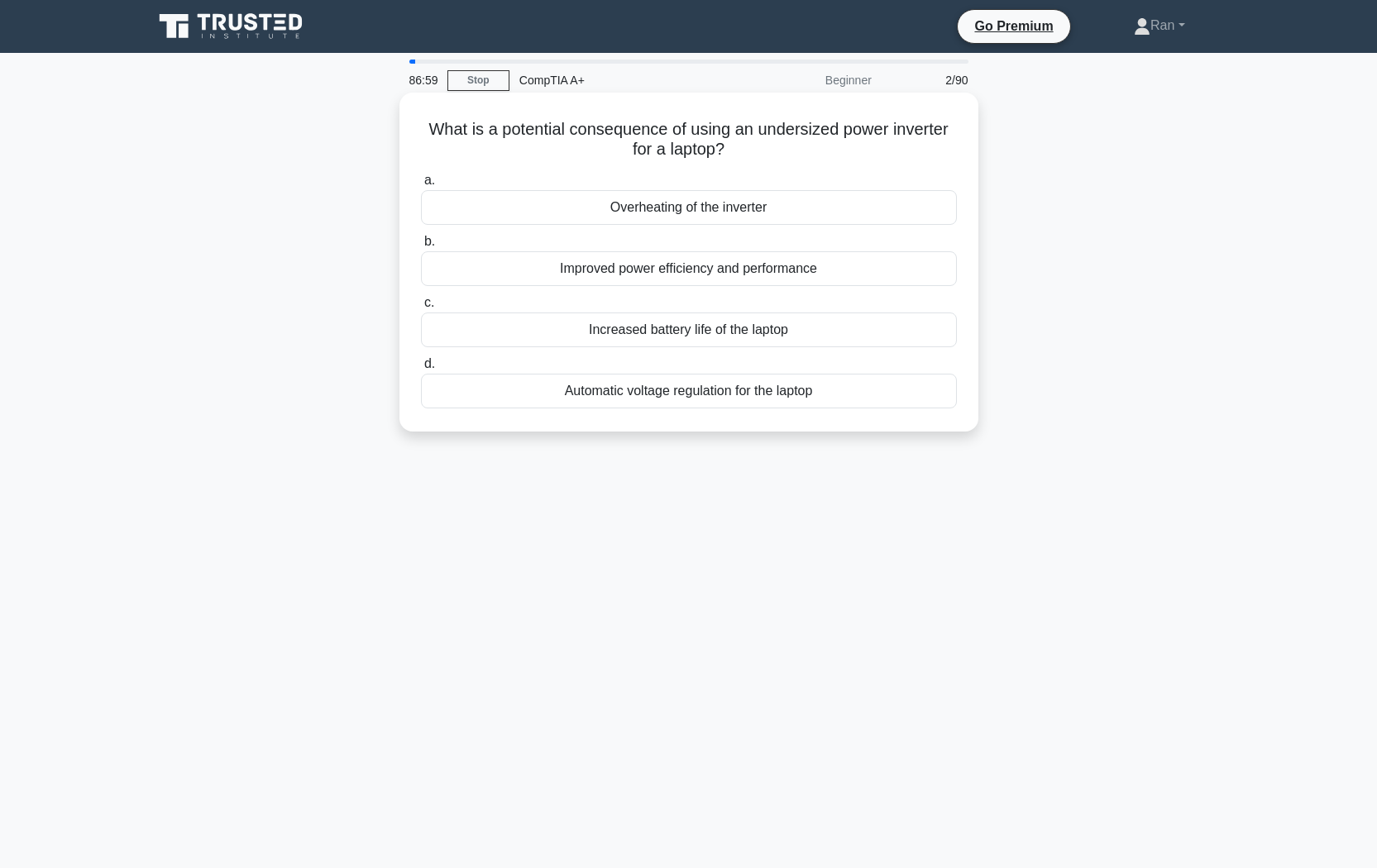
click at [702, 211] on div "Overheating of the inverter" at bounding box center [689, 207] width 536 height 35
click at [421, 186] on input "a. Overheating of the inverter" at bounding box center [421, 180] width 0 height 11
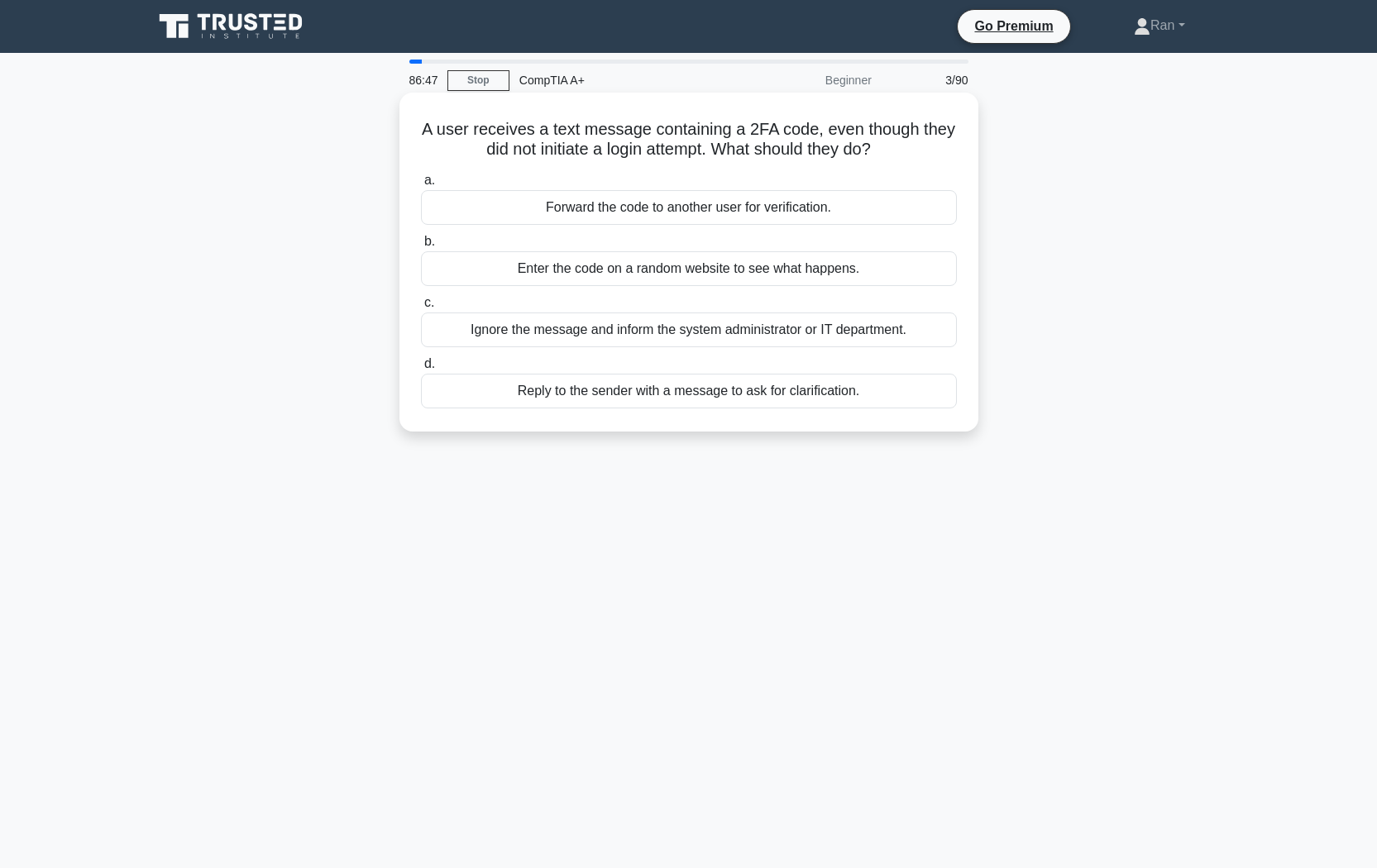
click at [837, 331] on div "Ignore the message and inform the system administrator or IT department." at bounding box center [689, 329] width 536 height 35
click at [421, 308] on input "c. Ignore the message and inform the system administrator or IT department." at bounding box center [421, 303] width 0 height 11
click at [522, 274] on div "Acknowledge their concern and ask for more details" at bounding box center [689, 269] width 536 height 35
click at [421, 248] on input "b. Acknowledge their concern and ask for more details" at bounding box center [421, 242] width 0 height 11
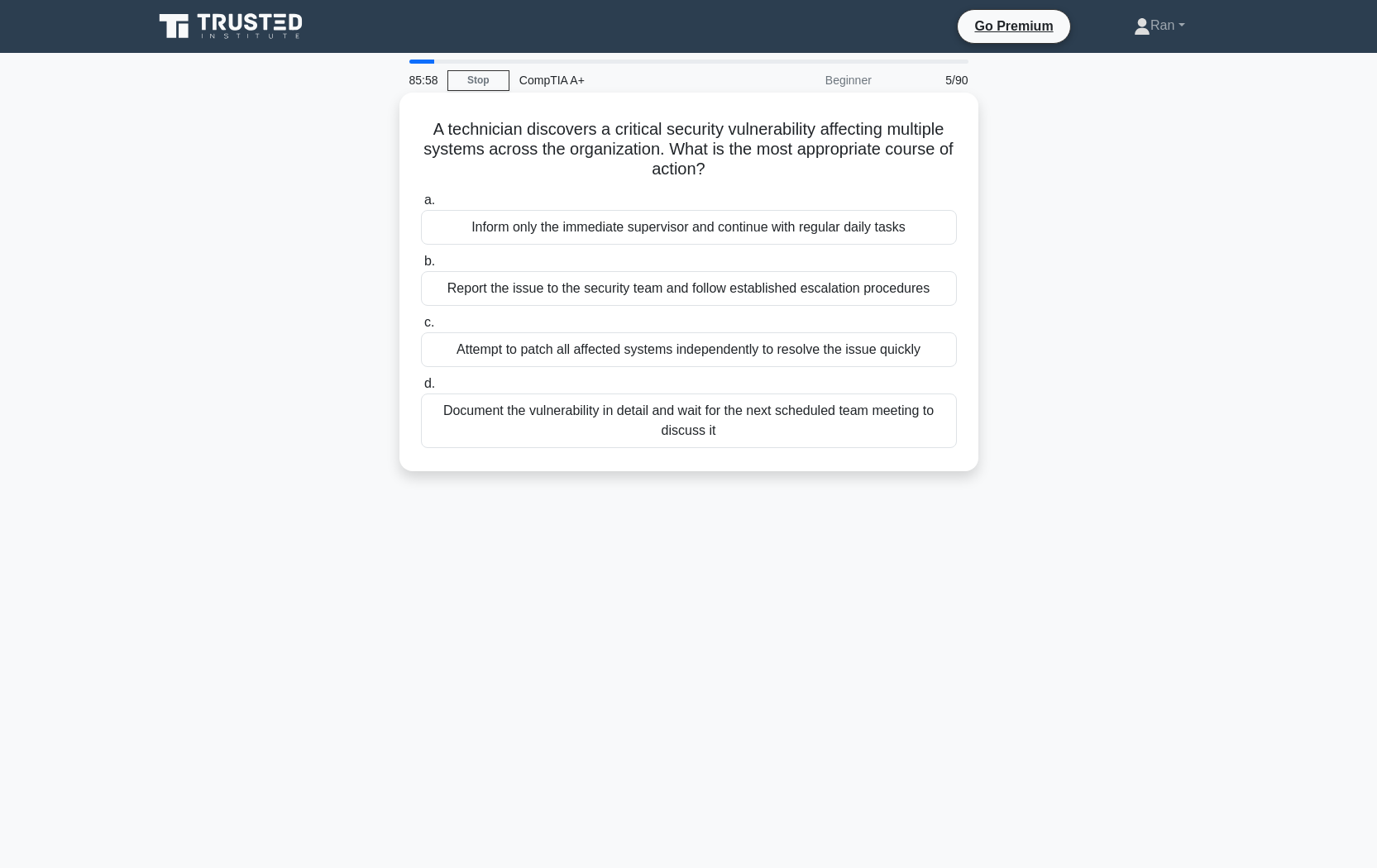
click at [491, 294] on div "Report the issue to the security team and follow established escalation procedu…" at bounding box center [689, 288] width 536 height 35
click at [421, 267] on input "b. Report the issue to the security team and follow established escalation proc…" at bounding box center [421, 261] width 0 height 11
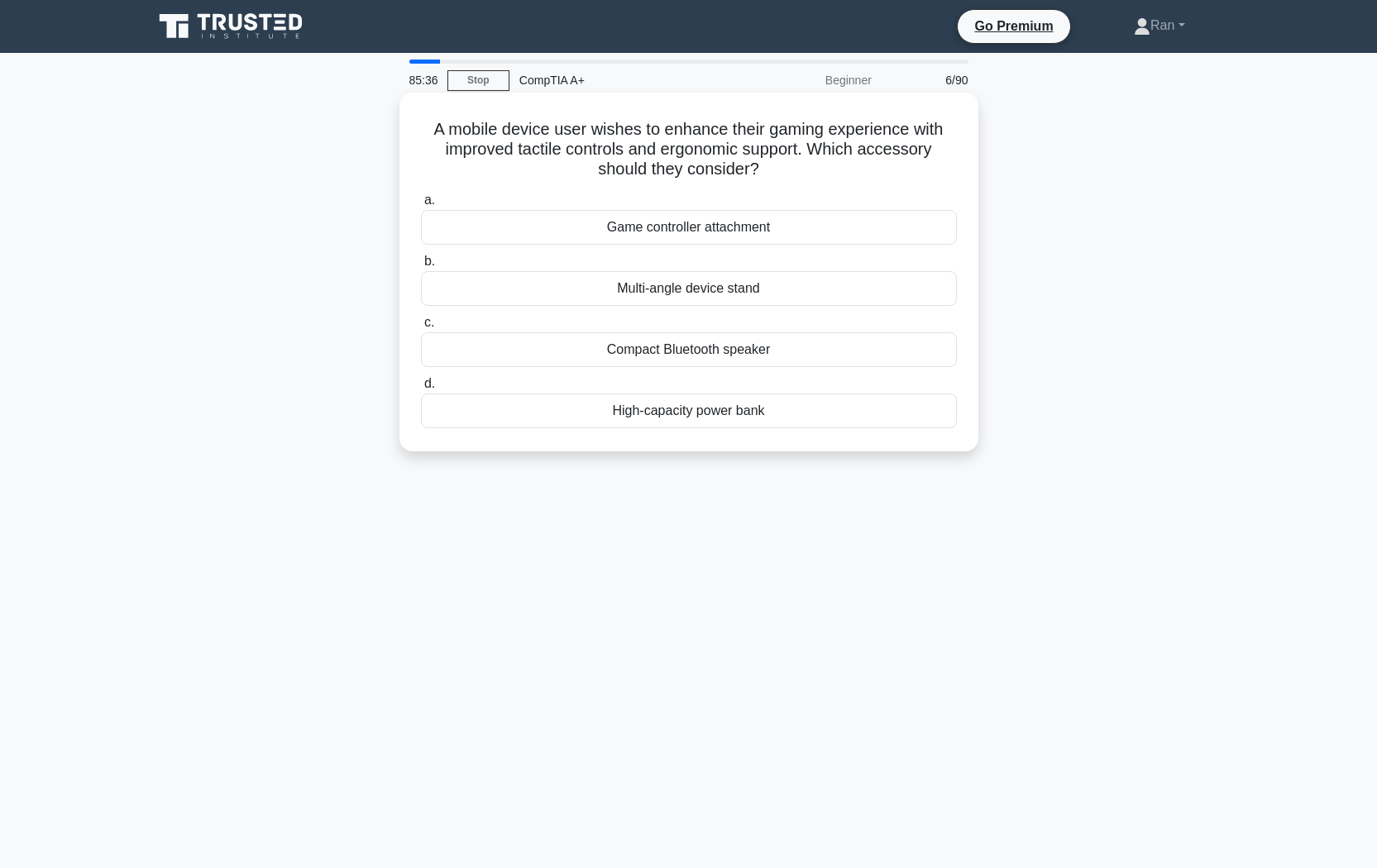
click at [536, 231] on div "Game controller attachment" at bounding box center [689, 226] width 536 height 35
click at [421, 206] on input "a. Game controller attachment" at bounding box center [421, 200] width 0 height 11
click at [494, 407] on div "Temporary internet files" at bounding box center [689, 410] width 536 height 35
click at [421, 390] on input "d. Temporary internet files" at bounding box center [421, 384] width 0 height 11
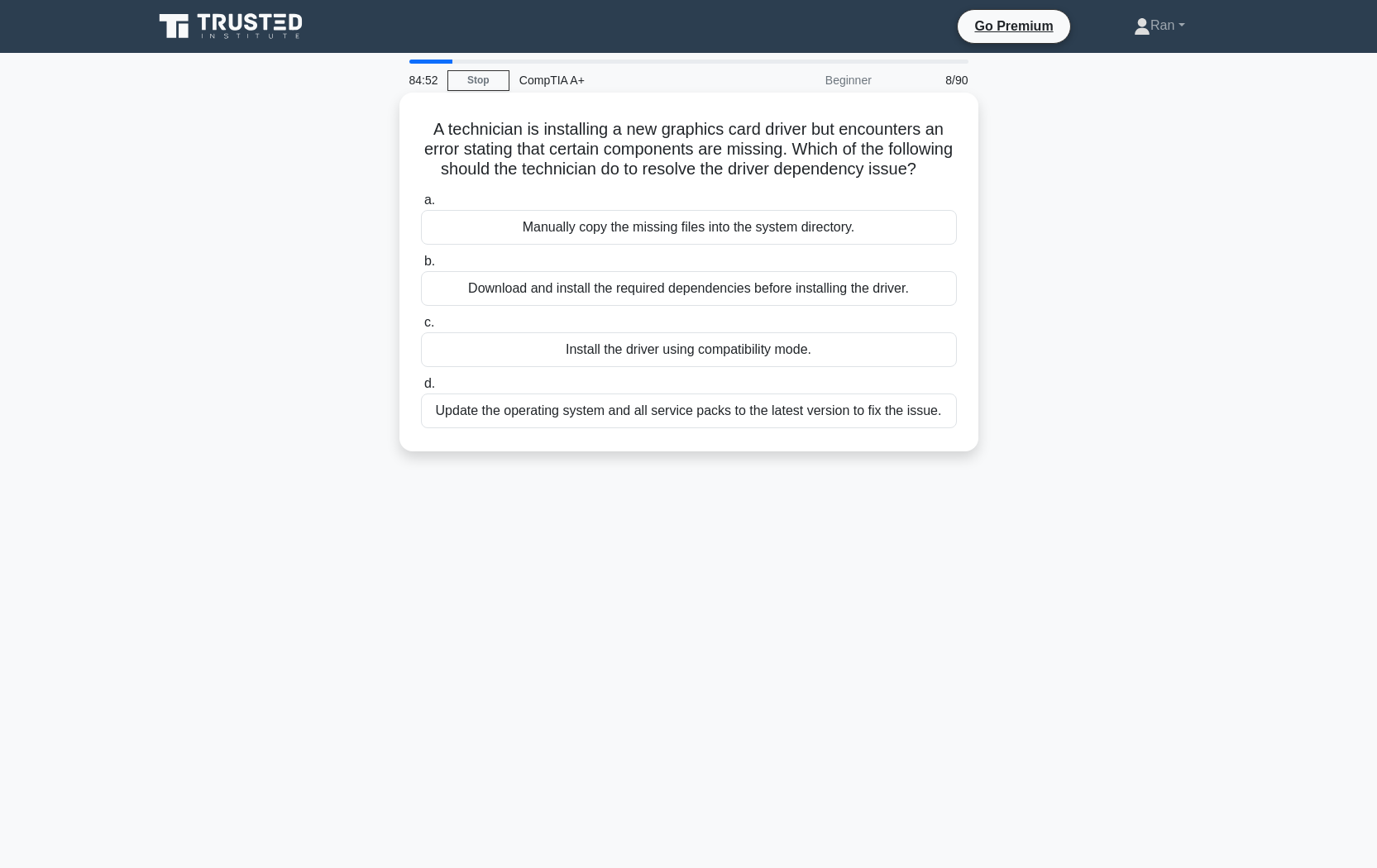
click at [507, 306] on div "Download and install the required dependencies before installing the driver." at bounding box center [689, 288] width 536 height 35
click at [421, 267] on input "b. Download and install the required dependencies before installing the driver." at bounding box center [421, 261] width 0 height 11
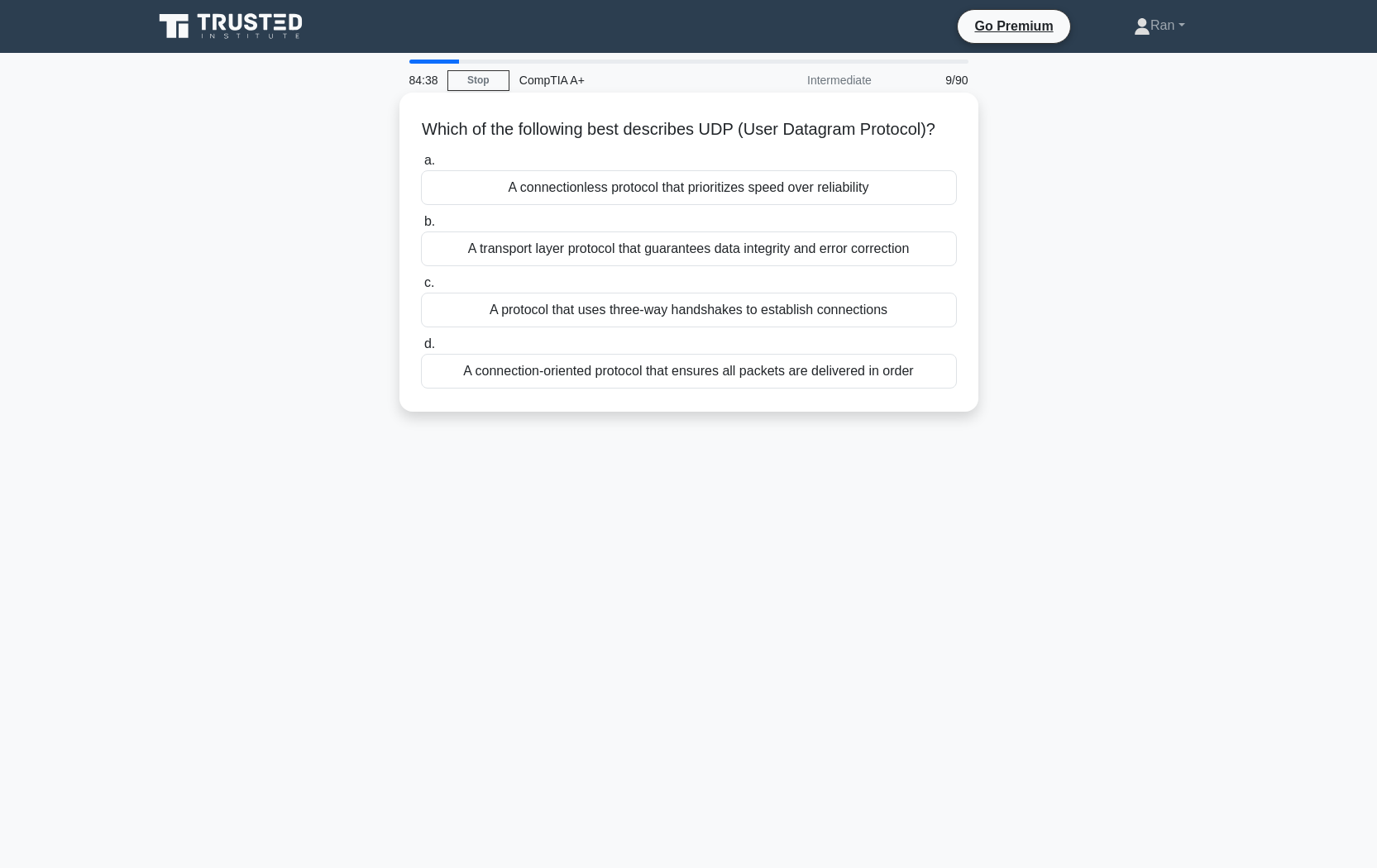
click at [616, 205] on div "A connectionless protocol that prioritizes speed over reliability" at bounding box center [689, 187] width 536 height 35
click at [421, 166] on input "a. A connectionless protocol that prioritizes speed over reliability" at bounding box center [421, 161] width 0 height 11
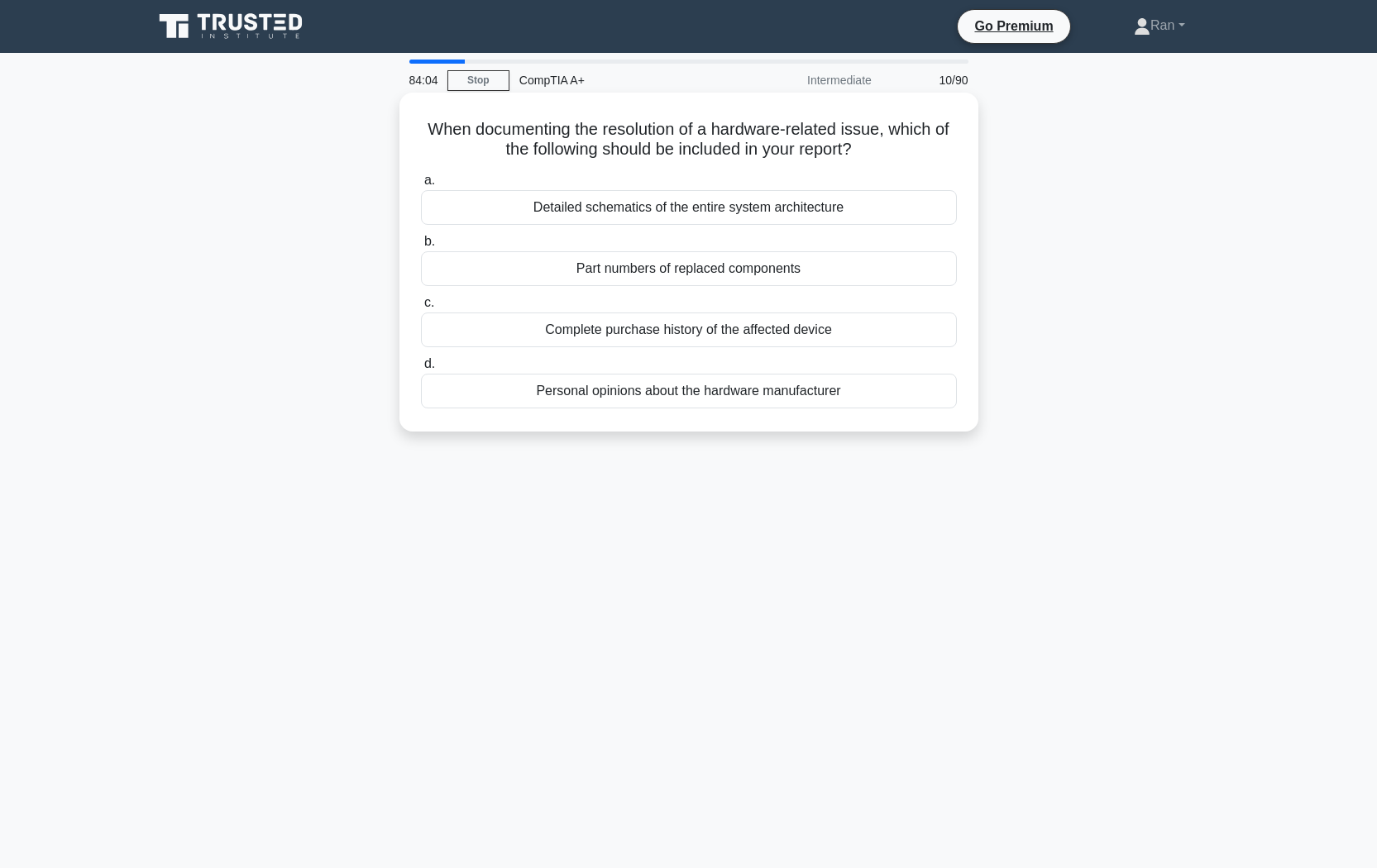
click at [568, 270] on div "Part numbers of replaced components" at bounding box center [689, 269] width 536 height 35
click at [421, 248] on input "b. Part numbers of replaced components" at bounding box center [421, 242] width 0 height 11
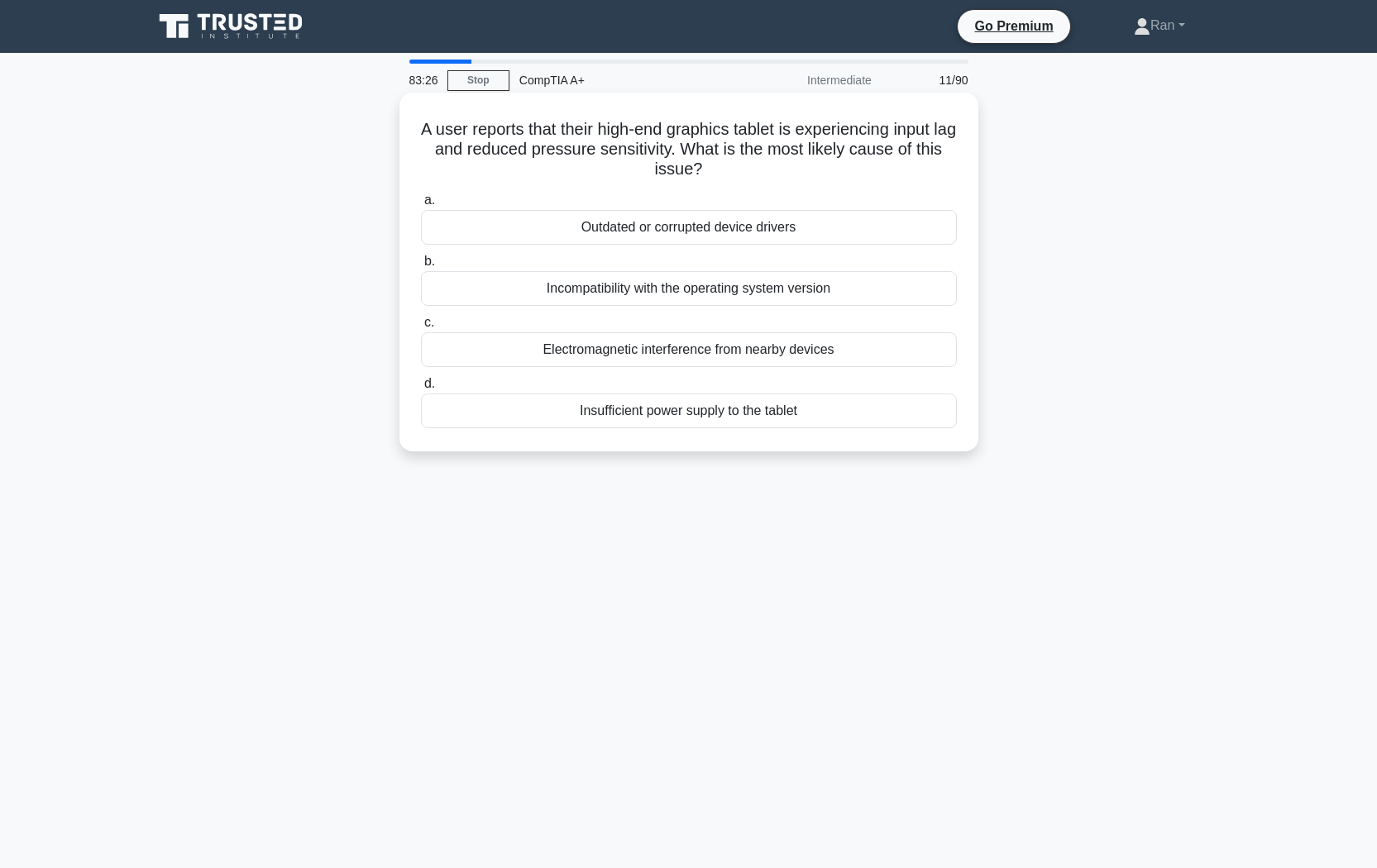
click at [561, 234] on div "Outdated or corrupted device drivers" at bounding box center [689, 226] width 536 height 35
click at [421, 206] on input "a. Outdated or corrupted device drivers" at bounding box center [421, 200] width 0 height 11
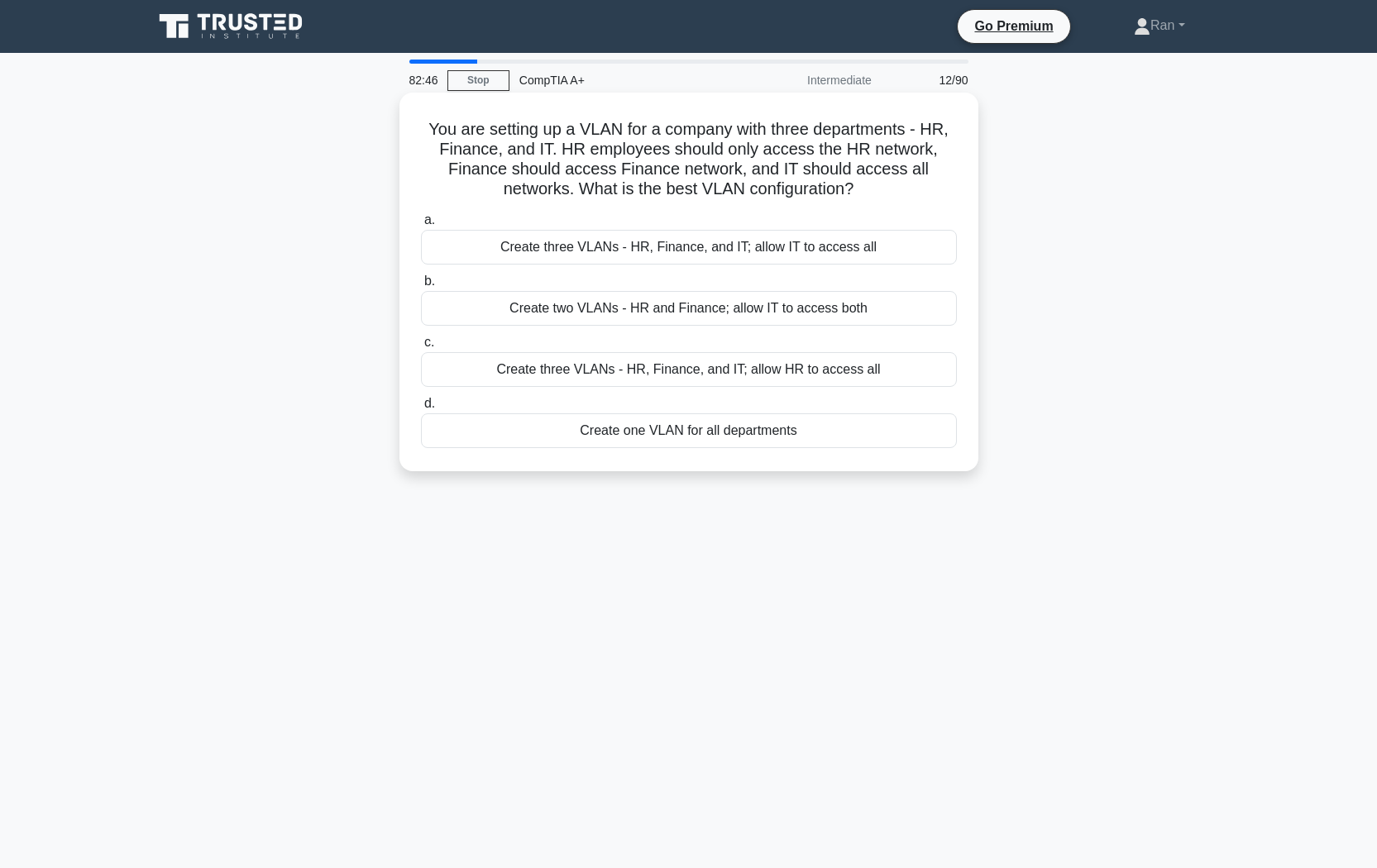
click at [606, 252] on div "Create three VLANs - HR, Finance, and IT; allow IT to access all" at bounding box center [689, 247] width 536 height 35
click at [421, 226] on input "a. Create three VLANs - HR, Finance, and IT; allow IT to access all" at bounding box center [421, 220] width 0 height 11
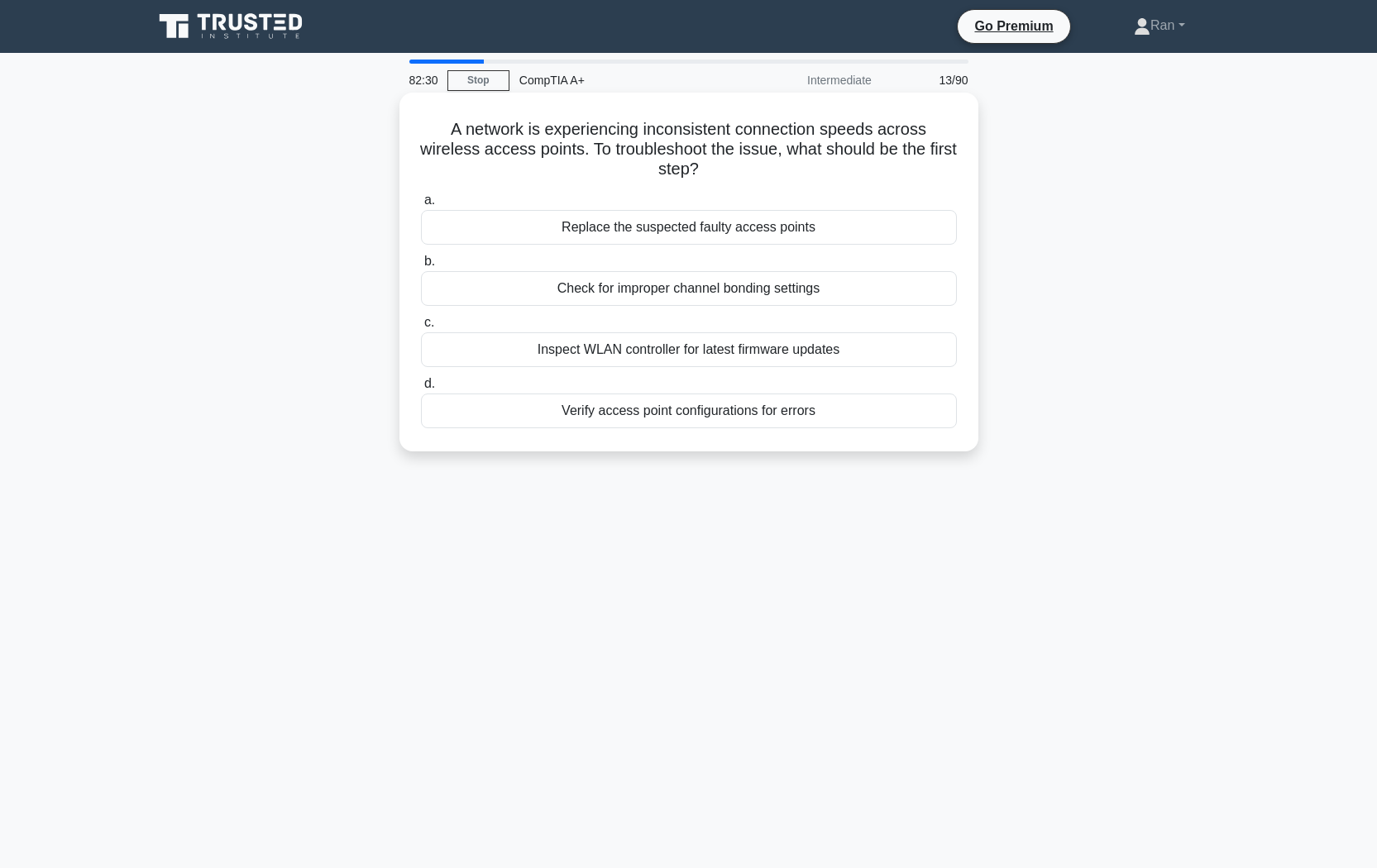
click at [671, 423] on div "Verify access point configurations for errors" at bounding box center [689, 410] width 536 height 35
click at [421, 390] on input "d. Verify access point configurations for errors" at bounding box center [421, 384] width 0 height 11
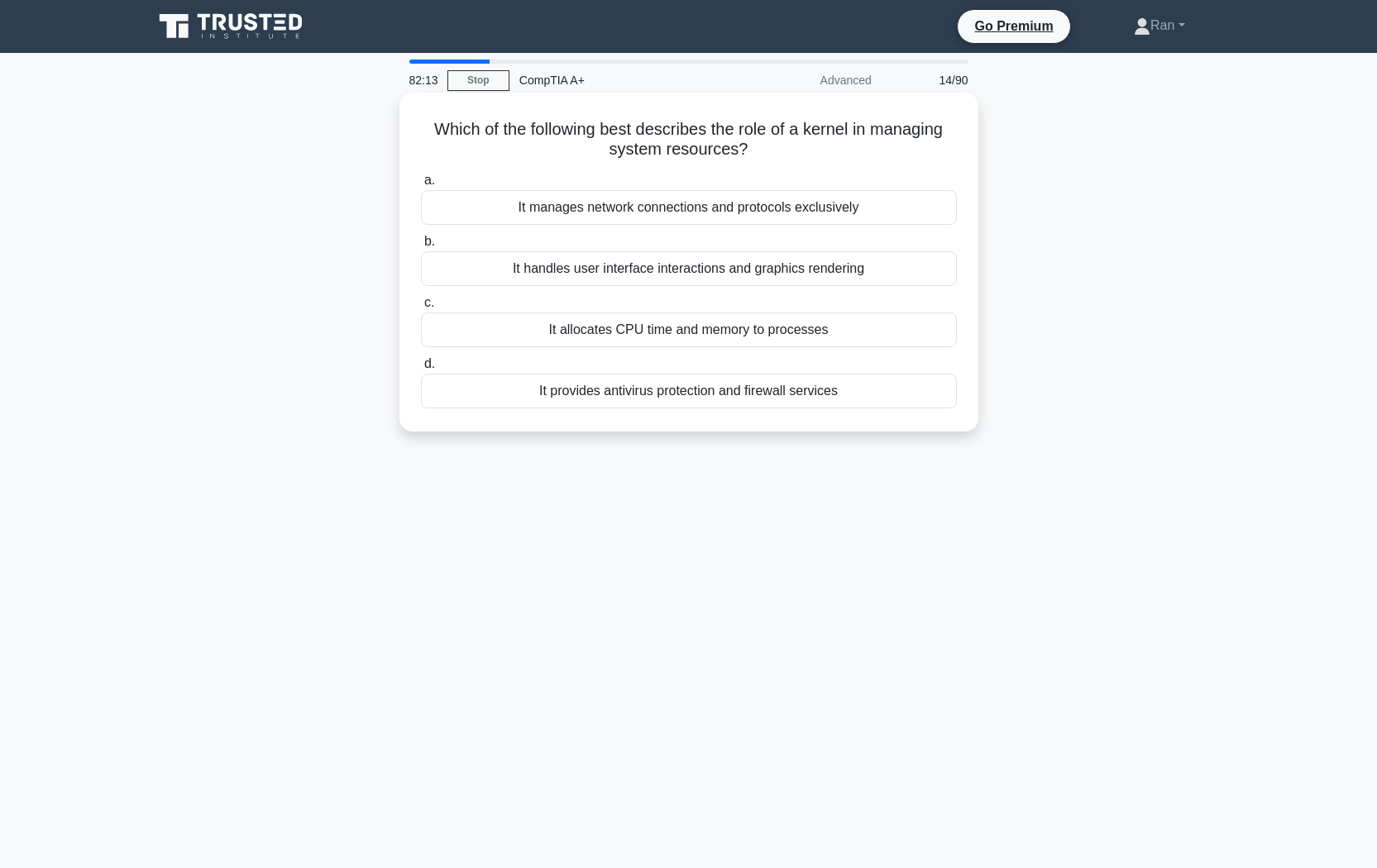
click at [530, 269] on div "It handles user interface interactions and graphics rendering" at bounding box center [689, 269] width 536 height 35
click at [421, 248] on input "b. It handles user interface interactions and graphics rendering" at bounding box center [421, 242] width 0 height 11
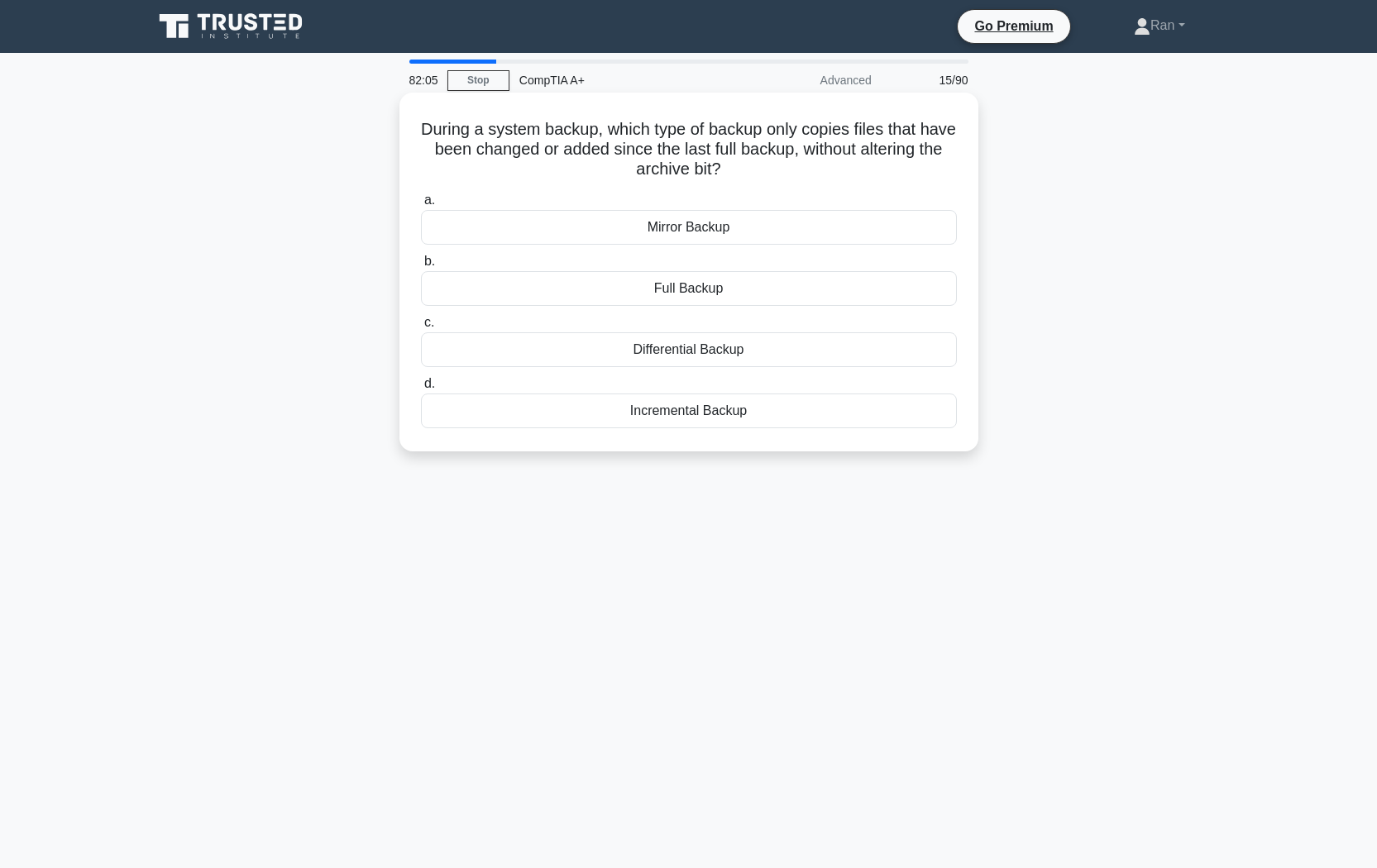
click at [611, 356] on div "Differential Backup" at bounding box center [689, 349] width 536 height 35
click at [421, 328] on input "c. Differential Backup" at bounding box center [421, 322] width 0 height 11
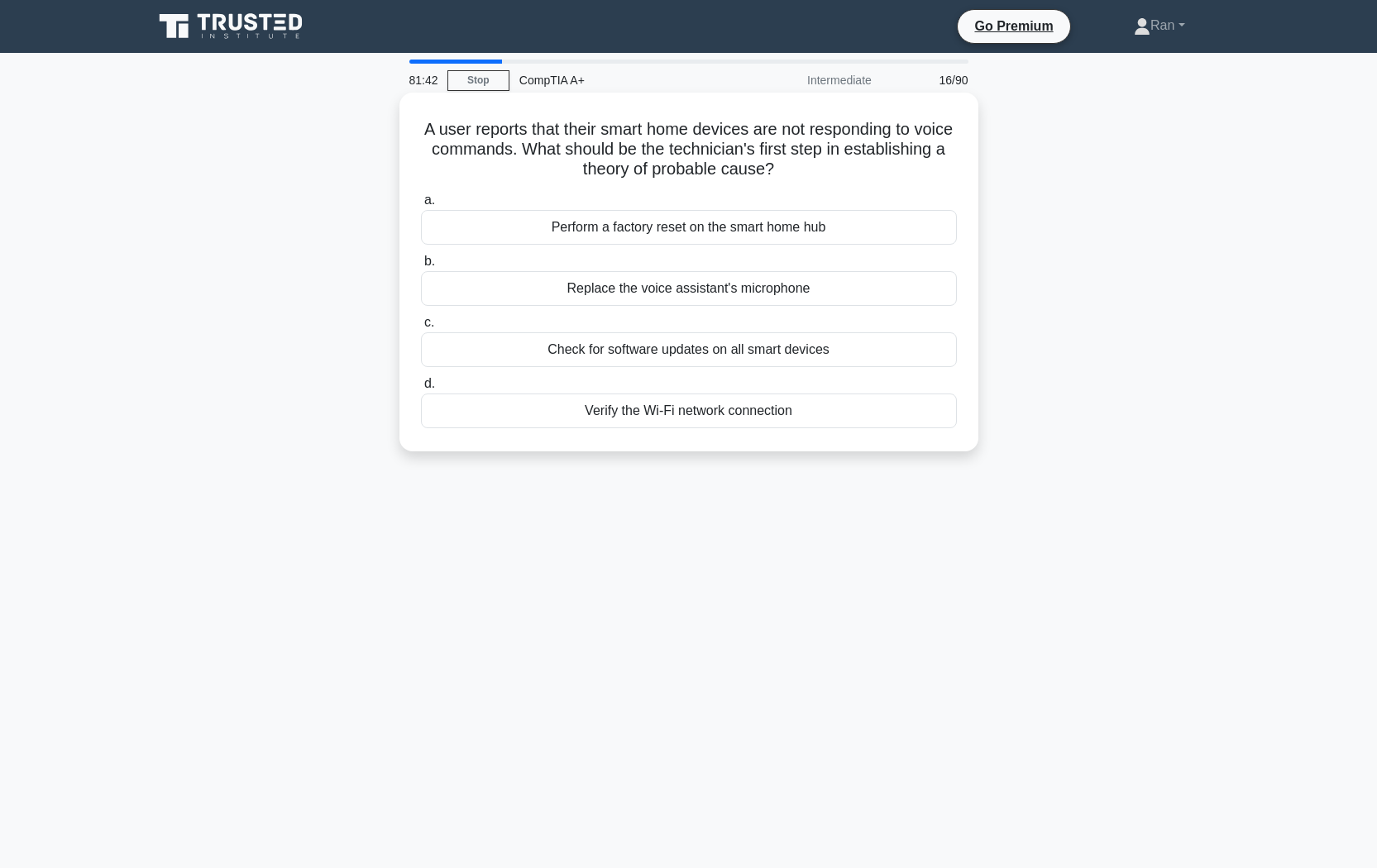
click at [531, 352] on div "Check for software updates on all smart devices" at bounding box center [689, 349] width 536 height 35
click at [421, 328] on input "c. Check for software updates on all smart devices" at bounding box center [421, 322] width 0 height 11
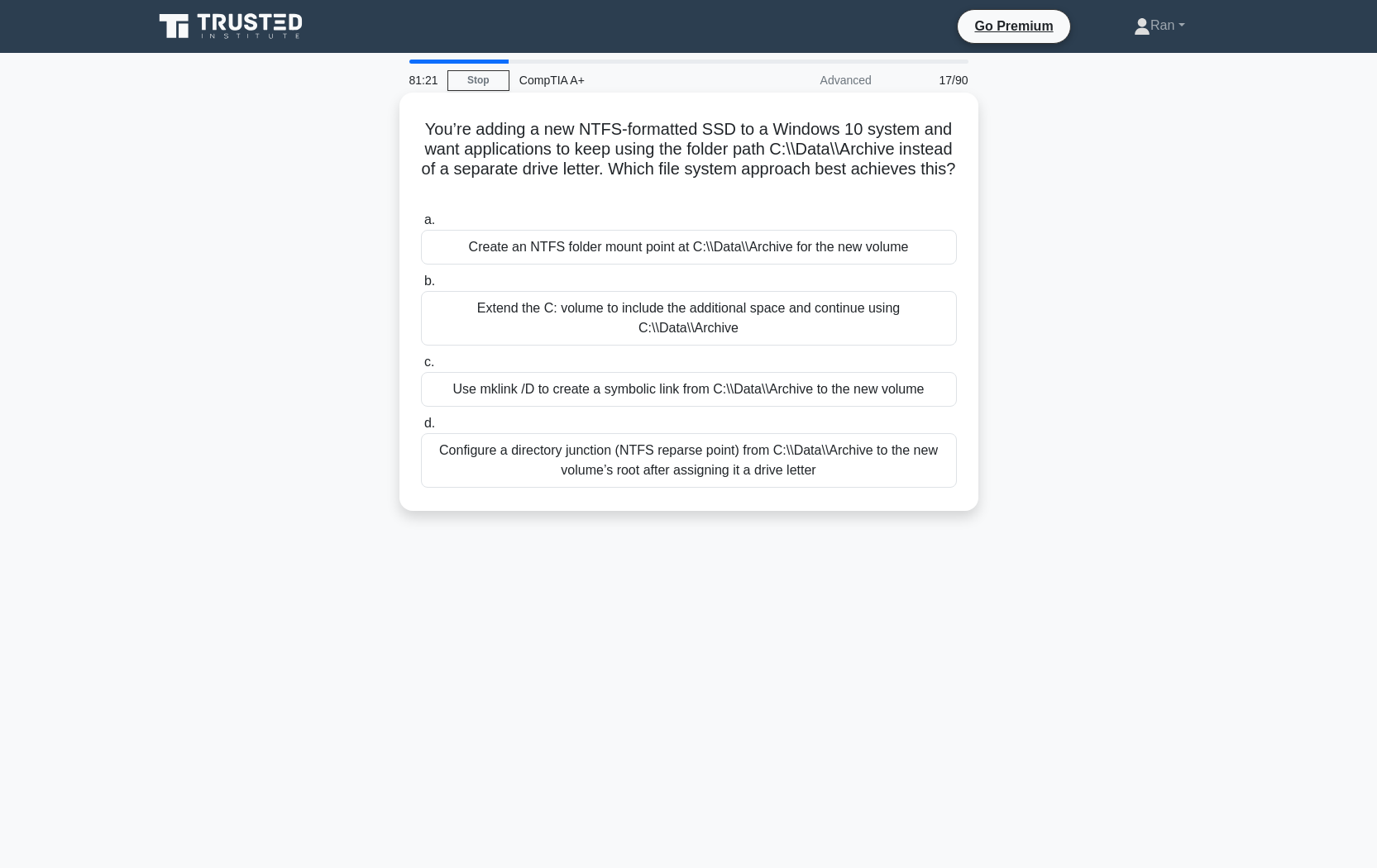
click at [628, 253] on div "Create an NTFS folder mount point at C:\\Data\\Archive for the new volume" at bounding box center [689, 247] width 536 height 35
click at [421, 226] on input "a. Create an NTFS folder mount point at C:\\Data\\Archive for the new volume" at bounding box center [421, 220] width 0 height 11
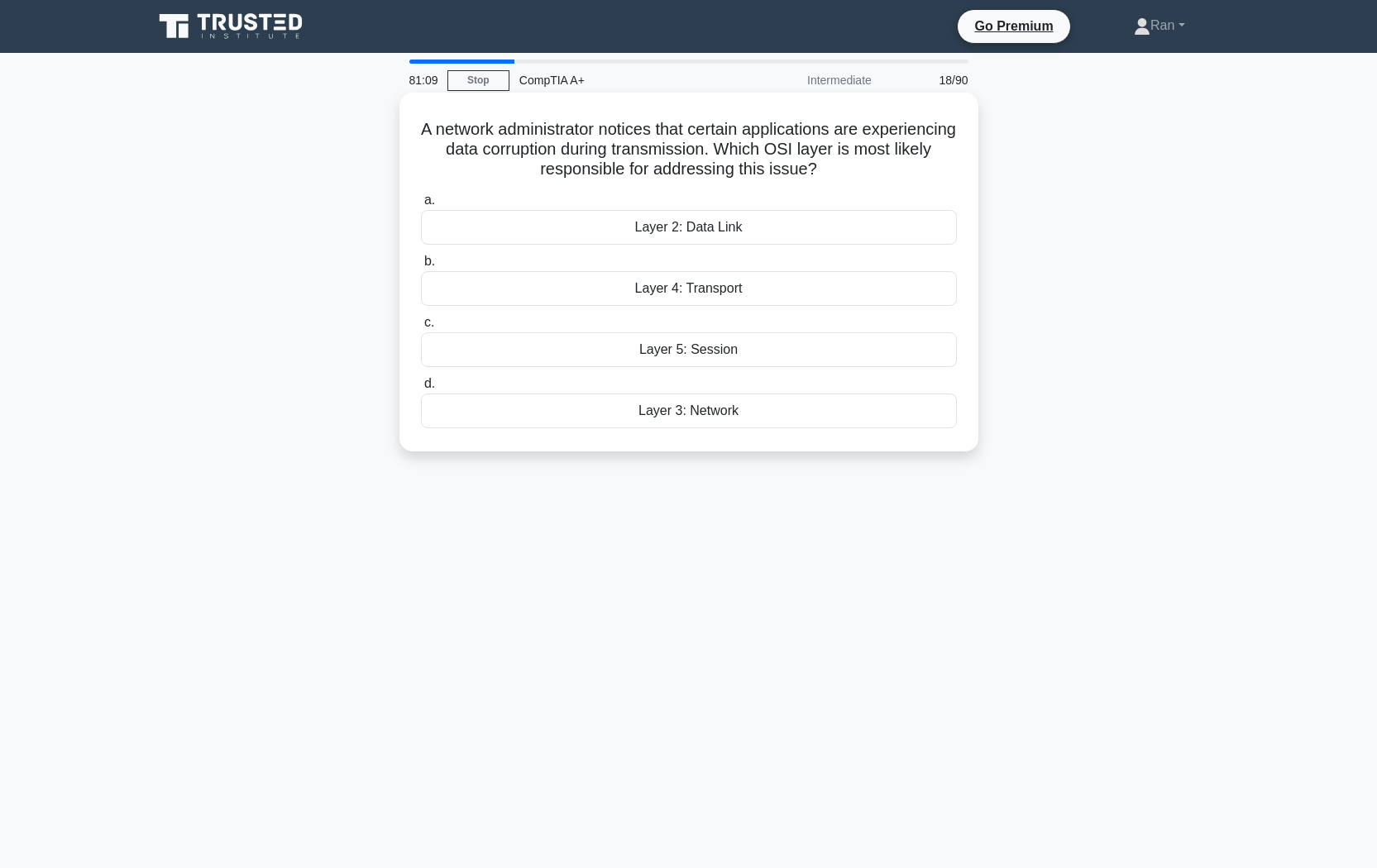
click at [637, 296] on div "Layer 4: Transport" at bounding box center [689, 288] width 536 height 35
click at [421, 267] on input "b. Layer 4: Transport" at bounding box center [421, 261] width 0 height 11
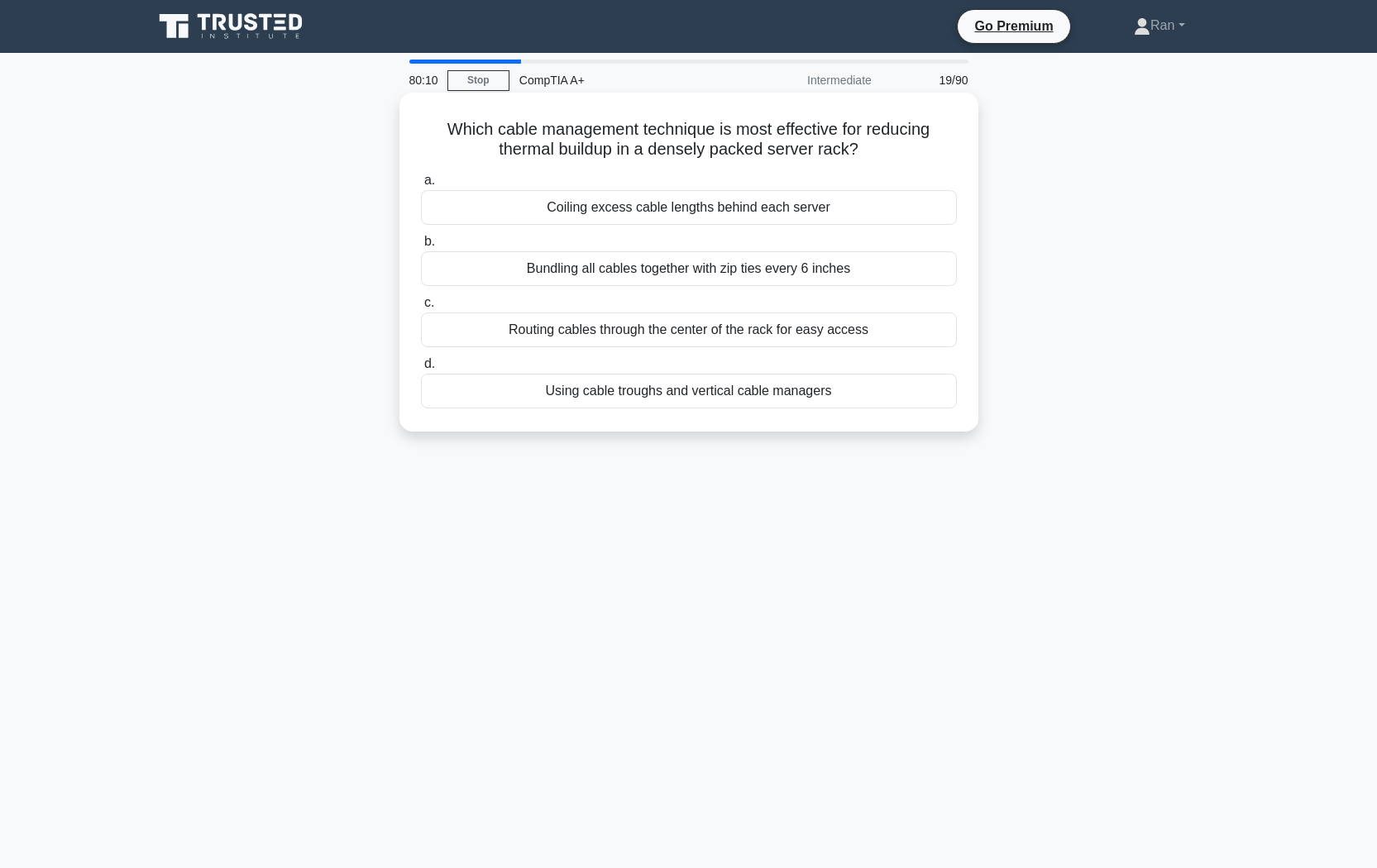
click at [574, 397] on div "Using cable troughs and vertical cable managers" at bounding box center [689, 391] width 536 height 35
click at [421, 370] on input "d. Using cable troughs and vertical cable managers" at bounding box center [421, 364] width 0 height 11
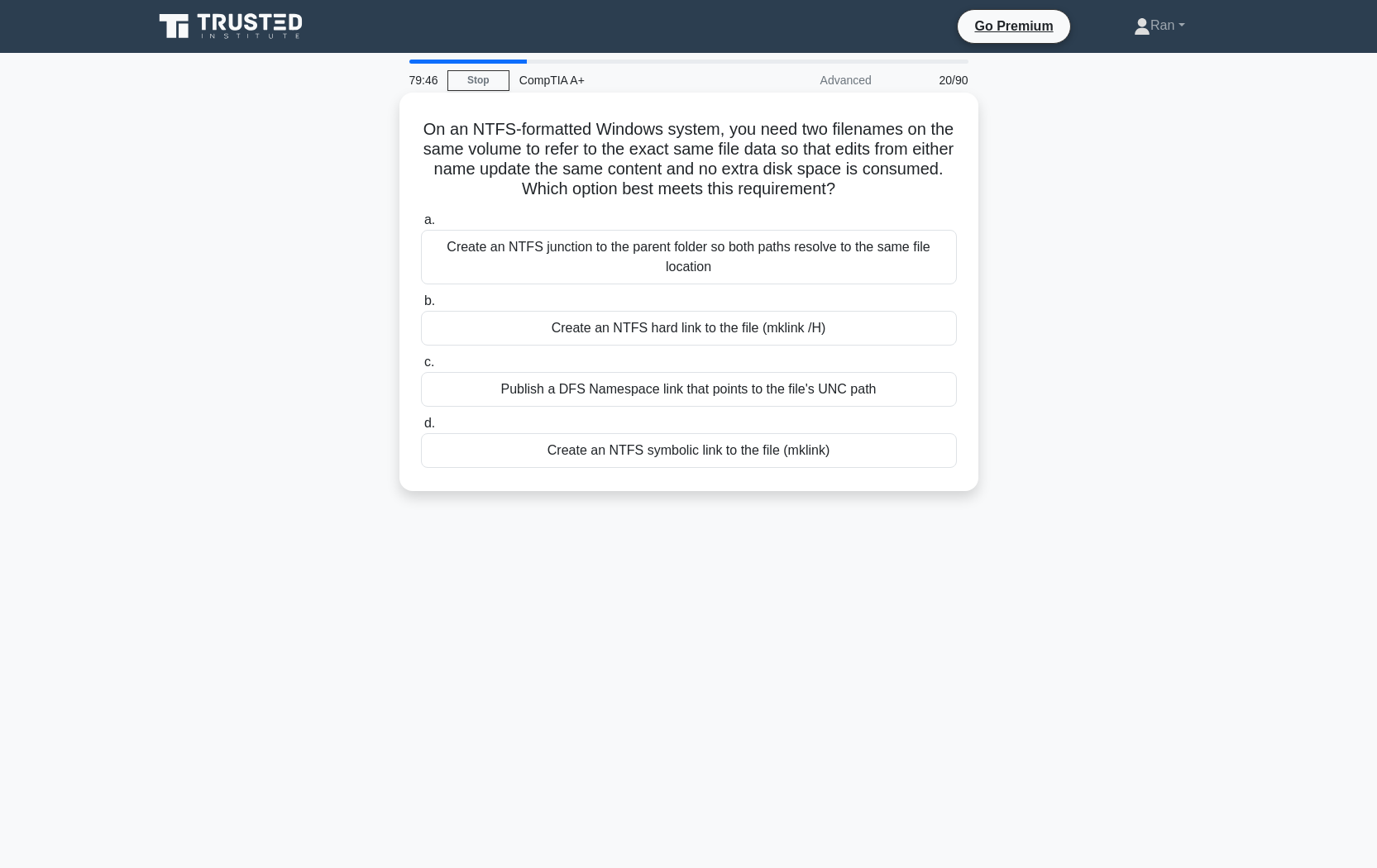
click at [609, 311] on div "Create an NTFS hard link to the file (mklink /H)" at bounding box center [689, 327] width 536 height 35
click at [421, 306] on input "b. Create an NTFS hard link to the file (mklink /H)" at bounding box center [421, 301] width 0 height 11
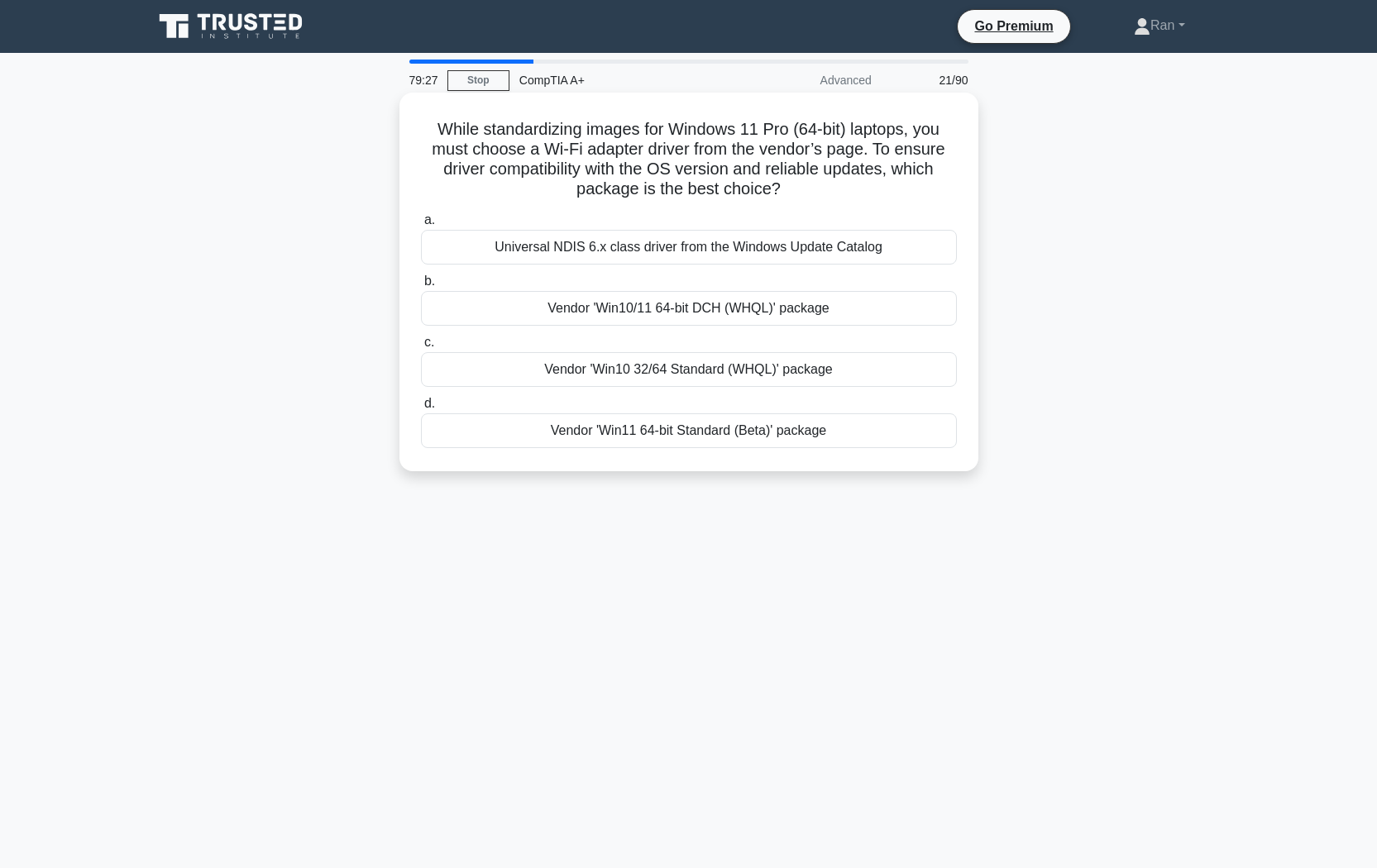
click at [600, 312] on div "Vendor 'Win10/11 64‑bit DCH (WHQL)' package" at bounding box center [689, 308] width 536 height 35
click at [421, 287] on input "b. Vendor 'Win10/11 64‑bit DCH (WHQL)' package" at bounding box center [421, 281] width 0 height 11
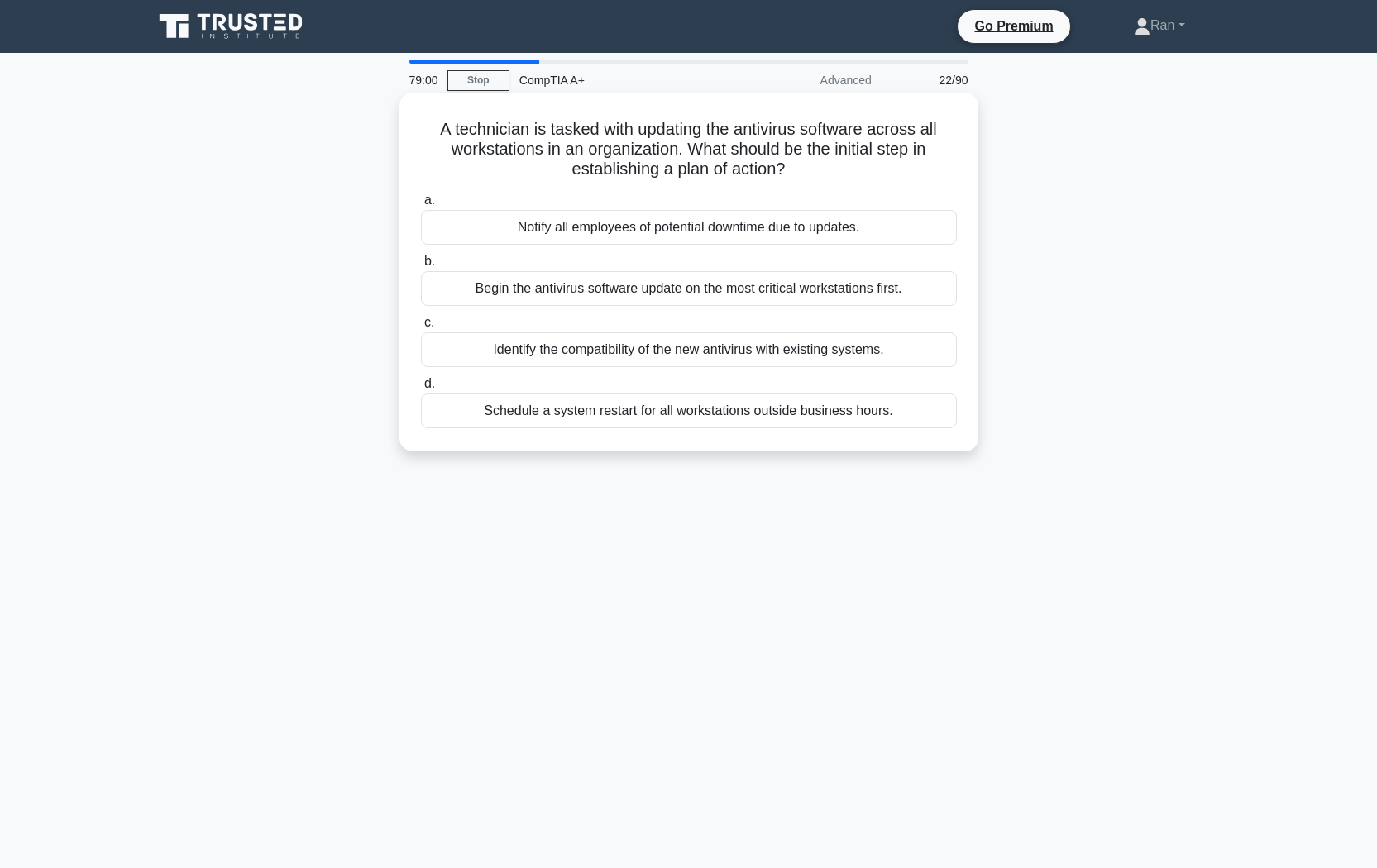
click at [584, 352] on div "Identify the compatibility of the new antivirus with existing systems." at bounding box center [689, 349] width 536 height 35
click at [421, 328] on input "c. Identify the compatibility of the new antivirus with existing systems." at bounding box center [421, 322] width 0 height 11
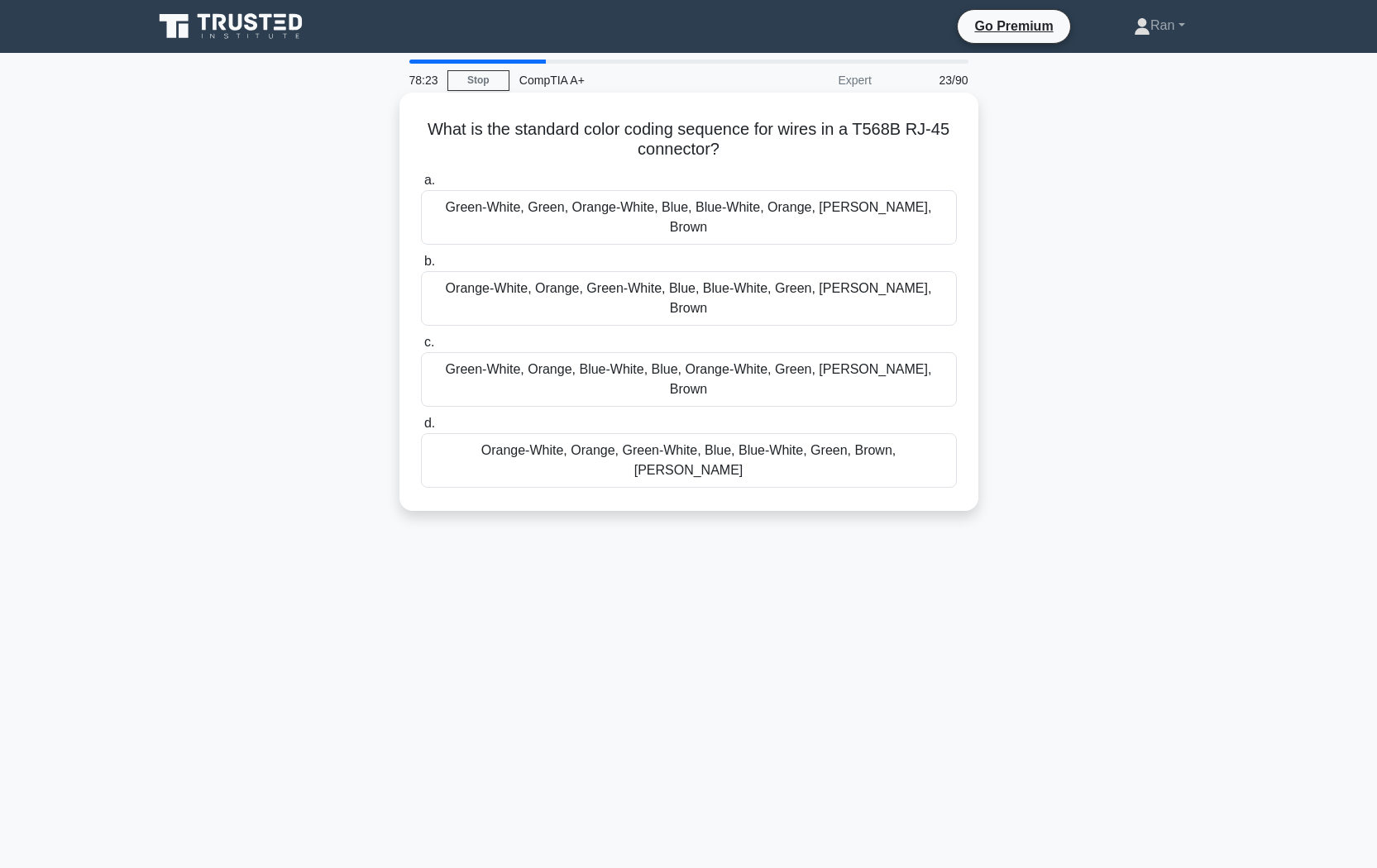
click at [546, 434] on div "Orange-White, Orange, Green-White, Blue, Blue-White, Green, Brown, Brown-White" at bounding box center [689, 461] width 536 height 55
click at [421, 418] on input "d. Orange-White, Orange, Green-White, Blue, Blue-White, Green, Brown, Brown-Whi…" at bounding box center [421, 423] width 0 height 11
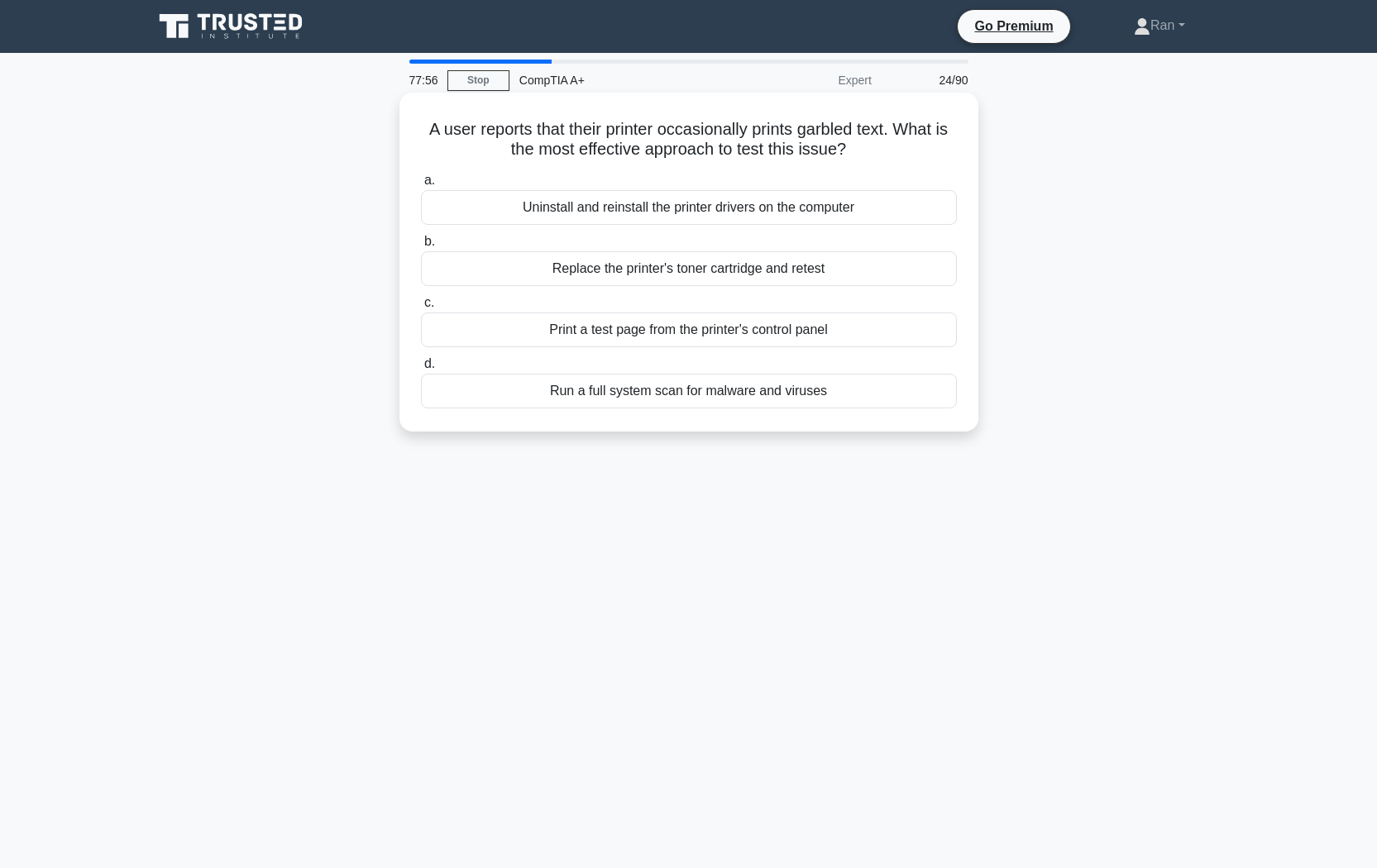
click at [539, 339] on div "Print a test page from the printer's control panel" at bounding box center [689, 329] width 536 height 35
click at [421, 308] on input "c. Print a test page from the printer's control panel" at bounding box center [421, 303] width 0 height 11
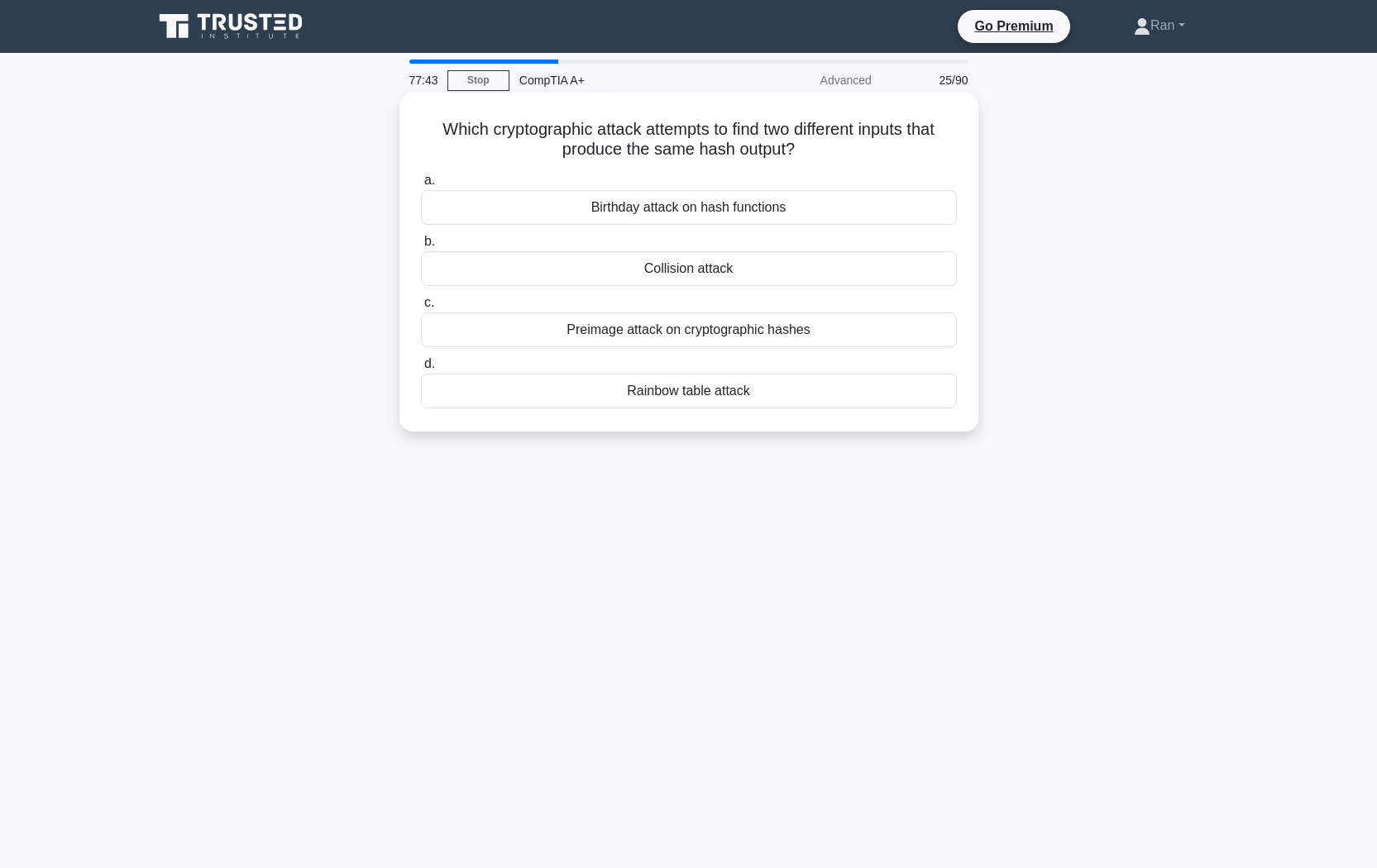
click at [539, 338] on div "Preimage attack on cryptographic hashes" at bounding box center [689, 329] width 536 height 35
click at [421, 308] on input "c. Preimage attack on cryptographic hashes" at bounding box center [421, 303] width 0 height 11
click at [695, 216] on div "DVI-D Dual Link" at bounding box center [689, 207] width 536 height 35
click at [421, 186] on input "a. DVI-D Dual Link" at bounding box center [421, 180] width 0 height 11
click at [600, 208] on div "Toner vacuum" at bounding box center [689, 207] width 536 height 35
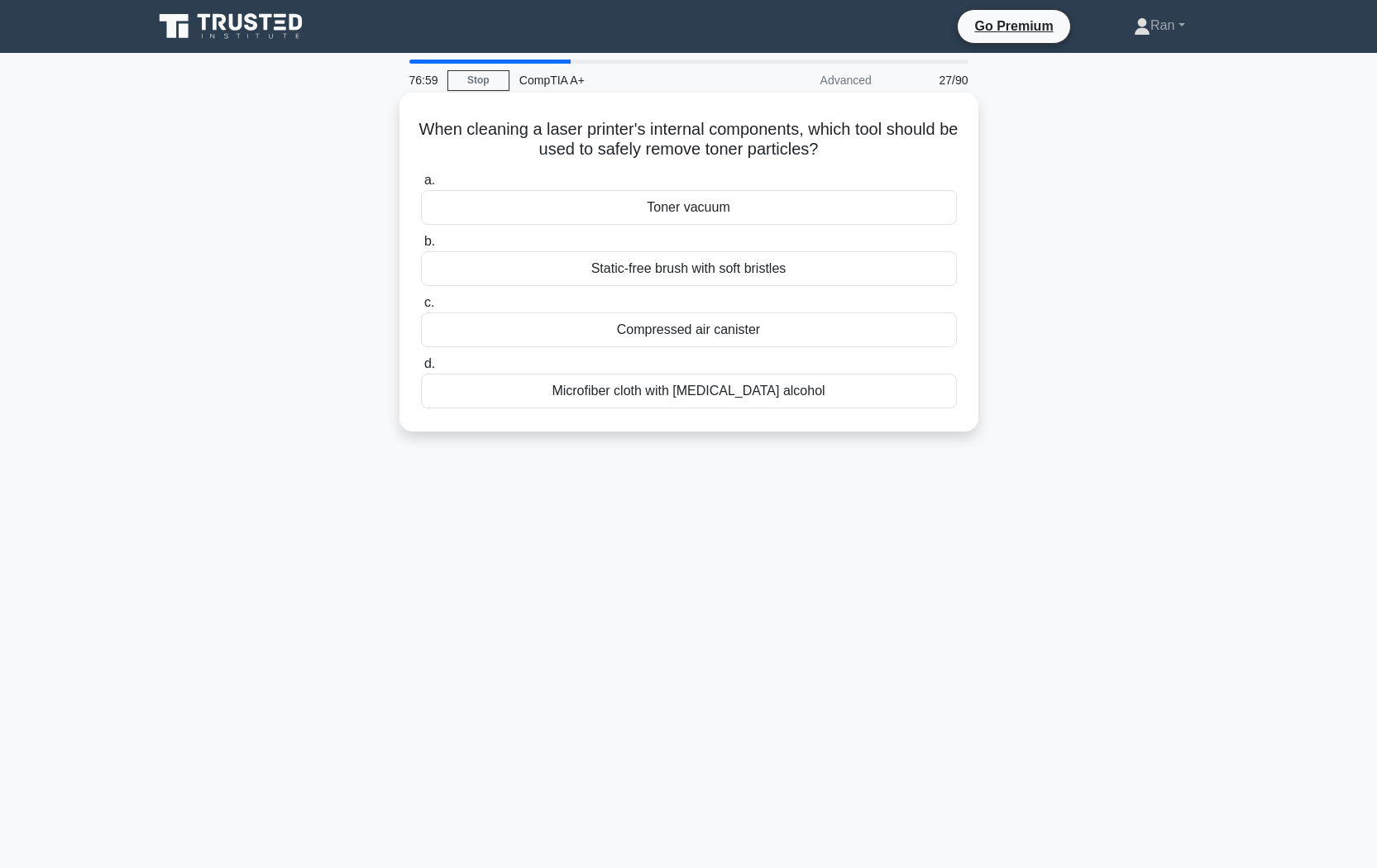
click at [421, 186] on input "a. Toner vacuum" at bounding box center [421, 180] width 0 height 11
click at [600, 399] on div "Organic Light Emitting Diode" at bounding box center [689, 391] width 536 height 35
click at [421, 370] on input "d. Organic Light Emitting Diode" at bounding box center [421, 364] width 0 height 11
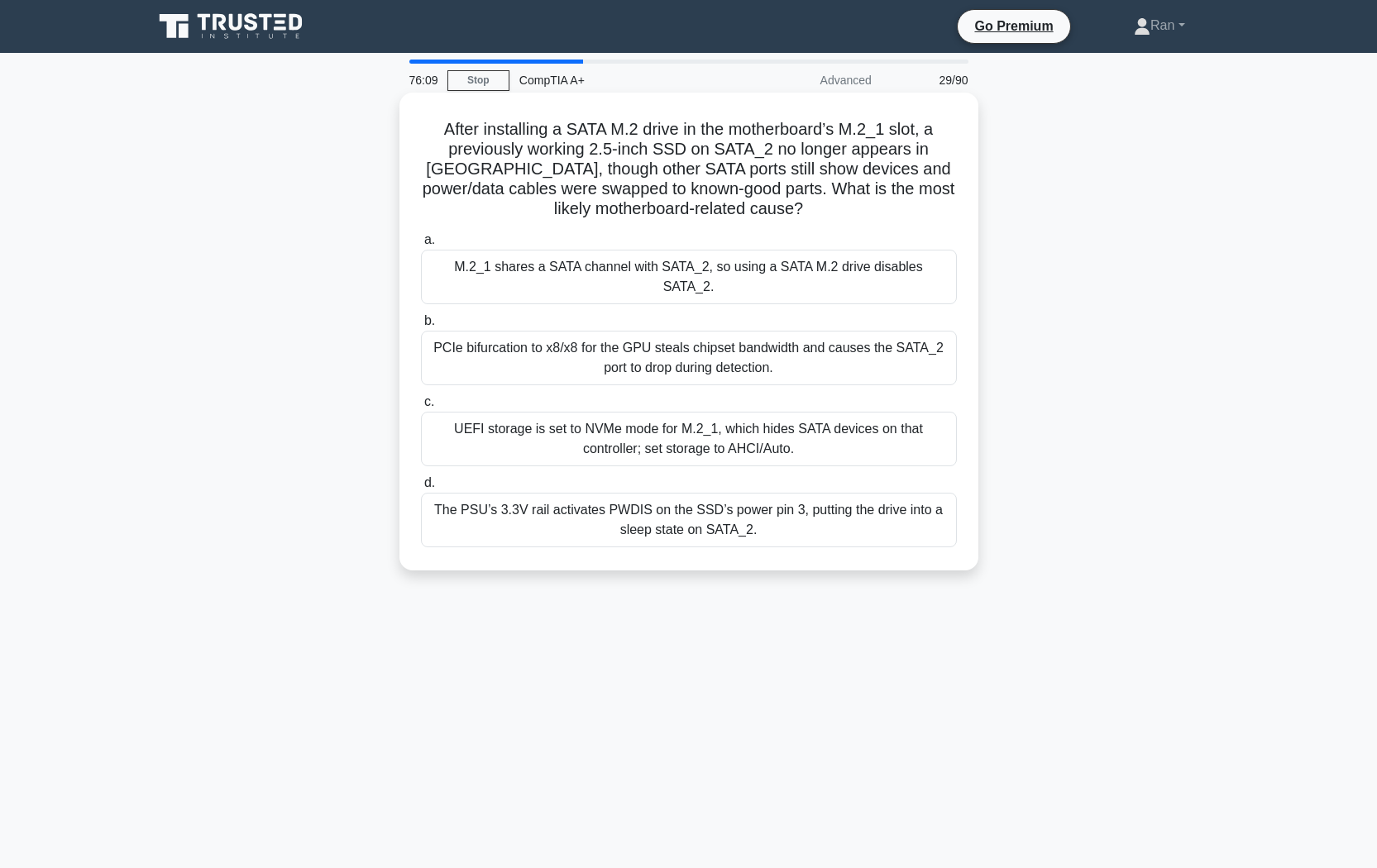
click at [445, 266] on div "M.2_1 shares a SATA channel with SATA_2, so using a SATA M.2 drive disables SAT…" at bounding box center [689, 277] width 536 height 55
click at [421, 246] on input "a. M.2_1 shares a SATA channel with SATA_2, so using a SATA M.2 drive disables …" at bounding box center [421, 240] width 0 height 11
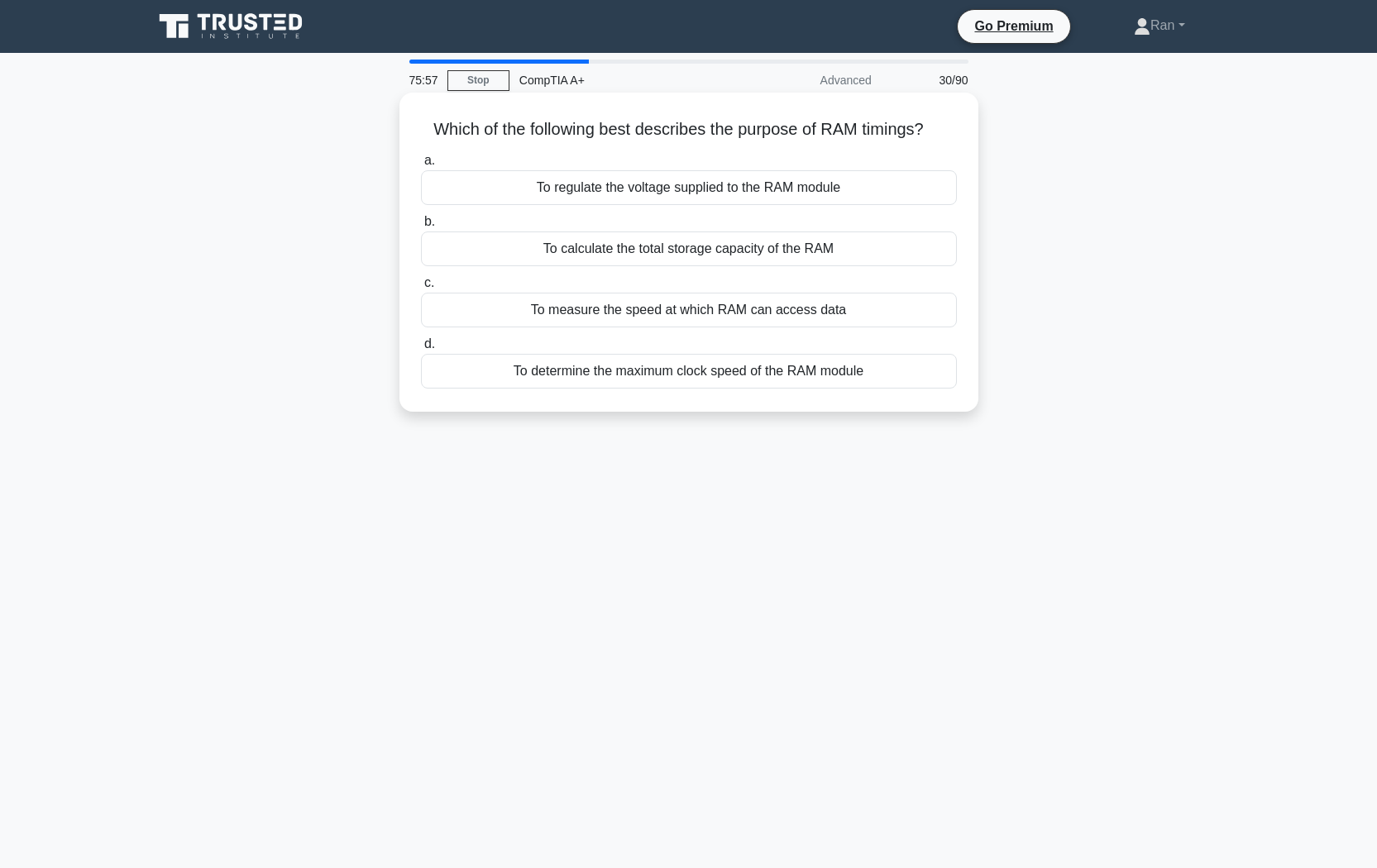
click at [462, 309] on div "To measure the speed at which RAM can access data" at bounding box center [689, 310] width 536 height 35
click at [421, 289] on input "c. To measure the speed at which RAM can access data" at bounding box center [421, 283] width 0 height 11
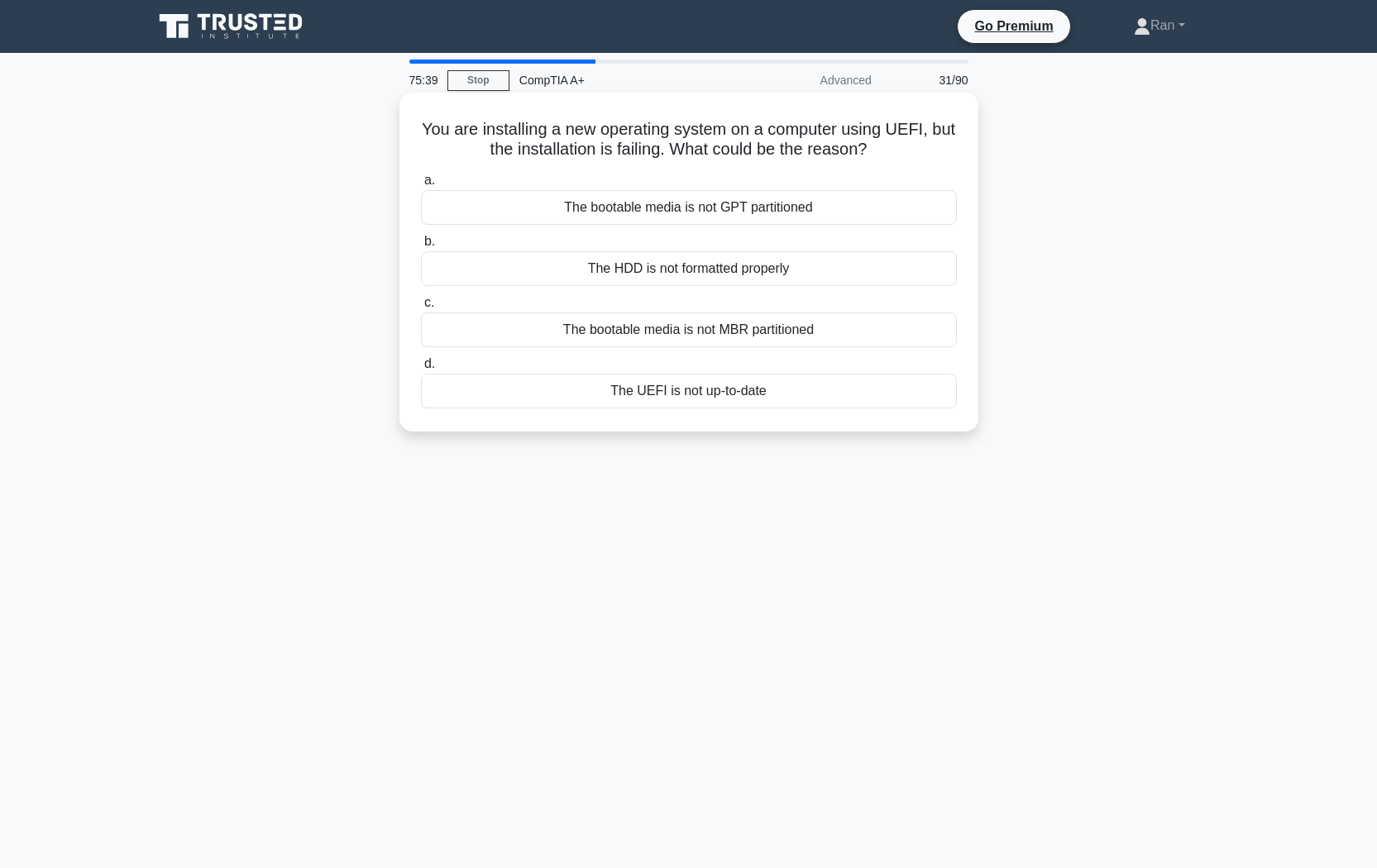
click at [524, 330] on div "The bootable media is not MBR partitioned" at bounding box center [689, 329] width 536 height 35
click at [421, 308] on input "c. The bootable media is not MBR partitioned" at bounding box center [421, 303] width 0 height 11
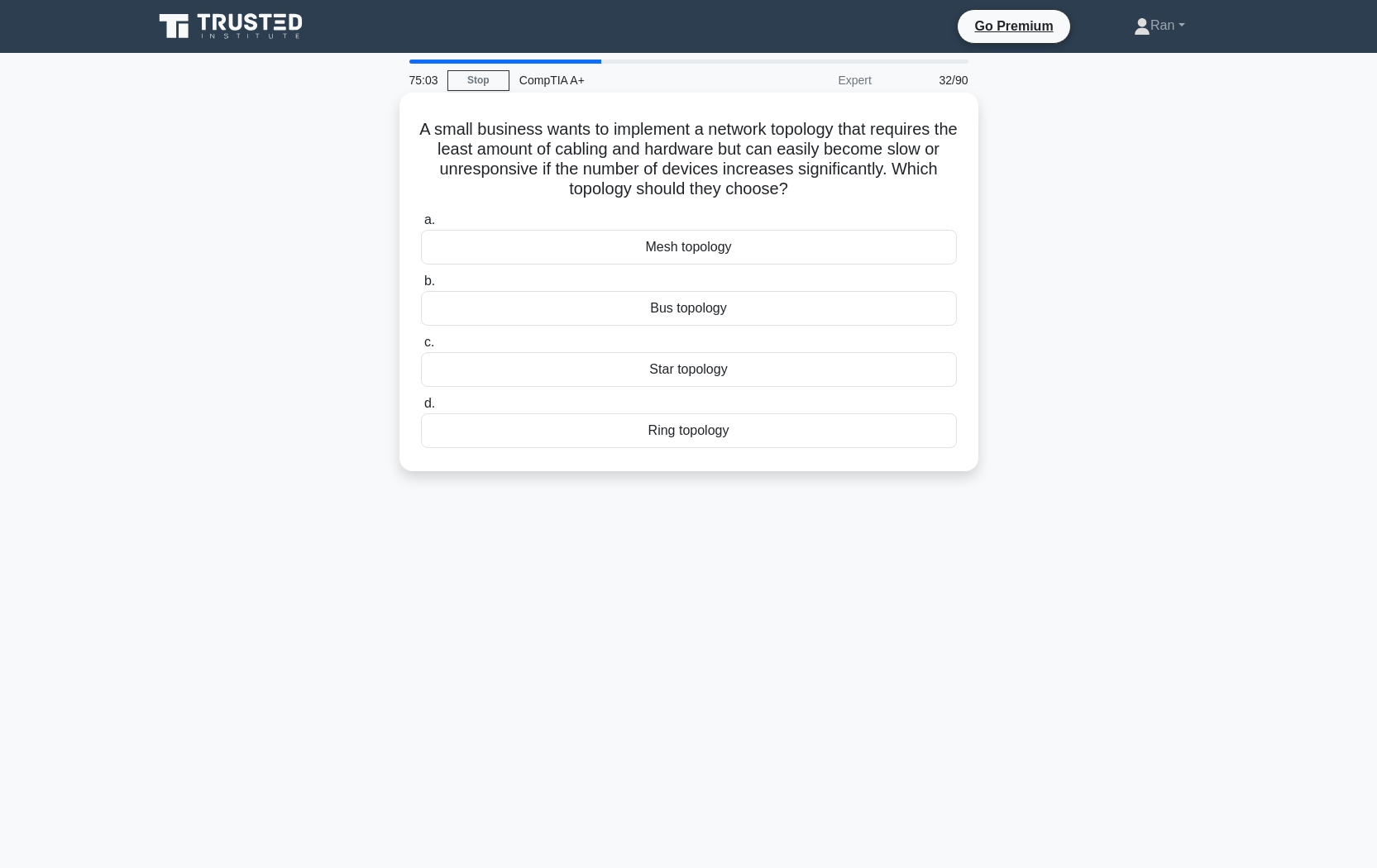
click at [780, 432] on div "Ring topology" at bounding box center [689, 430] width 536 height 35
click at [421, 409] on input "d. Ring topology" at bounding box center [421, 403] width 0 height 11
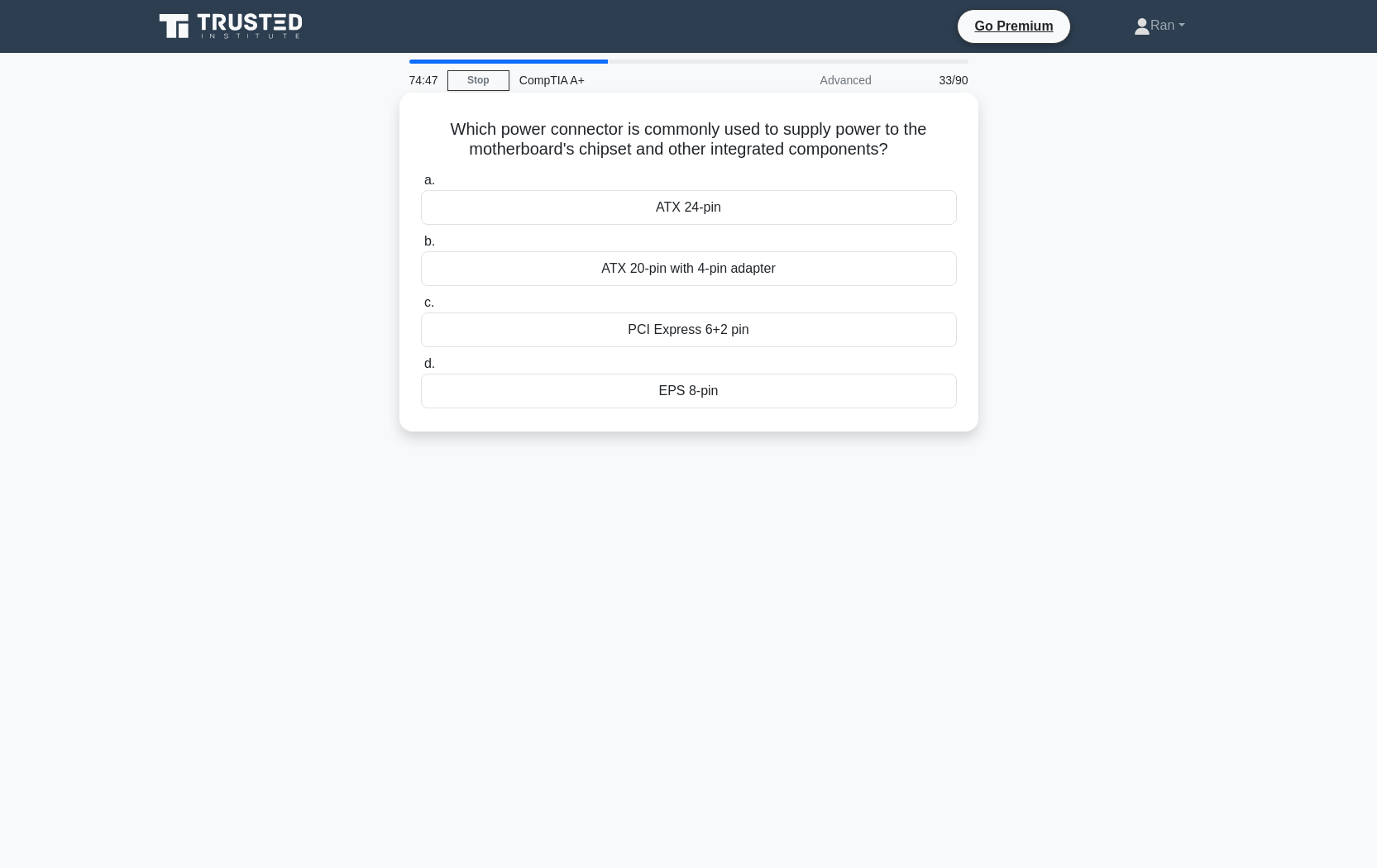
click at [670, 337] on div "PCI Express 6+2 pin" at bounding box center [689, 329] width 536 height 35
click at [421, 308] on input "c. PCI Express 6+2 pin" at bounding box center [421, 303] width 0 height 11
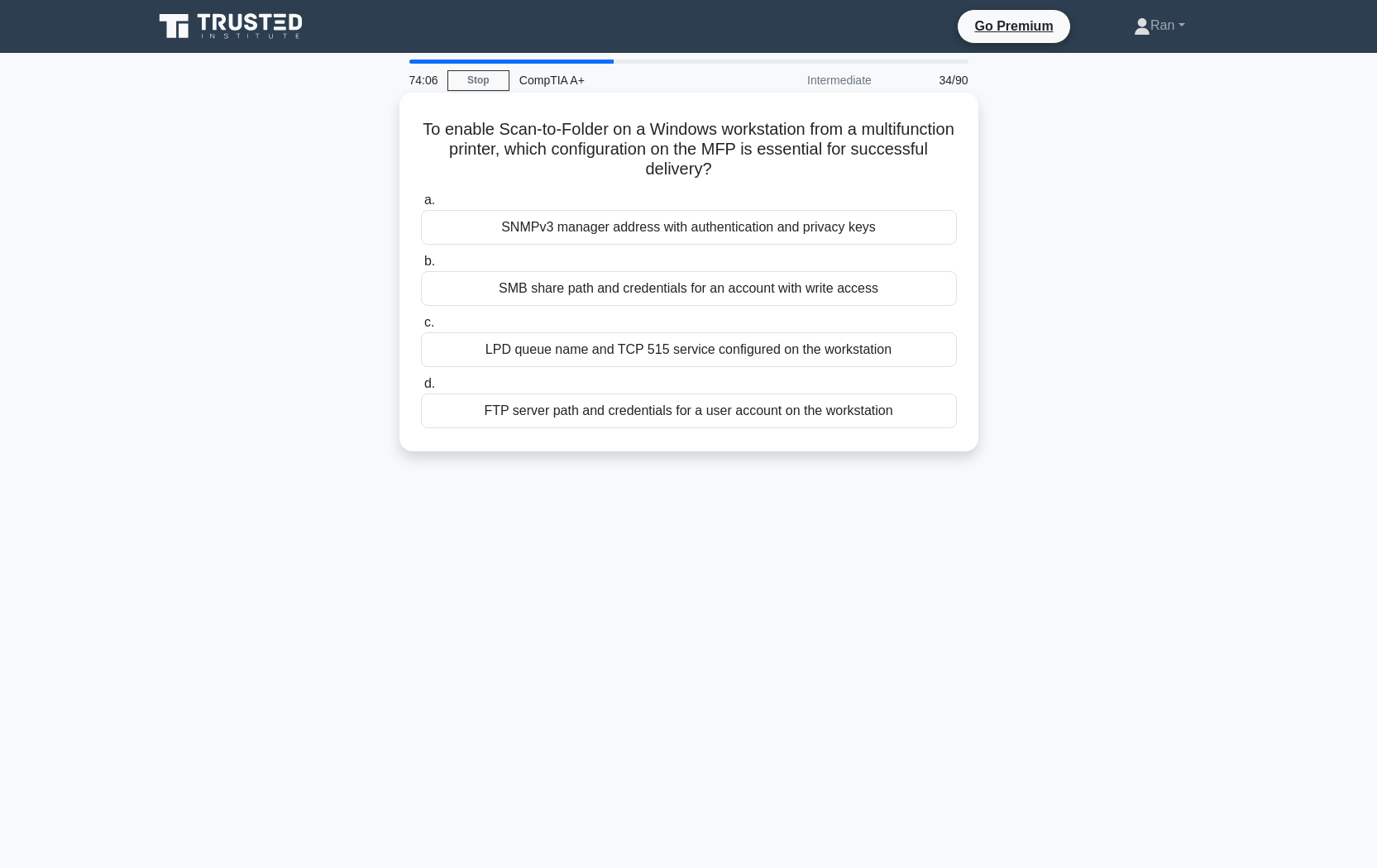
click at [590, 416] on div "FTP server path and credentials for a user account on the workstation" at bounding box center [689, 410] width 536 height 35
click at [421, 390] on input "d. FTP server path and credentials for a user account on the workstation" at bounding box center [421, 384] width 0 height 11
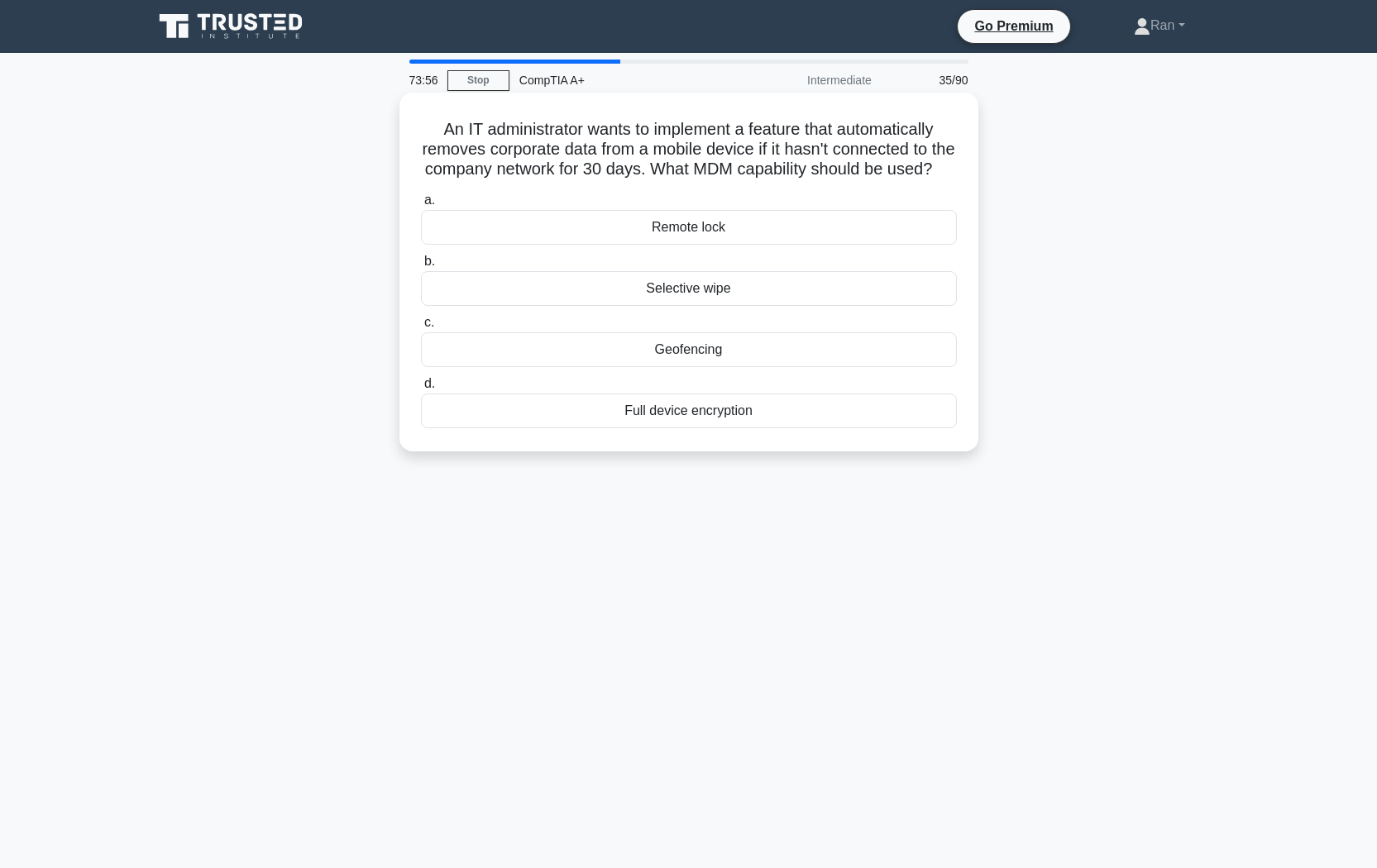
click at [640, 306] on div "Selective wipe" at bounding box center [689, 288] width 536 height 35
click at [421, 267] on input "b. Selective wipe" at bounding box center [421, 261] width 0 height 11
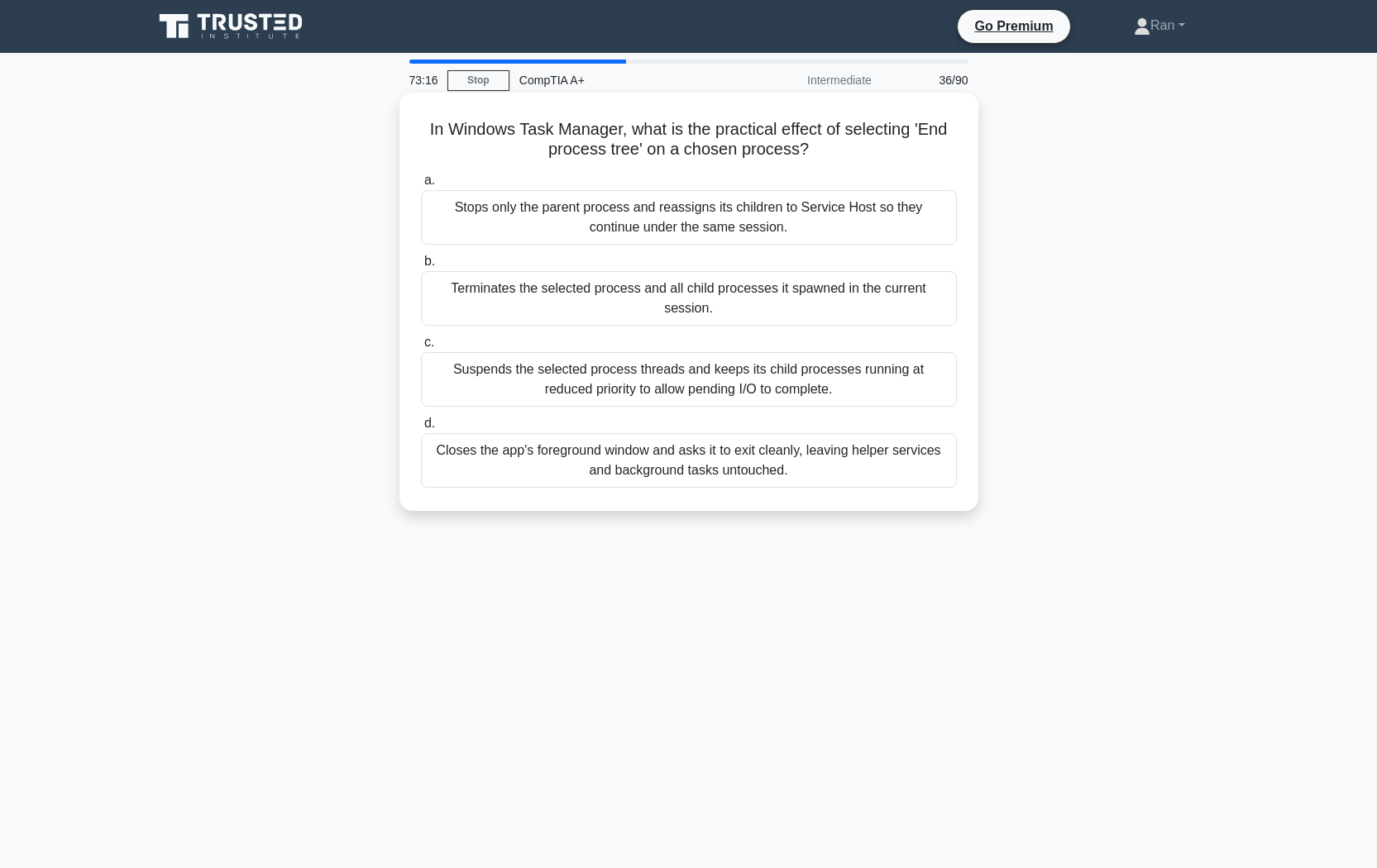
click at [594, 352] on div "Suspends the selected process threads and keeps its child processes running at …" at bounding box center [689, 379] width 536 height 55
click at [421, 345] on input "c. Suspends the selected process threads and keeps its child processes running …" at bounding box center [421, 343] width 0 height 11
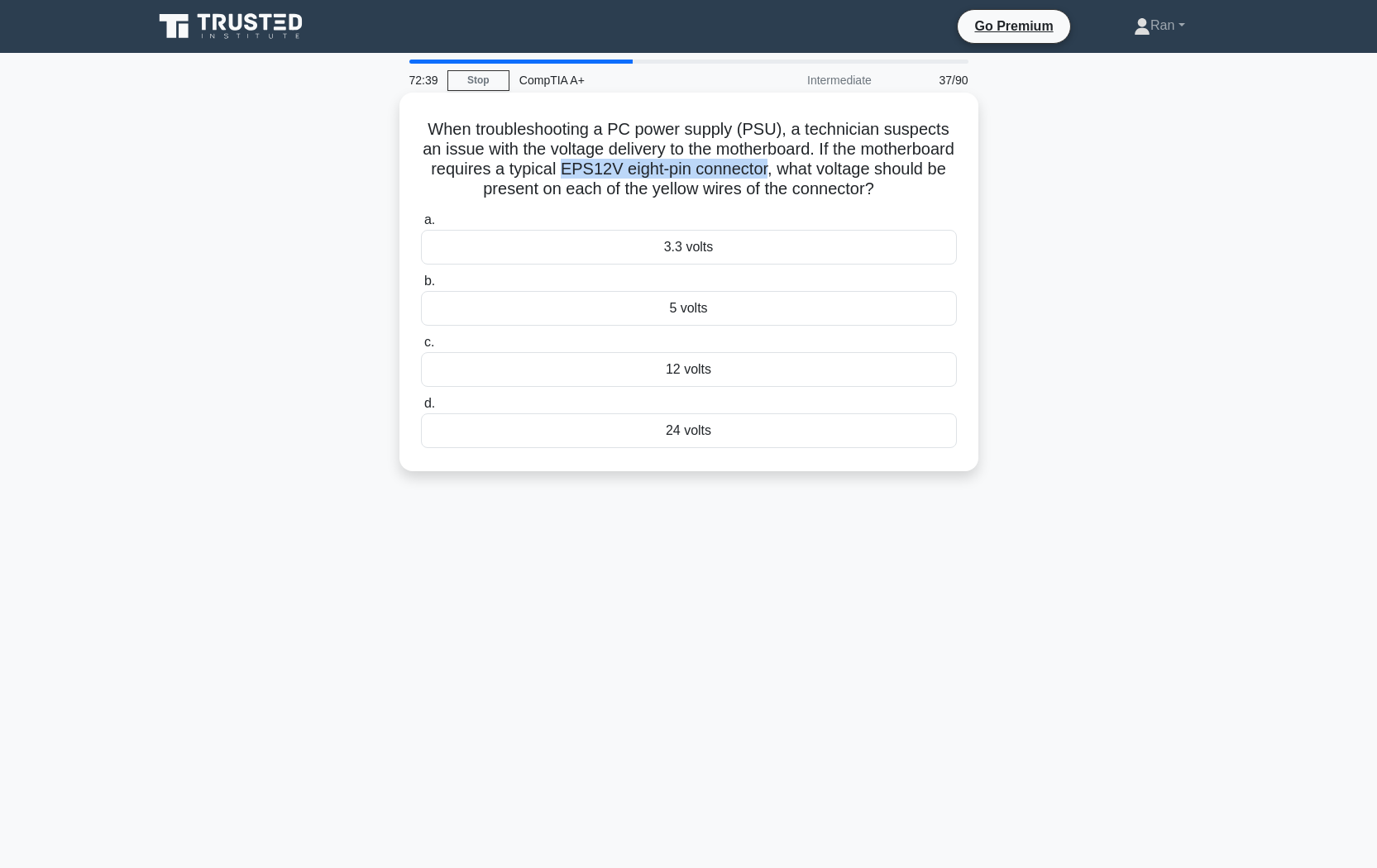
drag, startPoint x: 679, startPoint y: 168, endPoint x: 888, endPoint y: 166, distance: 209.0
click at [888, 166] on h5 "When troubleshooting a PC power supply (PSU), a technician suspects an issue wi…" at bounding box center [689, 159] width 539 height 81
click at [577, 387] on div "12 volts" at bounding box center [689, 369] width 536 height 35
click at [421, 348] on input "c. 12 volts" at bounding box center [421, 343] width 0 height 11
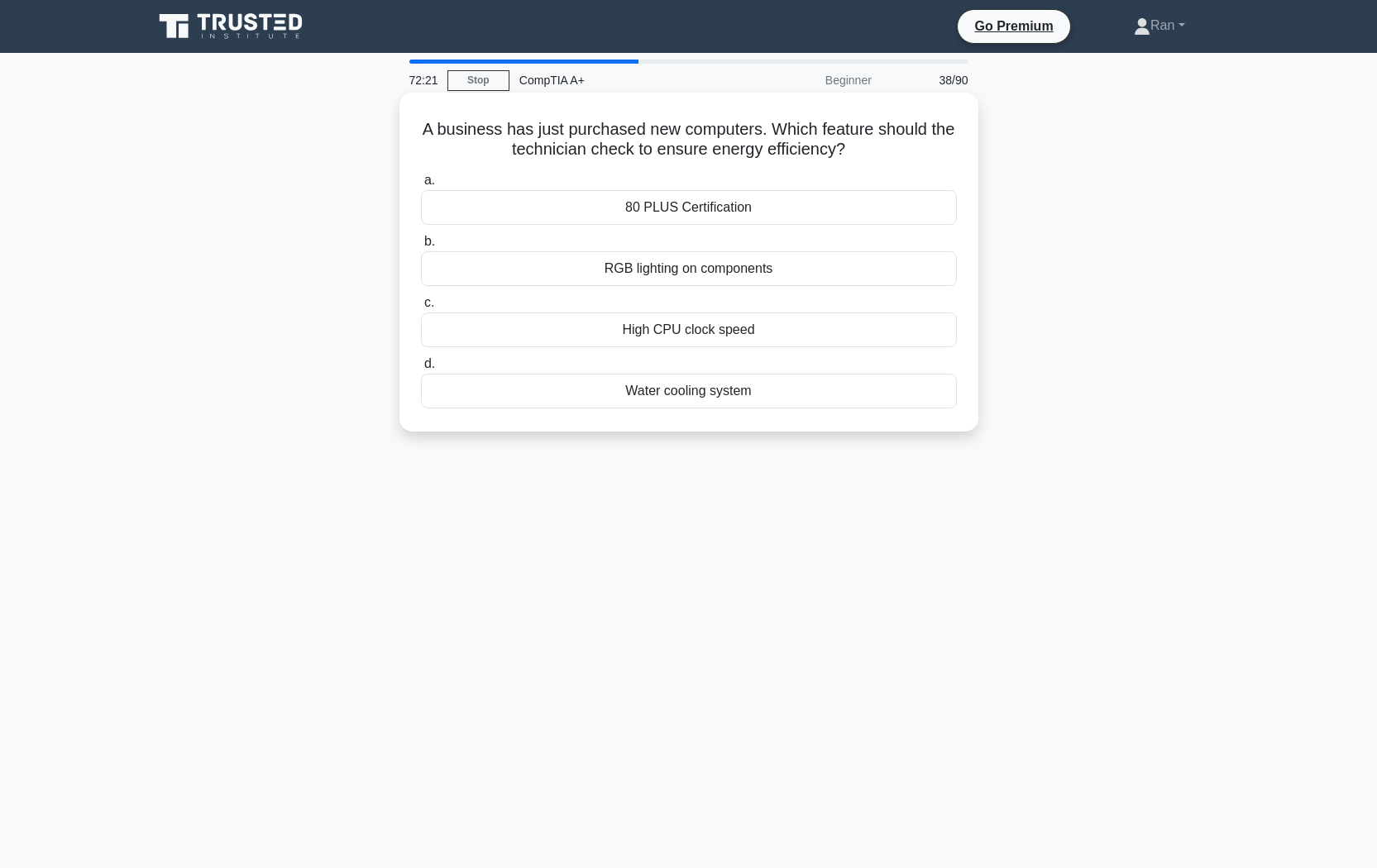
click at [589, 208] on div "80 PLUS Certification" at bounding box center [689, 207] width 536 height 35
click at [421, 186] on input "a. 80 PLUS Certification" at bounding box center [421, 180] width 0 height 11
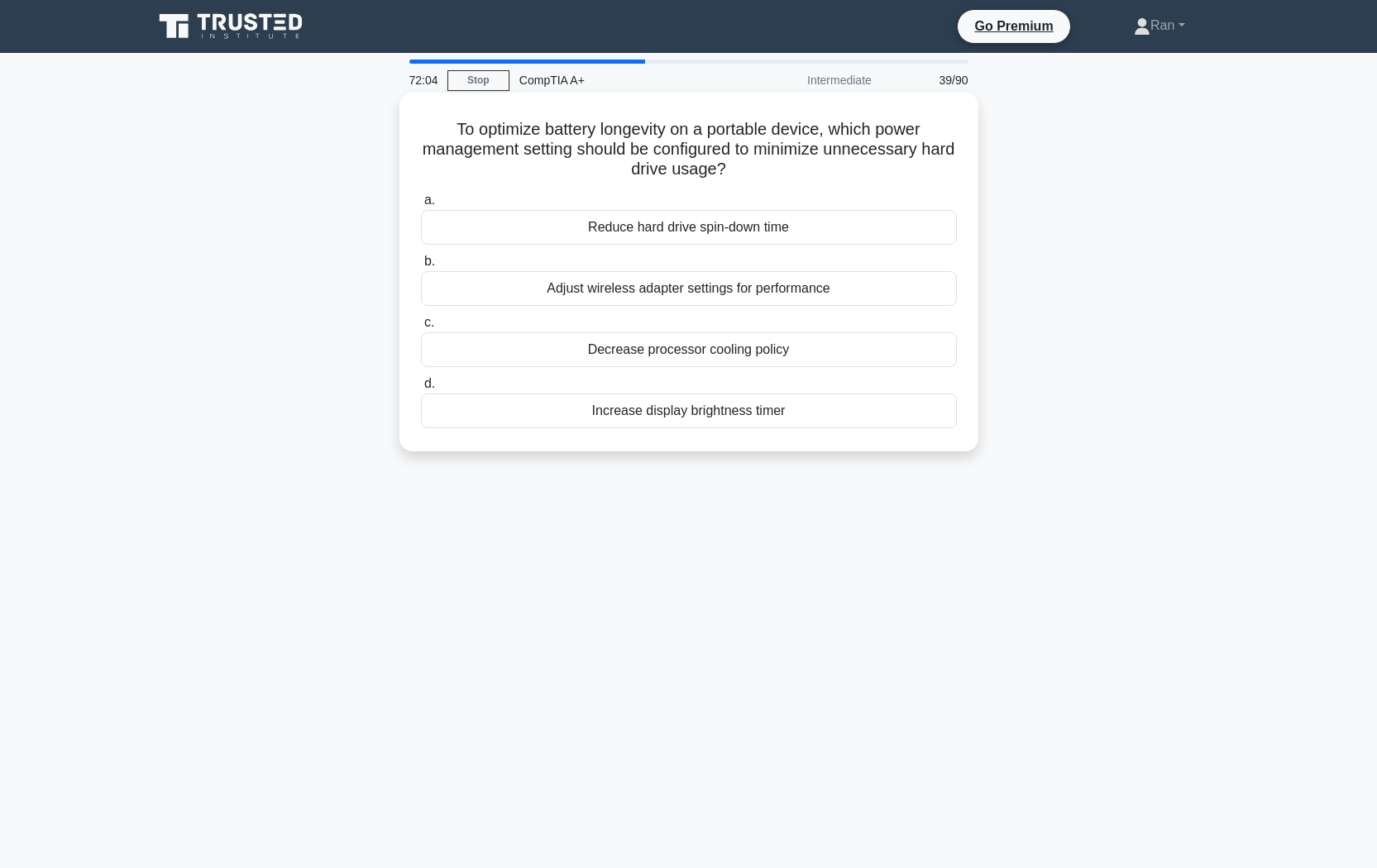
click at [542, 296] on div "Adjust wireless adapter settings for performance" at bounding box center [689, 288] width 536 height 35
click at [421, 267] on input "b. Adjust wireless adapter settings for performance" at bounding box center [421, 261] width 0 height 11
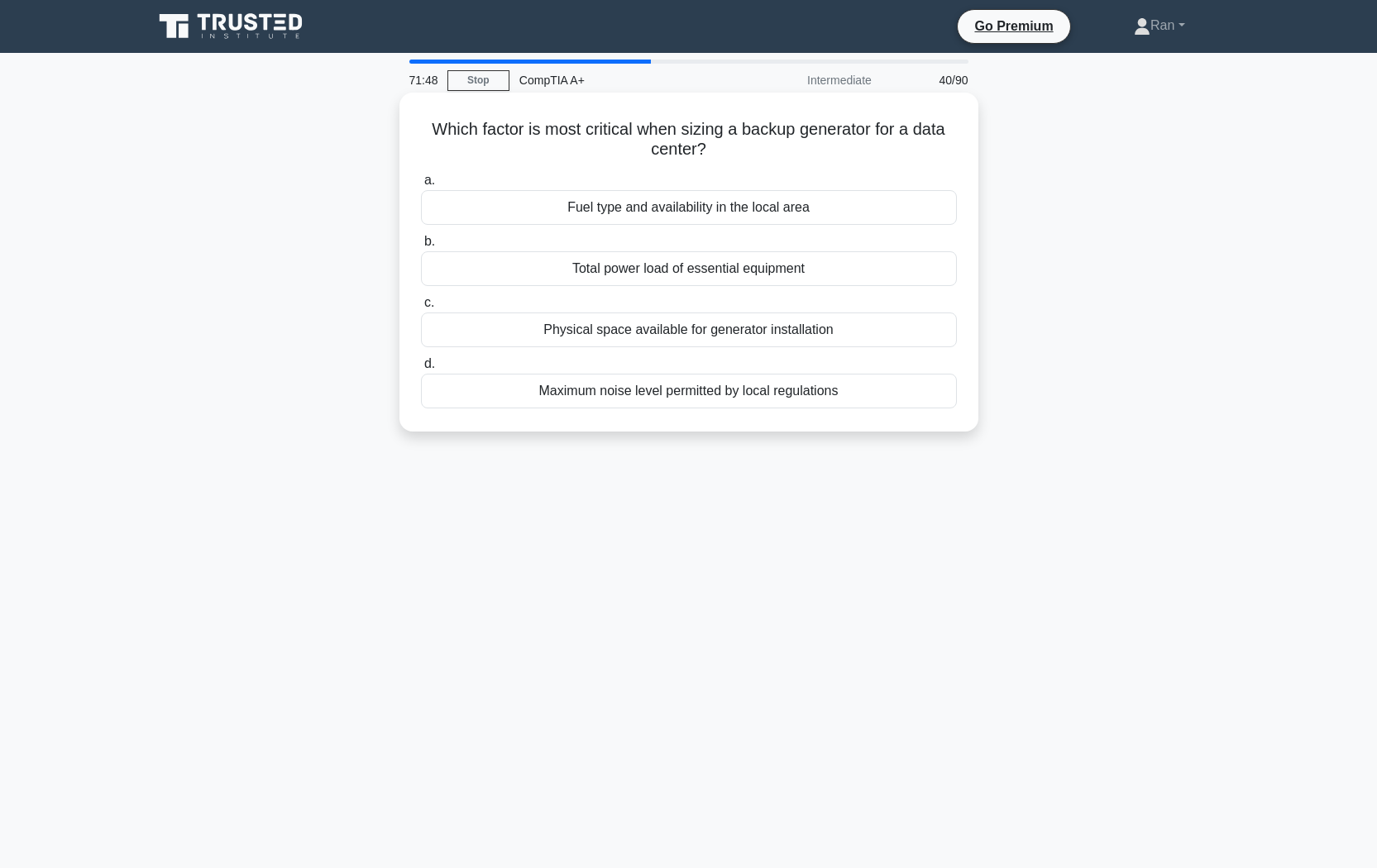
click at [678, 215] on div "Fuel type and availability in the local area" at bounding box center [689, 207] width 536 height 35
click at [421, 186] on input "a. Fuel type and availability in the local area" at bounding box center [421, 180] width 0 height 11
click at [571, 393] on div "Worn out rollers; Replace the rollers" at bounding box center [689, 391] width 536 height 35
click at [421, 370] on input "d. Worn out rollers; Replace the rollers" at bounding box center [421, 364] width 0 height 11
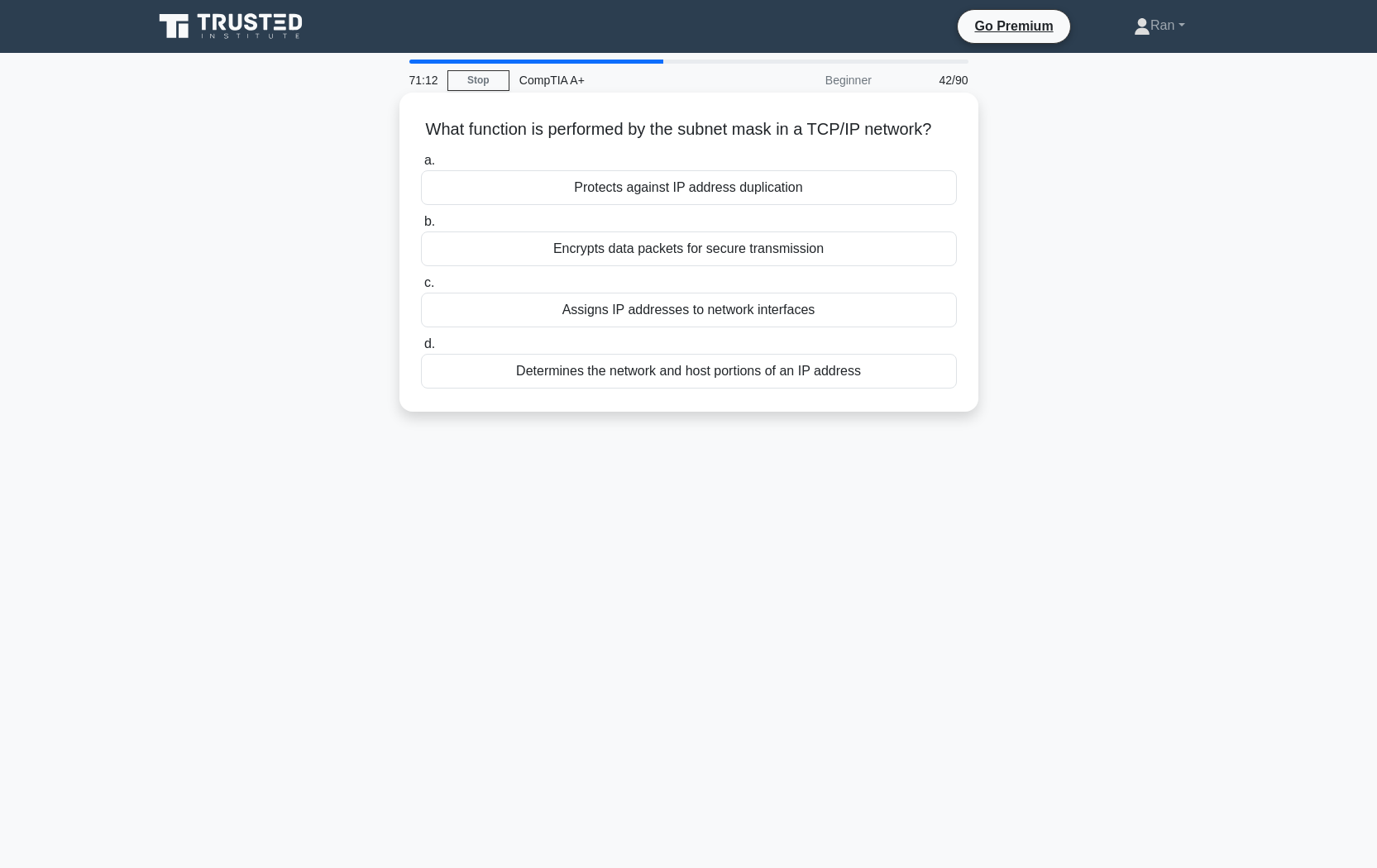
click at [607, 266] on div "Encrypts data packets for secure transmission" at bounding box center [689, 248] width 536 height 35
click at [421, 227] on input "b. Encrypts data packets for secure transmission" at bounding box center [421, 221] width 0 height 11
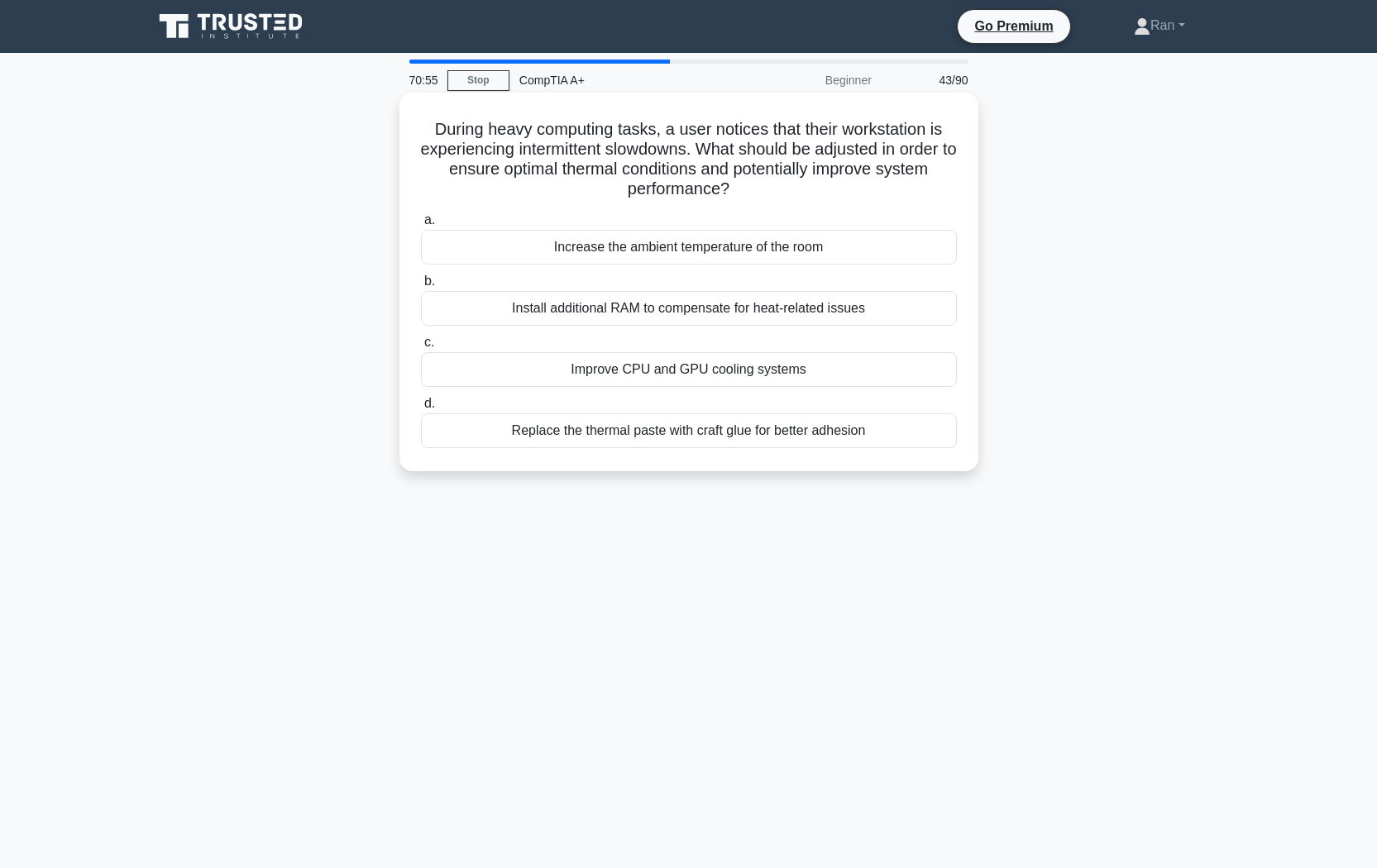
click at [648, 370] on div "Improve CPU and GPU cooling systems" at bounding box center [689, 369] width 536 height 35
click at [421, 348] on input "c. Improve CPU and GPU cooling systems" at bounding box center [421, 343] width 0 height 11
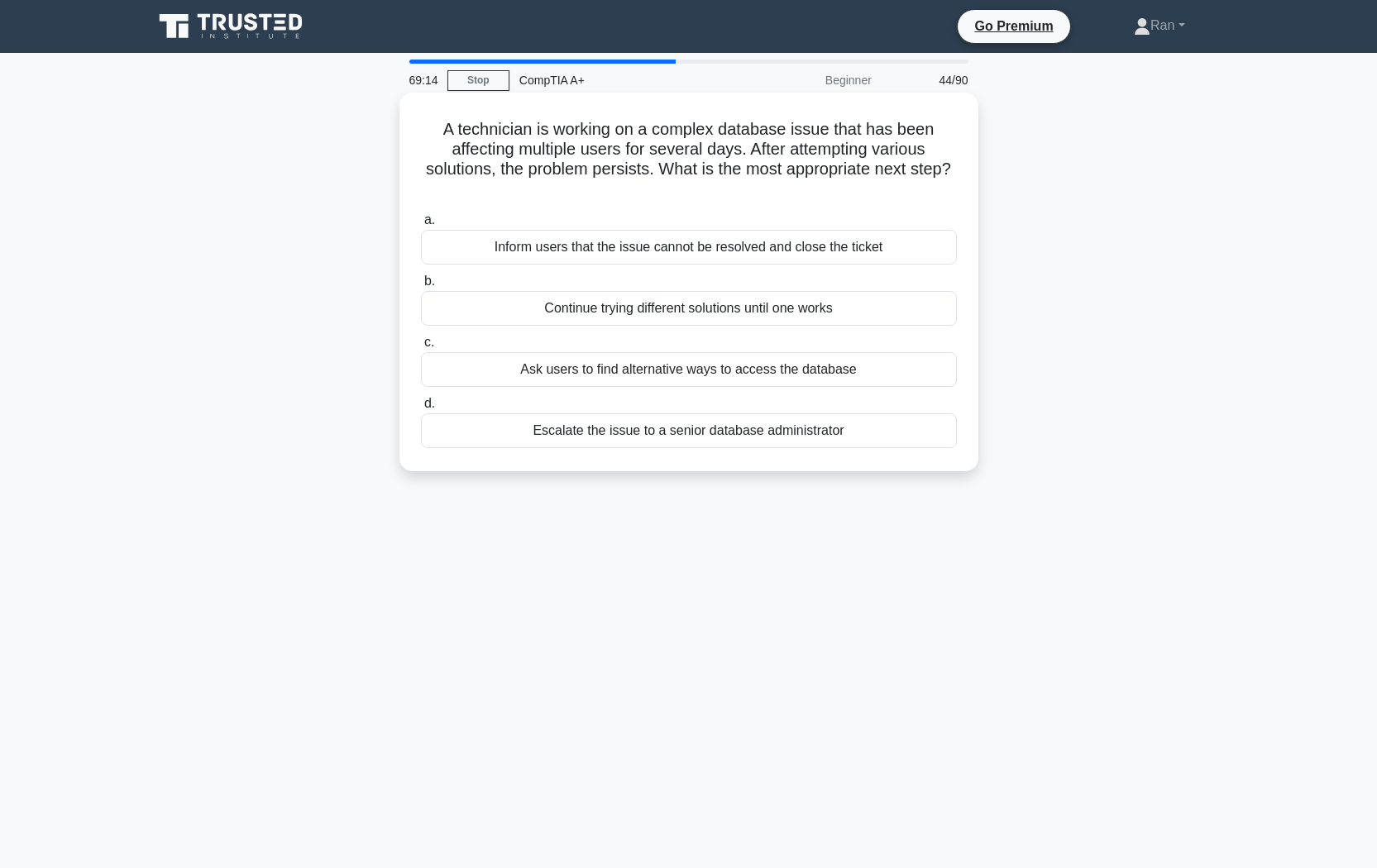
click at [779, 433] on div "Escalate the issue to a senior database administrator" at bounding box center [689, 430] width 536 height 35
click at [421, 409] on input "d. Escalate the issue to a senior database administrator" at bounding box center [421, 403] width 0 height 11
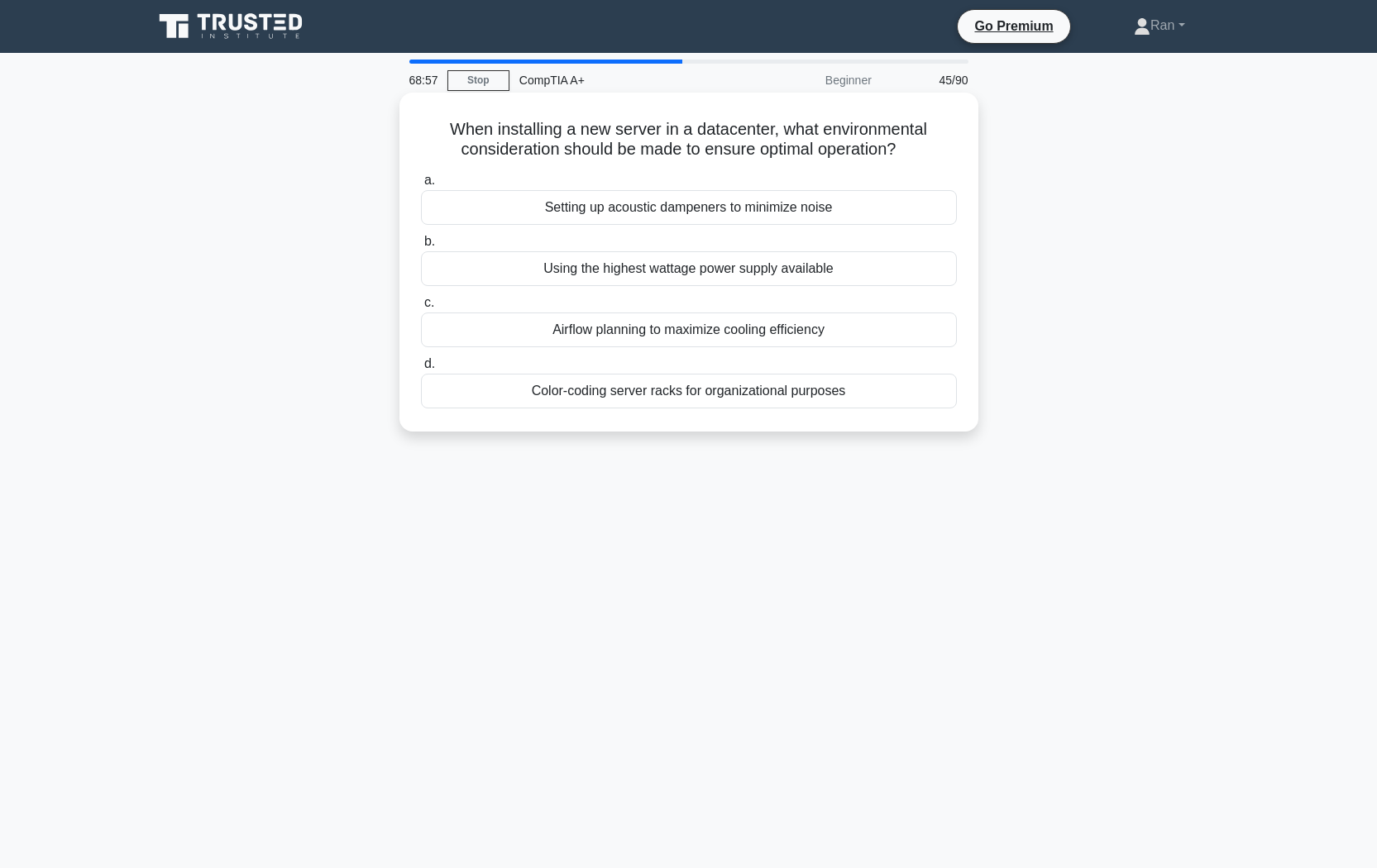
click at [664, 339] on div "Airflow planning to maximize cooling efficiency" at bounding box center [689, 329] width 536 height 35
click at [421, 308] on input "c. Airflow planning to maximize cooling efficiency" at bounding box center [421, 303] width 0 height 11
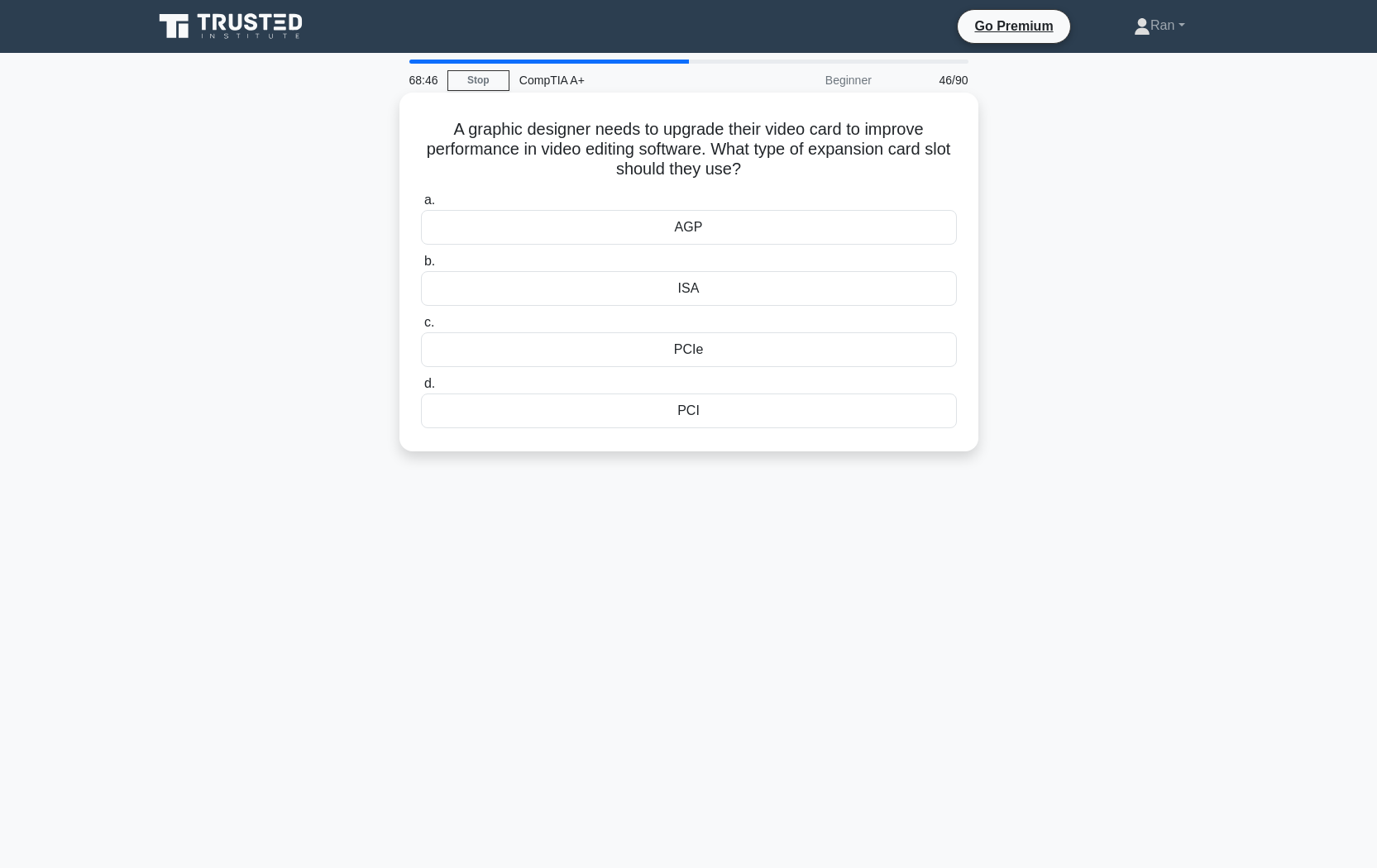
click at [658, 345] on div "PCIe" at bounding box center [689, 349] width 536 height 35
click at [421, 328] on input "c. PCIe" at bounding box center [421, 322] width 0 height 11
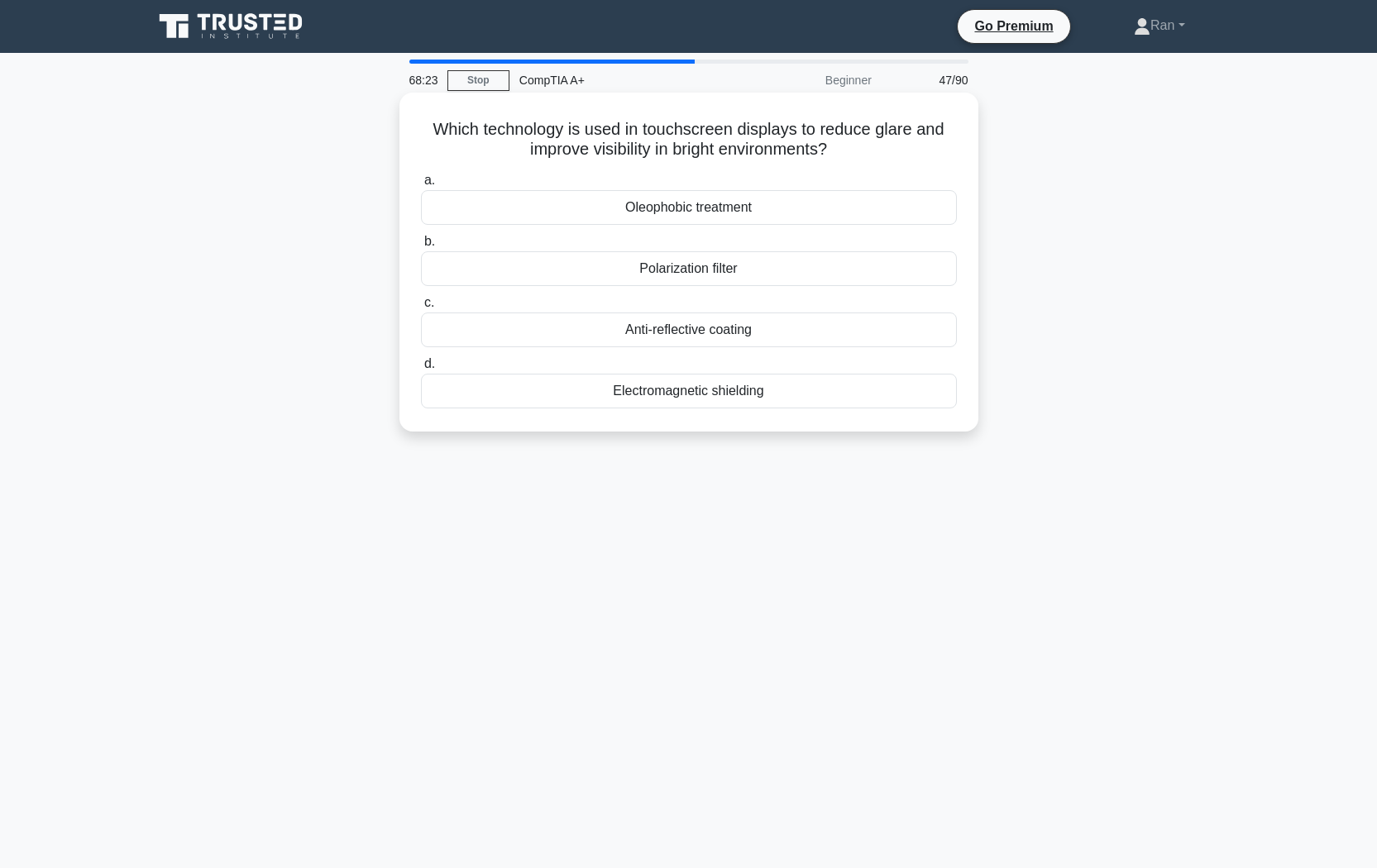
click at [619, 277] on div "Polarization filter" at bounding box center [689, 269] width 536 height 35
click at [421, 248] on input "b. Polarization filter" at bounding box center [421, 242] width 0 height 11
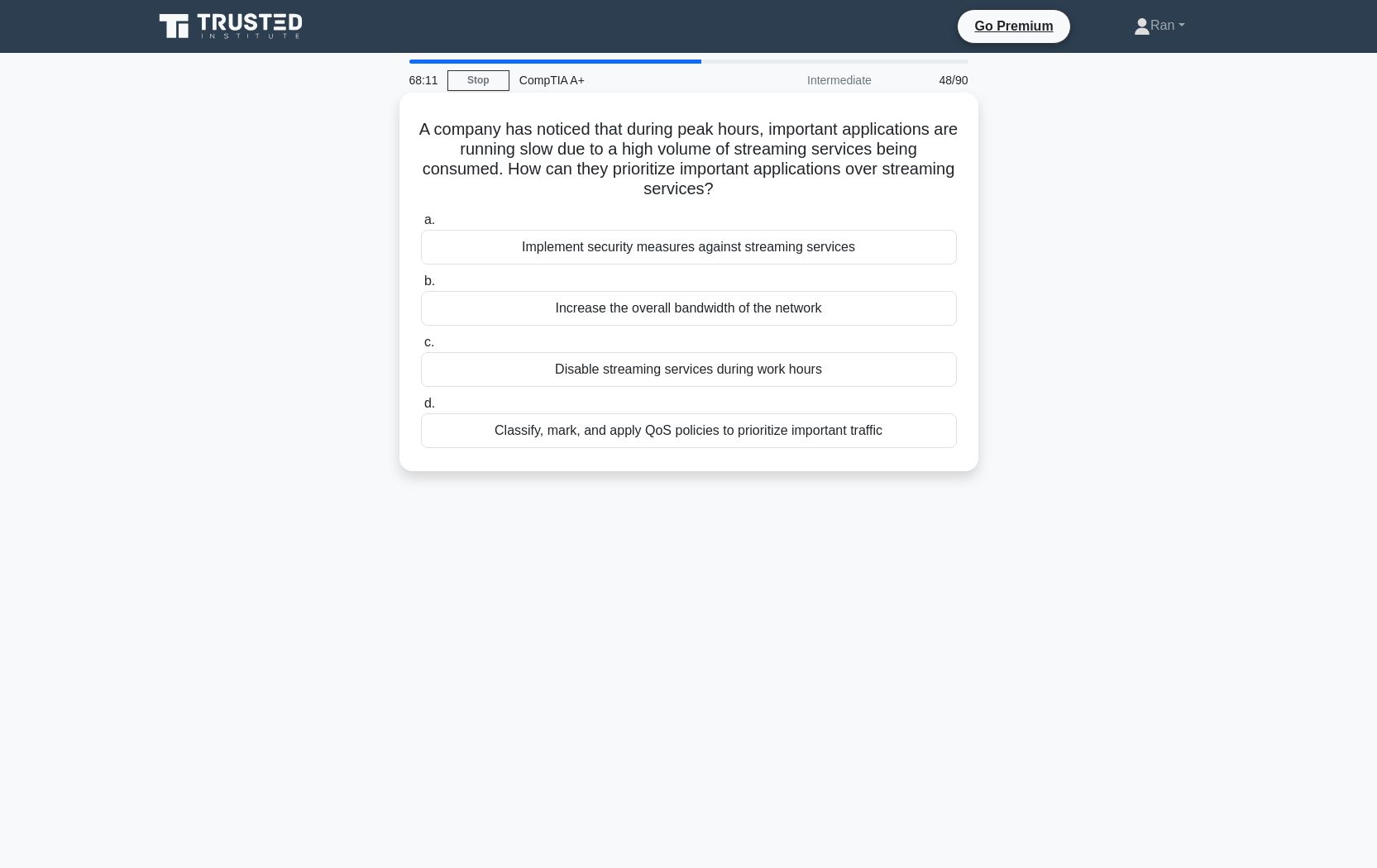
click at [621, 437] on div "Classify, mark, and apply QoS policies to prioritize important traffic" at bounding box center [689, 430] width 536 height 35
click at [421, 409] on input "d. Classify, mark, and apply QoS policies to prioritize important traffic" at bounding box center [421, 403] width 0 height 11
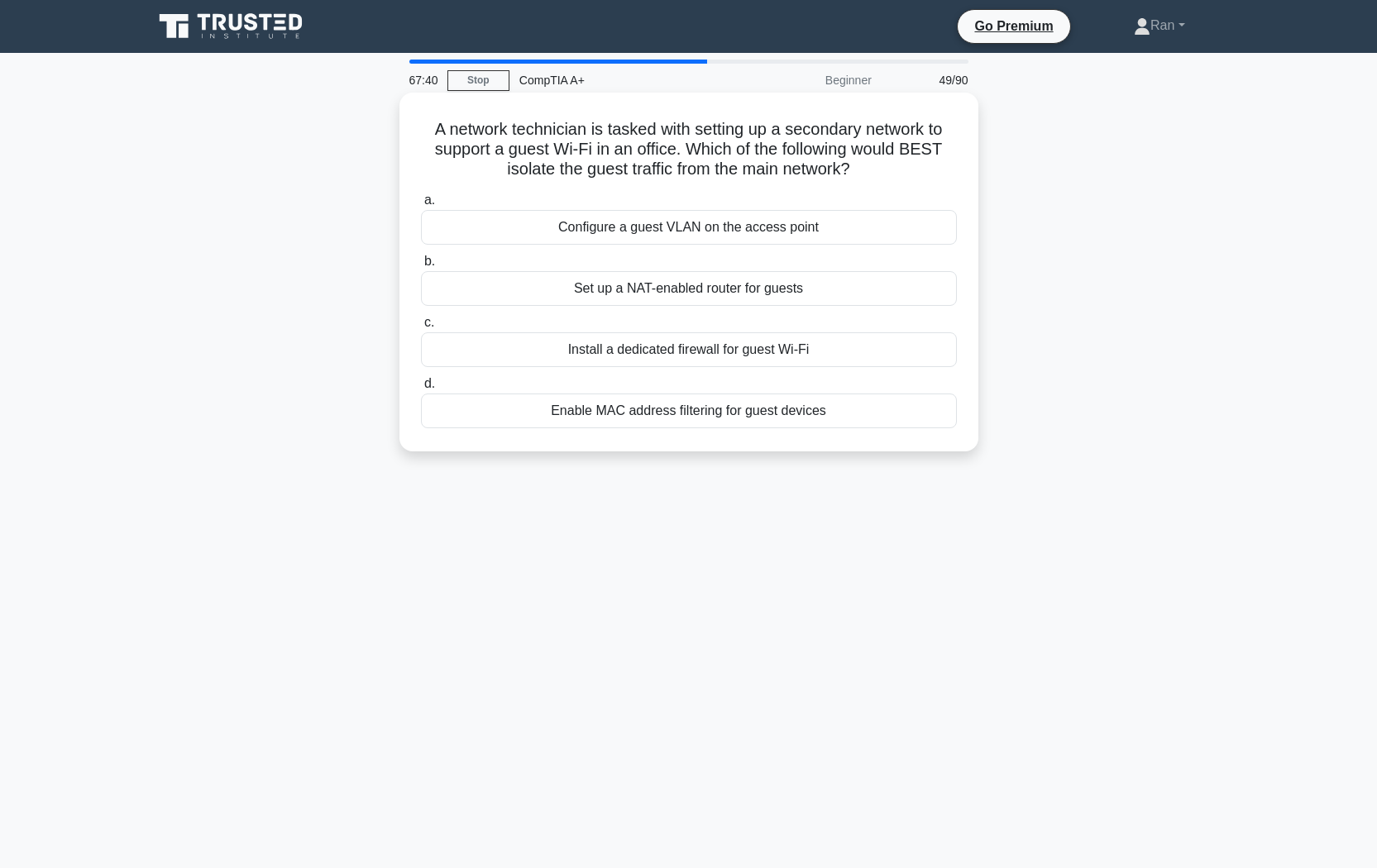
click at [570, 236] on div "Configure a guest VLAN on the access point" at bounding box center [689, 226] width 536 height 35
click at [421, 206] on input "a. Configure a guest VLAN on the access point" at bounding box center [421, 200] width 0 height 11
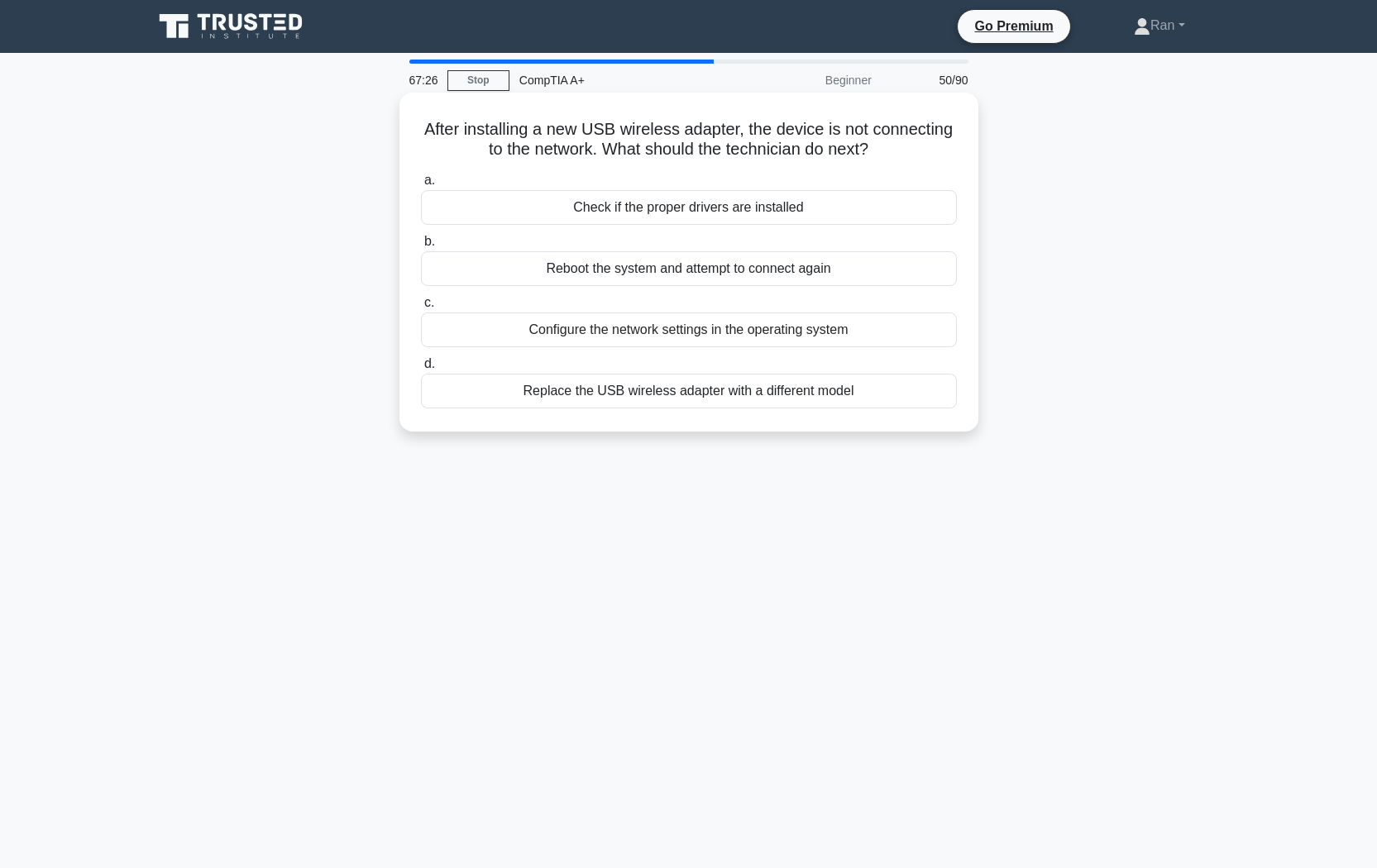
click at [549, 210] on div "Check if the proper drivers are installed" at bounding box center [689, 207] width 536 height 35
click at [421, 186] on input "a. Check if the proper drivers are installed" at bounding box center [421, 180] width 0 height 11
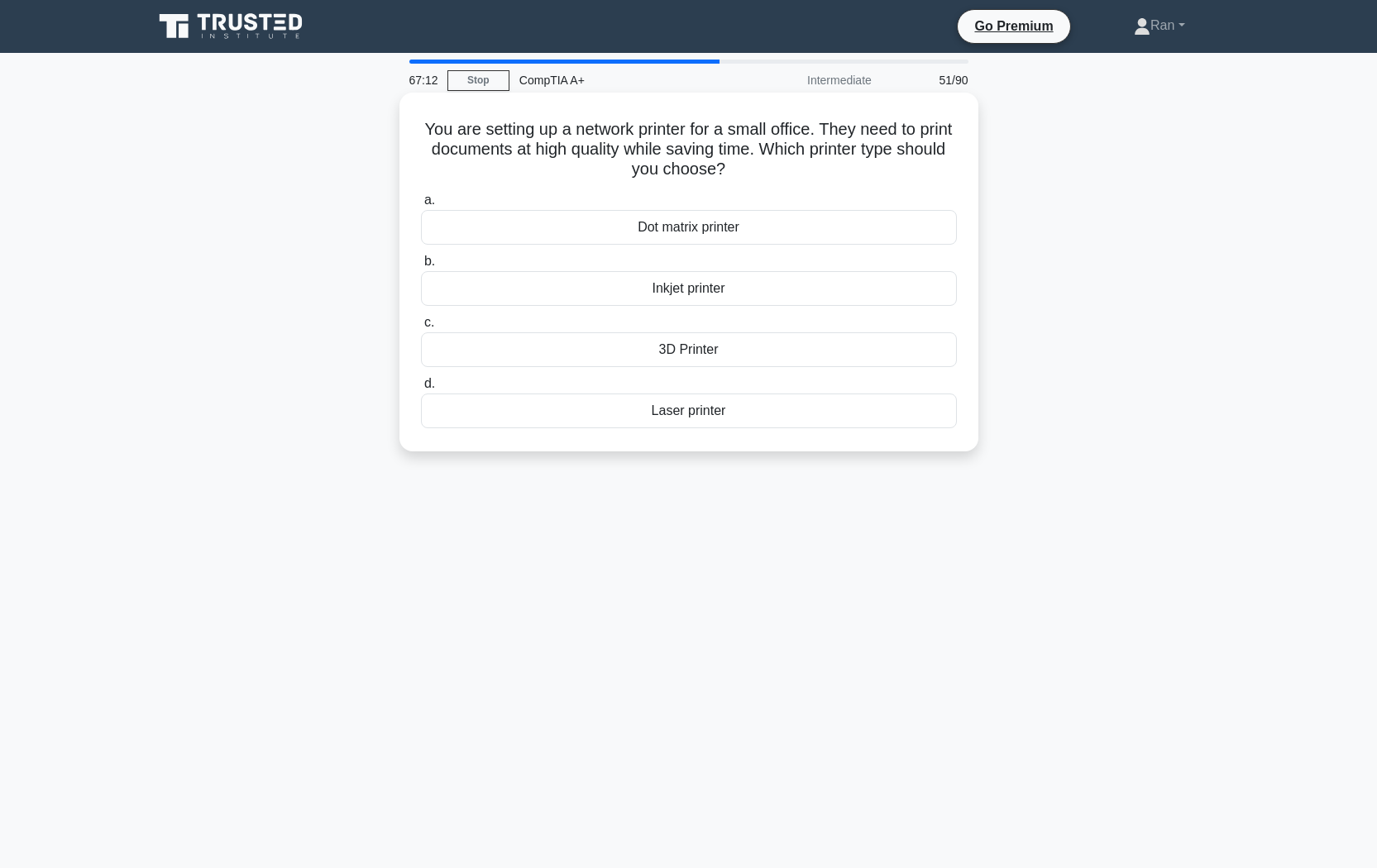
click at [522, 289] on div "Inkjet printer" at bounding box center [689, 288] width 536 height 35
click at [421, 267] on input "b. Inkjet printer" at bounding box center [421, 261] width 0 height 11
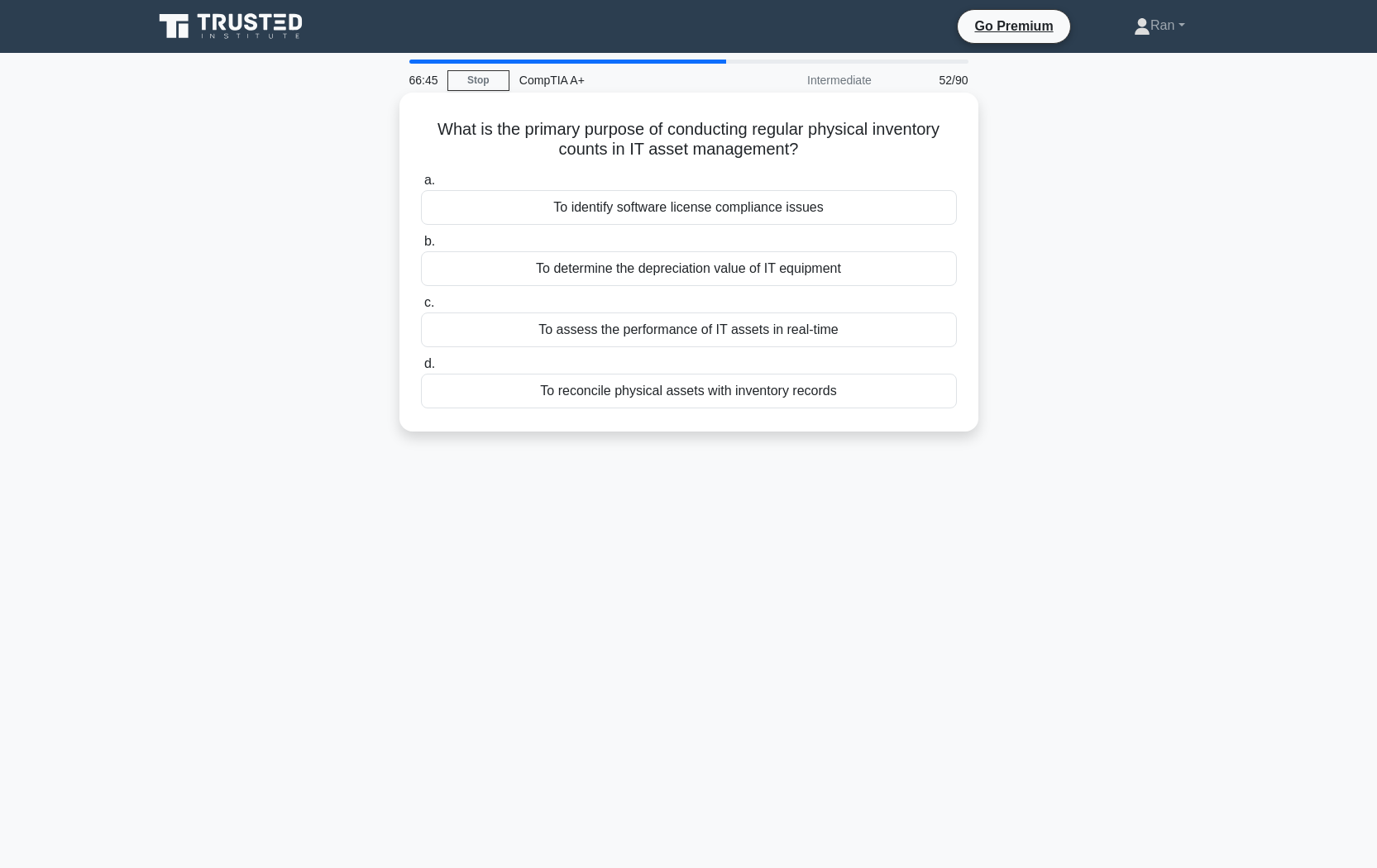
click at [584, 391] on div "To reconcile physical assets with inventory records" at bounding box center [689, 391] width 536 height 35
click at [421, 370] on input "d. To reconcile physical assets with inventory records" at bounding box center [421, 364] width 0 height 11
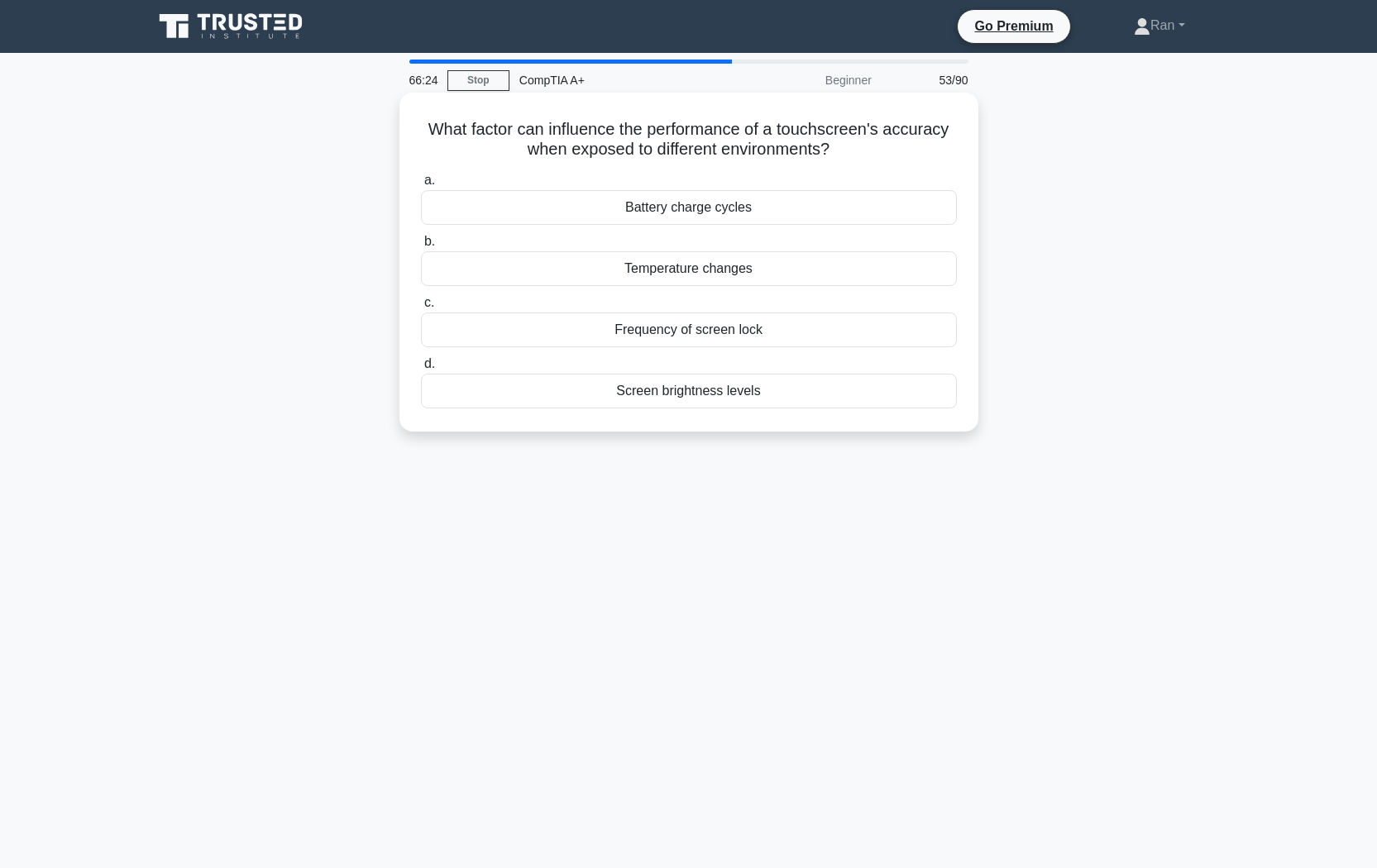
click at [579, 264] on div "Temperature changes" at bounding box center [689, 269] width 536 height 35
click at [421, 248] on input "b. Temperature changes" at bounding box center [421, 242] width 0 height 11
click at [516, 272] on div "Lower latency and higher IOPS" at bounding box center [689, 269] width 536 height 35
click at [421, 248] on input "b. Lower latency and higher IOPS" at bounding box center [421, 242] width 0 height 11
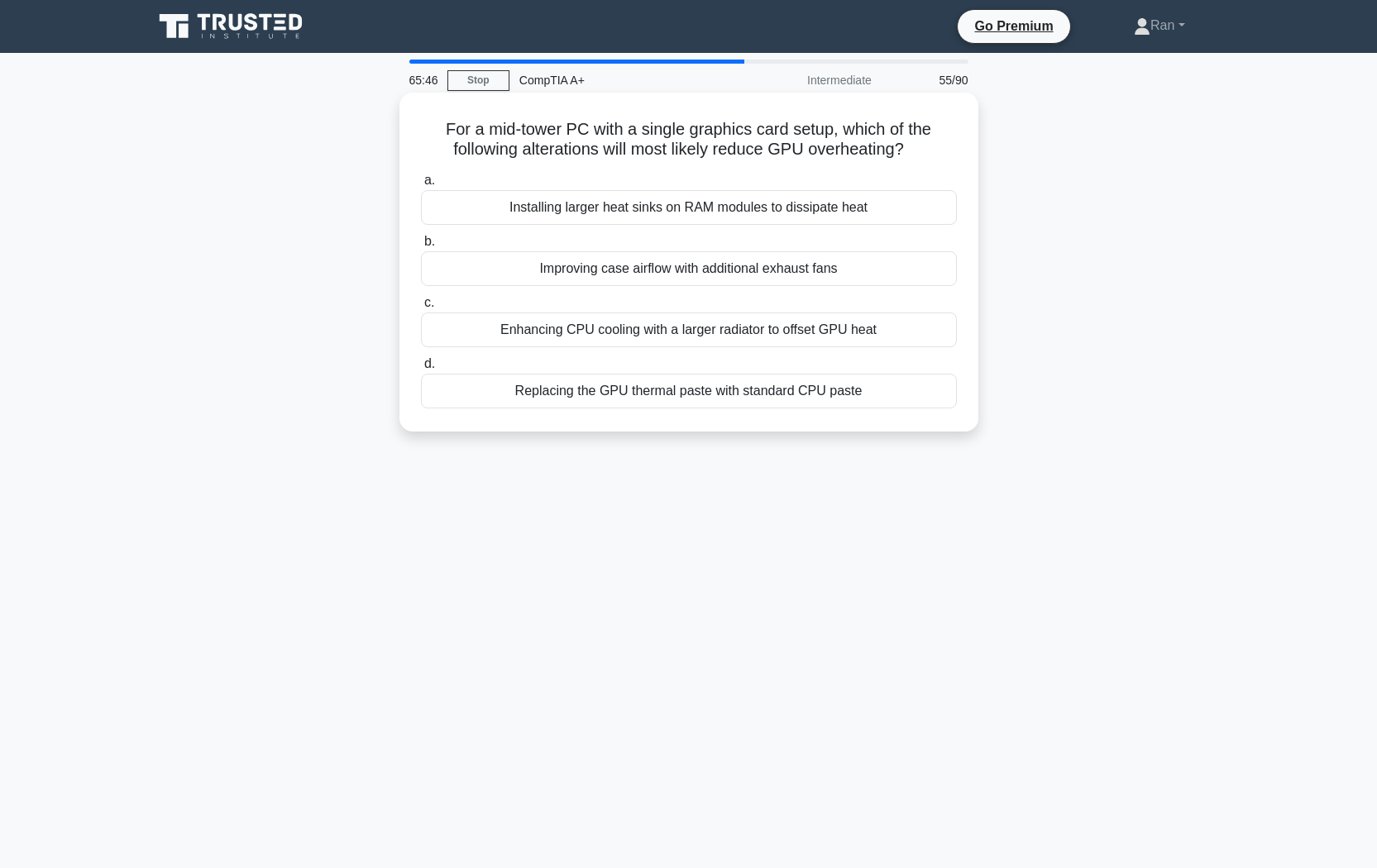
click at [510, 271] on div "Improving case airflow with additional exhaust fans" at bounding box center [689, 269] width 536 height 35
click at [421, 248] on input "b. Improving case airflow with additional exhaust fans" at bounding box center [421, 242] width 0 height 11
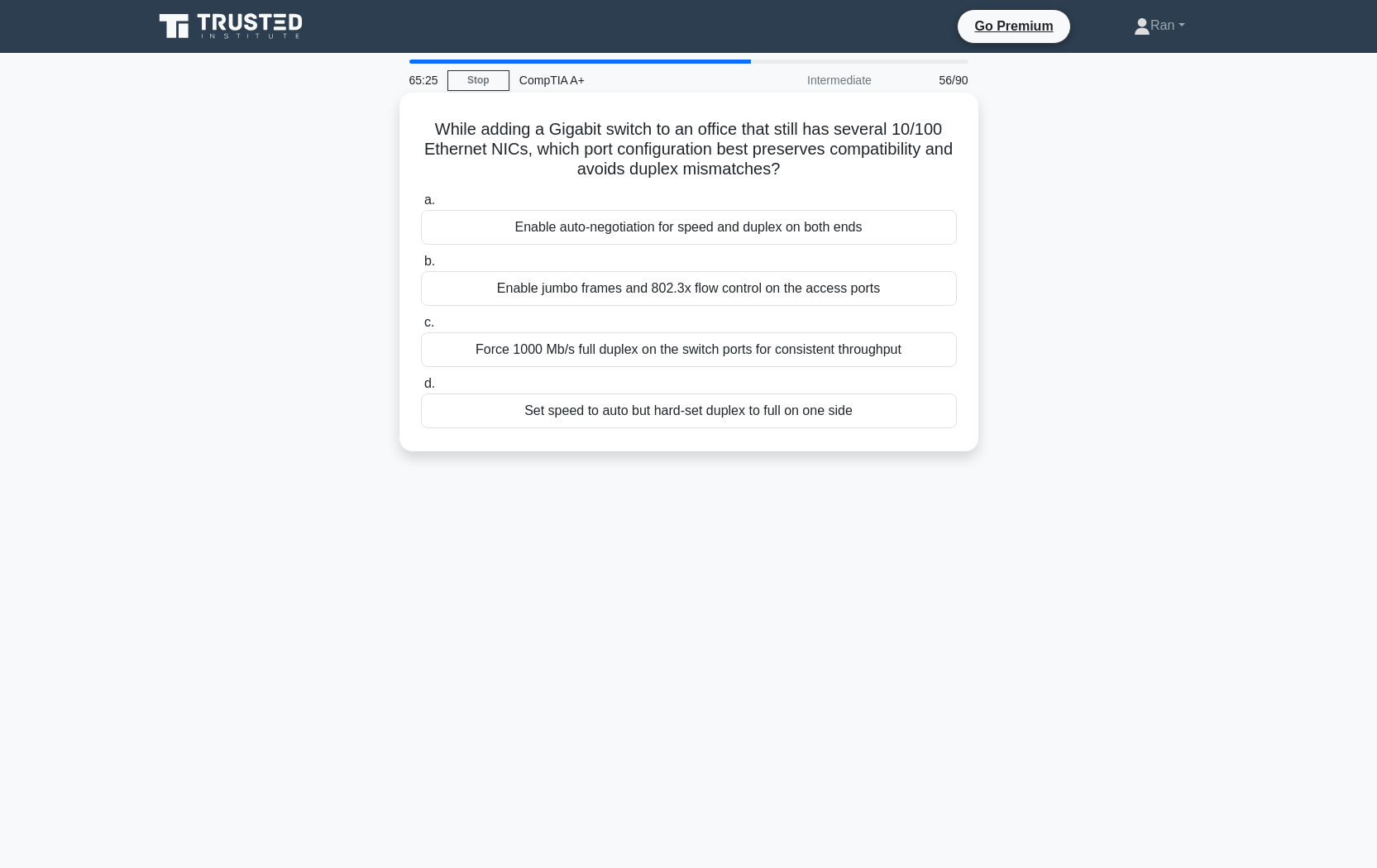
click at [919, 412] on div "Set speed to auto but hard-set duplex to full on one side" at bounding box center [689, 410] width 536 height 35
click at [421, 390] on input "d. Set speed to auto but hard-set duplex to full on one side" at bounding box center [421, 384] width 0 height 11
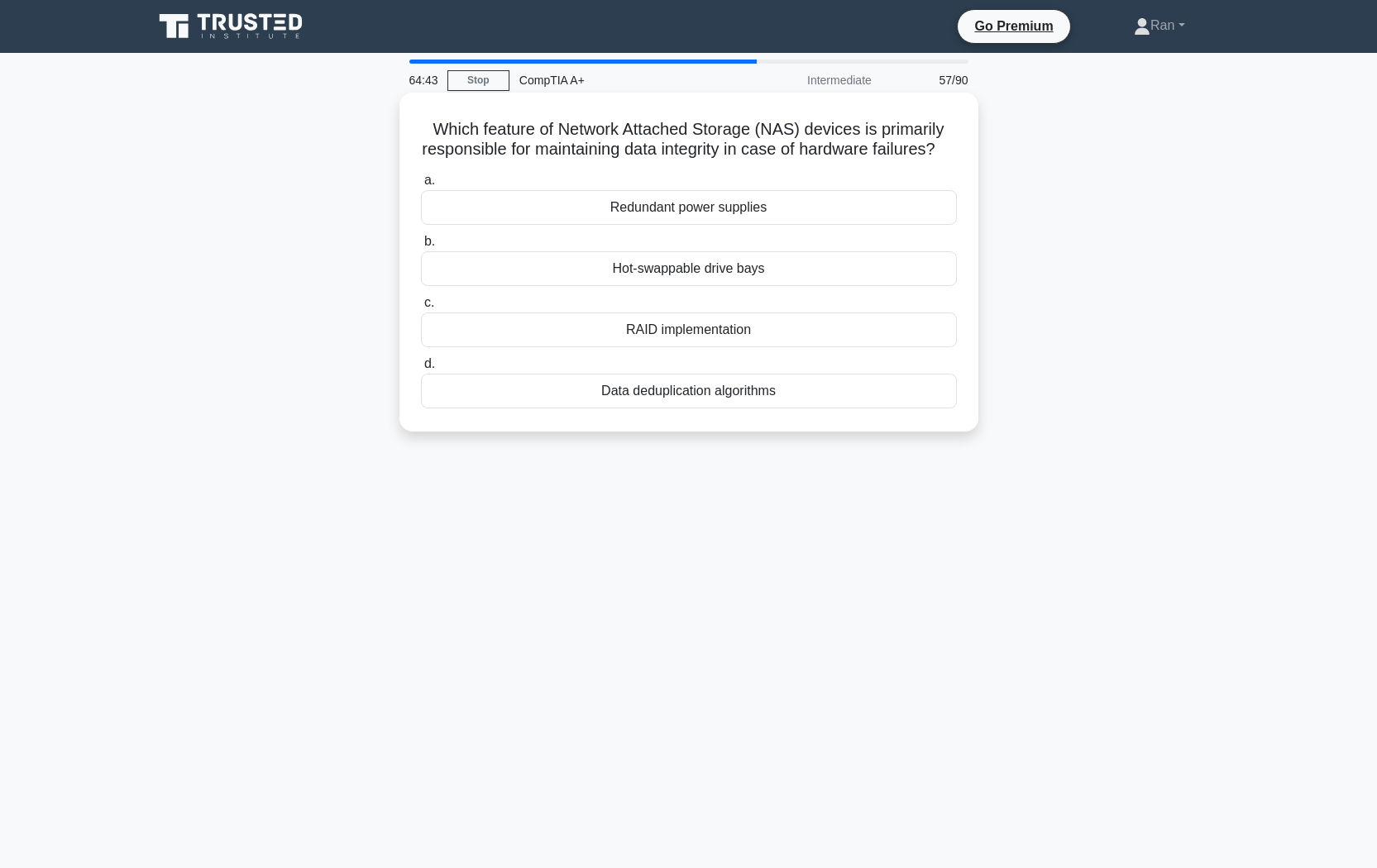
click at [488, 286] on div "Hot-swappable drive bays" at bounding box center [689, 269] width 536 height 35
click at [421, 248] on input "b. Hot-swappable drive bays" at bounding box center [421, 242] width 0 height 11
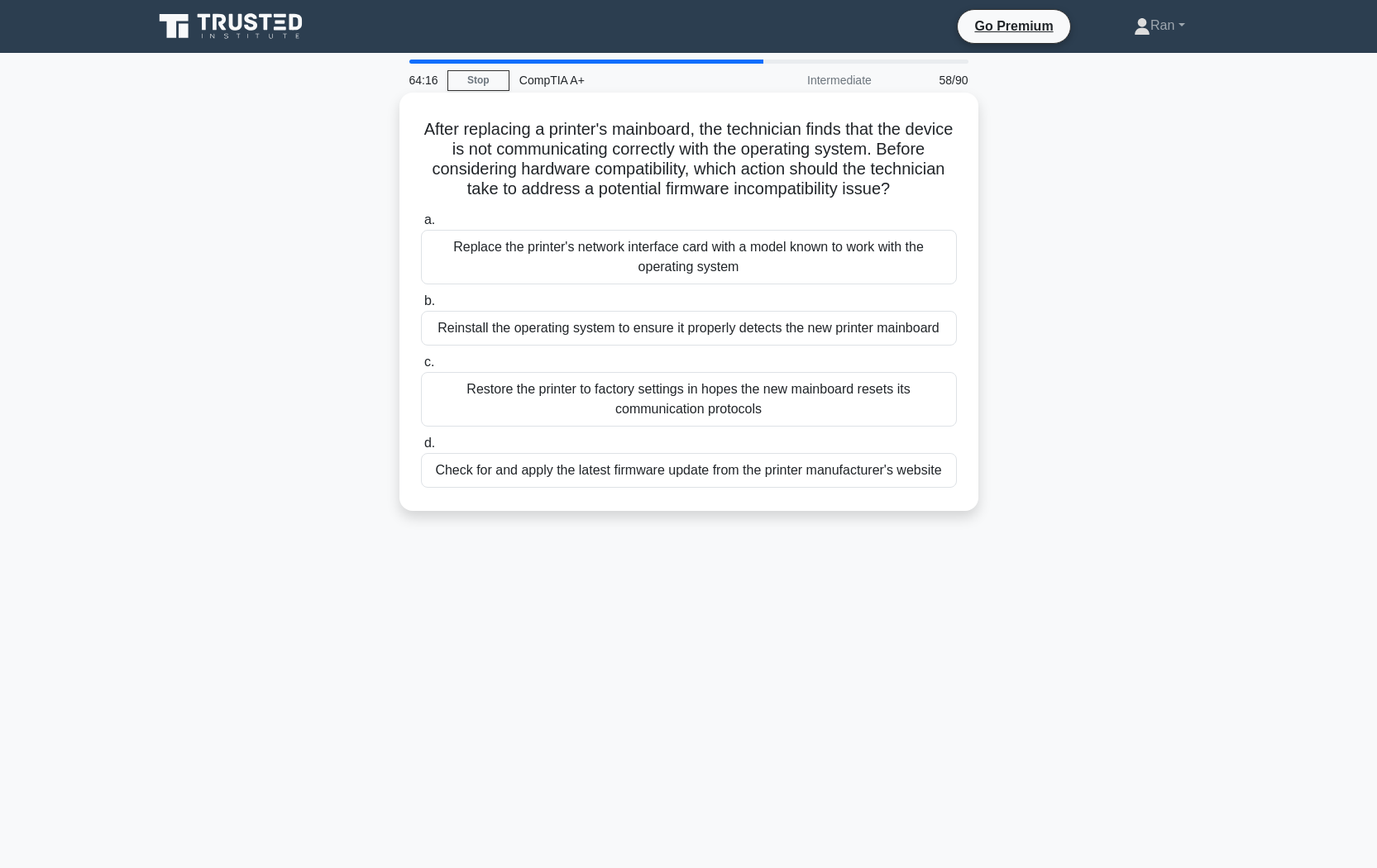
click at [440, 487] on div "Check for and apply the latest firmware update from the printer manufacturer's …" at bounding box center [689, 470] width 536 height 35
click at [421, 449] on input "d. Check for and apply the latest firmware update from the printer manufacturer…" at bounding box center [421, 444] width 0 height 11
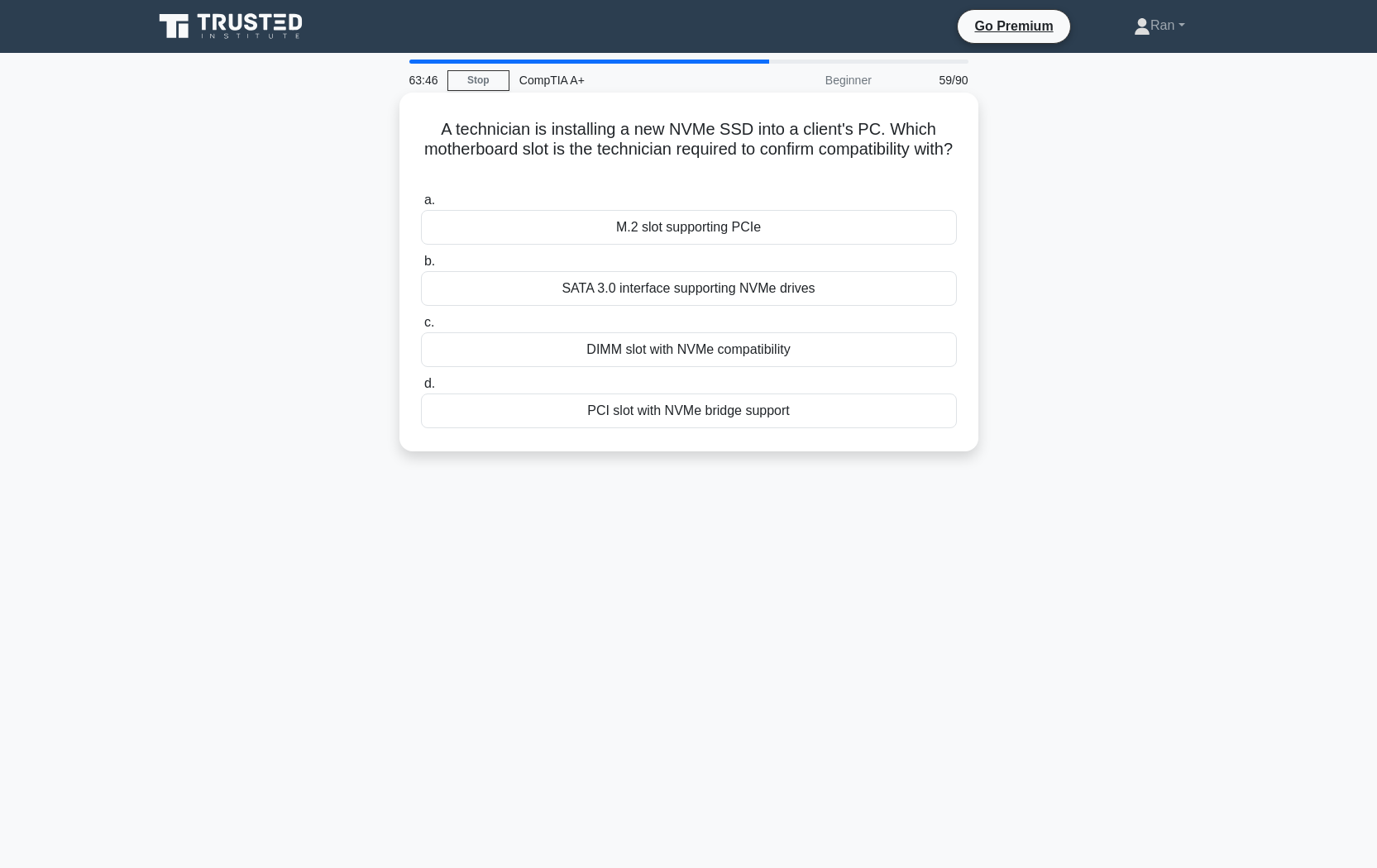
click at [526, 349] on div "DIMM slot with NVMe compatibility" at bounding box center [689, 349] width 536 height 35
click at [421, 328] on input "c. DIMM slot with NVMe compatibility" at bounding box center [421, 322] width 0 height 11
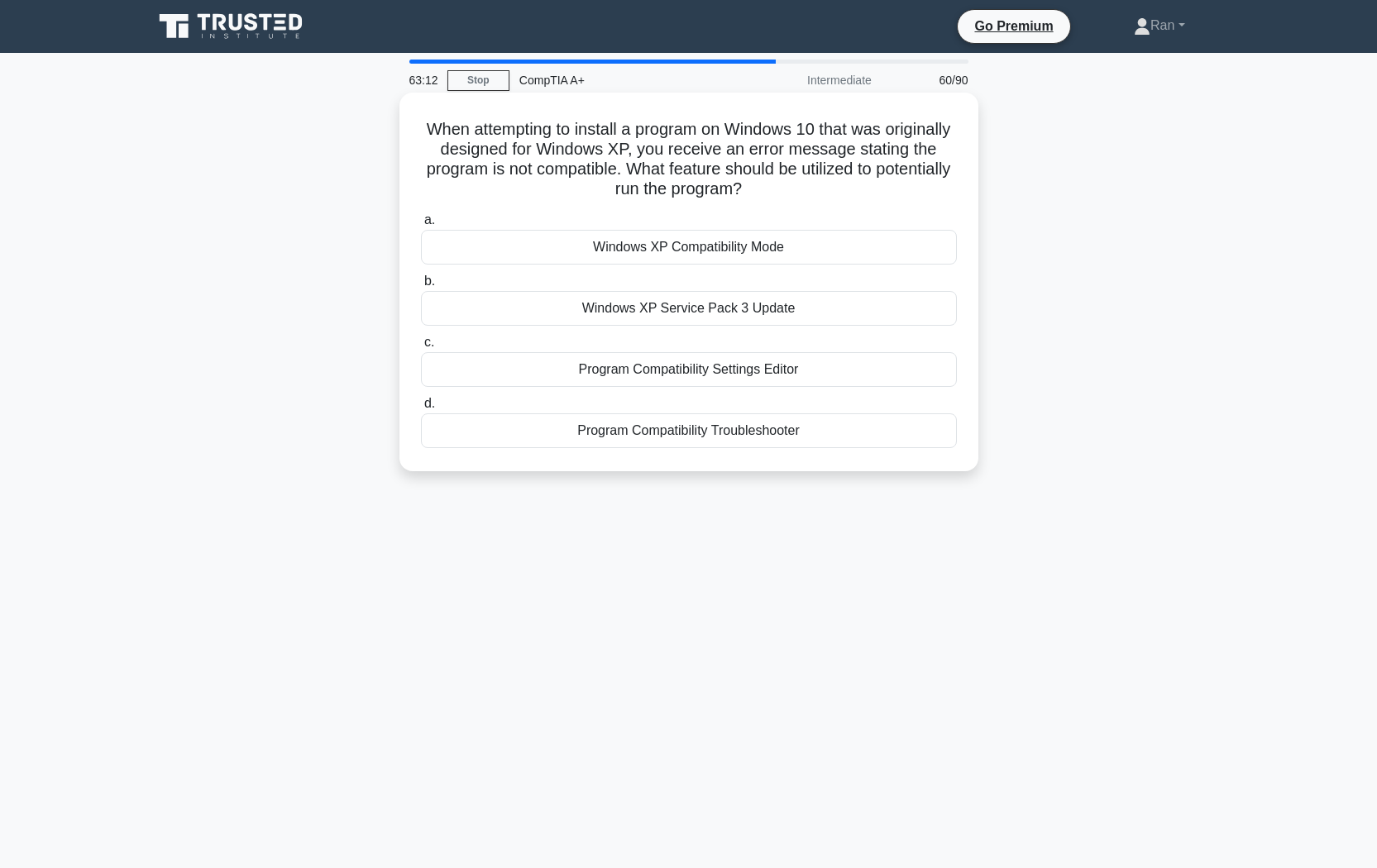
click at [551, 429] on div "Program Compatibility Troubleshooter" at bounding box center [689, 430] width 536 height 35
click at [421, 409] on input "d. Program Compatibility Troubleshooter" at bounding box center [421, 403] width 0 height 11
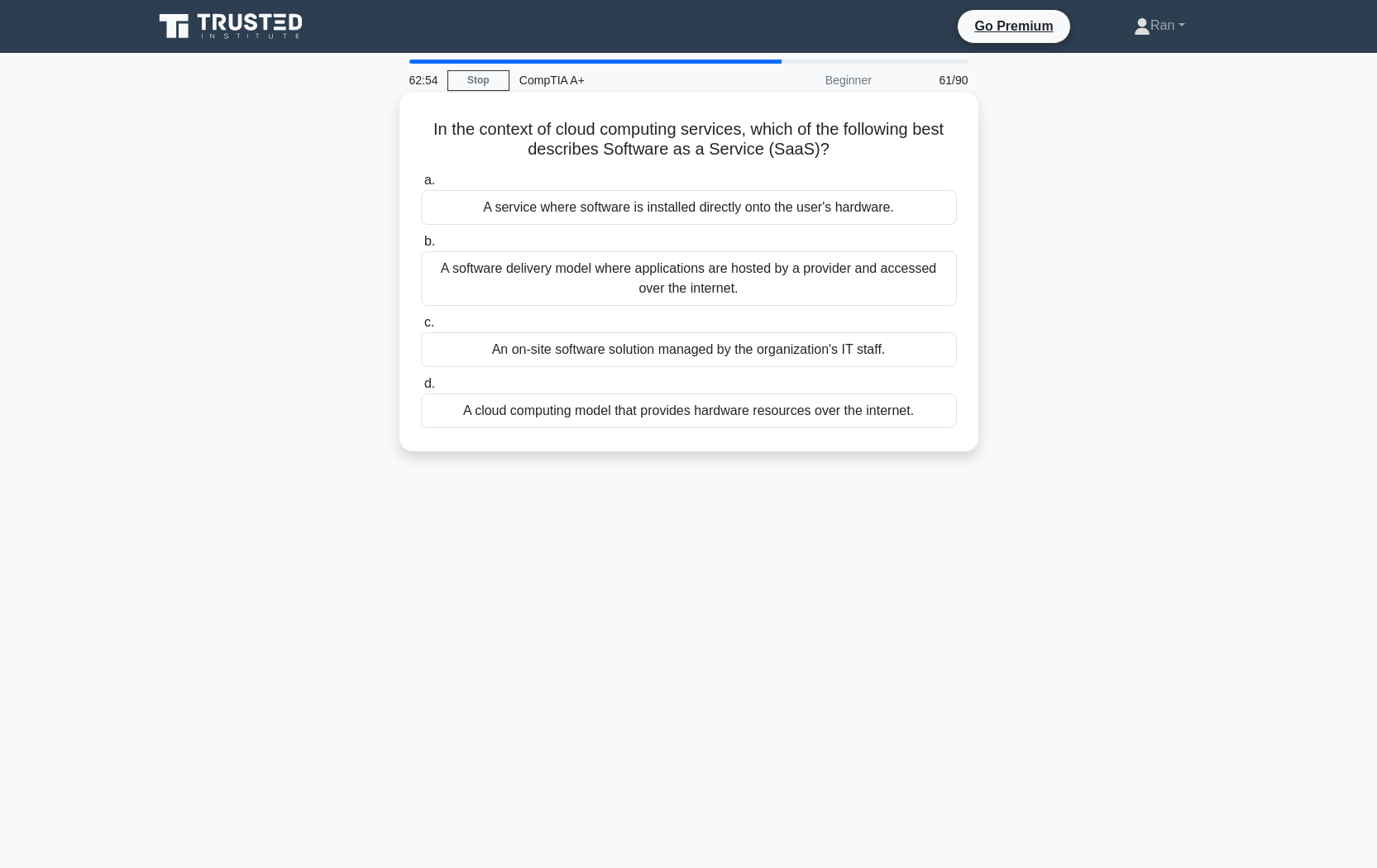
click at [599, 280] on div "A software delivery model where applications are hosted by a provider and acces…" at bounding box center [689, 279] width 536 height 55
click at [421, 248] on input "b. A software delivery model where applications are hosted by a provider and ac…" at bounding box center [421, 242] width 0 height 11
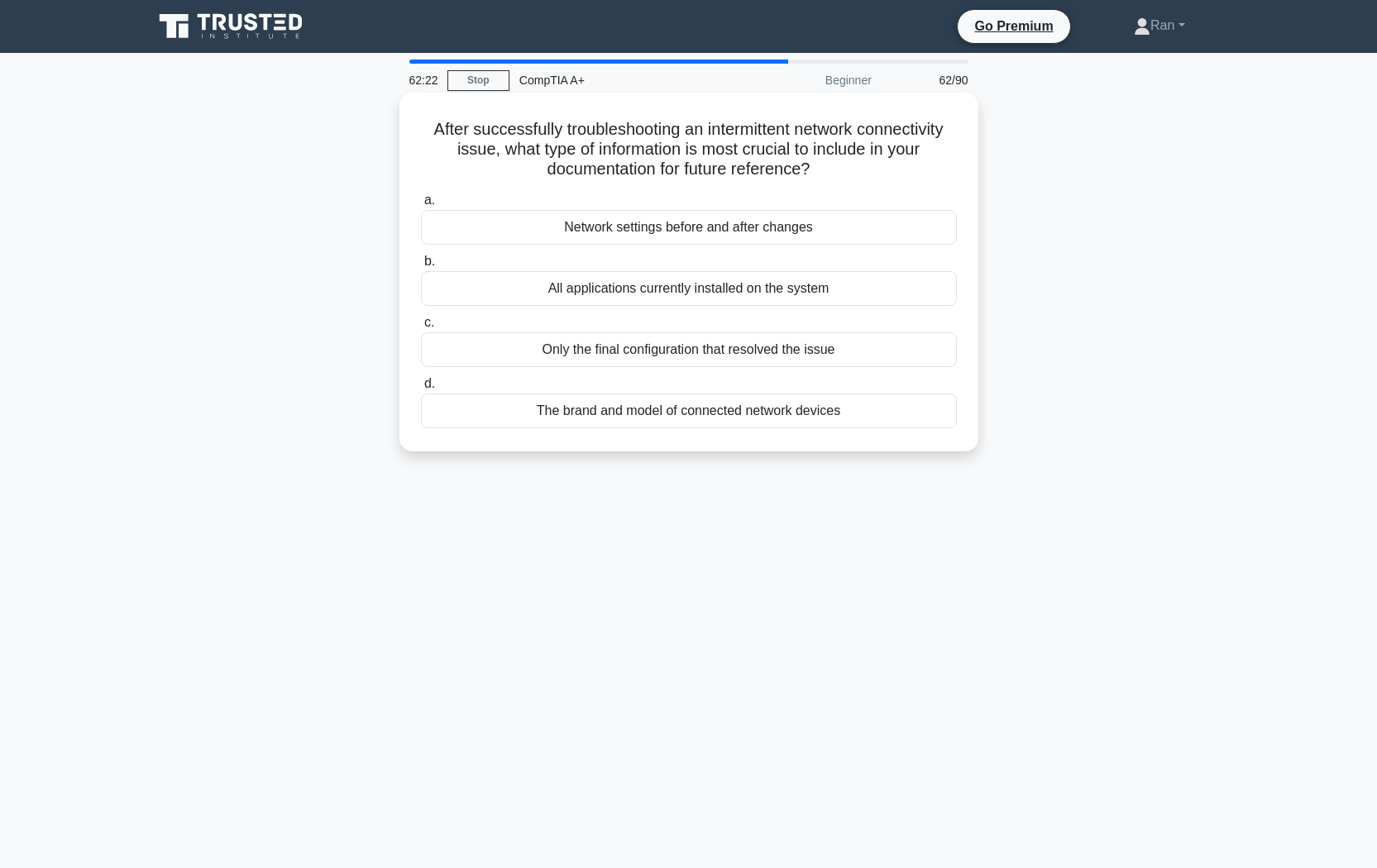
click at [611, 237] on div "Network settings before and after changes" at bounding box center [689, 226] width 536 height 35
click at [421, 206] on input "a. Network settings before and after changes" at bounding box center [421, 200] width 0 height 11
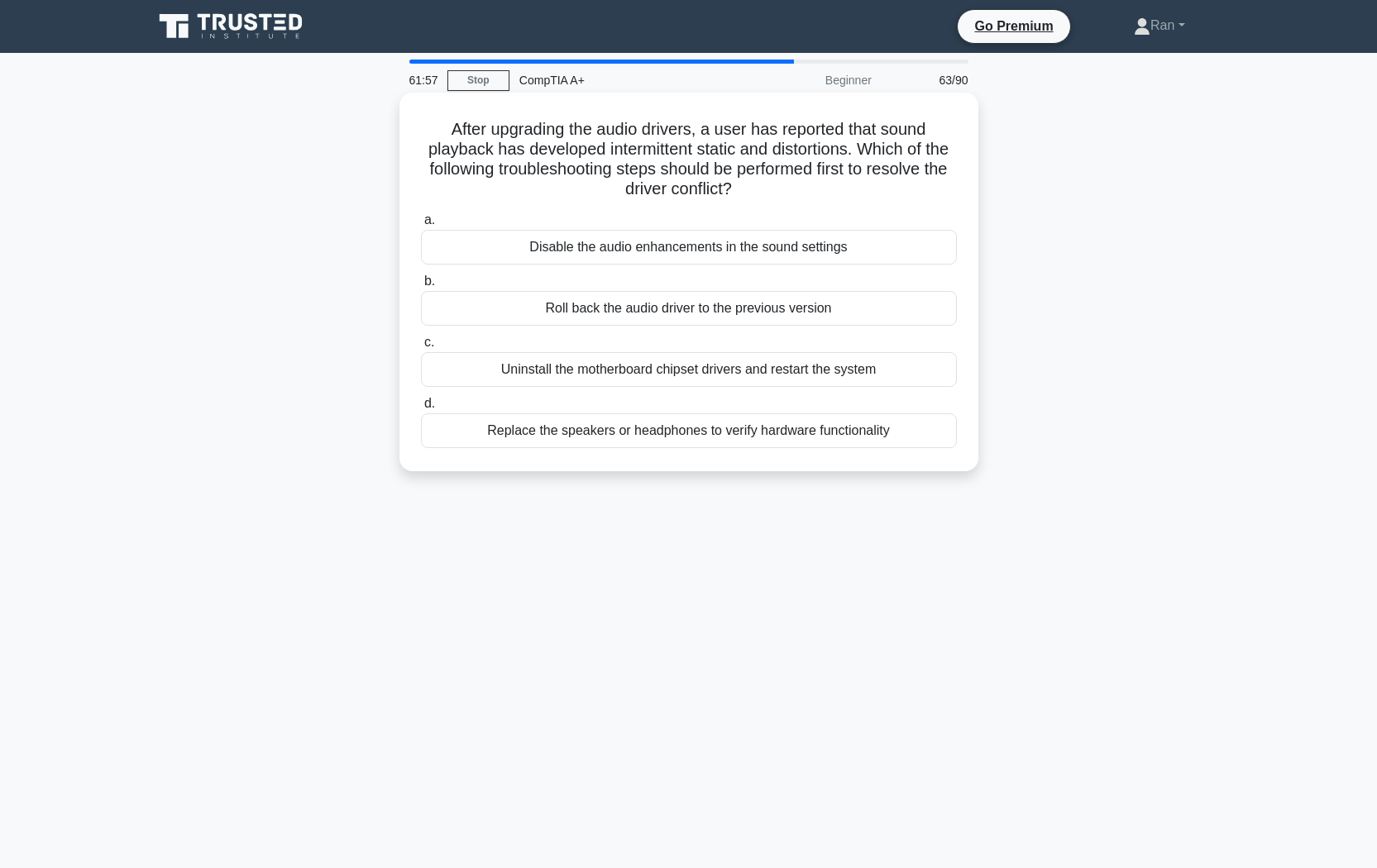
click at [488, 254] on div "Disable the audio enhancements in the sound settings" at bounding box center [689, 247] width 536 height 35
click at [421, 226] on input "a. Disable the audio enhancements in the sound settings" at bounding box center [421, 220] width 0 height 11
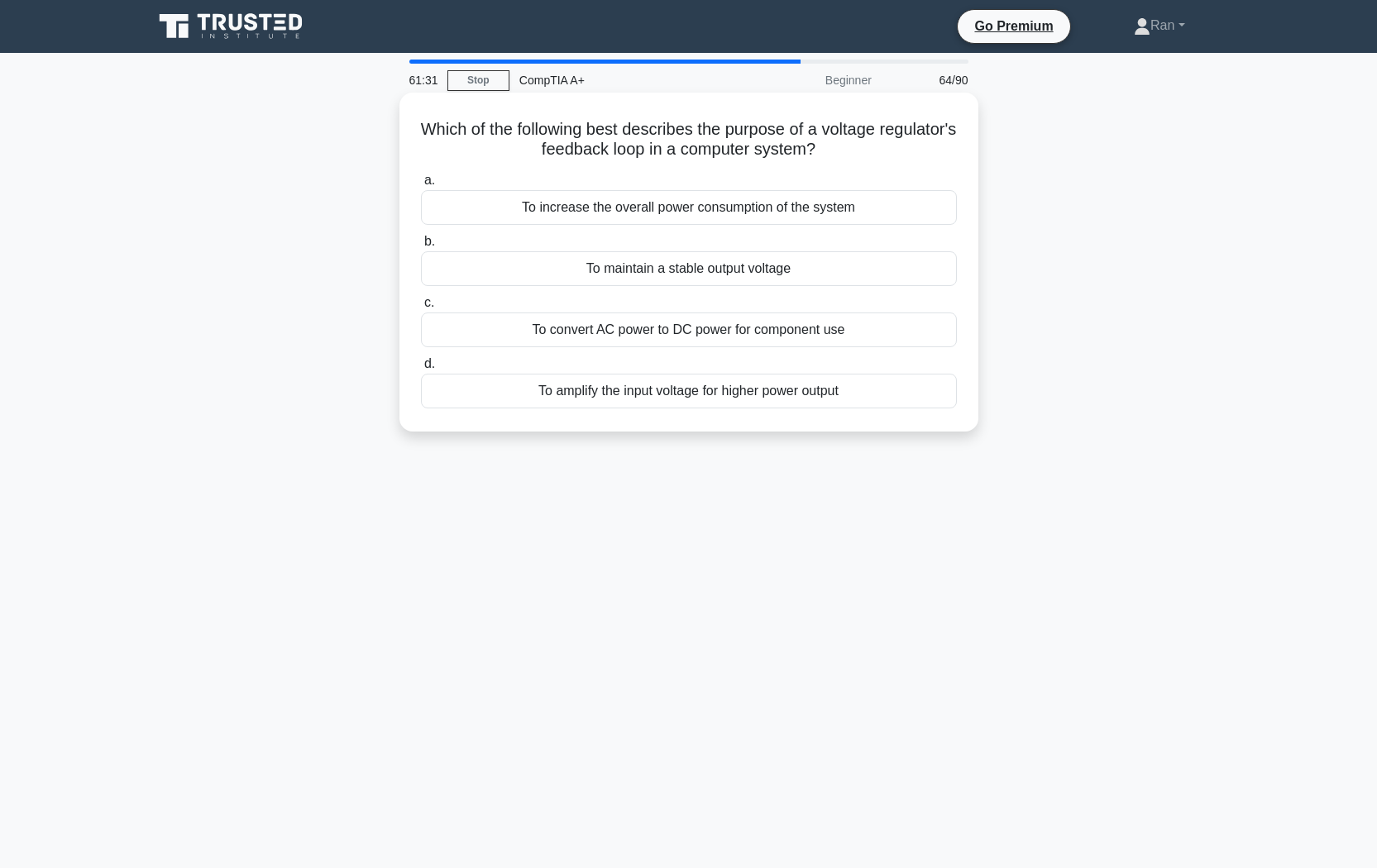
click at [499, 273] on div "To maintain a stable output voltage" at bounding box center [689, 269] width 536 height 35
click at [421, 248] on input "b. To maintain a stable output voltage" at bounding box center [421, 242] width 0 height 11
click at [533, 333] on div "Improved data redundancy" at bounding box center [689, 329] width 536 height 35
click at [421, 308] on input "c. Improved data redundancy" at bounding box center [421, 303] width 0 height 11
click at [590, 210] on div "Installing incompatible drivers" at bounding box center [689, 207] width 536 height 35
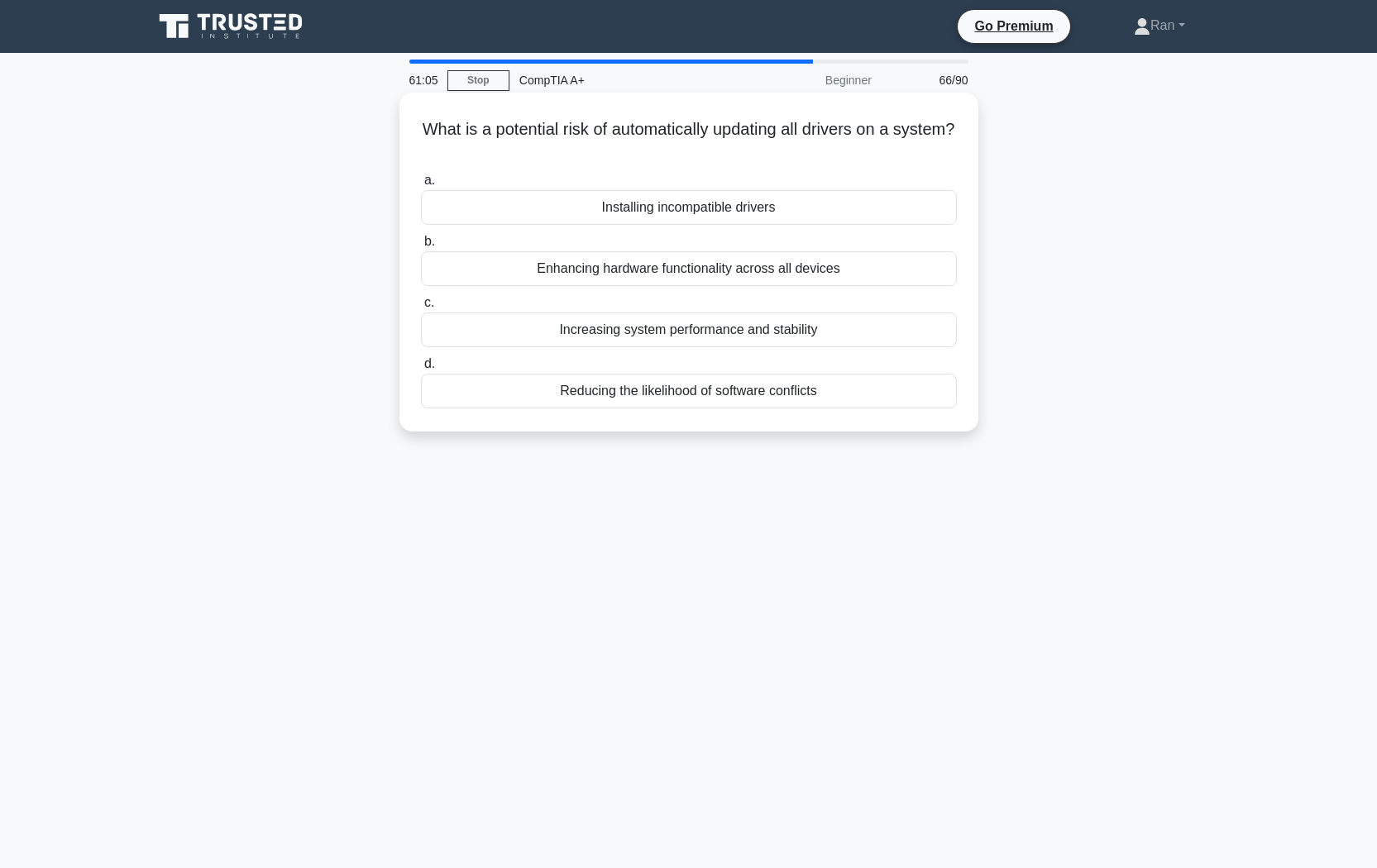
click at [421, 186] on input "a. Installing incompatible drivers" at bounding box center [421, 180] width 0 height 11
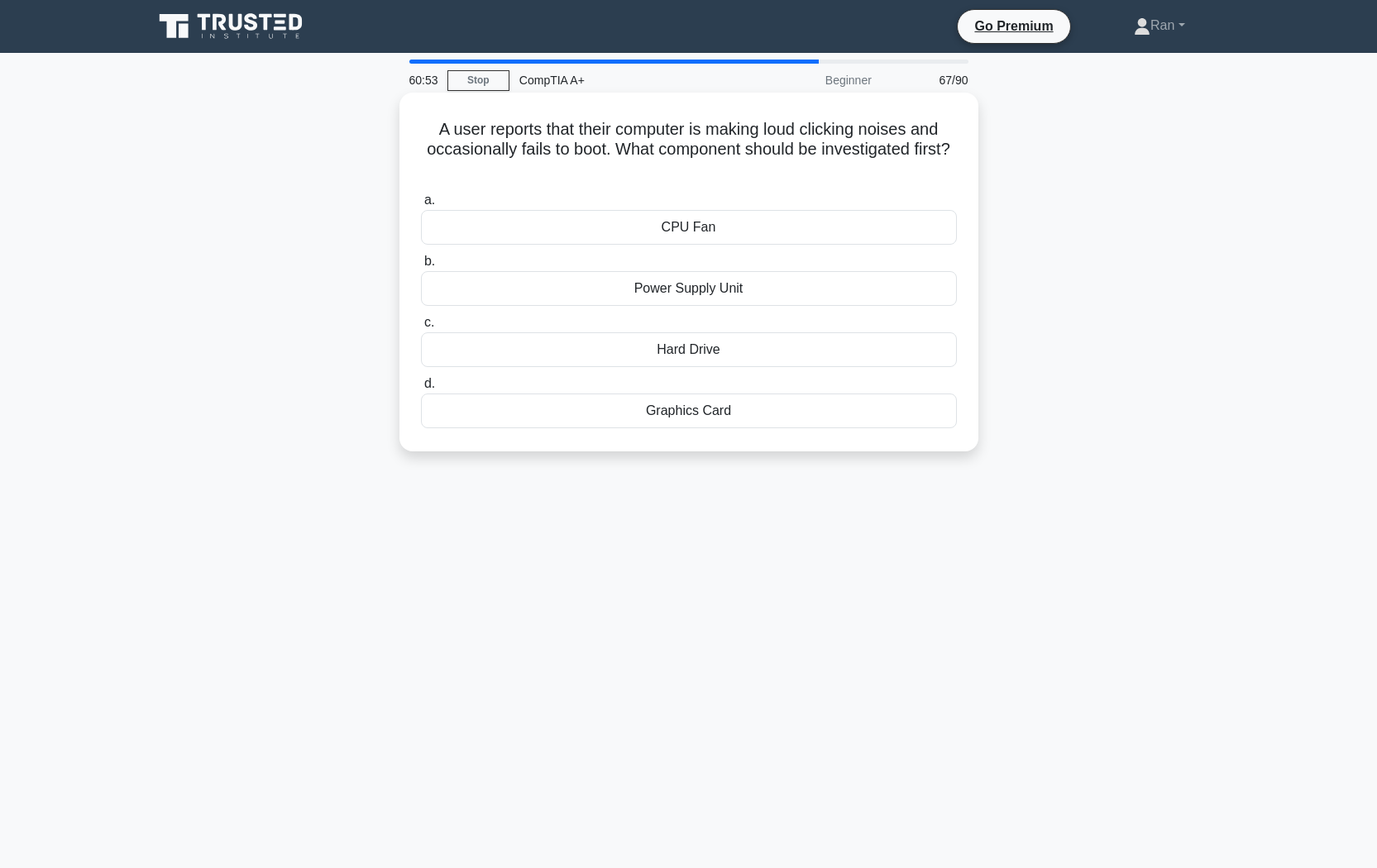
click at [604, 349] on div "Hard Drive" at bounding box center [689, 349] width 536 height 35
click at [421, 328] on input "c. Hard Drive" at bounding box center [421, 322] width 0 height 11
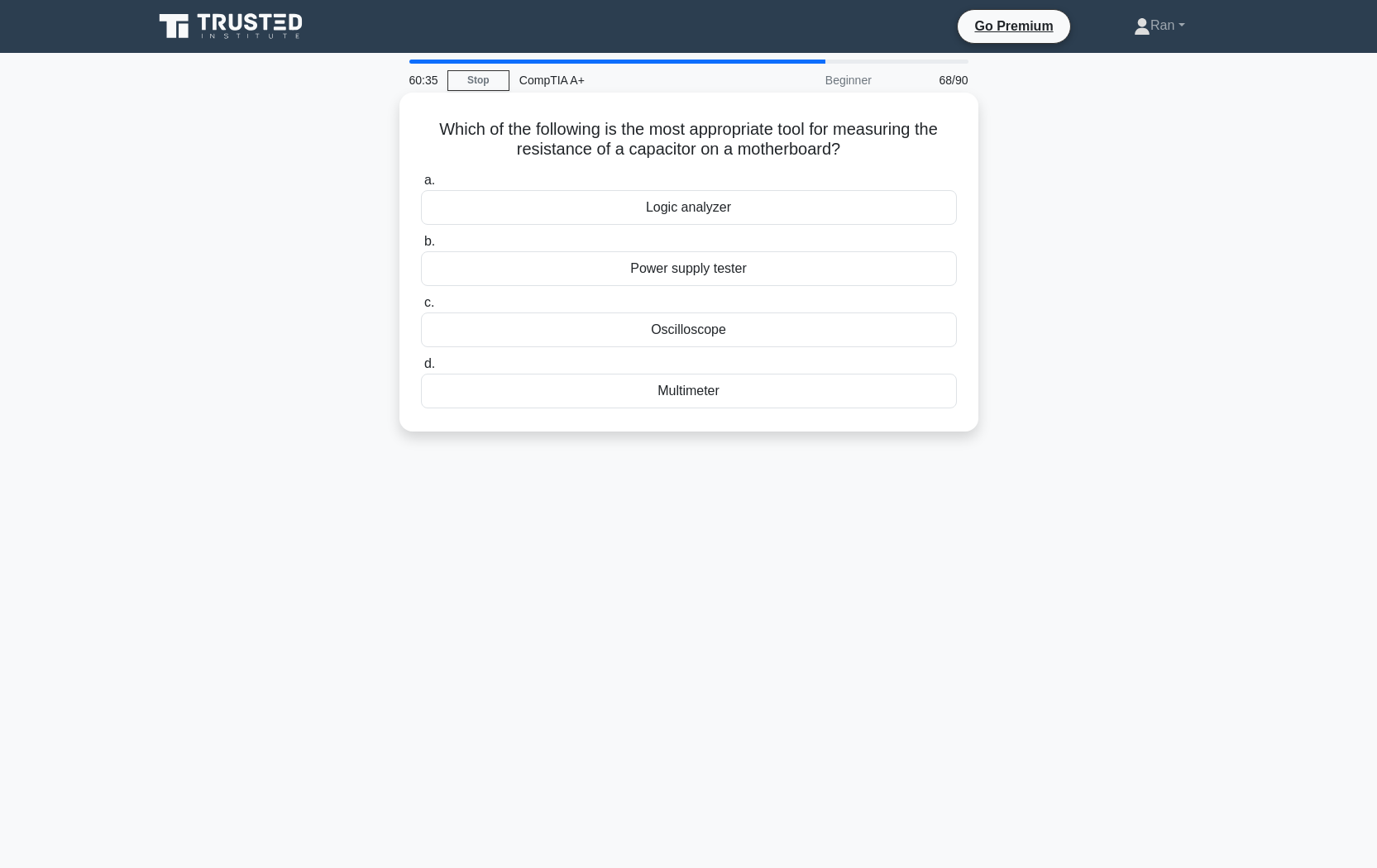
click at [547, 389] on div "Multimeter" at bounding box center [689, 391] width 536 height 35
click at [421, 370] on input "d. Multimeter" at bounding box center [421, 364] width 0 height 11
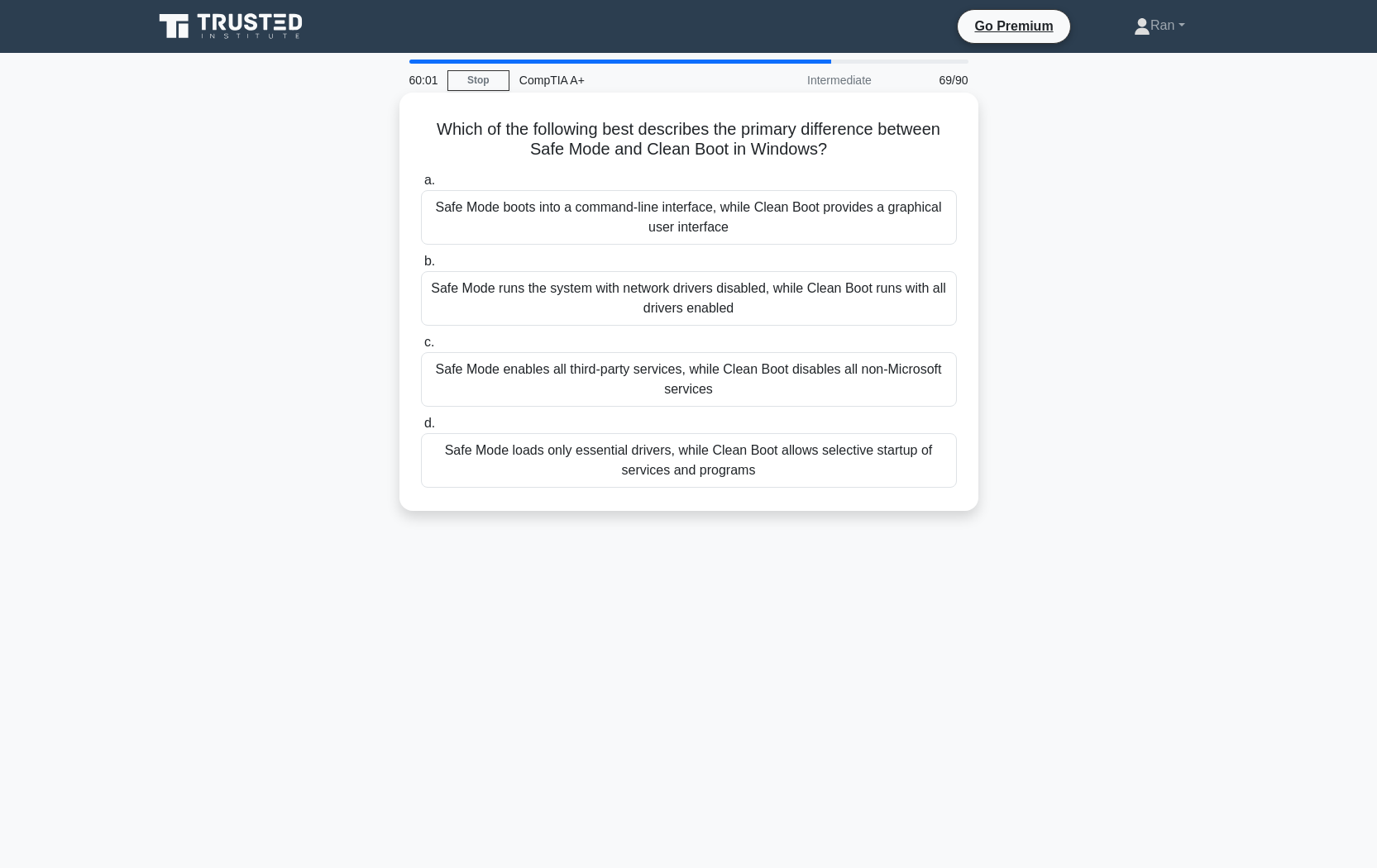
click at [456, 307] on div "Safe Mode runs the system with network drivers disabled, while Clean Boot runs …" at bounding box center [689, 298] width 536 height 55
click at [421, 267] on input "b. Safe Mode runs the system with network drivers disabled, while Clean Boot ru…" at bounding box center [421, 261] width 0 height 11
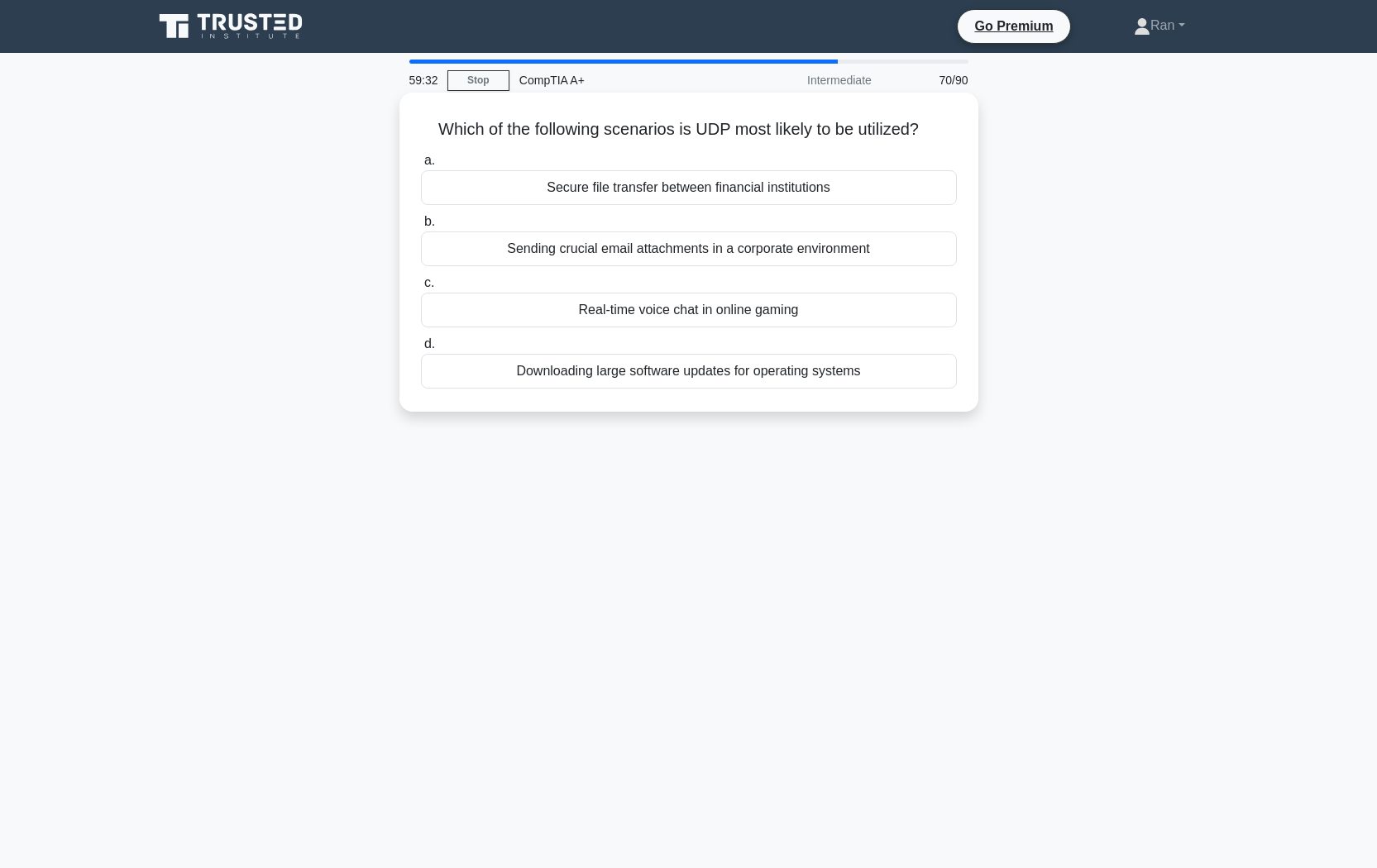
click at [496, 306] on div "Real-time voice chat in online gaming" at bounding box center [689, 310] width 536 height 35
click at [421, 289] on input "c. Real-time voice chat in online gaming" at bounding box center [421, 283] width 0 height 11
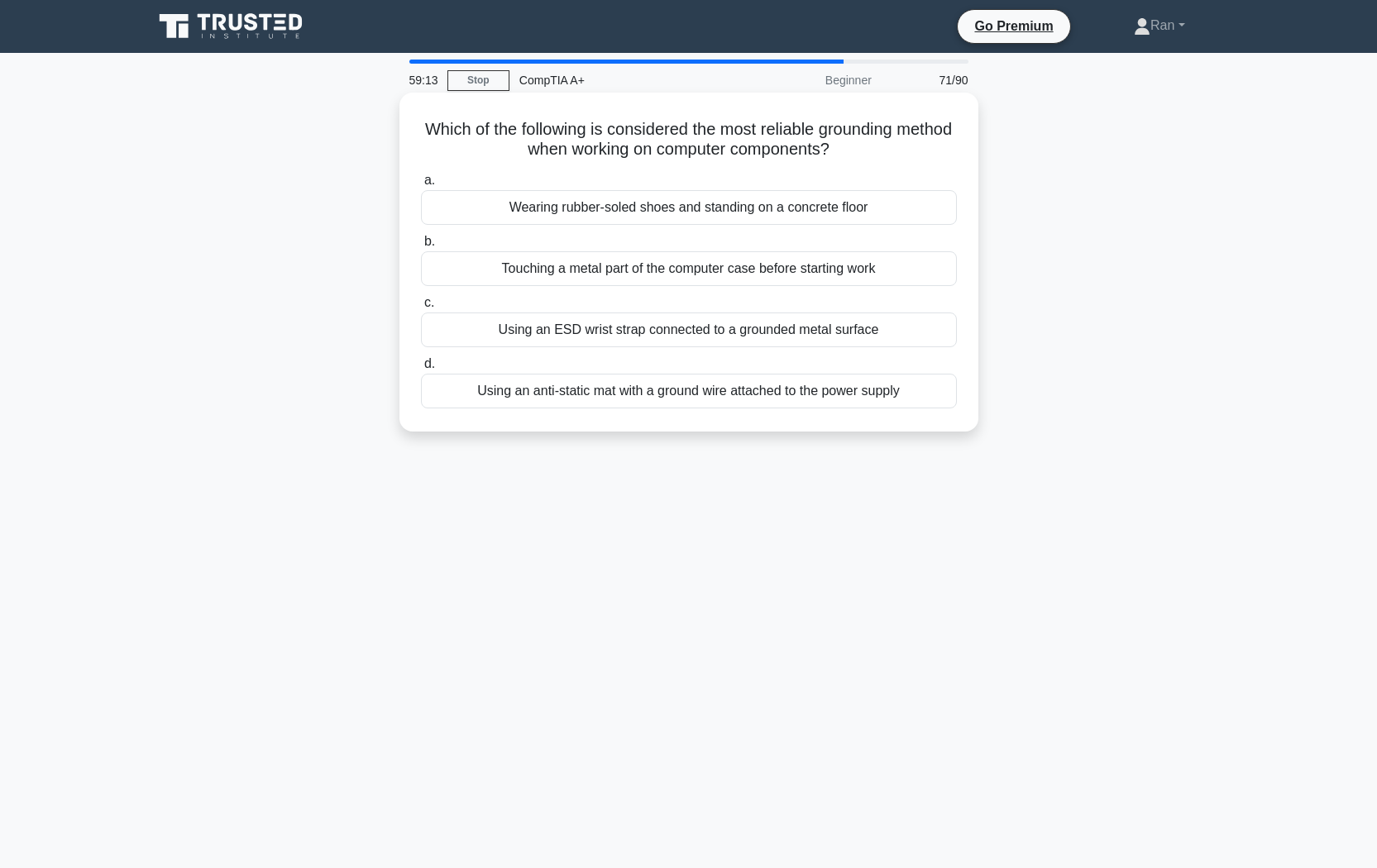
click at [616, 331] on div "Using an ESD wrist strap connected to a grounded metal surface" at bounding box center [689, 329] width 536 height 35
click at [421, 308] on input "c. Using an ESD wrist strap connected to a grounded metal surface" at bounding box center [421, 303] width 0 height 11
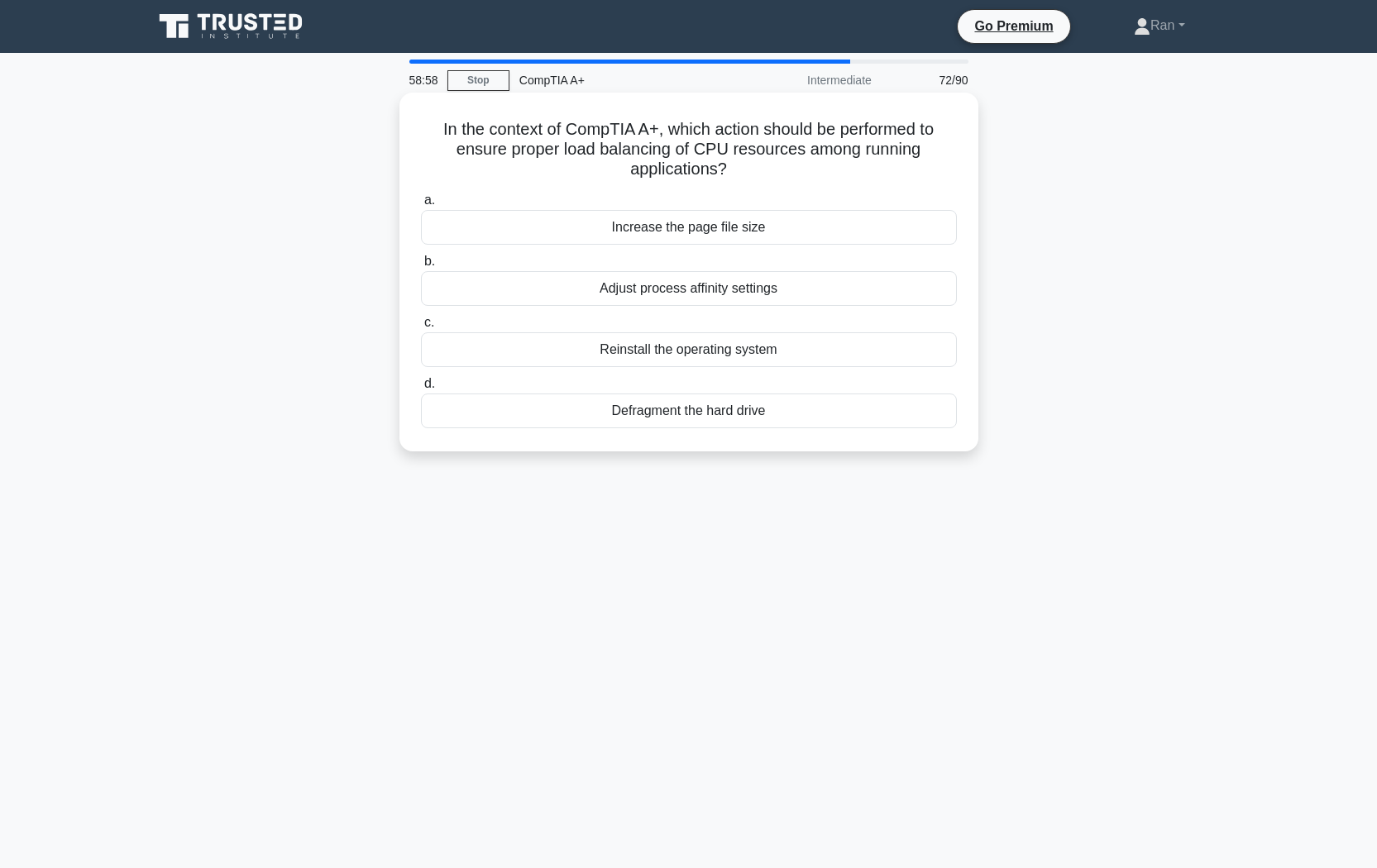
click at [582, 295] on div "Adjust process affinity settings" at bounding box center [689, 288] width 536 height 35
click at [421, 267] on input "b. Adjust process affinity settings" at bounding box center [421, 261] width 0 height 11
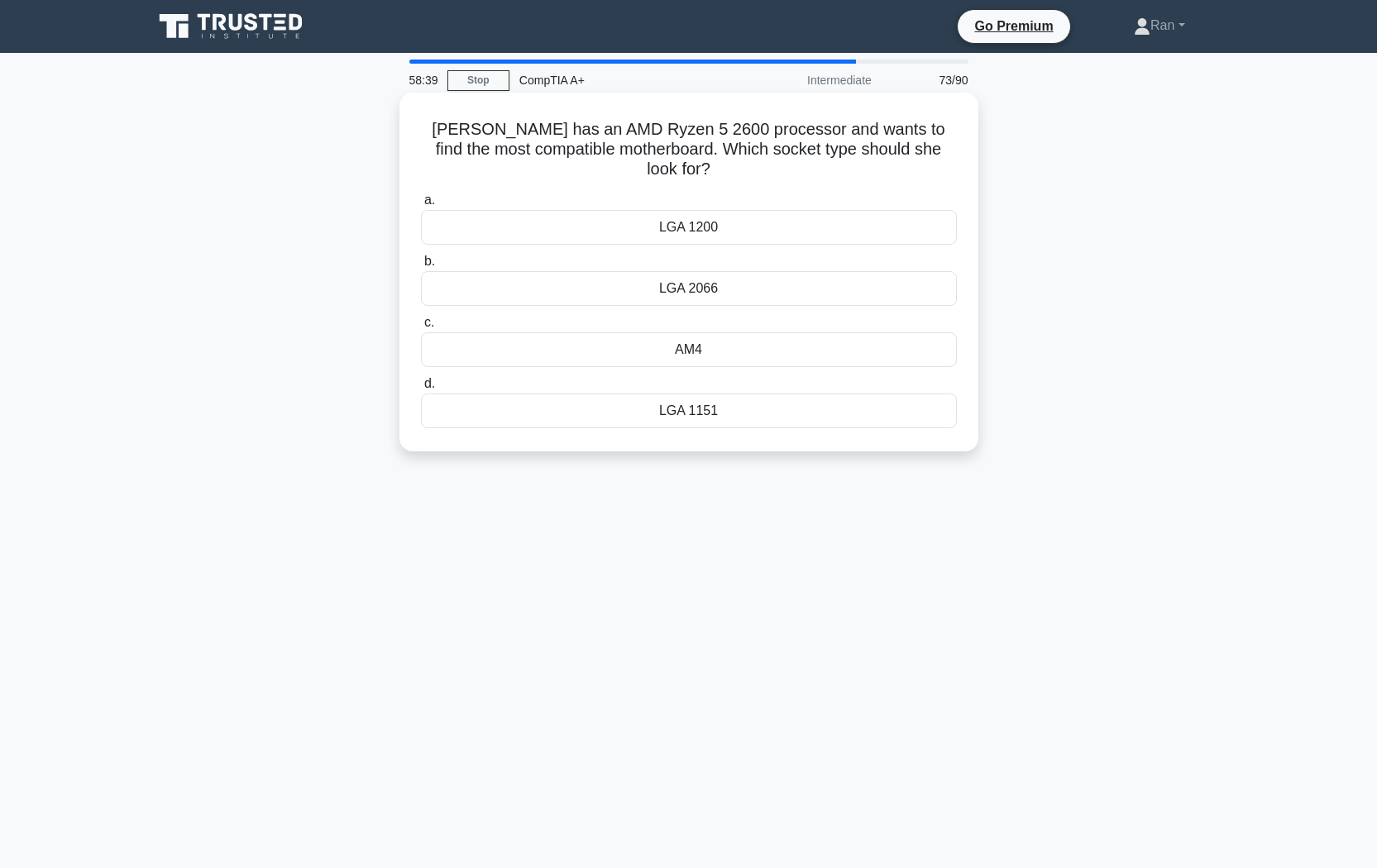
click at [579, 333] on div "AM4" at bounding box center [689, 349] width 536 height 35
click at [421, 326] on input "c. AM4" at bounding box center [421, 322] width 0 height 11
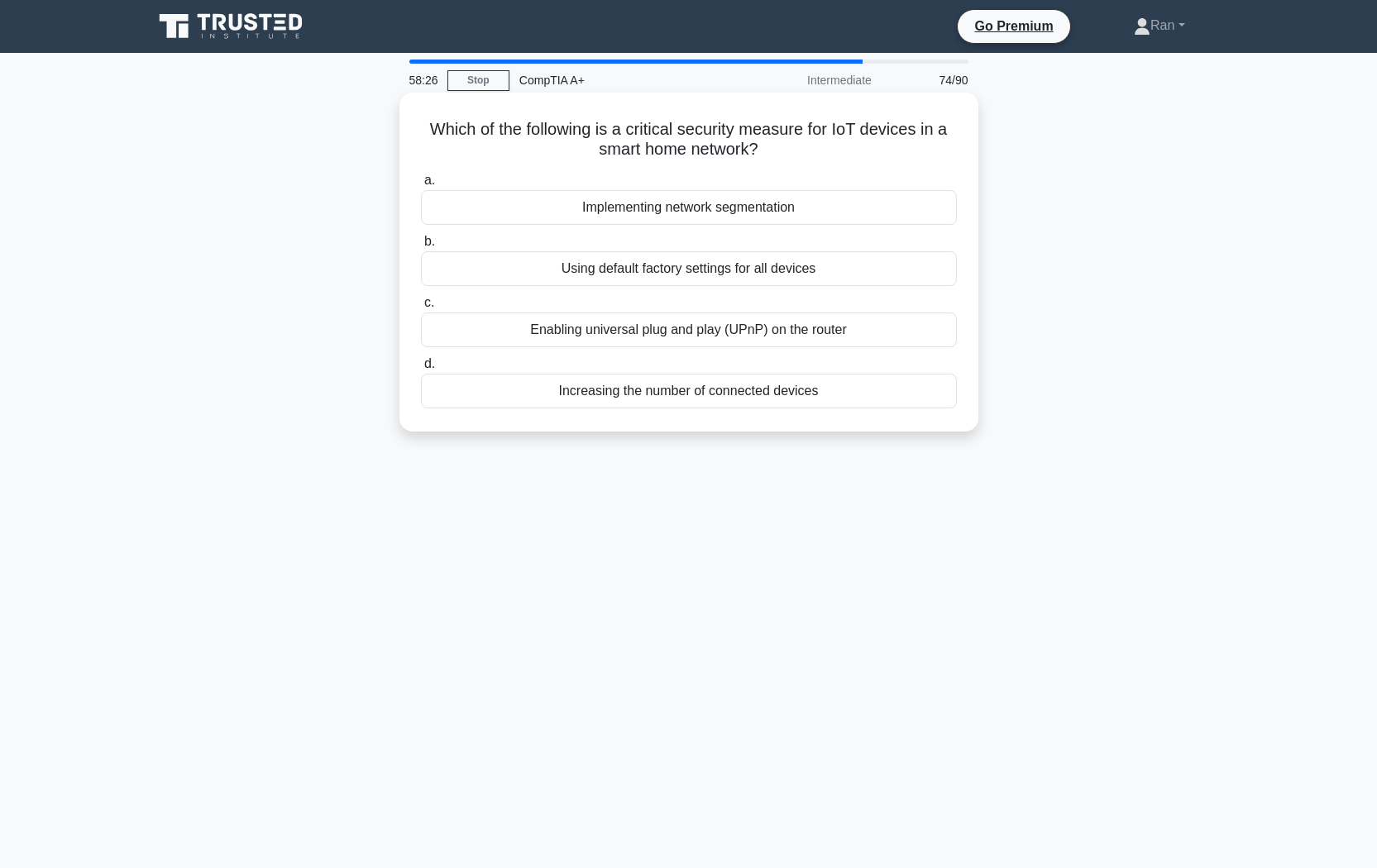
click at [574, 216] on div "Implementing network segmentation" at bounding box center [689, 207] width 536 height 35
click at [421, 186] on input "a. Implementing network segmentation" at bounding box center [421, 180] width 0 height 11
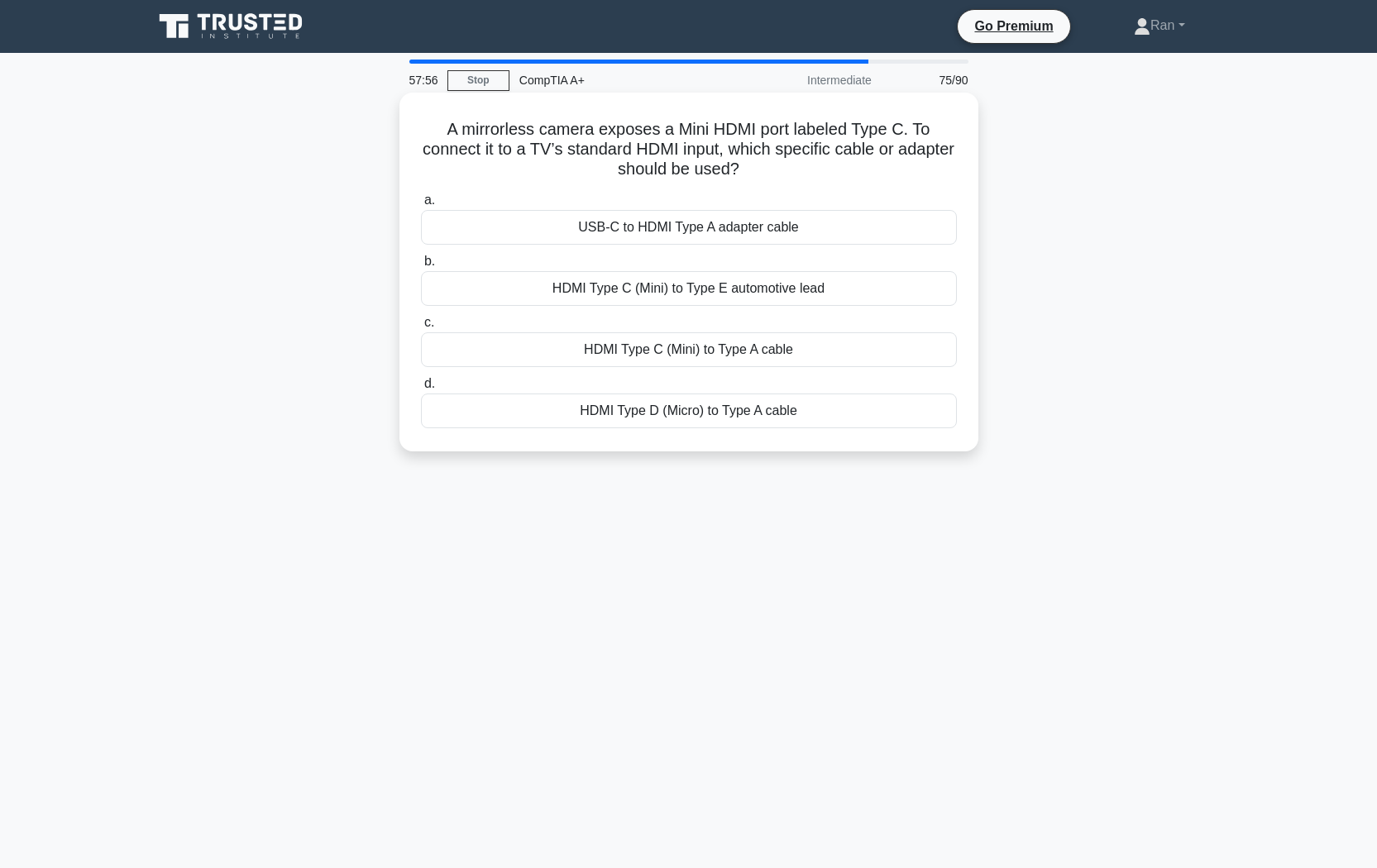
click at [766, 357] on div "HDMI Type C (Mini) to Type A cable" at bounding box center [689, 349] width 536 height 35
click at [421, 328] on input "c. HDMI Type C (Mini) to Type A cable" at bounding box center [421, 322] width 0 height 11
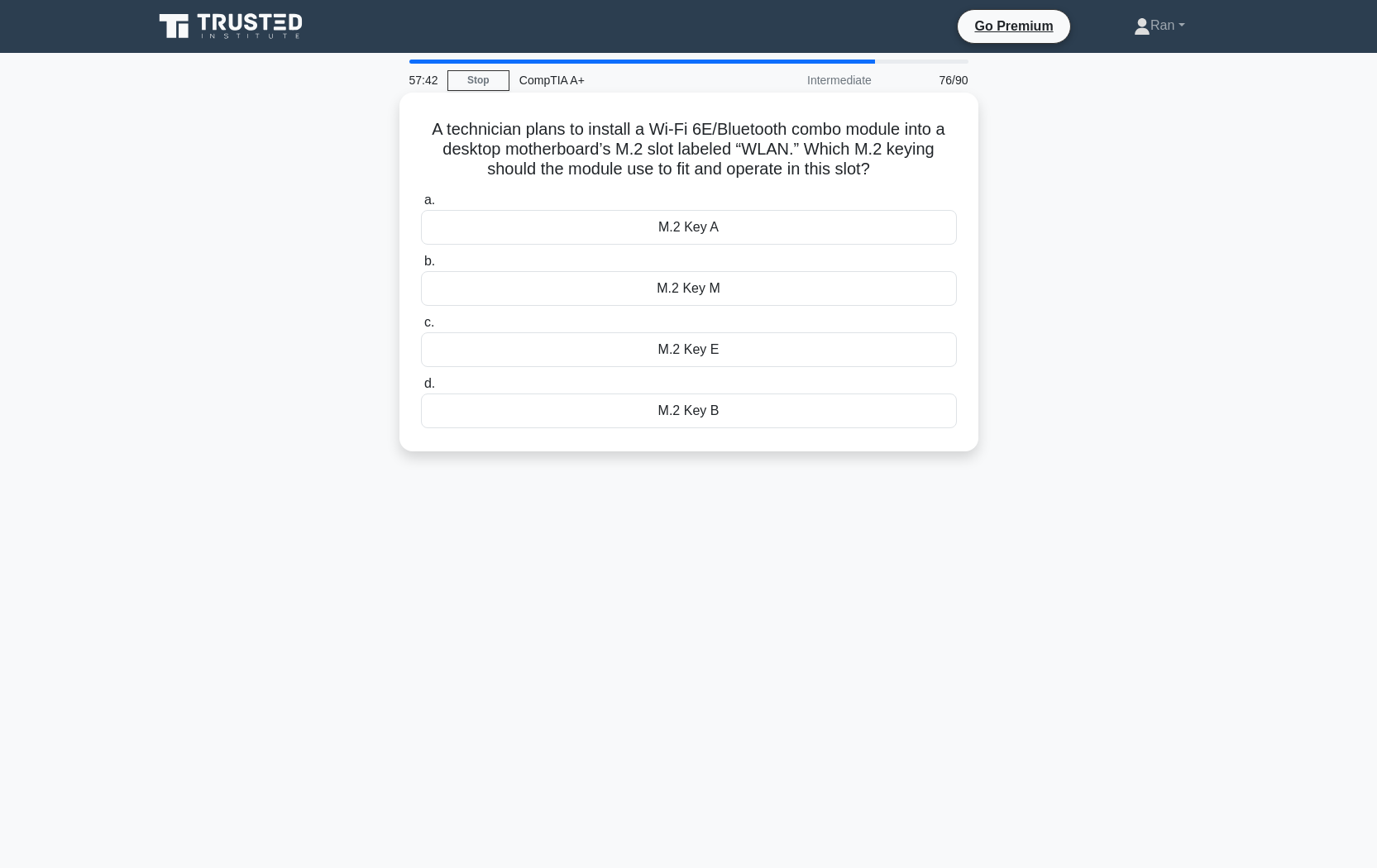
click at [743, 352] on div "M.2 Key E" at bounding box center [689, 349] width 536 height 35
click at [421, 328] on input "c. M.2 Key E" at bounding box center [421, 322] width 0 height 11
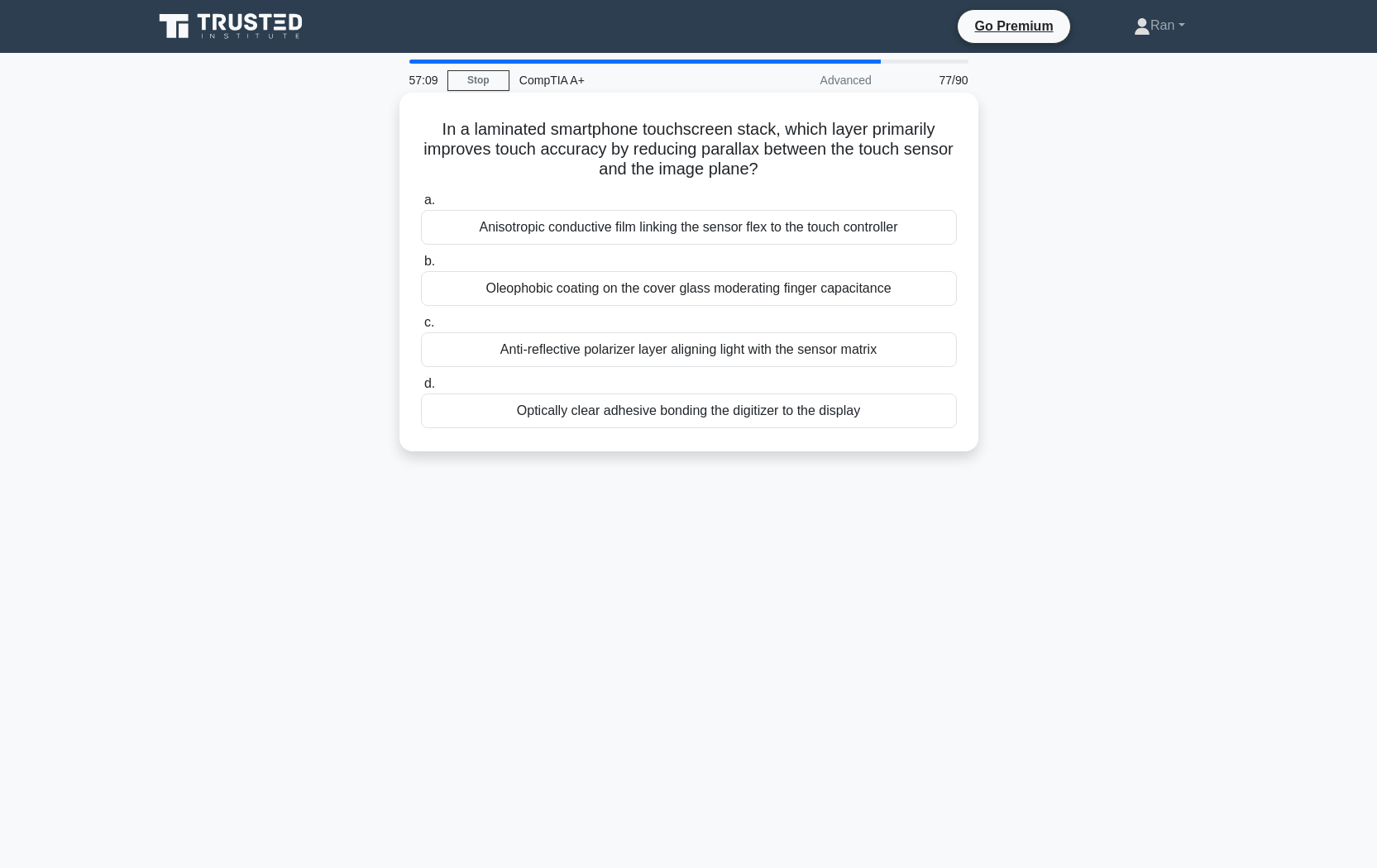
click at [584, 232] on div "Anisotropic conductive film linking the sensor flex to the touch controller" at bounding box center [689, 226] width 536 height 35
click at [421, 206] on input "a. Anisotropic conductive film linking the sensor flex to the touch controller" at bounding box center [421, 200] width 0 height 11
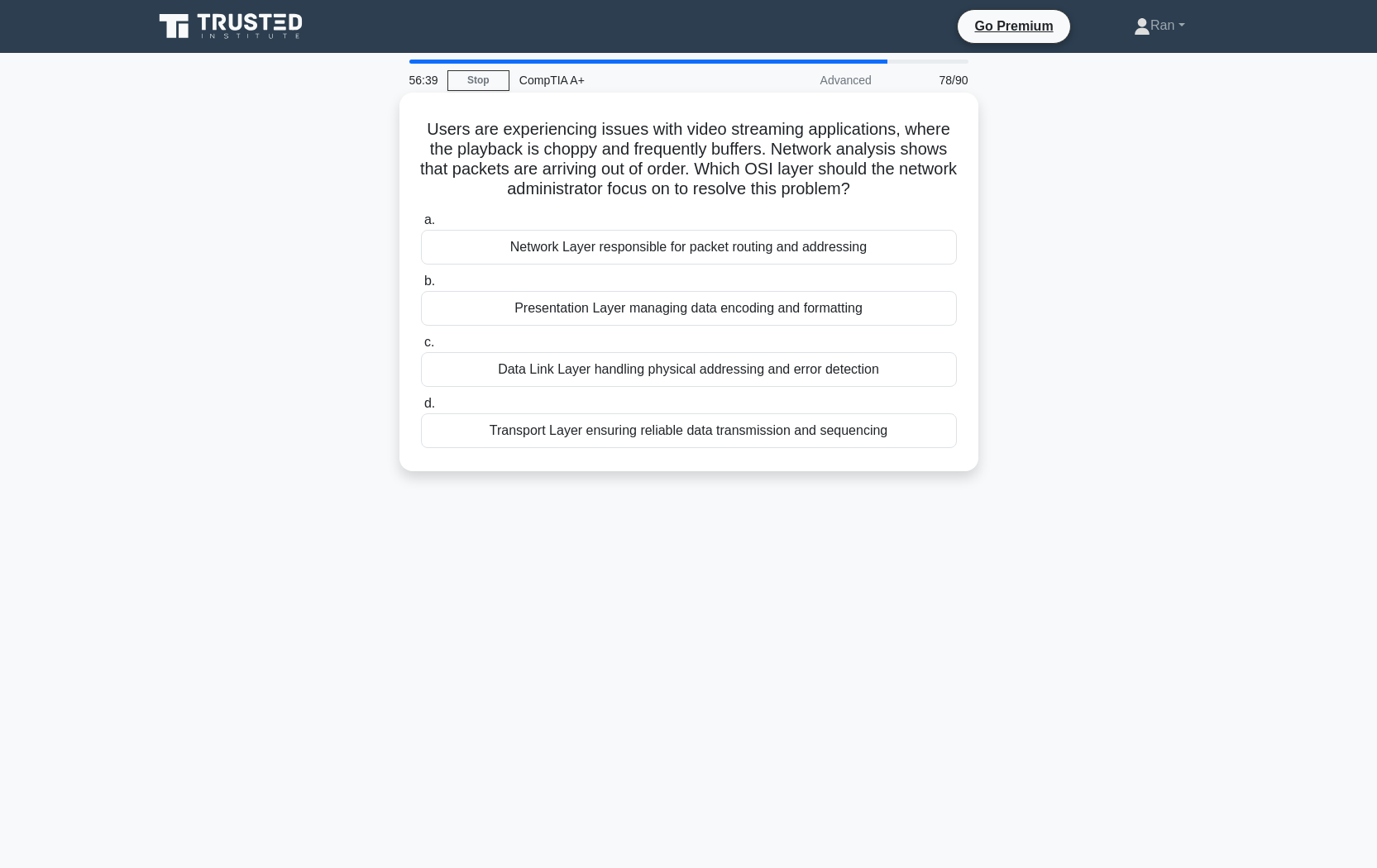
click at [603, 442] on div "Transport Layer ensuring reliable data transmission and sequencing" at bounding box center [689, 430] width 536 height 35
click at [421, 409] on input "d. Transport Layer ensuring reliable data transmission and sequencing" at bounding box center [421, 403] width 0 height 11
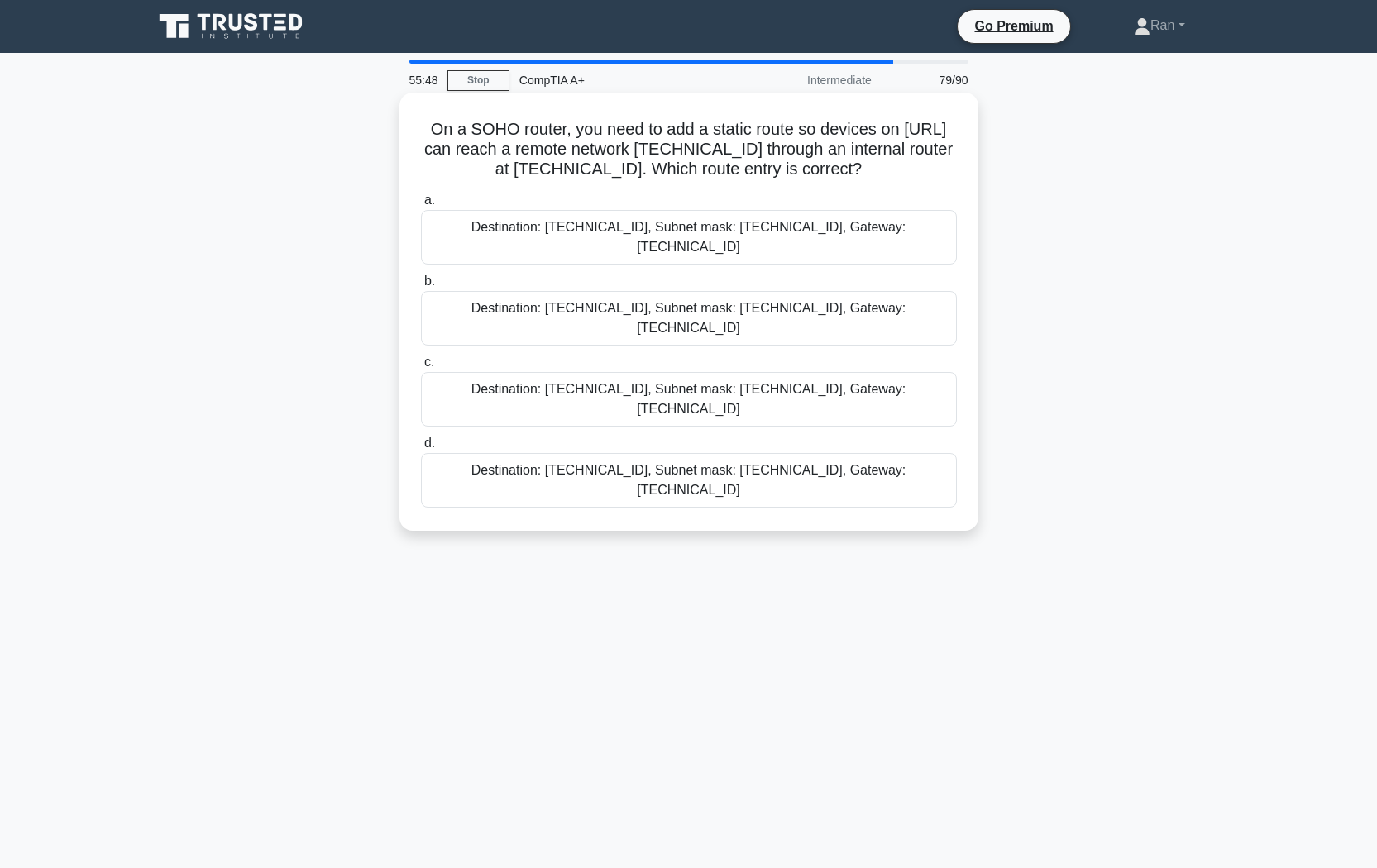
click at [664, 294] on div "Destination: 172.16.2.0, Subnet mask: 255.255.255.0, Gateway: 192.168.1.2" at bounding box center [689, 318] width 536 height 55
click at [421, 287] on input "b. Destination: 172.16.2.0, Subnet mask: 255.255.255.0, Gateway: 192.168.1.2" at bounding box center [421, 281] width 0 height 11
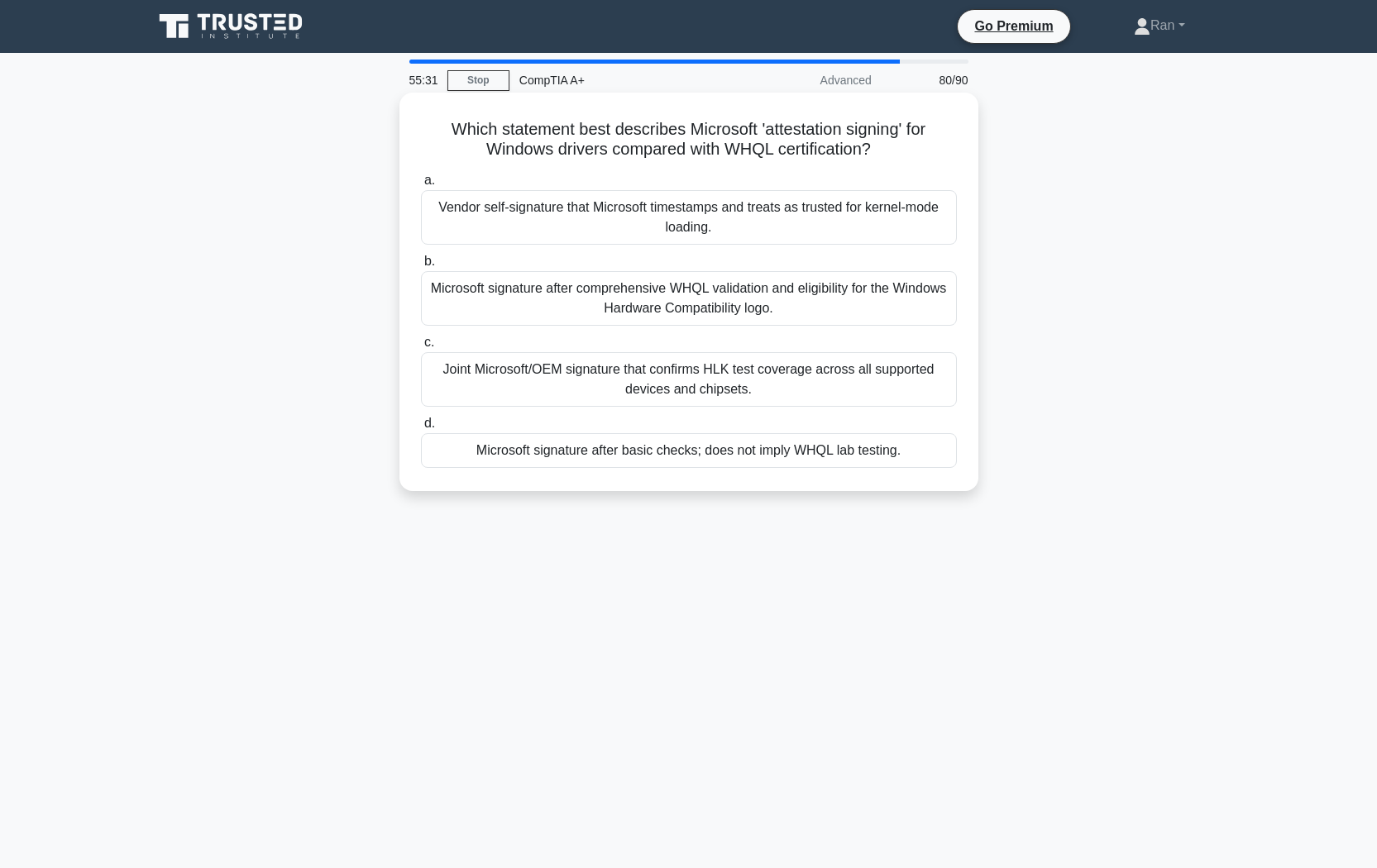
click at [650, 299] on div "Microsoft signature after comprehensive WHQL validation and eligibility for the…" at bounding box center [689, 298] width 536 height 55
click at [421, 267] on input "b. Microsoft signature after comprehensive WHQL validation and eligibility for …" at bounding box center [421, 261] width 0 height 11
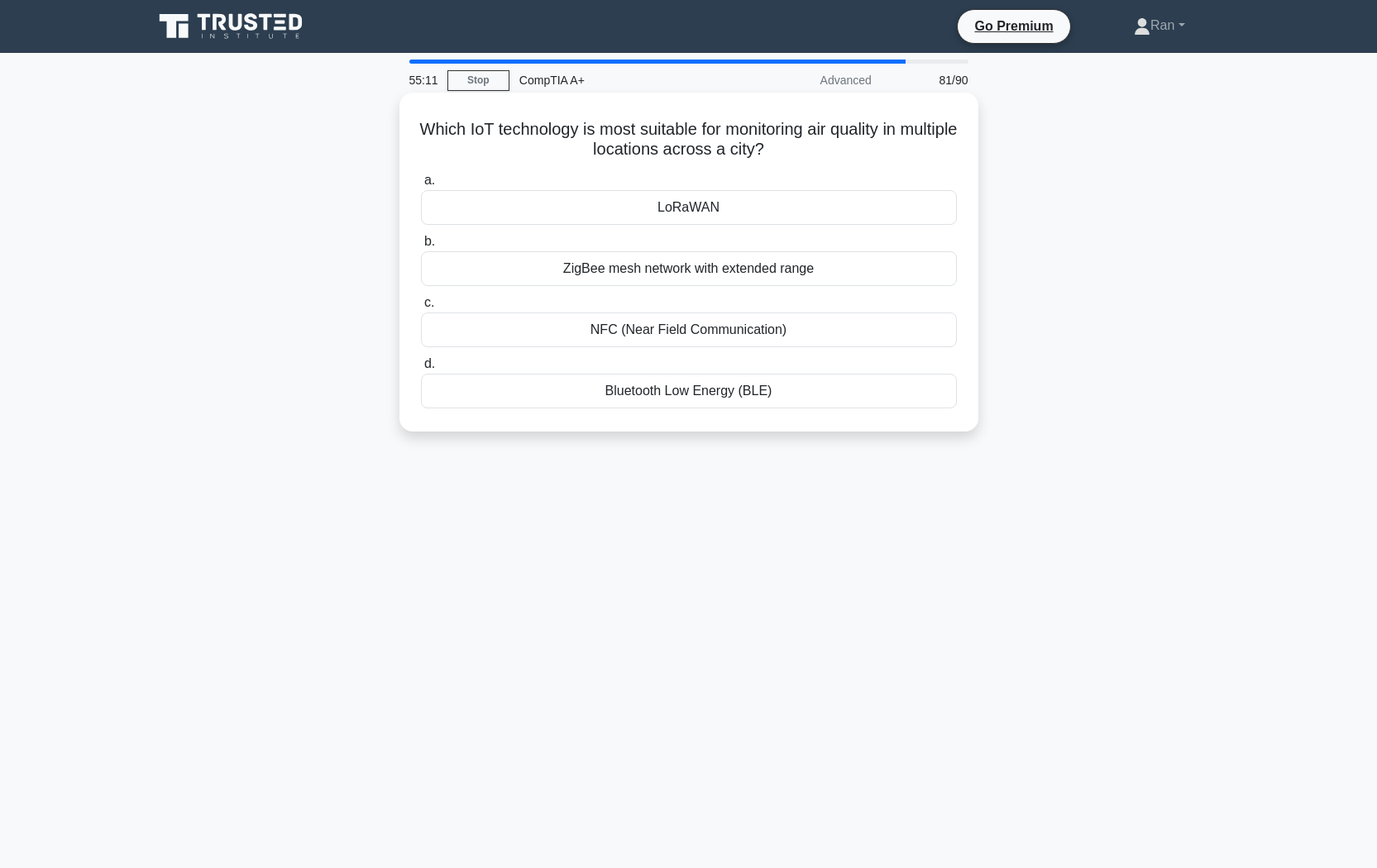
click at [635, 221] on div "LoRaWAN" at bounding box center [689, 207] width 536 height 35
click at [421, 186] on input "a. LoRaWAN" at bounding box center [421, 180] width 0 height 11
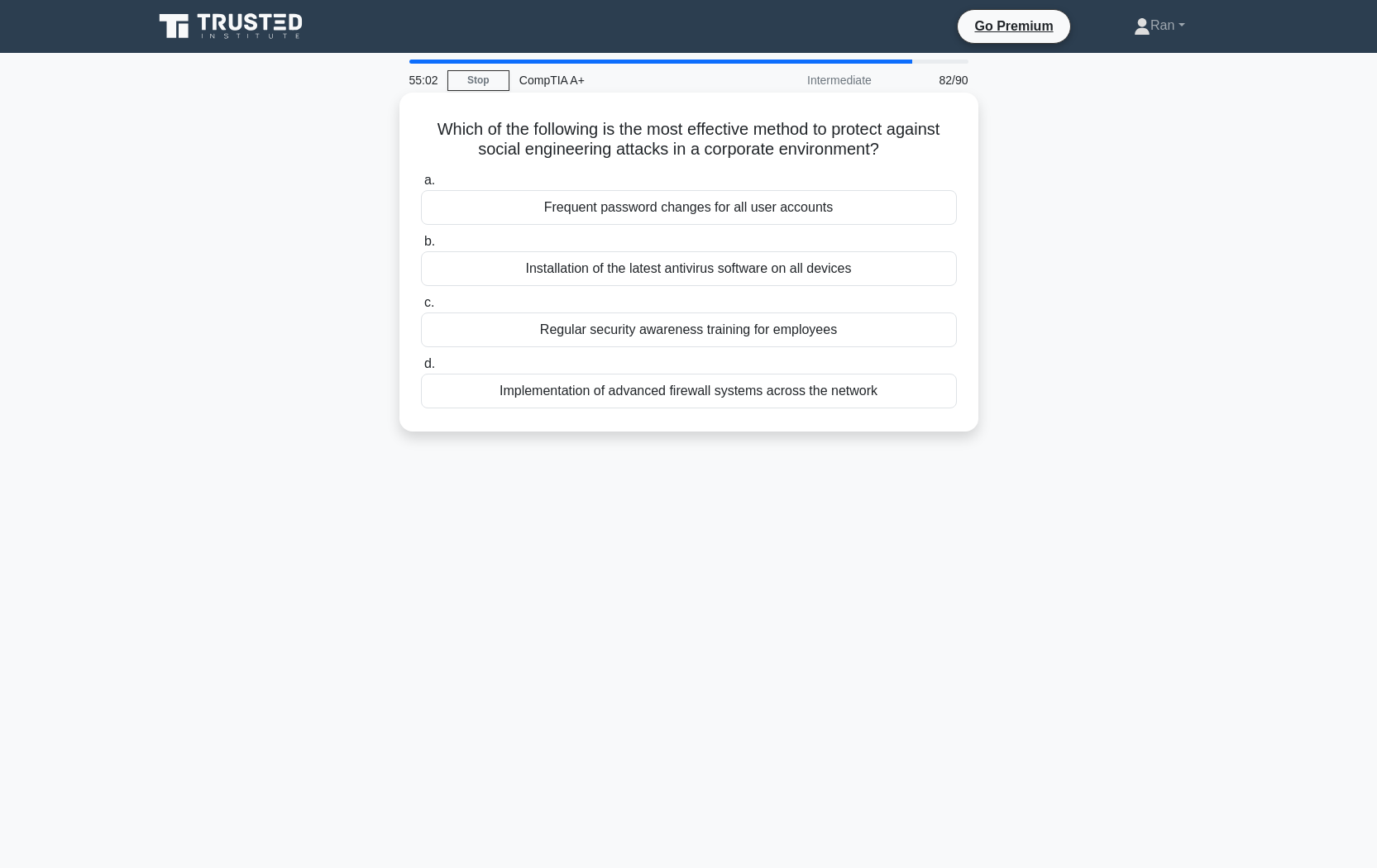
click at [624, 333] on div "Regular security awareness training for employees" at bounding box center [689, 329] width 536 height 35
click at [421, 308] on input "c. Regular security awareness training for employees" at bounding box center [421, 303] width 0 height 11
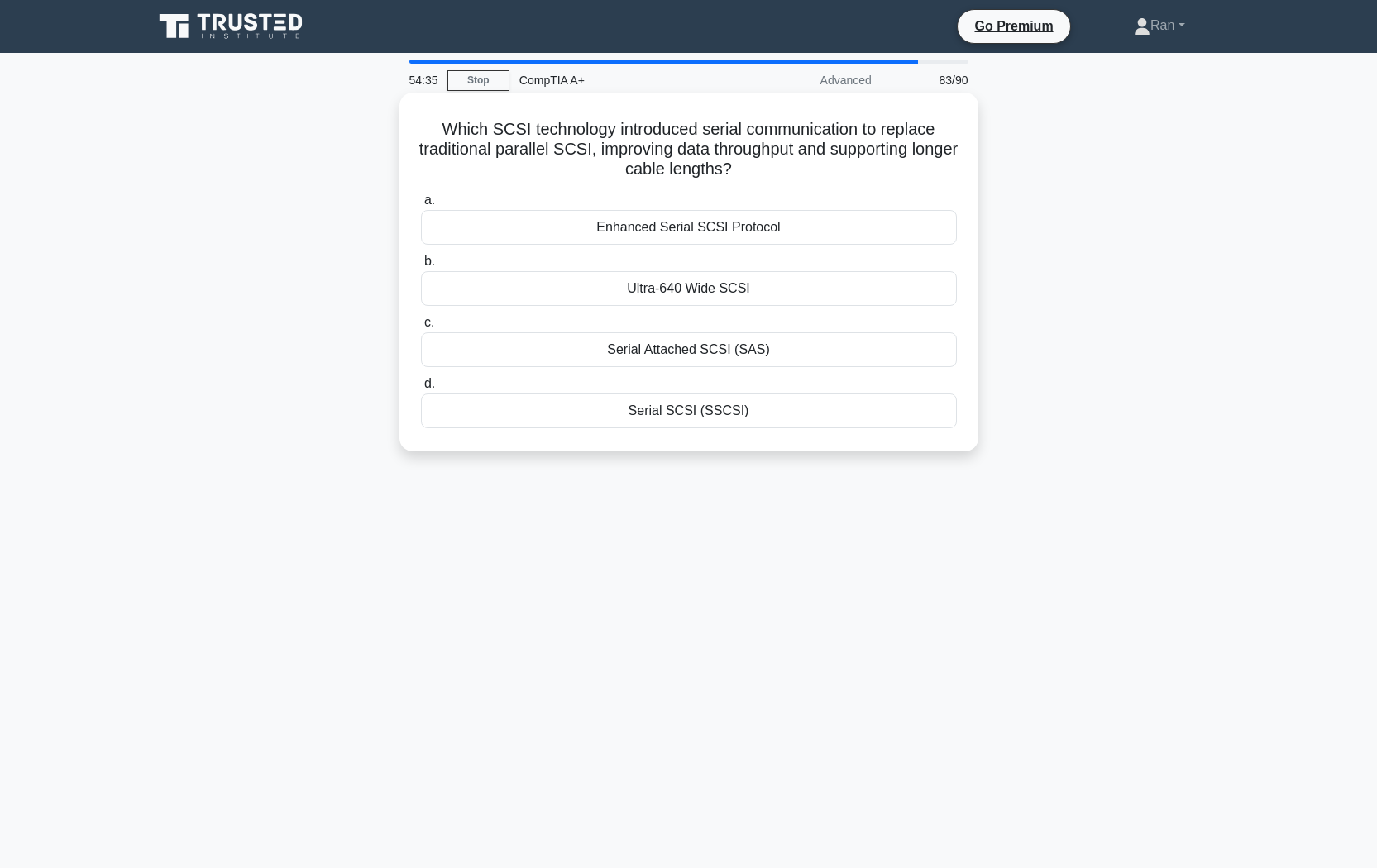
click at [811, 301] on div "Ultra-640 Wide SCSI" at bounding box center [689, 288] width 536 height 35
click at [421, 267] on input "b. Ultra-640 Wide SCSI" at bounding box center [421, 261] width 0 height 11
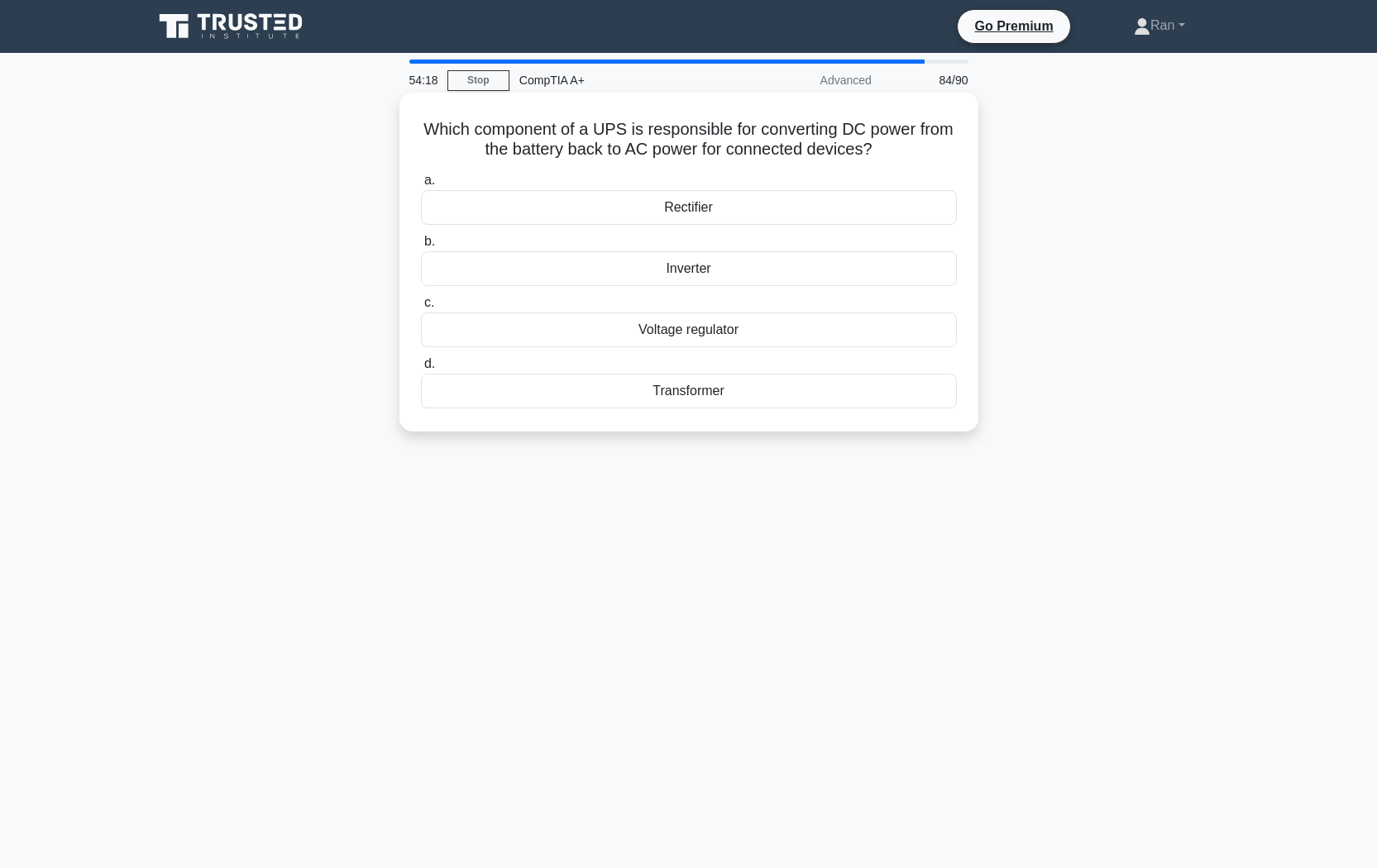
click at [686, 270] on div "Inverter" at bounding box center [689, 269] width 536 height 35
click at [421, 248] on input "b. Inverter" at bounding box center [421, 242] width 0 height 11
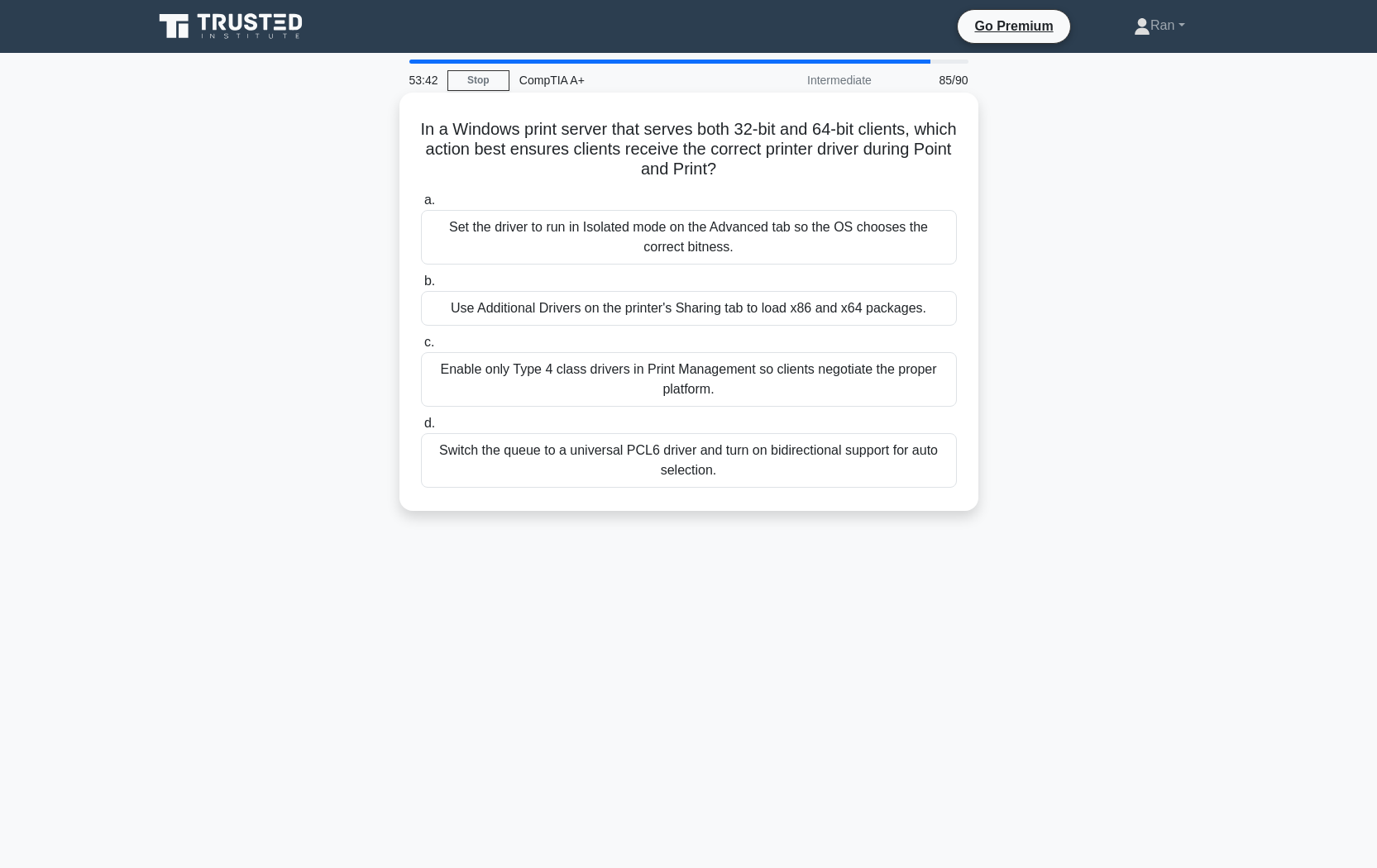
click at [508, 310] on div "Use Additional Drivers on the printer's Sharing tab to load x86 and x64 package…" at bounding box center [689, 308] width 536 height 35
click at [421, 287] on input "b. Use Additional Drivers on the printer's Sharing tab to load x86 and x64 pack…" at bounding box center [421, 281] width 0 height 11
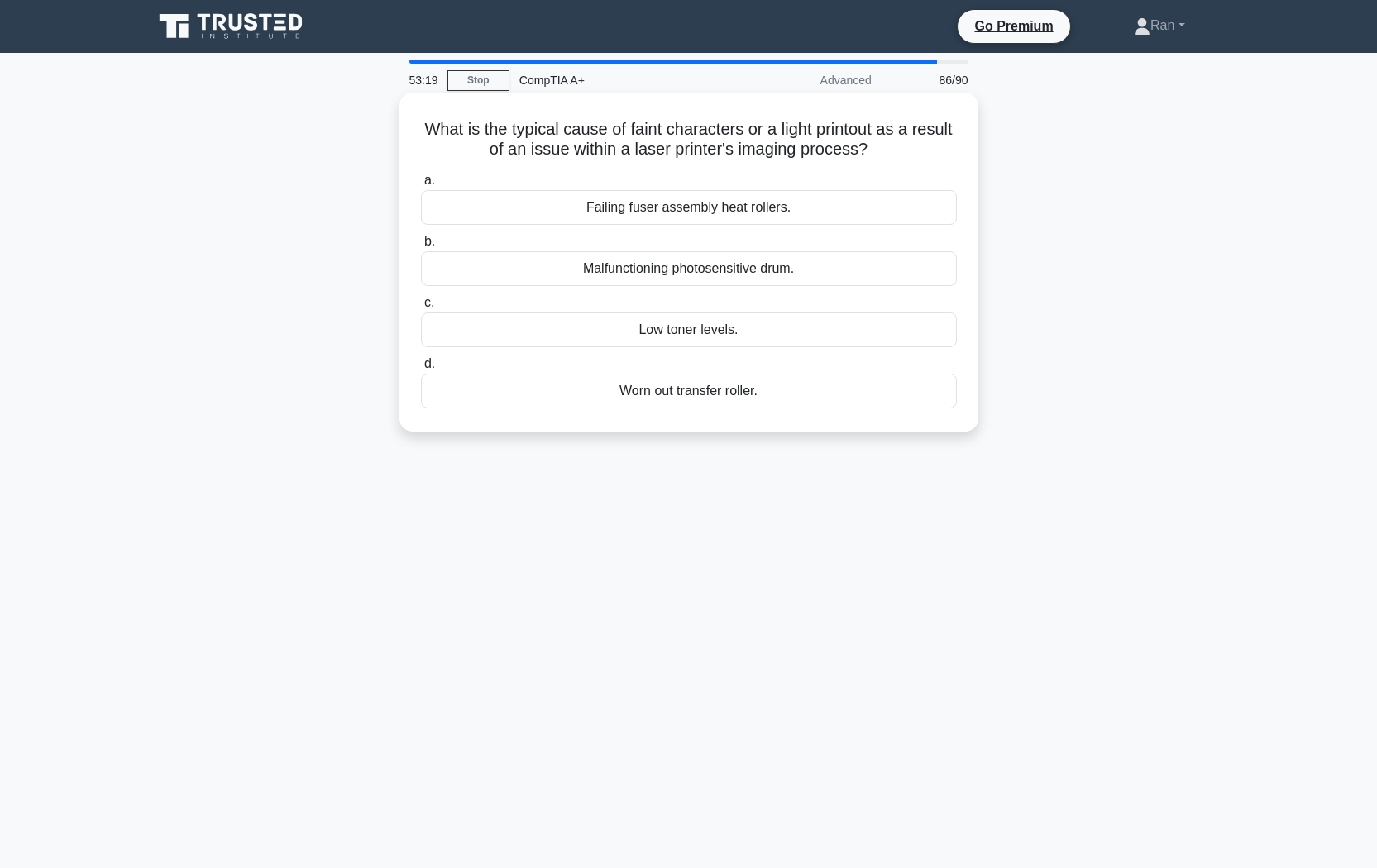
click at [549, 216] on div "Failing fuser assembly heat rollers." at bounding box center [689, 207] width 536 height 35
click at [421, 186] on input "a. Failing fuser assembly heat rollers." at bounding box center [421, 180] width 0 height 11
click at [534, 262] on div "Memory controller" at bounding box center [689, 269] width 536 height 35
click at [421, 248] on input "b. Memory controller" at bounding box center [421, 242] width 0 height 11
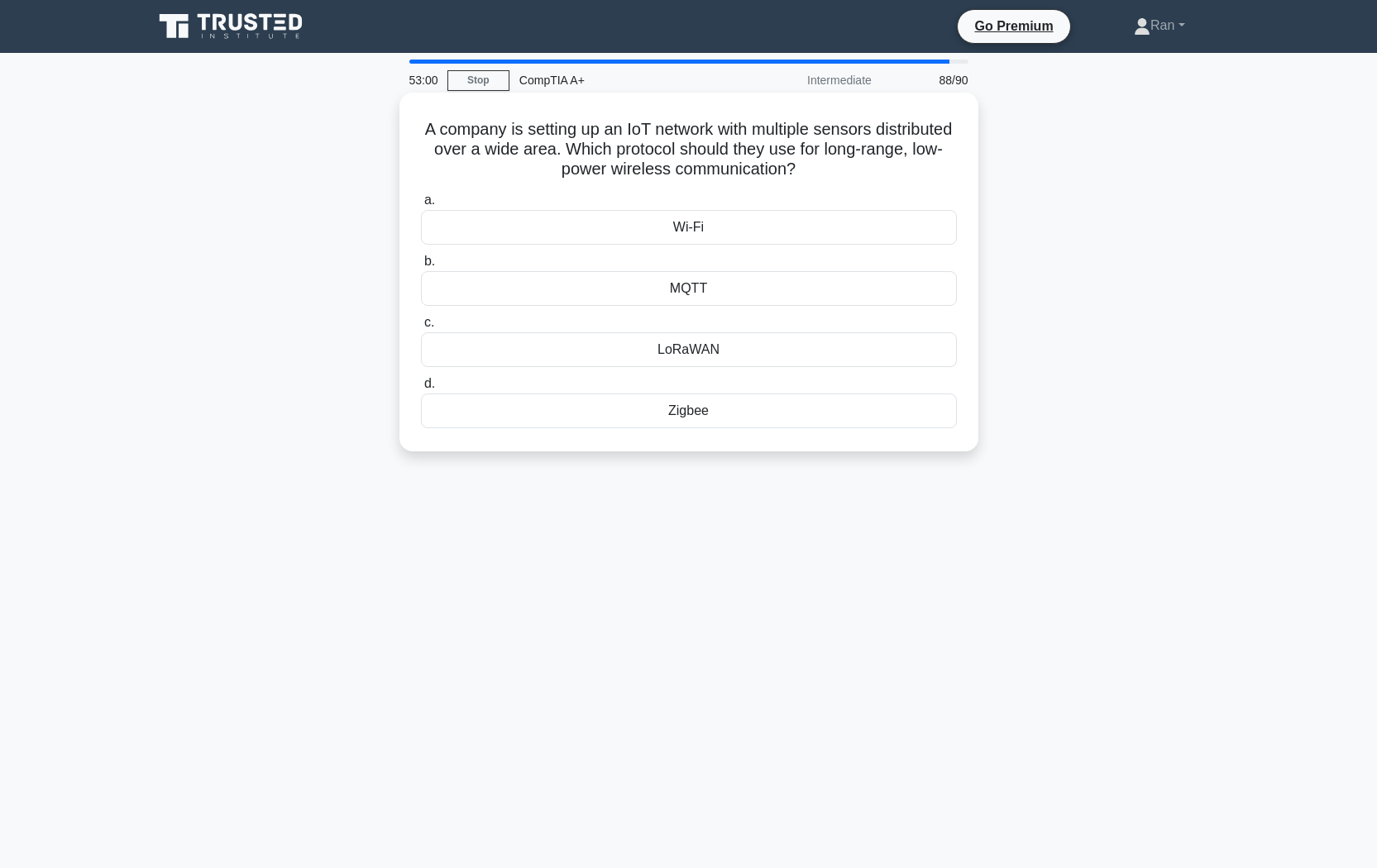
click at [707, 347] on div "LoRaWAN" at bounding box center [689, 349] width 536 height 35
click at [421, 328] on input "c. LoRaWAN" at bounding box center [421, 322] width 0 height 11
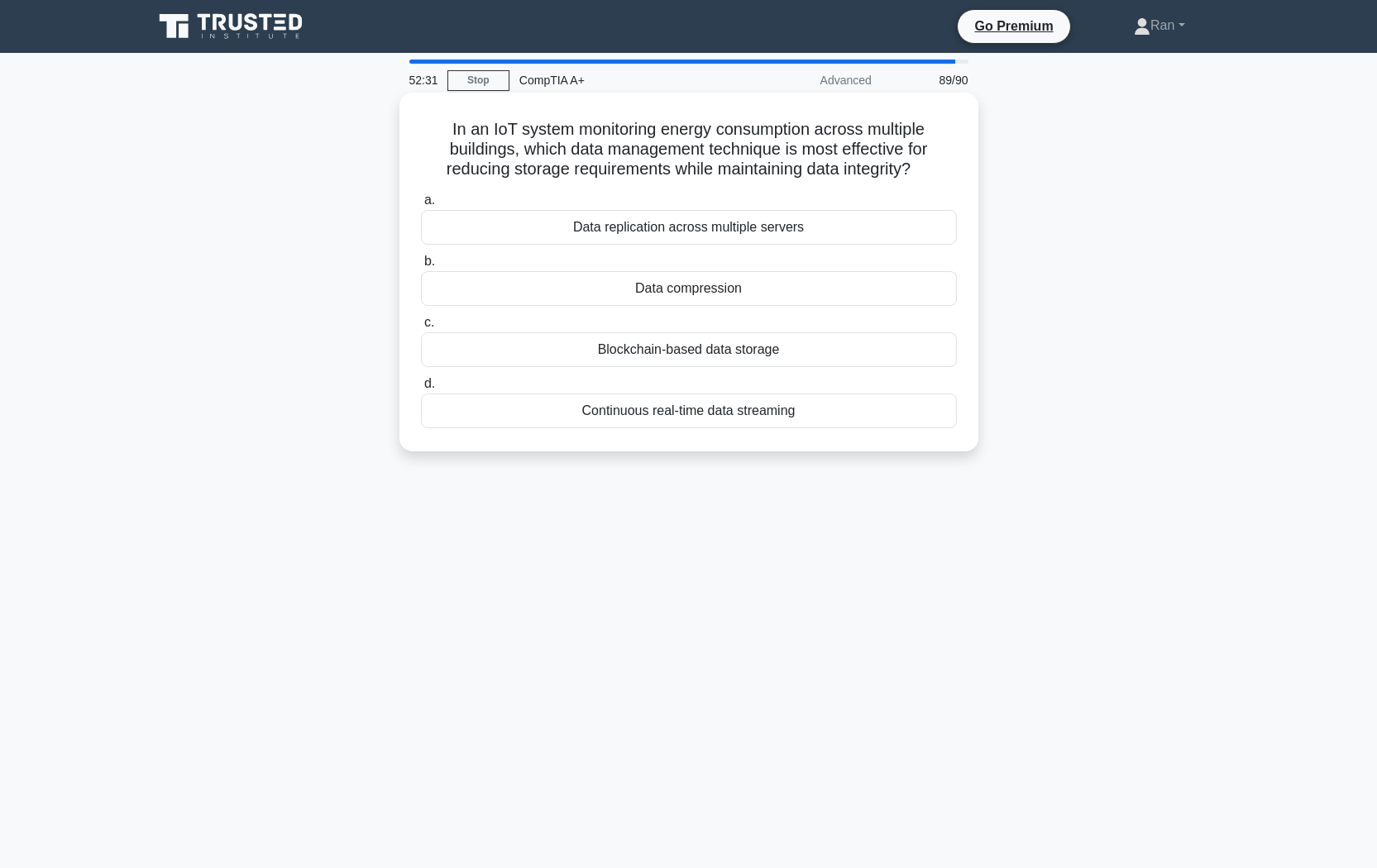
click at [562, 346] on div "Blockchain-based data storage" at bounding box center [689, 349] width 536 height 35
click at [421, 328] on input "c. Blockchain-based data storage" at bounding box center [421, 322] width 0 height 11
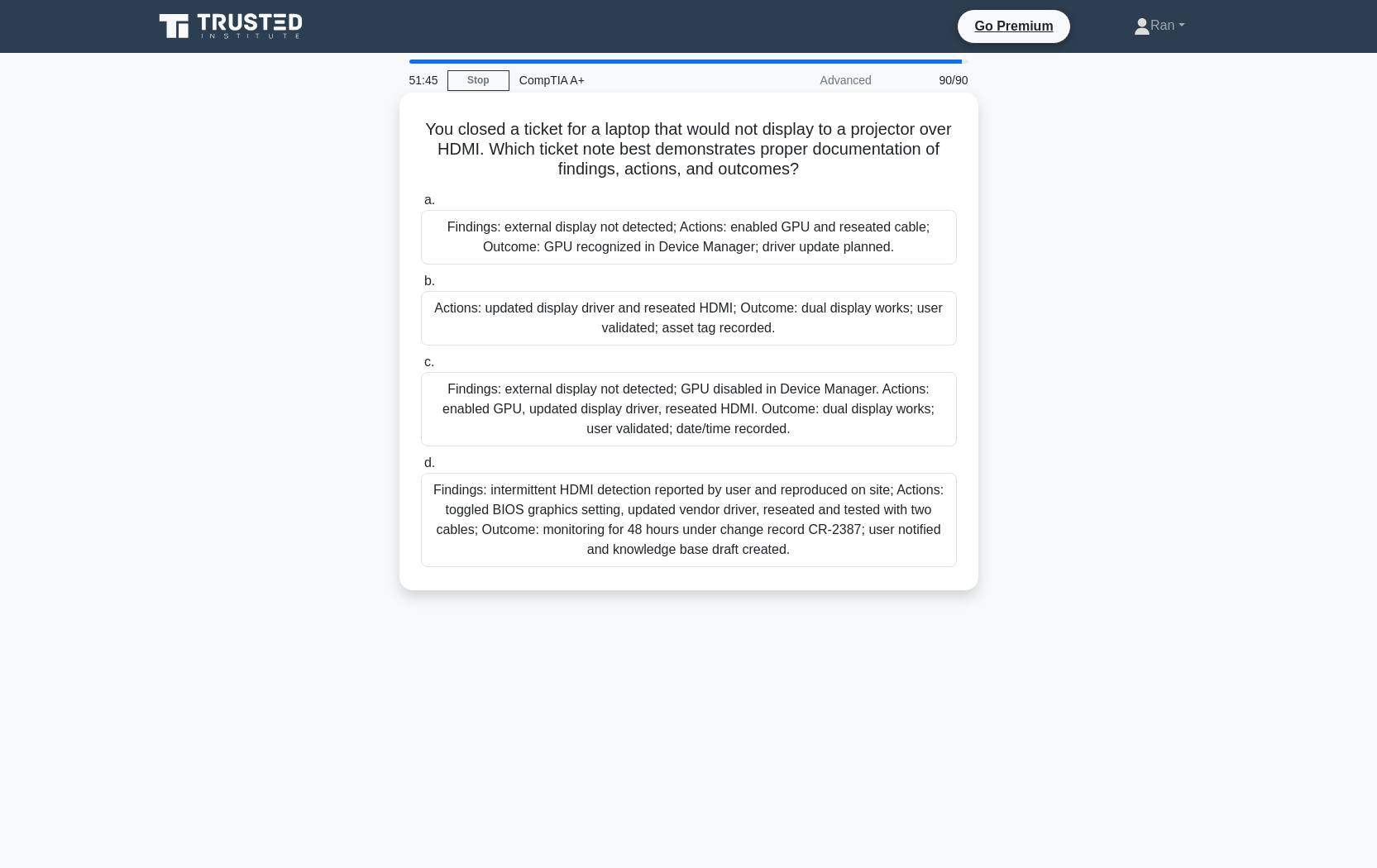
click at [502, 408] on div "Findings: external display not detected; GPU disabled in Device Manager. Action…" at bounding box center [689, 409] width 536 height 74
click at [421, 368] on input "c. Findings: external display not detected; GPU disabled in Device Manager. Act…" at bounding box center [421, 362] width 0 height 11
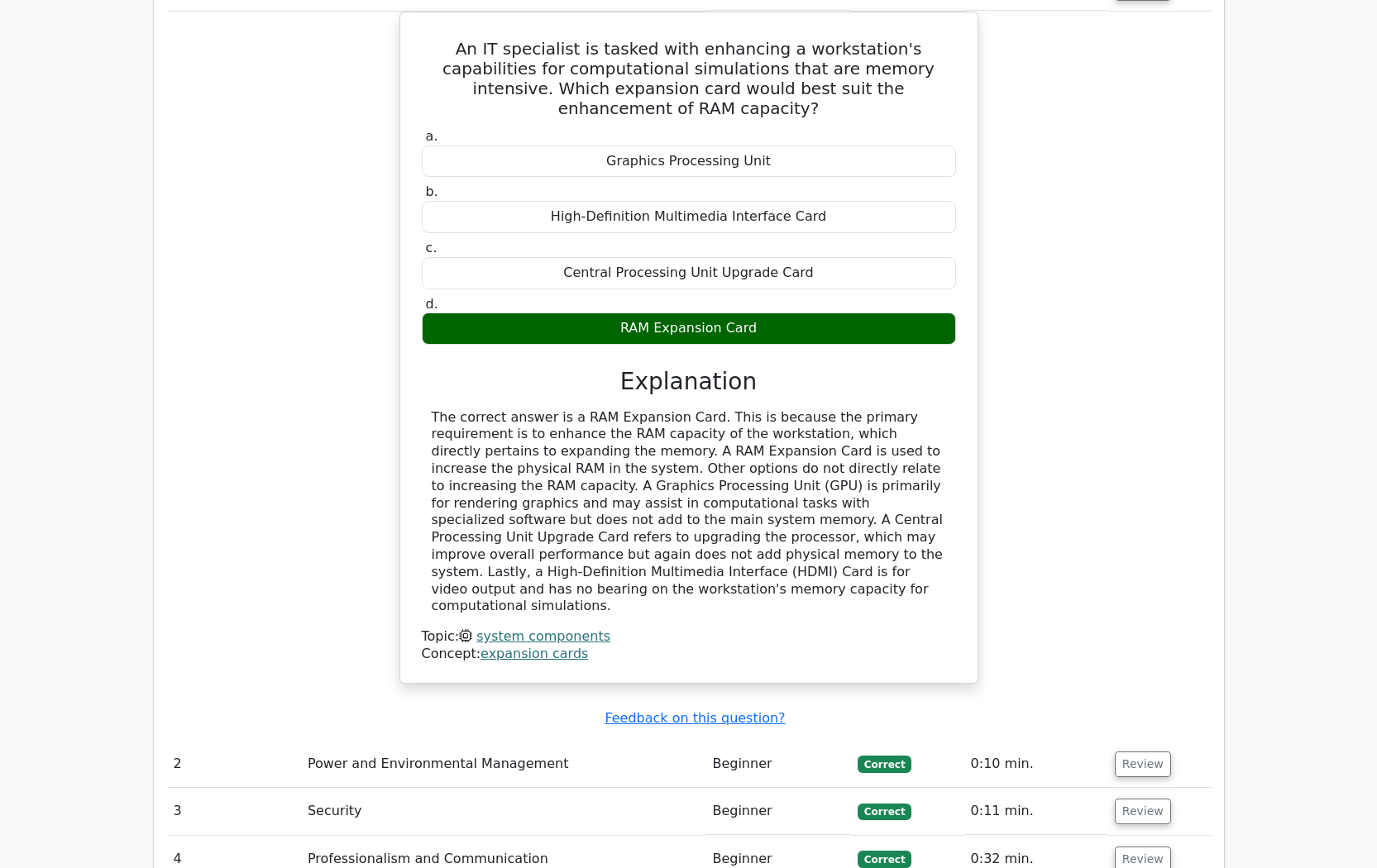
scroll to position [1819, 0]
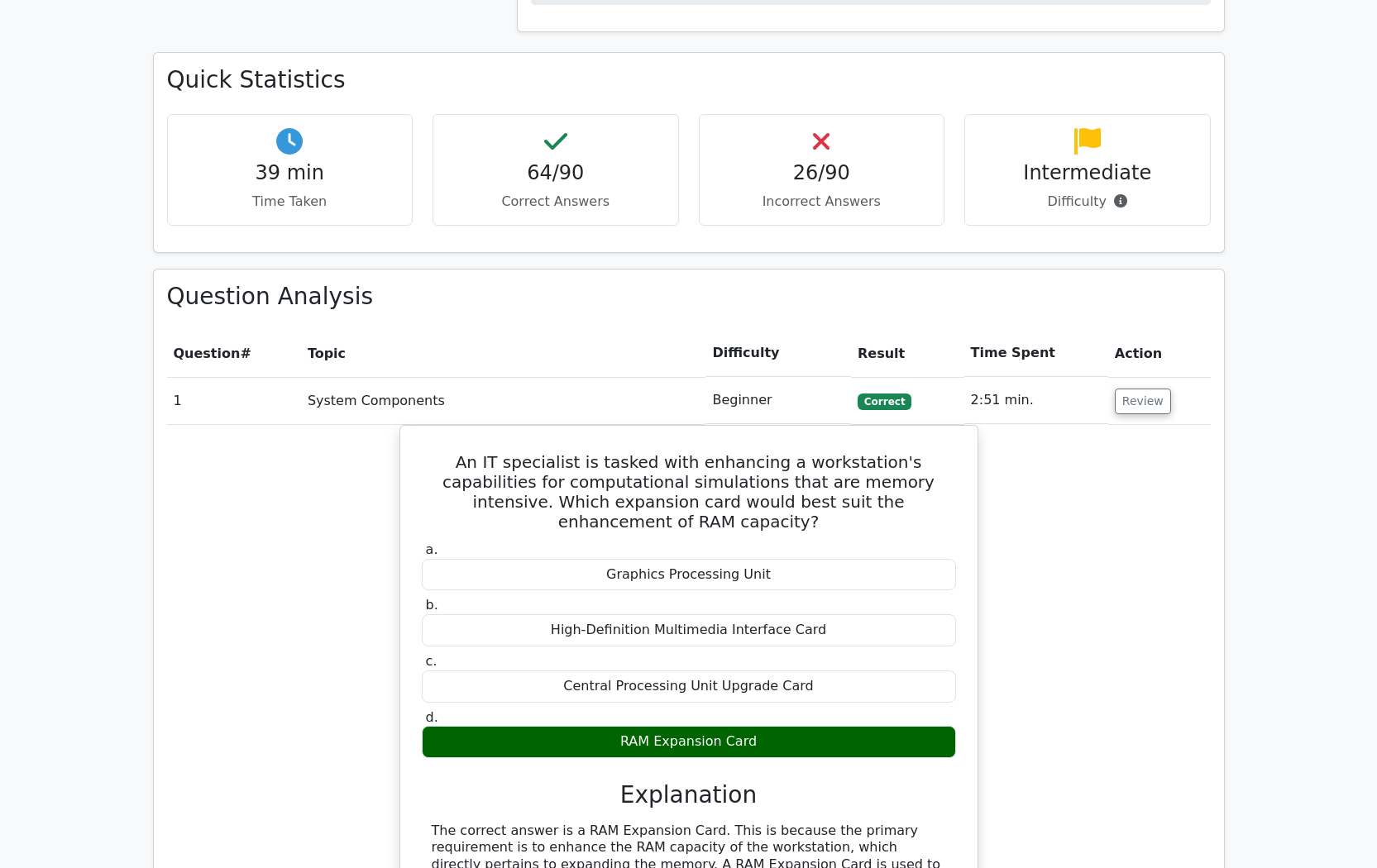
click at [351, 377] on td "System Components" at bounding box center [503, 401] width 405 height 47
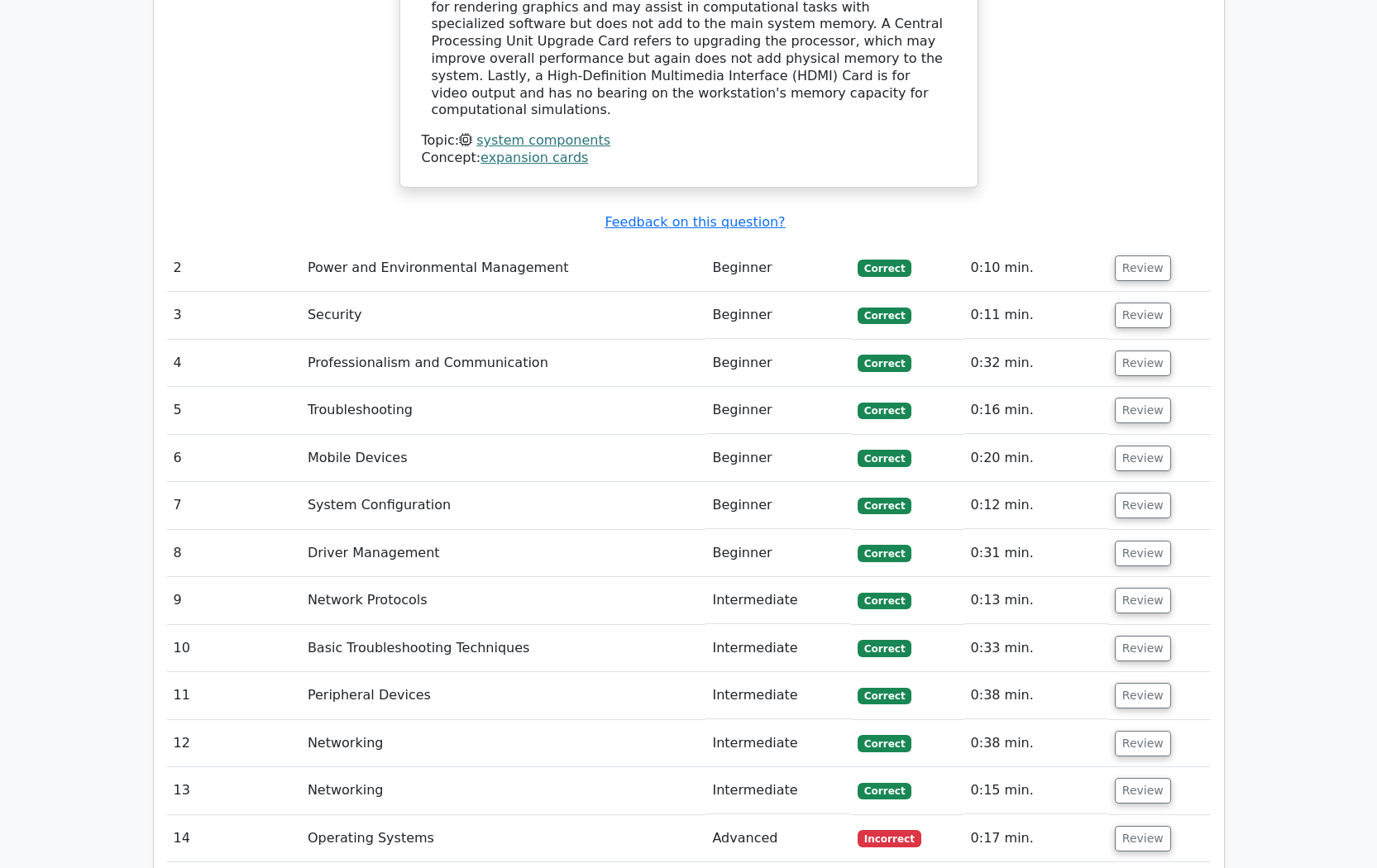
scroll to position [3059, 0]
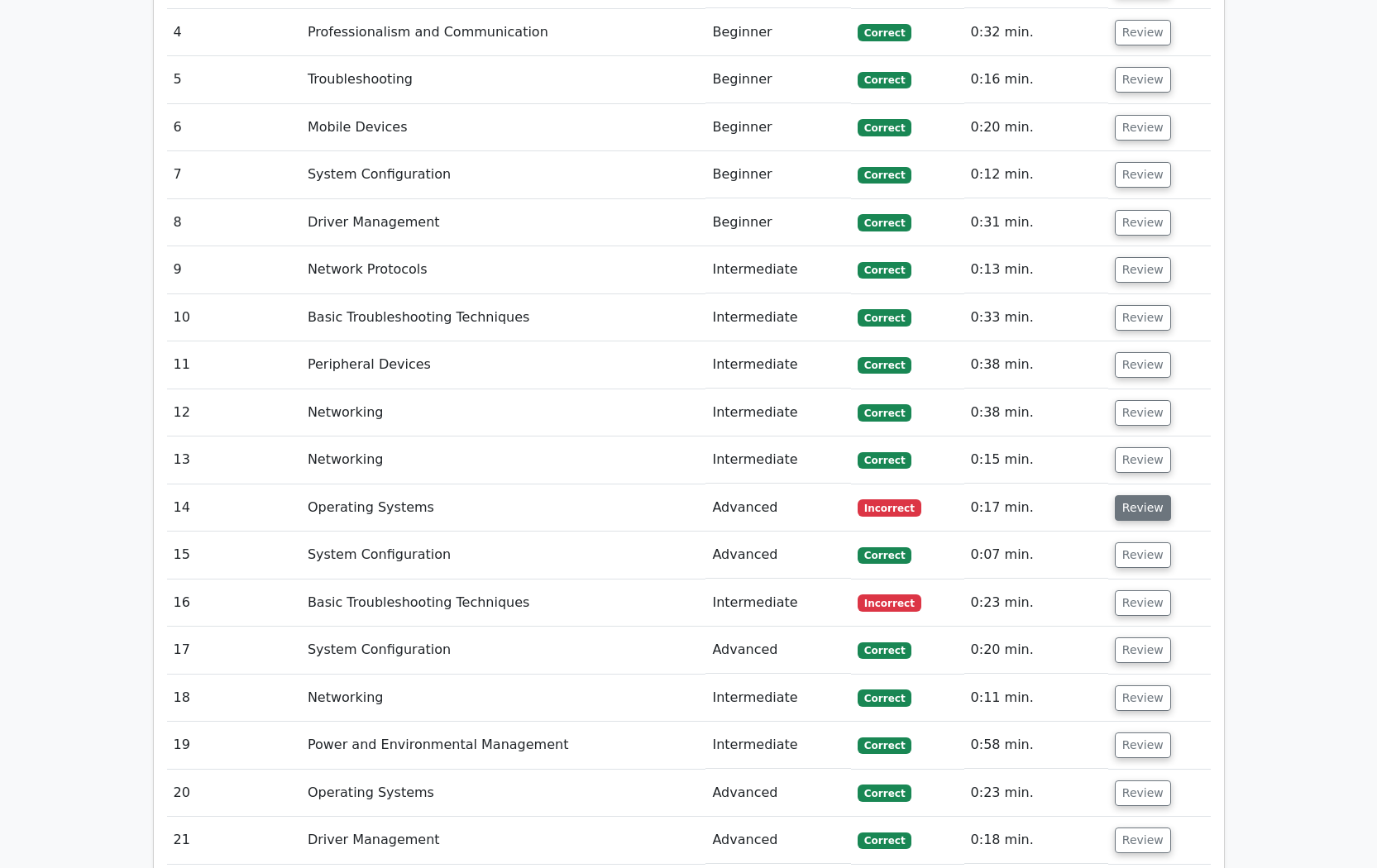
click at [1134, 495] on button "Review" at bounding box center [1143, 508] width 56 height 25
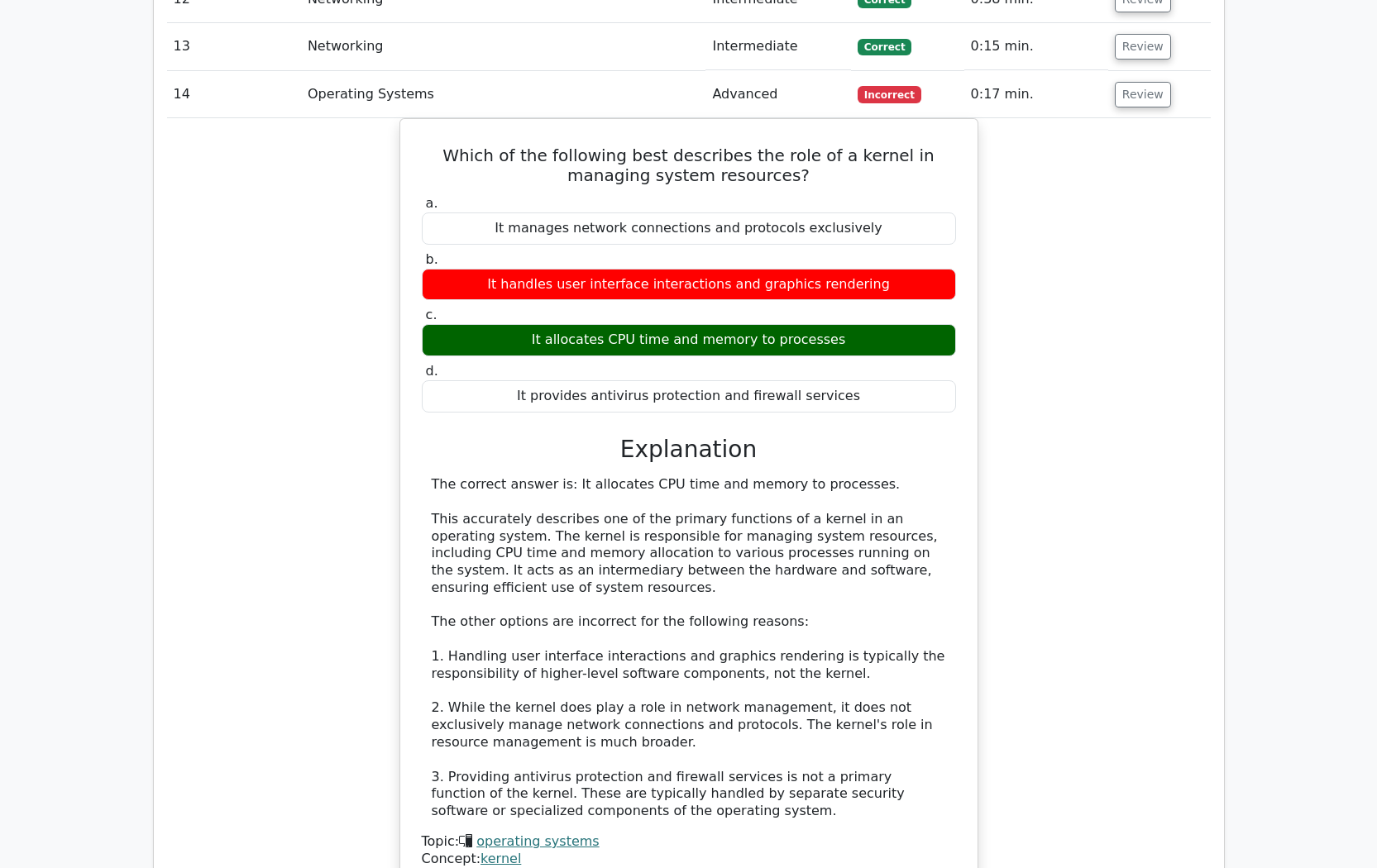
scroll to position [3886, 0]
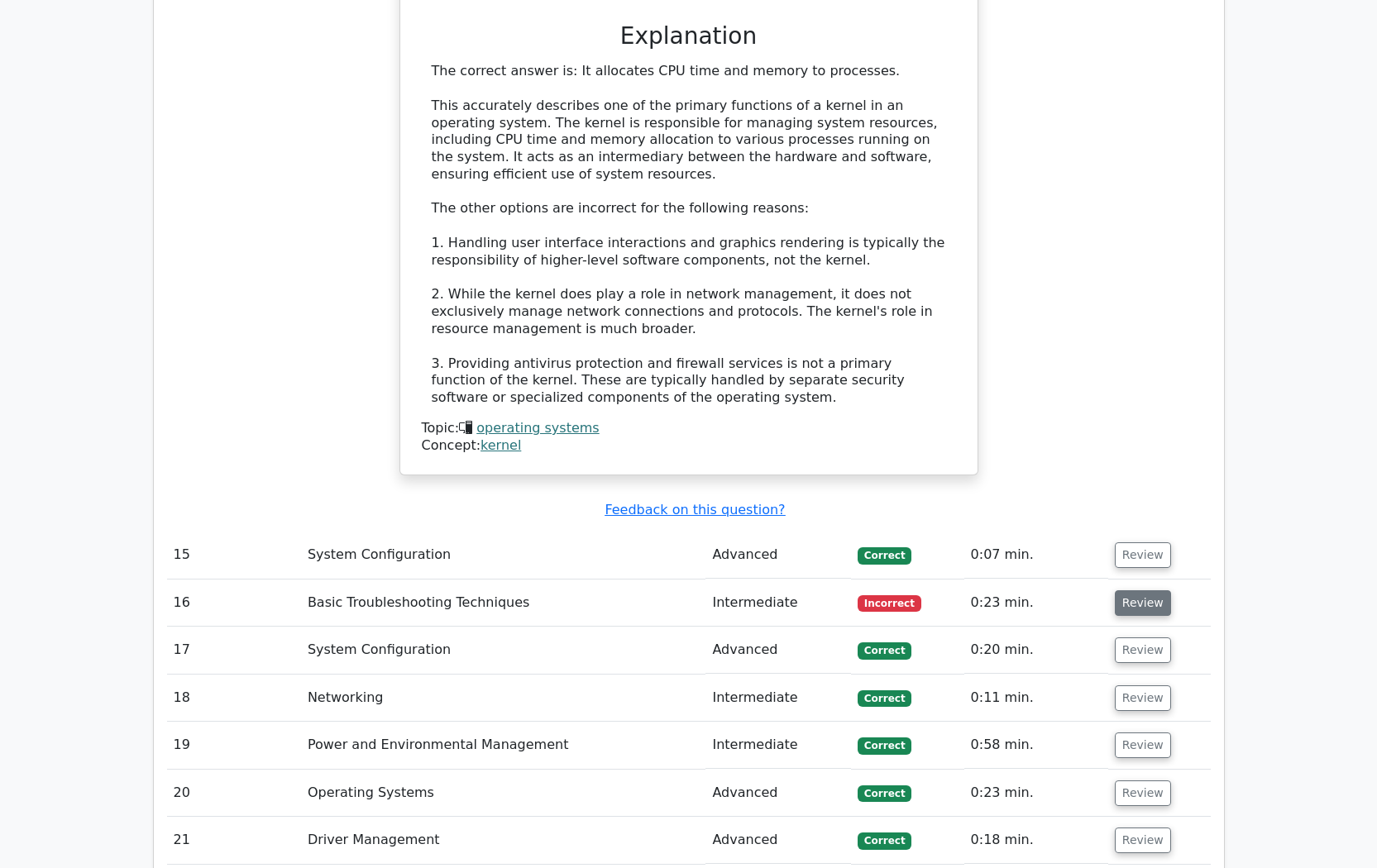
click at [1134, 590] on button "Review" at bounding box center [1143, 603] width 56 height 25
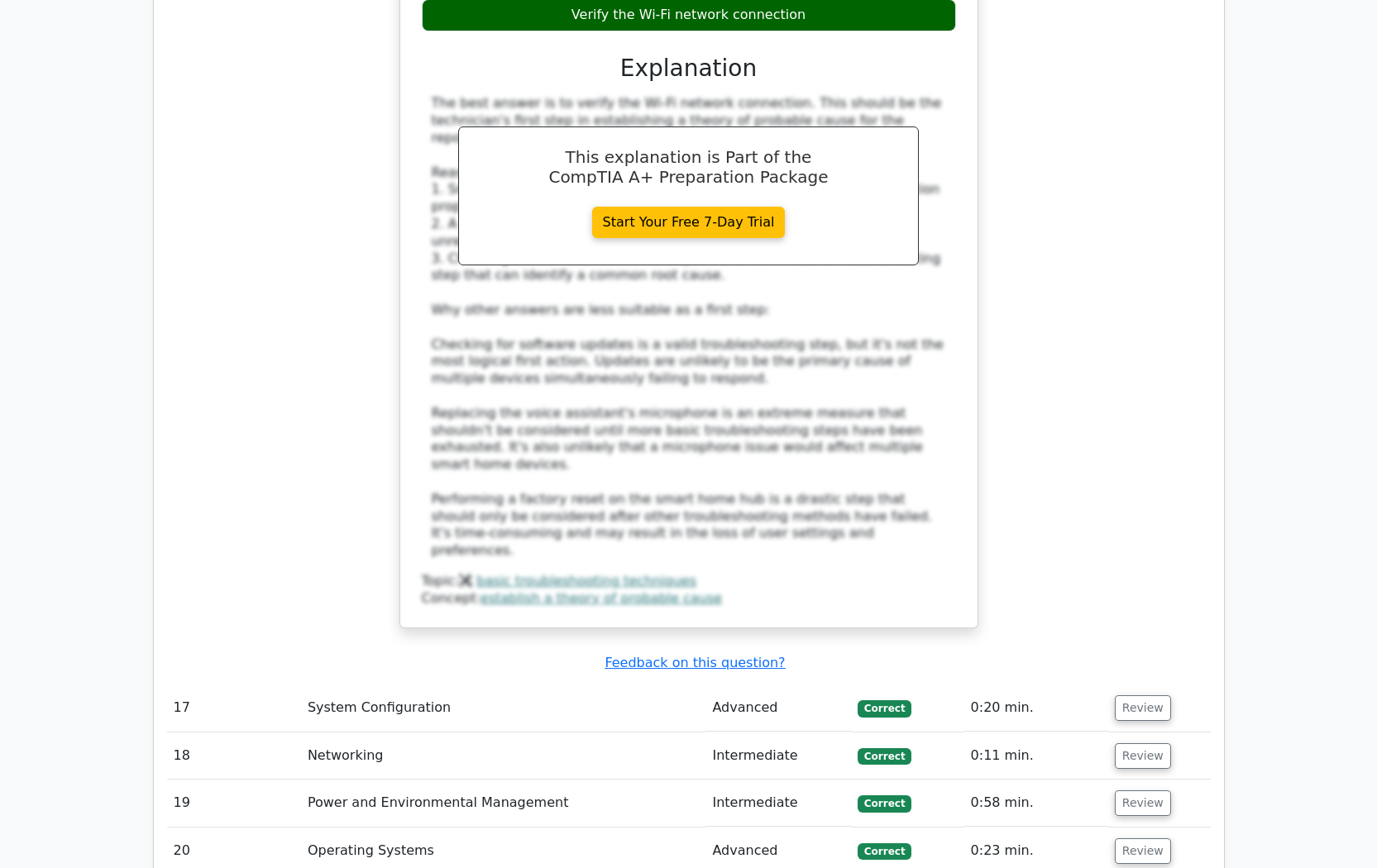
scroll to position [5292, 0]
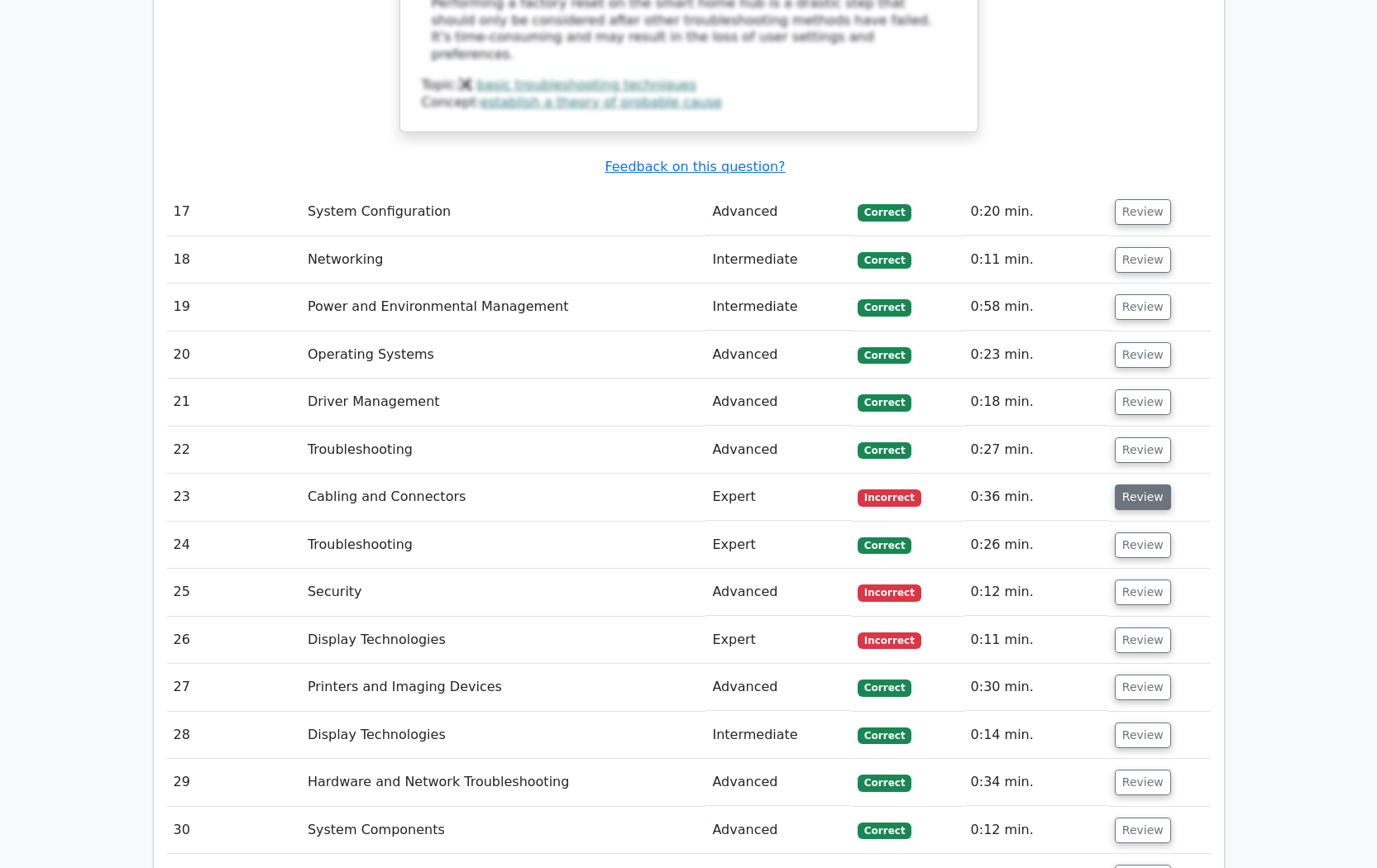
click at [1123, 485] on button "Review" at bounding box center [1143, 498] width 56 height 25
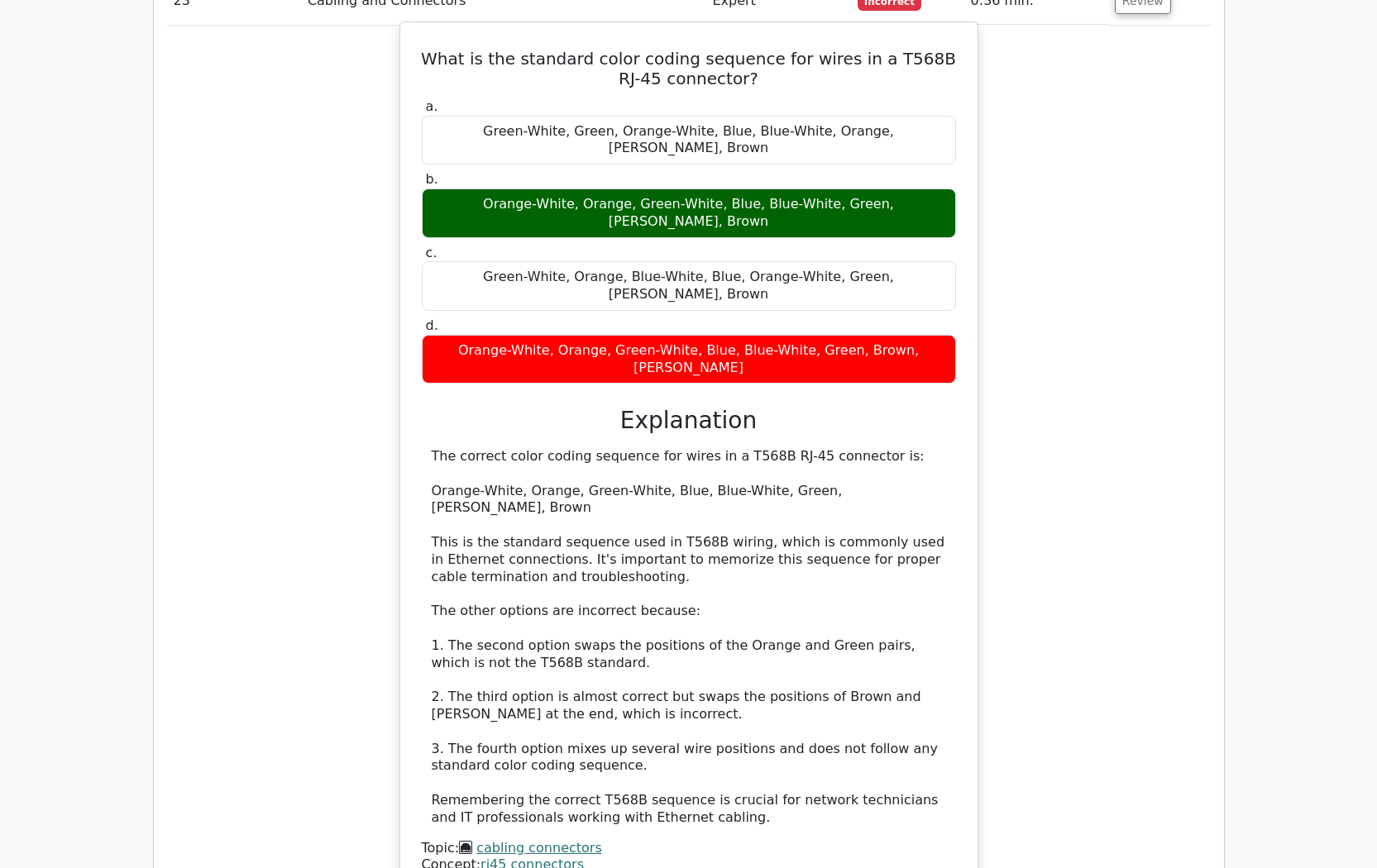
scroll to position [6201, 0]
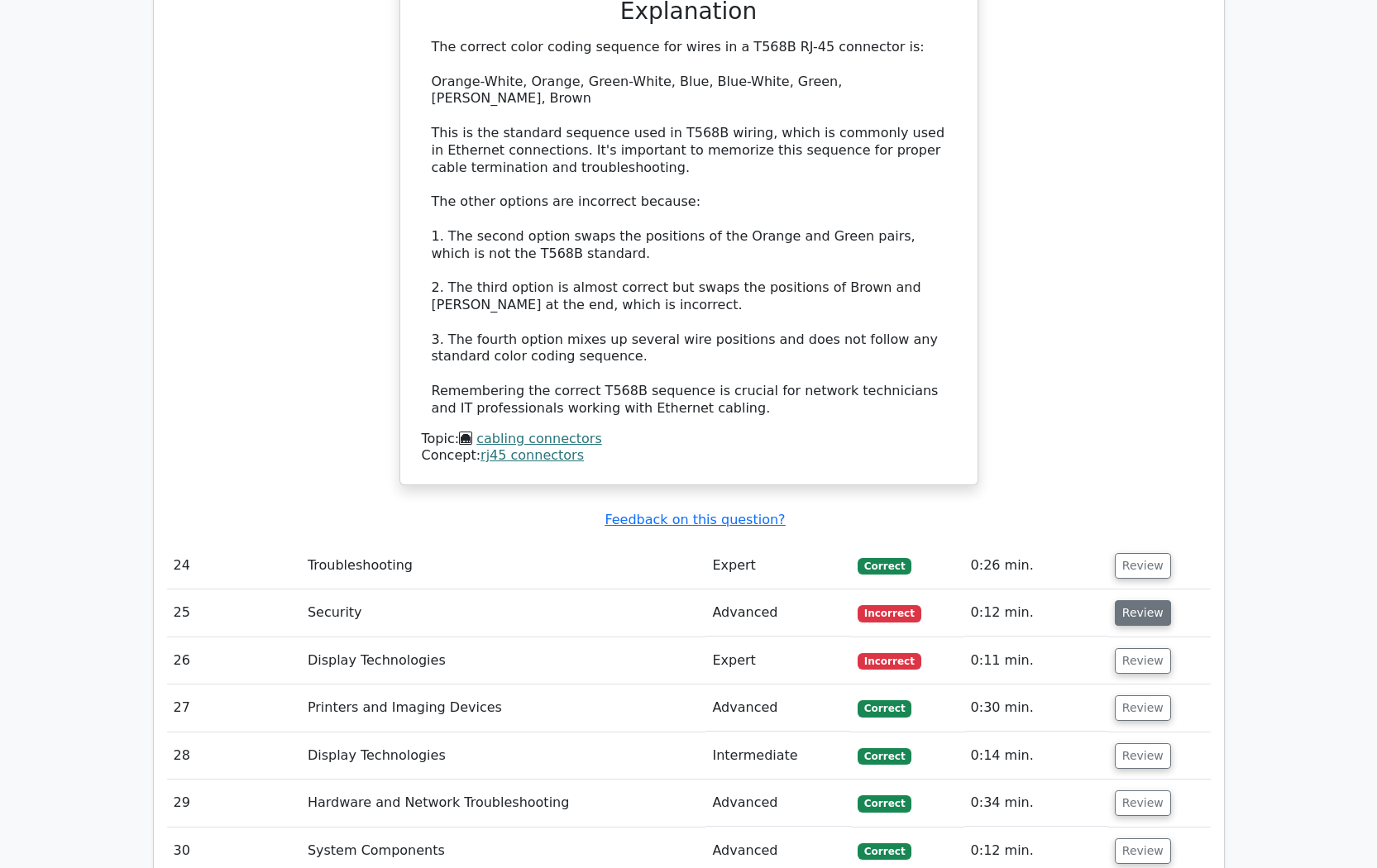
click at [1141, 600] on button "Review" at bounding box center [1143, 613] width 56 height 25
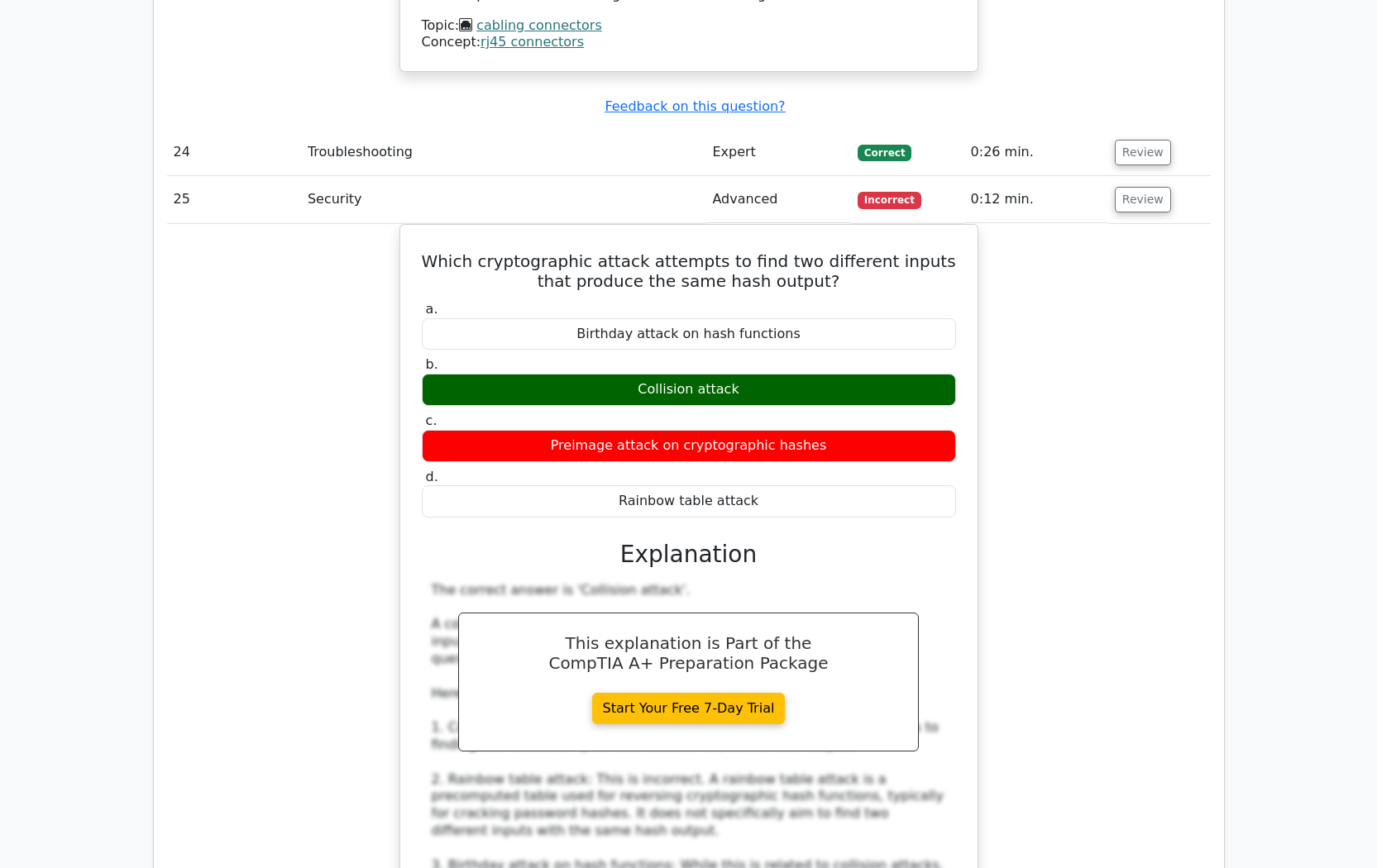
scroll to position [7028, 0]
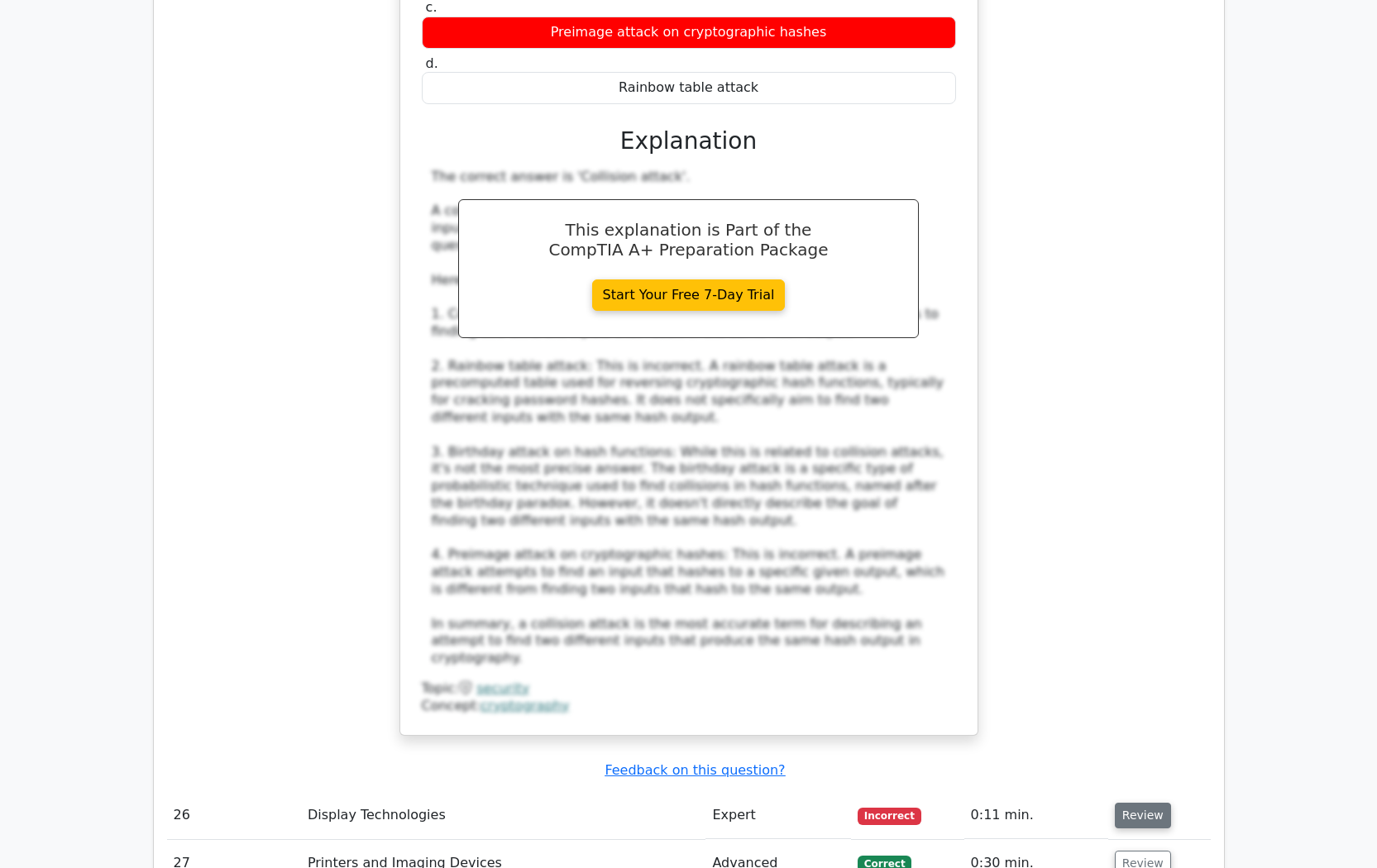
click at [1141, 803] on button "Review" at bounding box center [1143, 816] width 56 height 25
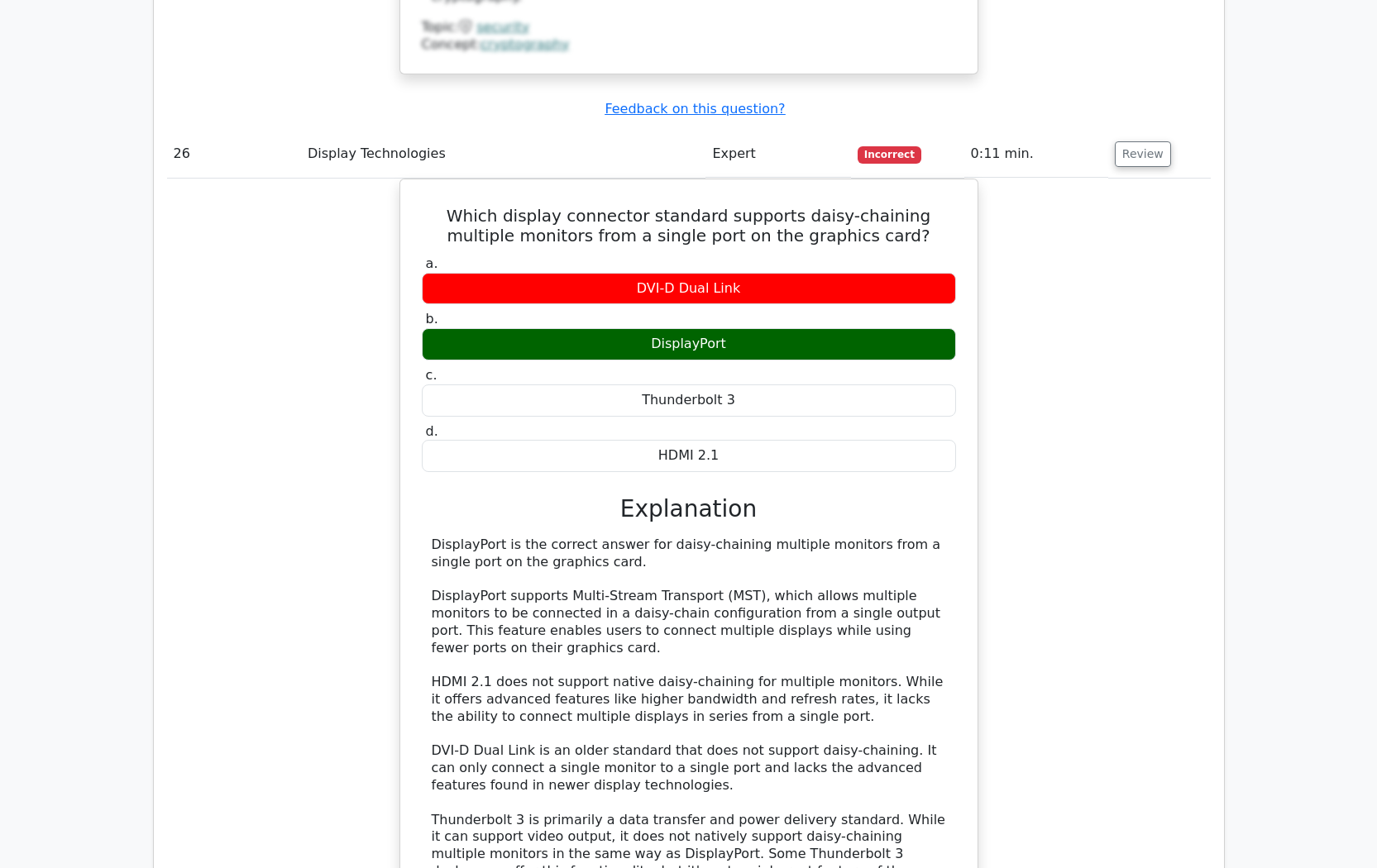
scroll to position [8021, 0]
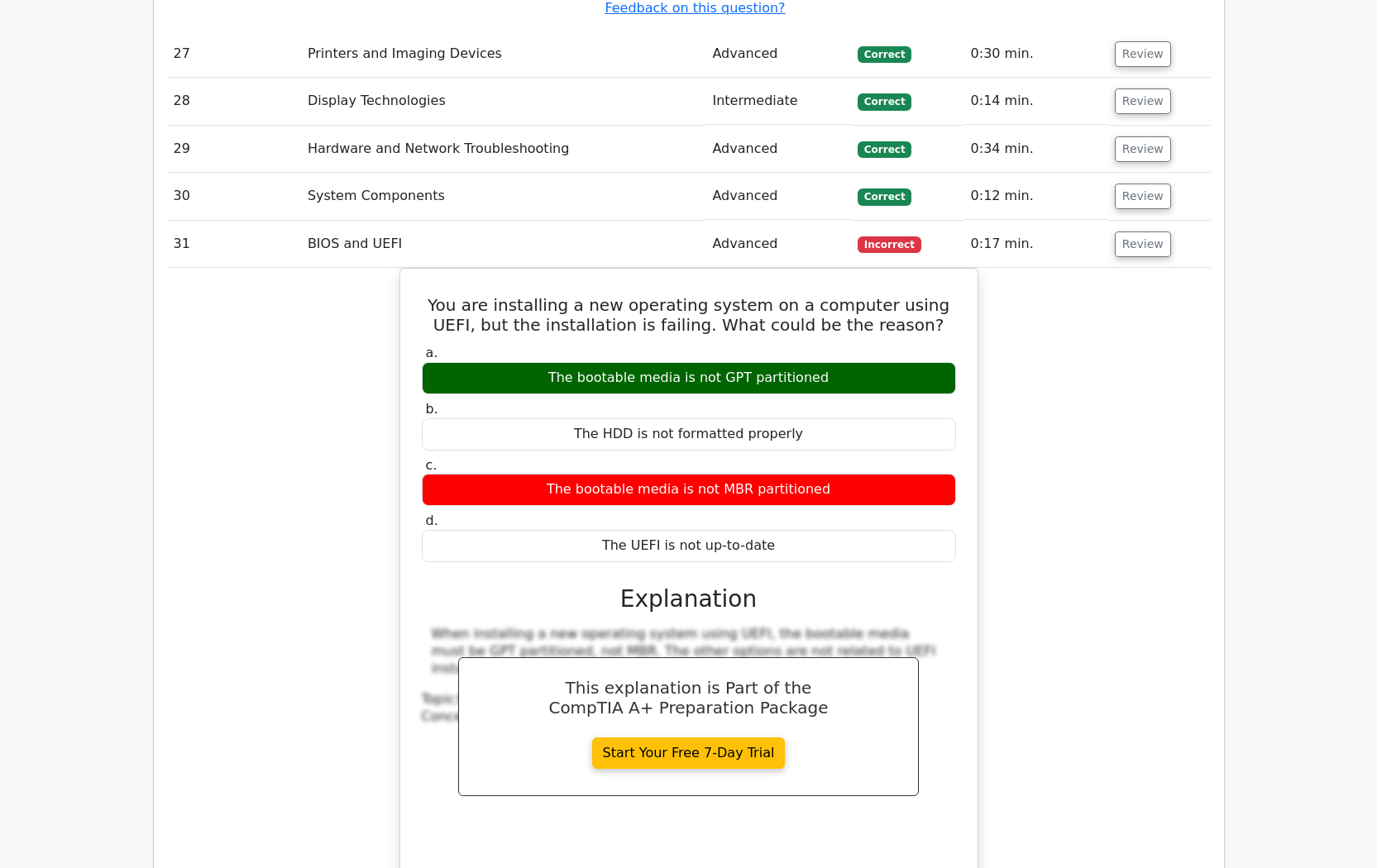
scroll to position [8848, 0]
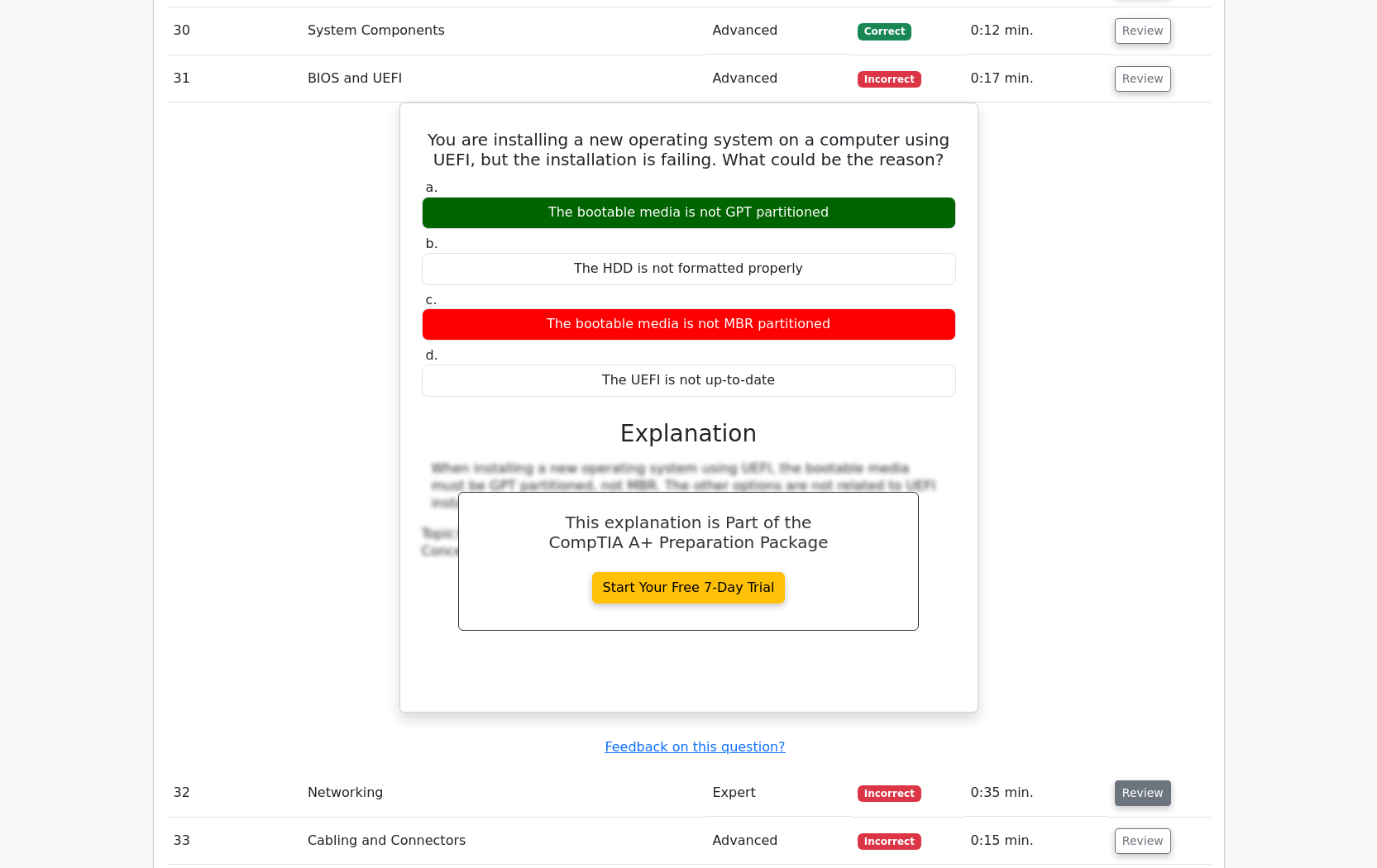
click at [1143, 780] on button "Review" at bounding box center [1143, 793] width 56 height 25
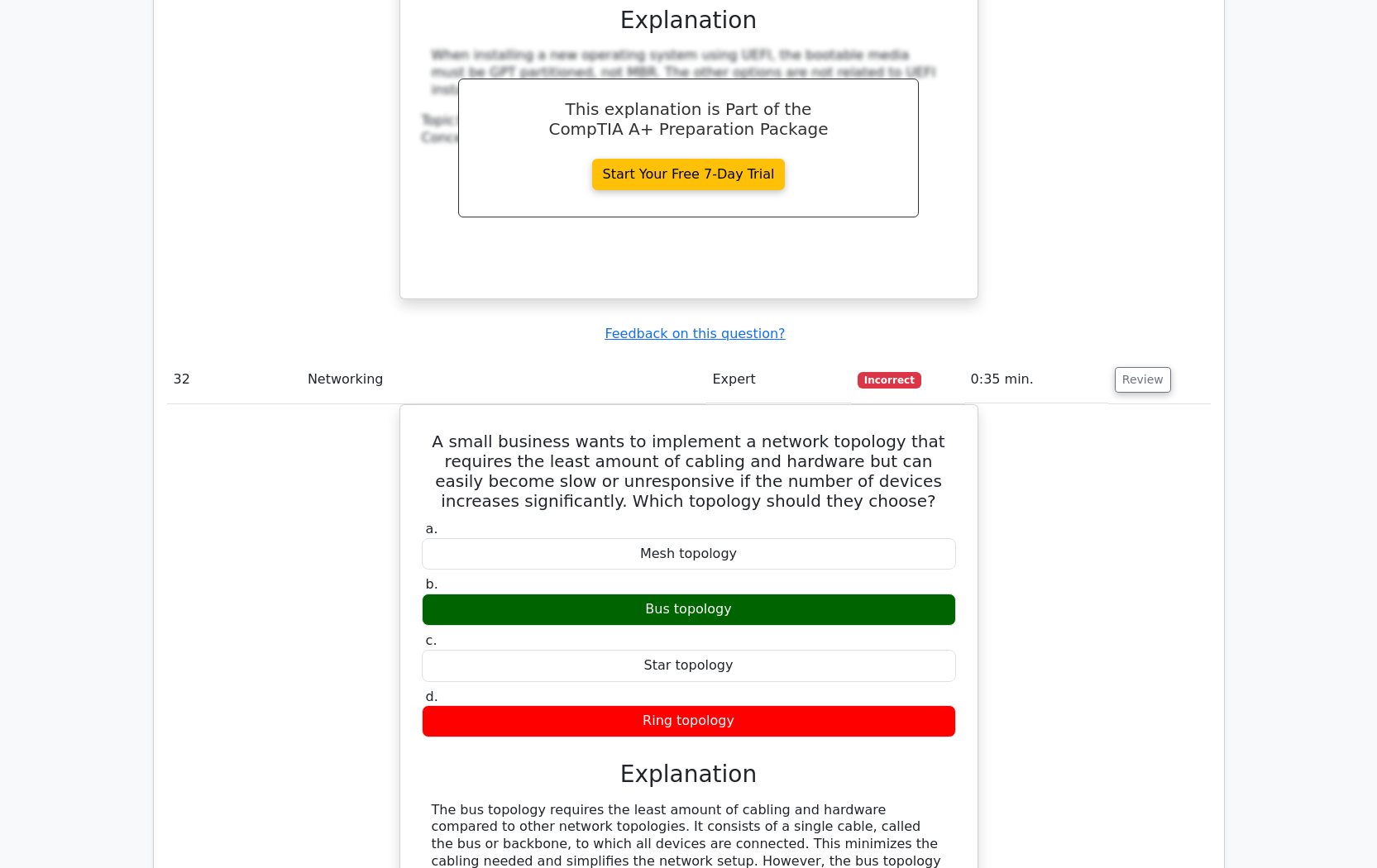
scroll to position [9592, 0]
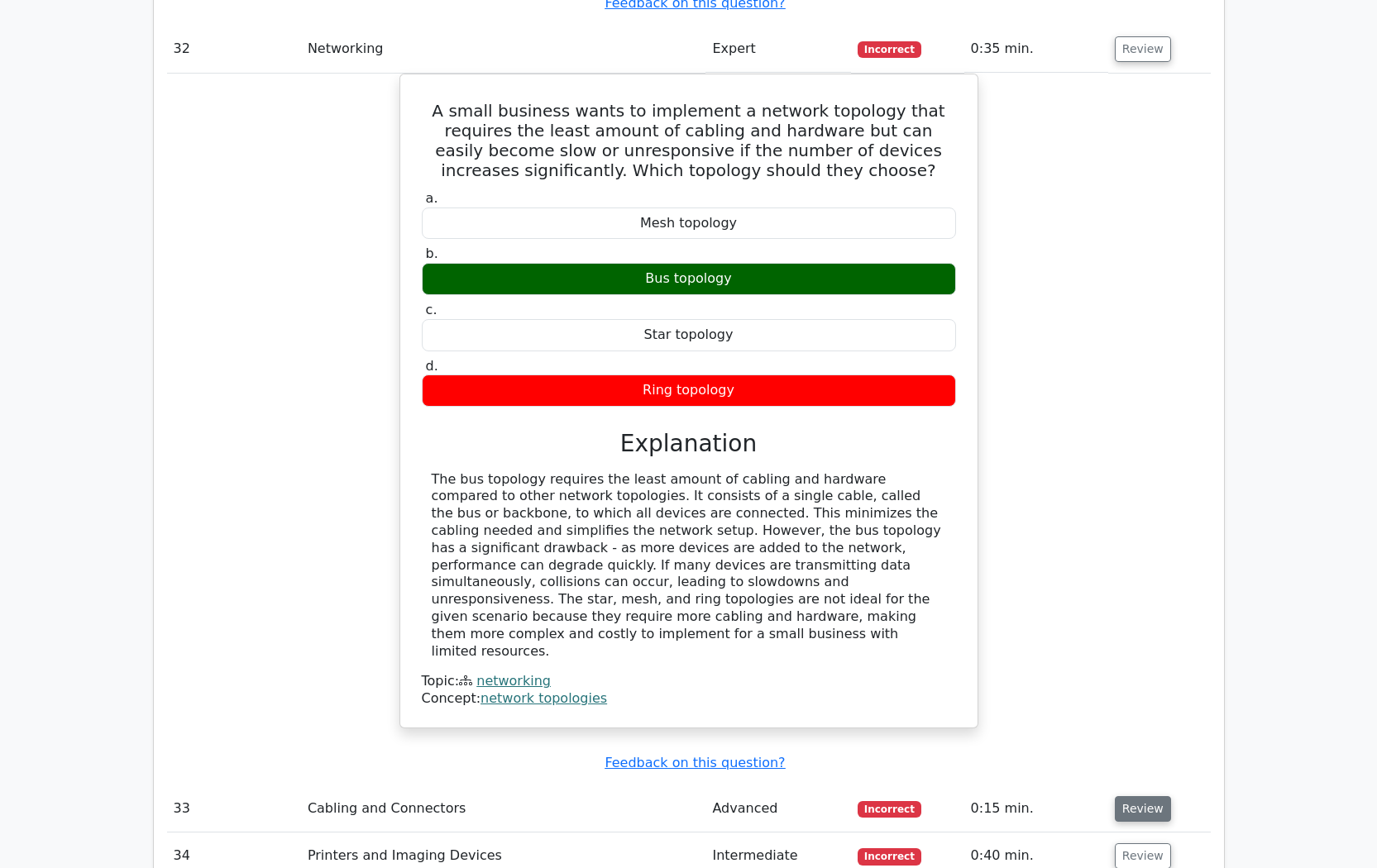
click at [1123, 796] on button "Review" at bounding box center [1143, 809] width 56 height 25
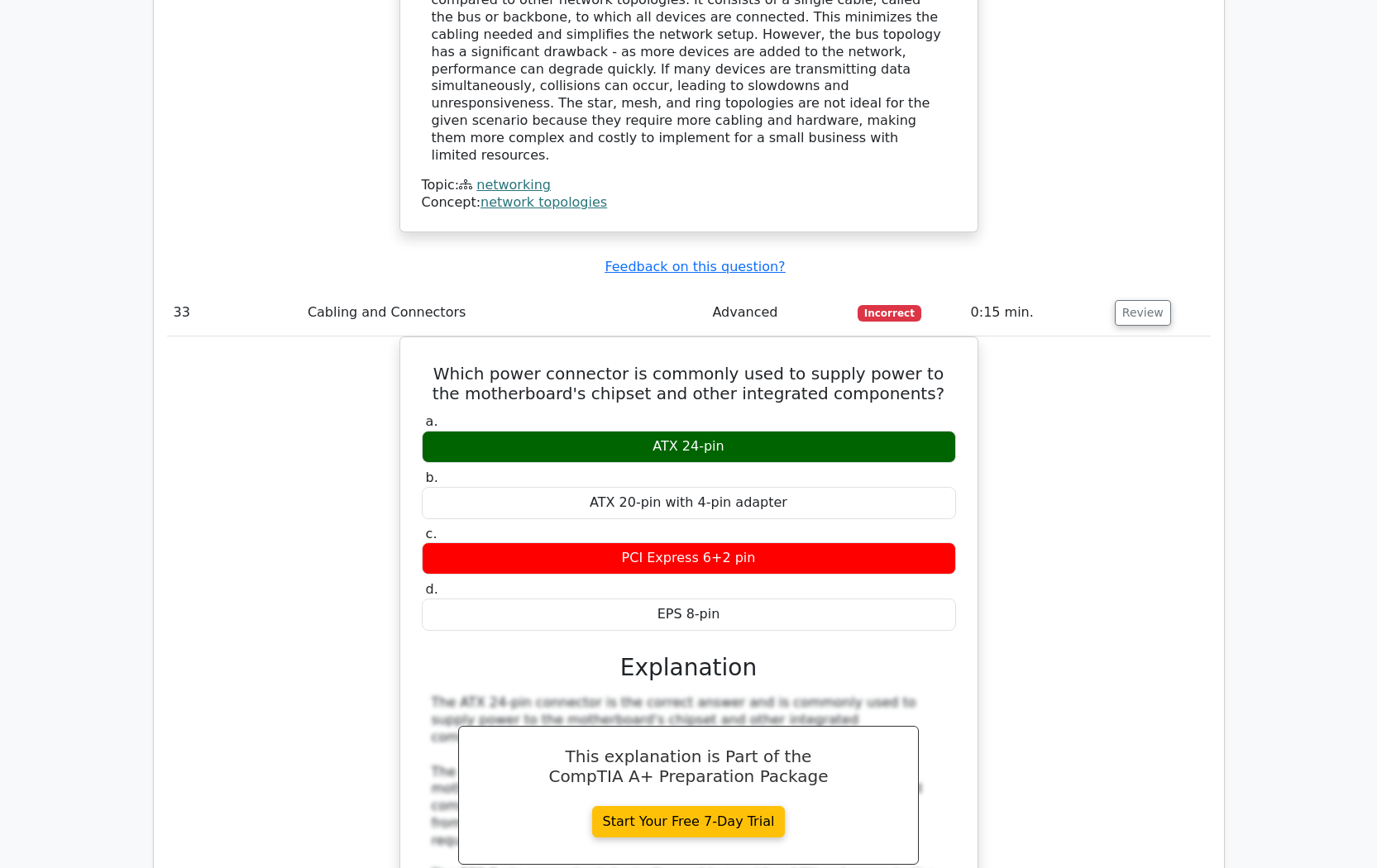
scroll to position [10419, 0]
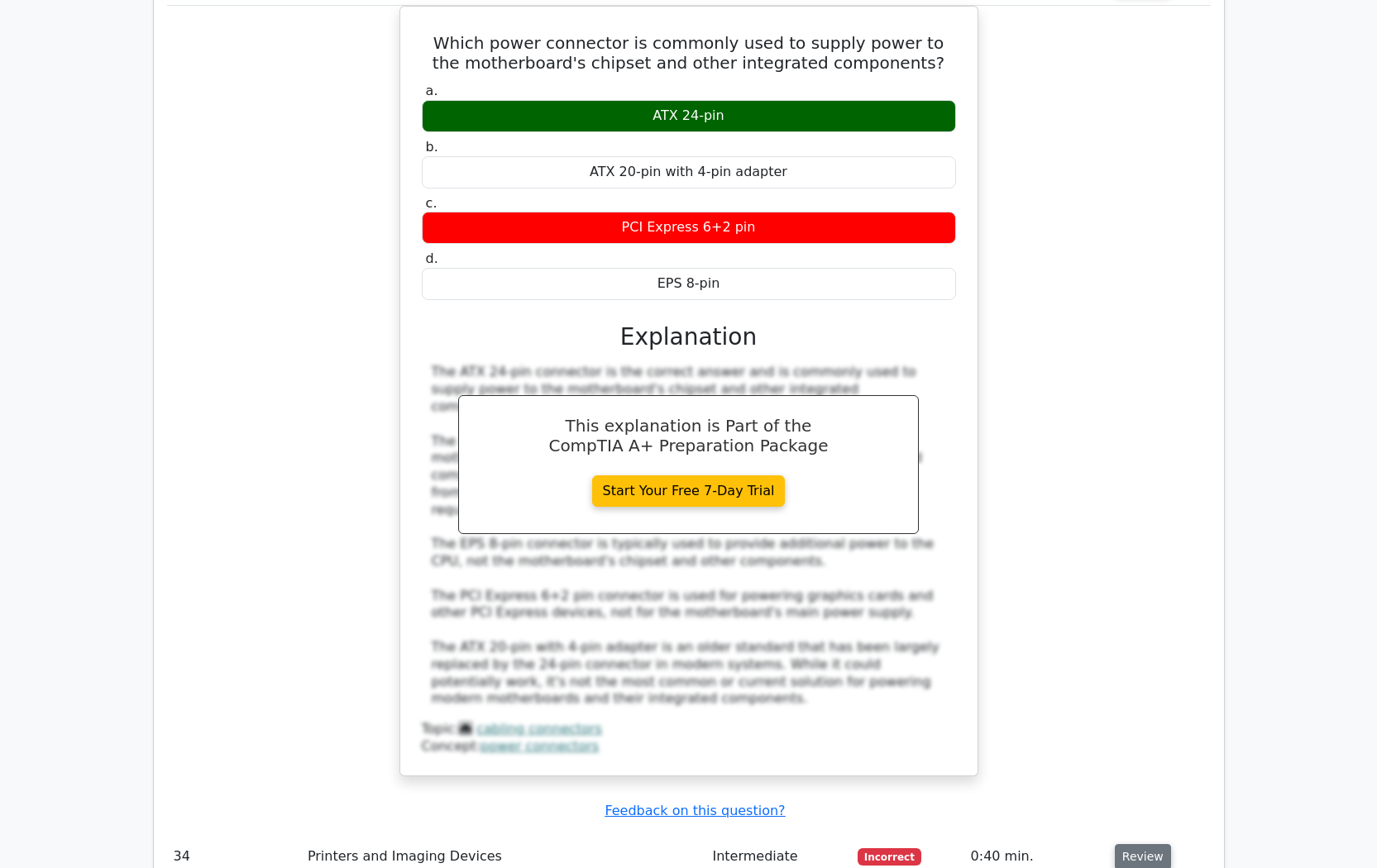
click at [1143, 844] on button "Review" at bounding box center [1143, 857] width 56 height 25
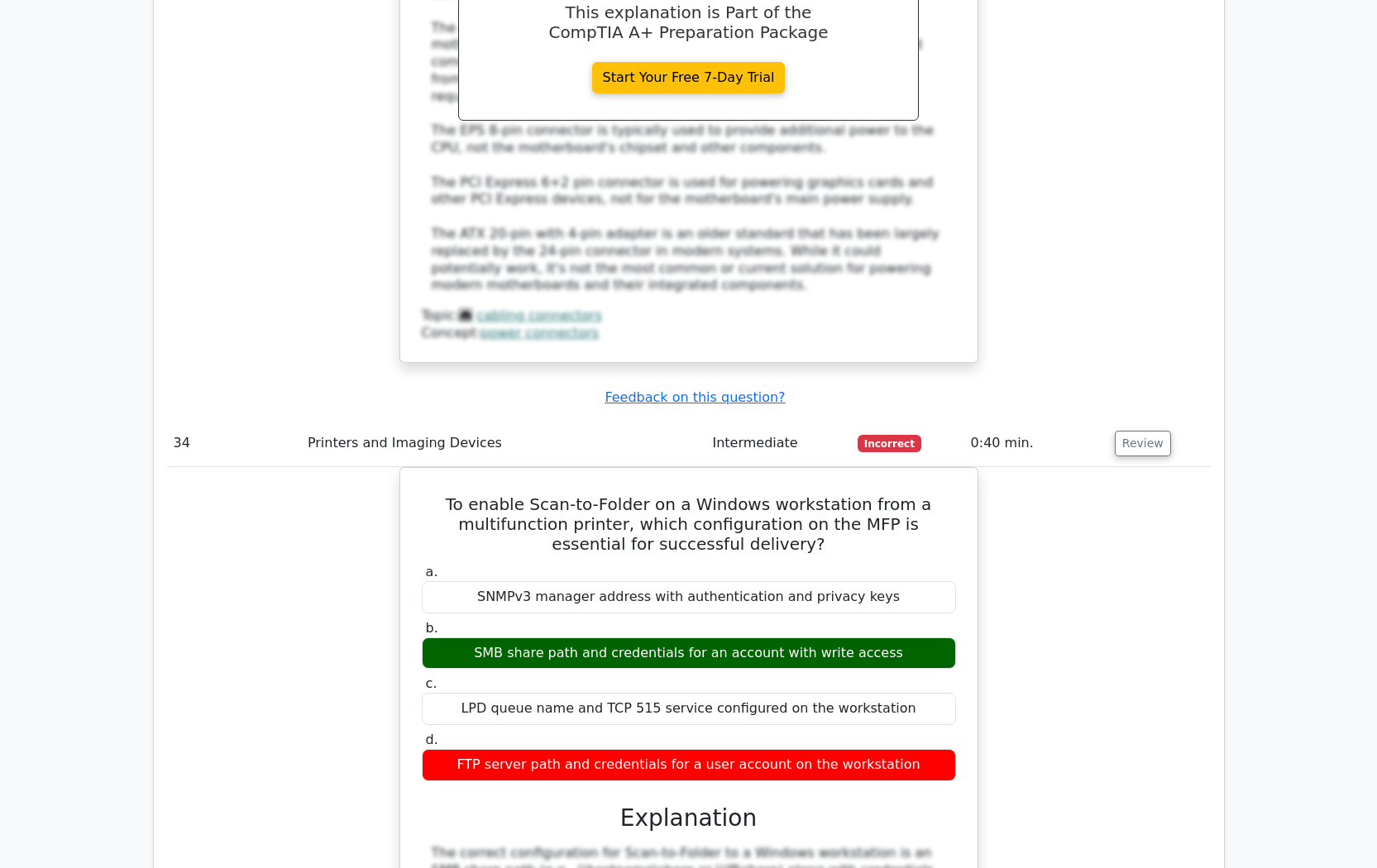
scroll to position [11163, 0]
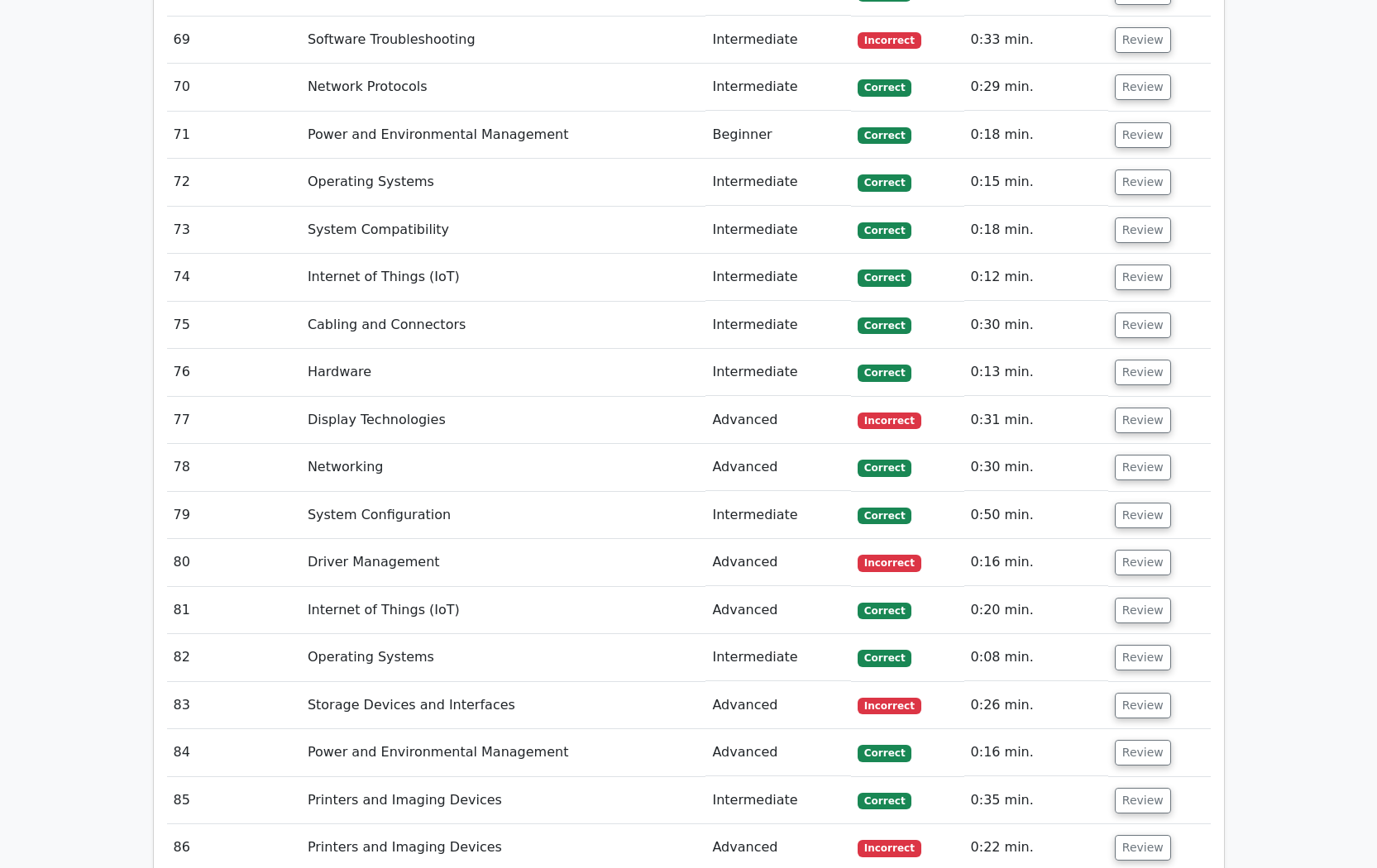
scroll to position [14883, 0]
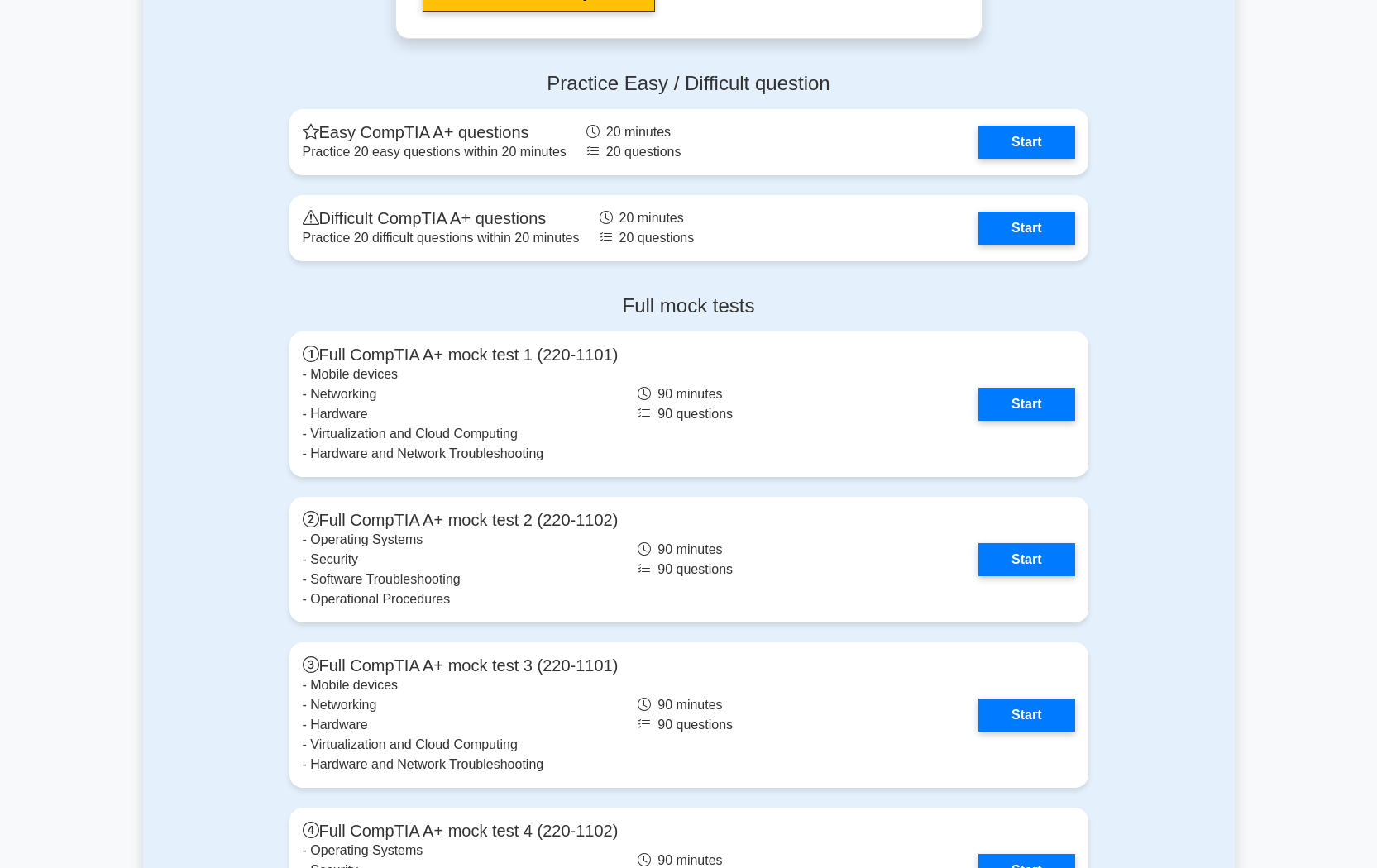
scroll to position [4795, 0]
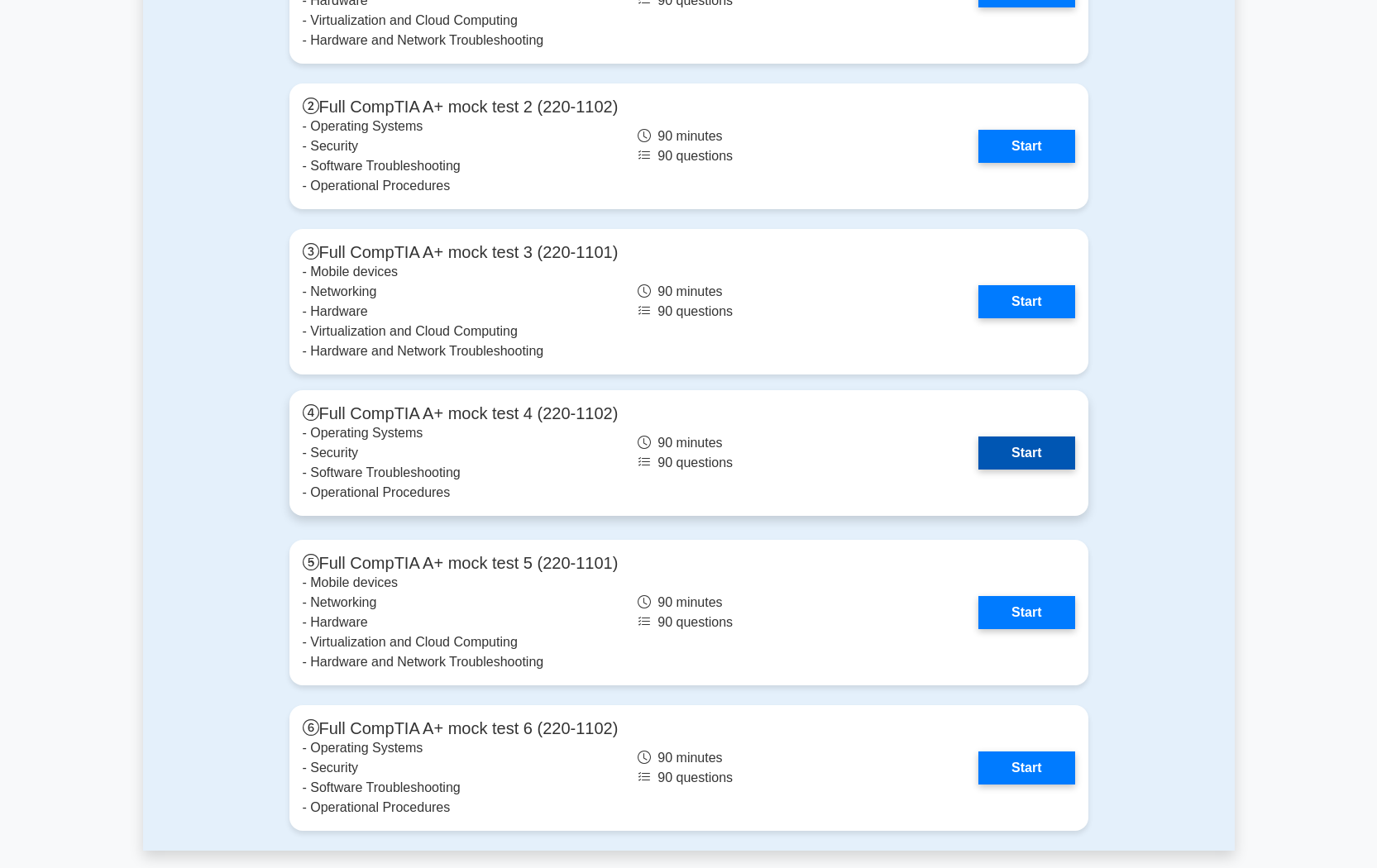
click at [1006, 458] on link "Start" at bounding box center [1027, 453] width 96 height 33
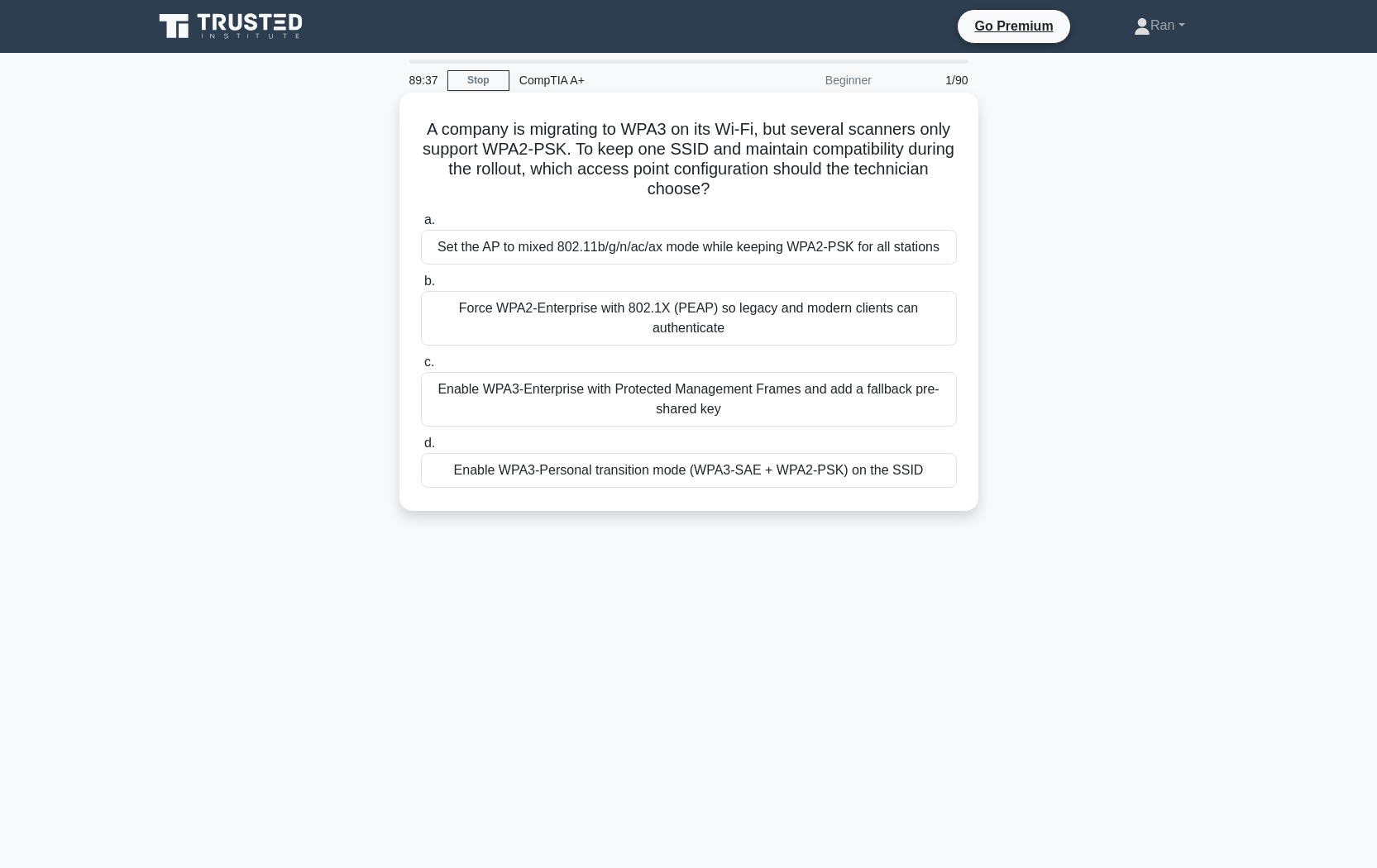
click at [598, 458] on div "Enable WPA3-Personal transition mode (WPA3-SAE + WPA2-PSK) on the SSID" at bounding box center [689, 470] width 536 height 35
click at [421, 449] on input "d. Enable WPA3-Personal transition mode (WPA3-SAE + WPA2-PSK) on the SSID" at bounding box center [421, 444] width 0 height 11
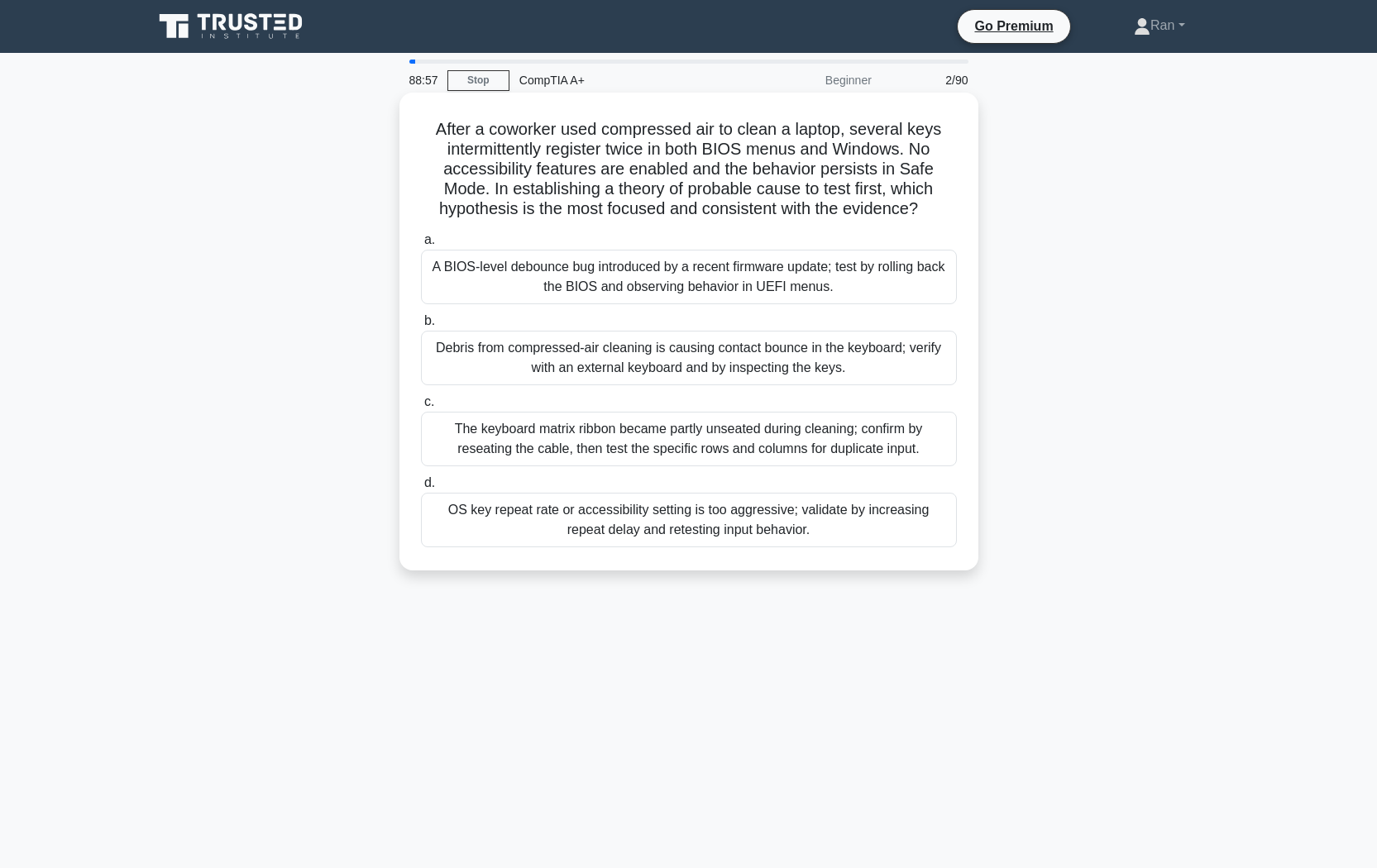
click at [530, 371] on div "Debris from compressed-air cleaning is causing contact bounce in the keyboard; …" at bounding box center [689, 358] width 536 height 55
click at [421, 327] on input "b. Debris from compressed-air cleaning is causing contact bounce in the keyboar…" at bounding box center [421, 321] width 0 height 11
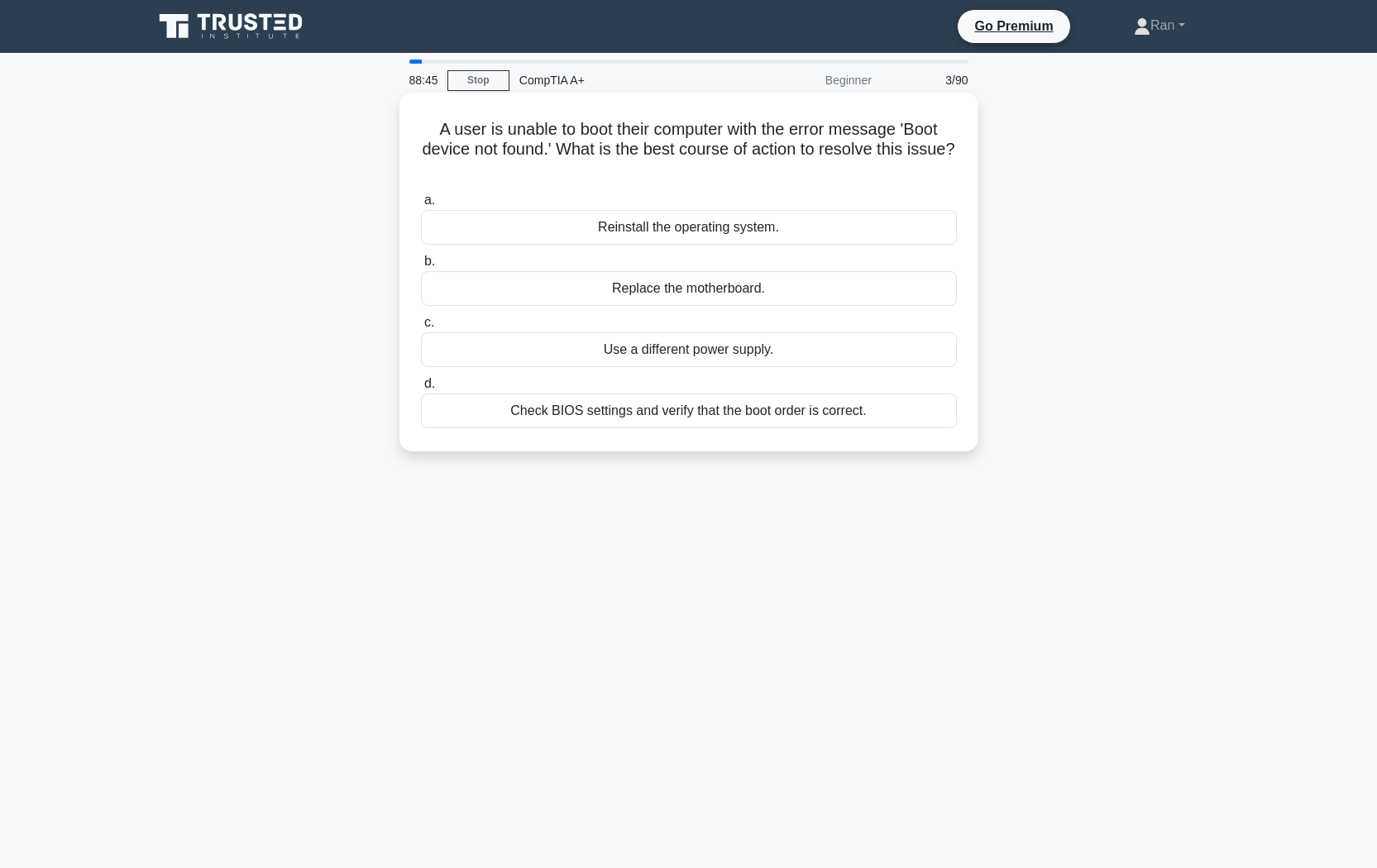
click at [533, 412] on div "Check BIOS settings and verify that the boot order is correct." at bounding box center [689, 410] width 536 height 35
click at [421, 390] on input "d. Check BIOS settings and verify that the boot order is correct." at bounding box center [421, 384] width 0 height 11
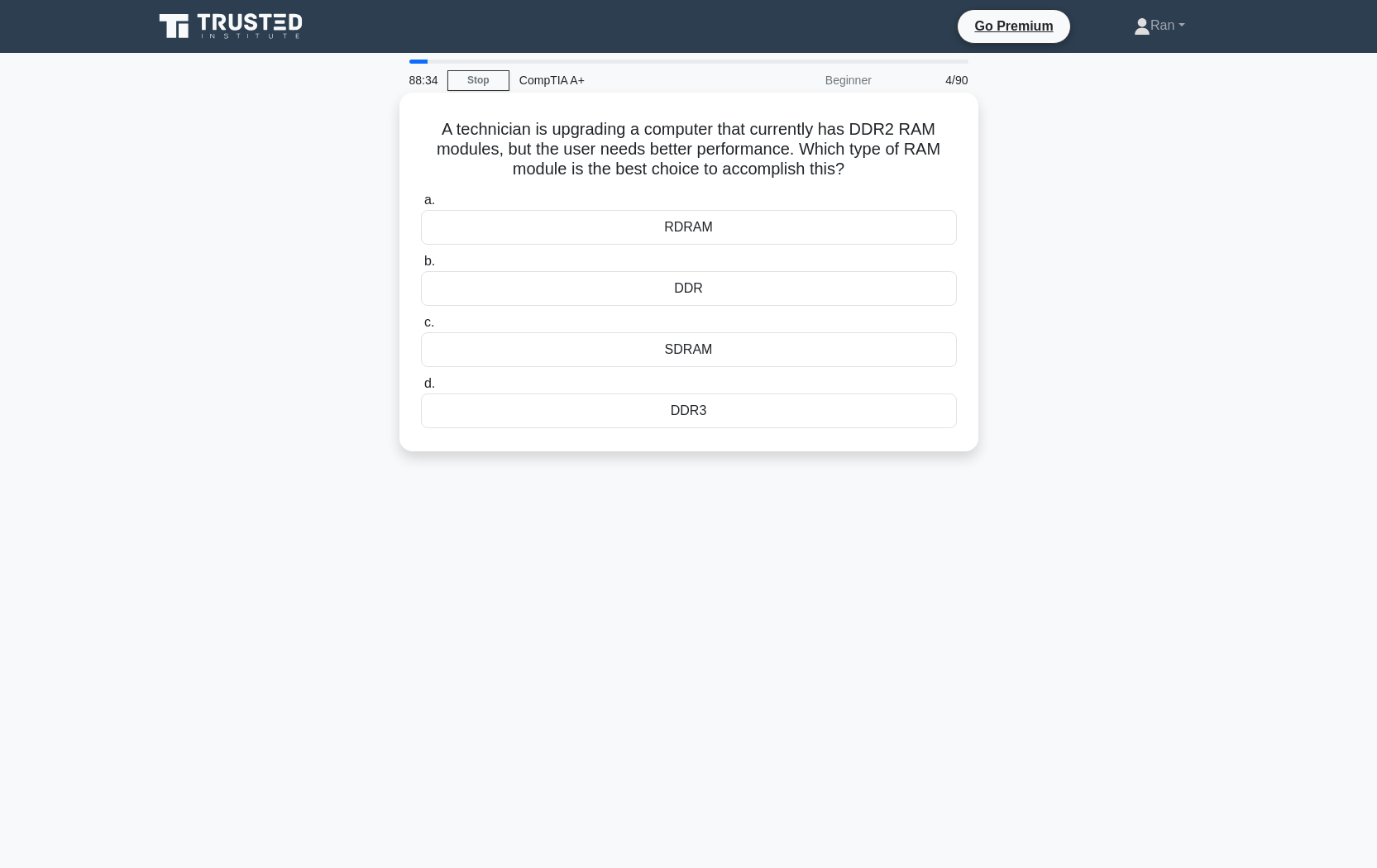
click at [512, 405] on div "DDR3" at bounding box center [689, 410] width 536 height 35
click at [421, 390] on input "d. DDR3" at bounding box center [421, 384] width 0 height 11
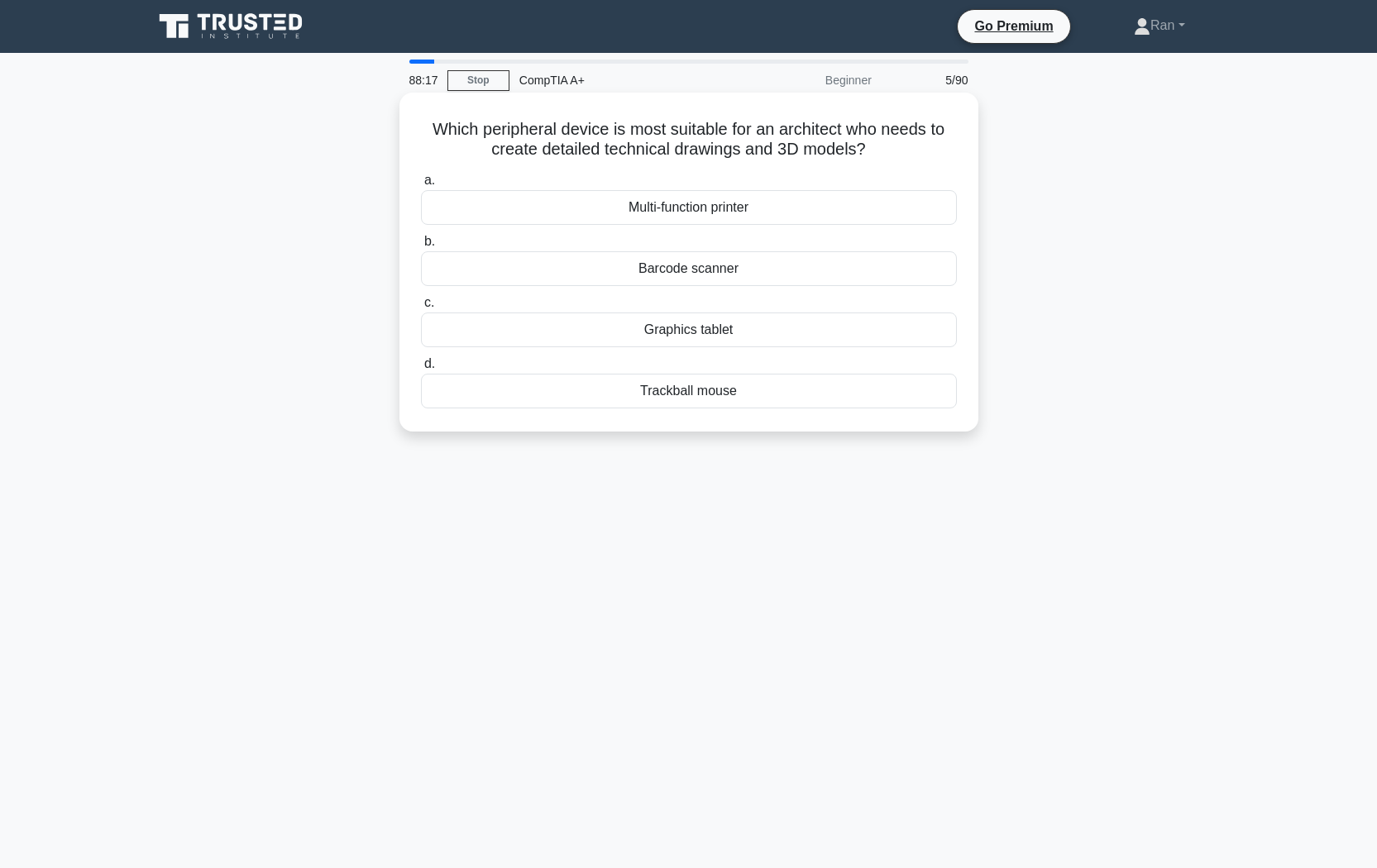
click at [500, 342] on div "Graphics tablet" at bounding box center [689, 329] width 536 height 35
click at [421, 308] on input "c. Graphics tablet" at bounding box center [421, 303] width 0 height 11
click at [571, 271] on div "Replace HDD with SSD" at bounding box center [689, 269] width 536 height 35
click at [421, 248] on input "b. Replace HDD with SSD" at bounding box center [421, 242] width 0 height 11
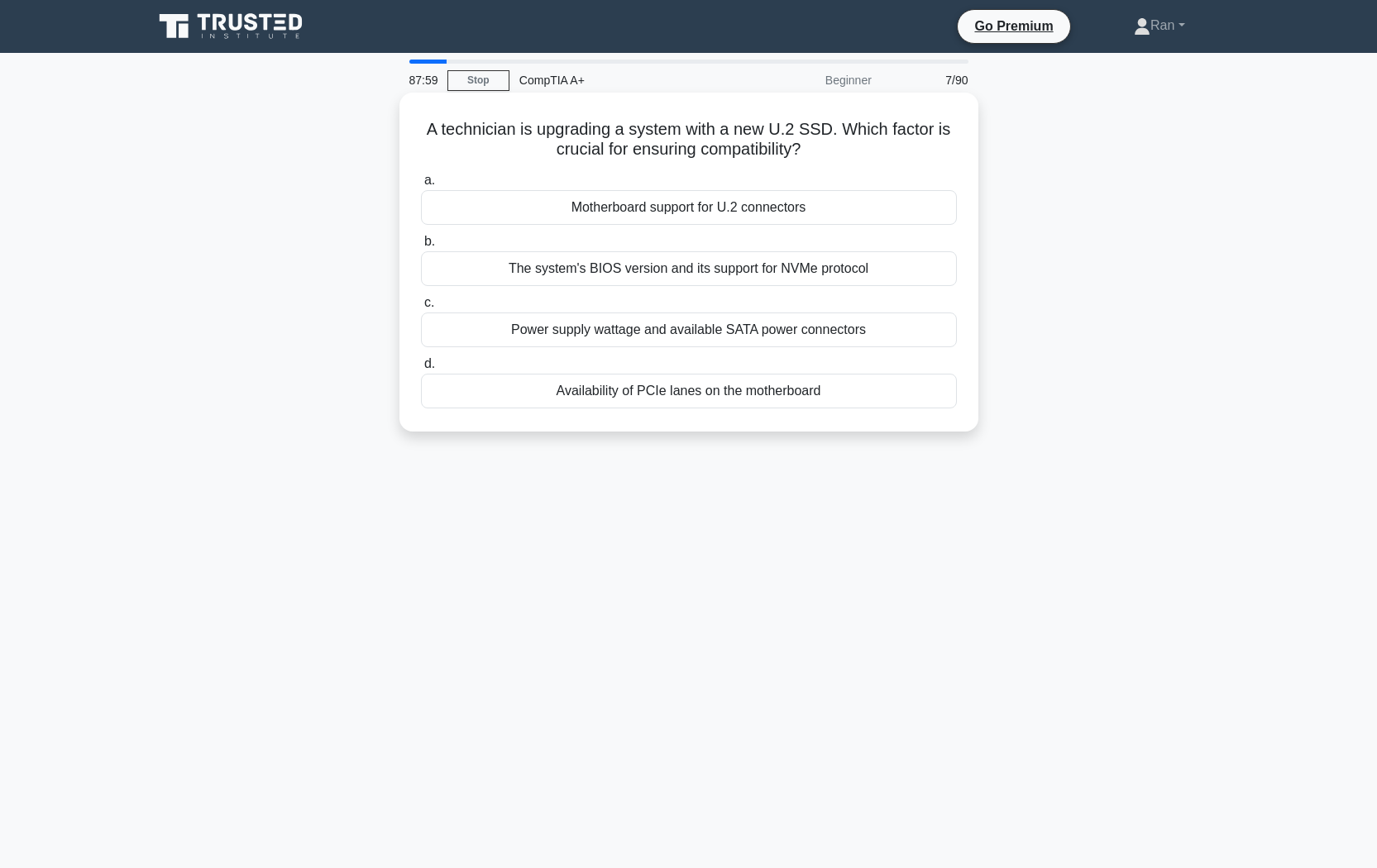
click at [632, 212] on div "Motherboard support for U.2 connectors" at bounding box center [689, 207] width 536 height 35
click at [421, 186] on input "a. Motherboard support for U.2 connectors" at bounding box center [421, 180] width 0 height 11
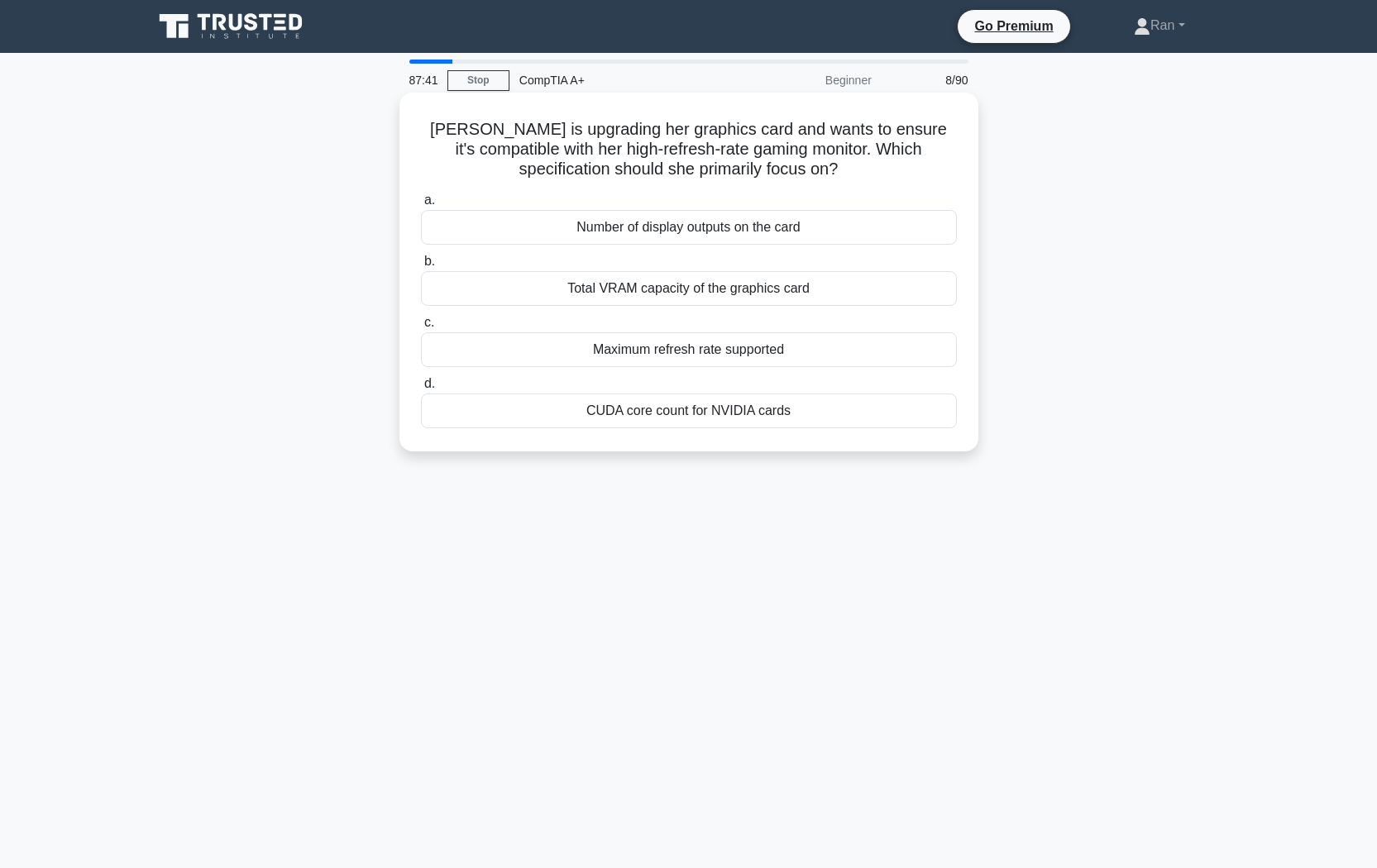
click at [552, 352] on div "Maximum refresh rate supported" at bounding box center [689, 349] width 536 height 35
click at [421, 328] on input "c. Maximum refresh rate supported" at bounding box center [421, 322] width 0 height 11
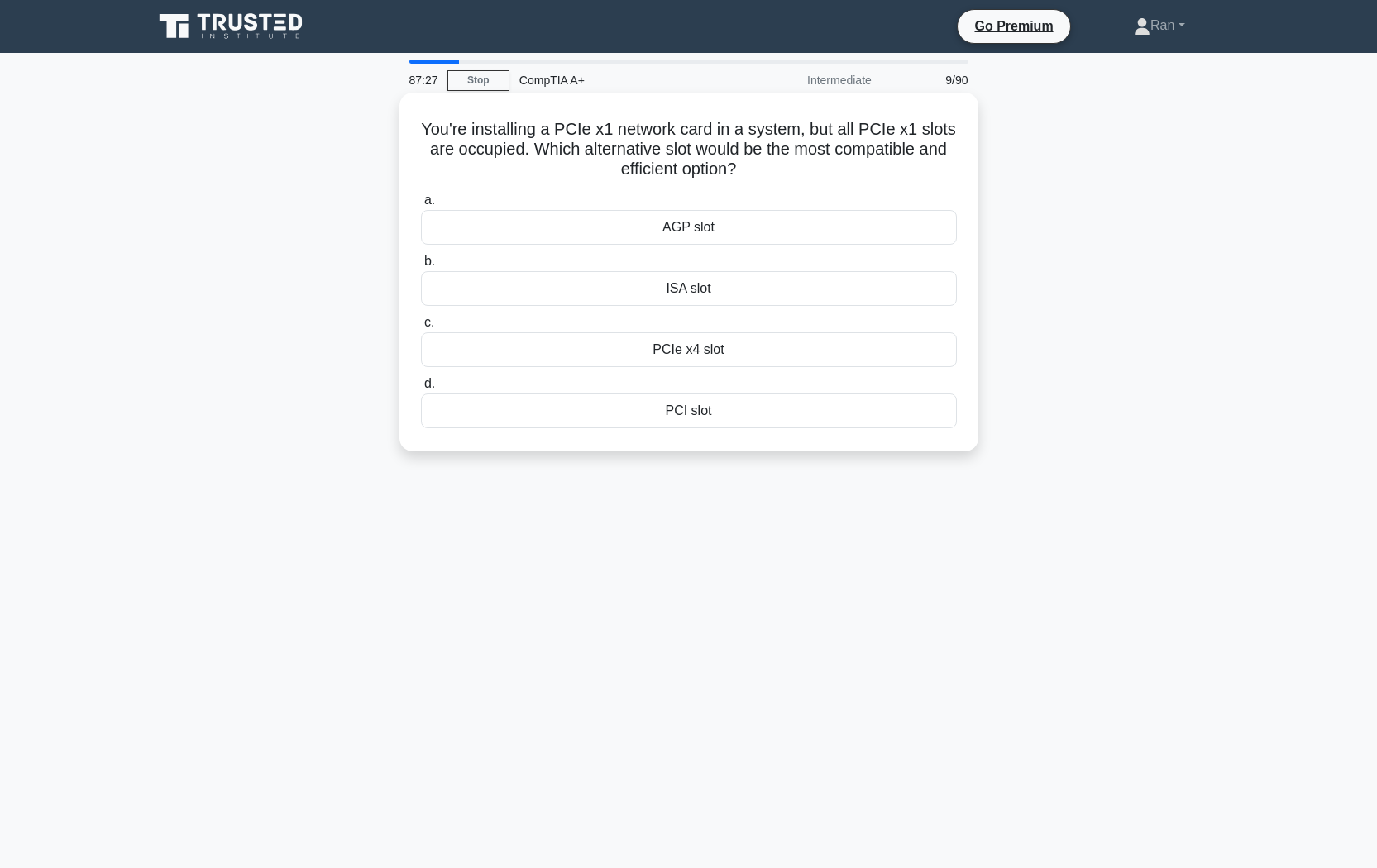
click at [535, 356] on div "PCIe x4 slot" at bounding box center [689, 349] width 536 height 35
click at [421, 328] on input "c. PCIe x4 slot" at bounding box center [421, 322] width 0 height 11
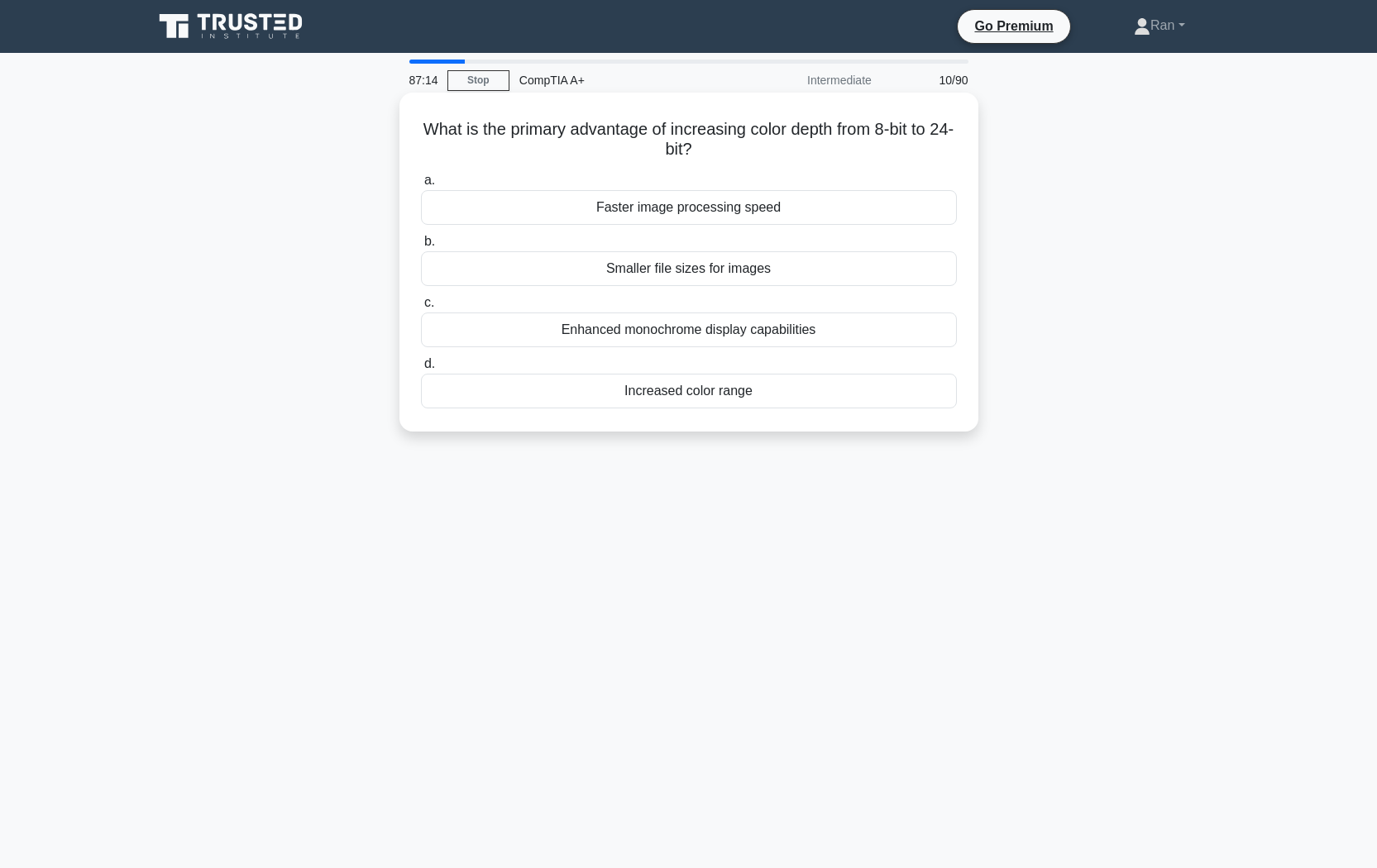
click at [553, 393] on div "Increased color range" at bounding box center [689, 391] width 536 height 35
click at [421, 370] on input "d. Increased color range" at bounding box center [421, 364] width 0 height 11
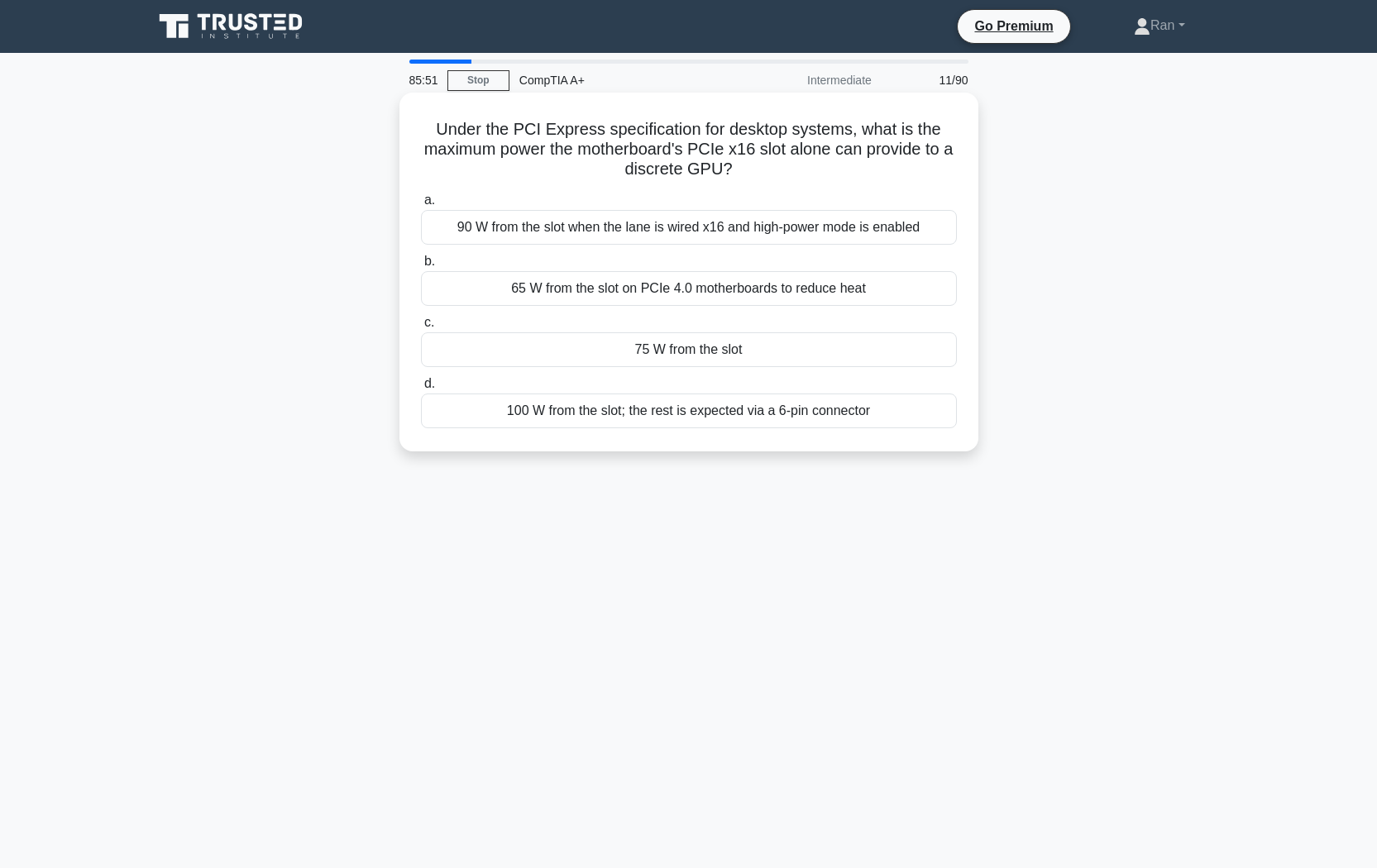
click at [546, 237] on div "90 W from the slot when the lane is wired x16 and high-power mode is enabled" at bounding box center [689, 226] width 536 height 35
click at [421, 206] on input "a. 90 W from the slot when the lane is wired x16 and high-power mode is enabled" at bounding box center [421, 200] width 0 height 11
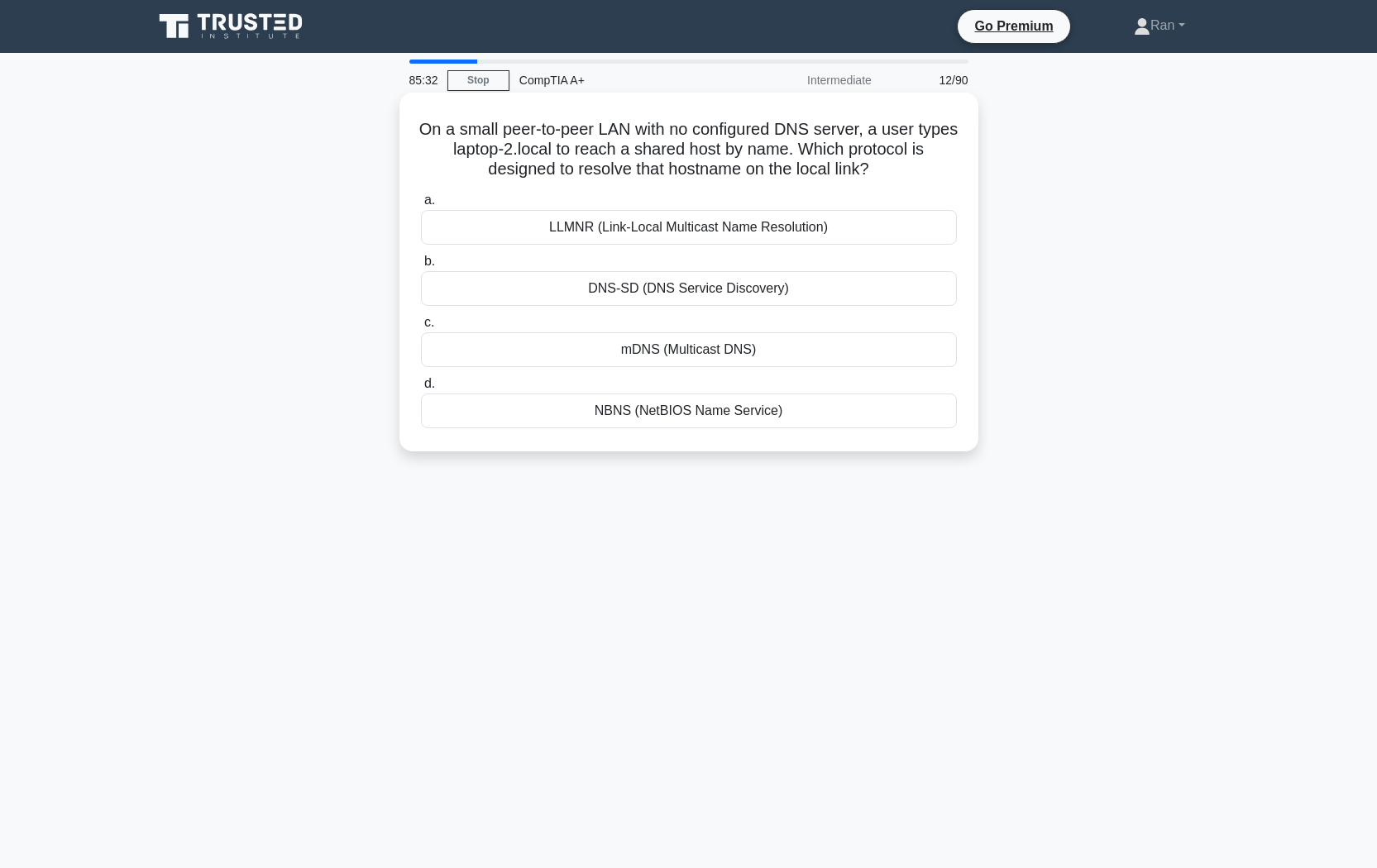
click at [609, 231] on div "LLMNR (Link-Local Multicast Name Resolution)" at bounding box center [689, 226] width 536 height 35
click at [421, 206] on input "a. LLMNR (Link-Local Multicast Name Resolution)" at bounding box center [421, 200] width 0 height 11
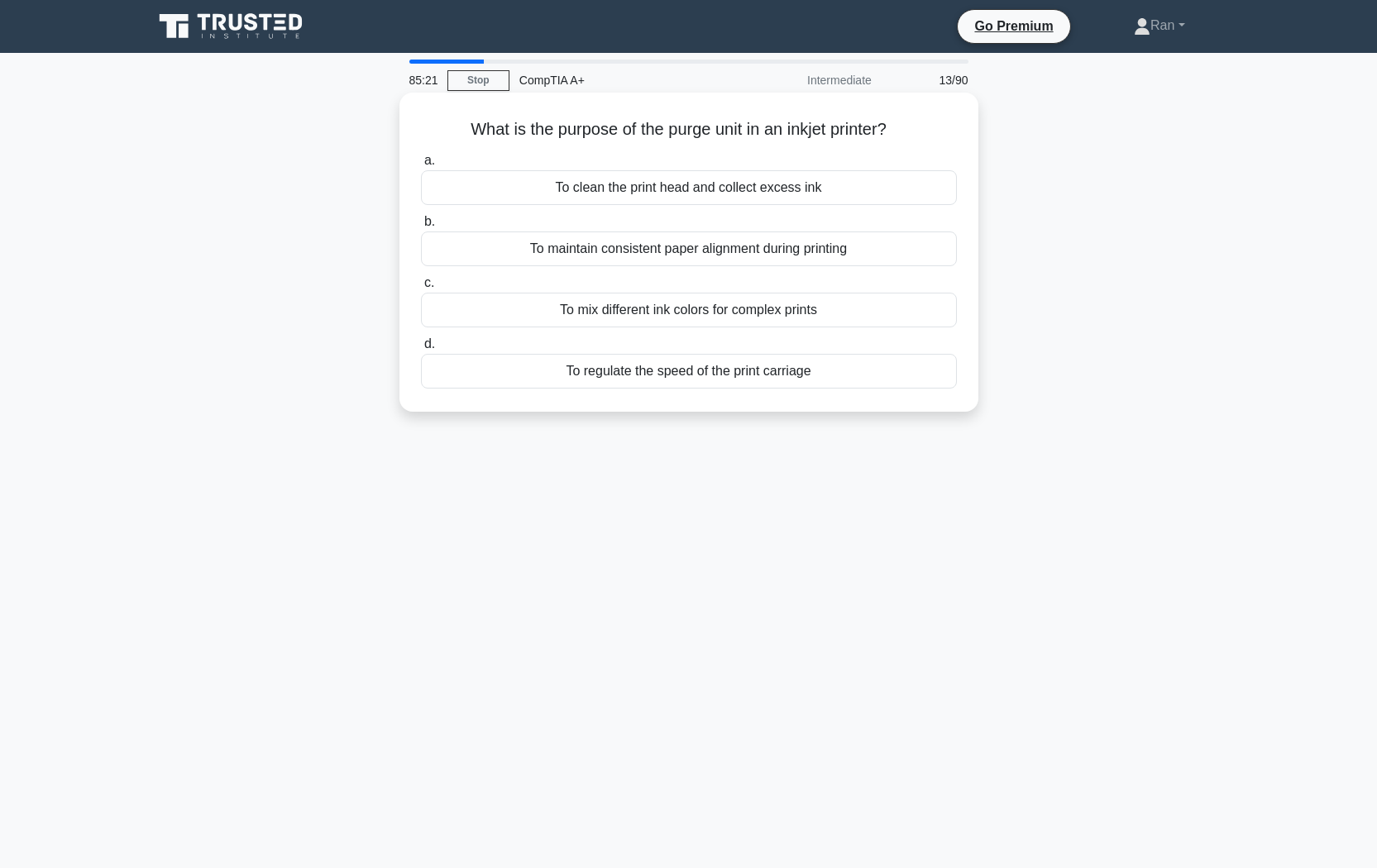
click at [717, 186] on div "To clean the print head and collect excess ink" at bounding box center [689, 187] width 536 height 35
click at [421, 166] on input "a. To clean the print head and collect excess ink" at bounding box center [421, 161] width 0 height 11
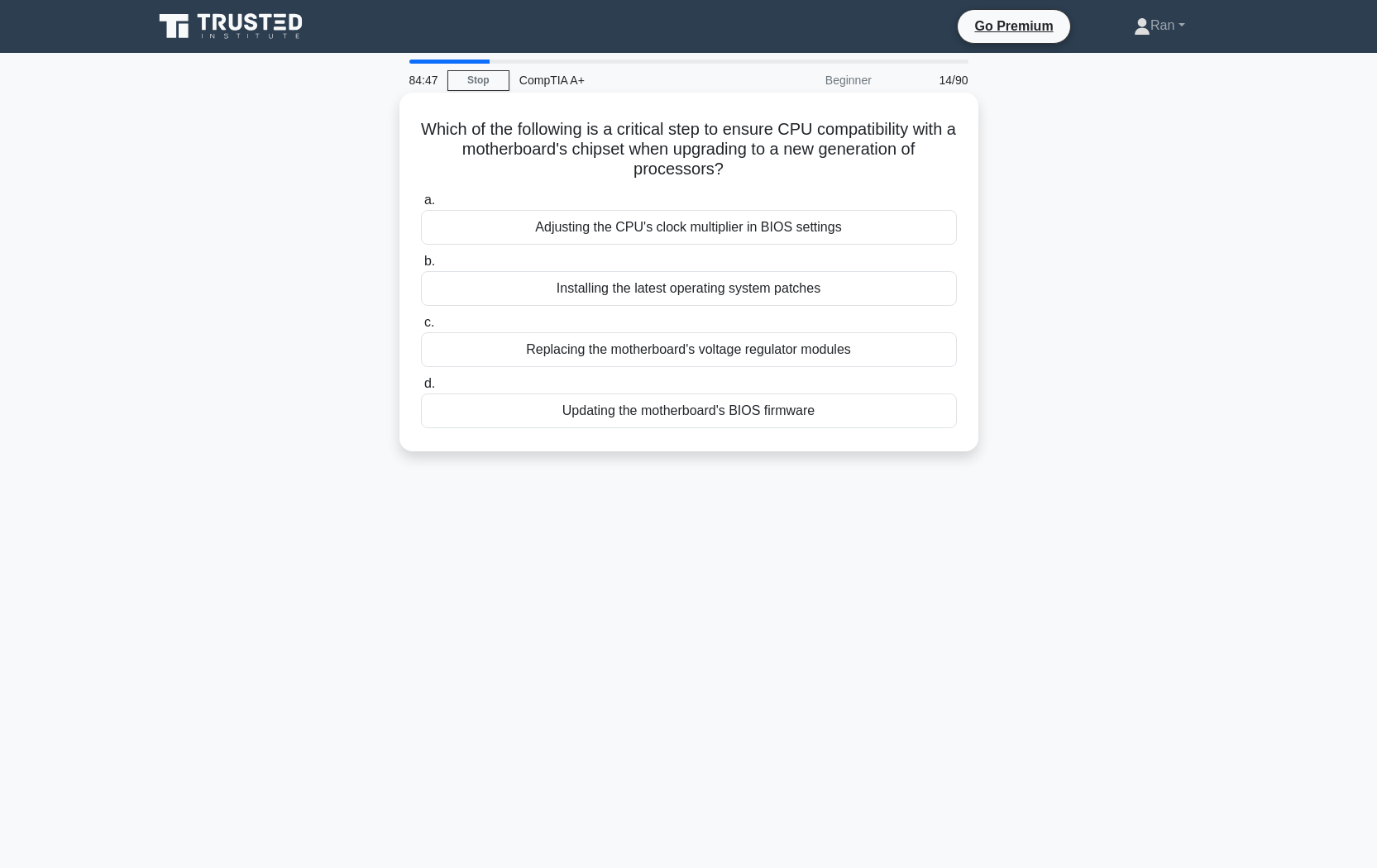
scroll to position [24, 0]
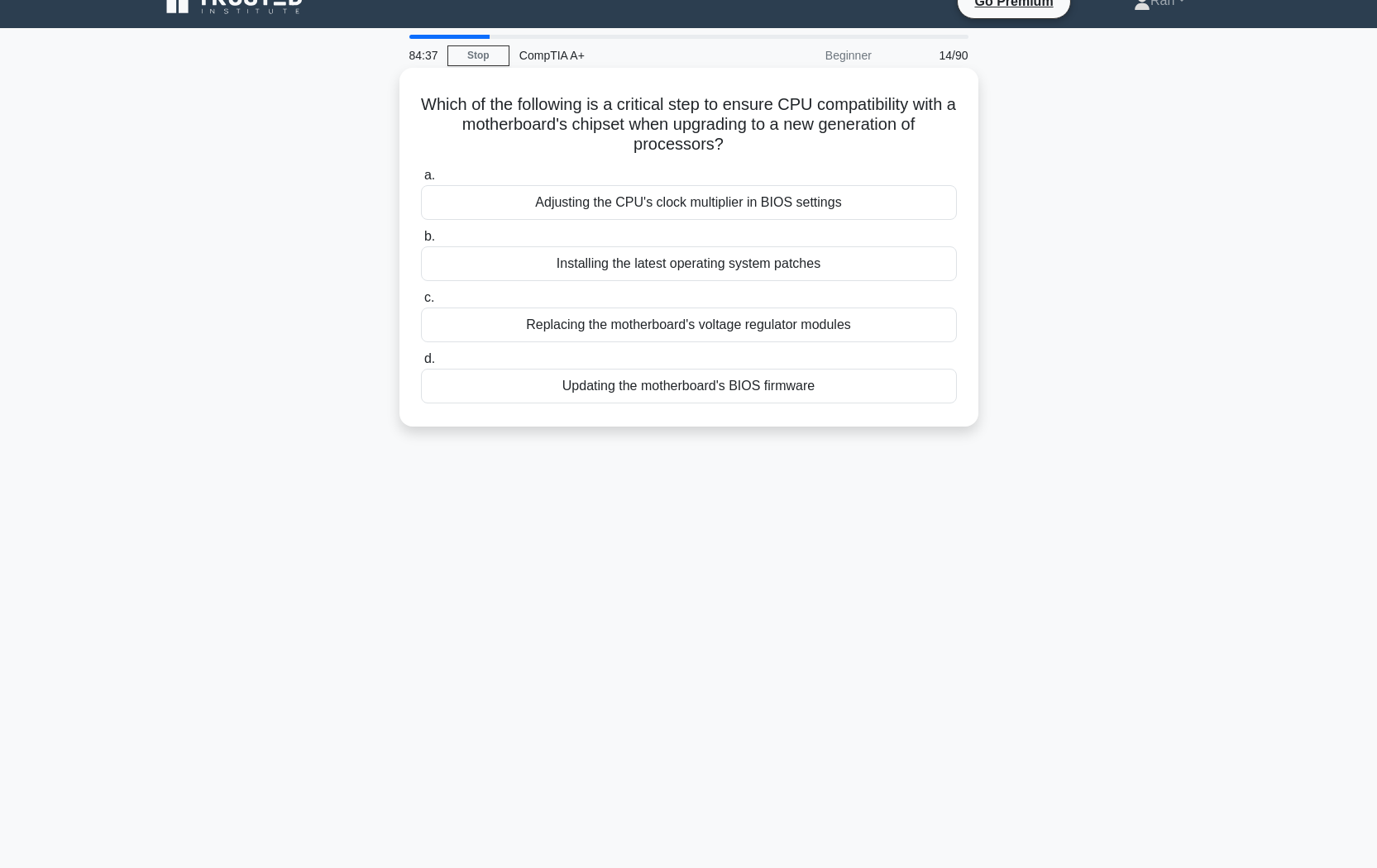
click at [794, 393] on div "Updating the motherboard's BIOS firmware" at bounding box center [689, 386] width 536 height 35
click at [421, 365] on input "d. Updating the motherboard's BIOS firmware" at bounding box center [421, 359] width 0 height 11
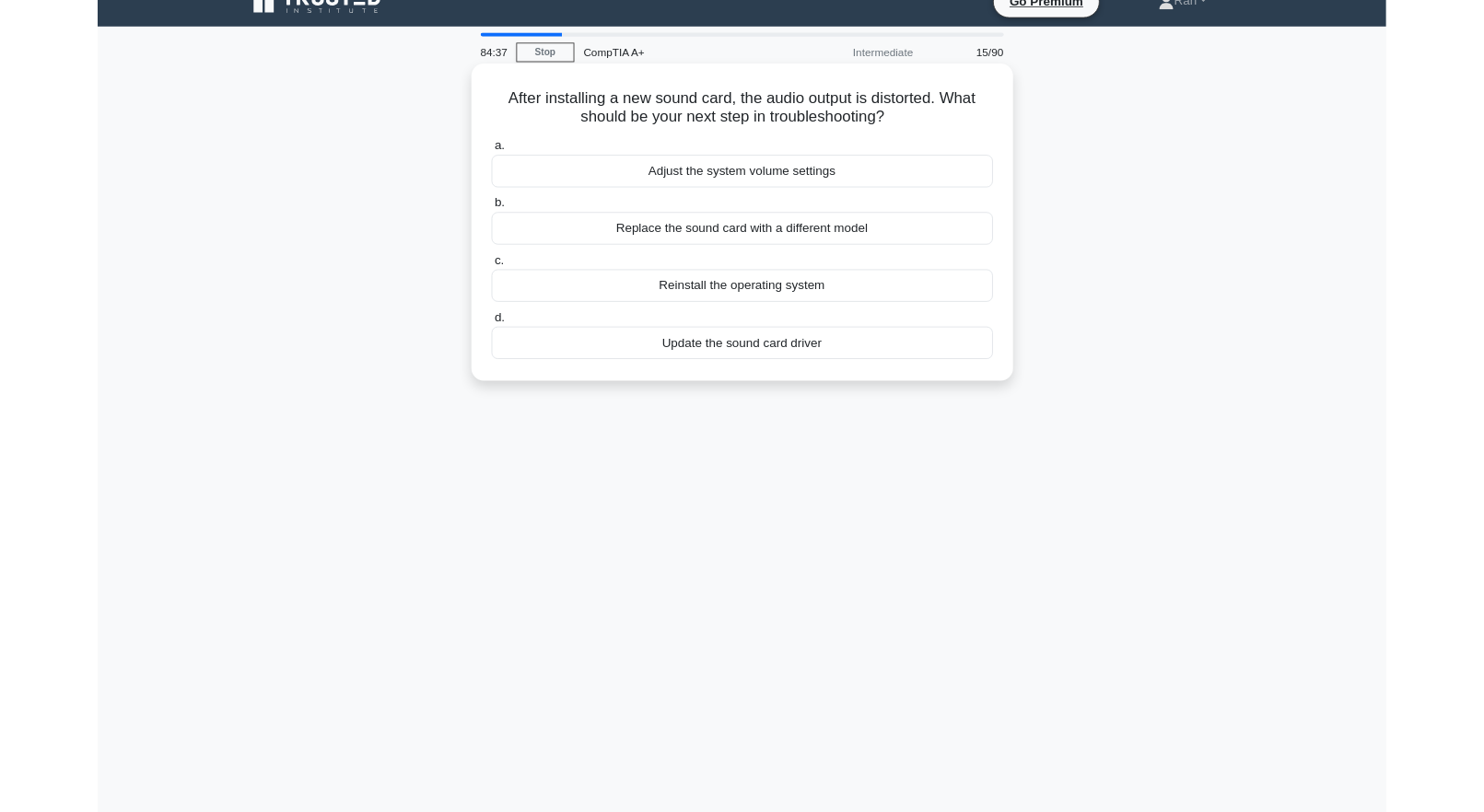
scroll to position [0, 0]
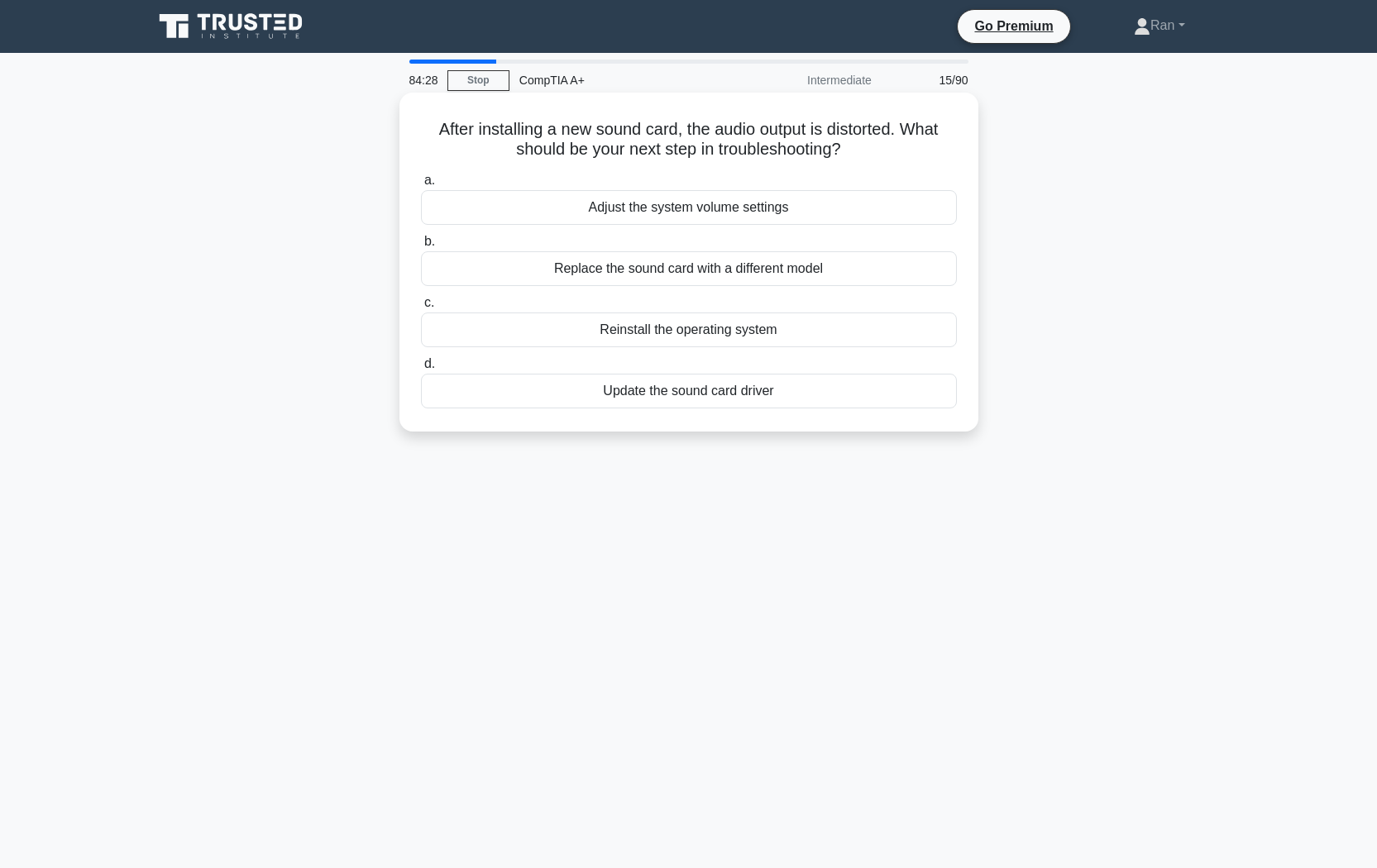
click at [737, 395] on div "Update the sound card driver" at bounding box center [689, 391] width 536 height 35
click at [421, 370] on input "d. Update the sound card driver" at bounding box center [421, 364] width 0 height 11
click at [708, 216] on div "Protocol support and flexibility" at bounding box center [689, 207] width 536 height 35
click at [421, 186] on input "a. Protocol support and flexibility" at bounding box center [421, 180] width 0 height 11
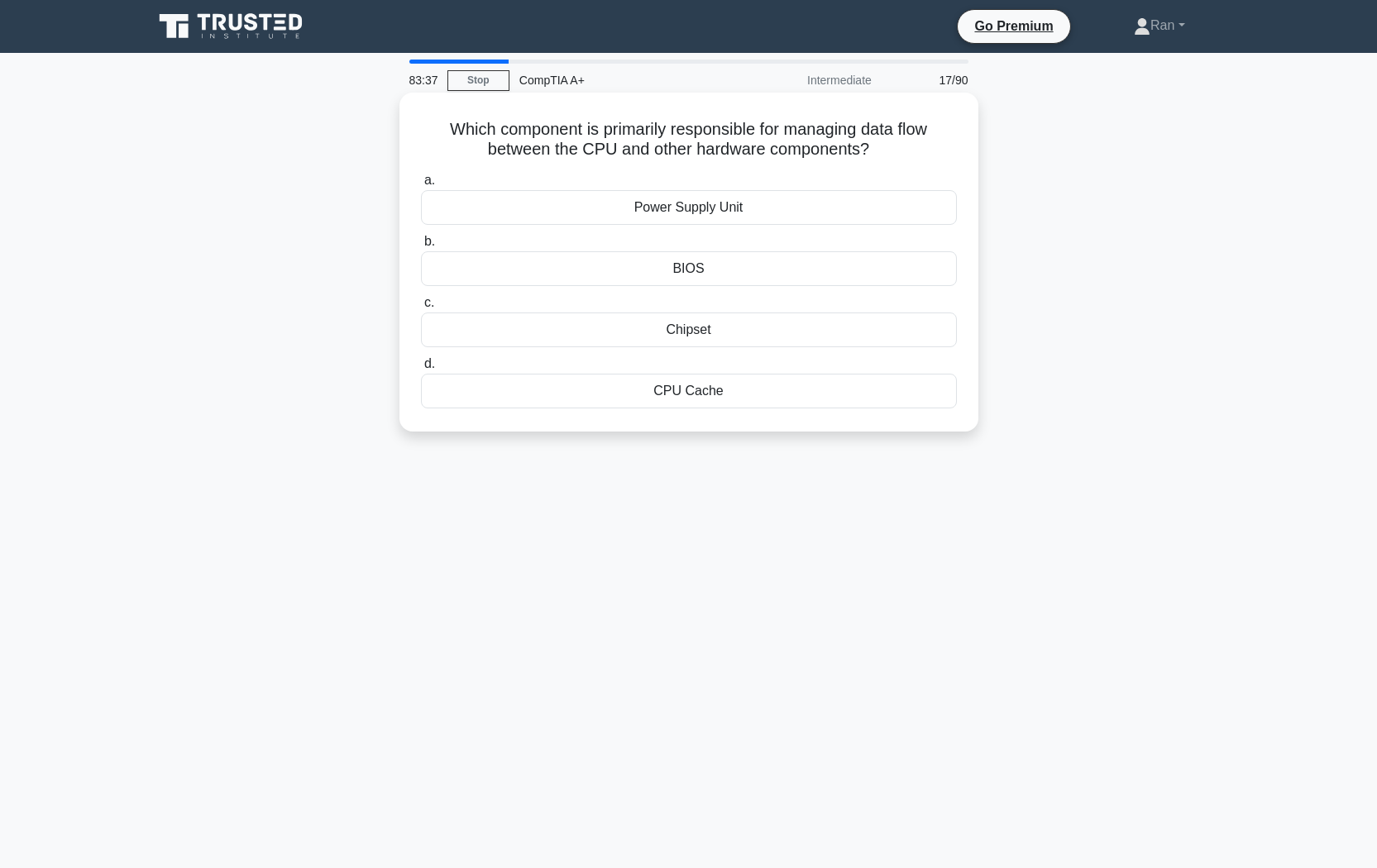
click at [685, 335] on div "Chipset" at bounding box center [689, 329] width 536 height 35
click at [421, 308] on input "c. Chipset" at bounding box center [421, 303] width 0 height 11
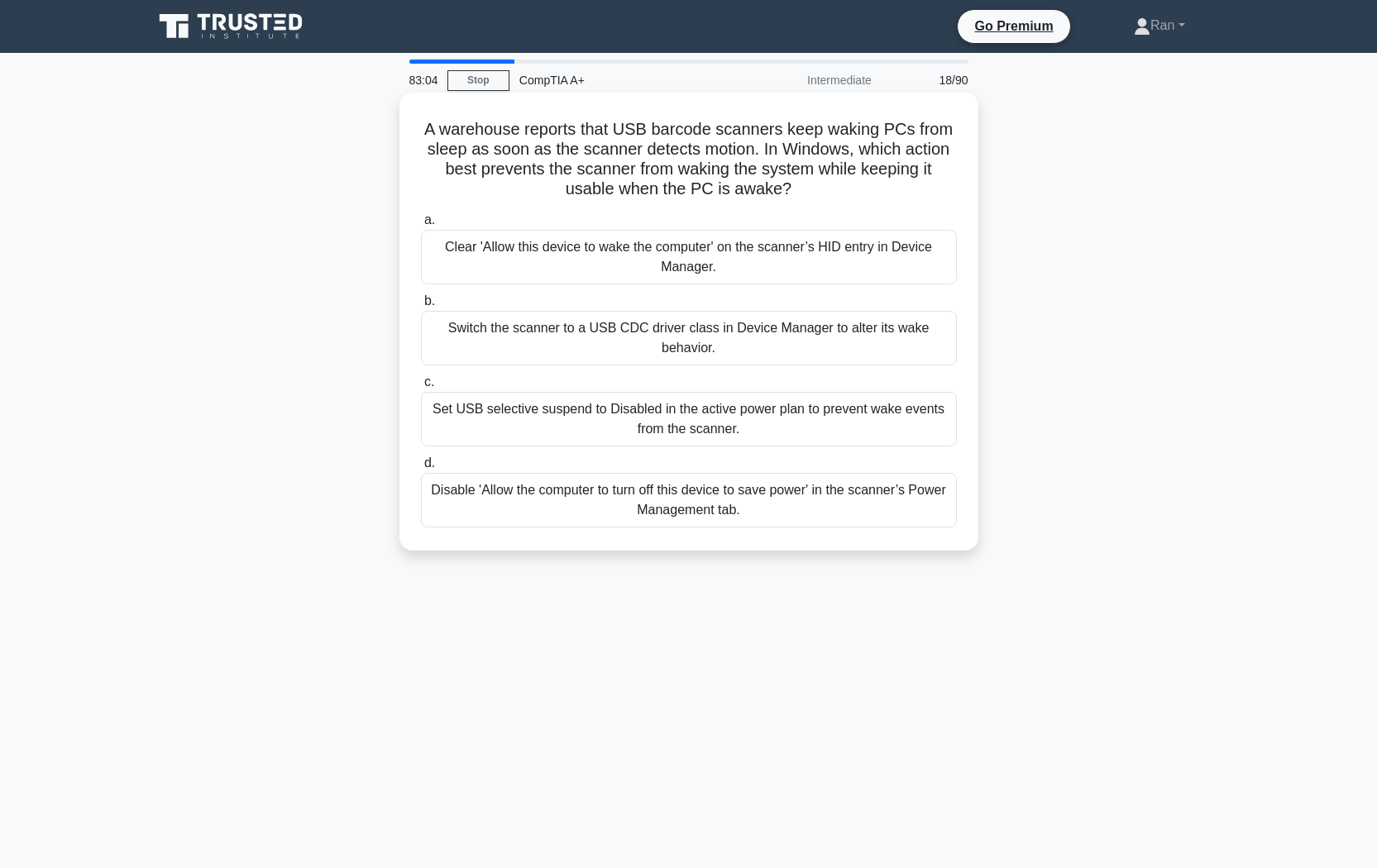
click at [458, 269] on div "Clear 'Allow this device to wake the computer' on the scanner’s HID entry in De…" at bounding box center [689, 257] width 536 height 55
click at [421, 226] on input "a. Clear 'Allow this device to wake the computer' on the scanner’s HID entry in…" at bounding box center [421, 220] width 0 height 11
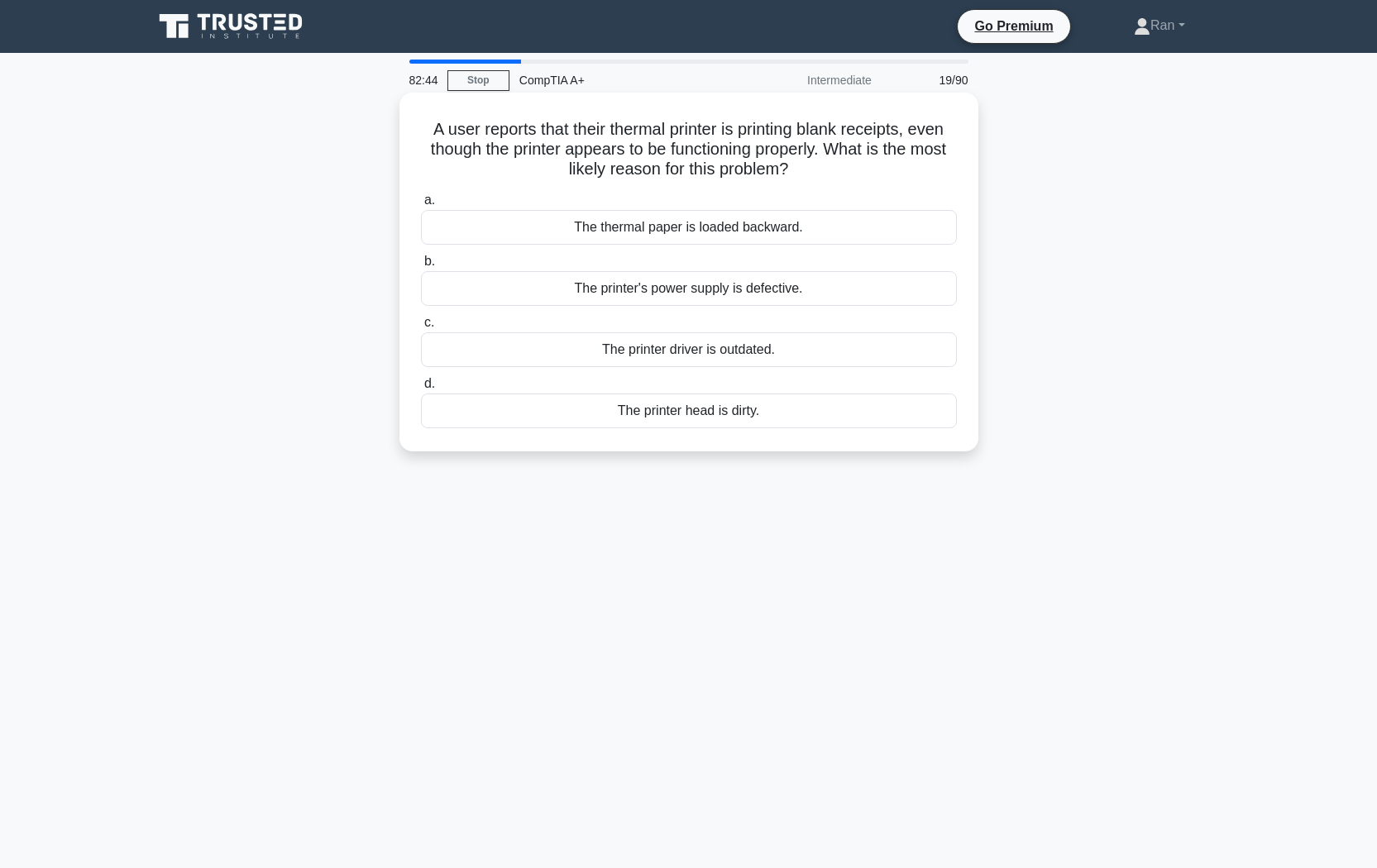
click at [602, 232] on div "The thermal paper is loaded backward." at bounding box center [689, 226] width 536 height 35
click at [421, 206] on input "a. The thermal paper is loaded backward." at bounding box center [421, 200] width 0 height 11
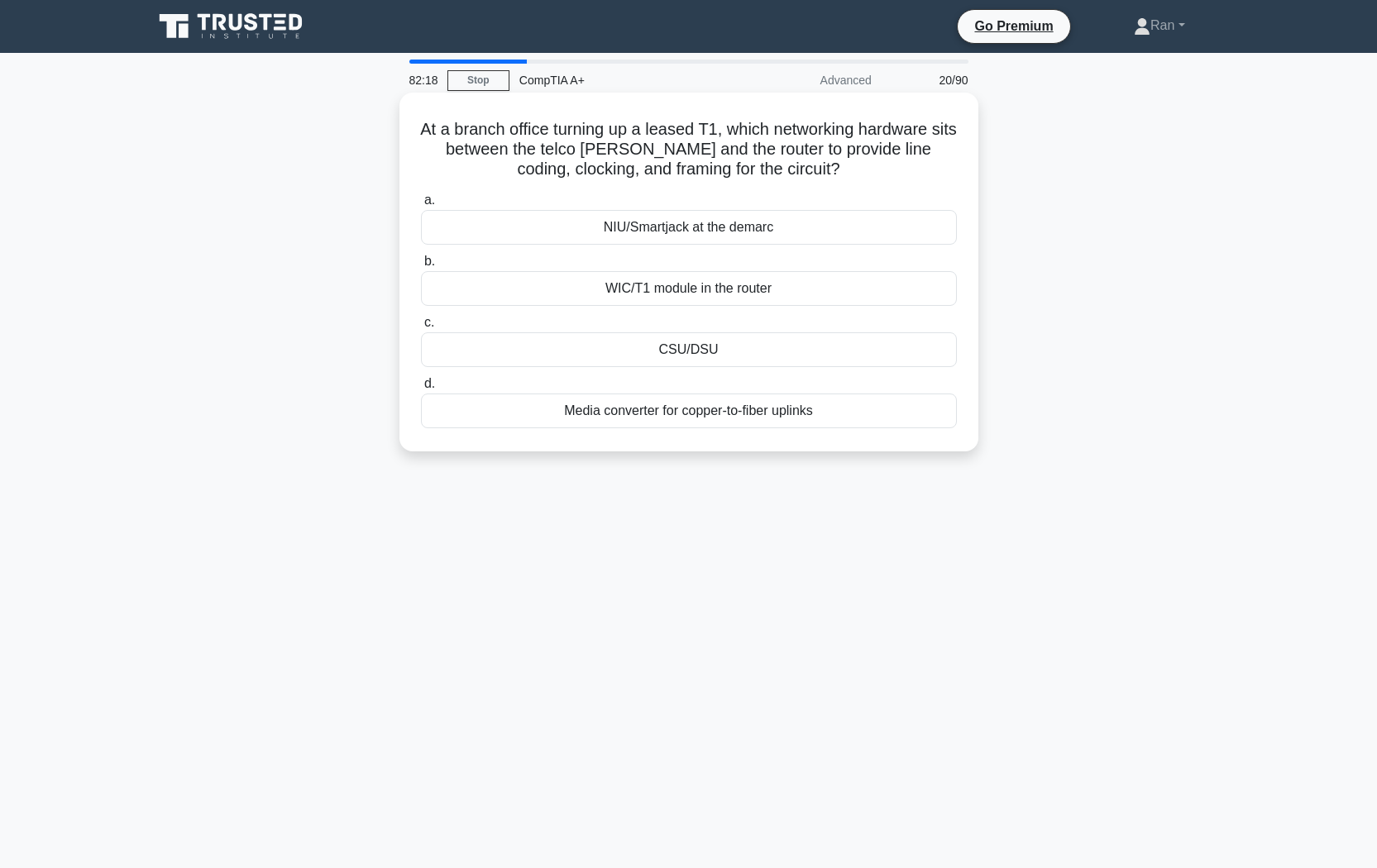
click at [650, 348] on div "CSU/DSU" at bounding box center [689, 349] width 536 height 35
click at [421, 328] on input "c. CSU/DSU" at bounding box center [421, 322] width 0 height 11
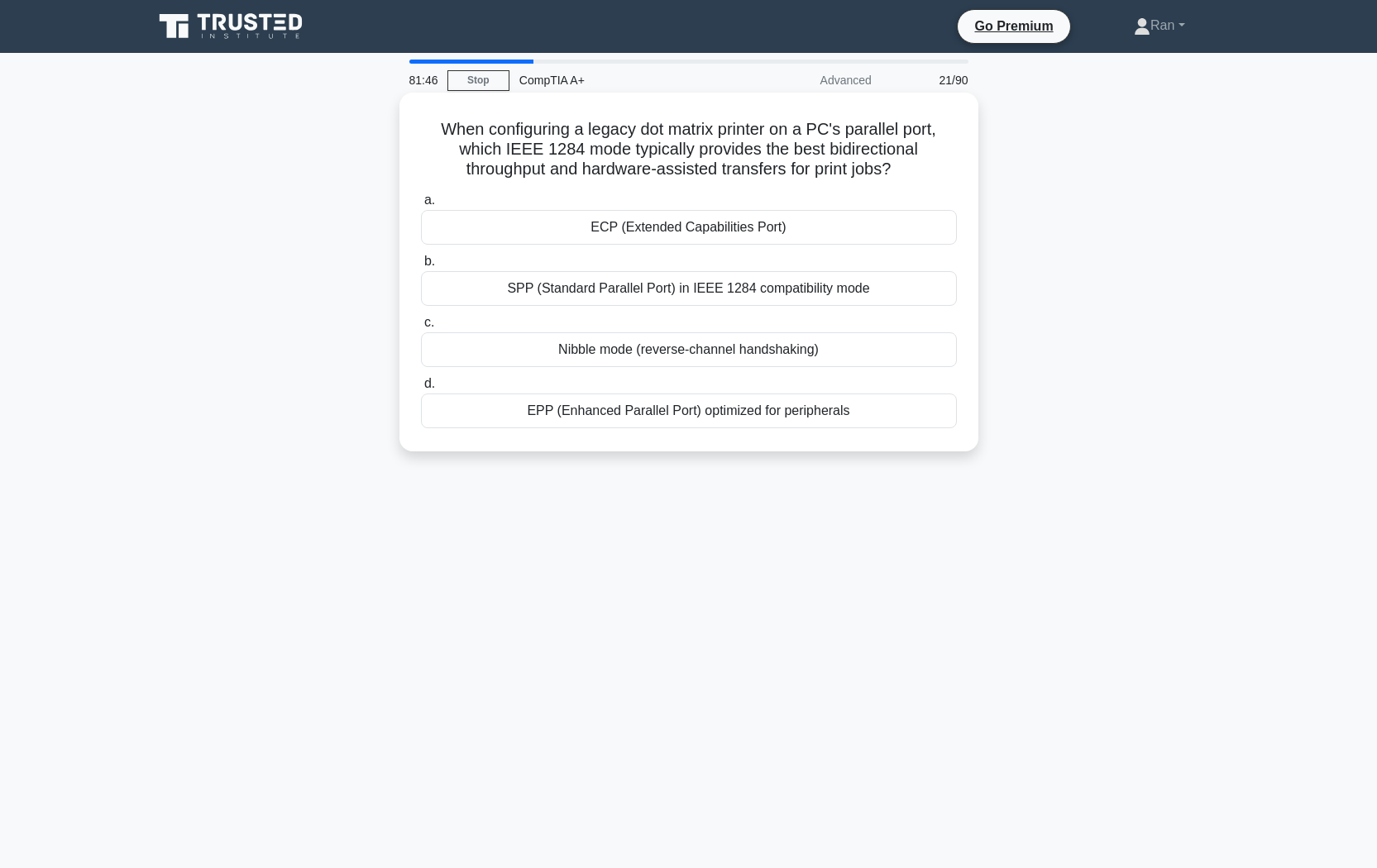
click at [785, 423] on div "EPP (Enhanced Parallel Port) optimized for peripherals" at bounding box center [689, 410] width 536 height 35
click at [421, 390] on input "d. EPP (Enhanced Parallel Port) optimized for peripherals" at bounding box center [421, 384] width 0 height 11
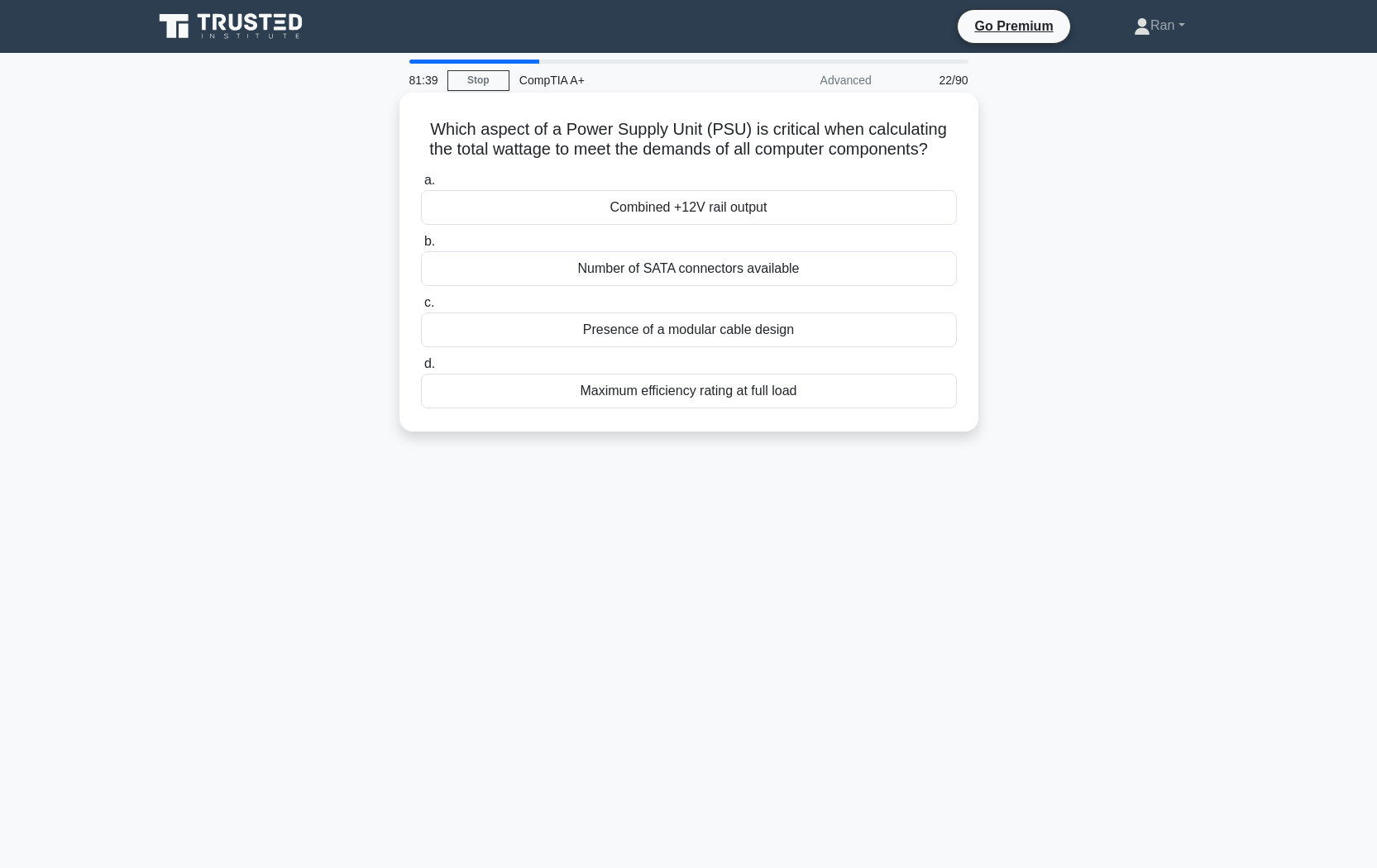
click at [794, 408] on div "Maximum efficiency rating at full load" at bounding box center [689, 391] width 536 height 35
click at [421, 370] on input "d. Maximum efficiency rating at full load" at bounding box center [421, 364] width 0 height 11
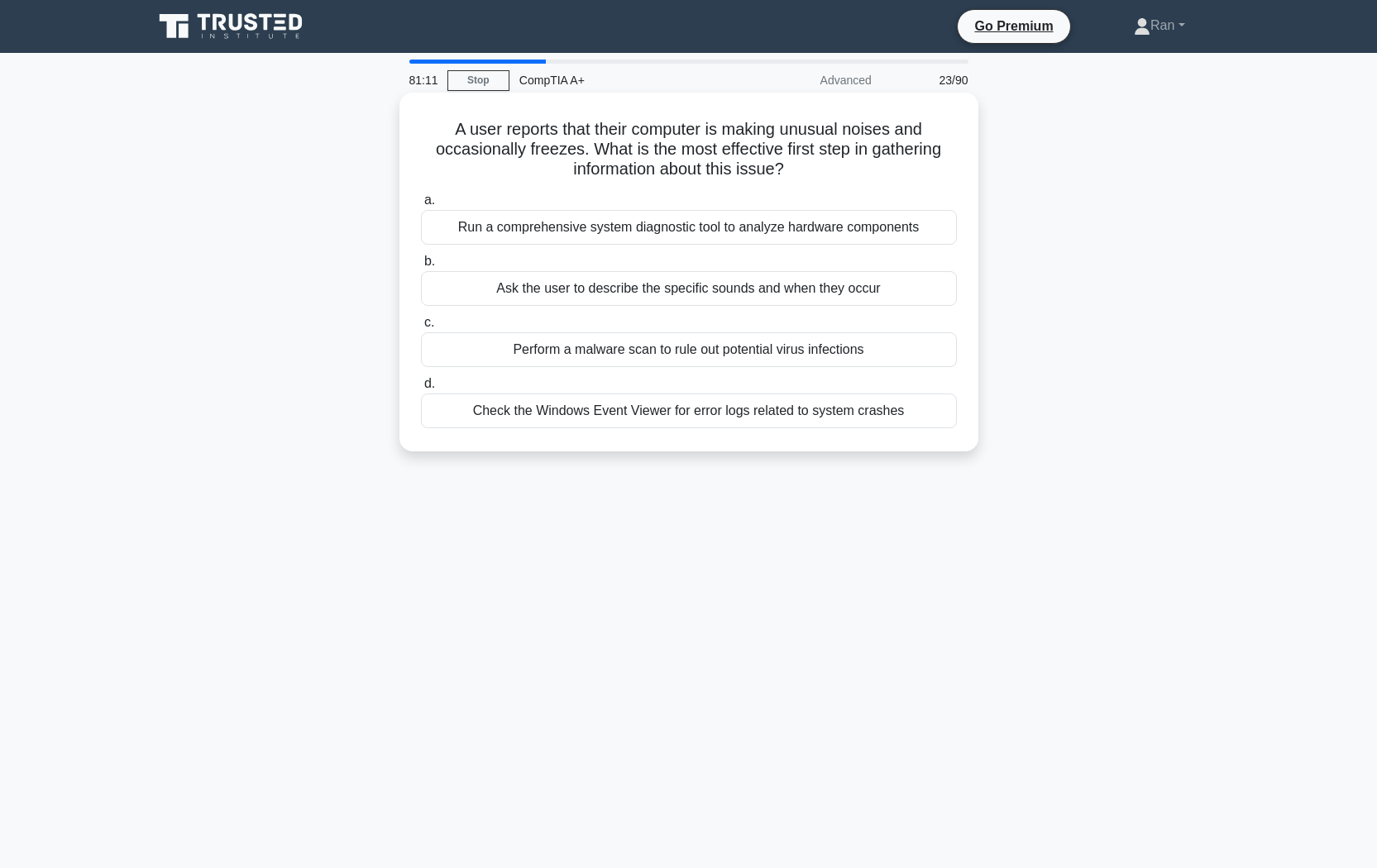
click at [616, 300] on div "Ask the user to describe the specific sounds and when they occur" at bounding box center [689, 288] width 536 height 35
click at [421, 267] on input "b. Ask the user to describe the specific sounds and when they occur" at bounding box center [421, 261] width 0 height 11
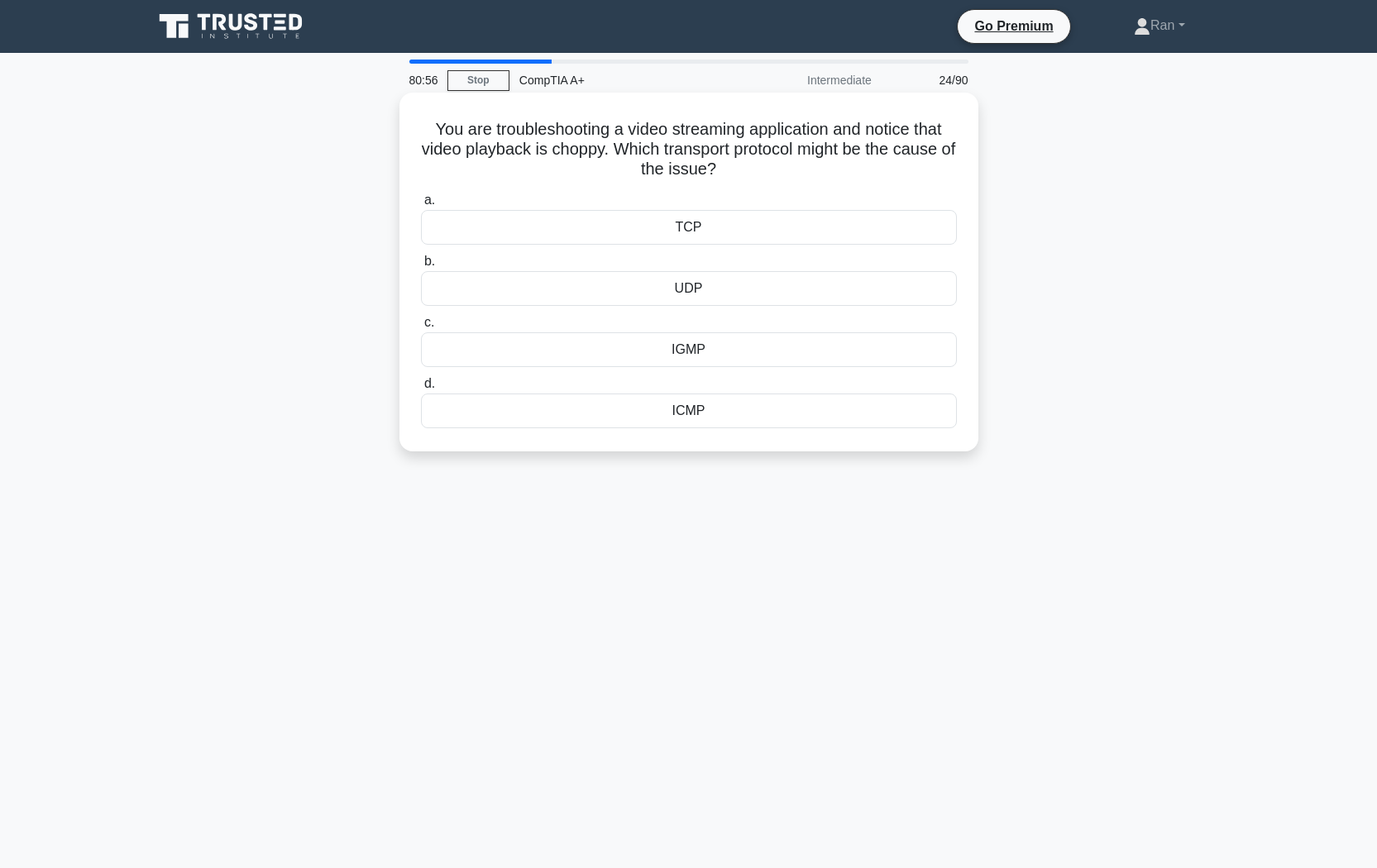
click at [654, 234] on div "TCP" at bounding box center [689, 226] width 536 height 35
click at [421, 206] on input "a. TCP" at bounding box center [421, 200] width 0 height 11
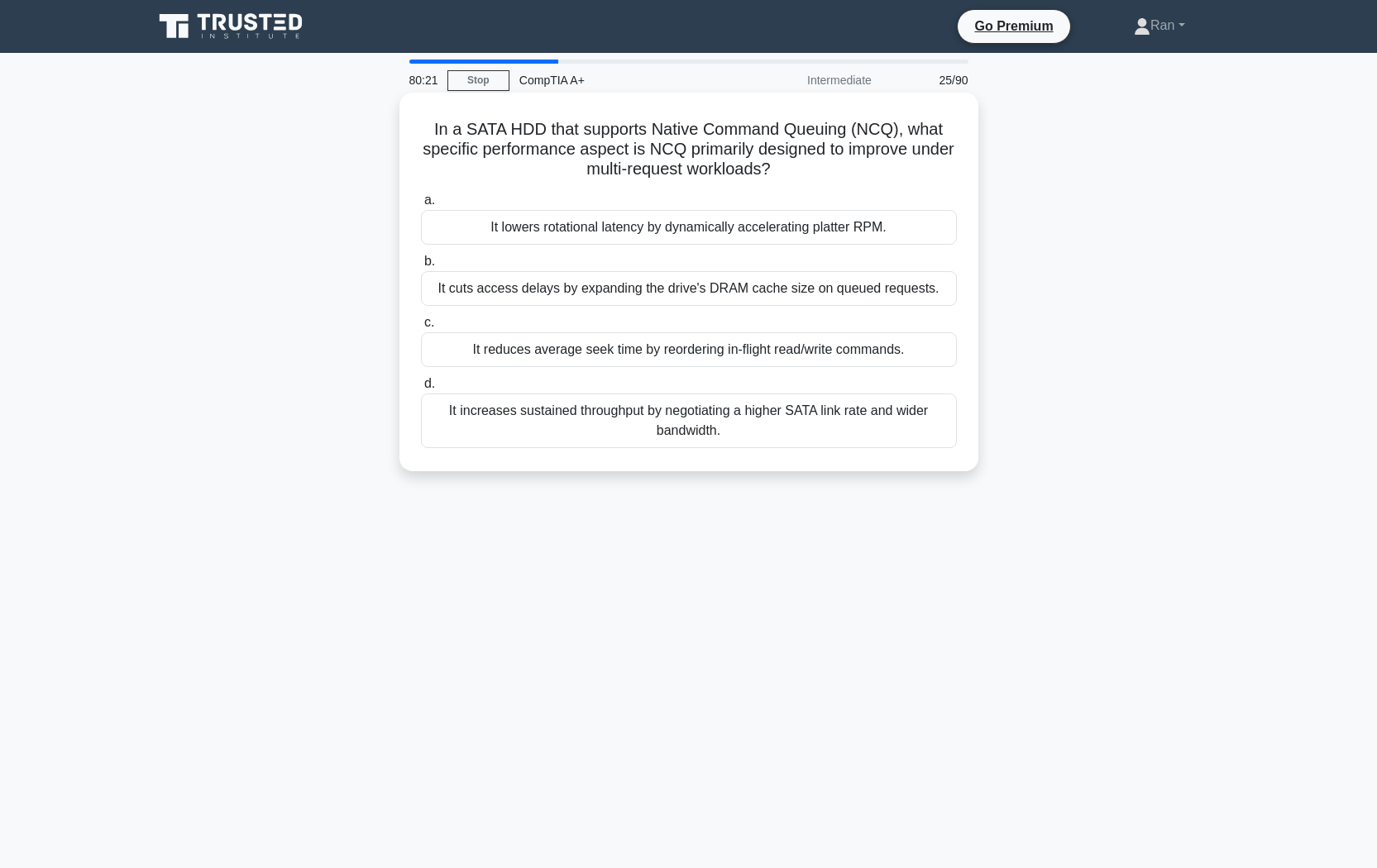
click at [576, 291] on div "It cuts access delays by expanding the drive's DRAM cache size on queued reques…" at bounding box center [689, 288] width 536 height 35
click at [421, 267] on input "b. It cuts access delays by expanding the drive's DRAM cache size on queued req…" at bounding box center [421, 261] width 0 height 11
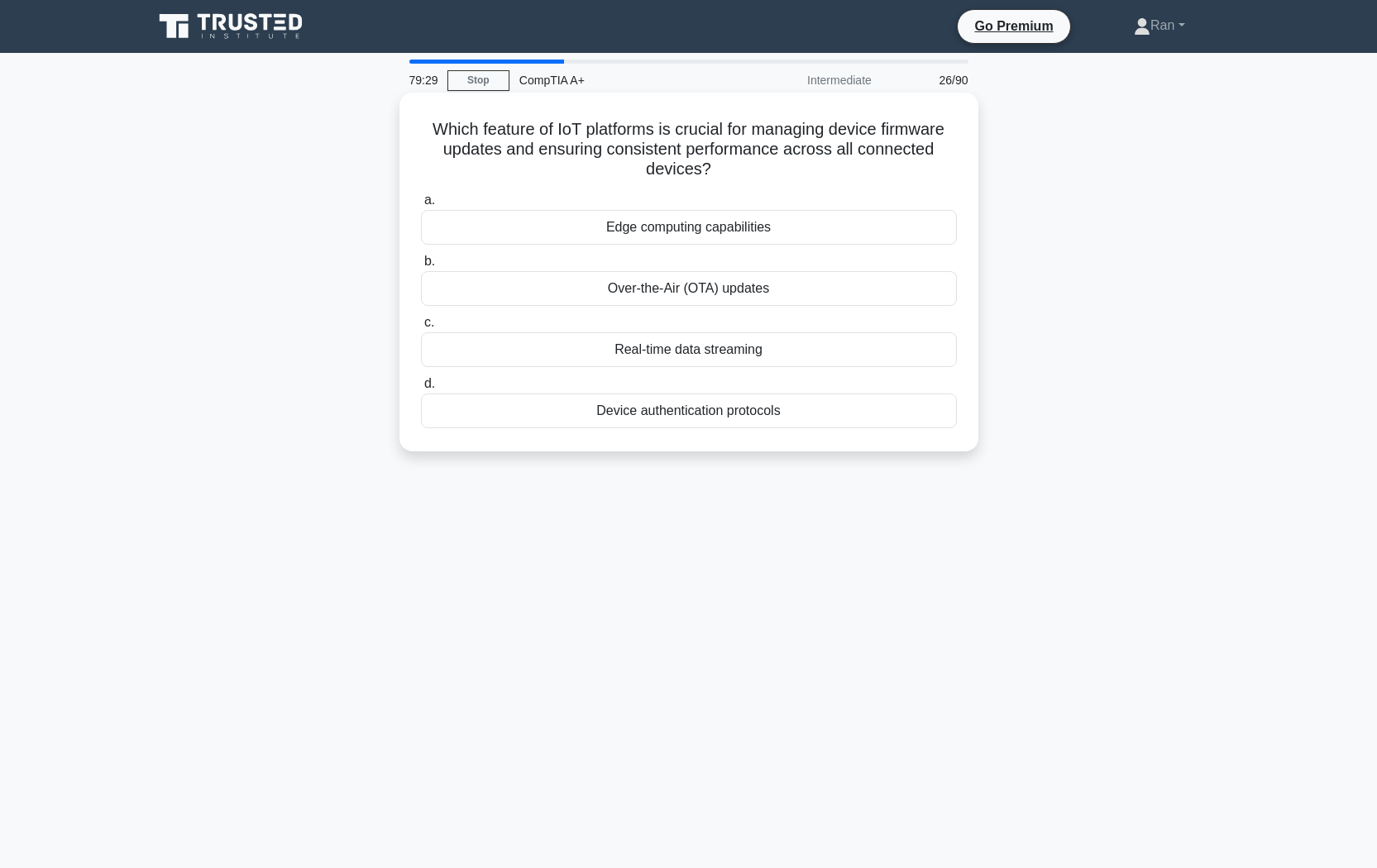
click at [665, 290] on div "Over-the-Air (OTA) updates" at bounding box center [689, 288] width 536 height 35
click at [421, 267] on input "b. Over-the-Air (OTA) updates" at bounding box center [421, 261] width 0 height 11
click at [690, 295] on div "Clogged print head" at bounding box center [689, 288] width 536 height 35
click at [421, 267] on input "b. Clogged print head" at bounding box center [421, 261] width 0 height 11
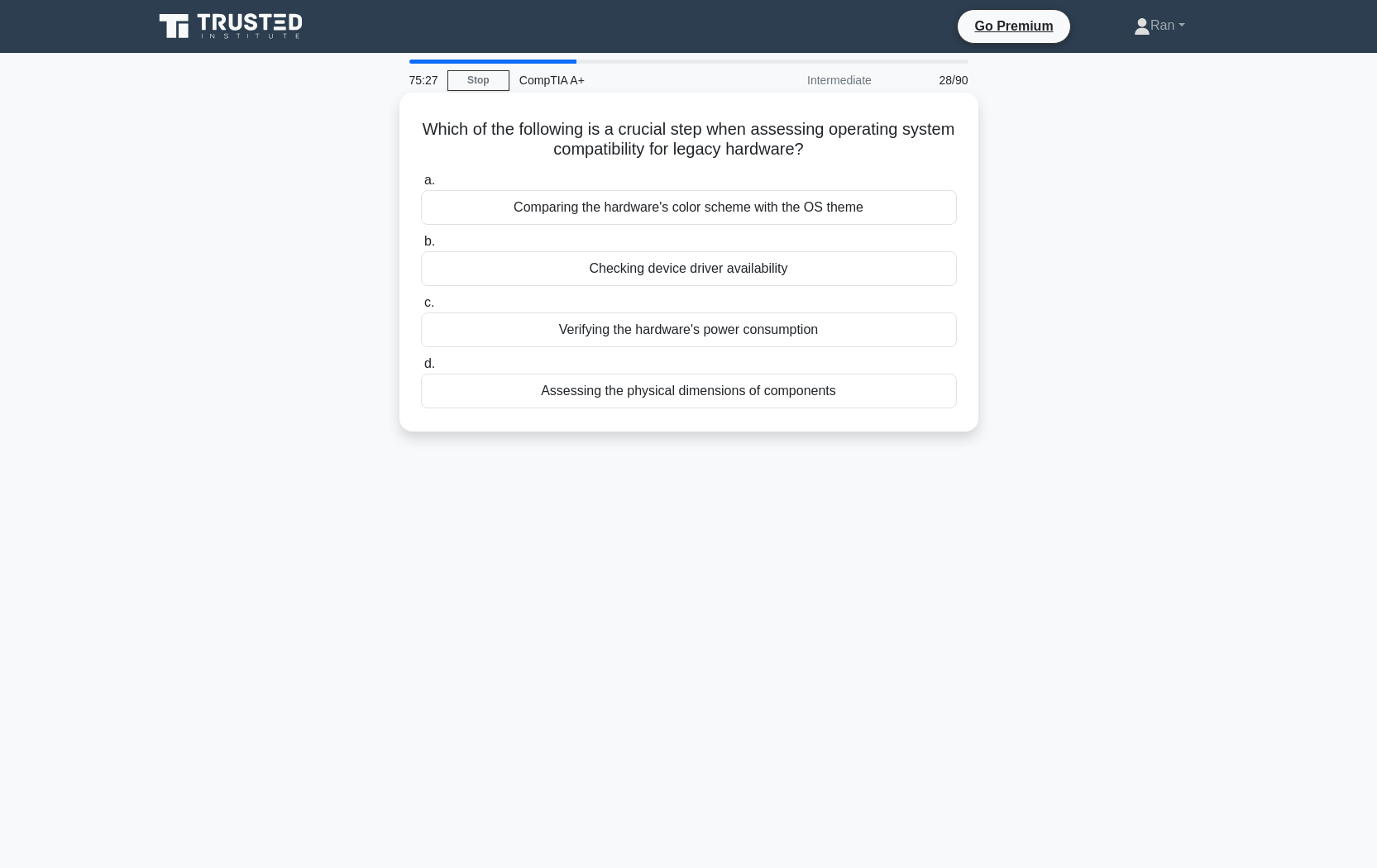
click at [584, 269] on div "Checking device driver availability" at bounding box center [689, 269] width 536 height 35
click at [421, 248] on input "b. Checking device driver availability" at bounding box center [421, 242] width 0 height 11
click at [551, 272] on div "It melts and transfers ink onto the paper" at bounding box center [689, 269] width 536 height 35
click at [421, 248] on input "b. It melts and transfers ink onto the paper" at bounding box center [421, 242] width 0 height 11
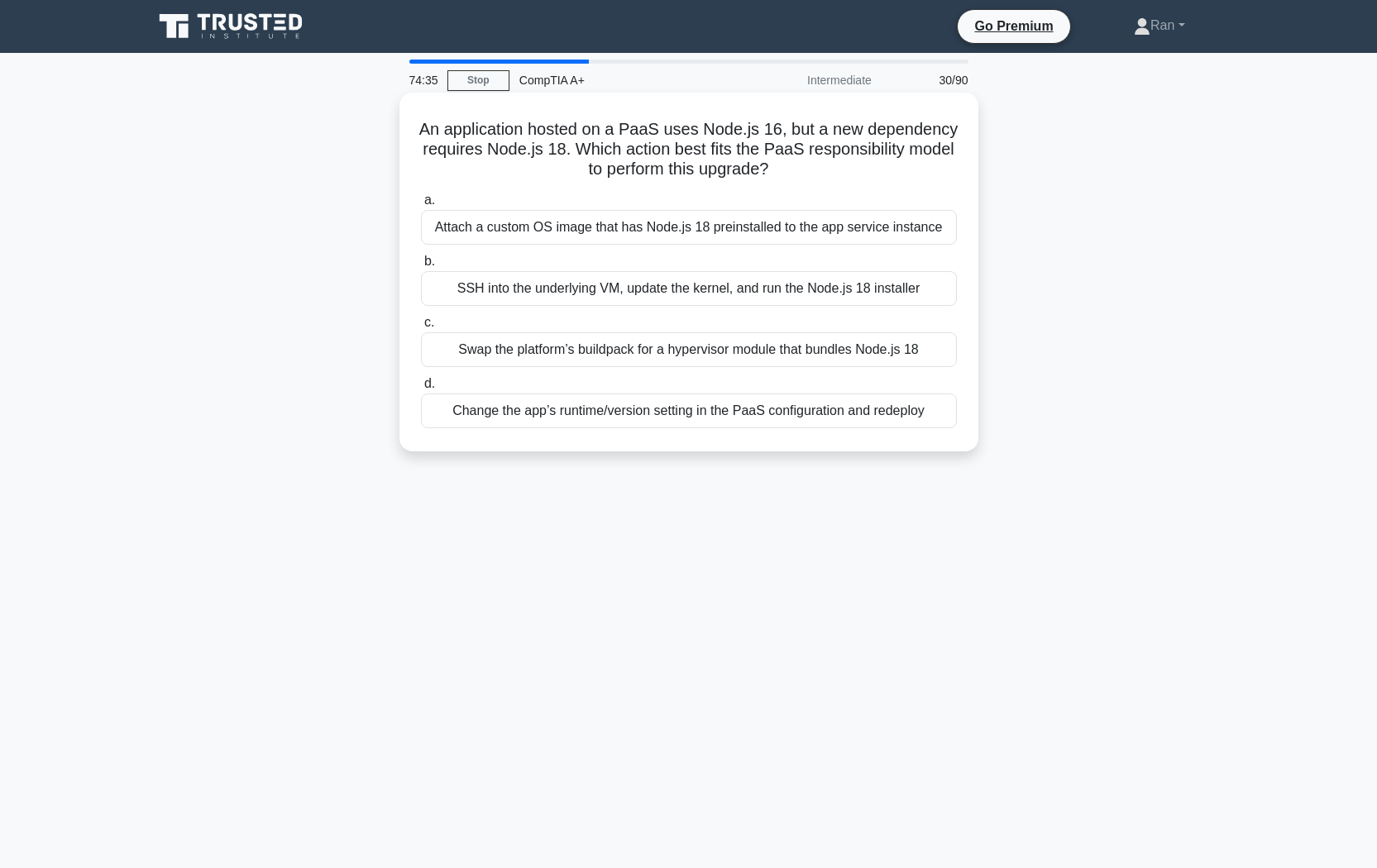
click at [531, 290] on div "SSH into the underlying VM, update the kernel, and run the Node.js 18 installer" at bounding box center [689, 288] width 536 height 35
click at [421, 267] on input "b. SSH into the underlying VM, update the kernel, and run the Node.js 18 instal…" at bounding box center [421, 261] width 0 height 11
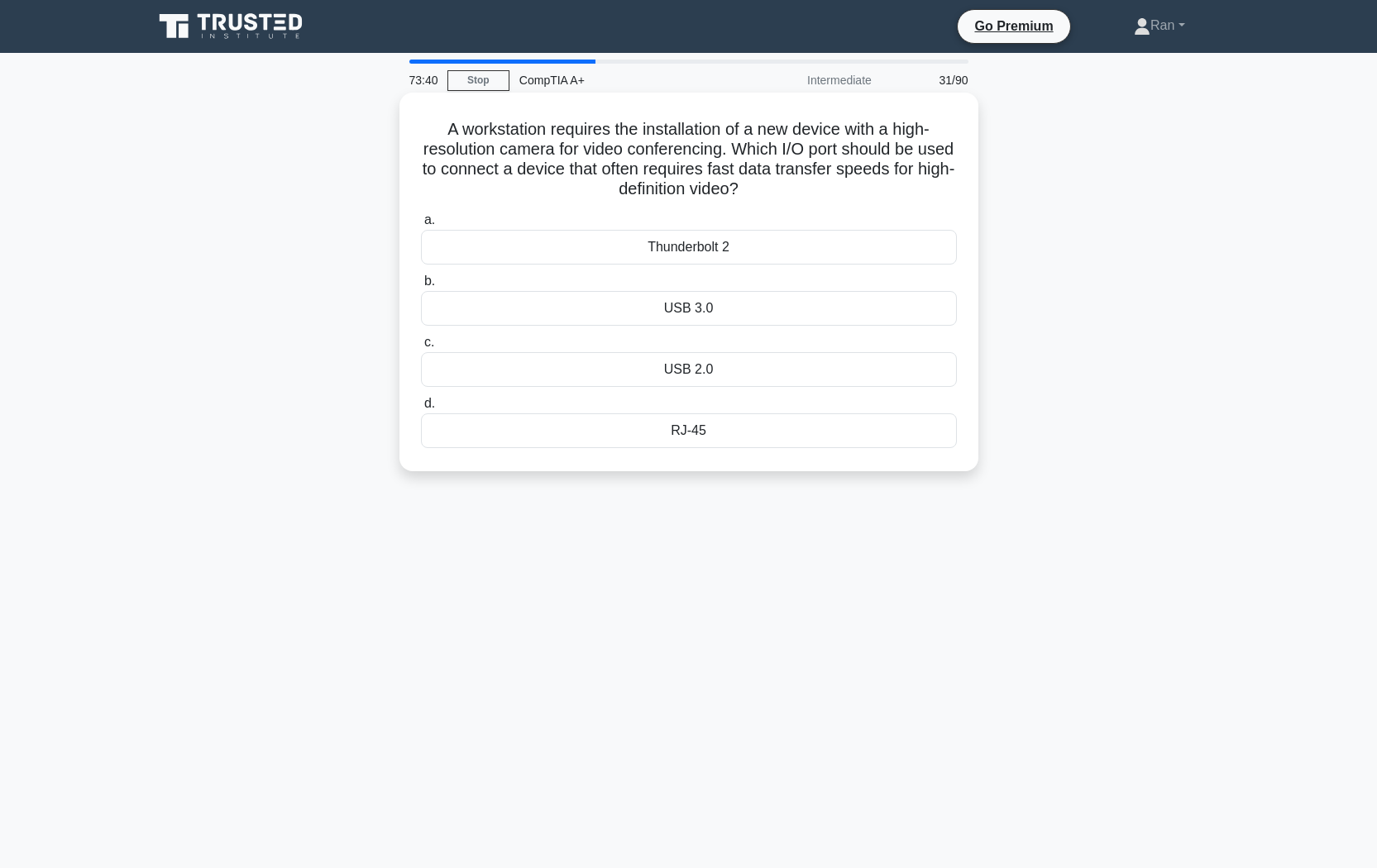
click at [552, 306] on div "USB 3.0" at bounding box center [689, 308] width 536 height 35
click at [421, 287] on input "b. USB 3.0" at bounding box center [421, 281] width 0 height 11
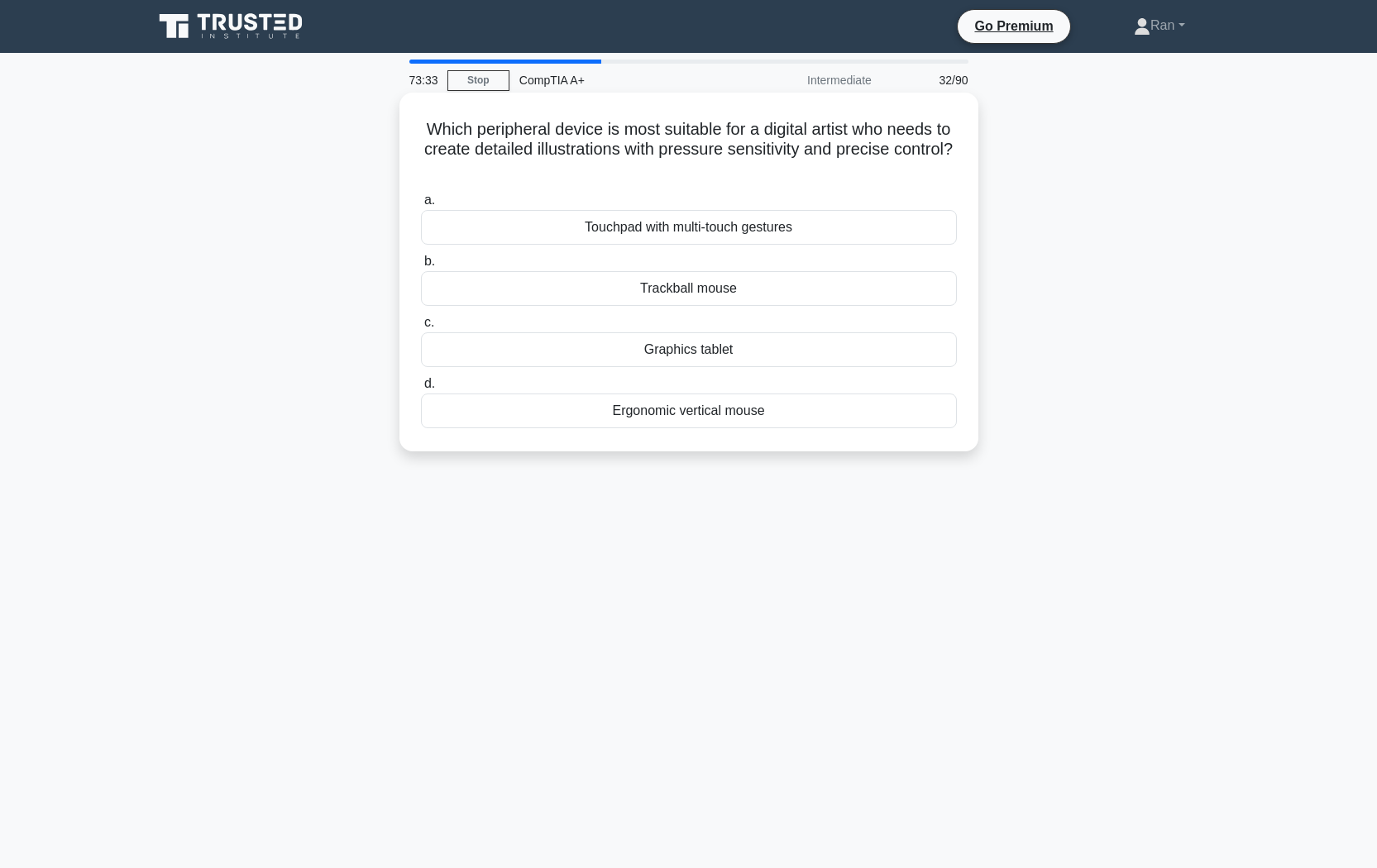
click at [673, 365] on div "Graphics tablet" at bounding box center [689, 349] width 536 height 35
click at [421, 328] on input "c. Graphics tablet" at bounding box center [421, 322] width 0 height 11
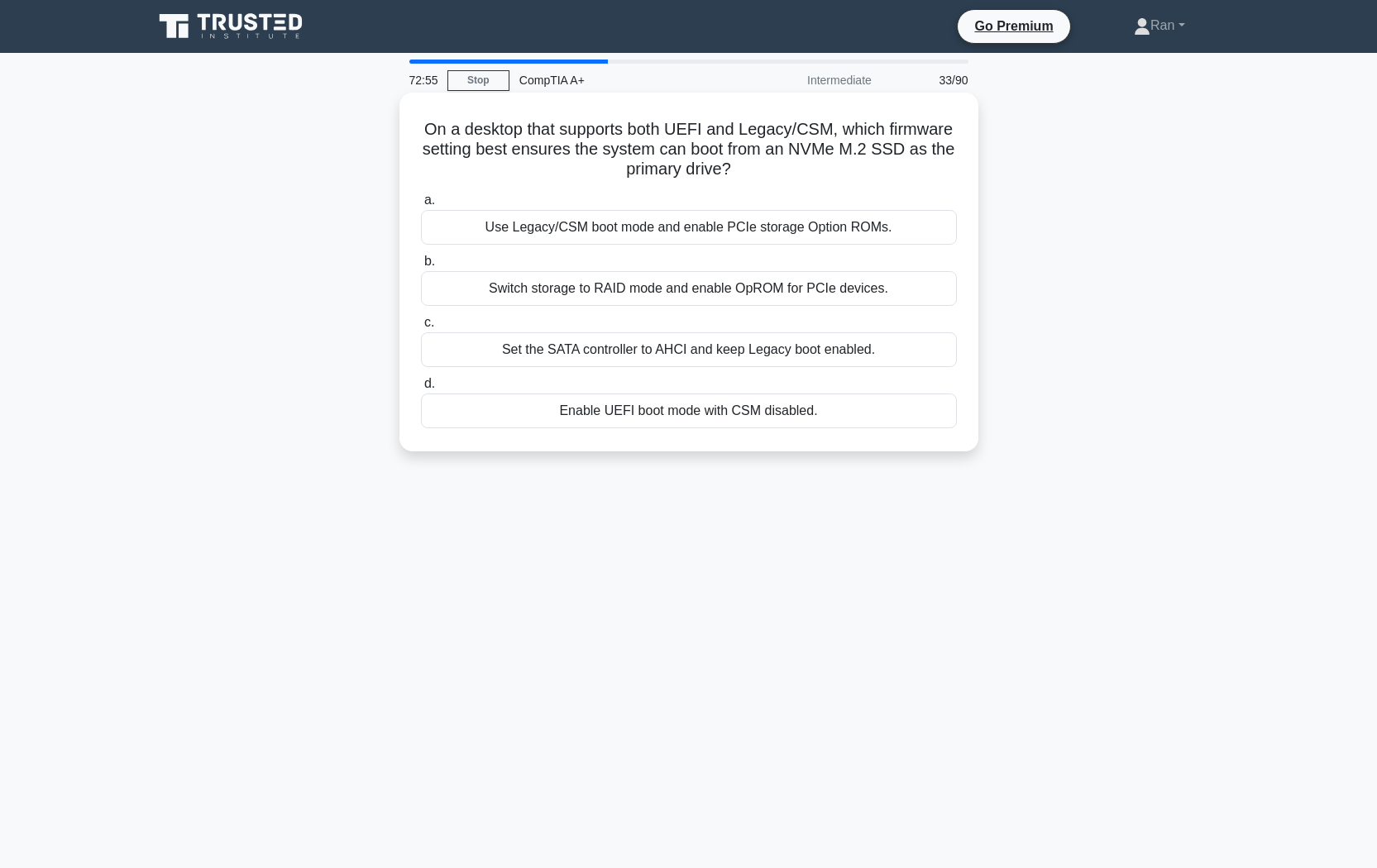
click at [616, 418] on div "Enable UEFI boot mode with CSM disabled." at bounding box center [689, 410] width 536 height 35
click at [421, 390] on input "d. Enable UEFI boot mode with CSM disabled." at bounding box center [421, 384] width 0 height 11
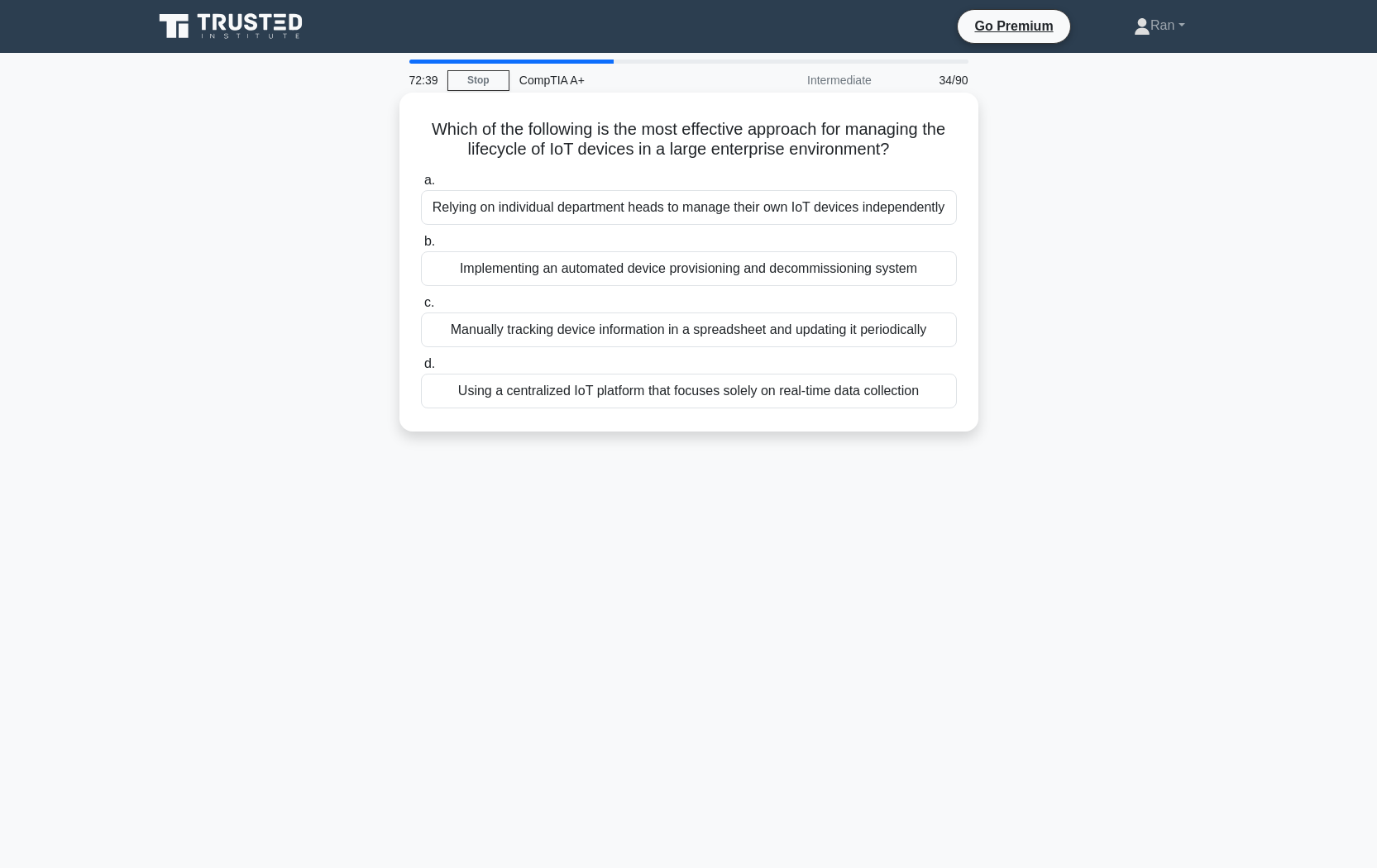
click at [674, 268] on div "Implementing an automated device provisioning and decommissioning system" at bounding box center [689, 269] width 536 height 35
click at [421, 248] on input "b. Implementing an automated device provisioning and decommissioning system" at bounding box center [421, 242] width 0 height 11
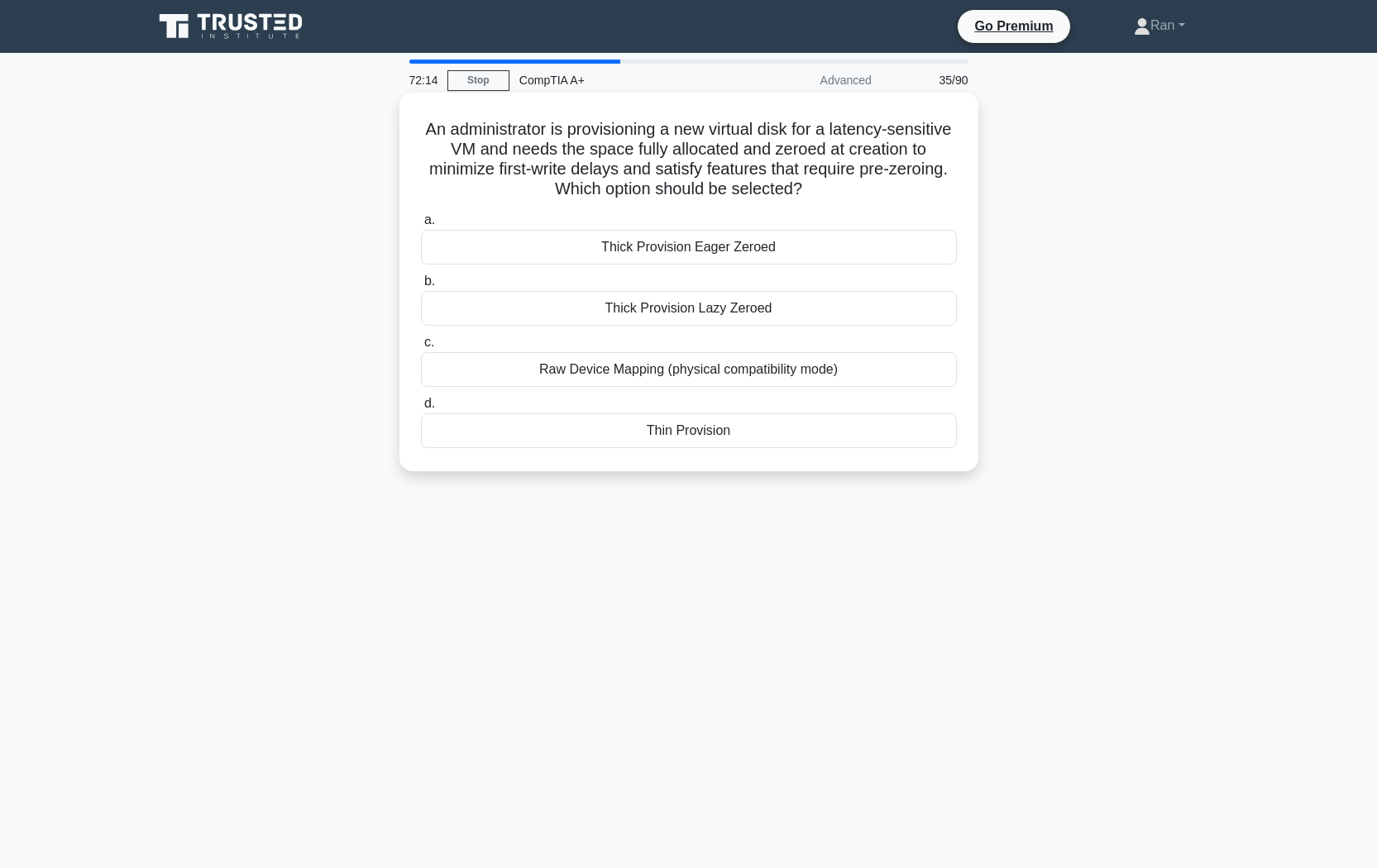
click at [619, 253] on div "Thick Provision Eager Zeroed" at bounding box center [689, 247] width 536 height 35
click at [421, 226] on input "a. Thick Provision Eager Zeroed" at bounding box center [421, 220] width 0 height 11
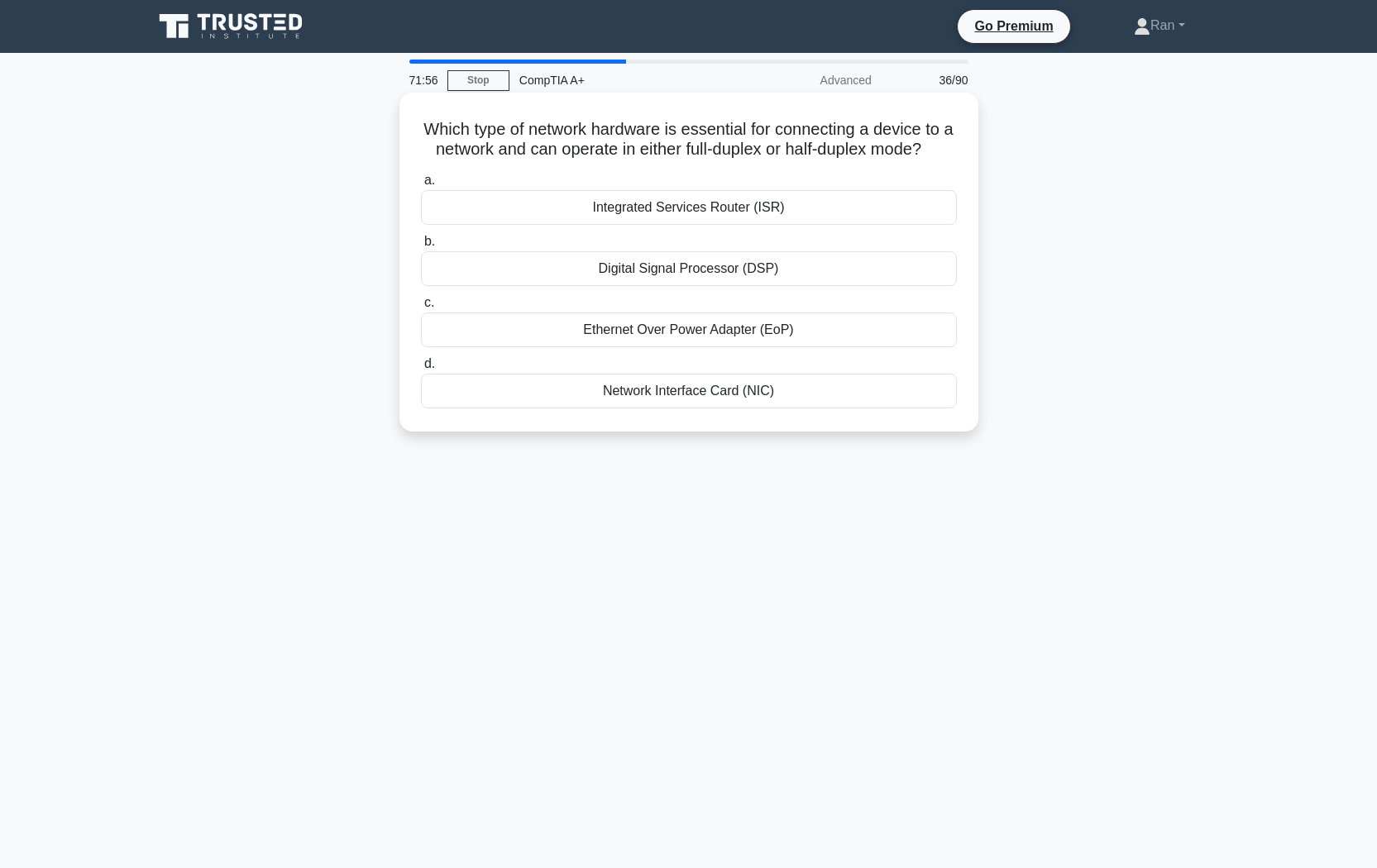
click at [671, 408] on div "Network Interface Card (NIC)" at bounding box center [689, 391] width 536 height 35
click at [421, 370] on input "d. Network Interface Card (NIC)" at bounding box center [421, 364] width 0 height 11
click at [600, 212] on div "Overheating fuser assembly" at bounding box center [689, 207] width 536 height 35
click at [421, 186] on input "a. Overheating fuser assembly" at bounding box center [421, 180] width 0 height 11
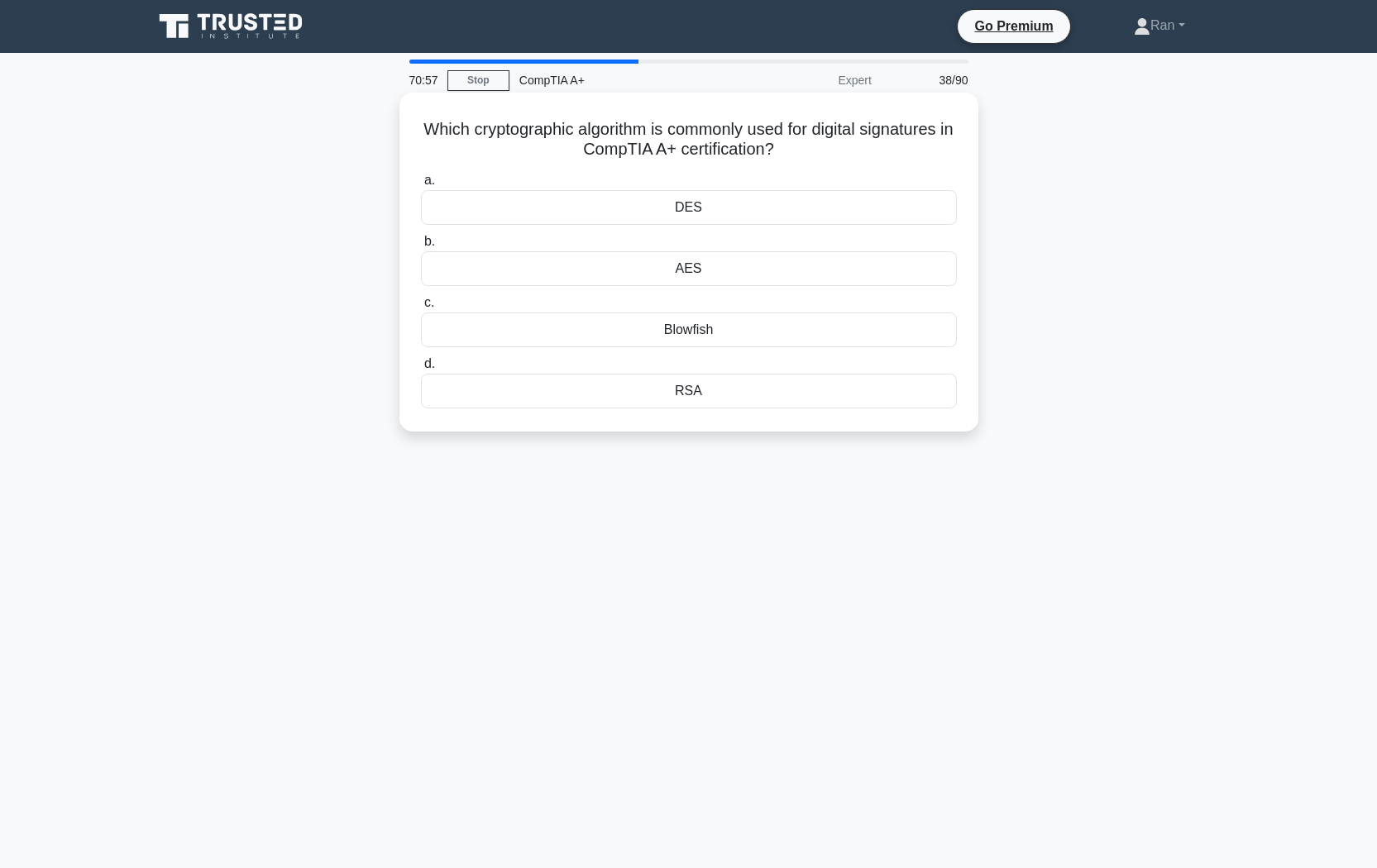
click at [623, 277] on div "AES" at bounding box center [689, 269] width 536 height 35
click at [421, 248] on input "b. AES" at bounding box center [421, 242] width 0 height 11
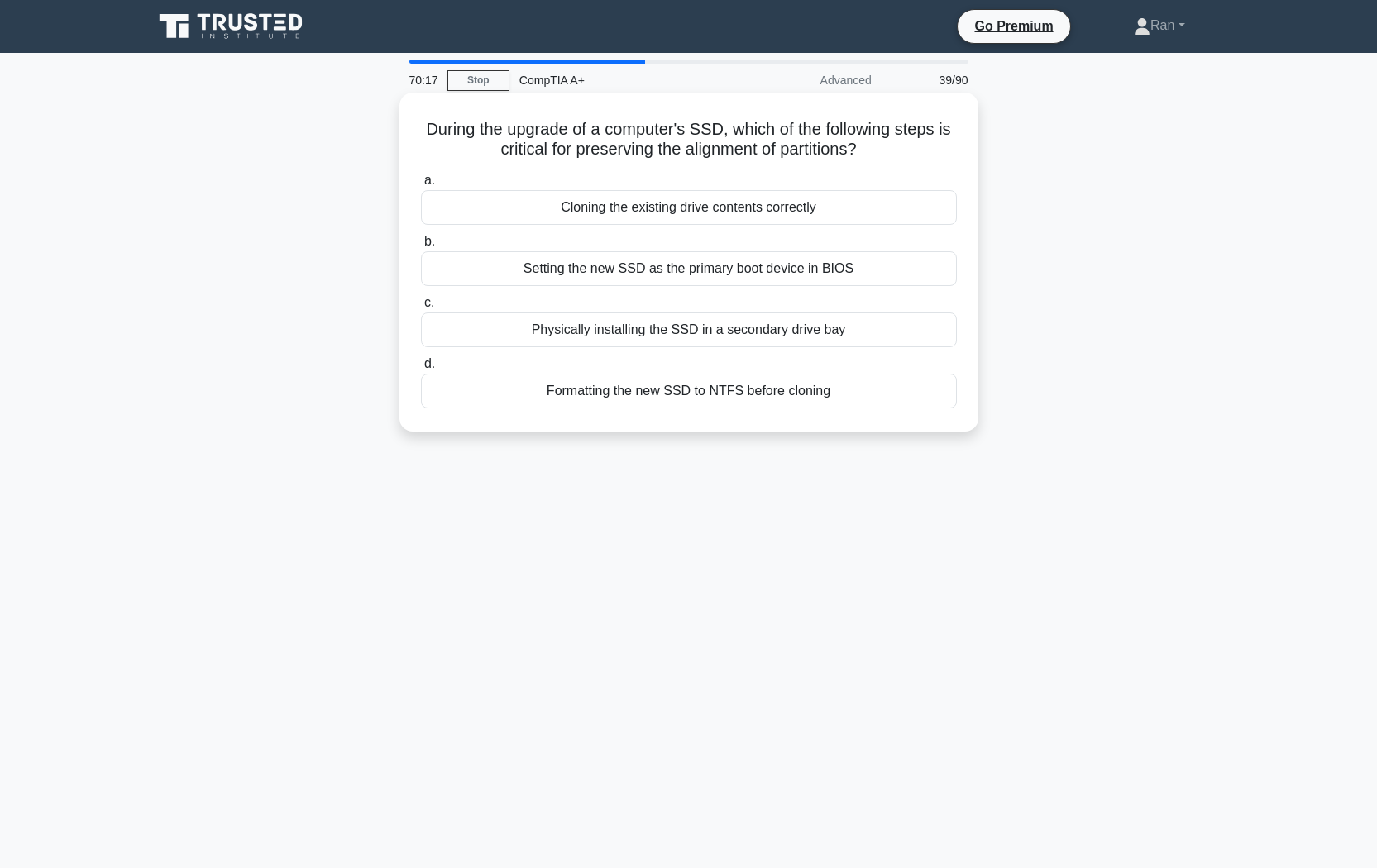
click at [651, 213] on div "Cloning the existing drive contents correctly" at bounding box center [689, 207] width 536 height 35
click at [421, 186] on input "a. Cloning the existing drive contents correctly" at bounding box center [421, 180] width 0 height 11
click at [659, 276] on div "Calibrating it with a torque tester" at bounding box center [689, 269] width 536 height 35
click at [421, 248] on input "b. Calibrating it with a torque tester" at bounding box center [421, 242] width 0 height 11
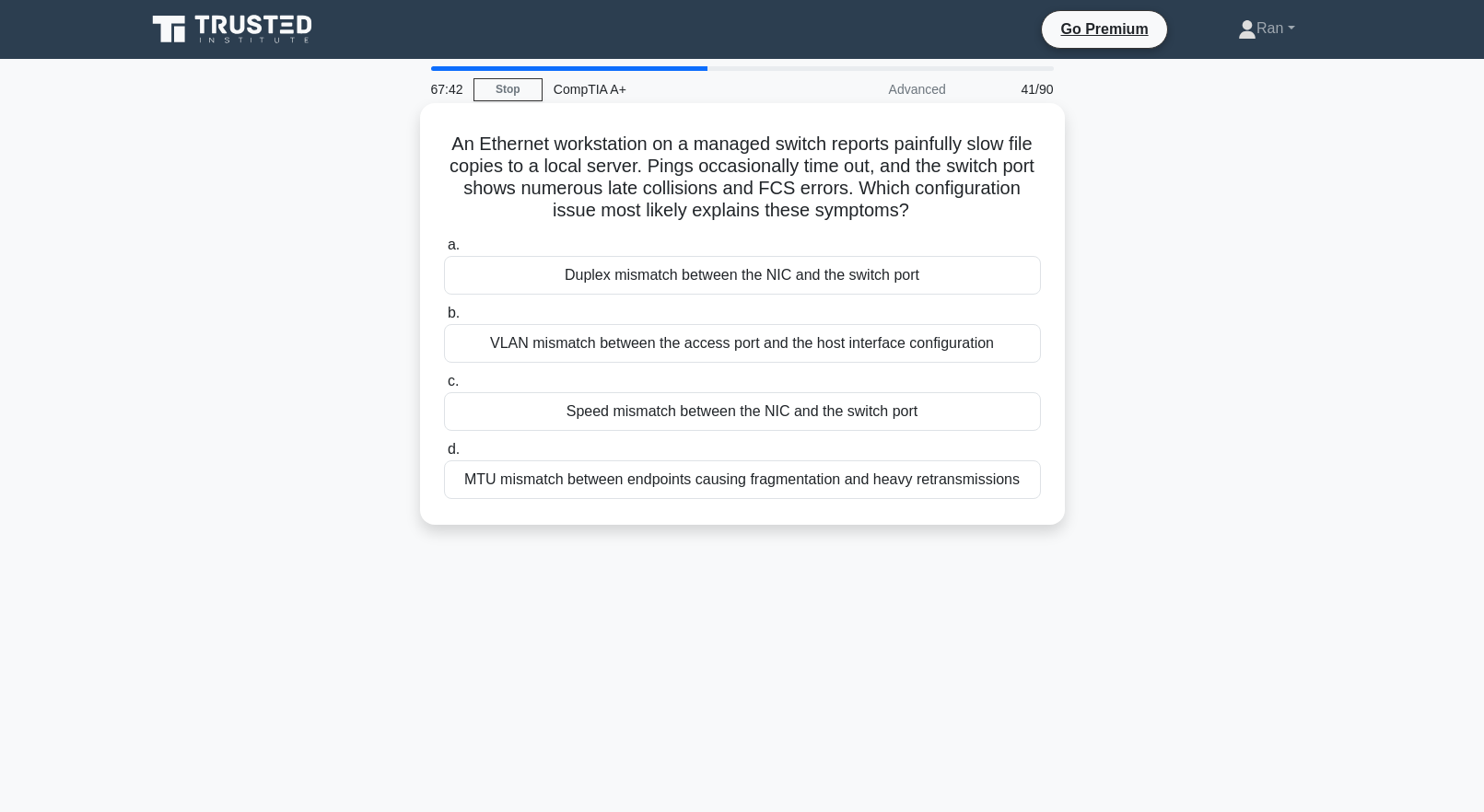
click at [757, 485] on div "MTU mismatch between endpoints causing fragmentation and heavy retransmissions" at bounding box center [742, 479] width 597 height 38
click at [444, 456] on input "d. MTU mismatch between endpoints causing fragmentation and heavy retransmissio…" at bounding box center [444, 449] width 0 height 12
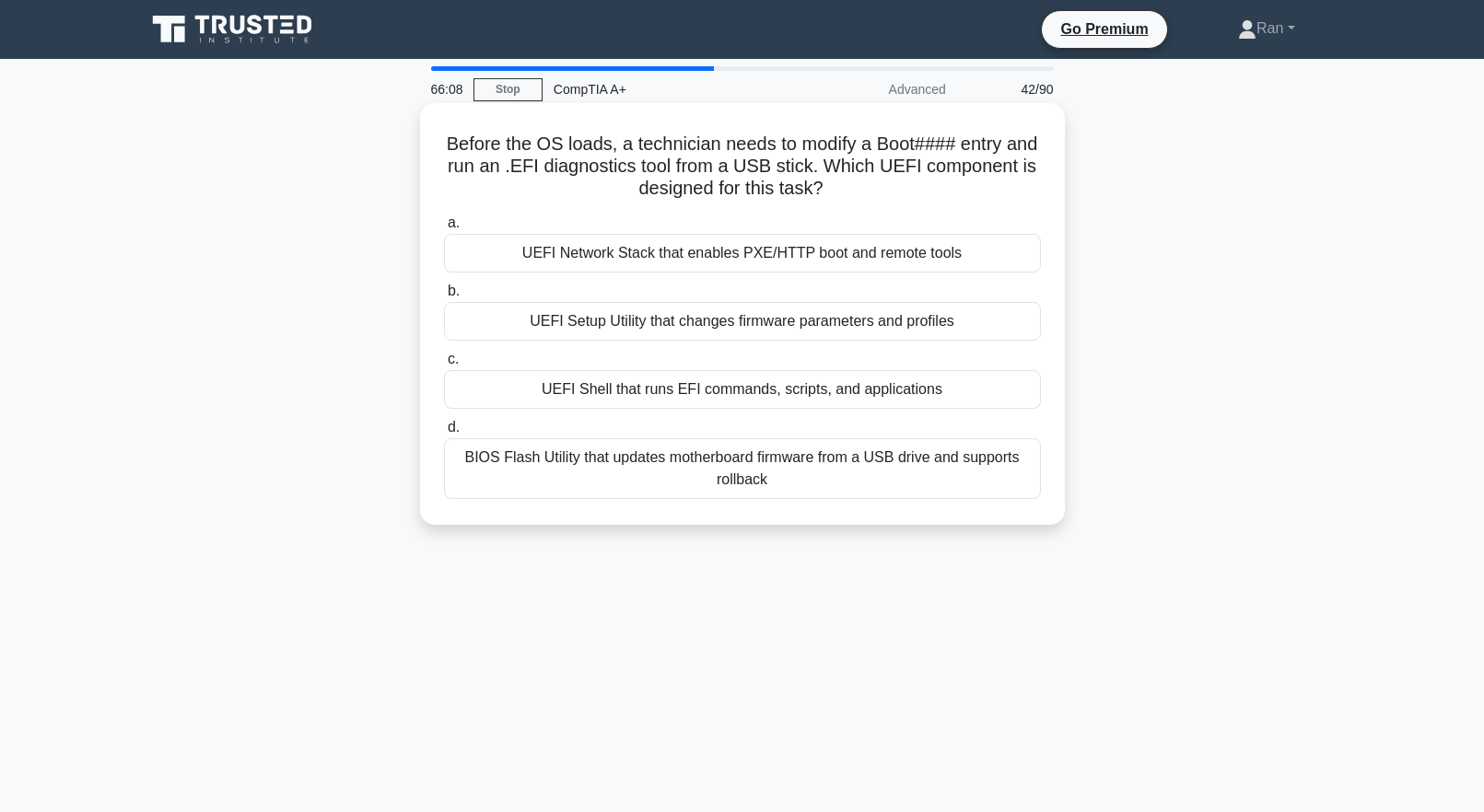
click at [681, 334] on div "UEFI Setup Utility that changes firmware parameters and profiles" at bounding box center [742, 321] width 597 height 38
click at [444, 297] on input "b. UEFI Setup Utility that changes firmware parameters and profiles" at bounding box center [444, 291] width 0 height 12
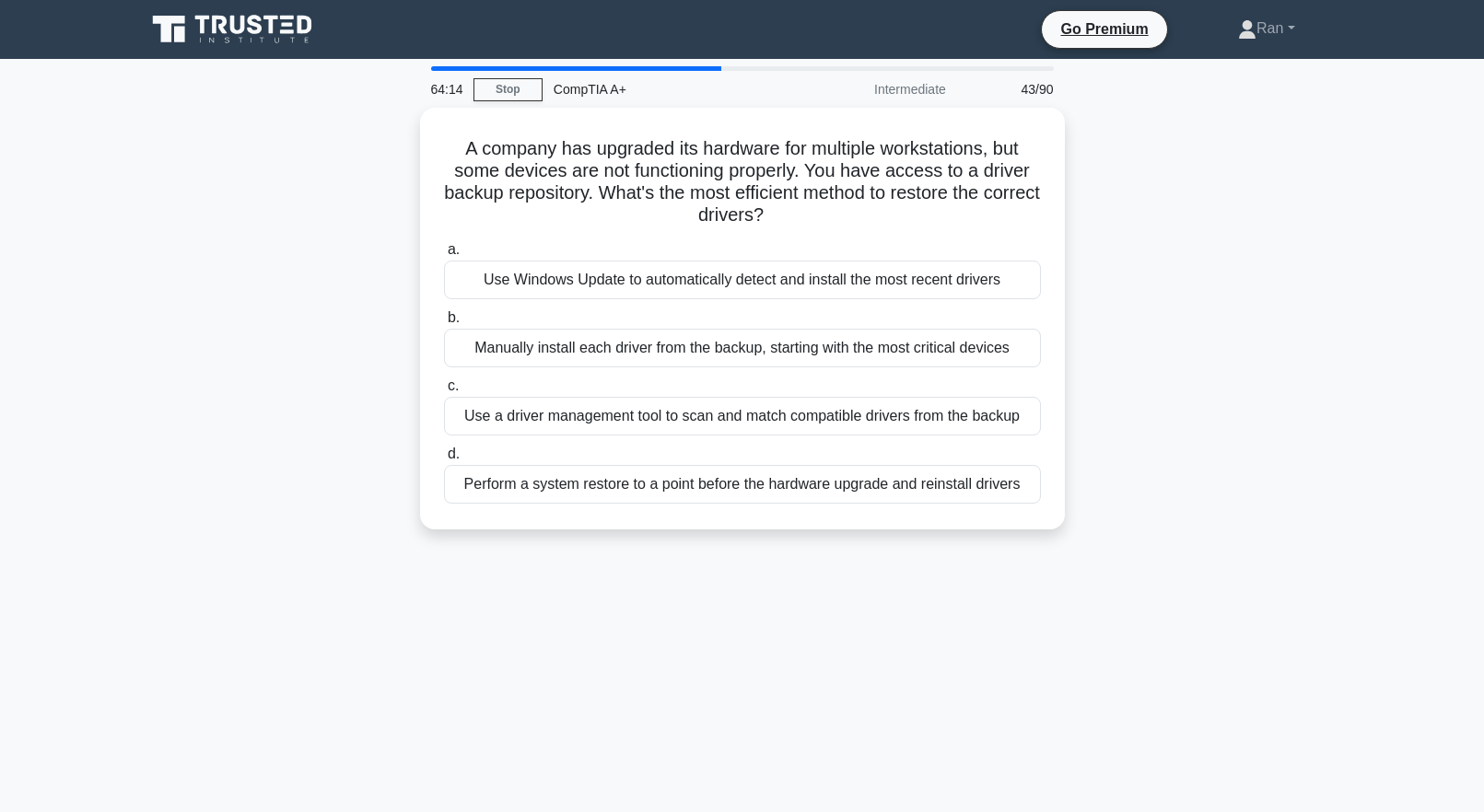
drag, startPoint x: 1265, startPoint y: 406, endPoint x: 1275, endPoint y: 399, distance: 12.2
click at [1267, 403] on div "A company has upgraded its hardware for multiple workstations, but some devices…" at bounding box center [742, 329] width 1216 height 444
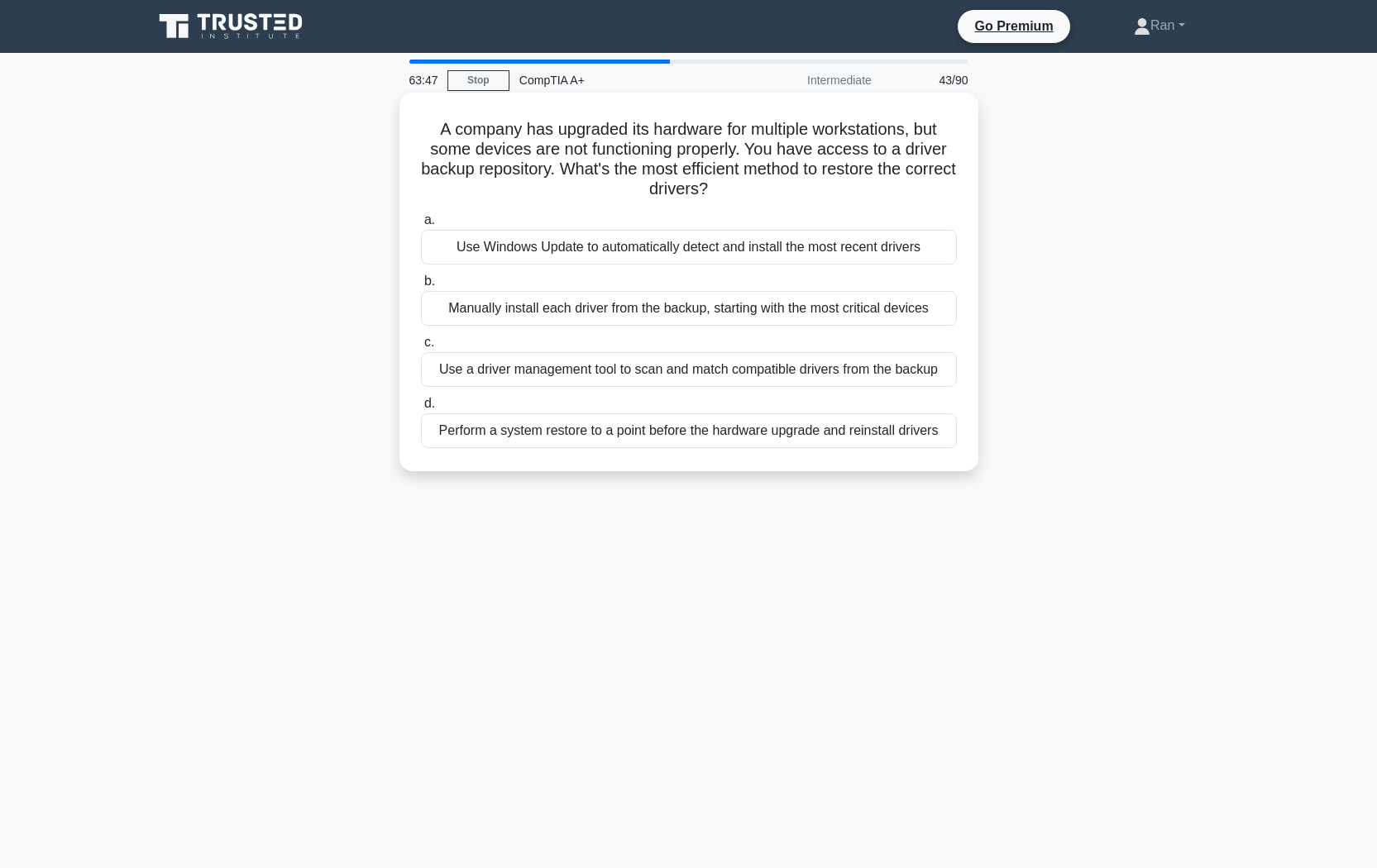
click at [718, 381] on div "Use a driver management tool to scan and match compatible drivers from the back…" at bounding box center [689, 369] width 536 height 35
click at [421, 348] on input "c. Use a driver management tool to scan and match compatible drivers from the b…" at bounding box center [421, 343] width 0 height 11
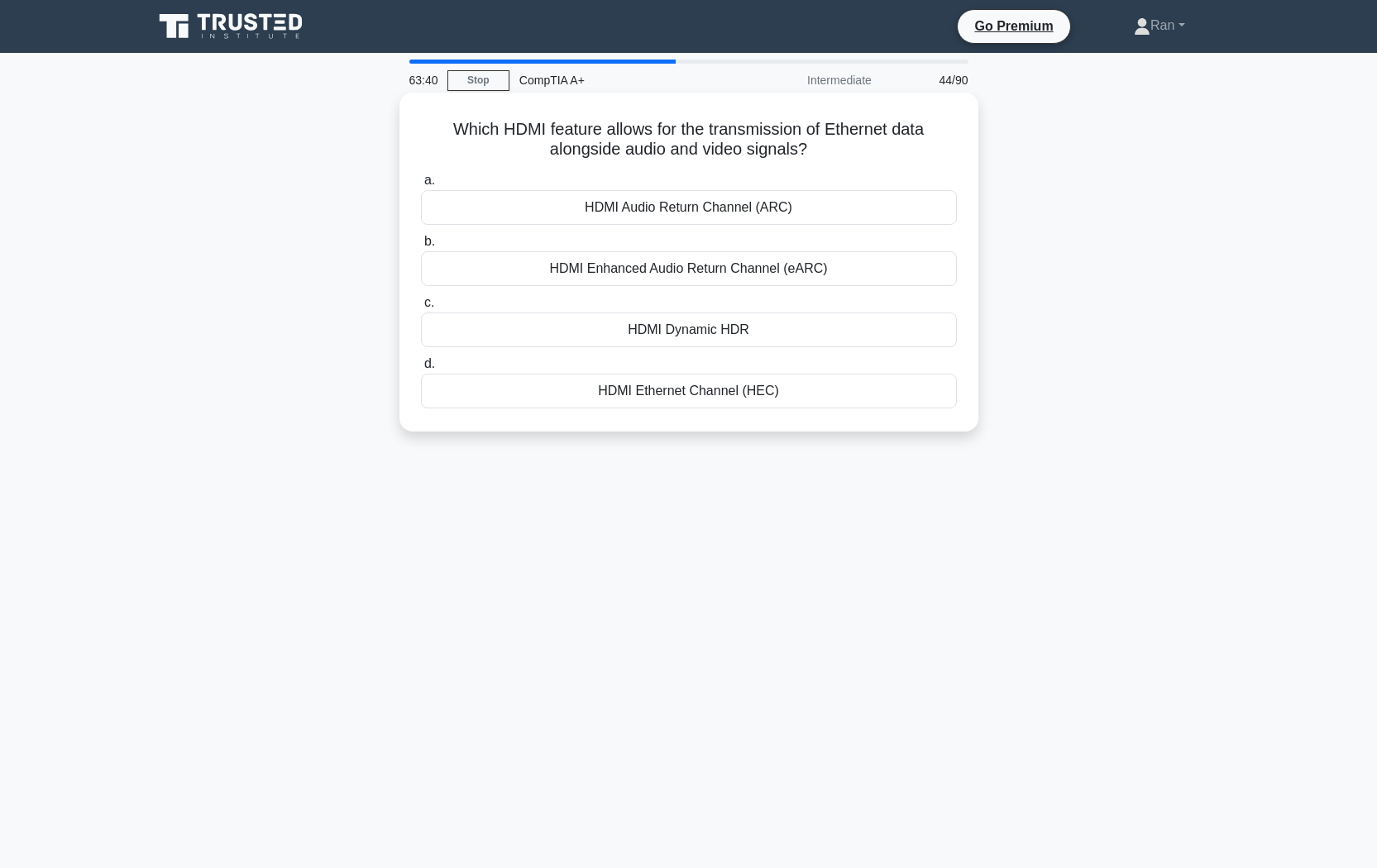
drag, startPoint x: 447, startPoint y: 138, endPoint x: 845, endPoint y: 150, distance: 398.2
click at [846, 150] on h5 "Which HDMI feature allows for the transmission of Ethernet data alongside audio…" at bounding box center [689, 139] width 539 height 41
click at [851, 161] on h5 "Which HDMI feature allows for the transmission of Ethernet data alongside audio…" at bounding box center [689, 139] width 539 height 41
click at [691, 398] on div "HDMI Ethernet Channel (HEC)" at bounding box center [689, 391] width 536 height 35
click at [421, 370] on input "d. HDMI Ethernet Channel (HEC)" at bounding box center [421, 364] width 0 height 11
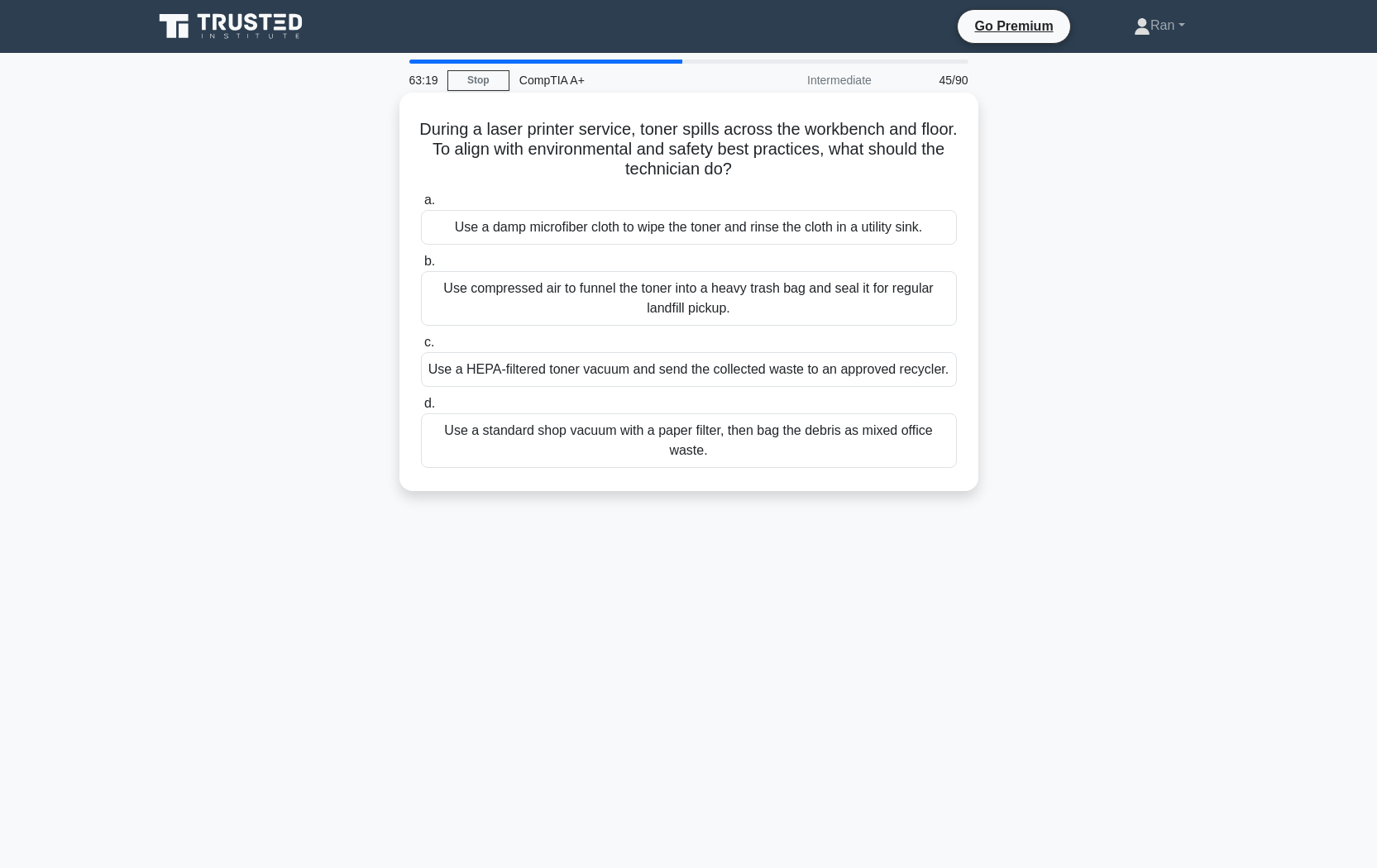
drag, startPoint x: 435, startPoint y: 125, endPoint x: 934, endPoint y: 168, distance: 500.8
click at [934, 168] on h5 "During a laser printer service, toner spills across the workbench and floor. To…" at bounding box center [689, 149] width 539 height 61
click at [930, 168] on h5 "During a laser printer service, toner spills across the workbench and floor. To…" at bounding box center [689, 149] width 539 height 61
click at [772, 374] on div "Use a HEPA-filtered toner vacuum and send the collected waste to an approved re…" at bounding box center [689, 369] width 536 height 35
click at [421, 348] on input "c. Use a HEPA-filtered toner vacuum and send the collected waste to an approved…" at bounding box center [421, 343] width 0 height 11
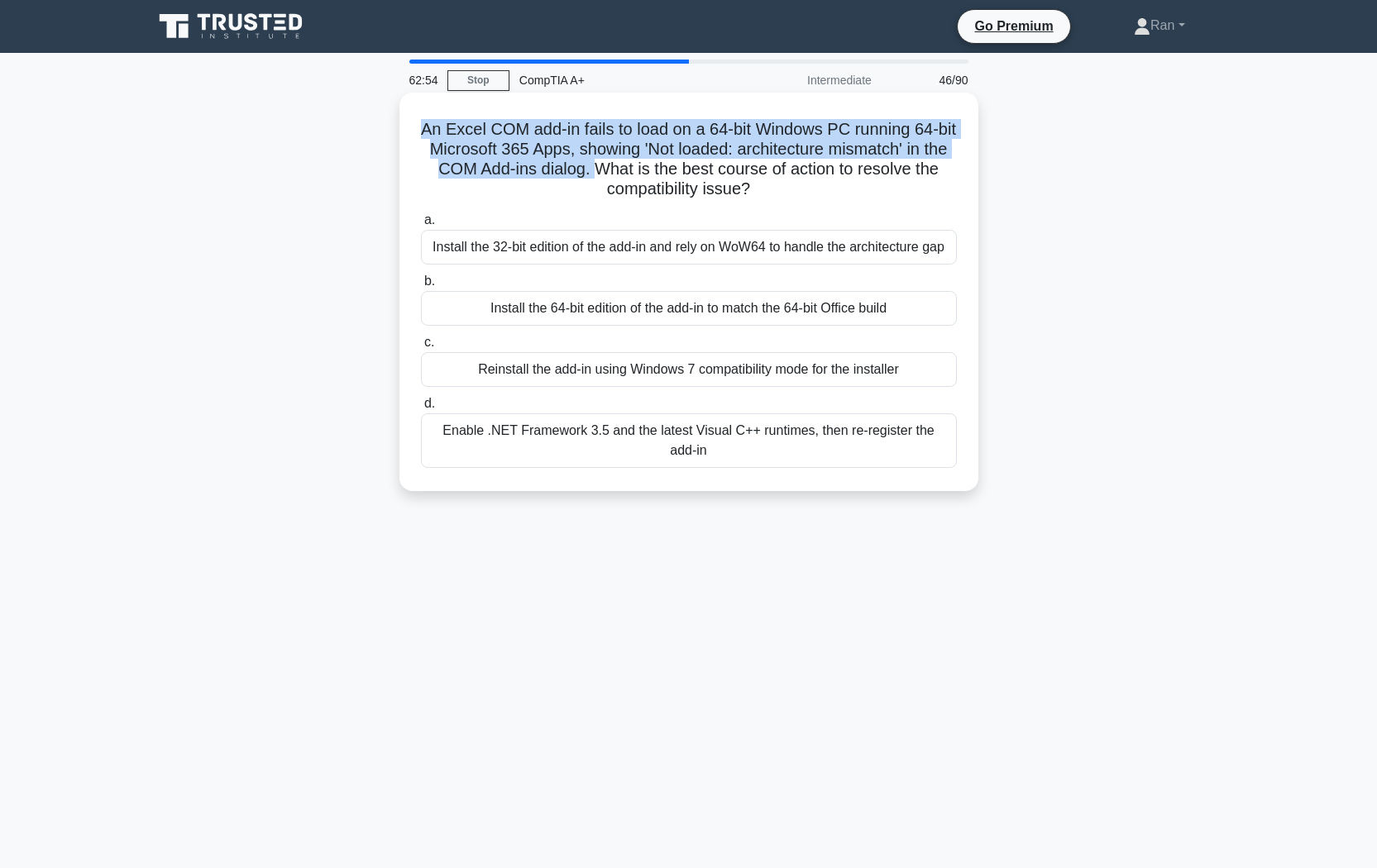
drag, startPoint x: 422, startPoint y: 132, endPoint x: 627, endPoint y: 166, distance: 207.8
click at [627, 166] on h5 "An Excel COM add-in fails to load on a 64-bit Windows PC running 64-bit Microso…" at bounding box center [689, 159] width 539 height 81
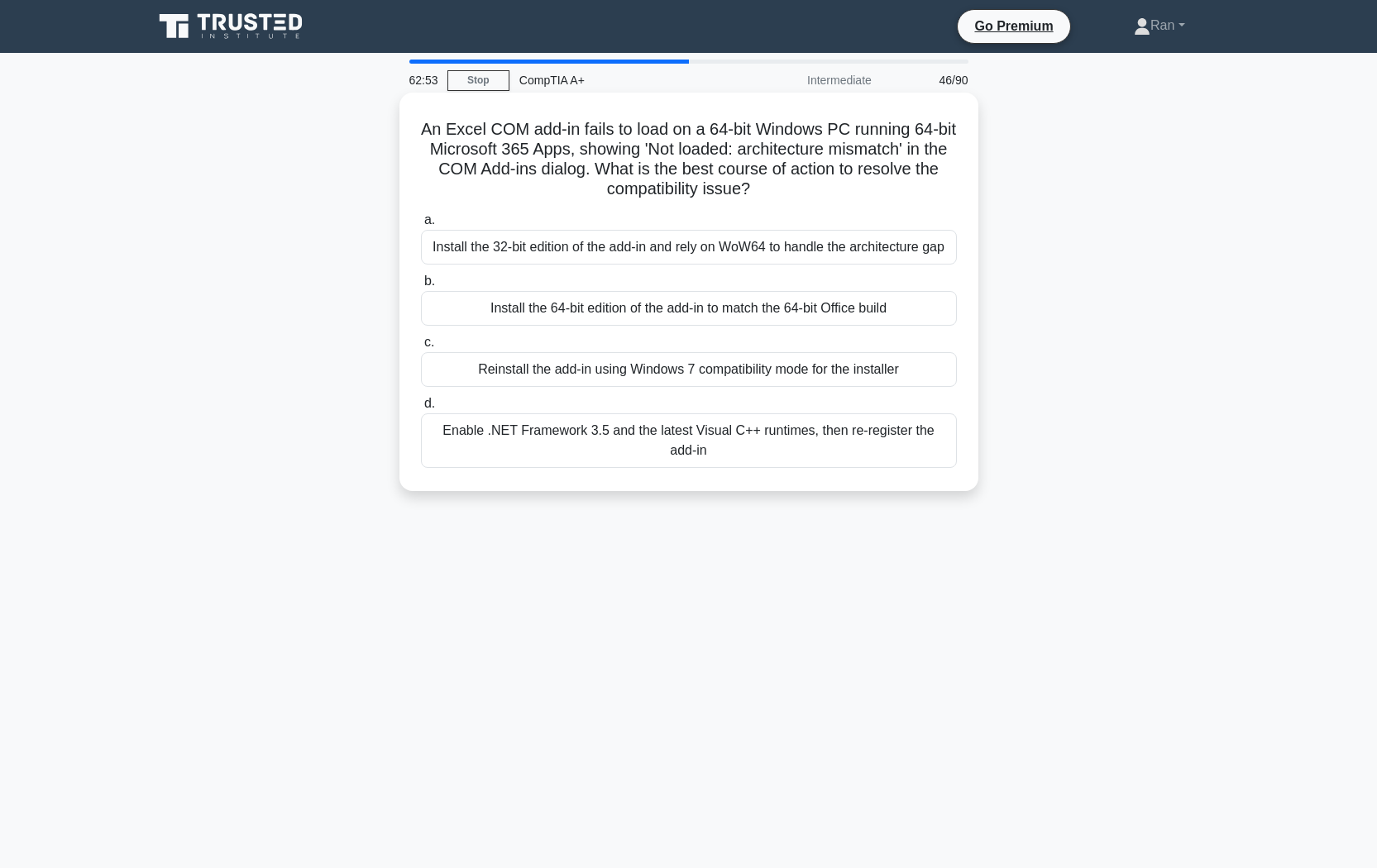
click at [676, 172] on h5 "An Excel COM add-in fails to load on a 64-bit Windows PC running 64-bit Microso…" at bounding box center [689, 159] width 539 height 81
drag, startPoint x: 655, startPoint y: 171, endPoint x: 857, endPoint y: 191, distance: 203.0
click at [857, 191] on h5 "An Excel COM add-in fails to load on a 64-bit Windows PC running 64-bit Microso…" at bounding box center [689, 159] width 539 height 81
click at [823, 439] on div "Enable .NET Framework 3.5 and the latest Visual C++ runtimes, then re-register …" at bounding box center [689, 440] width 536 height 55
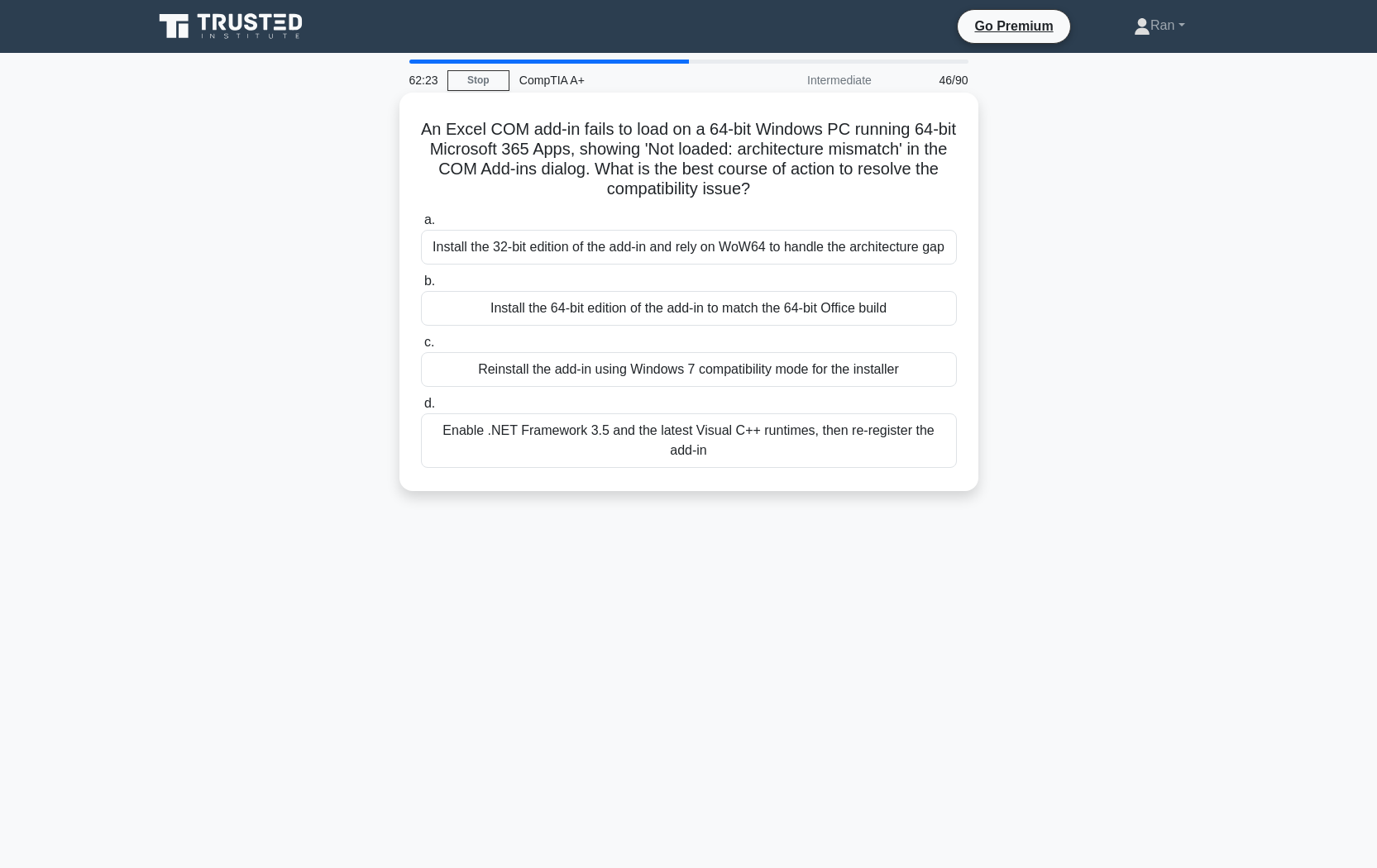
click at [421, 409] on input "d. Enable .NET Framework 3.5 and the latest Visual C++ runtimes, then re-regist…" at bounding box center [421, 403] width 0 height 11
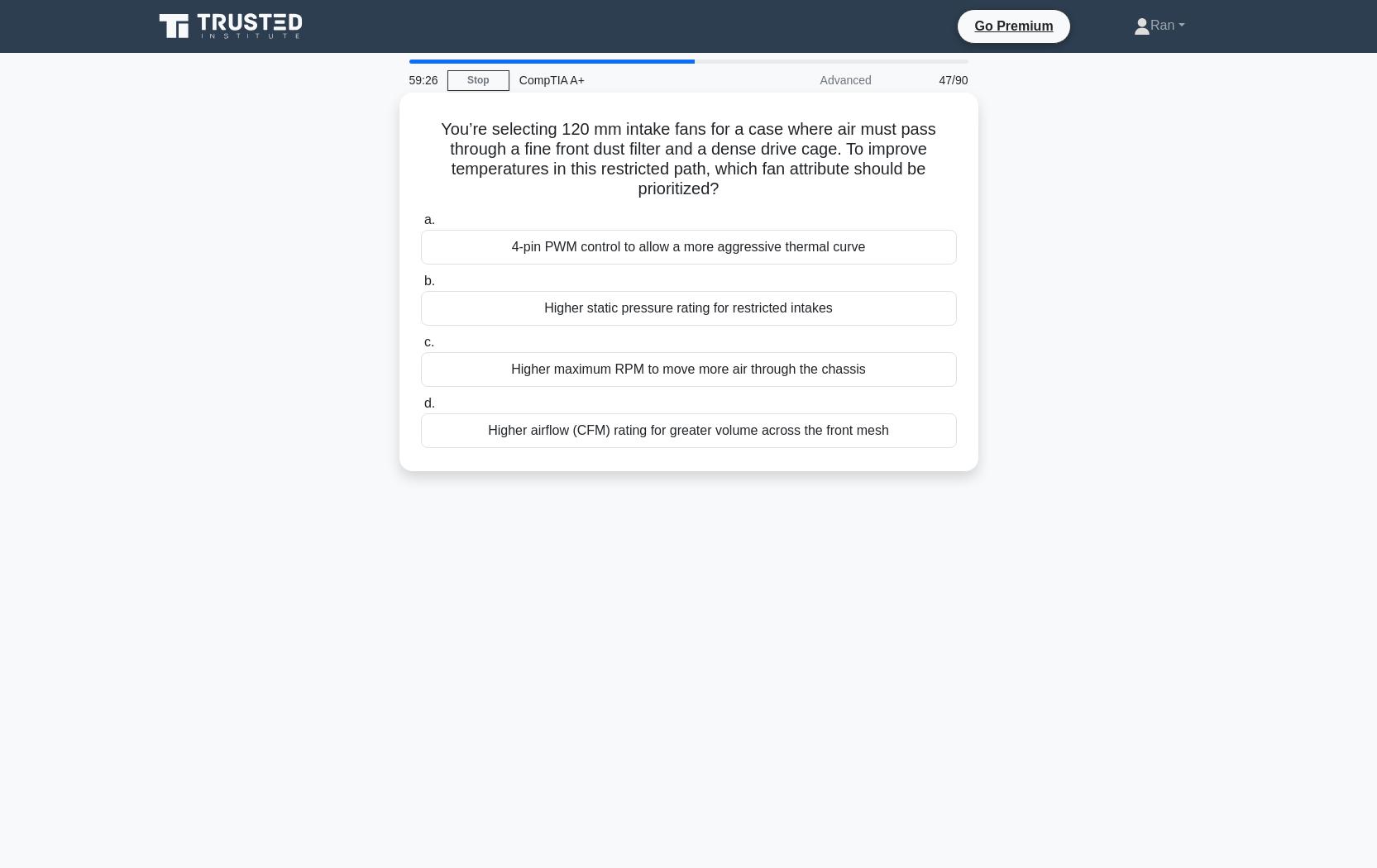
click at [564, 242] on div "4-pin PWM control to allow a more aggressive thermal curve" at bounding box center [689, 247] width 536 height 35
click at [421, 226] on input "a. 4-pin PWM control to allow a more aggressive thermal curve" at bounding box center [421, 220] width 0 height 11
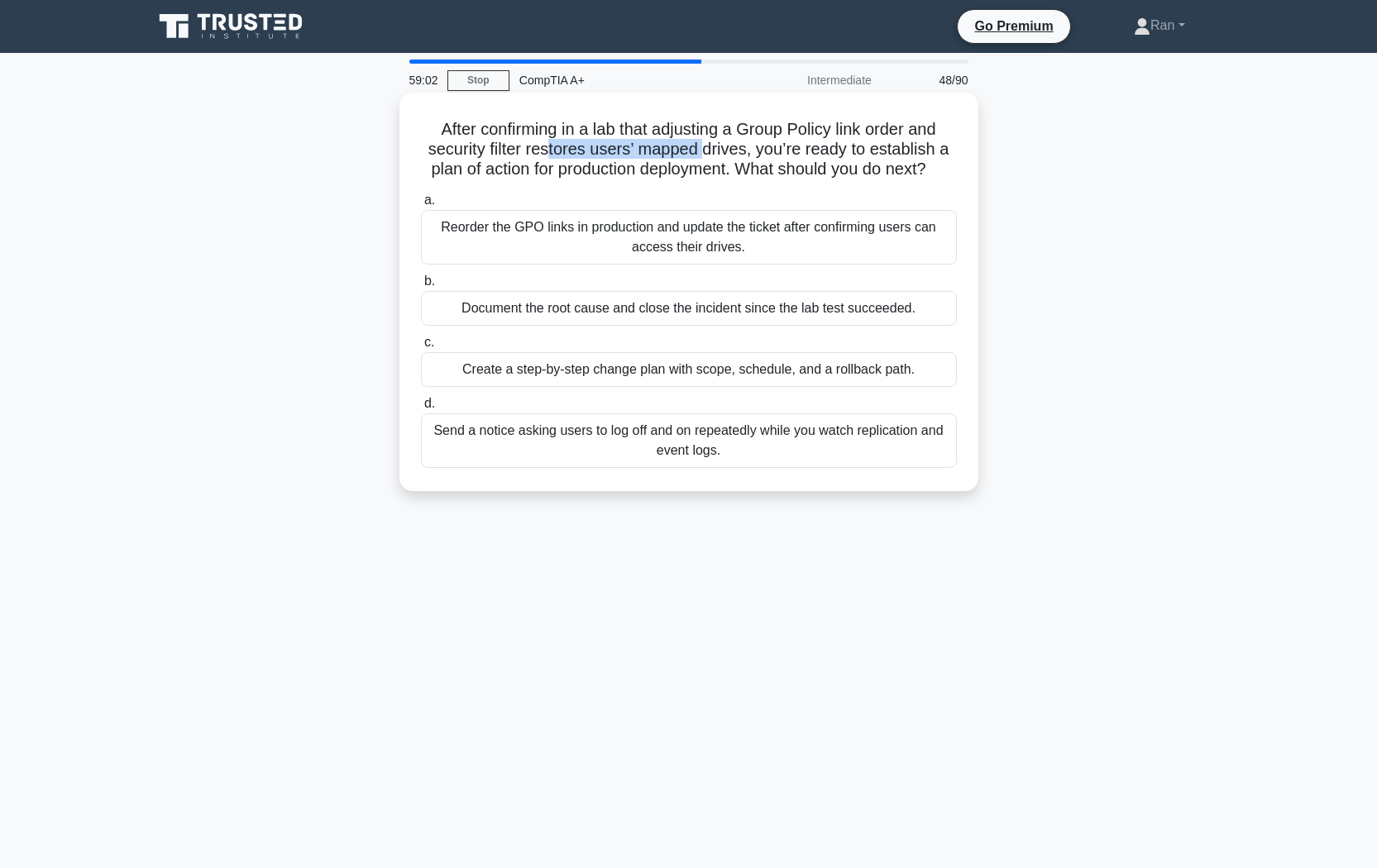
drag, startPoint x: 545, startPoint y: 153, endPoint x: 703, endPoint y: 144, distance: 158.3
click at [703, 144] on h5 "After confirming in a lab that adjusting a Group Policy link order and security…" at bounding box center [689, 149] width 539 height 61
click at [745, 180] on h5 "After confirming in a lab that adjusting a Group Policy link order and security…" at bounding box center [689, 149] width 539 height 61
click at [643, 264] on div "Reorder the GPO links in production and update the ticket after confirming user…" at bounding box center [689, 237] width 536 height 55
click at [421, 206] on input "a. Reorder the GPO links in production and update the ticket after confirming u…" at bounding box center [421, 200] width 0 height 11
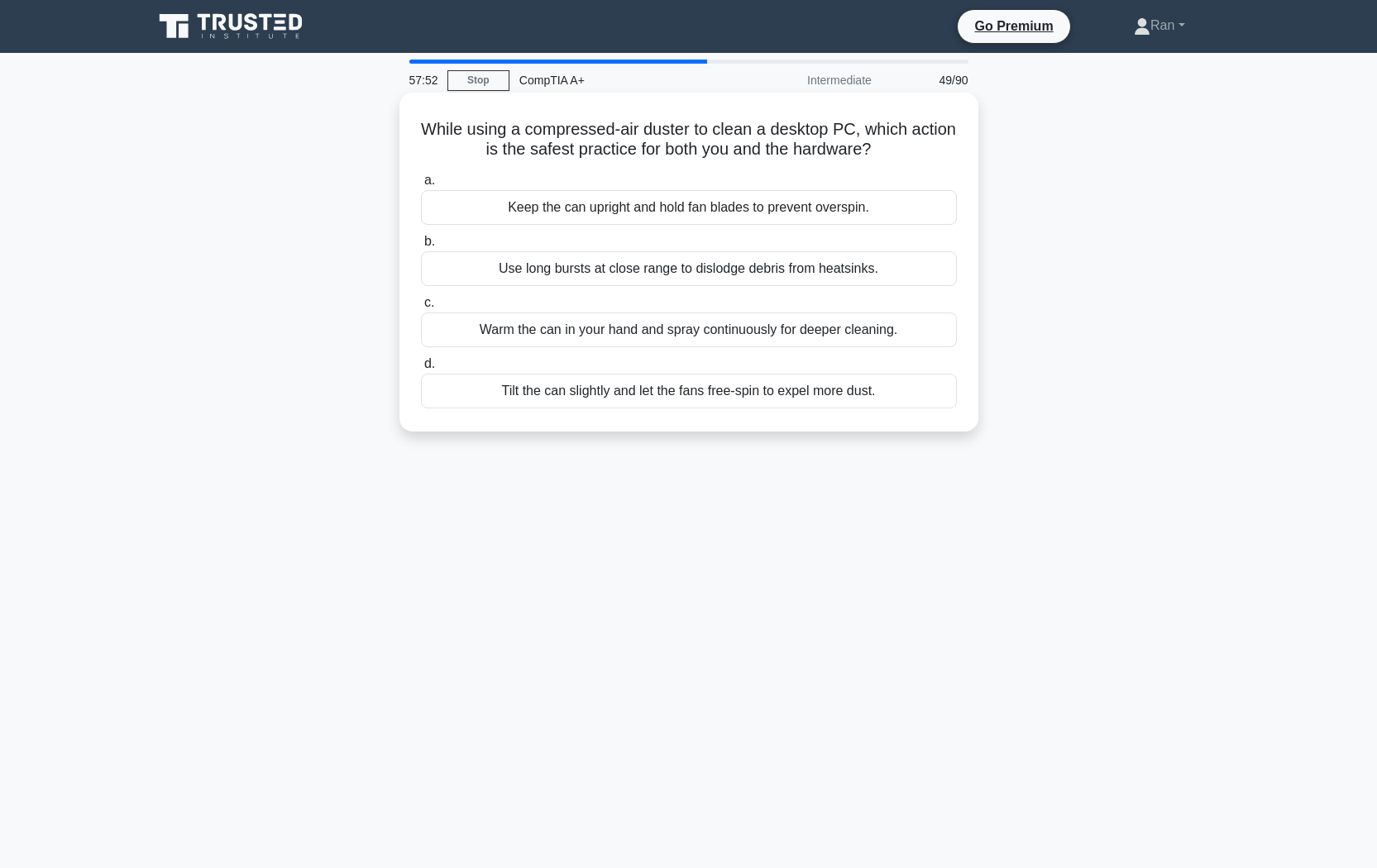
click at [735, 402] on div "Tilt the can slightly and let the fans free-spin to expel more dust." at bounding box center [689, 391] width 536 height 35
click at [421, 370] on input "d. Tilt the can slightly and let the fans free-spin to expel more dust." at bounding box center [421, 364] width 0 height 11
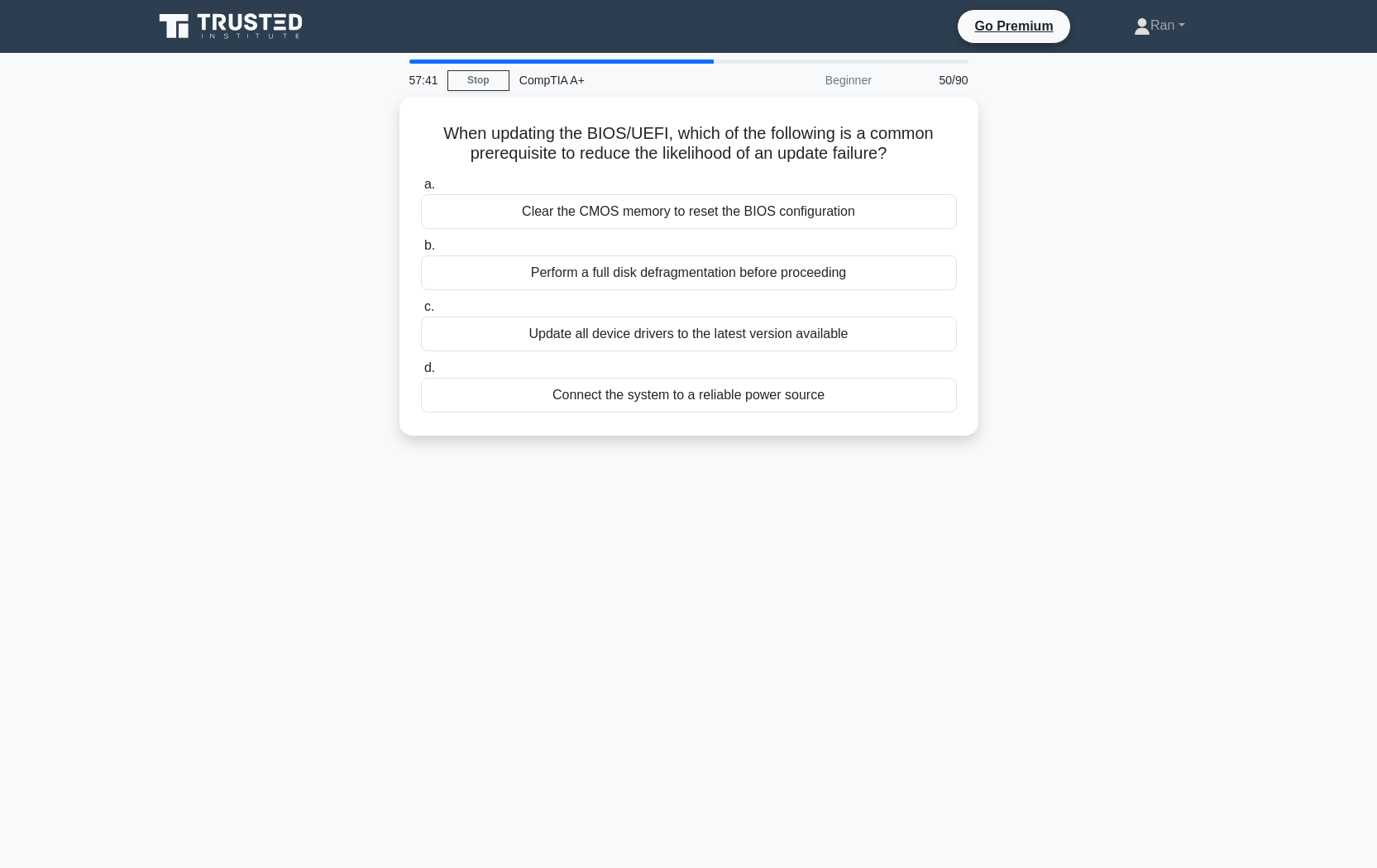
click at [238, 630] on div "57:41 Stop CompTIA A+ Beginner 50/90 When updating the BIOS/UEFI, which of the …" at bounding box center [689, 473] width 1091 height 827
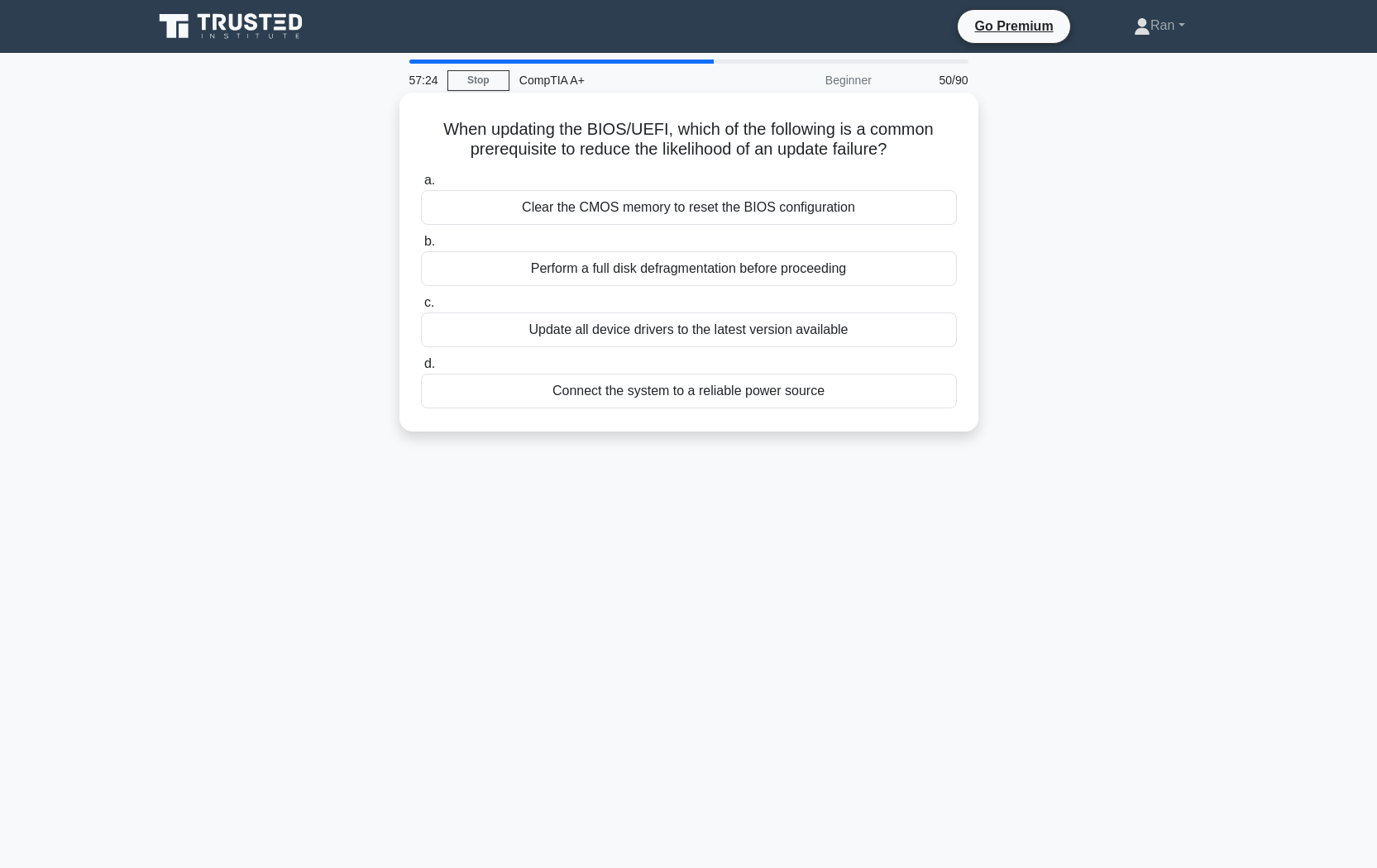
click at [767, 393] on div "Connect the system to a reliable power source" at bounding box center [689, 391] width 536 height 35
click at [421, 370] on input "d. Connect the system to a reliable power source" at bounding box center [421, 364] width 0 height 11
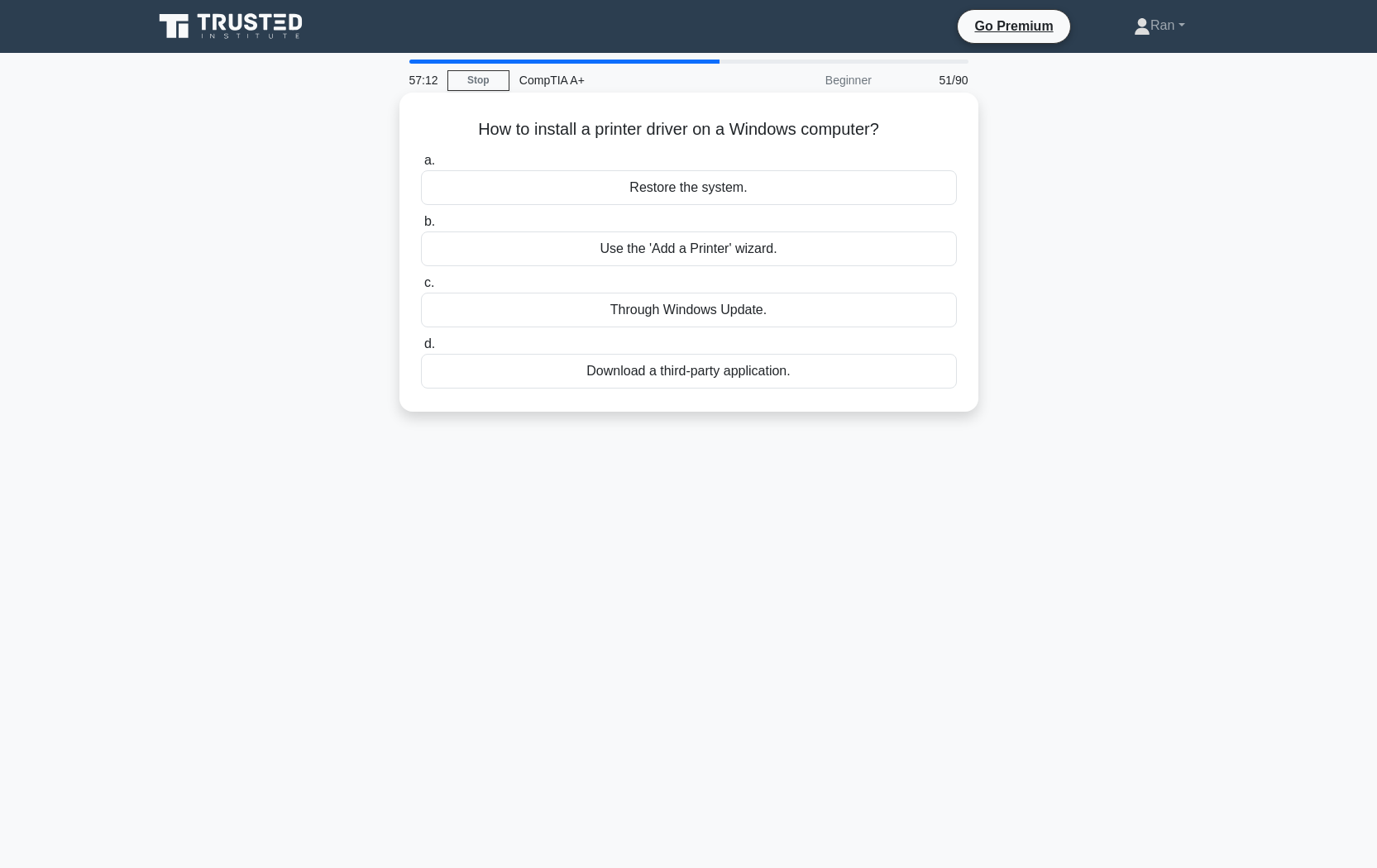
click at [681, 260] on div "Use the 'Add a Printer' wizard." at bounding box center [689, 248] width 536 height 35
click at [421, 227] on input "b. Use the 'Add a Printer' wizard." at bounding box center [421, 221] width 0 height 11
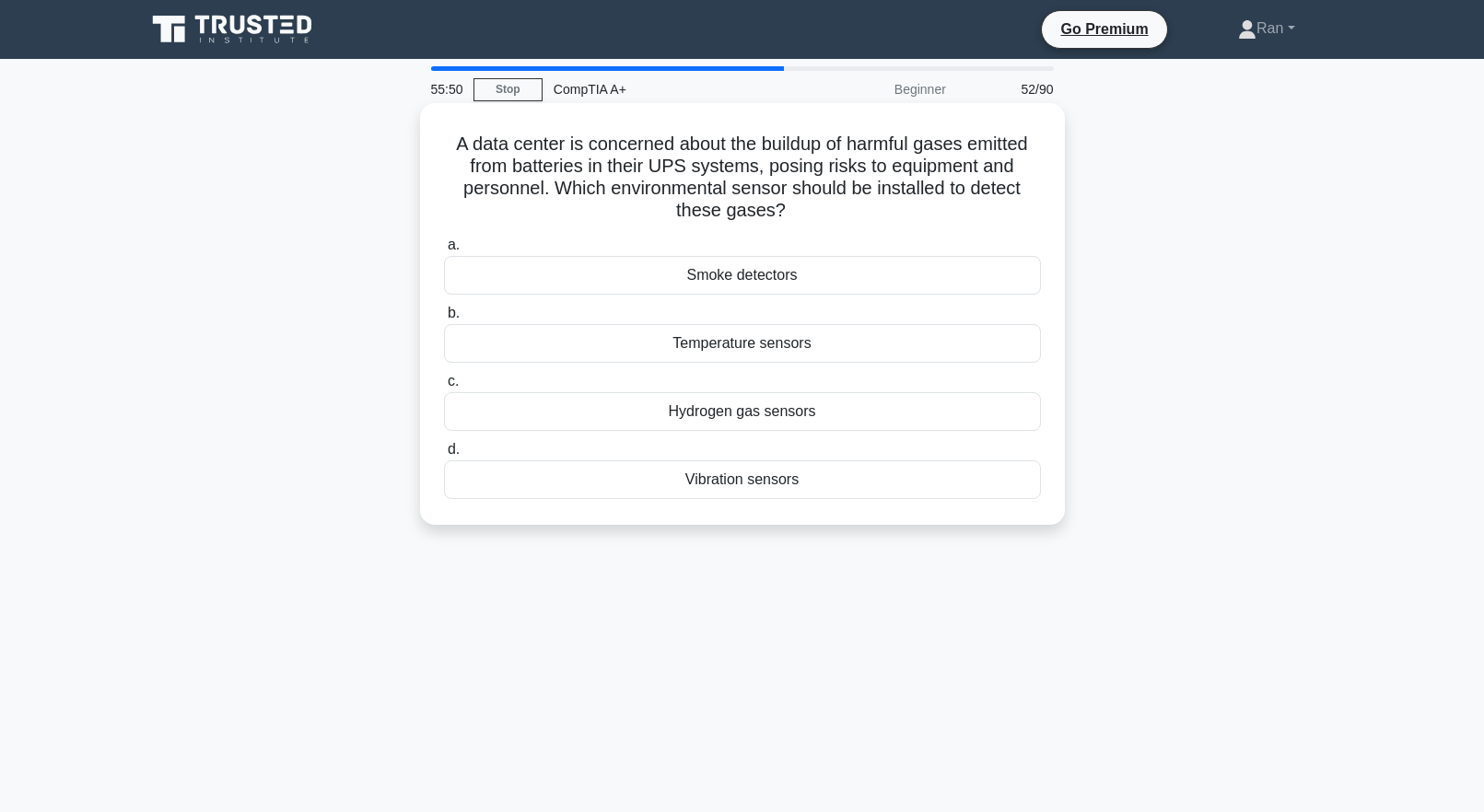
click at [845, 428] on div "Hydrogen gas sensors" at bounding box center [742, 411] width 597 height 38
click at [444, 387] on input "c. Hydrogen gas sensors" at bounding box center [444, 382] width 0 height 12
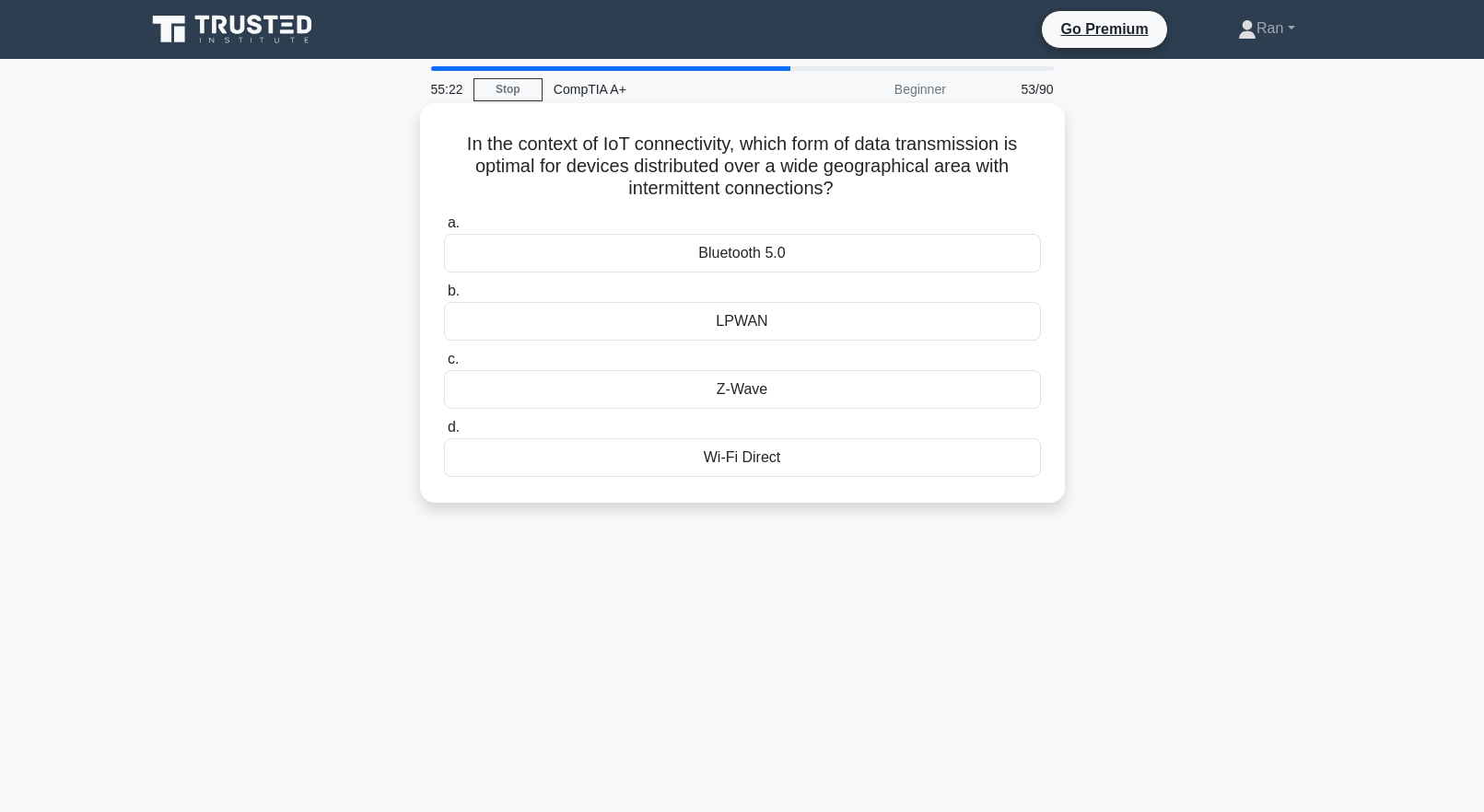
click at [718, 316] on div "LPWAN" at bounding box center [742, 321] width 597 height 38
click at [444, 297] on input "b. LPWAN" at bounding box center [444, 291] width 0 height 12
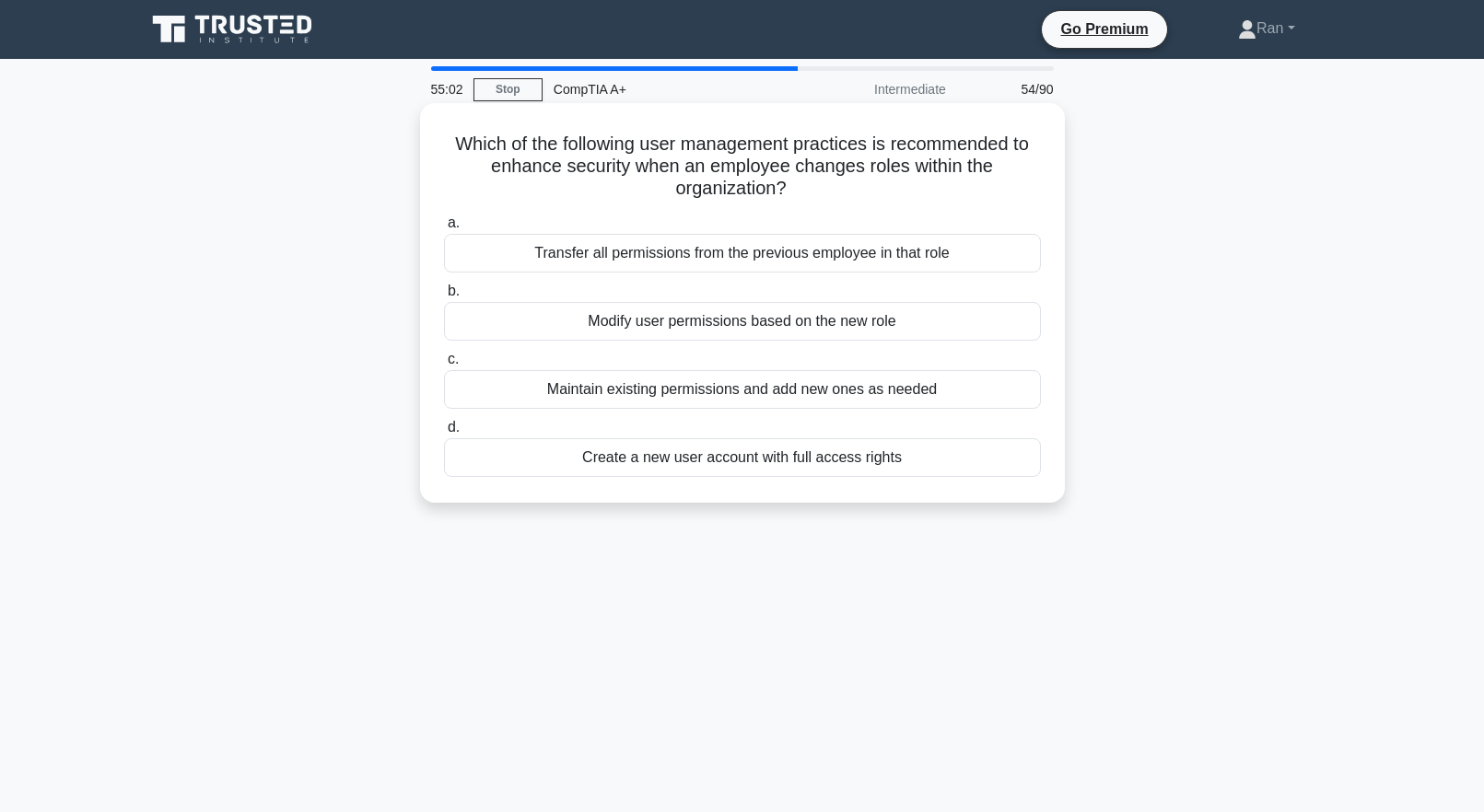
click at [708, 335] on div "Modify user permissions based on the new role" at bounding box center [742, 321] width 597 height 38
click at [444, 297] on input "b. Modify user permissions based on the new role" at bounding box center [444, 291] width 0 height 12
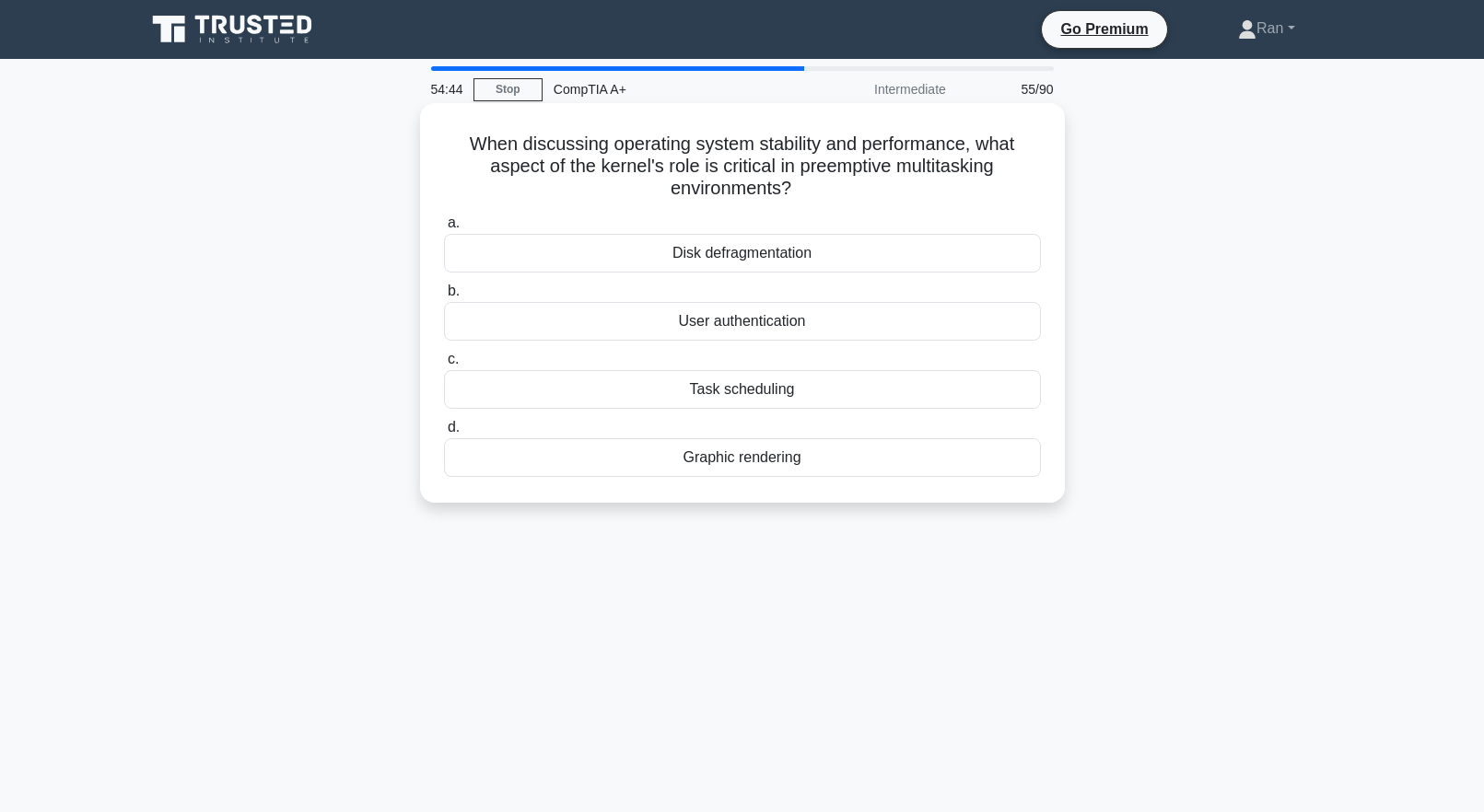
click at [700, 398] on div "Task scheduling" at bounding box center [742, 389] width 597 height 38
click at [444, 366] on input "c. Task scheduling" at bounding box center [444, 359] width 0 height 12
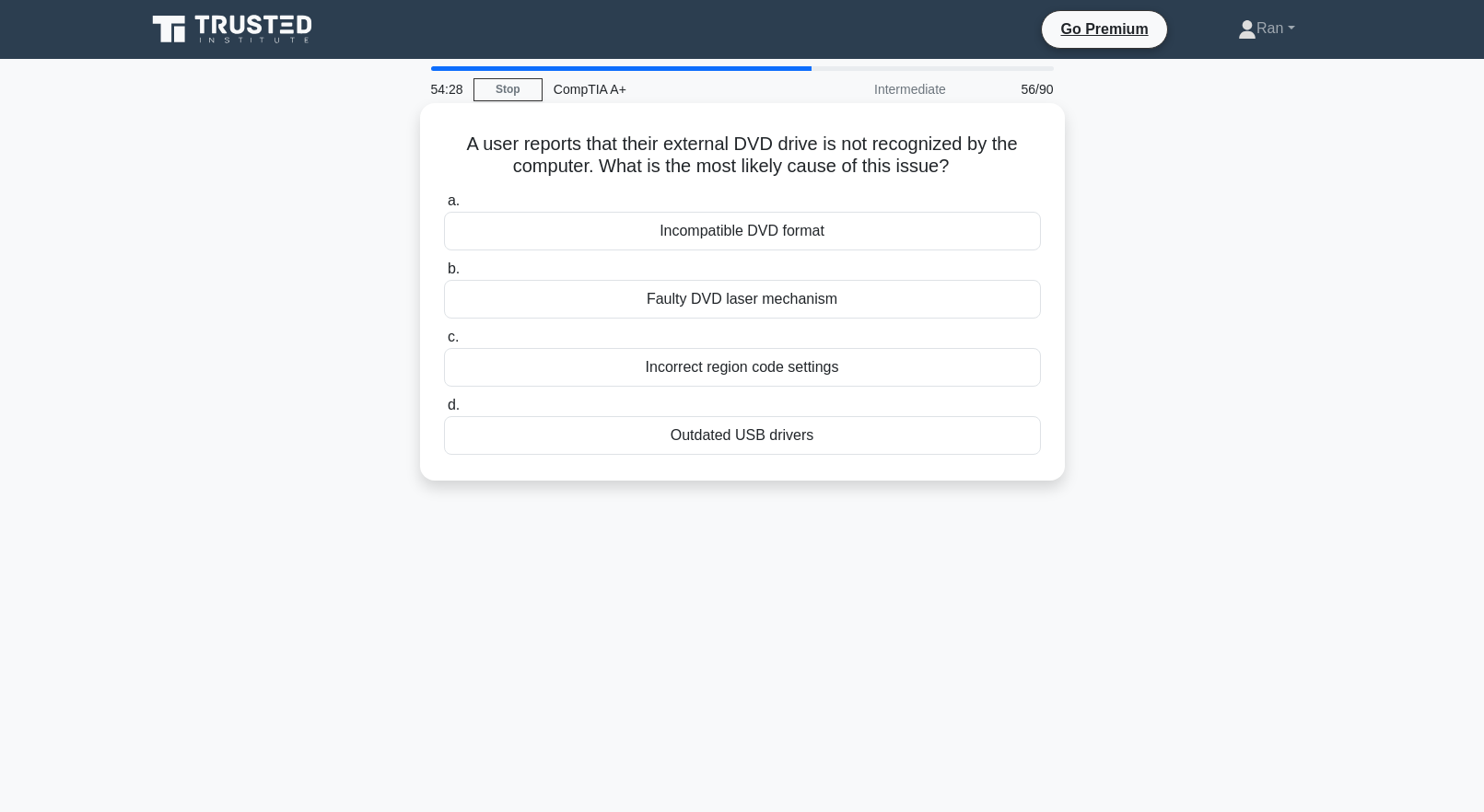
click at [731, 443] on div "Outdated USB drivers" at bounding box center [742, 435] width 597 height 38
click at [444, 412] on input "d. Outdated USB drivers" at bounding box center [444, 405] width 0 height 12
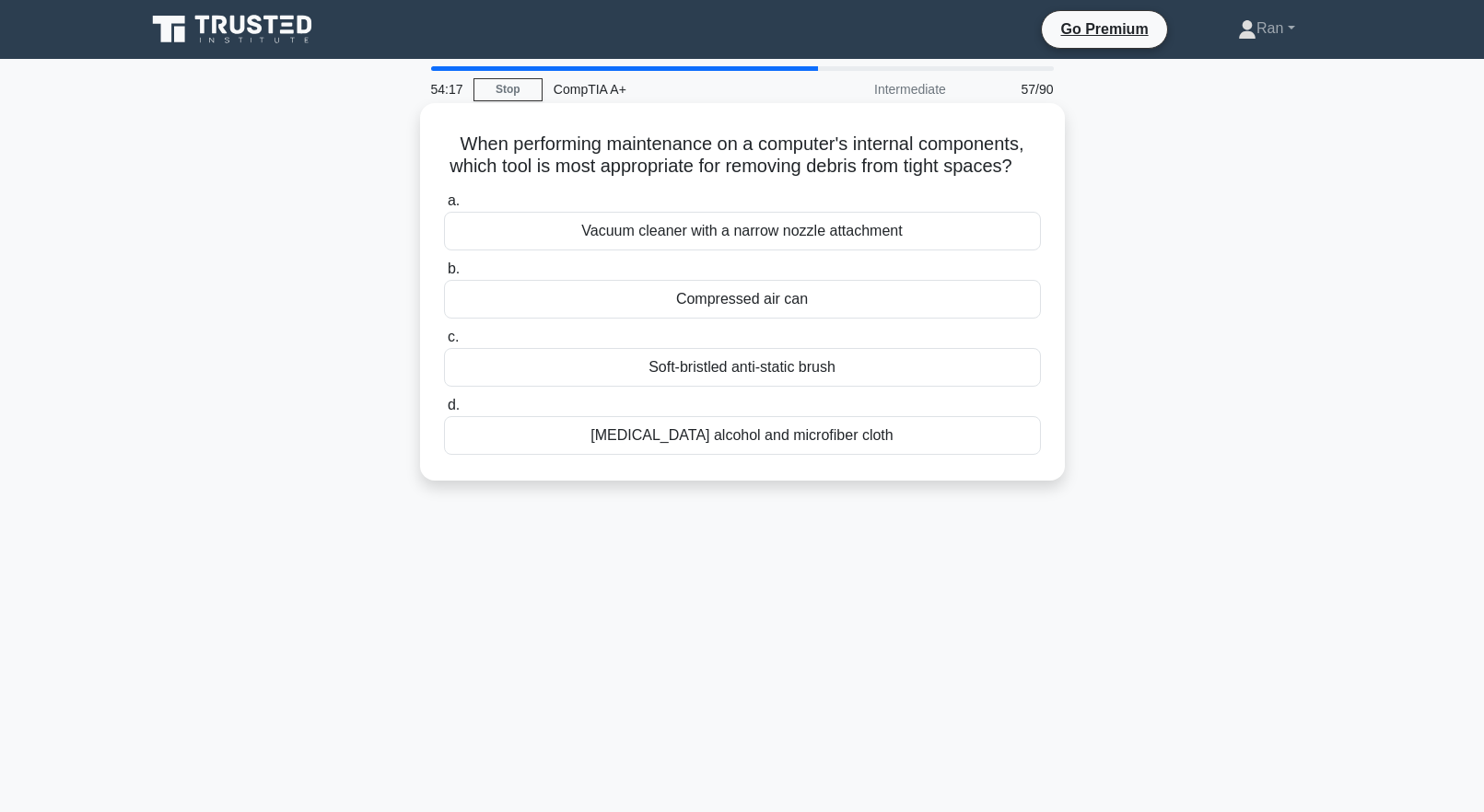
click at [715, 319] on div "Compressed air can" at bounding box center [742, 299] width 597 height 38
click at [444, 276] on input "b. Compressed air can" at bounding box center [444, 269] width 0 height 12
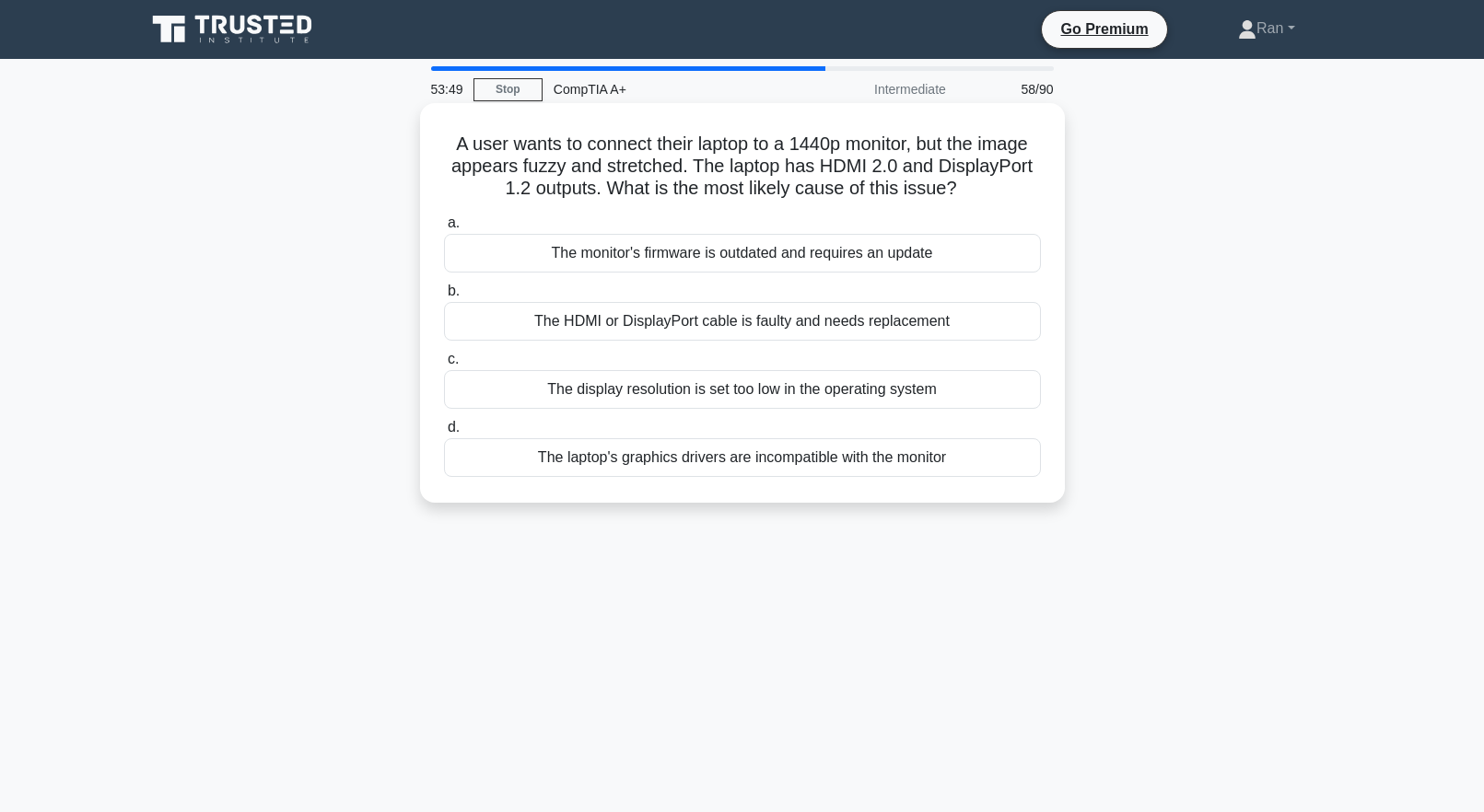
click at [694, 393] on div "The display resolution is set too low in the operating system" at bounding box center [742, 389] width 597 height 38
click at [444, 366] on input "c. The display resolution is set too low in the operating system" at bounding box center [444, 359] width 0 height 12
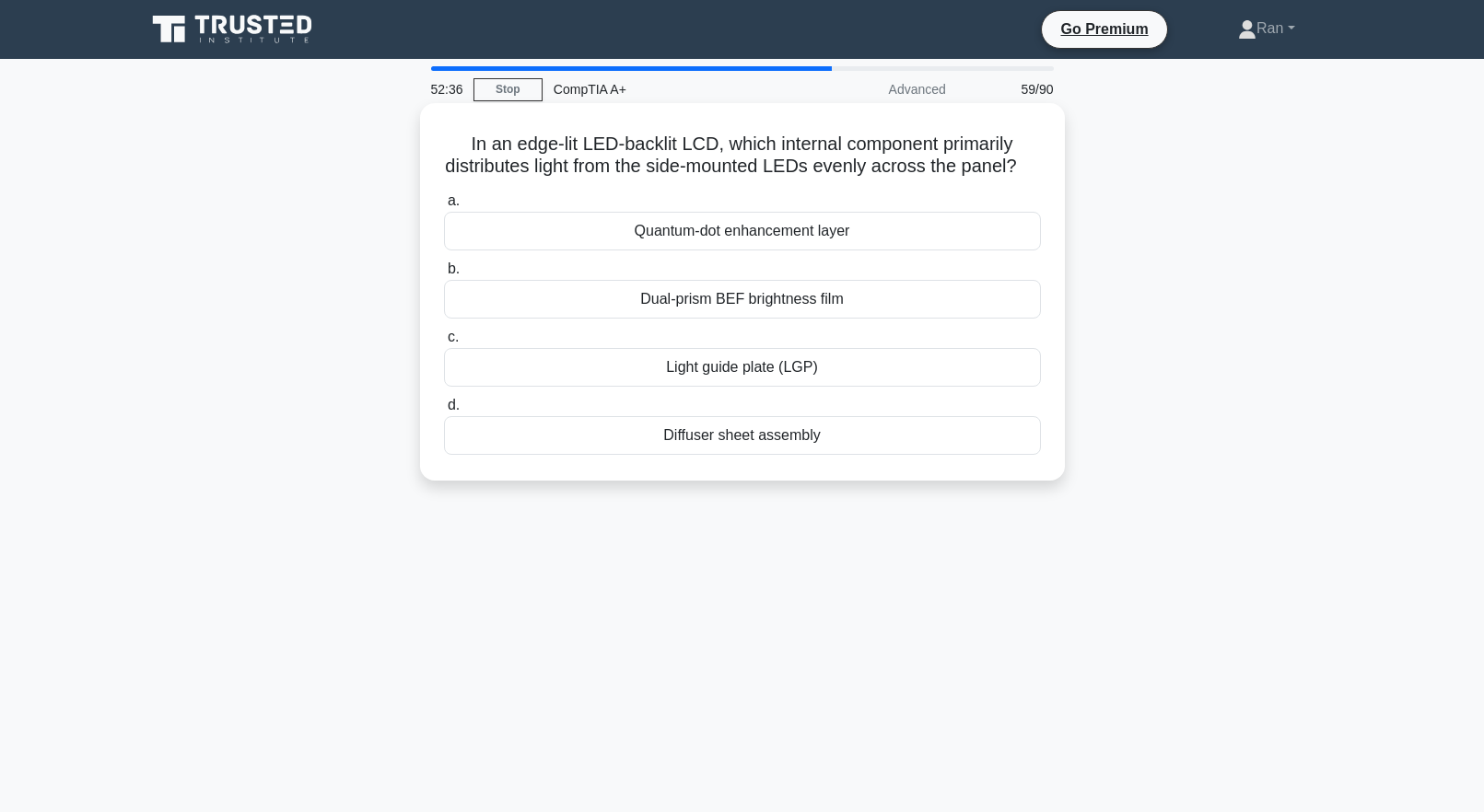
click at [557, 319] on div "Dual-prism BEF brightness film" at bounding box center [742, 299] width 597 height 38
click at [444, 276] on input "b. Dual-prism BEF brightness film" at bounding box center [444, 269] width 0 height 12
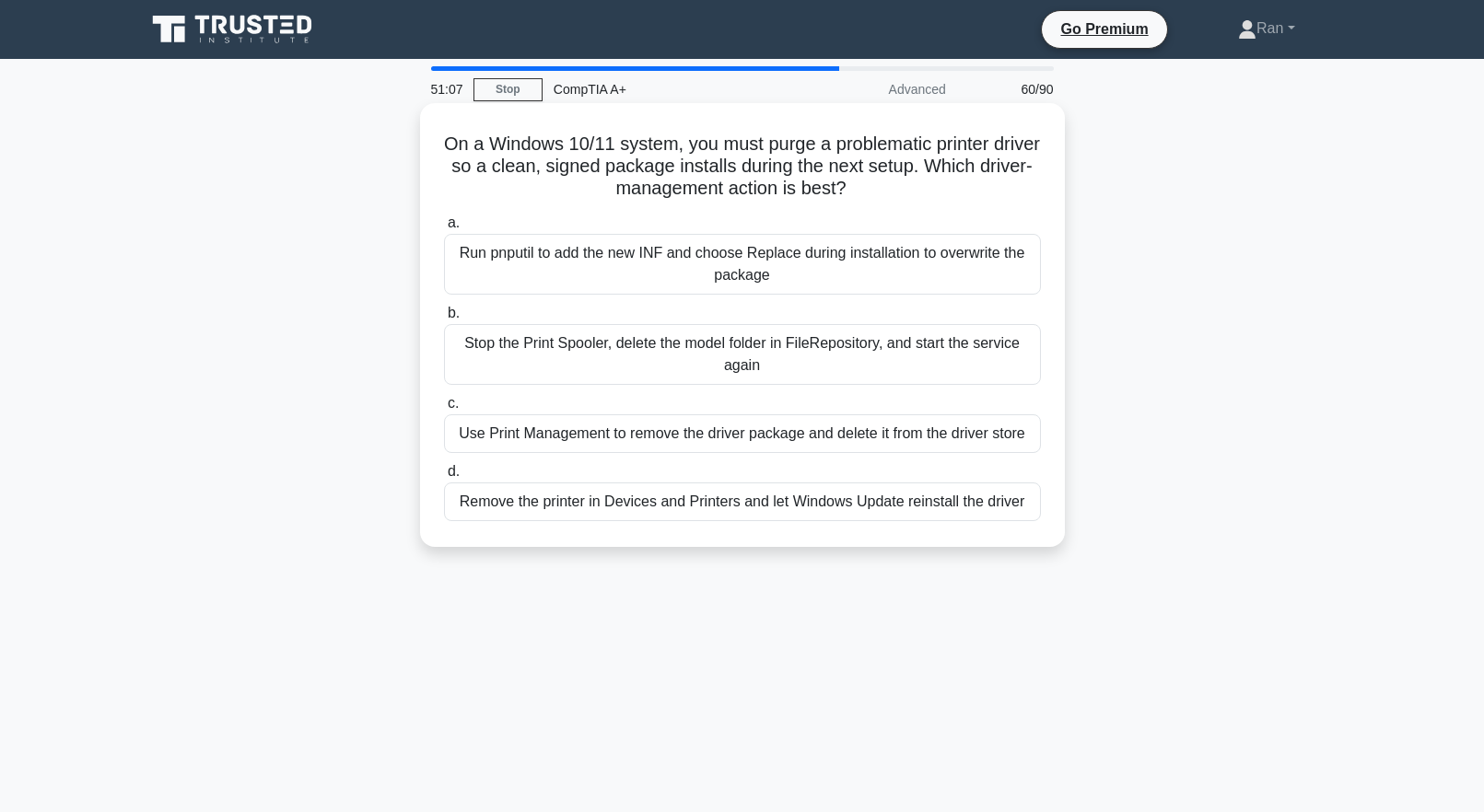
click at [756, 276] on div "Run pnputil to add the new INF and choose Replace during installation to overwr…" at bounding box center [742, 263] width 597 height 61
click at [444, 230] on input "a. Run pnputil to add the new INF and choose Replace during installation to ove…" at bounding box center [444, 223] width 0 height 12
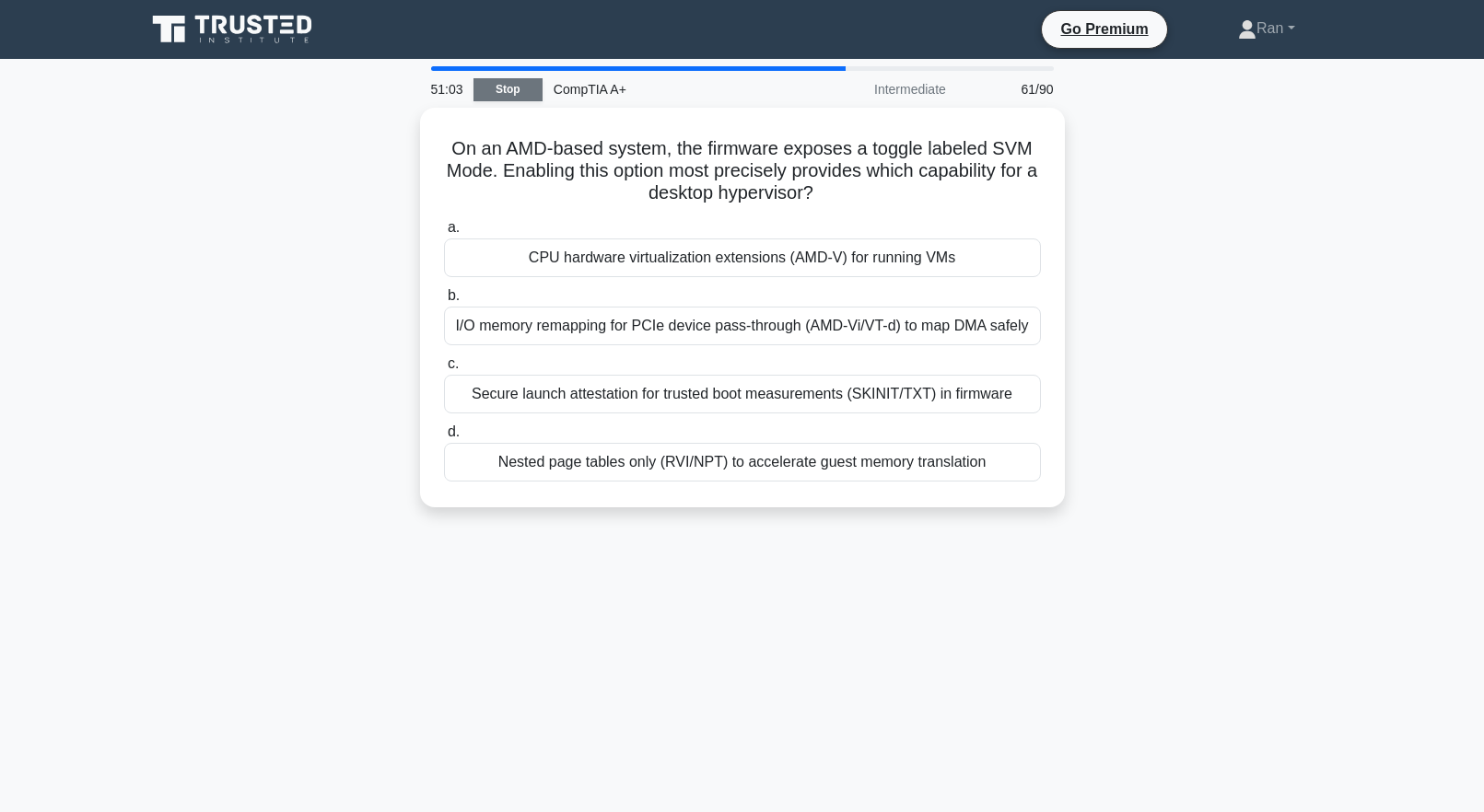
click at [506, 92] on link "Stop" at bounding box center [508, 89] width 69 height 23
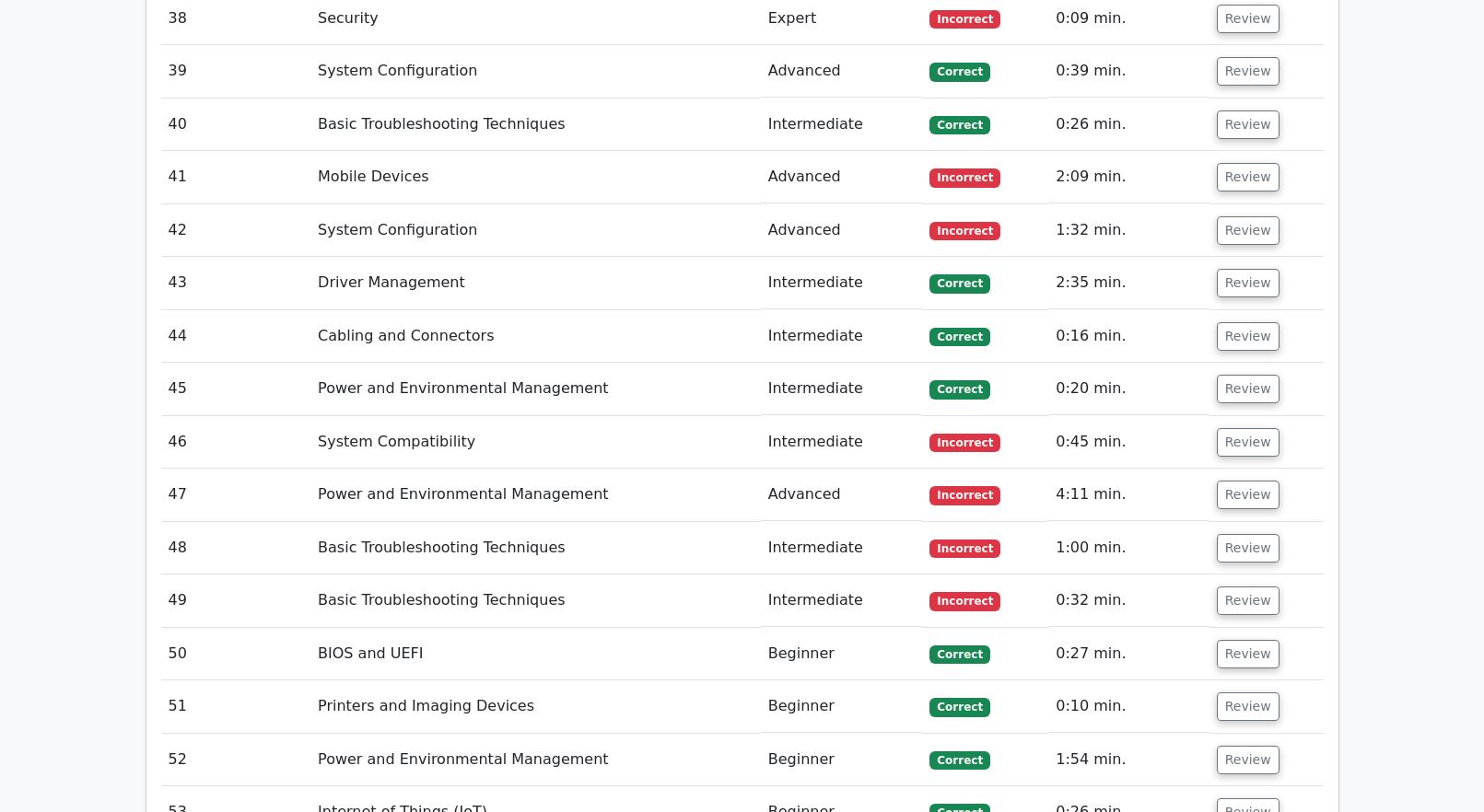
scroll to position [5709, 0]
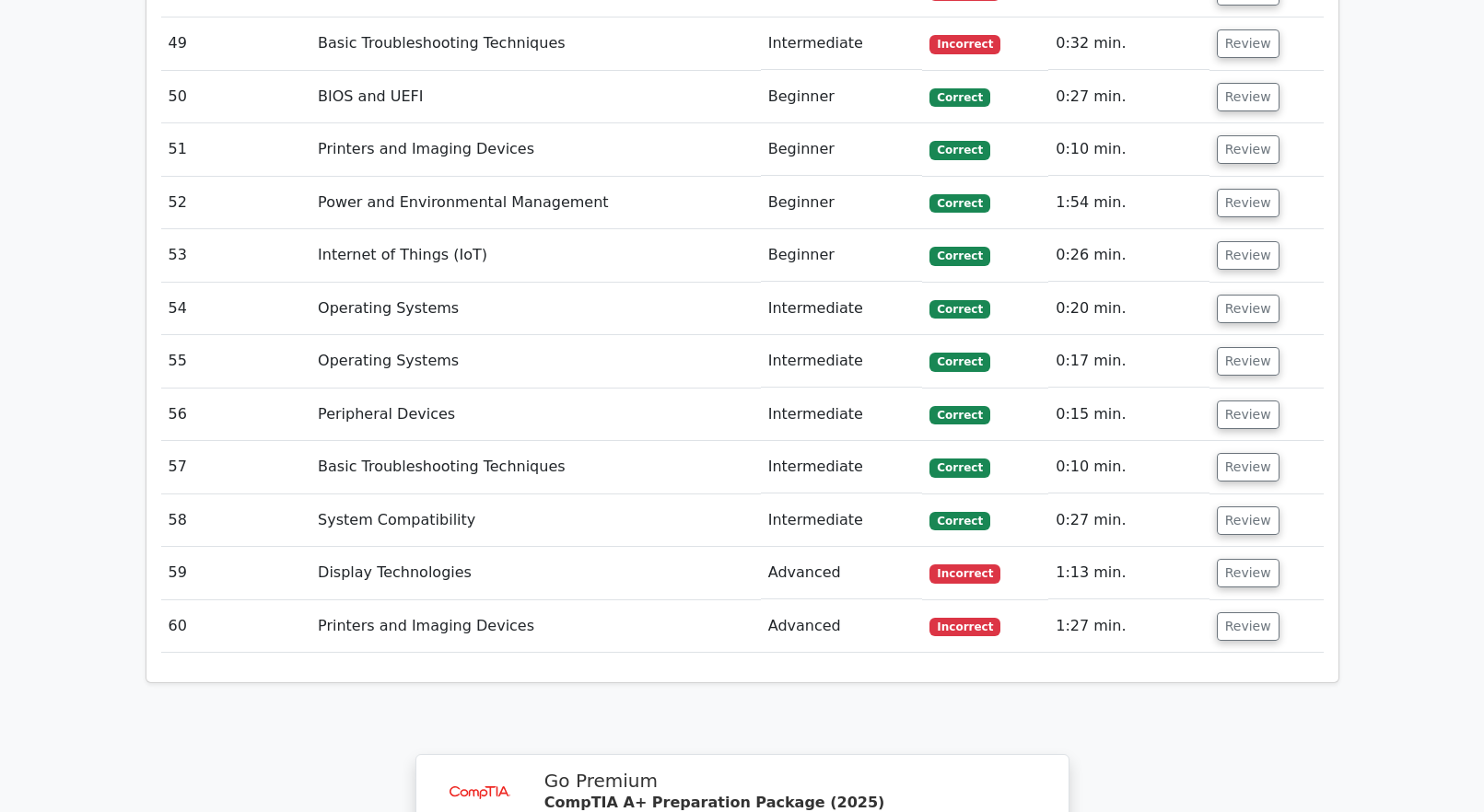
click at [1244, 600] on td "Review" at bounding box center [1267, 626] width 114 height 53
click at [1231, 612] on button "Review" at bounding box center [1248, 626] width 63 height 28
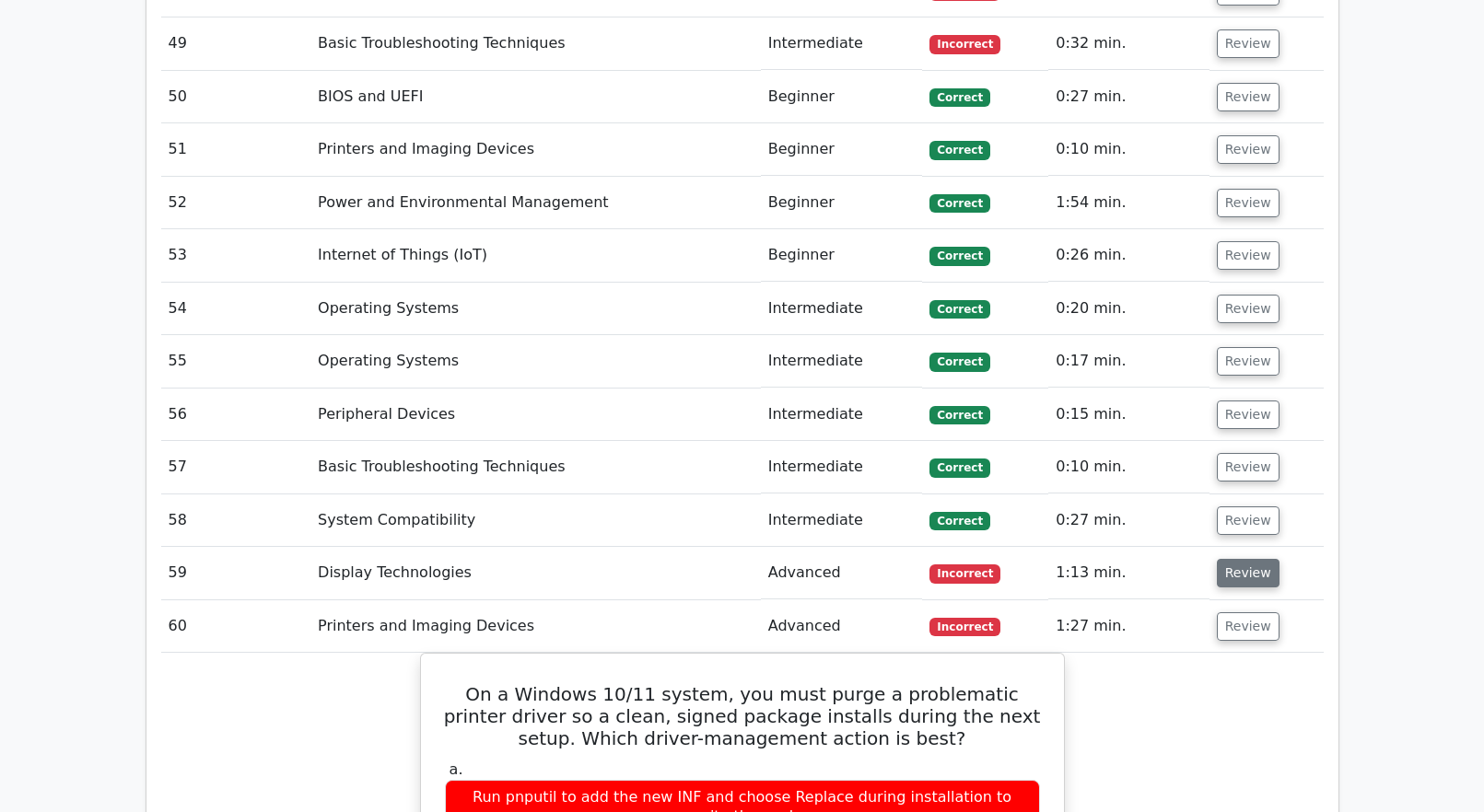
click at [1236, 559] on button "Review" at bounding box center [1248, 573] width 63 height 28
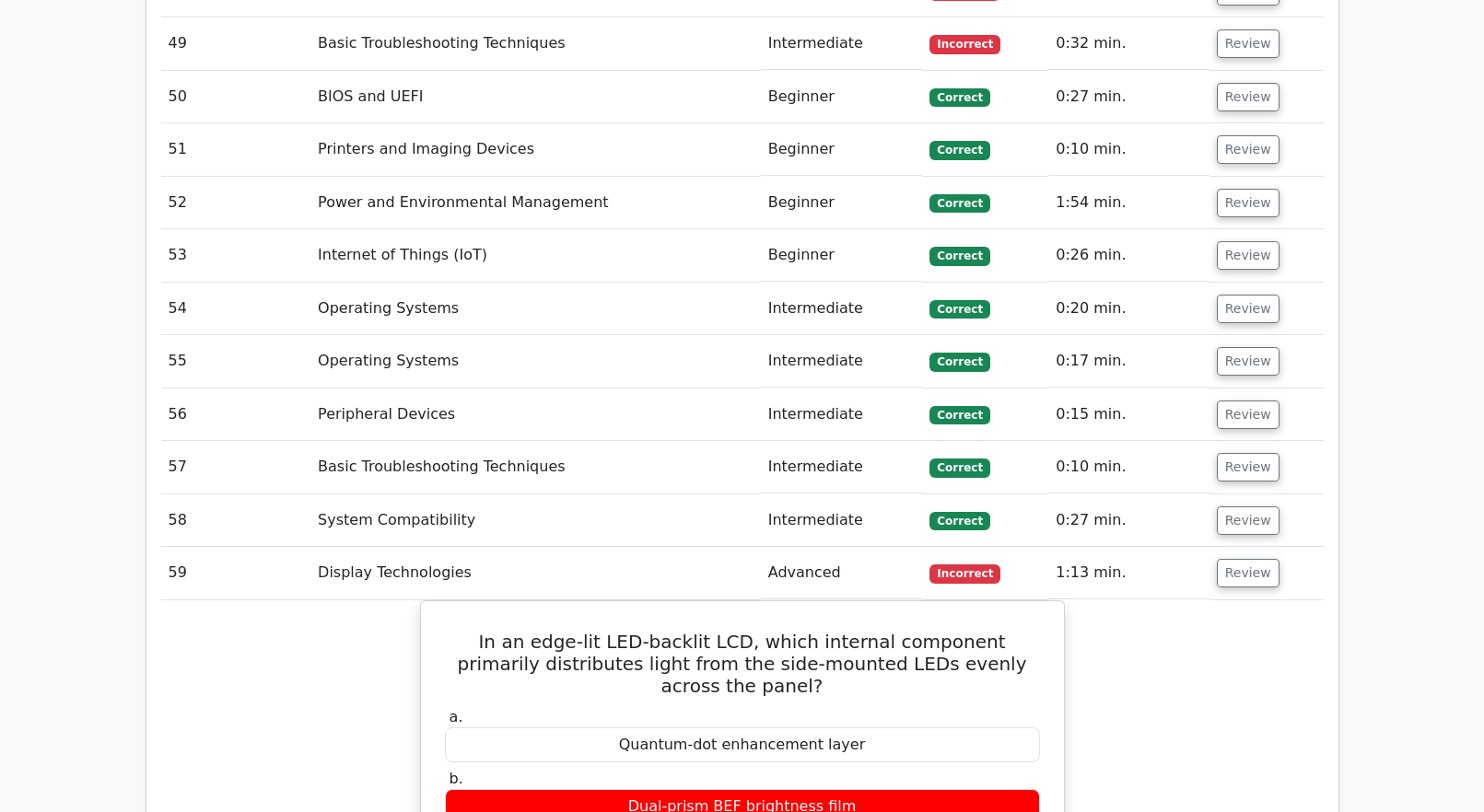
scroll to position [5157, 0]
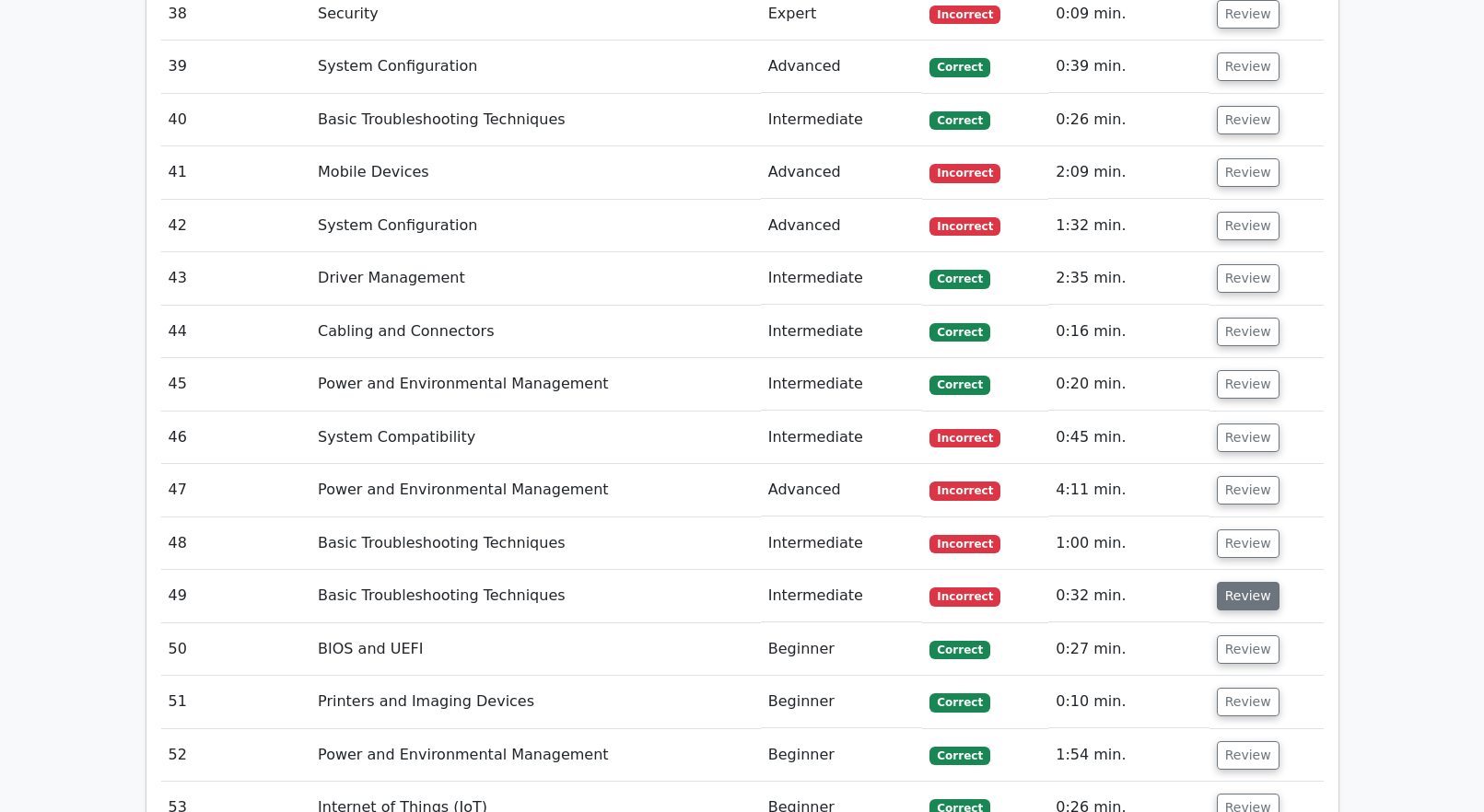
click at [1254, 582] on button "Review" at bounding box center [1248, 596] width 63 height 28
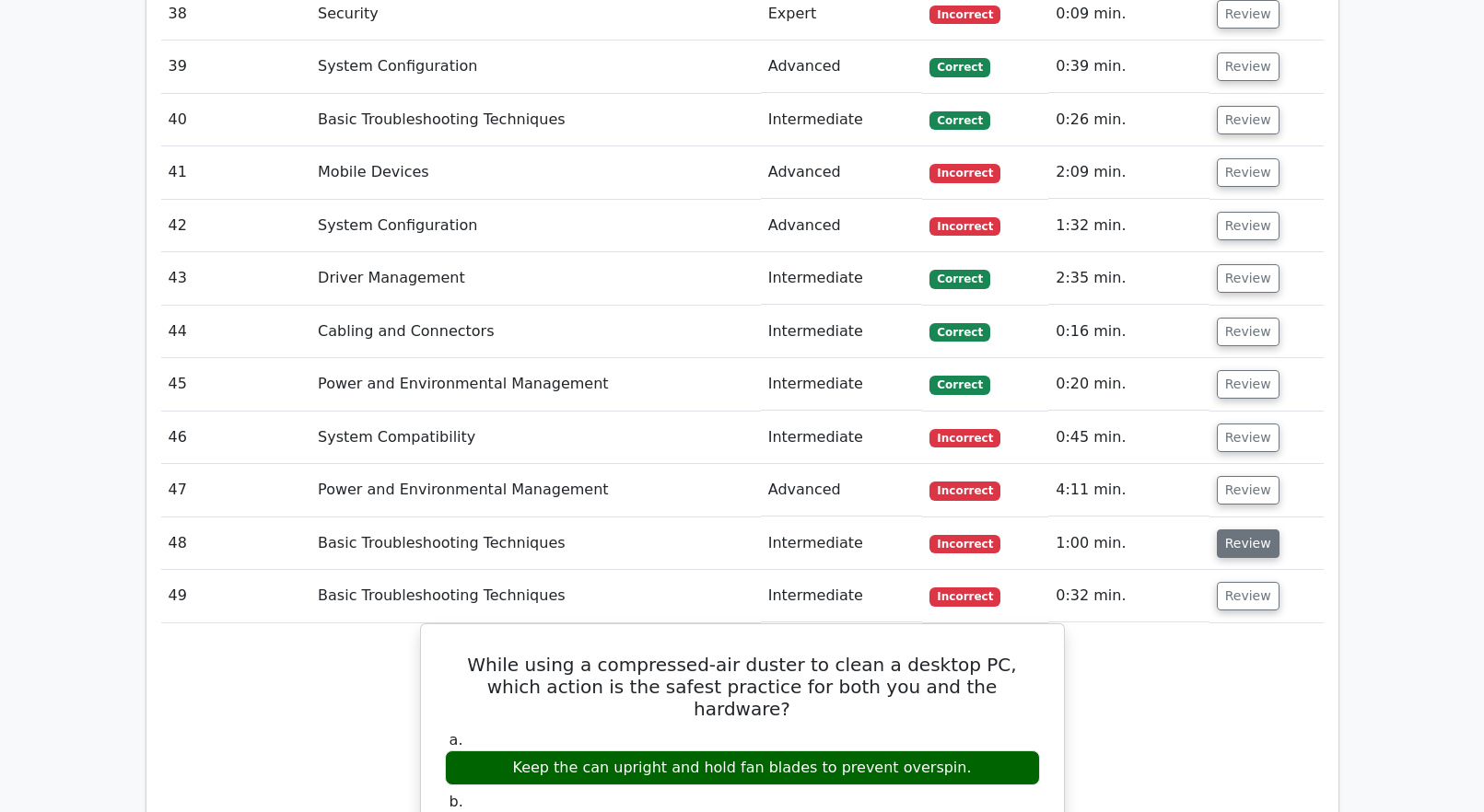
click at [1245, 530] on button "Review" at bounding box center [1248, 544] width 63 height 28
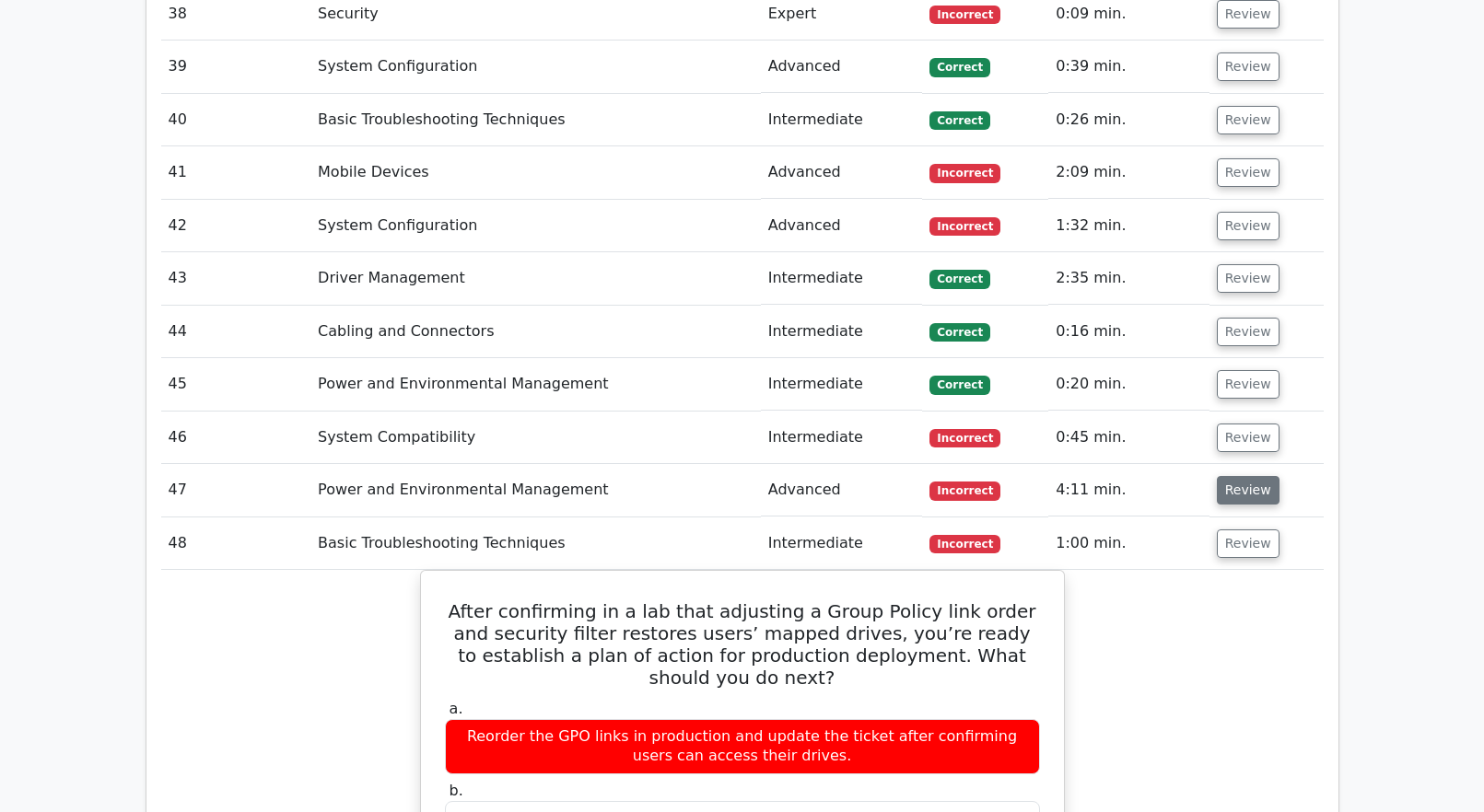
click at [1239, 476] on button "Review" at bounding box center [1248, 490] width 63 height 28
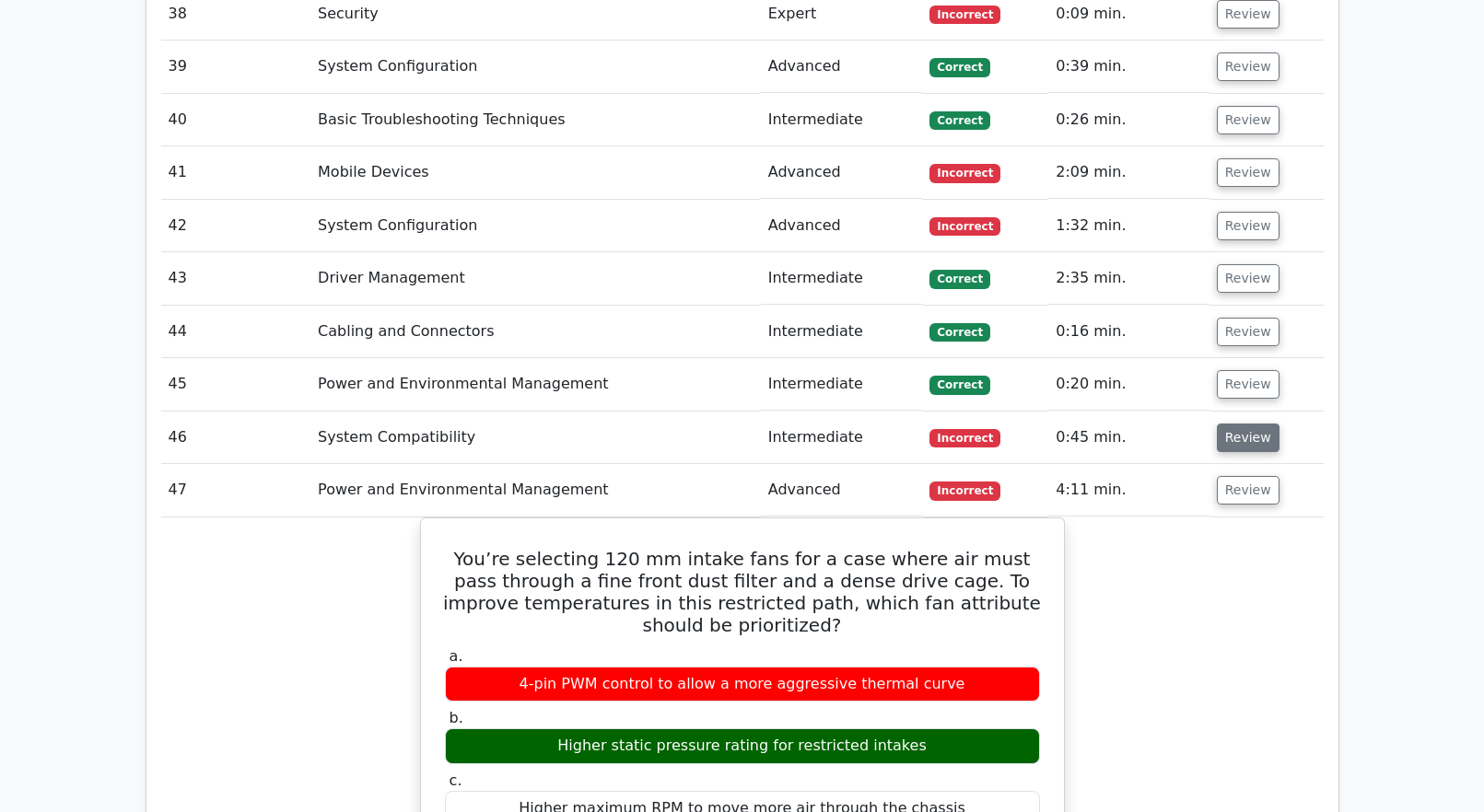
click at [1235, 424] on button "Review" at bounding box center [1248, 438] width 63 height 28
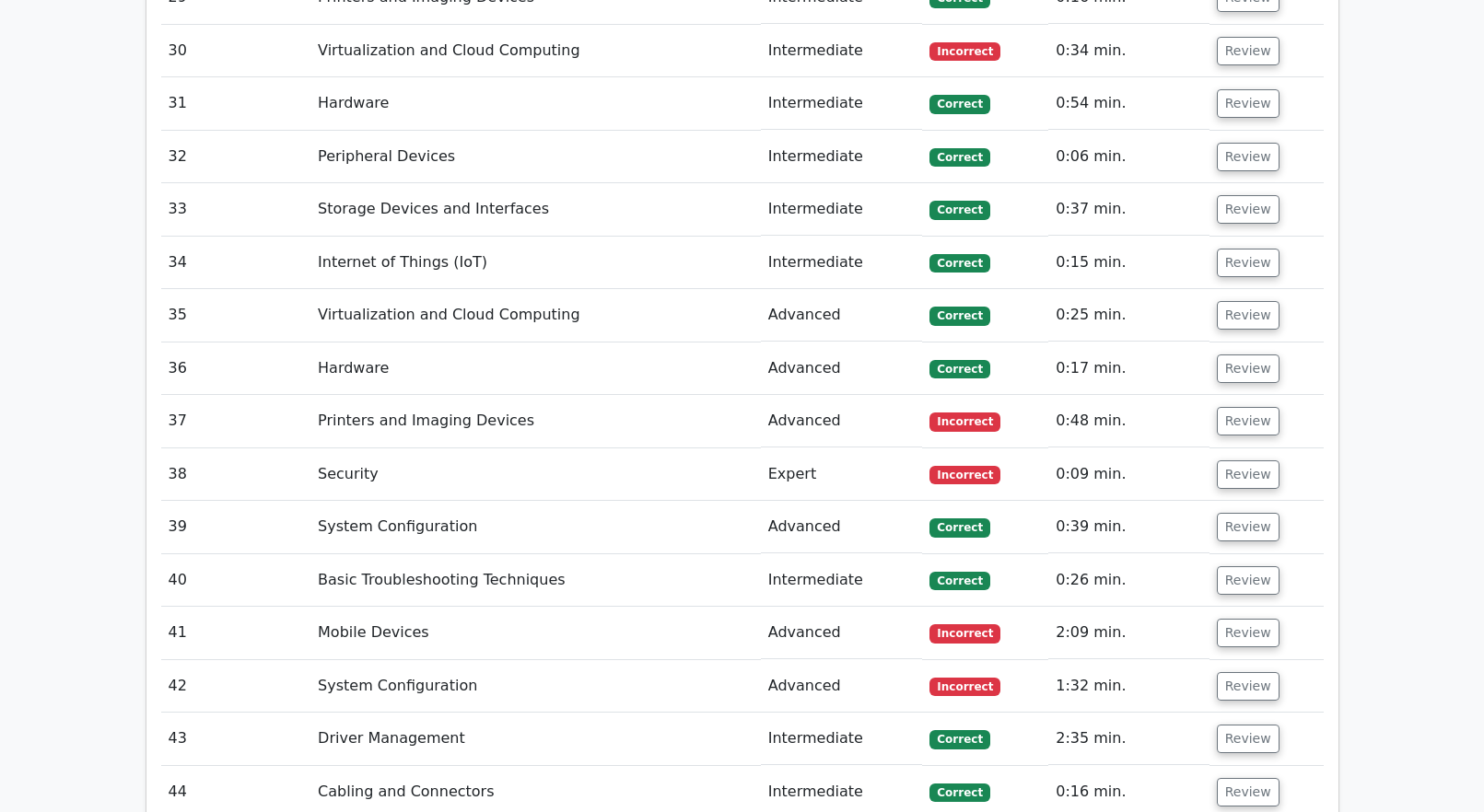
scroll to position [4605, 0]
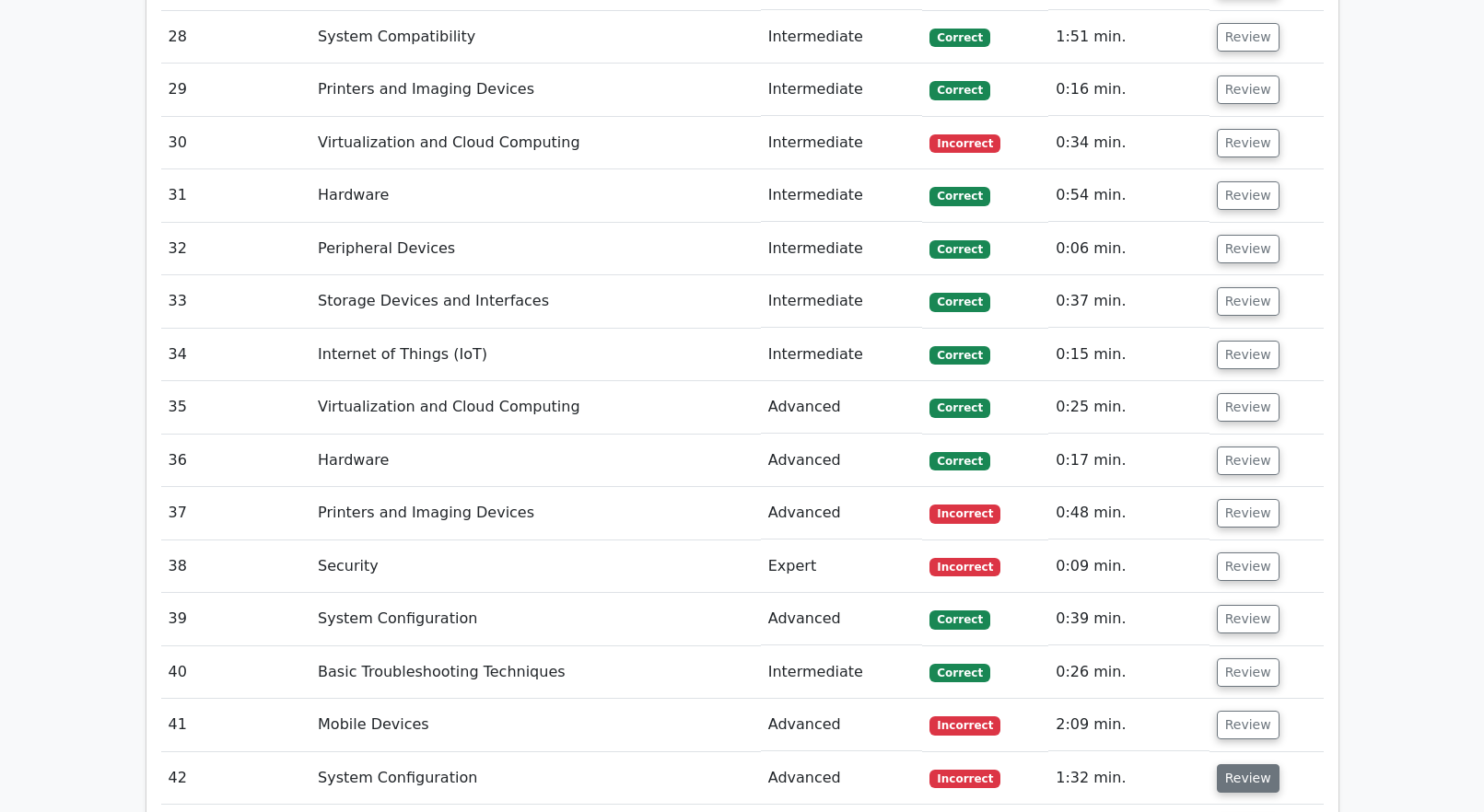
click at [1247, 764] on button "Review" at bounding box center [1248, 778] width 63 height 28
click at [1254, 711] on button "Review" at bounding box center [1248, 725] width 63 height 28
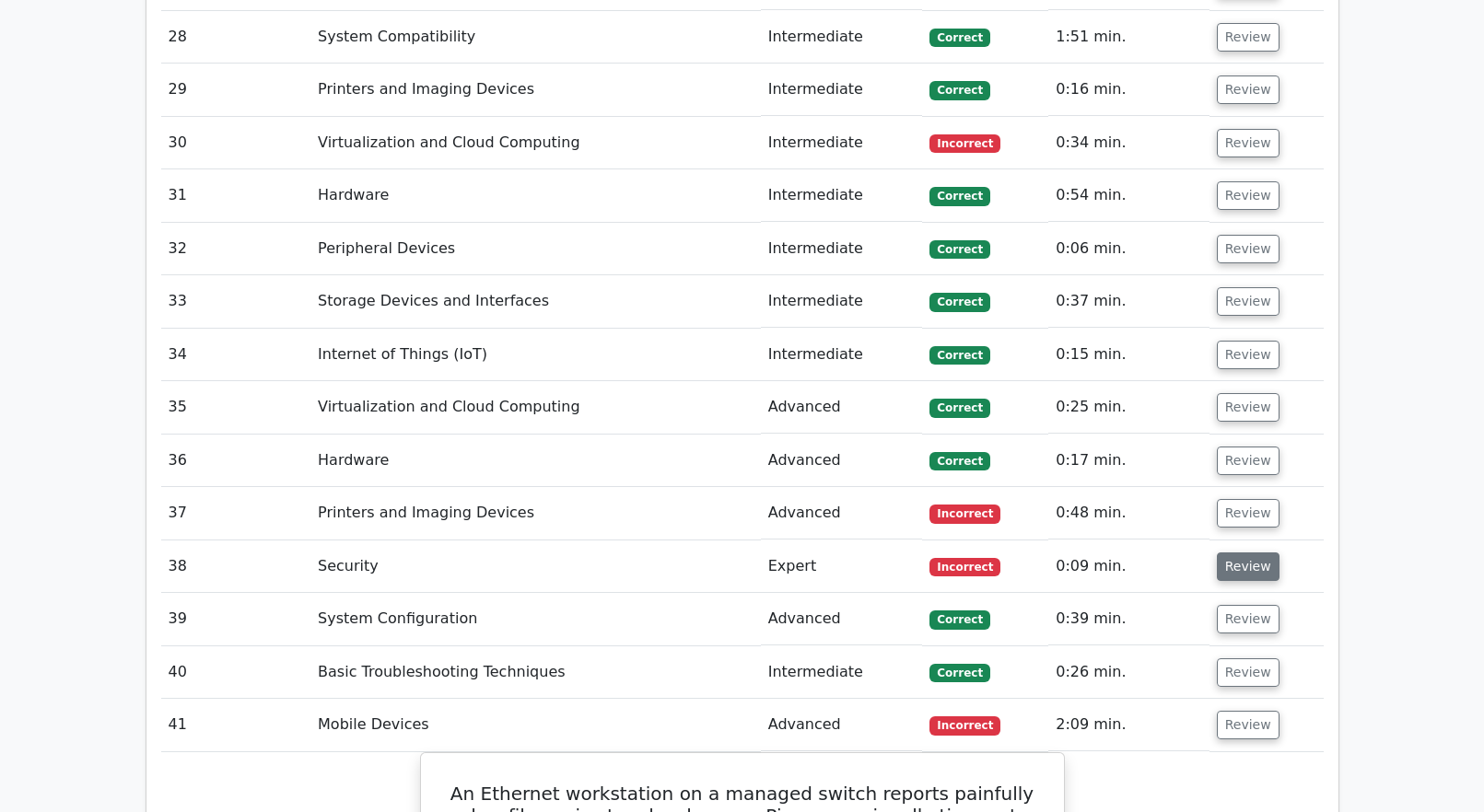
click at [1233, 552] on button "Review" at bounding box center [1248, 566] width 63 height 28
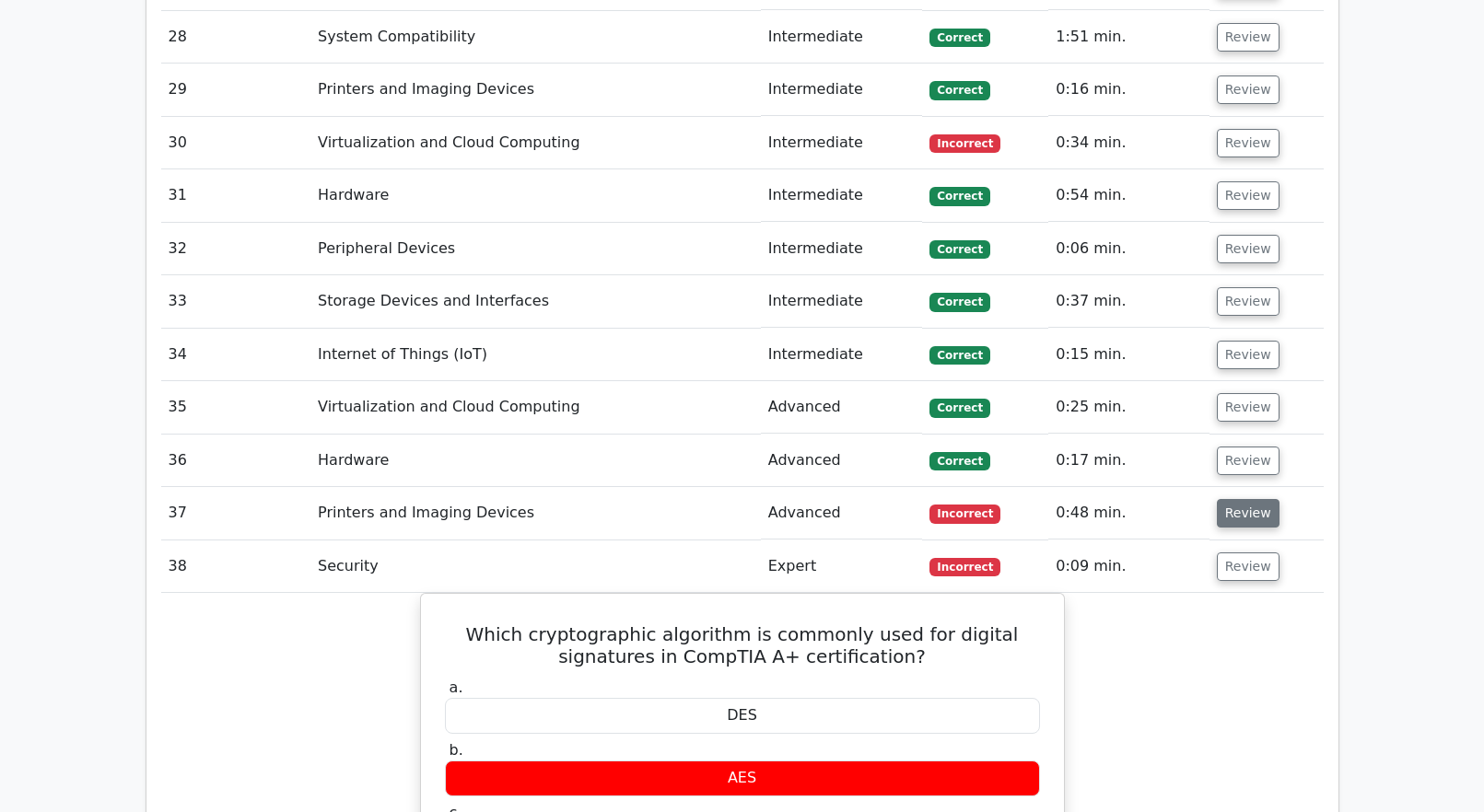
click at [1240, 499] on button "Review" at bounding box center [1248, 513] width 63 height 28
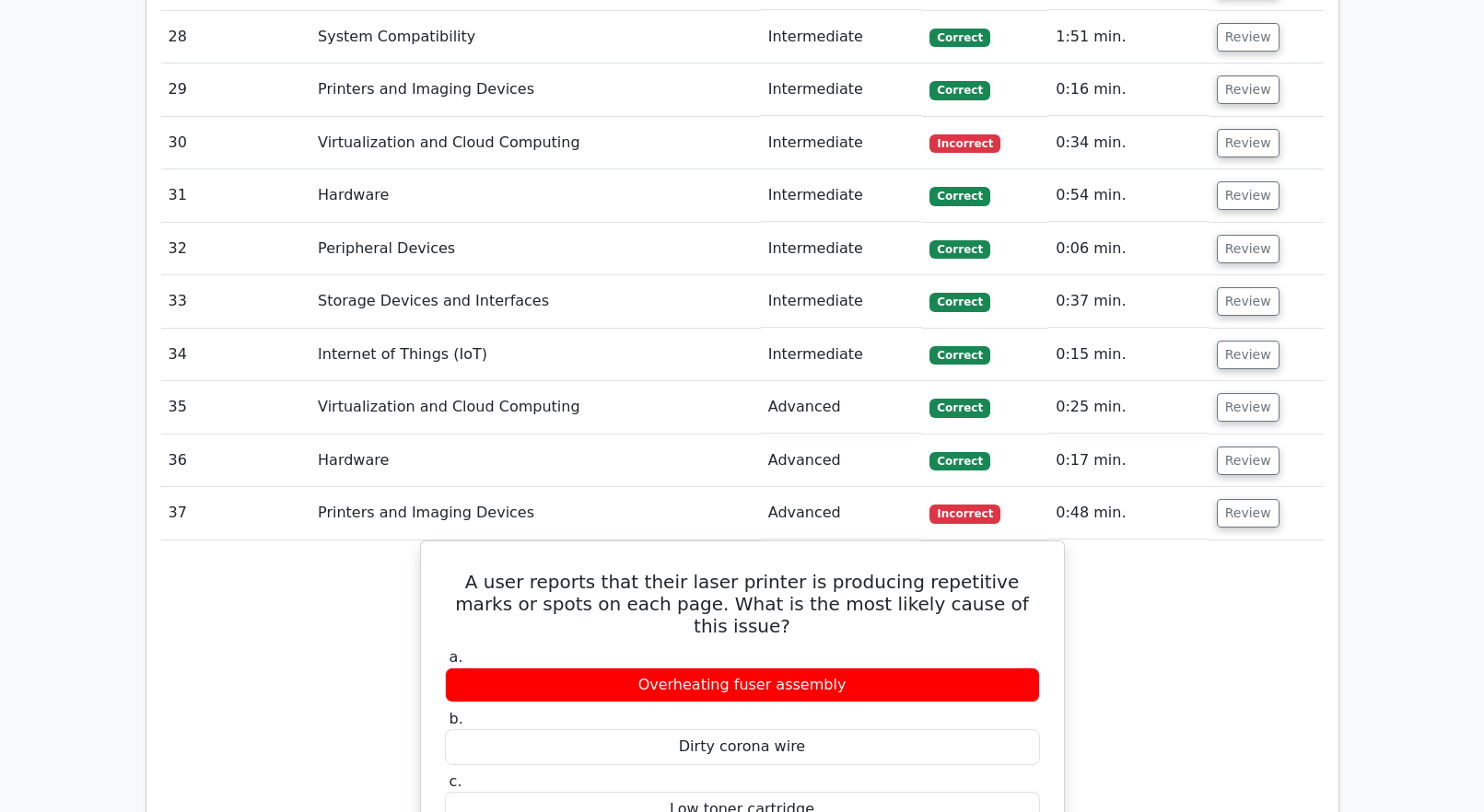
scroll to position [4144, 0]
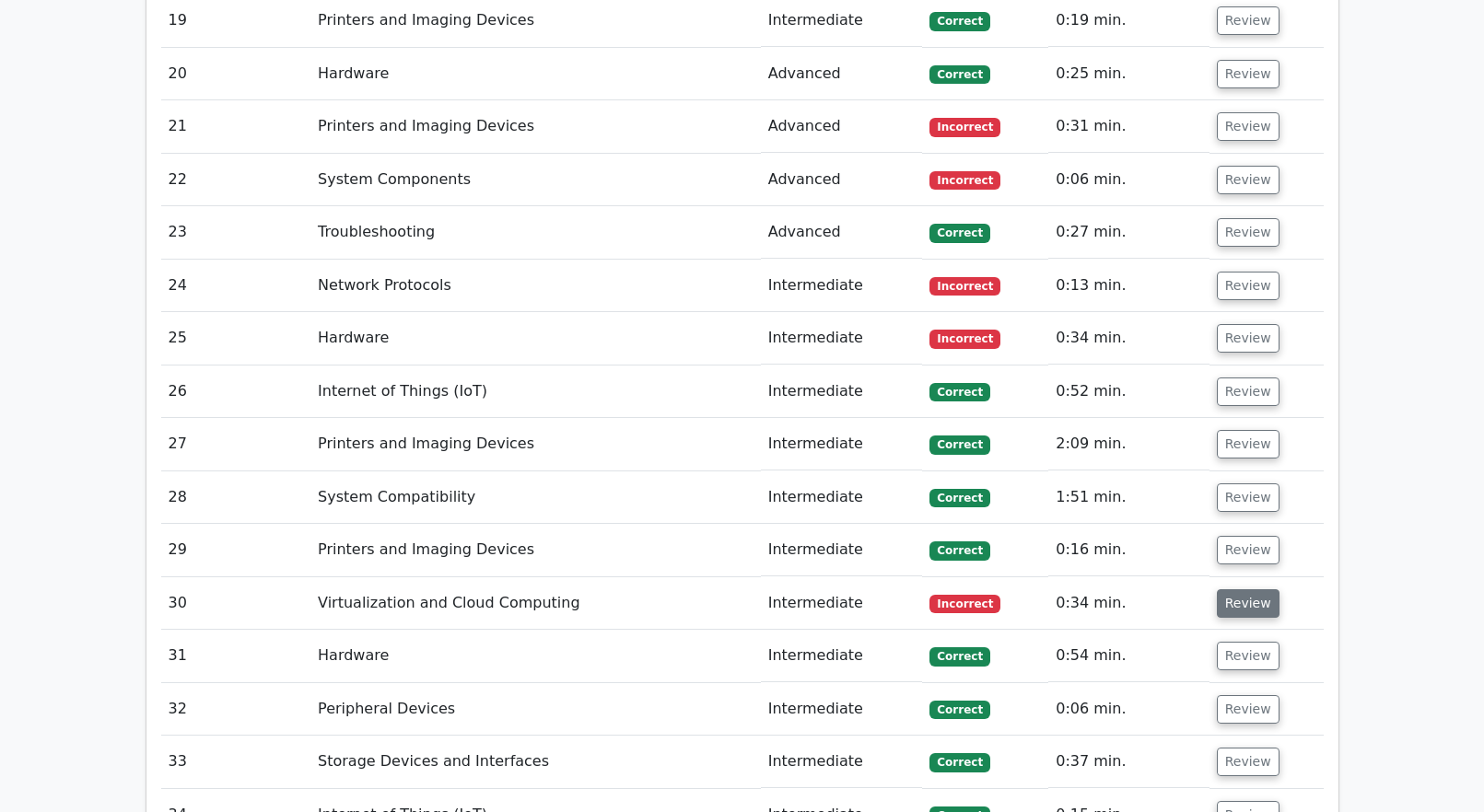
click at [1243, 590] on button "Review" at bounding box center [1248, 604] width 63 height 28
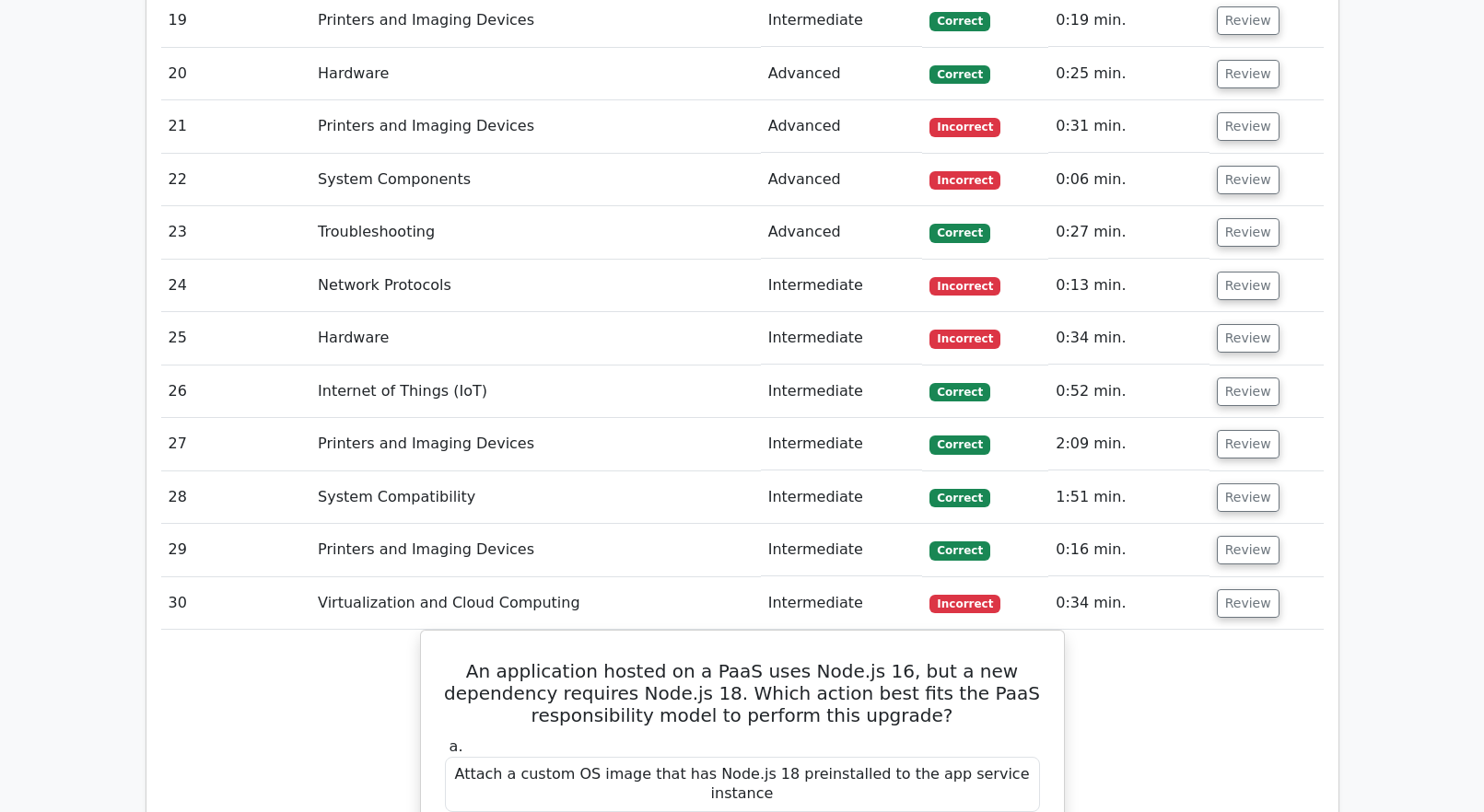
scroll to position [3776, 0]
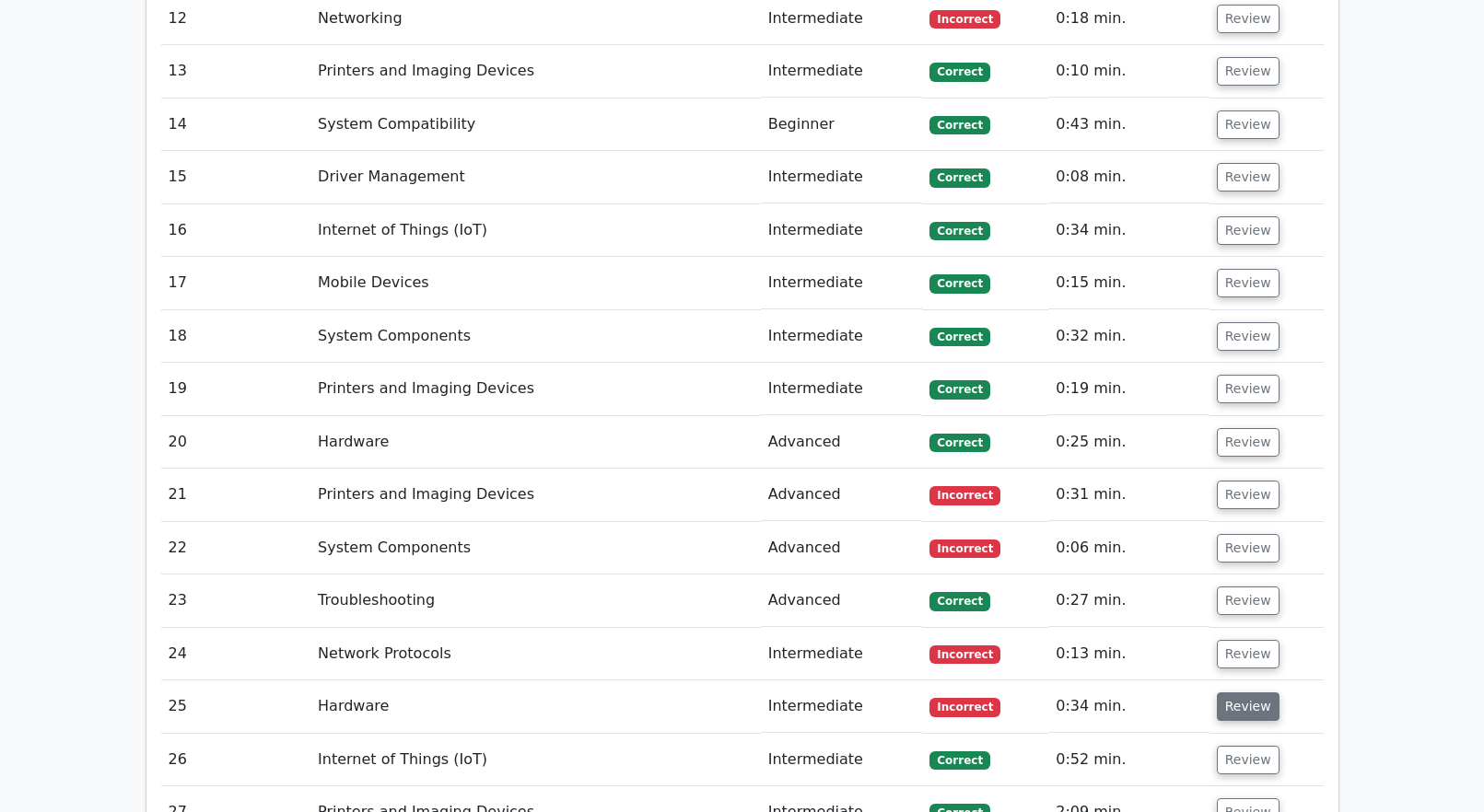
click at [1225, 693] on button "Review" at bounding box center [1248, 707] width 63 height 28
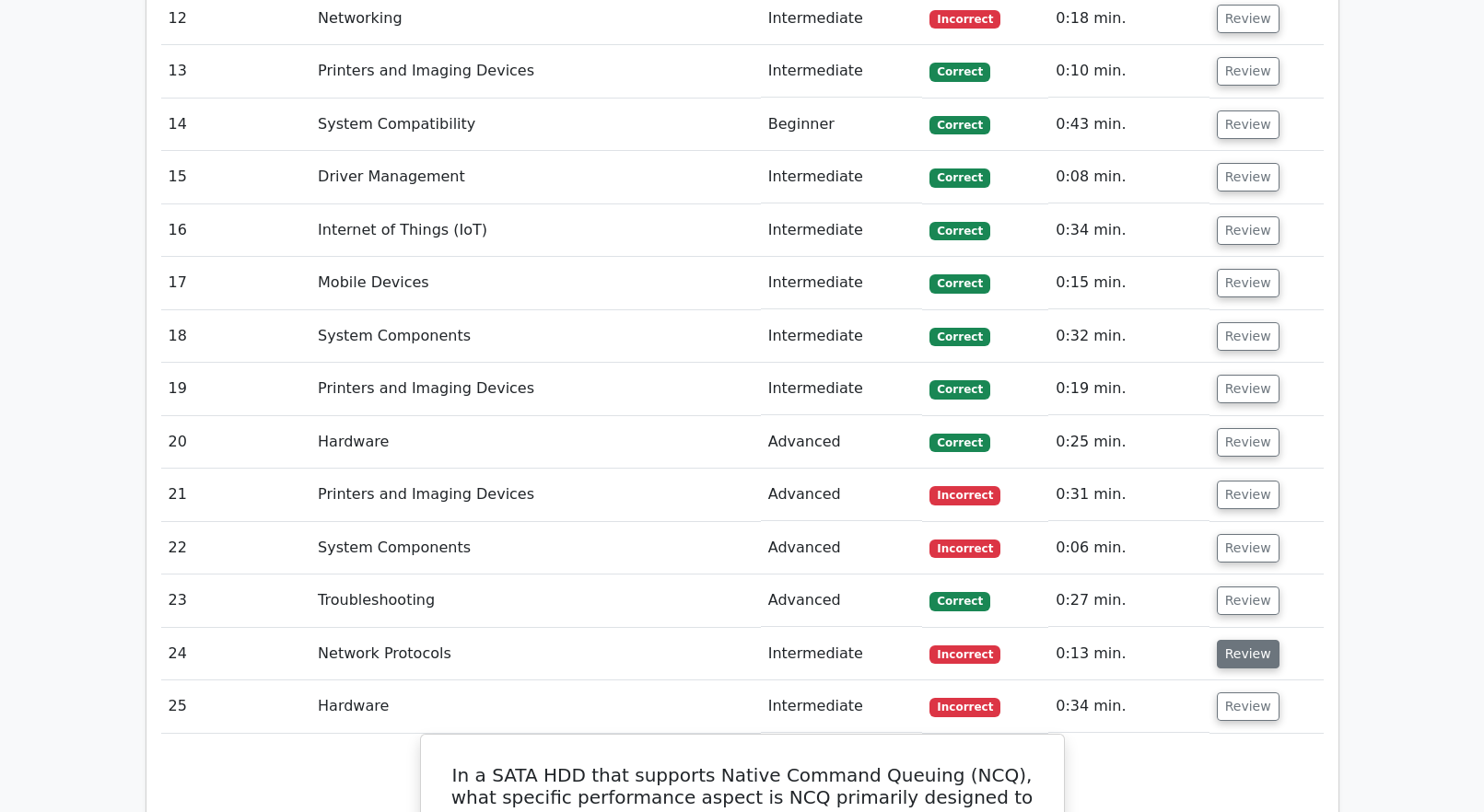
click at [1234, 640] on button "Review" at bounding box center [1248, 654] width 63 height 28
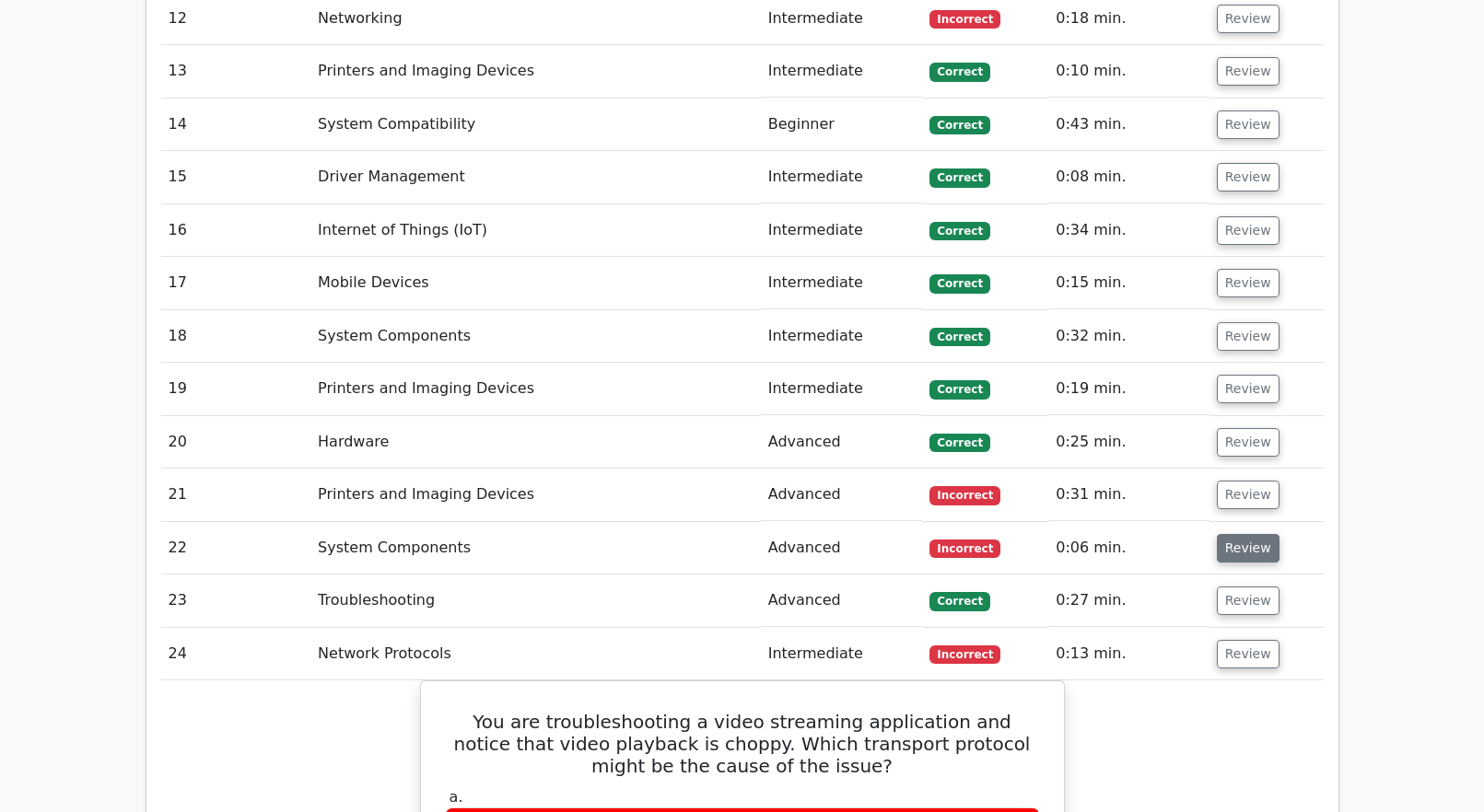
click at [1234, 534] on button "Review" at bounding box center [1248, 549] width 63 height 28
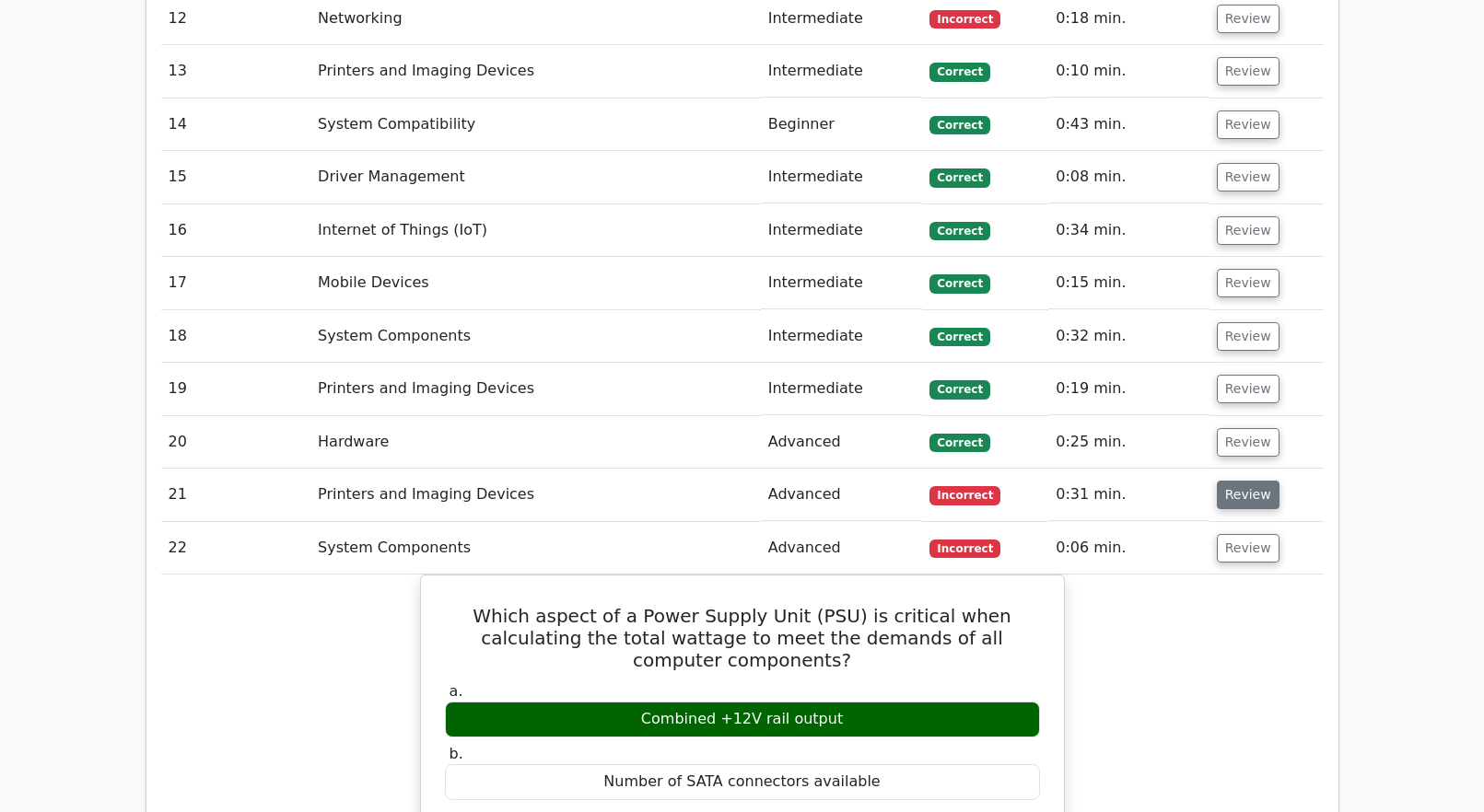
click at [1244, 481] on button "Review" at bounding box center [1248, 495] width 63 height 28
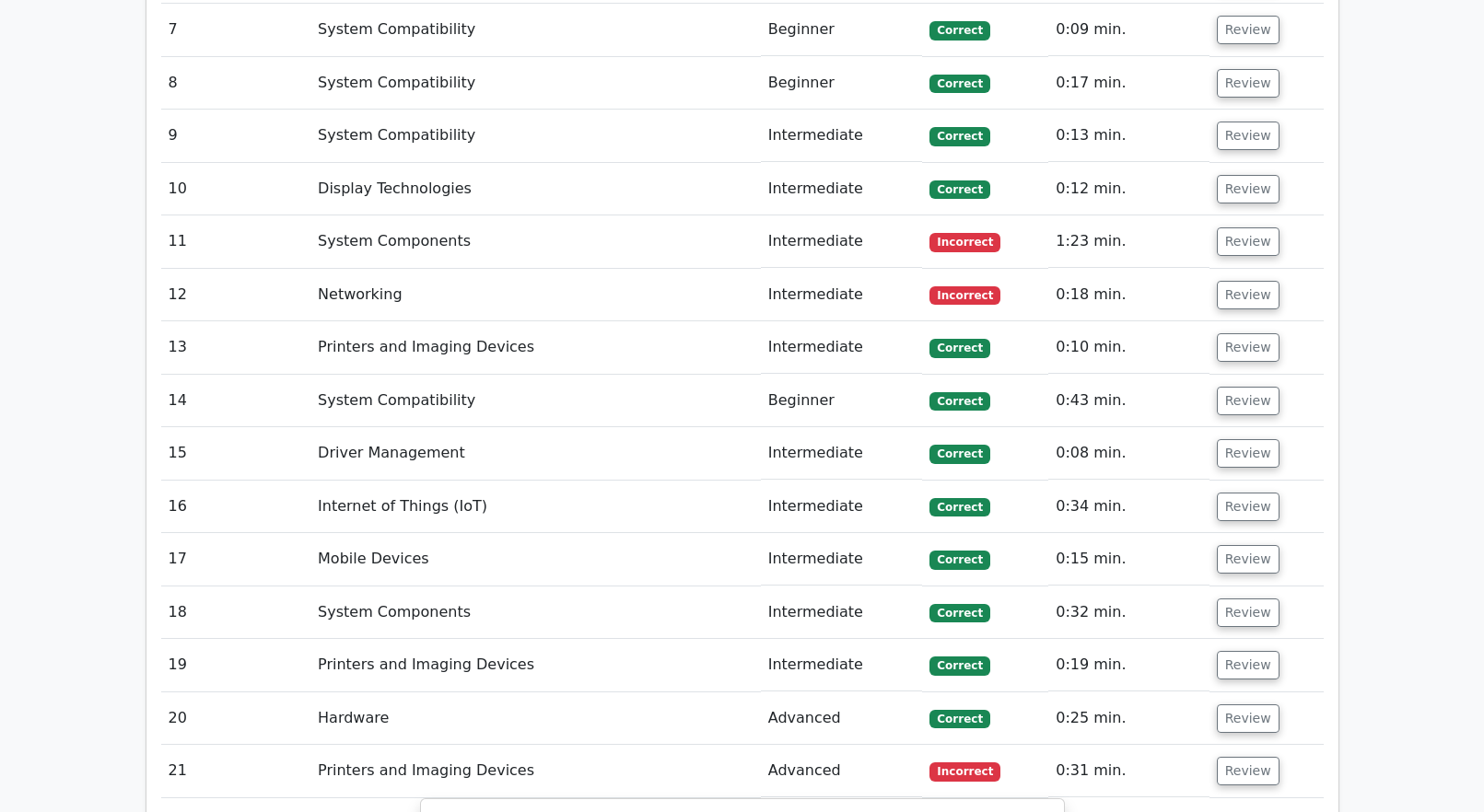
scroll to position [3131, 0]
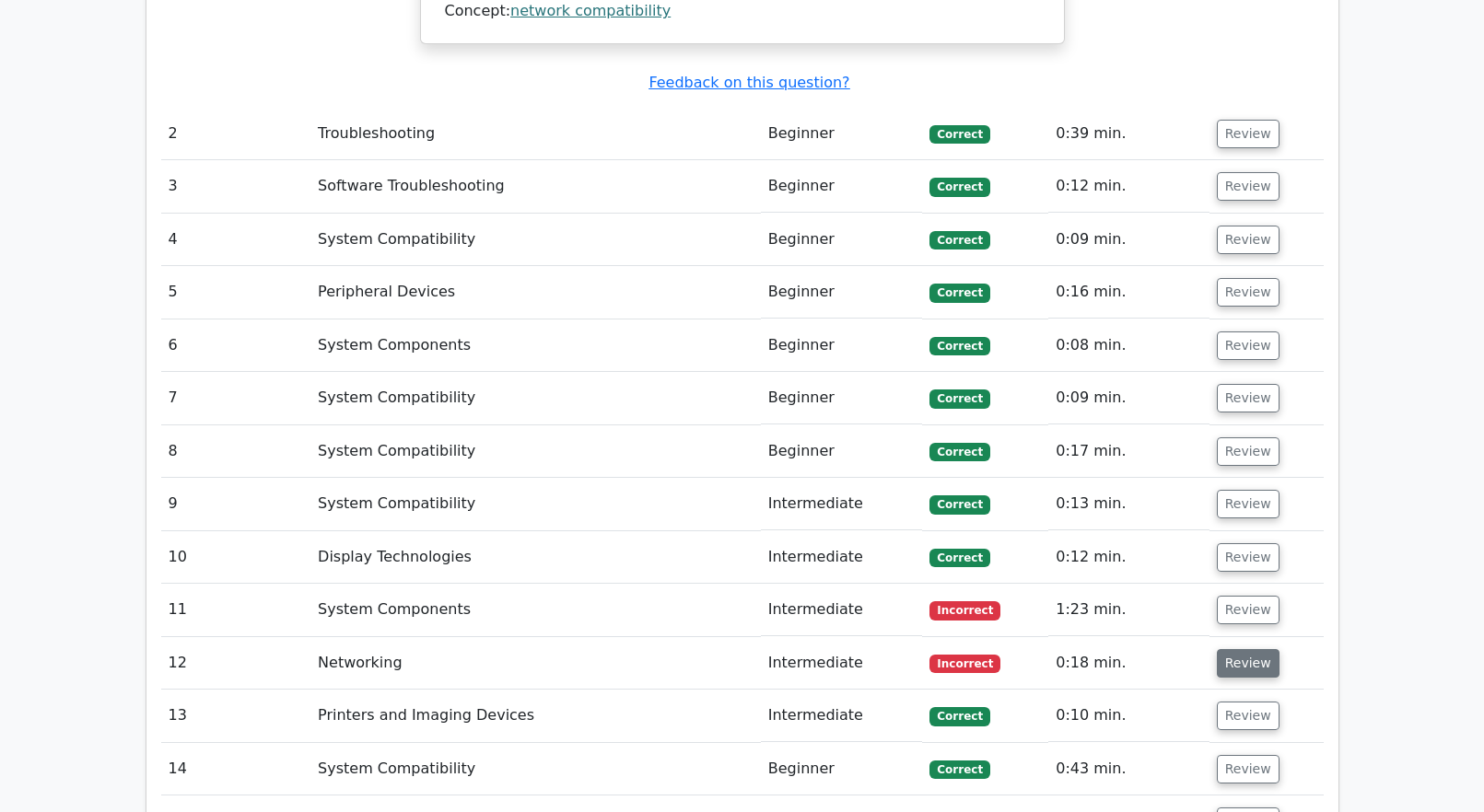
click at [1263, 649] on button "Review" at bounding box center [1248, 663] width 63 height 28
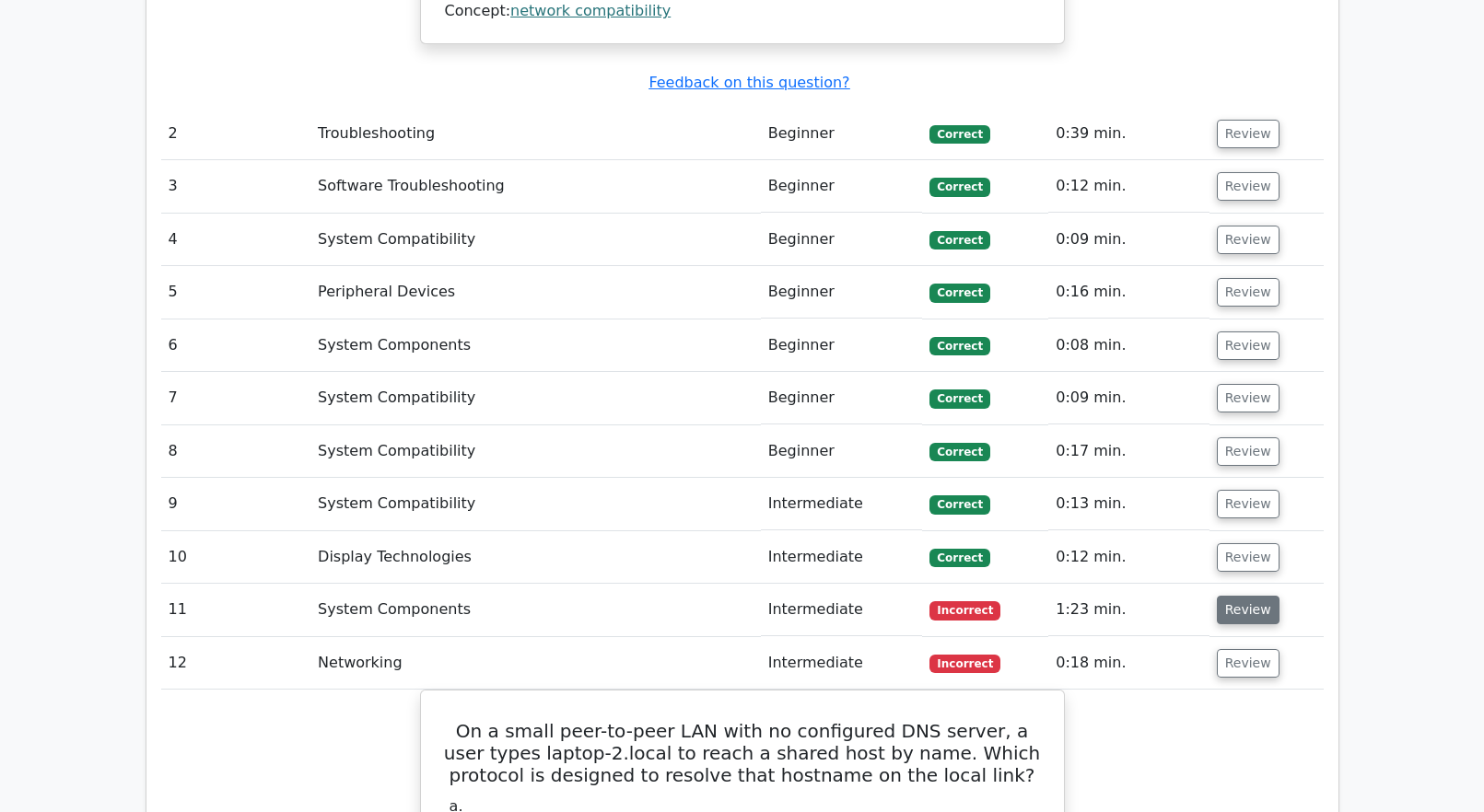
click at [1239, 595] on button "Review" at bounding box center [1248, 609] width 63 height 28
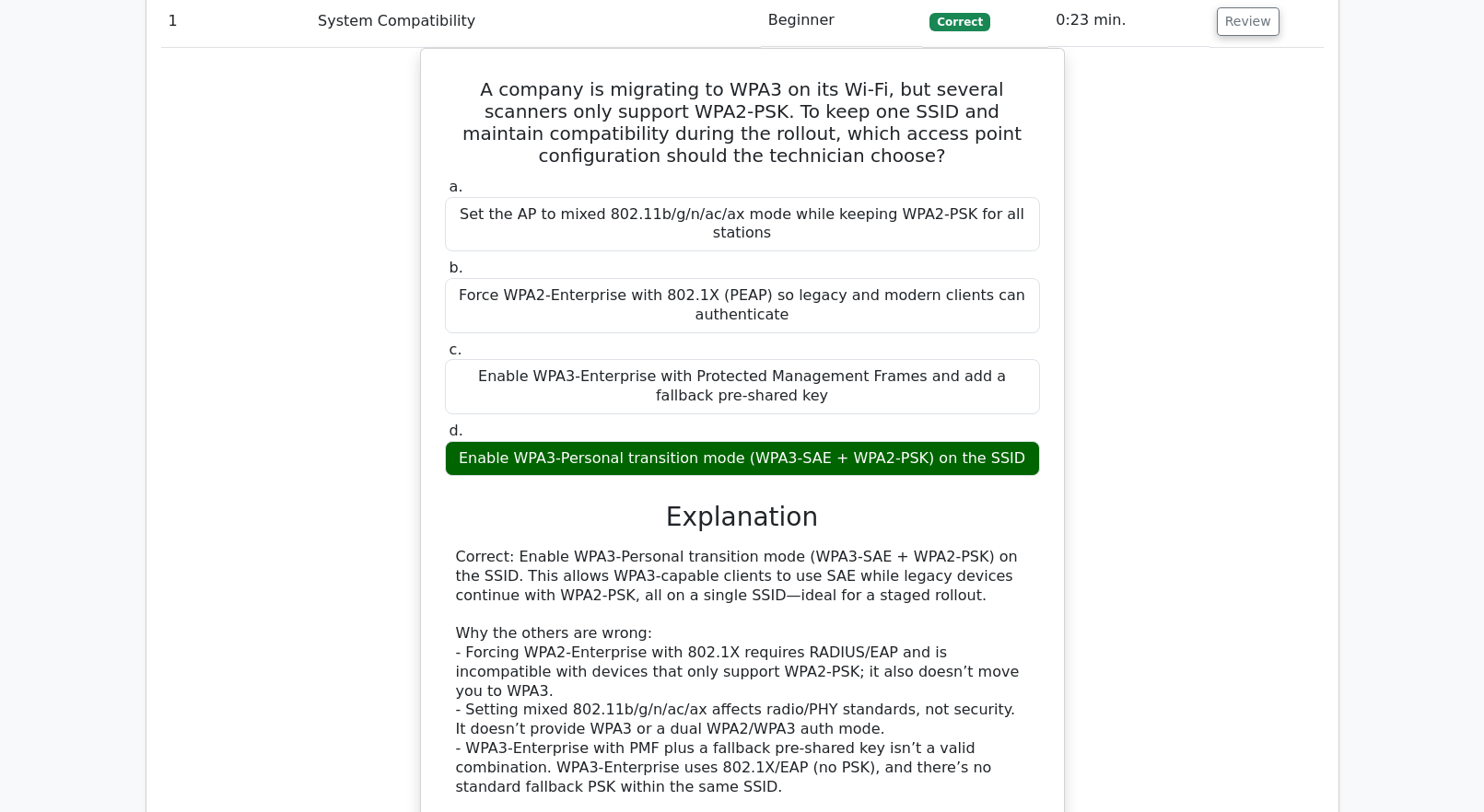
scroll to position [1750, 0]
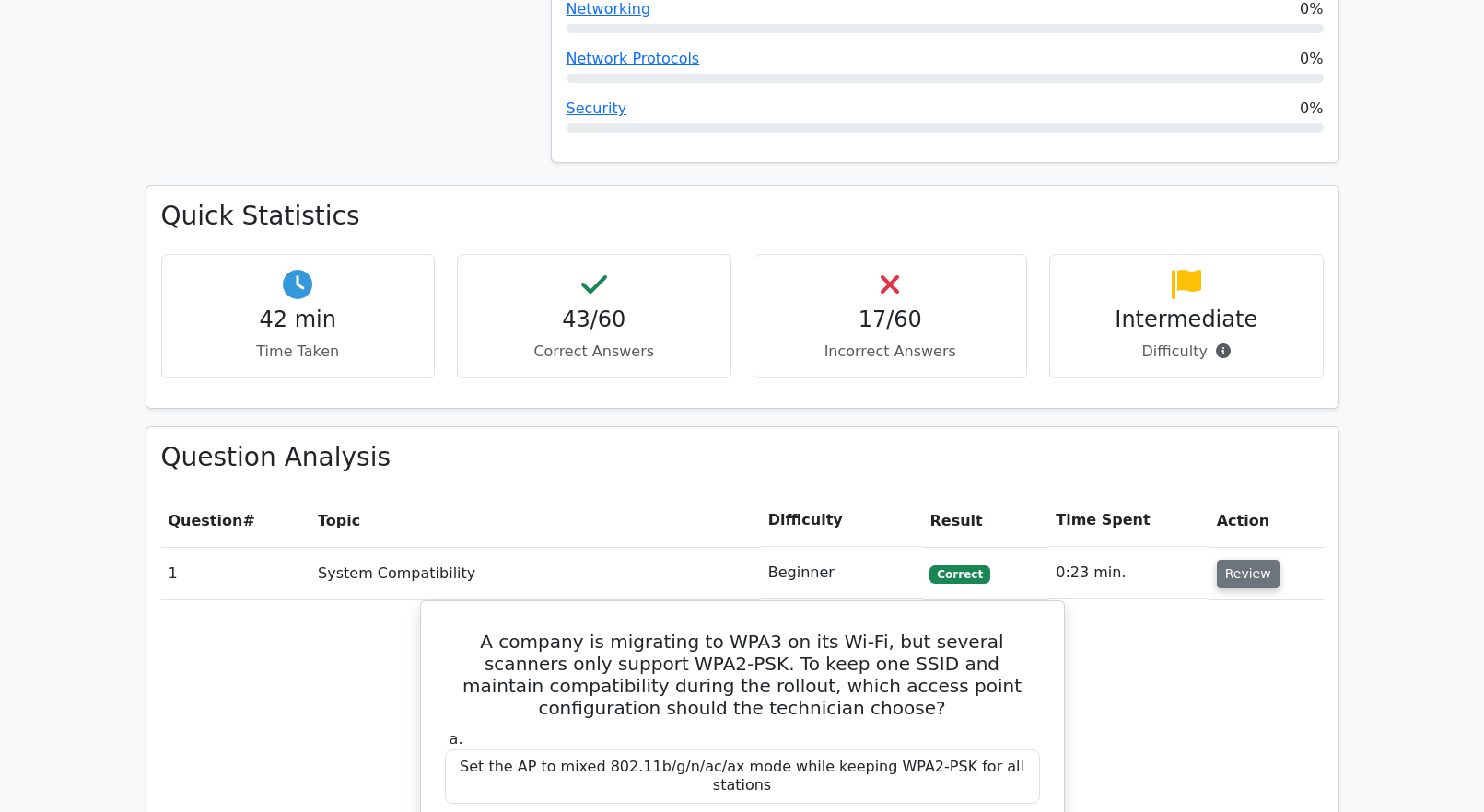
click at [1235, 560] on button "Review" at bounding box center [1248, 574] width 63 height 28
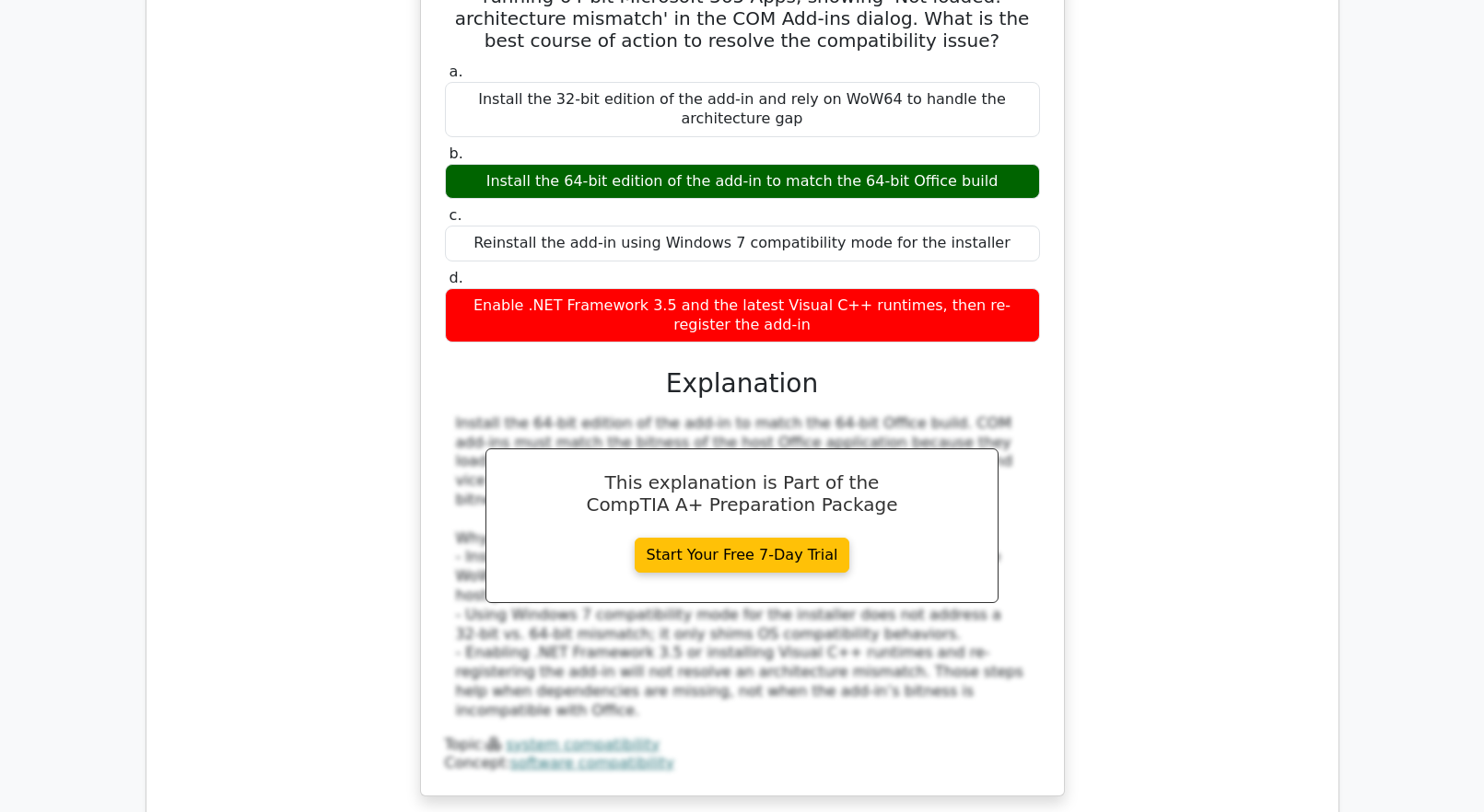
scroll to position [15563, 0]
